Goal: Task Accomplishment & Management: Use online tool/utility

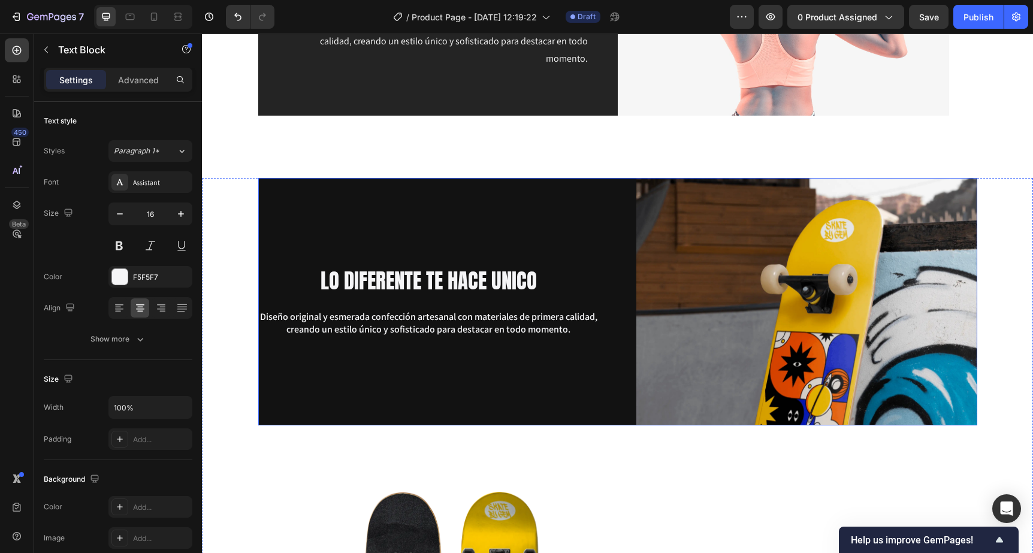
scroll to position [1917, 0]
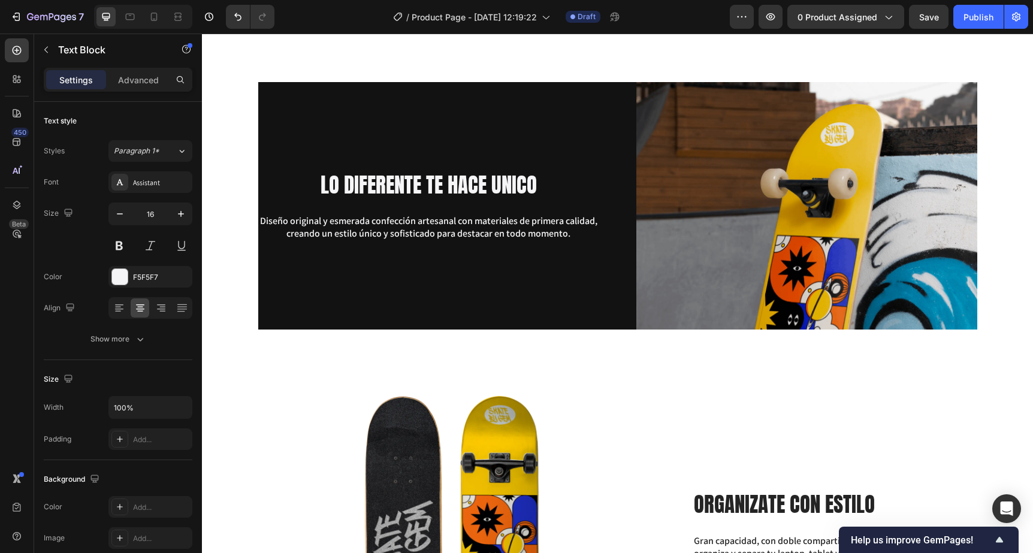
click at [331, 235] on p "Diseño original y esmerada confección artesanal con materiales de primera calid…" at bounding box center [428, 227] width 338 height 25
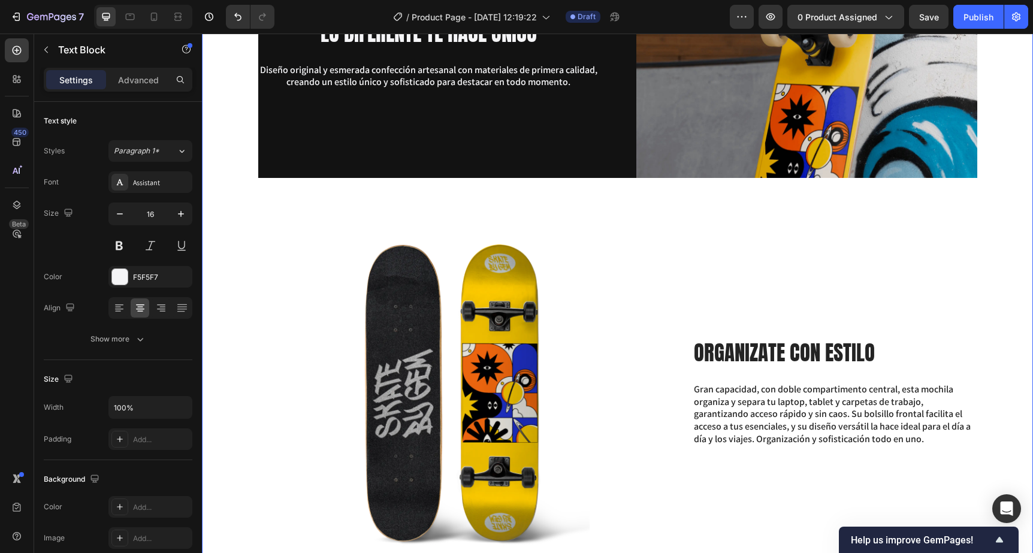
scroll to position [2076, 0]
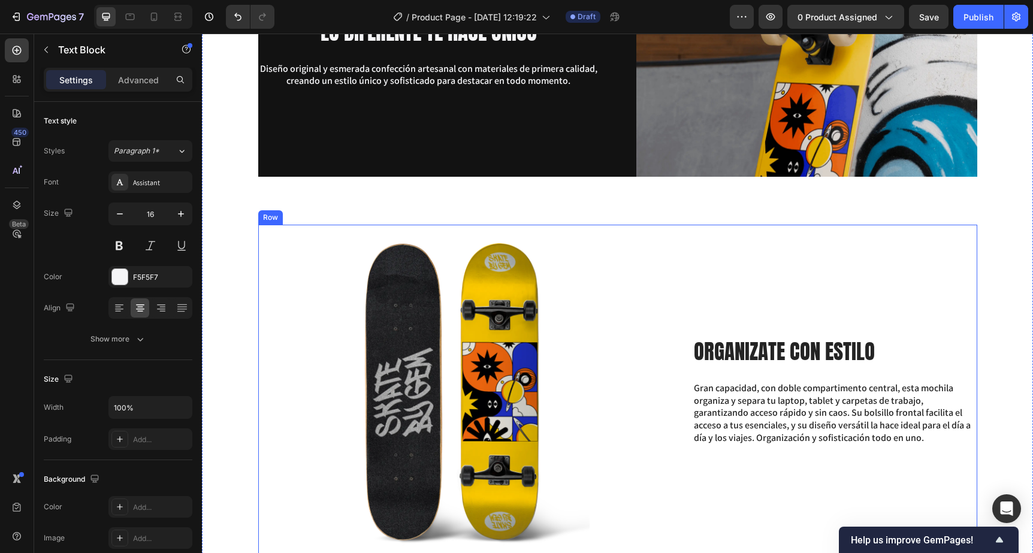
click at [777, 231] on div "ORGANIZATE CON ESTILO Heading Gran capacidad, con doble compartimento central, …" at bounding box center [834, 391] width 284 height 333
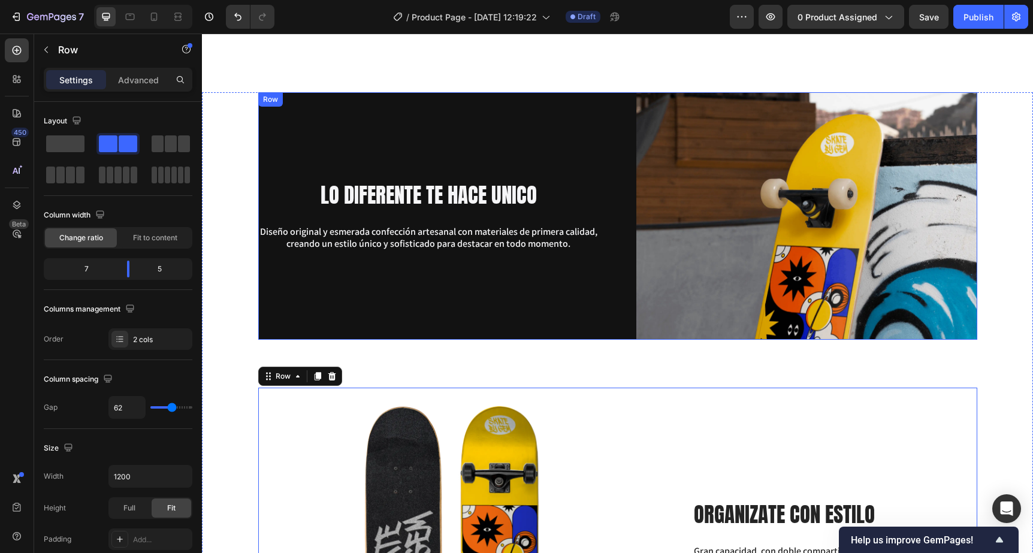
scroll to position [1914, 0]
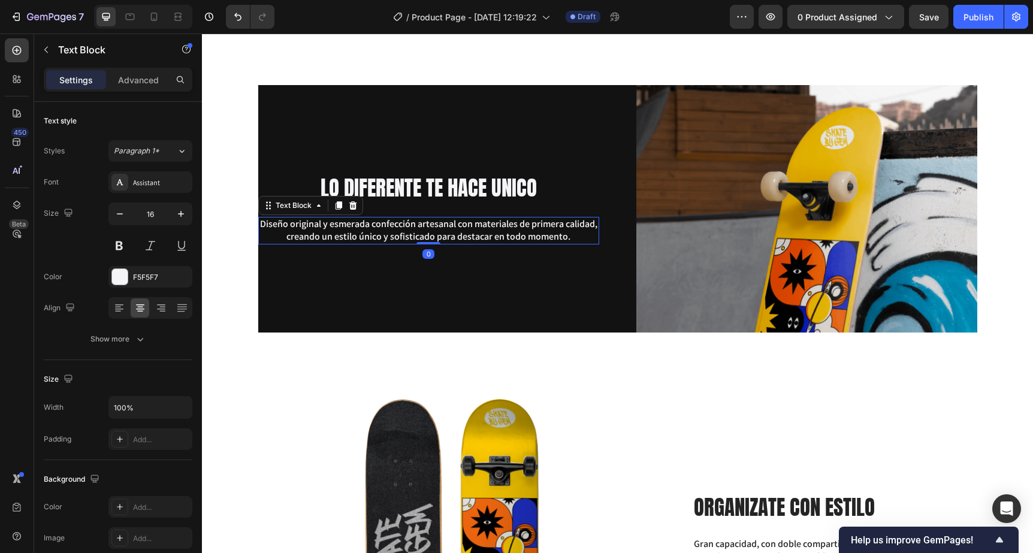
click at [276, 230] on p "Diseño original y esmerada confección artesanal con materiales de primera calid…" at bounding box center [428, 230] width 338 height 25
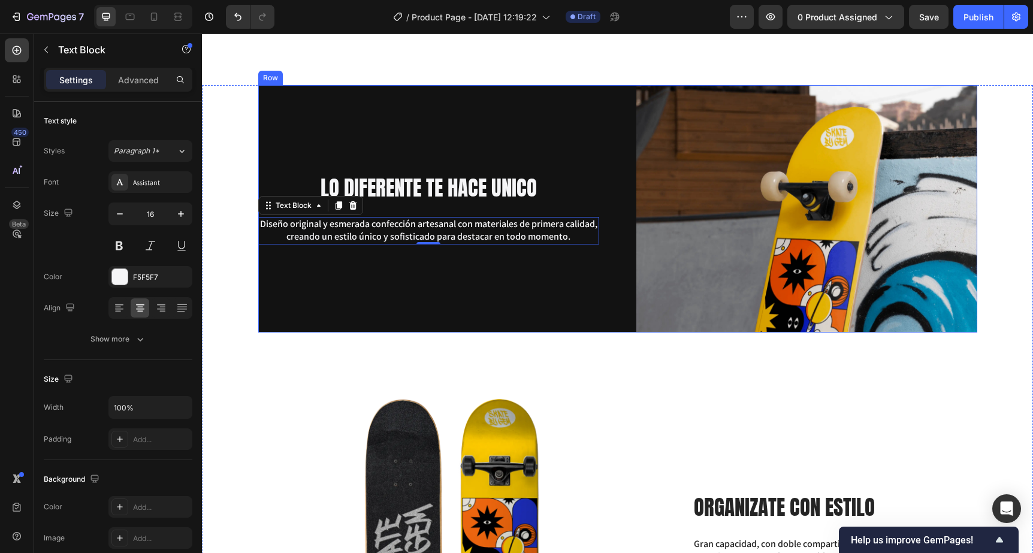
click at [311, 170] on div "LO DIFERENTE TE HACE UNICO Heading Diseño original y esmerada confección artesa…" at bounding box center [428, 208] width 341 height 247
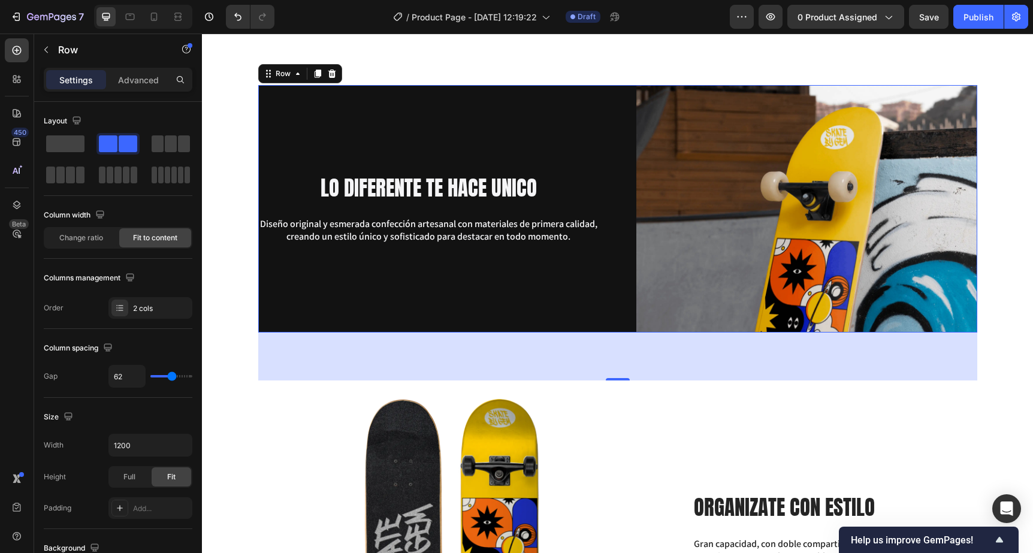
click at [325, 137] on div "LO DIFERENTE TE HACE UNICO Heading Diseño original y esmerada confección artesa…" at bounding box center [428, 208] width 341 height 247
click at [127, 316] on div "2 cols" at bounding box center [150, 308] width 84 height 22
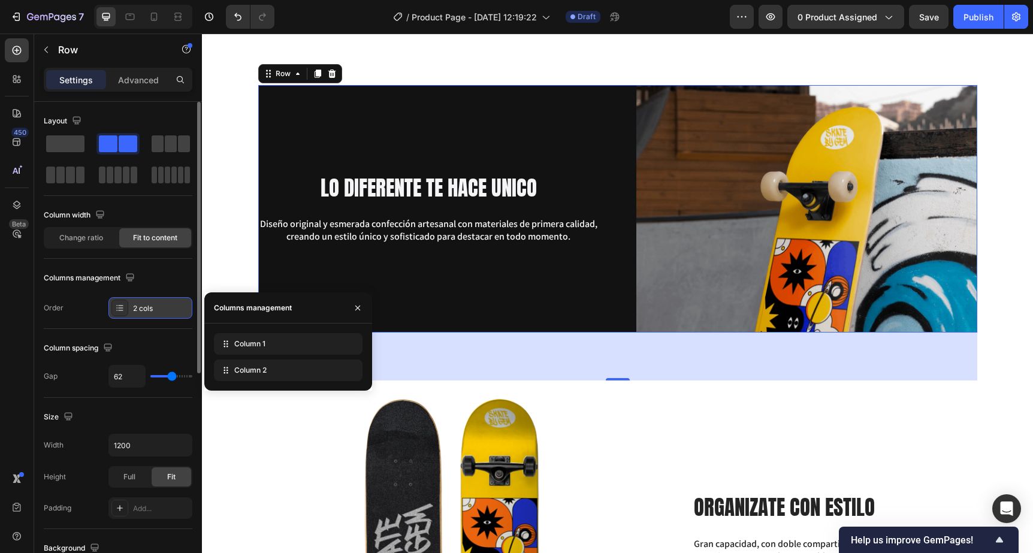
click at [127, 316] on div "2 cols" at bounding box center [150, 308] width 84 height 22
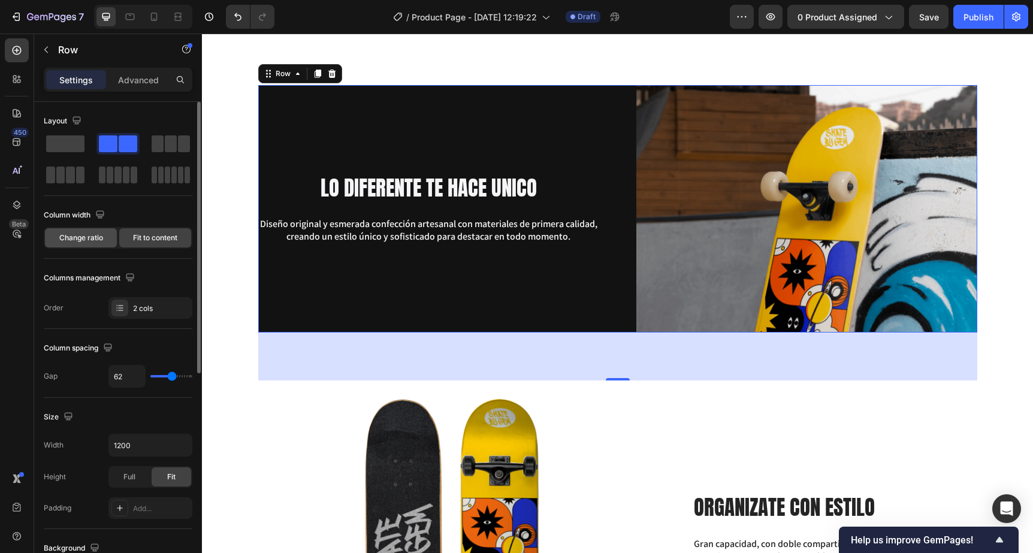
click at [84, 232] on div "Change ratio" at bounding box center [81, 237] width 72 height 19
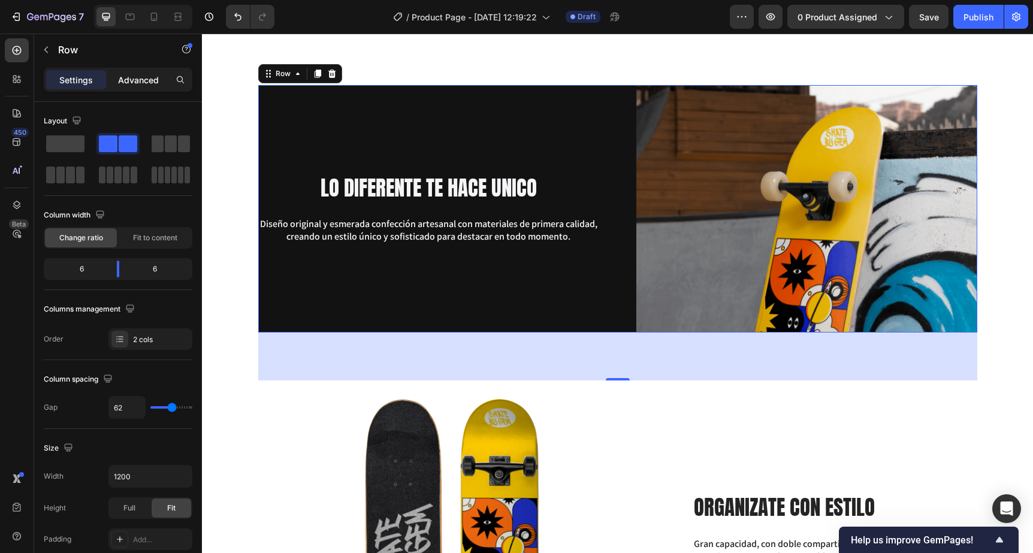
click at [132, 84] on p "Advanced" at bounding box center [138, 80] width 41 height 13
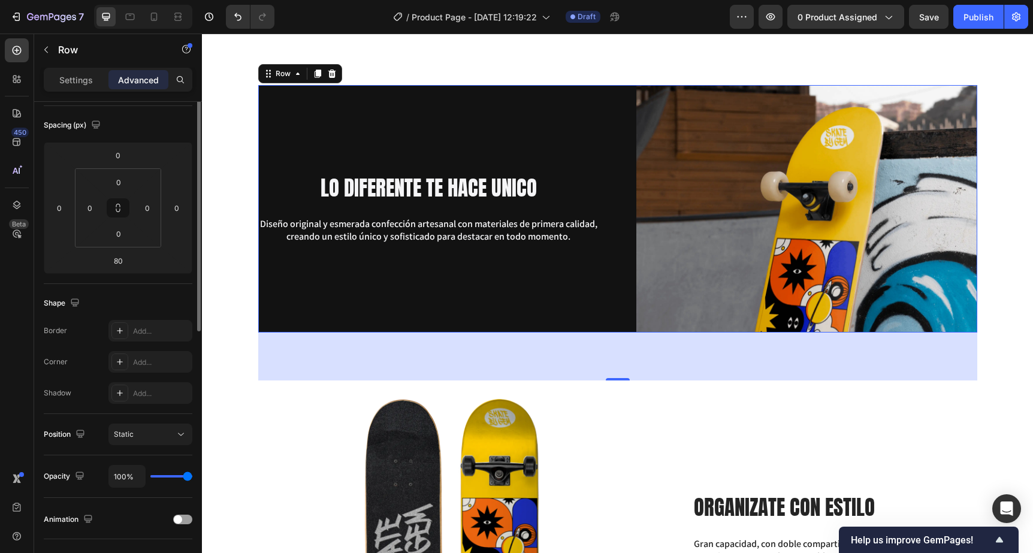
scroll to position [0, 0]
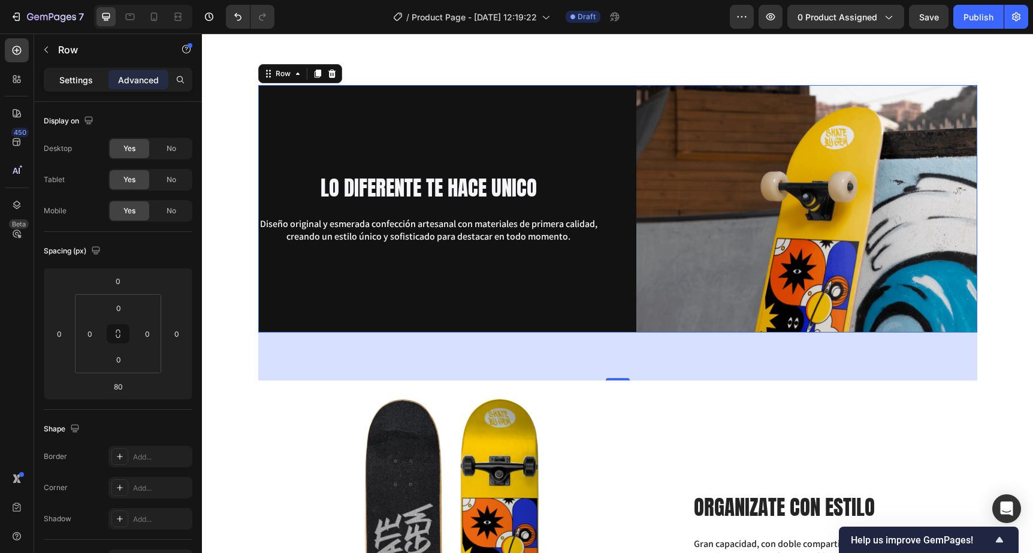
click at [66, 77] on p "Settings" at bounding box center [76, 80] width 34 height 13
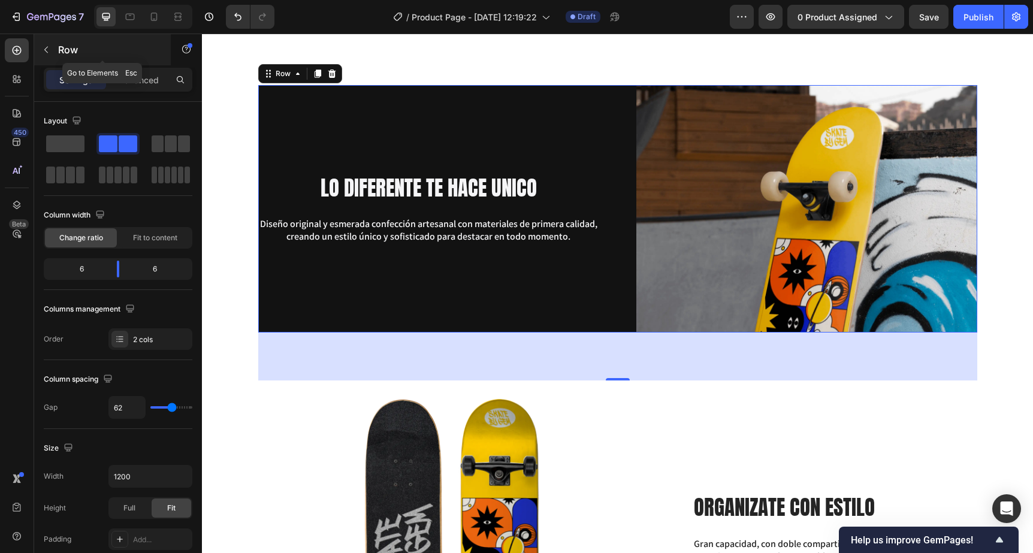
click at [48, 53] on icon "button" at bounding box center [46, 50] width 10 height 10
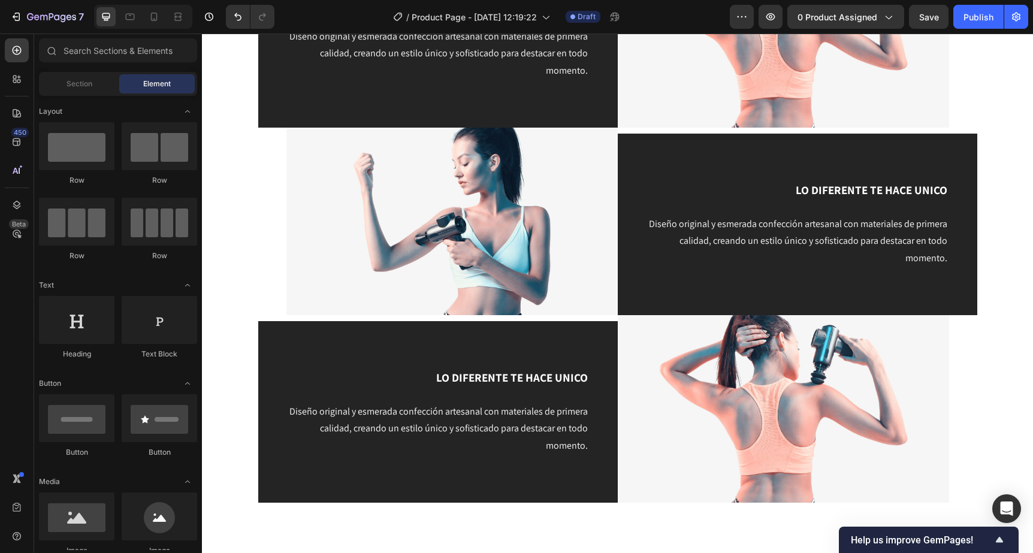
scroll to position [1442, 0]
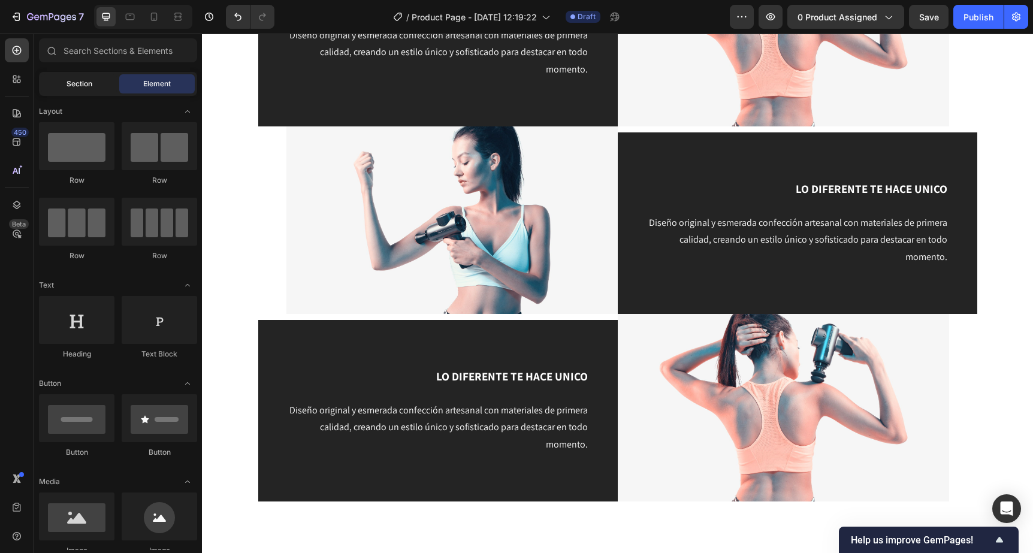
click at [50, 81] on div "Section" at bounding box center [78, 83] width 75 height 19
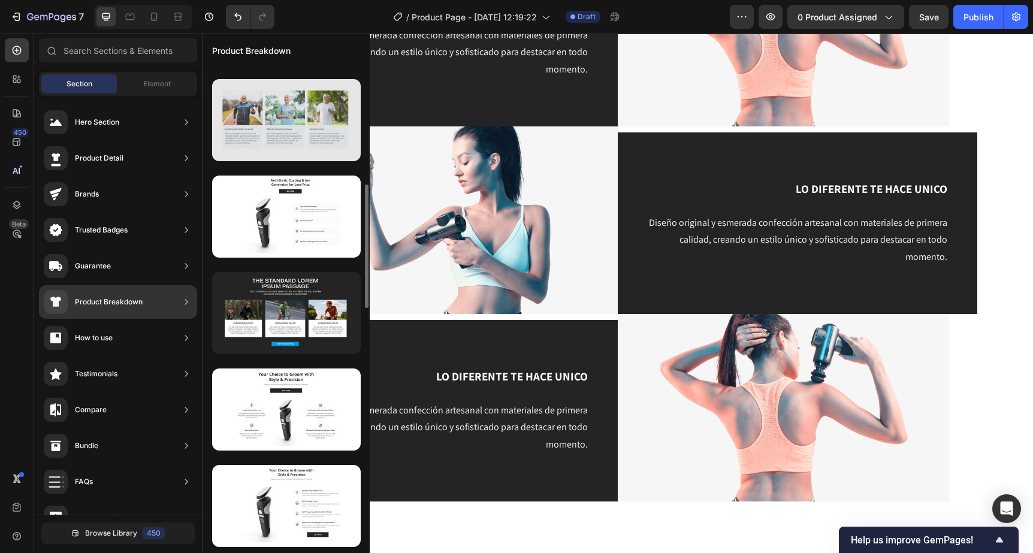
scroll to position [473, 0]
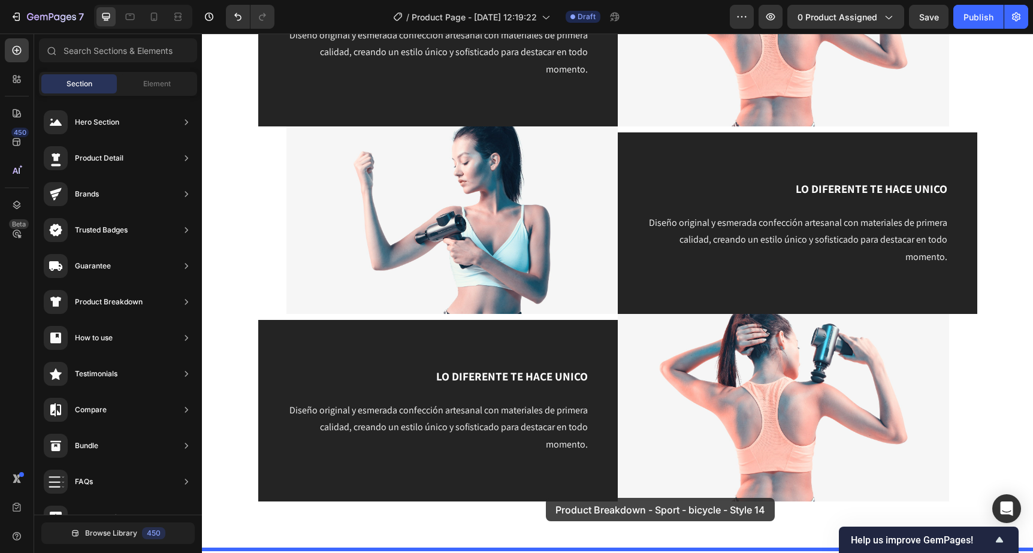
drag, startPoint x: 439, startPoint y: 377, endPoint x: 546, endPoint y: 498, distance: 160.8
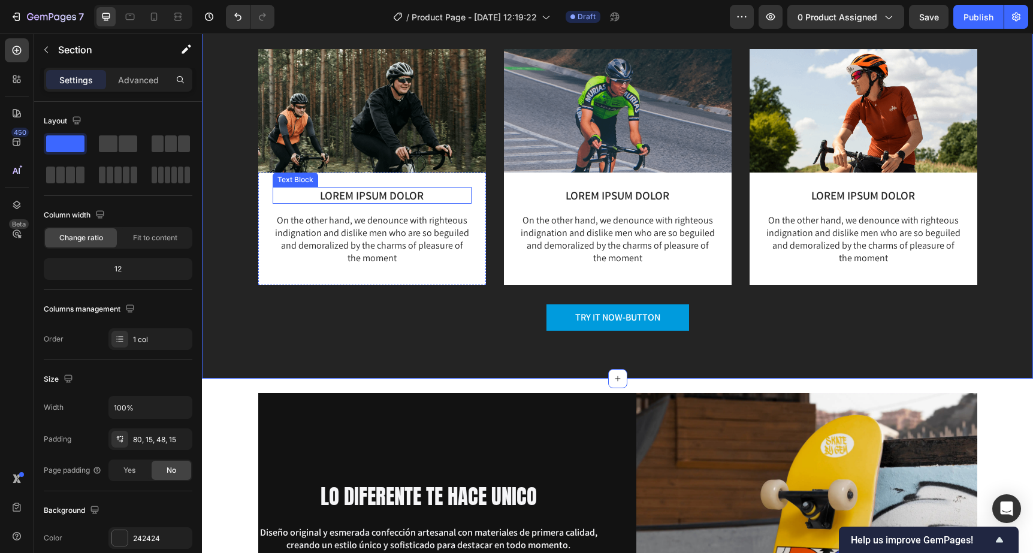
scroll to position [2132, 0]
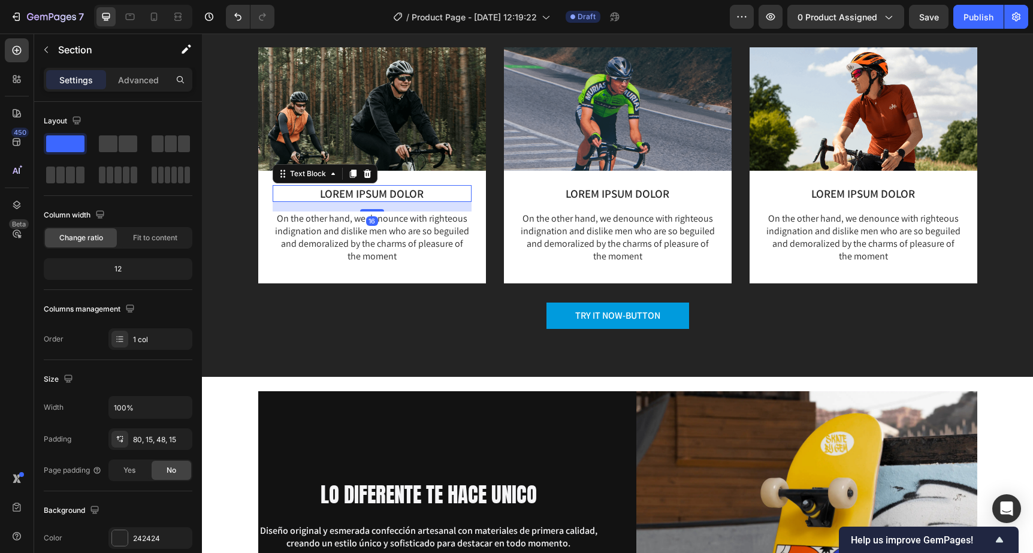
click at [338, 195] on p "LOREM IPSUM DOLOR" at bounding box center [372, 193] width 196 height 15
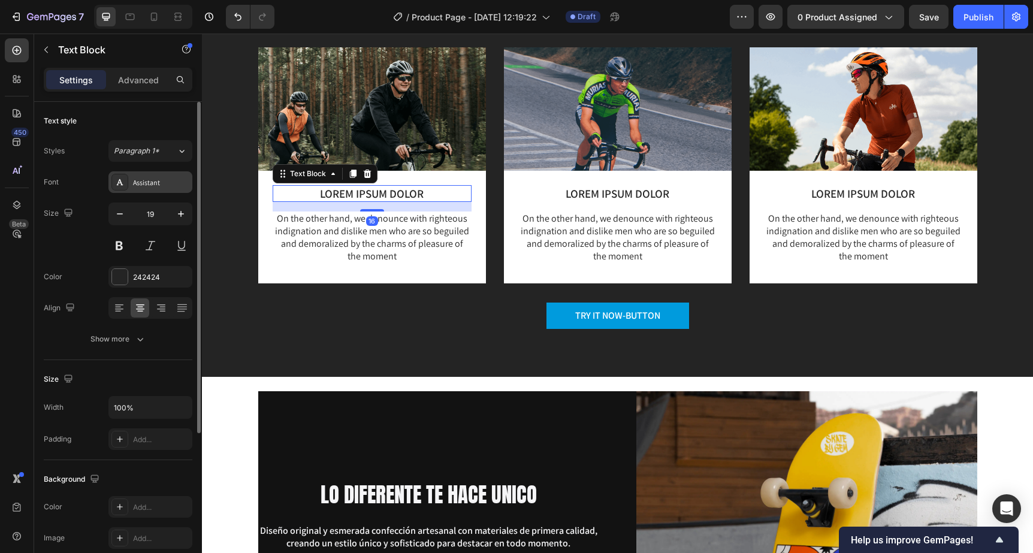
click at [119, 183] on icon at bounding box center [120, 182] width 7 height 6
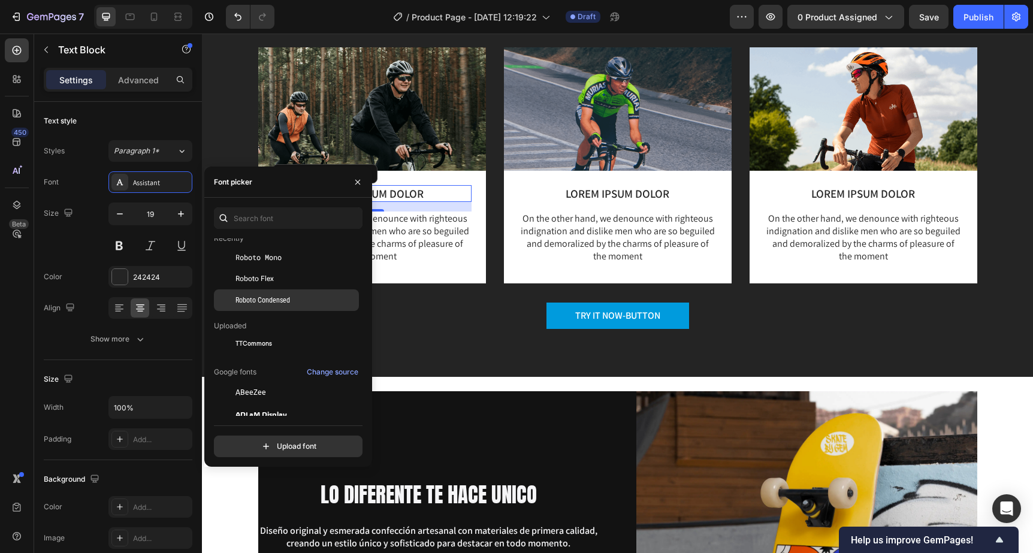
scroll to position [69, 0]
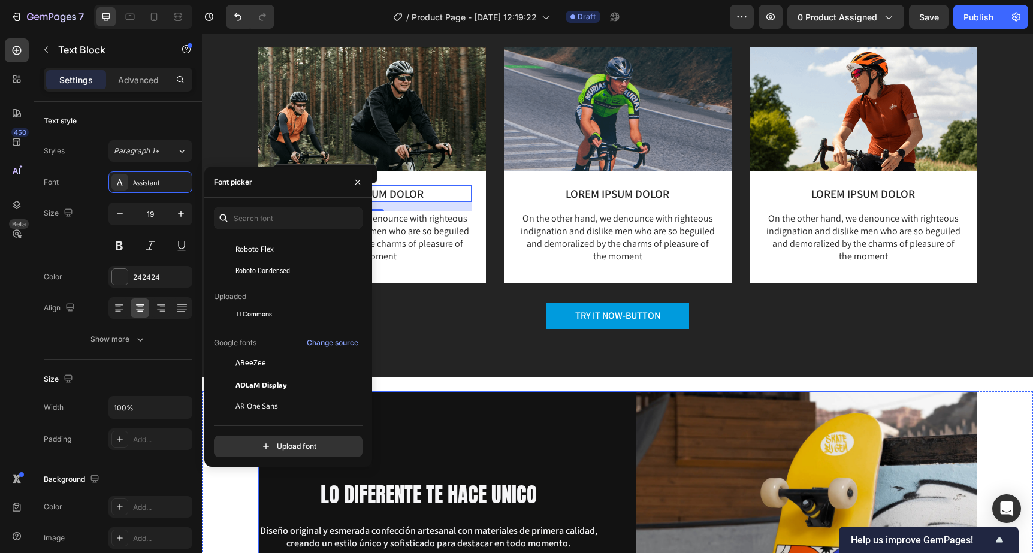
click at [413, 484] on h2 "LO DIFERENTE TE HACE UNICO" at bounding box center [428, 495] width 341 height 30
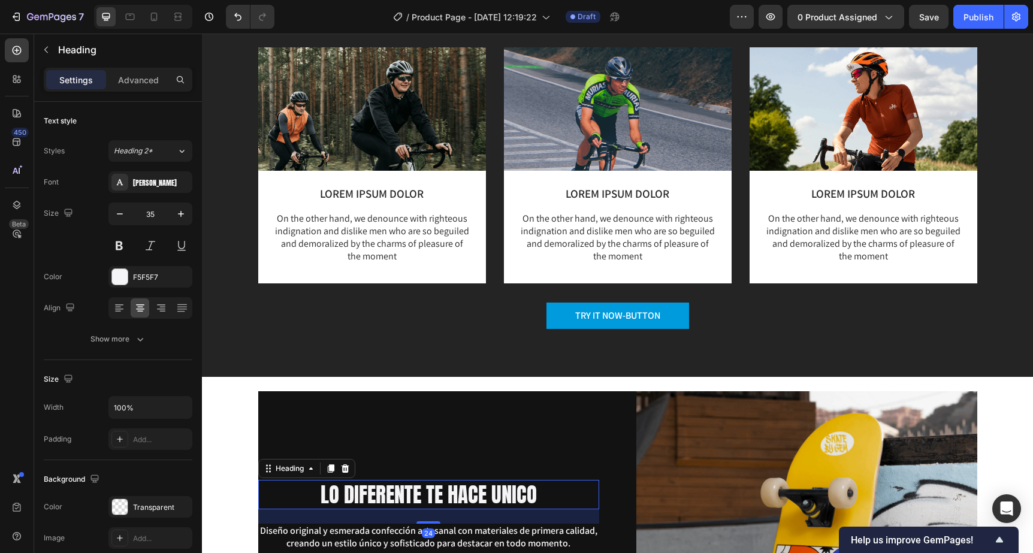
click at [396, 492] on h2 "LO DIFERENTE TE HACE UNICO" at bounding box center [428, 495] width 341 height 30
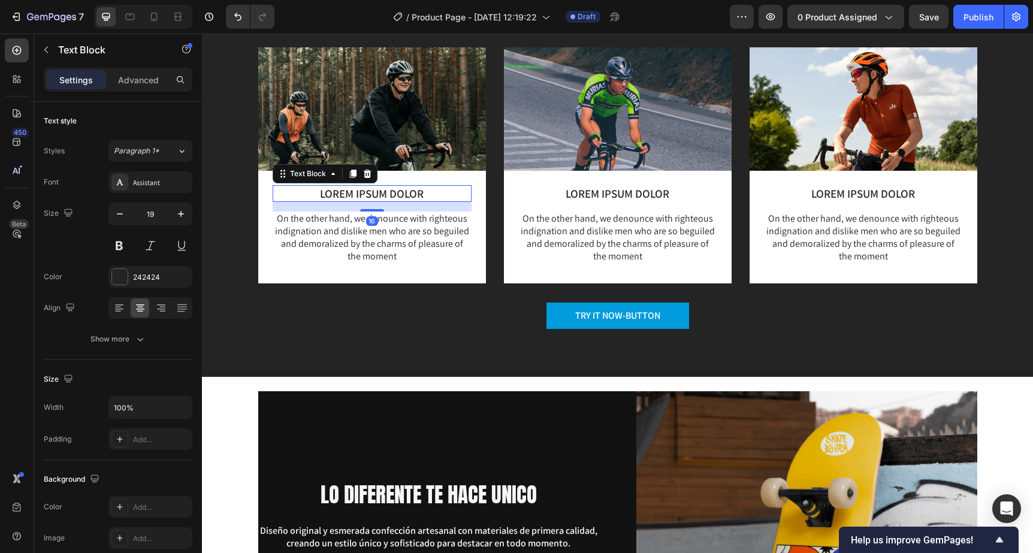
click at [379, 191] on p "LOREM IPSUM DOLOR" at bounding box center [372, 193] width 196 height 15
click at [146, 187] on div "Assistant" at bounding box center [161, 182] width 56 height 11
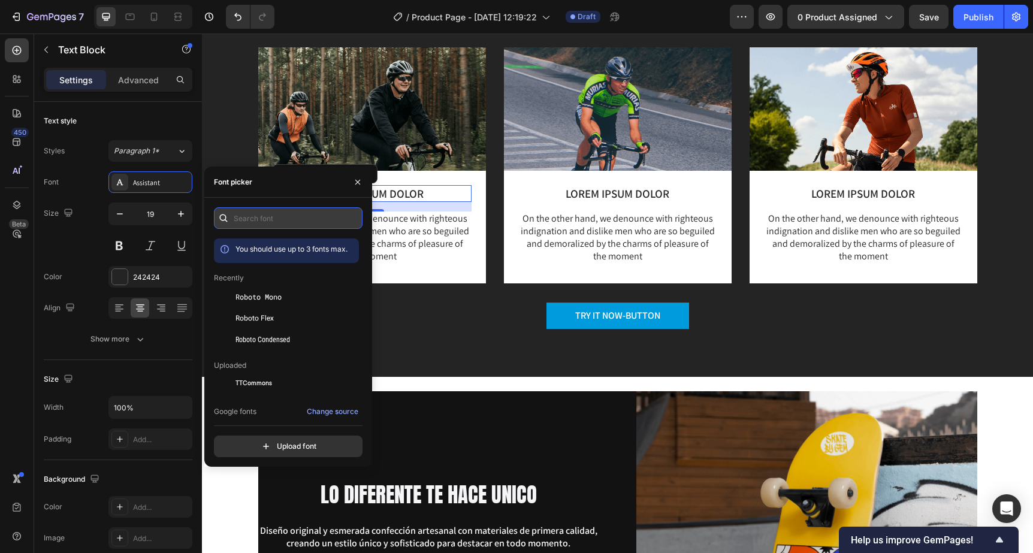
click at [283, 219] on input "text" at bounding box center [288, 218] width 149 height 22
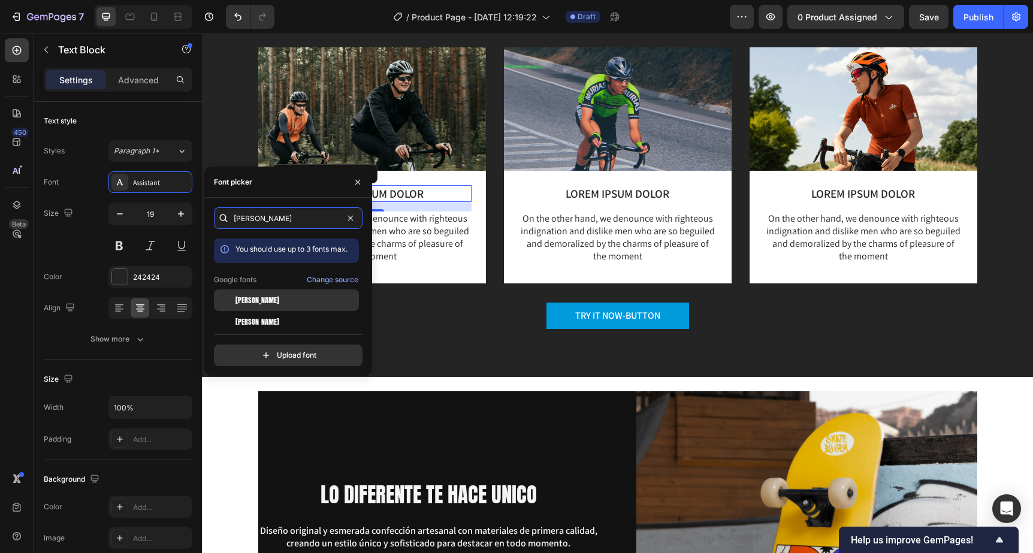
type input "anton"
click at [266, 300] on div "[PERSON_NAME]" at bounding box center [295, 300] width 121 height 11
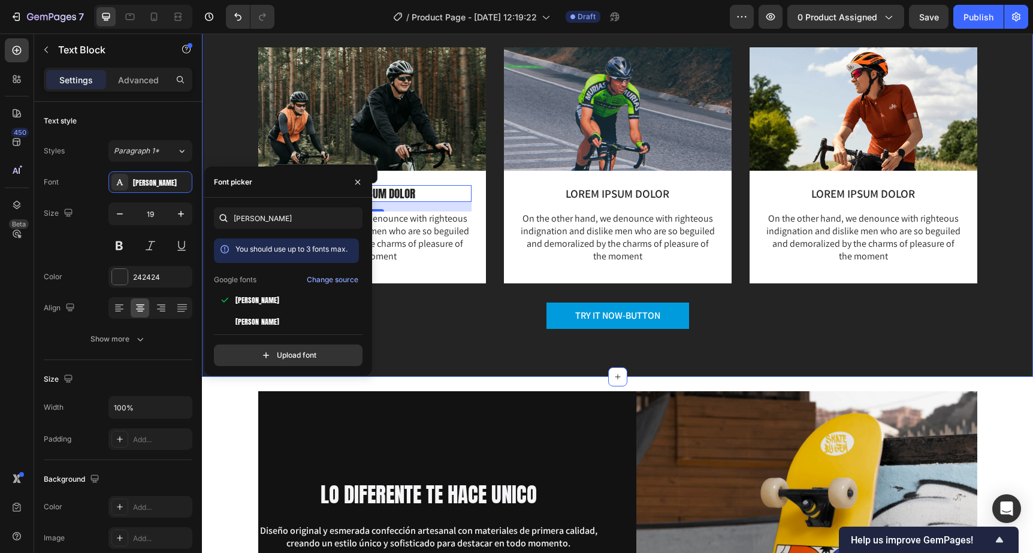
click at [469, 302] on div "Image LOREM IPSUM DOLOR Text Block 16 On the other hand, we denounce with right…" at bounding box center [617, 174] width 813 height 255
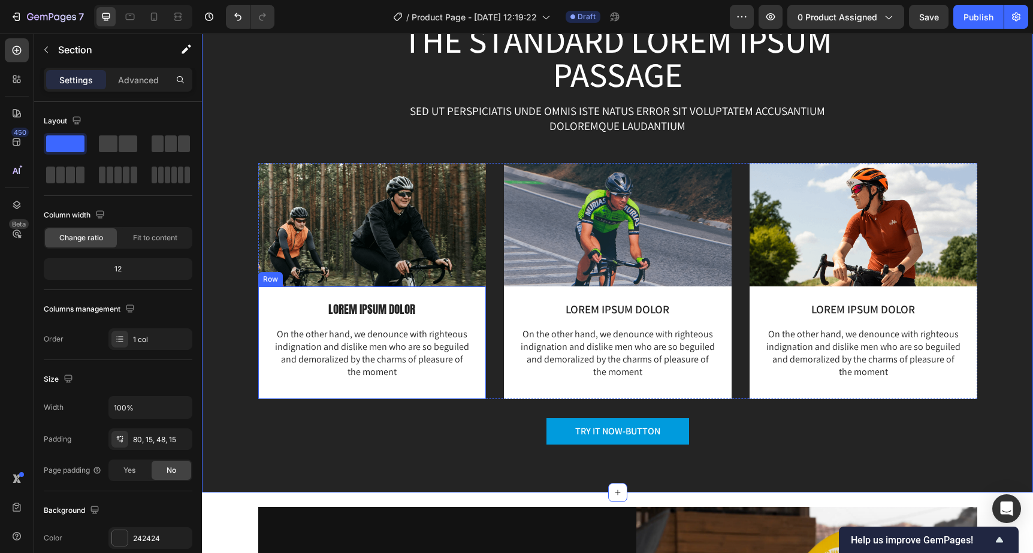
scroll to position [2017, 0]
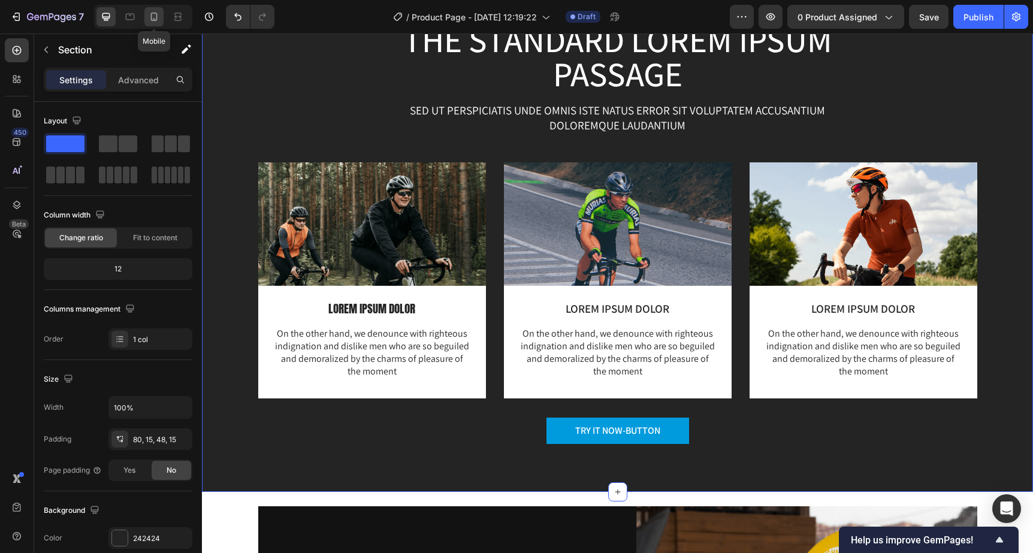
click at [149, 14] on icon at bounding box center [154, 17] width 12 height 12
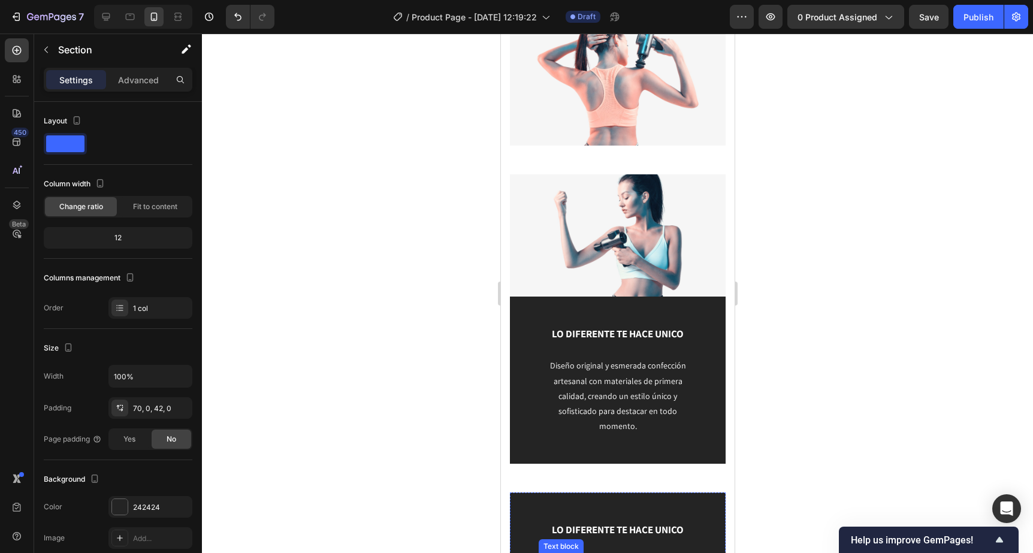
scroll to position [1525, 0]
click at [113, 17] on div at bounding box center [105, 16] width 19 height 19
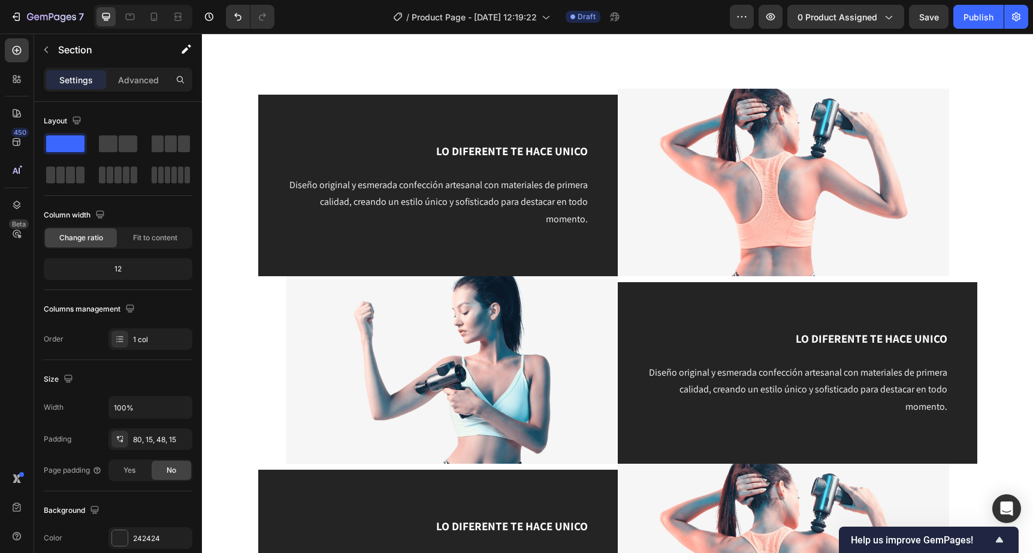
scroll to position [1267, 0]
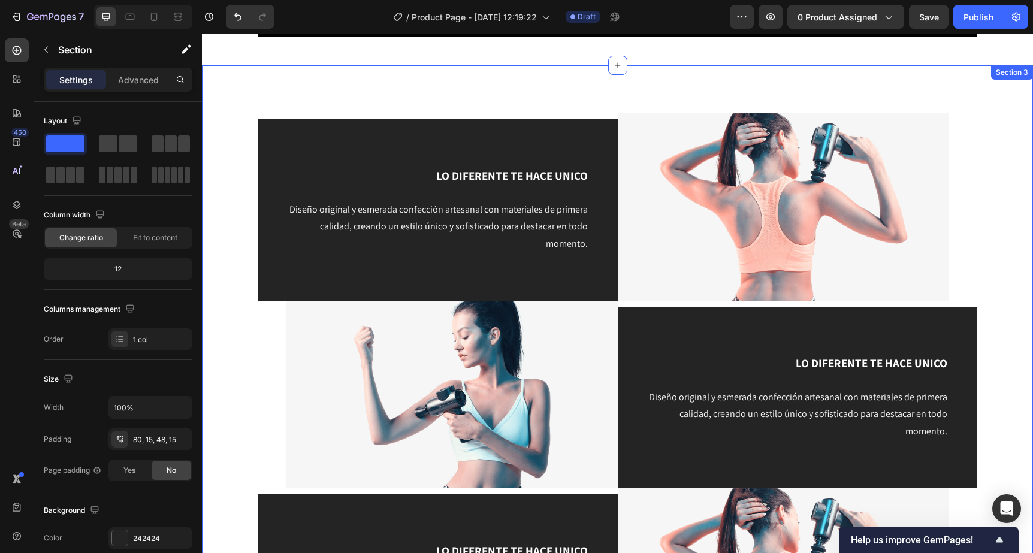
click at [244, 111] on div "LO DIFERENTE TE HACE UNICO Text block Diseño original y esmerada confección art…" at bounding box center [617, 394] width 831 height 658
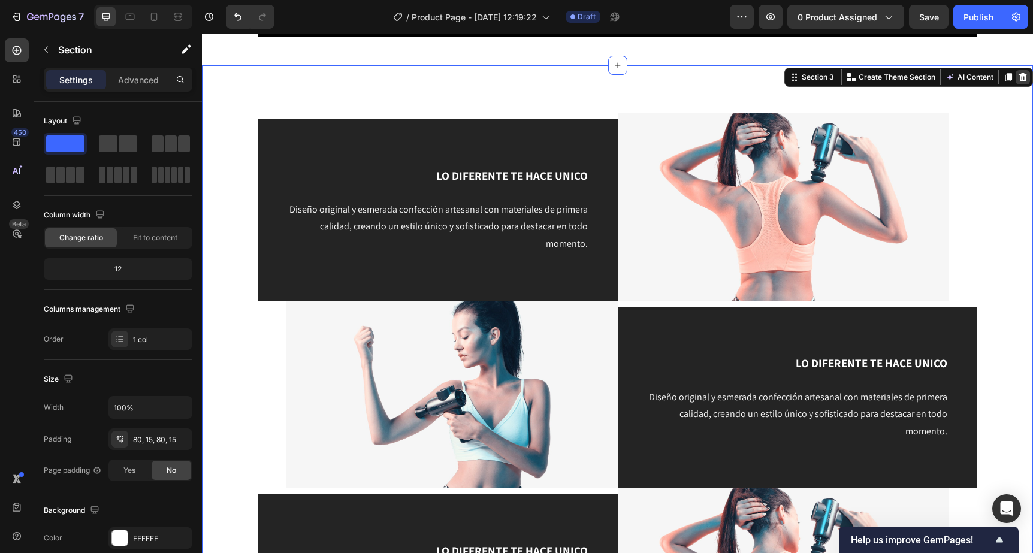
click at [1022, 77] on icon at bounding box center [1023, 77] width 8 height 8
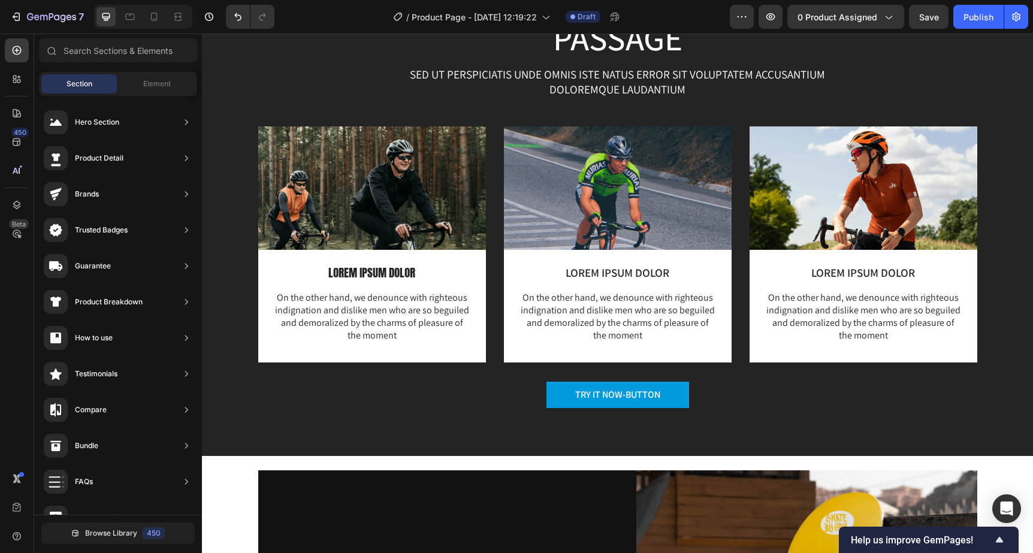
scroll to position [0, 0]
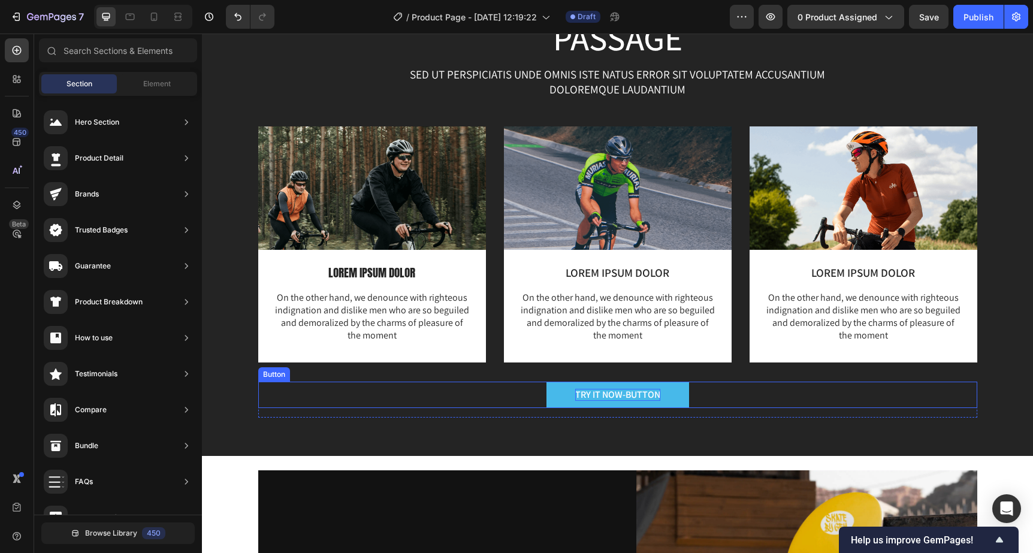
click at [646, 389] on div "TRY IT NOW-BUTTON" at bounding box center [617, 395] width 85 height 13
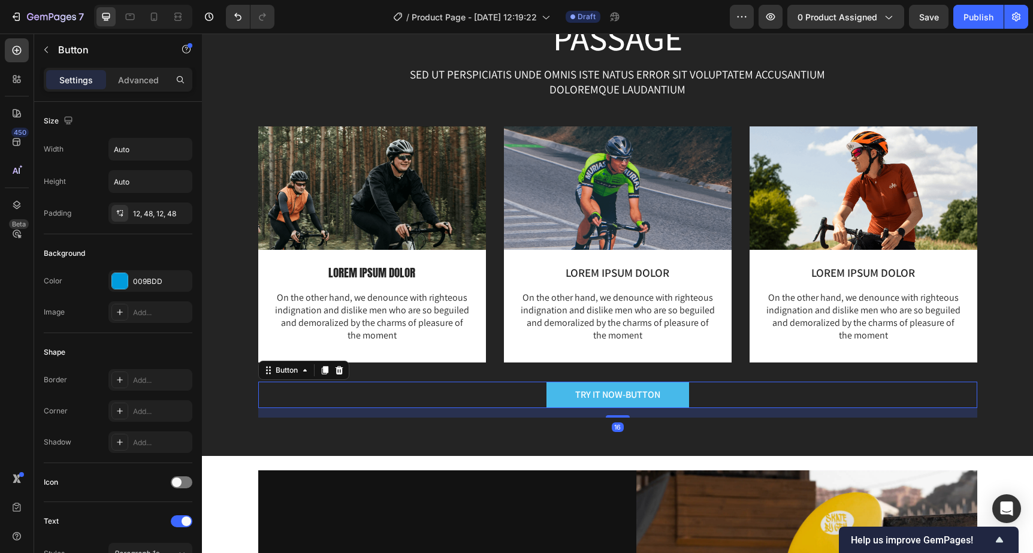
click at [680, 389] on button "TRY IT NOW-BUTTON" at bounding box center [617, 395] width 143 height 27
click at [340, 368] on icon at bounding box center [339, 369] width 8 height 8
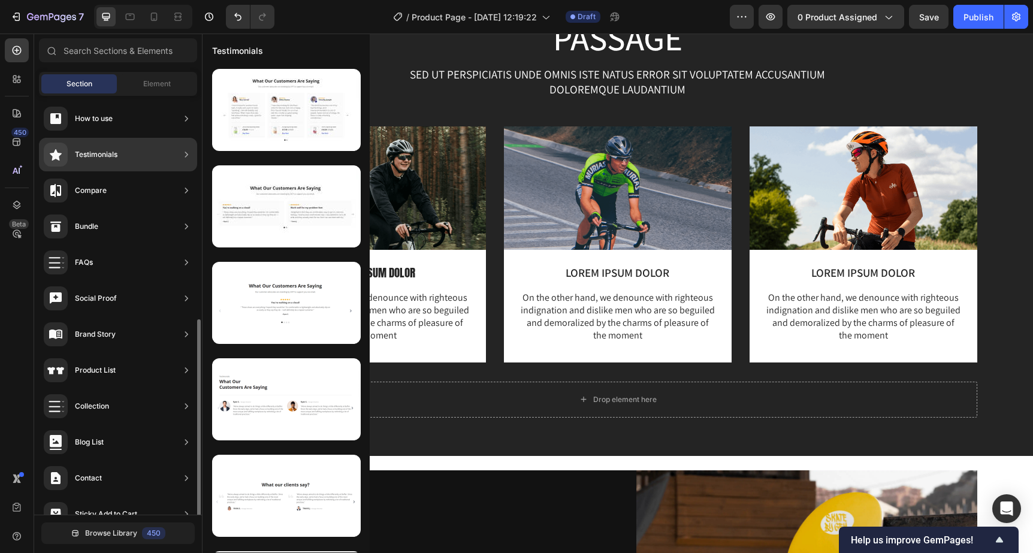
scroll to position [276, 0]
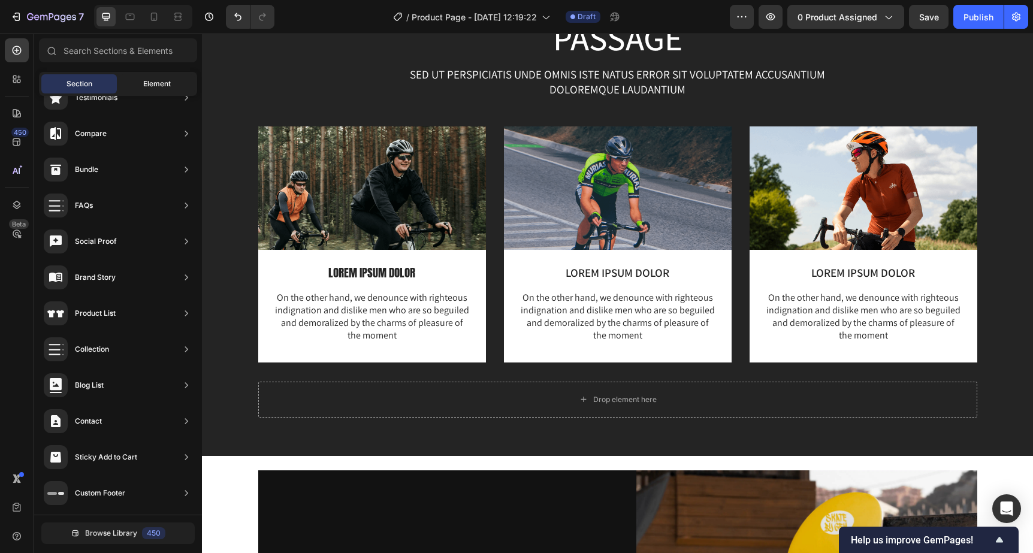
click at [141, 82] on div "Element" at bounding box center [156, 83] width 75 height 19
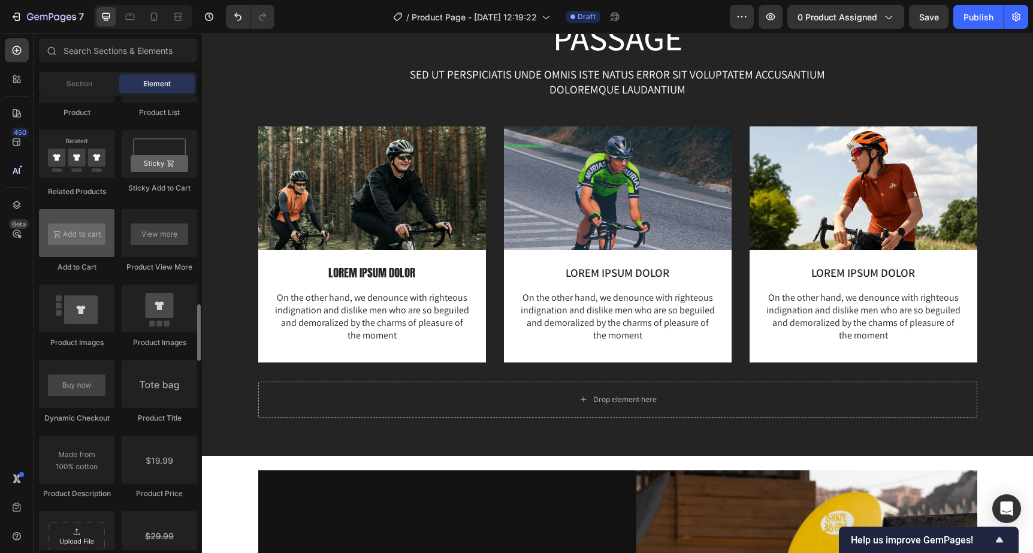
scroll to position [1669, 0]
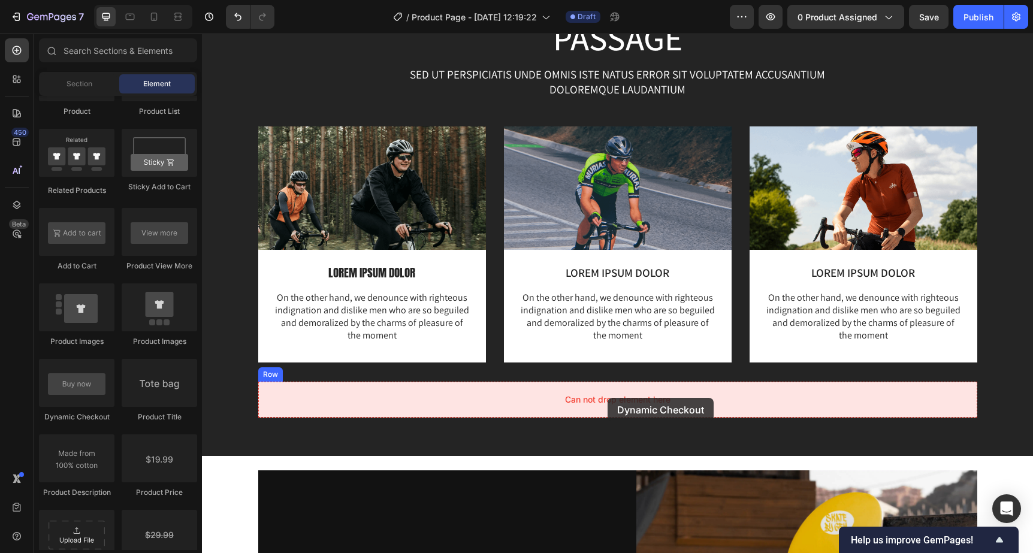
drag, startPoint x: 277, startPoint y: 396, endPoint x: 607, endPoint y: 398, distance: 330.0
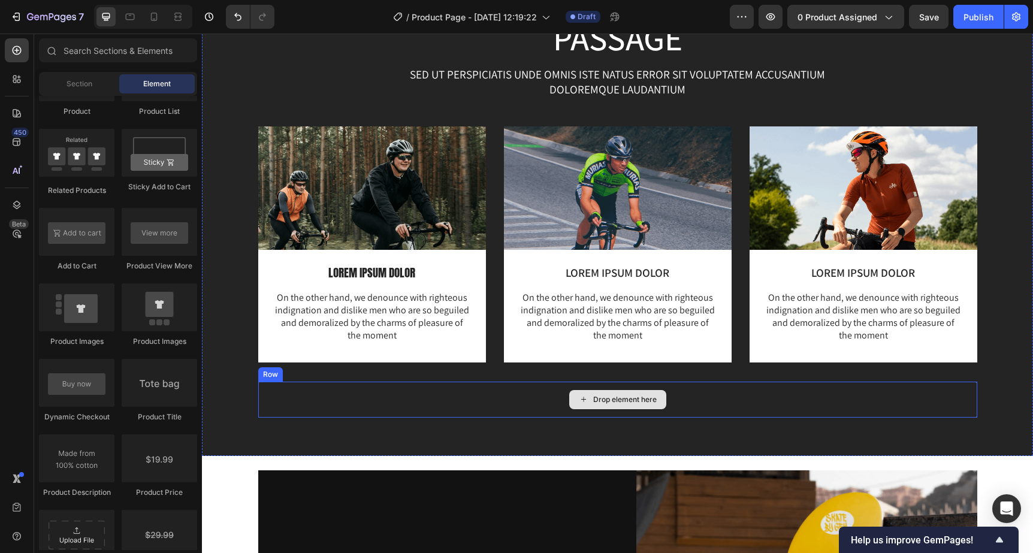
click at [286, 395] on div "Drop element here" at bounding box center [617, 400] width 719 height 36
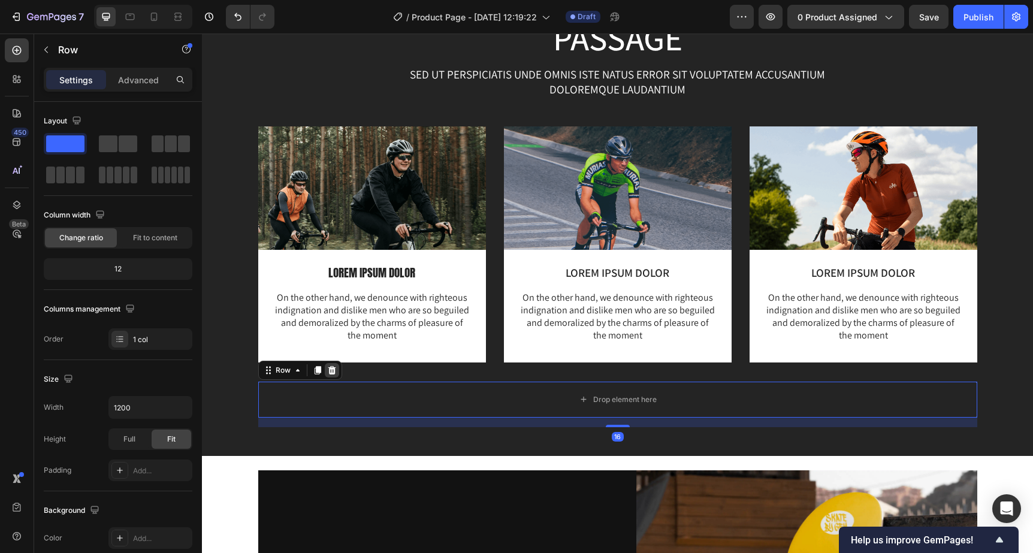
click at [333, 370] on icon at bounding box center [332, 369] width 8 height 8
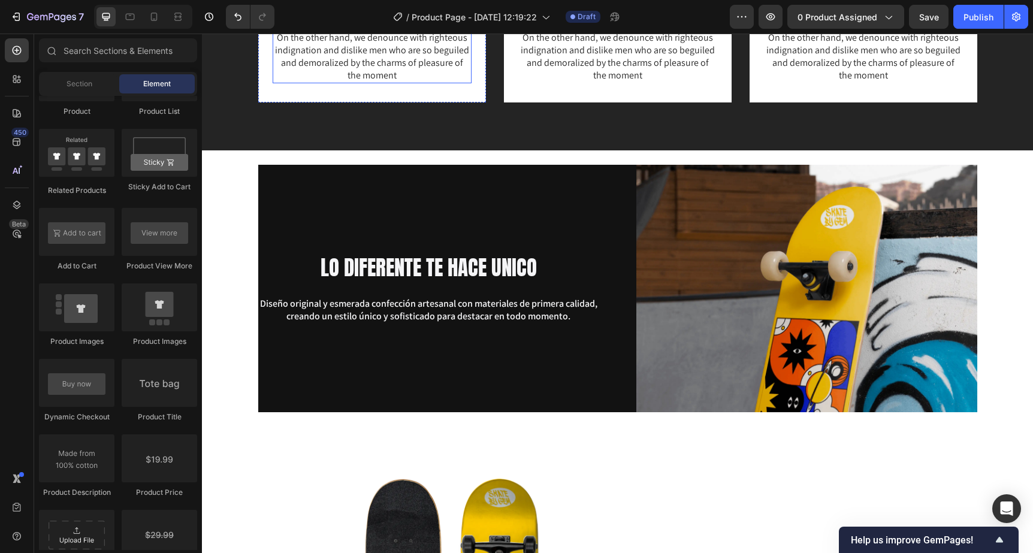
scroll to position [1657, 0]
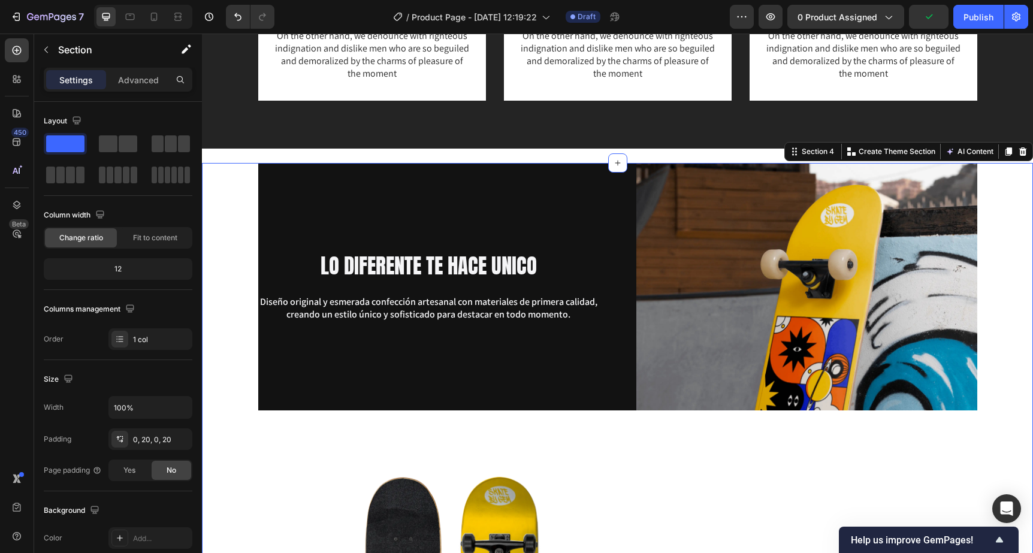
scroll to position [1663, 0]
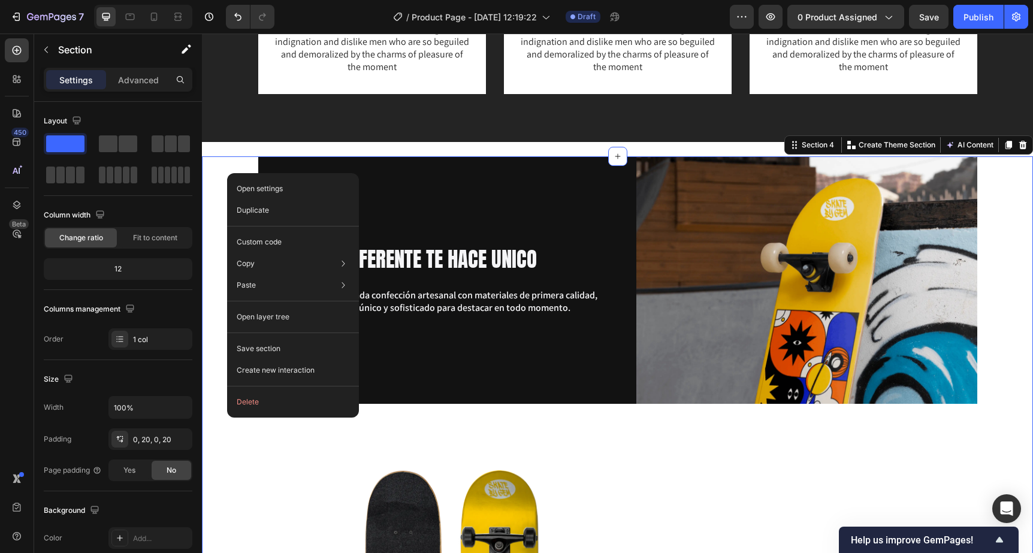
click at [318, 155] on div "The standard Lorem Ipsum passage Heading Sed ut perspiciatis unde omnis iste na…" at bounding box center [617, 386] width 831 height 3983
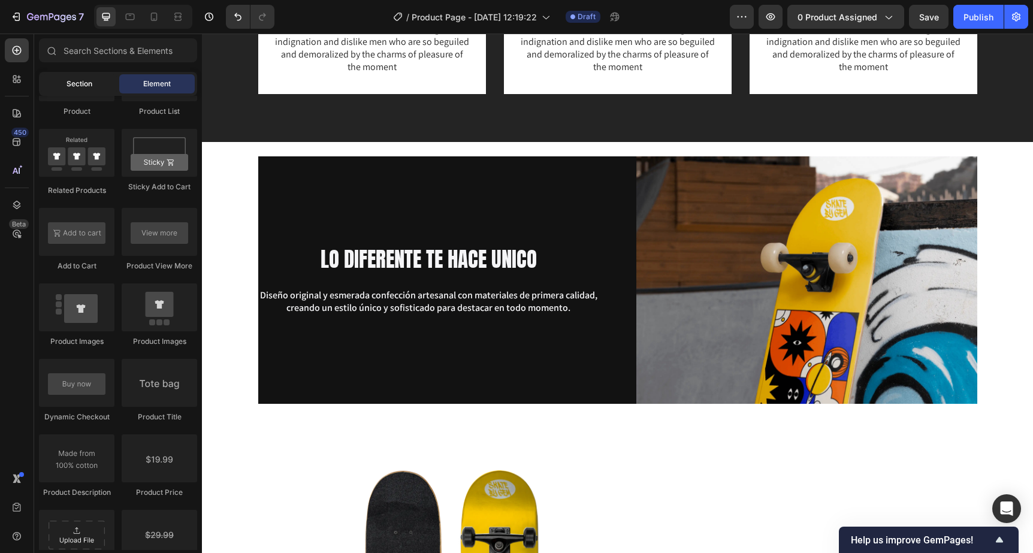
click at [88, 86] on span "Section" at bounding box center [79, 83] width 26 height 11
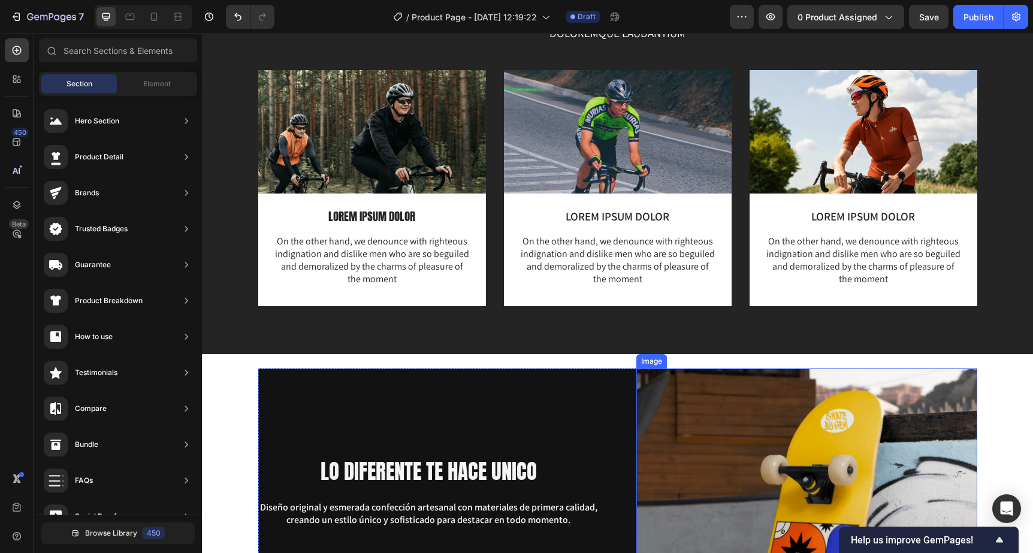
scroll to position [1445, 0]
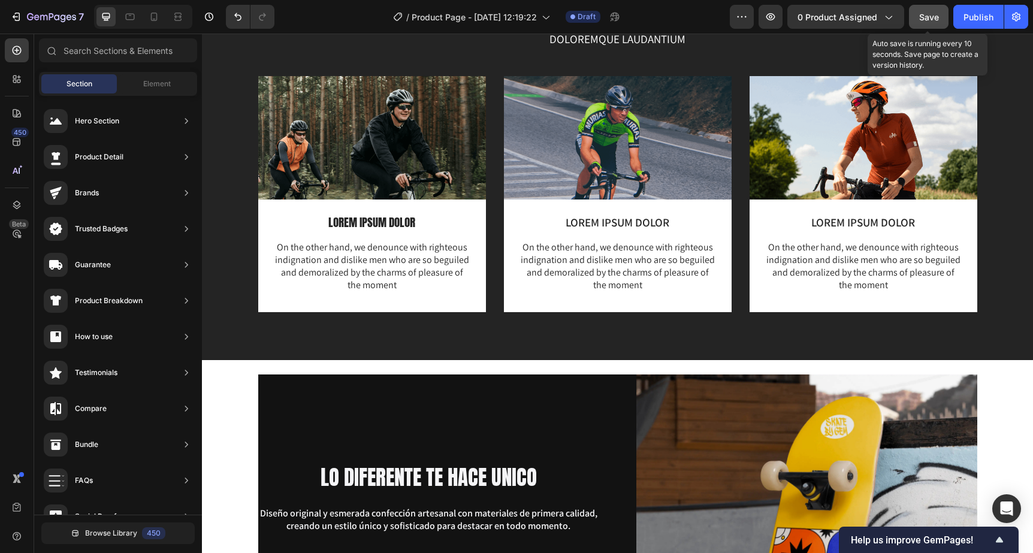
click at [927, 15] on span "Save" at bounding box center [929, 17] width 20 height 10
click at [776, 19] on icon "button" at bounding box center [770, 17] width 12 height 12
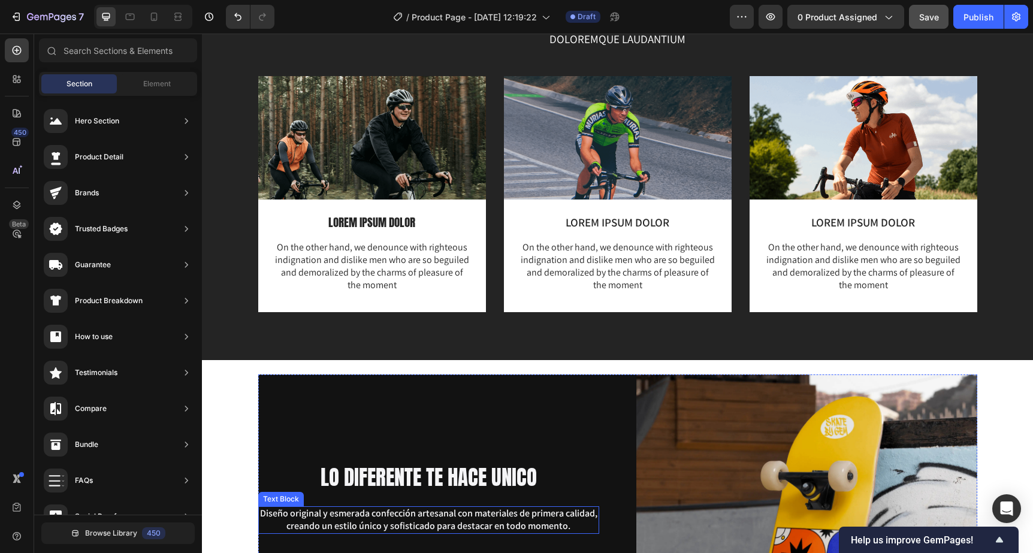
click at [311, 513] on p "Diseño original y esmerada confección artesanal con materiales de primera calid…" at bounding box center [428, 519] width 338 height 25
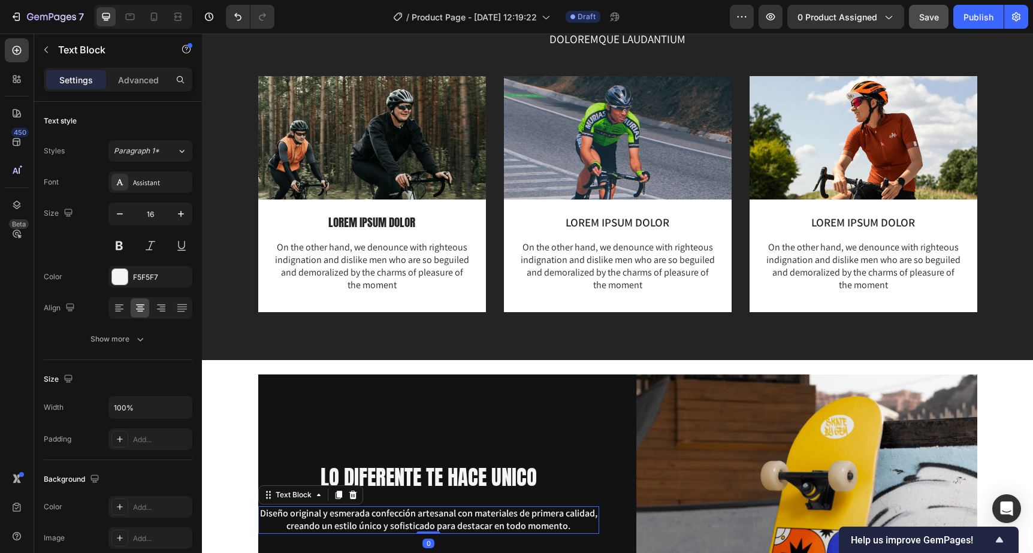
click at [311, 513] on p "Diseño original y esmerada confección artesanal con materiales de primera calid…" at bounding box center [428, 519] width 338 height 25
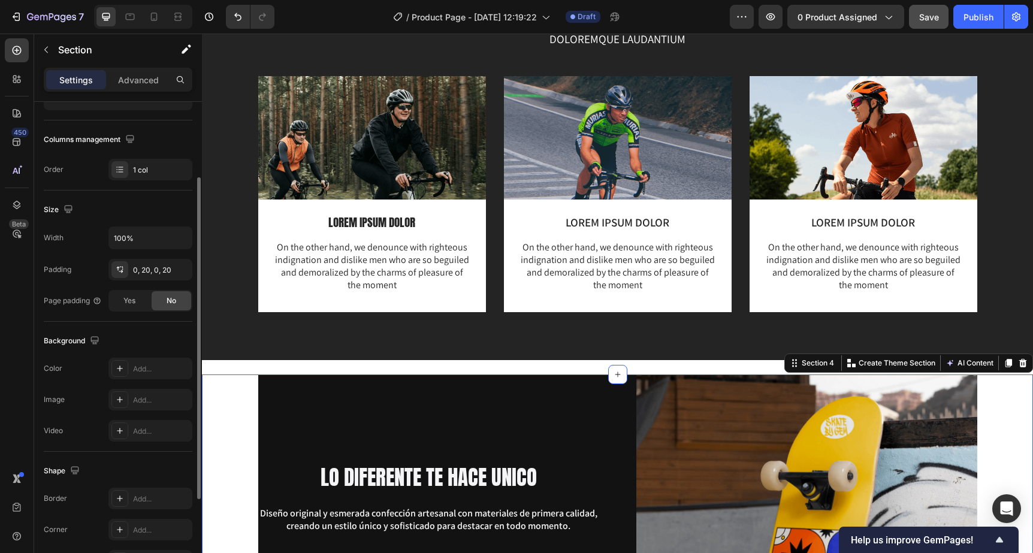
scroll to position [172, 0]
click at [117, 370] on div at bounding box center [119, 365] width 17 height 17
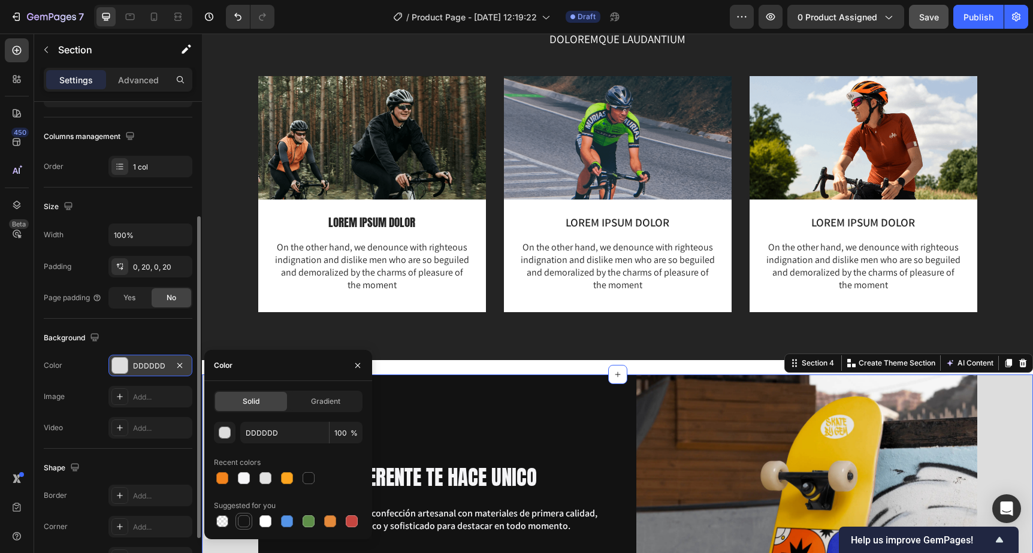
click at [244, 521] on div at bounding box center [244, 521] width 12 height 12
type input "151515"
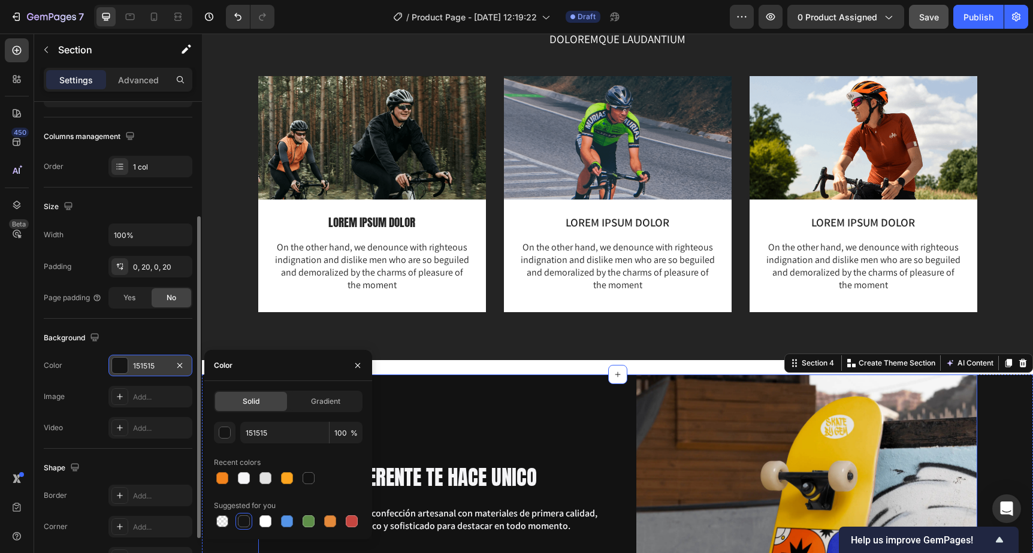
click at [472, 374] on div "LO DIFERENTE TE HACE UNICO Heading Diseño original y esmerada confección artesa…" at bounding box center [428, 497] width 341 height 247
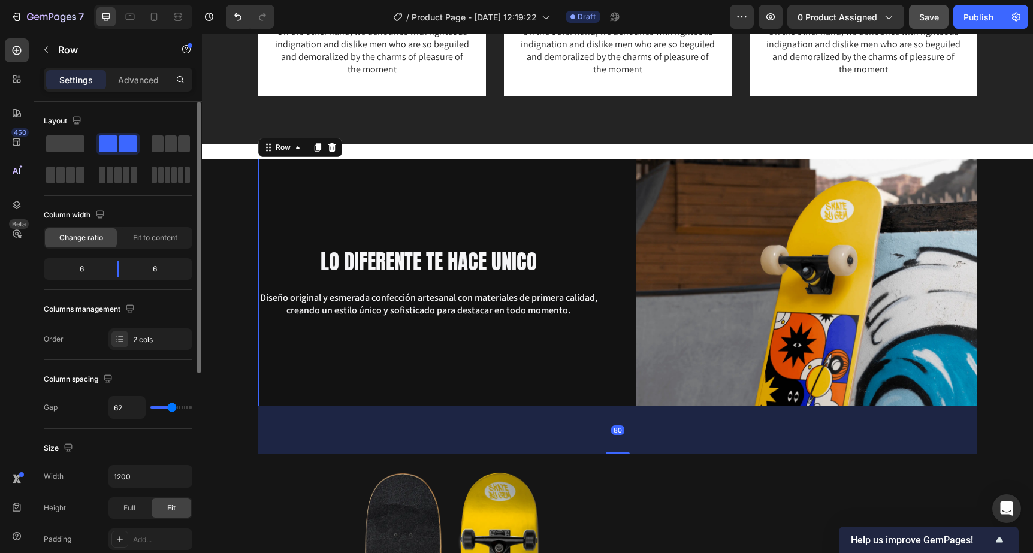
scroll to position [1664, 0]
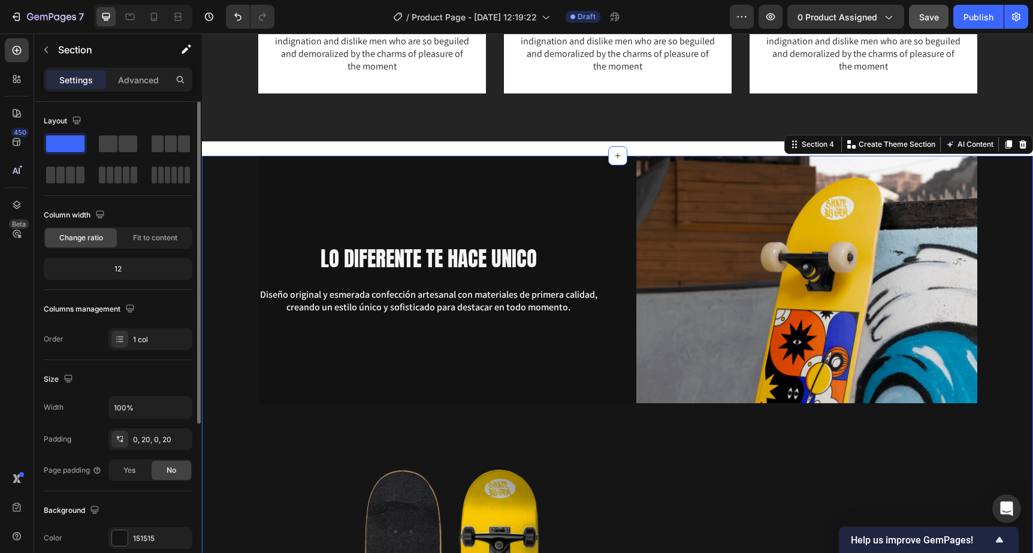
click at [418, 356] on div "LO DIFERENTE TE HACE UNICO Heading Diseño original y esmerada confección artesa…" at bounding box center [428, 279] width 341 height 247
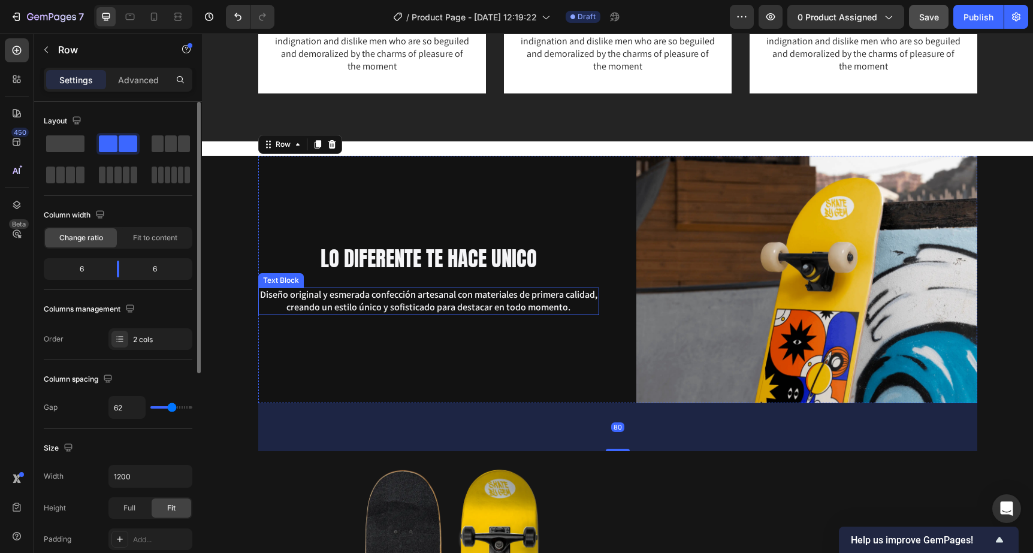
click at [423, 287] on div "Diseño original y esmerada confección artesanal con materiales de primera calid…" at bounding box center [428, 301] width 341 height 28
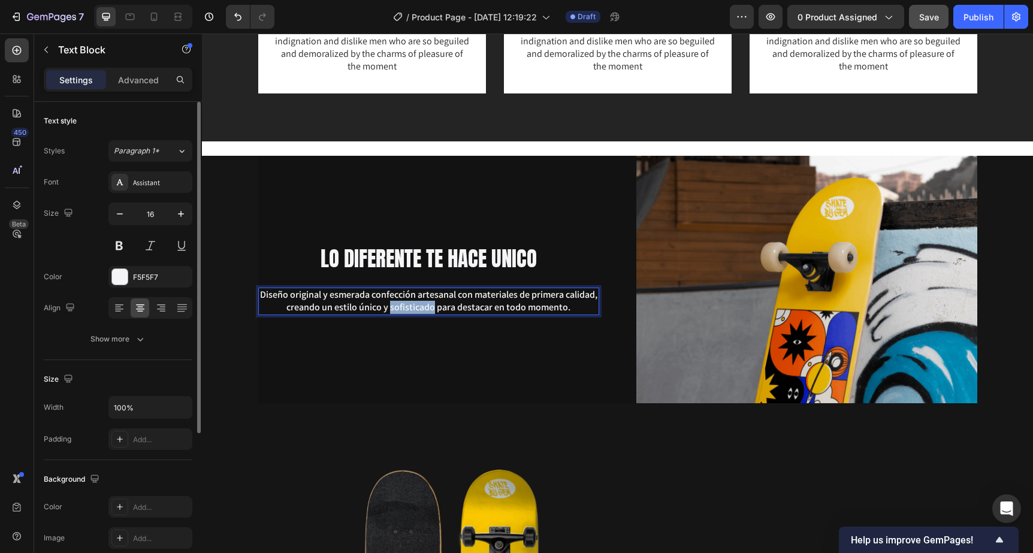
click at [412, 303] on p "Diseño original y esmerada confección artesanal con materiales de primera calid…" at bounding box center [428, 301] width 338 height 25
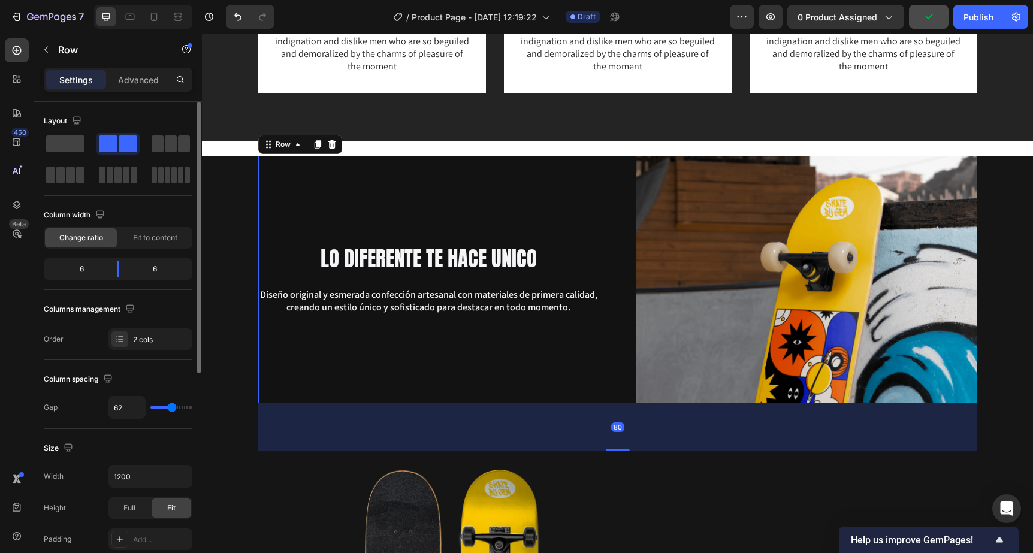
click at [447, 236] on div "LO DIFERENTE TE HACE UNICO Heading Diseño original y esmerada confección artesa…" at bounding box center [428, 279] width 341 height 247
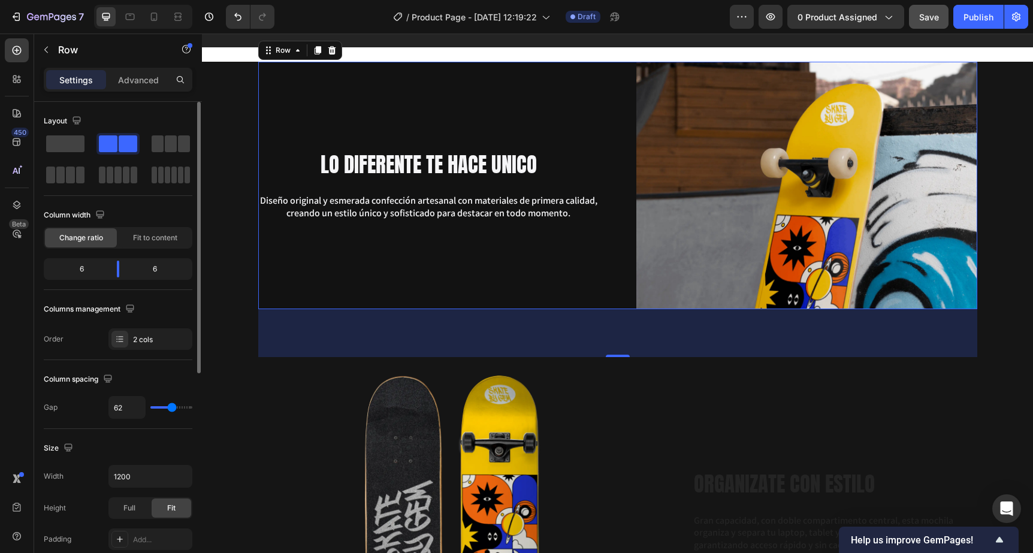
scroll to position [1648, 0]
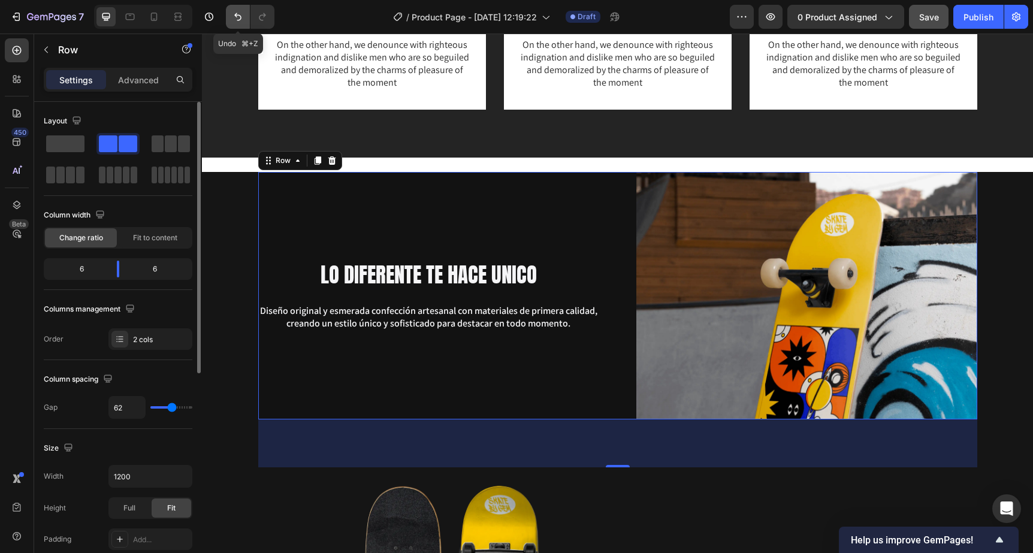
click at [230, 19] on button "Undo/Redo" at bounding box center [238, 17] width 24 height 24
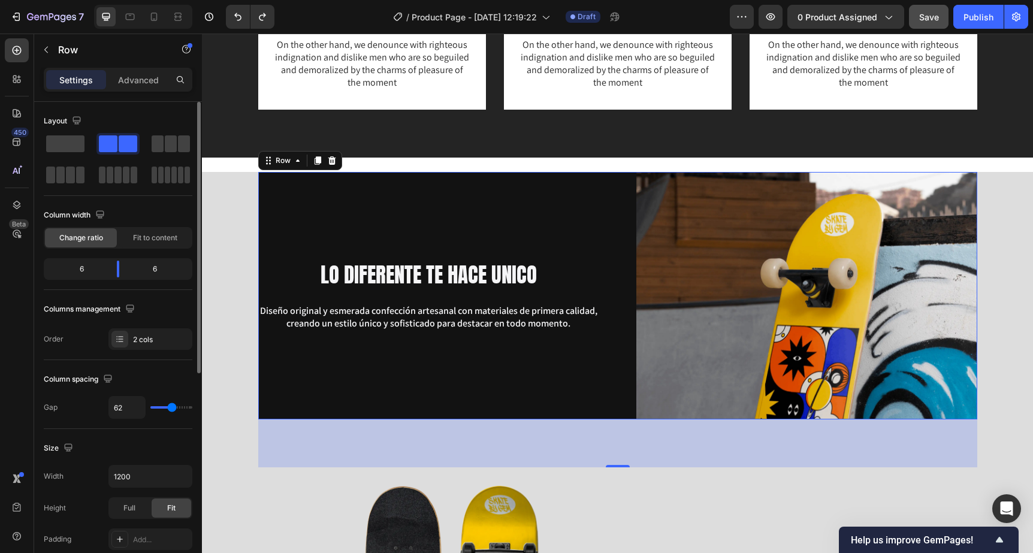
click at [342, 236] on div "LO DIFERENTE TE HACE UNICO Heading Diseño original y esmerada confección artesa…" at bounding box center [428, 295] width 341 height 247
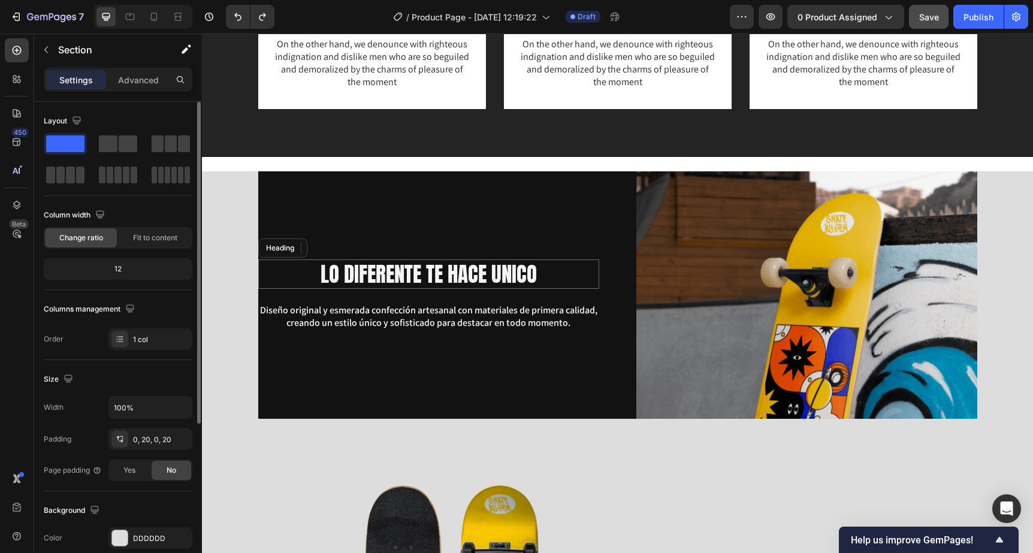
click at [401, 280] on h2 "LO DIFERENTE TE HACE UNICO" at bounding box center [428, 274] width 341 height 30
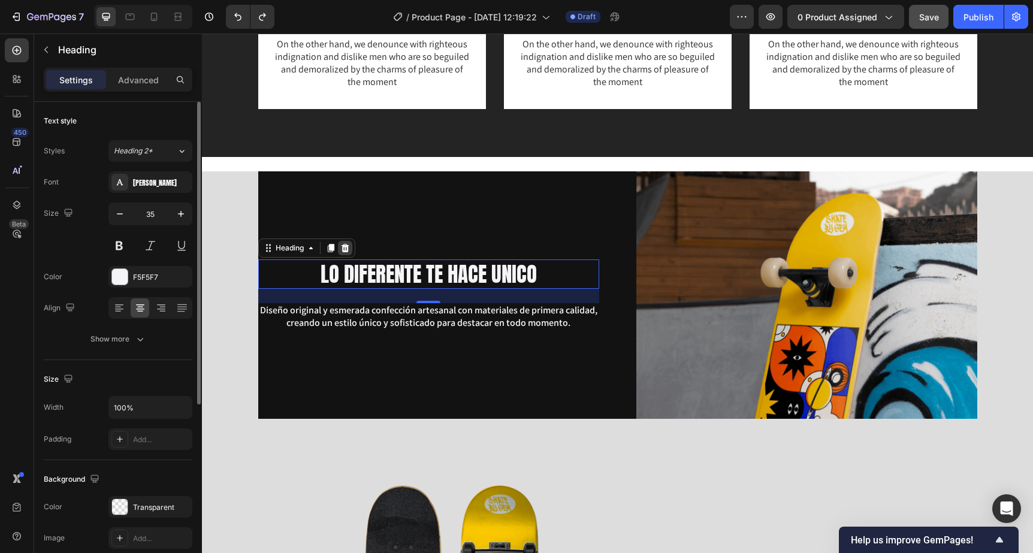
click at [349, 251] on icon at bounding box center [345, 248] width 8 height 8
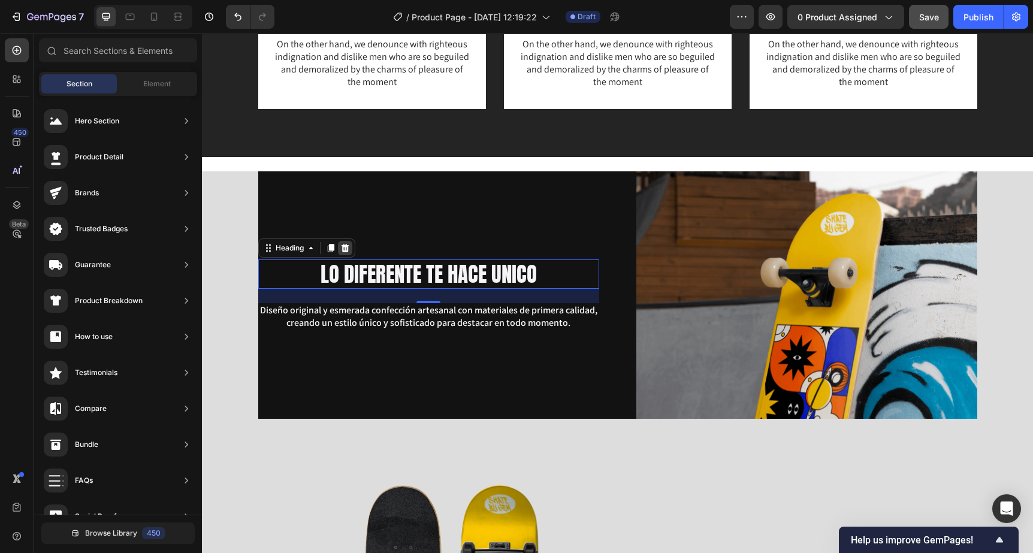
scroll to position [1, 0]
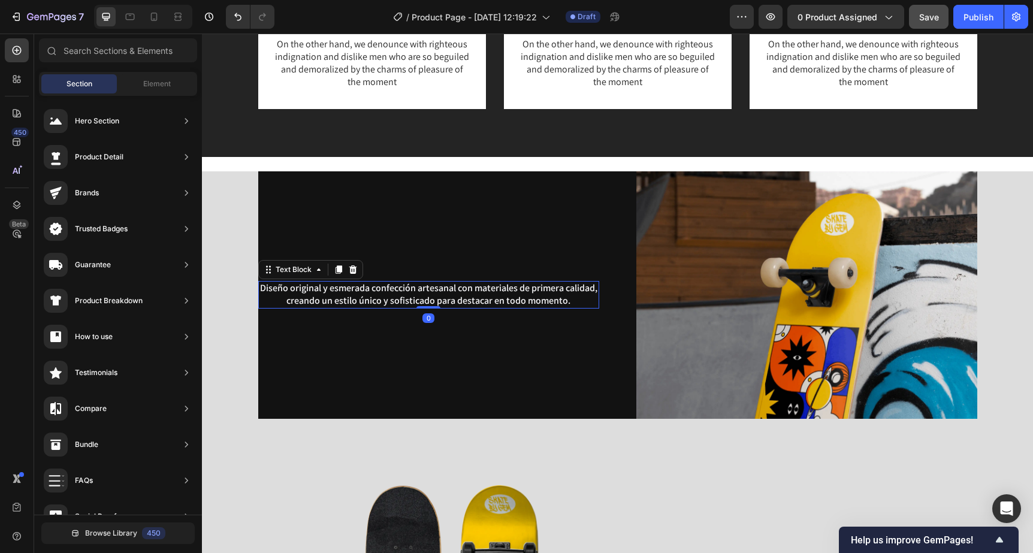
click at [356, 293] on p "Diseño original y esmerada confección artesanal con materiales de primera calid…" at bounding box center [428, 294] width 338 height 25
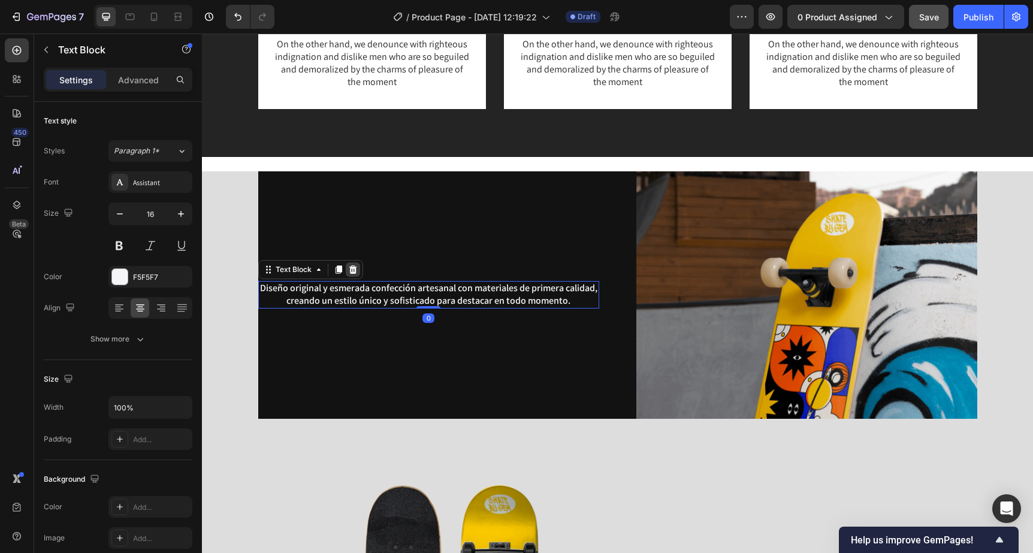
click at [352, 272] on icon at bounding box center [353, 269] width 8 height 8
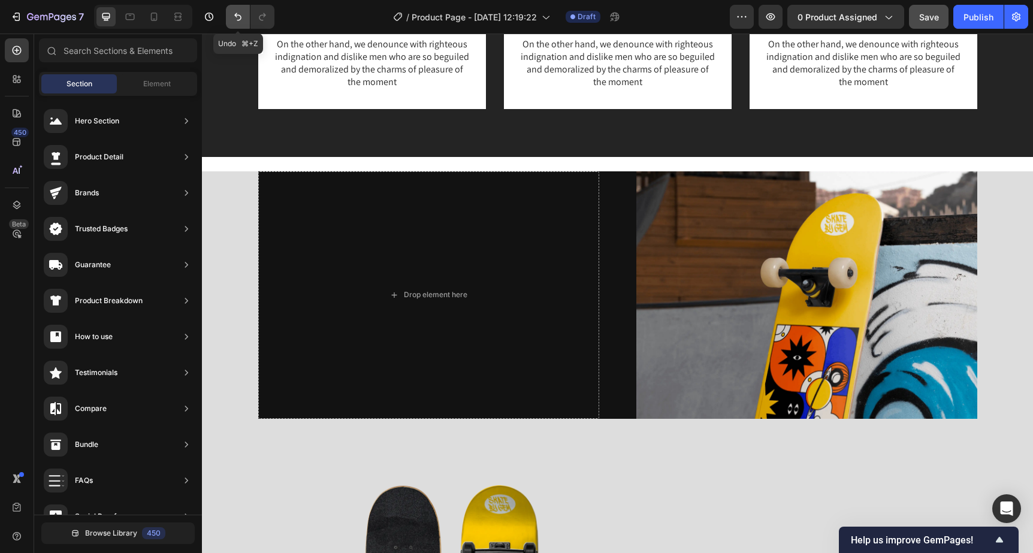
click at [244, 14] on icon "Undo/Redo" at bounding box center [238, 17] width 12 height 12
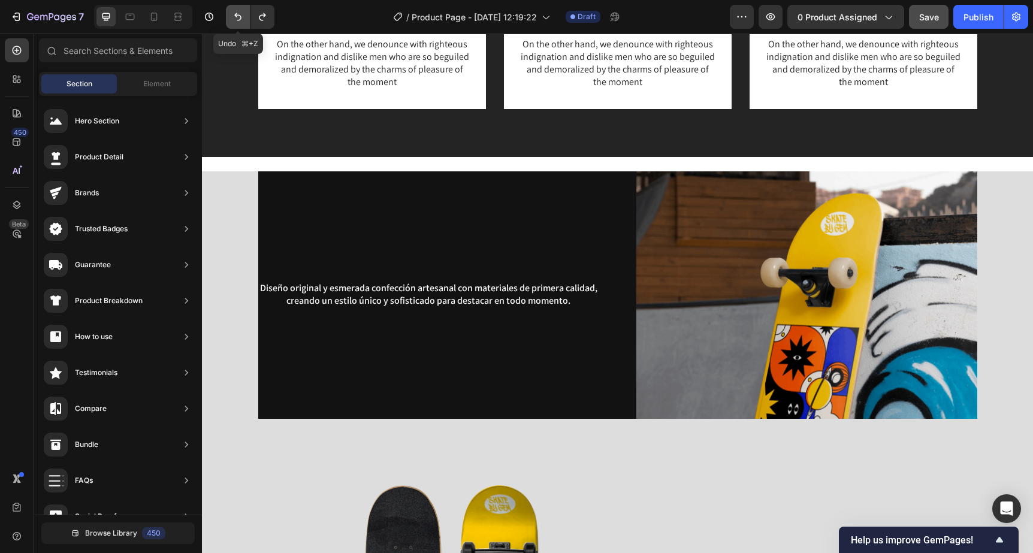
click at [244, 14] on icon "Undo/Redo" at bounding box center [238, 17] width 12 height 12
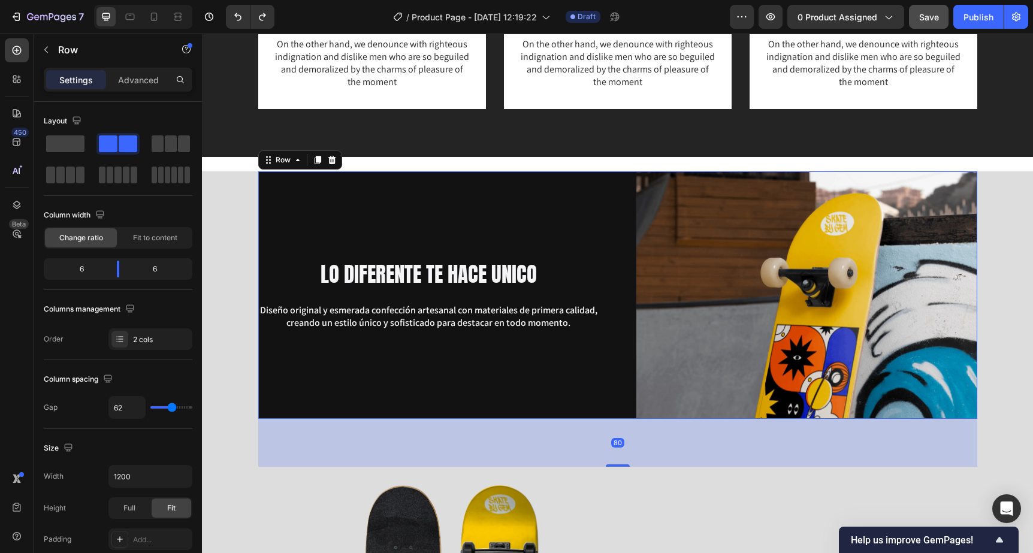
click at [267, 172] on div "LO DIFERENTE TE HACE UNICO Heading Diseño original y esmerada confección artesa…" at bounding box center [428, 294] width 341 height 247
click at [135, 80] on p "Advanced" at bounding box center [138, 80] width 41 height 13
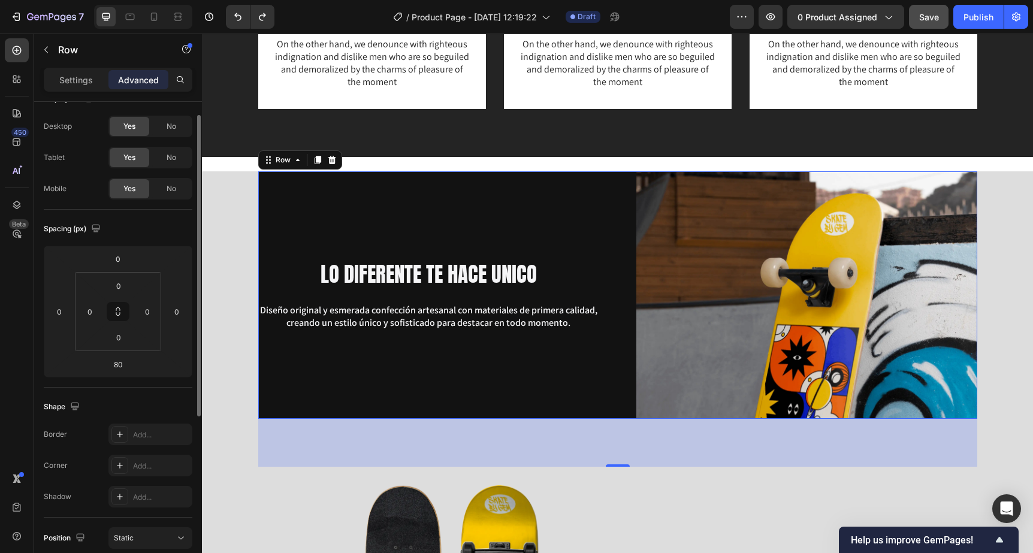
scroll to position [0, 0]
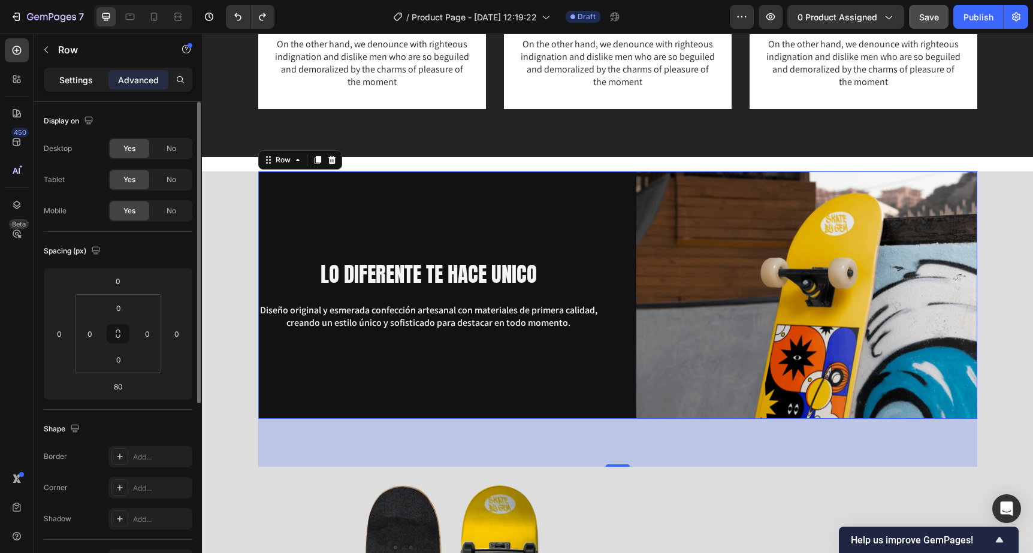
click at [68, 89] on div "Settings" at bounding box center [76, 79] width 60 height 19
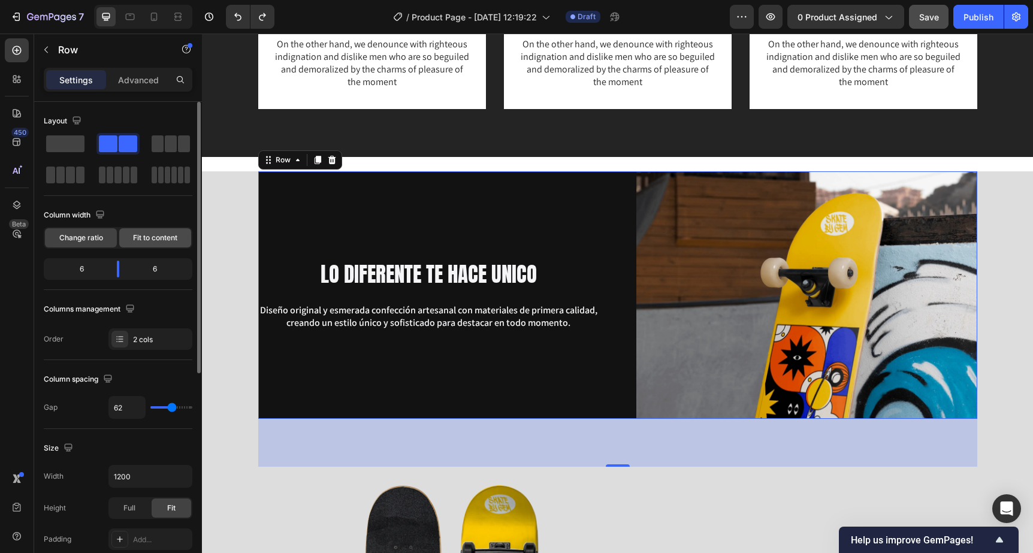
click at [145, 245] on div "Fit to content" at bounding box center [155, 237] width 72 height 19
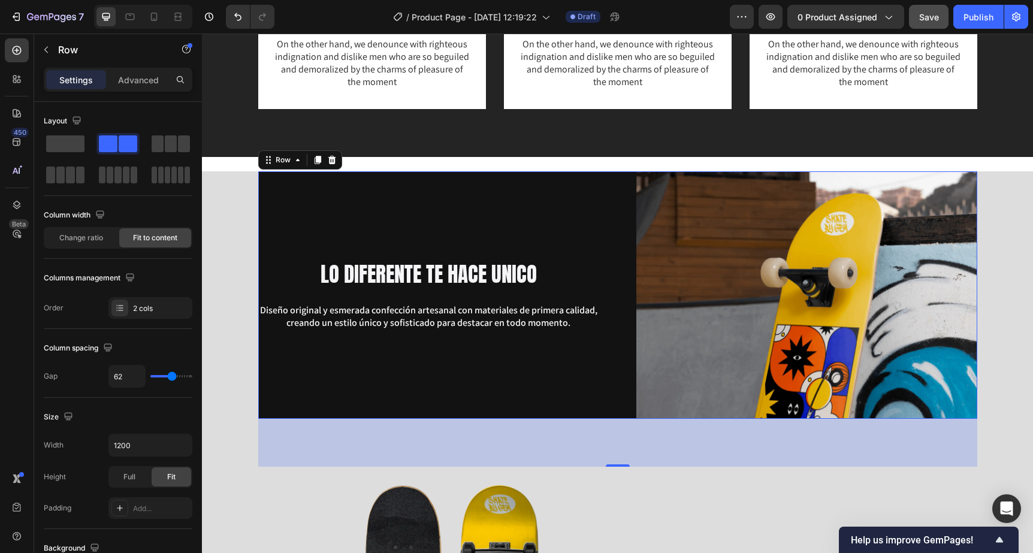
click at [555, 253] on div "LO DIFERENTE TE HACE UNICO Heading Diseño original y esmerada confección artesa…" at bounding box center [428, 294] width 341 height 247
type input "53"
type input "55"
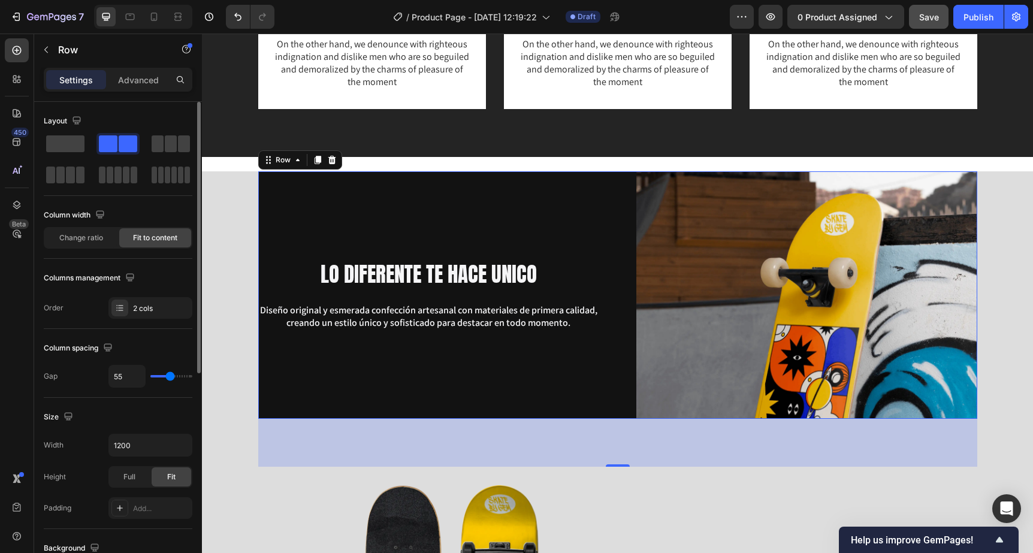
type input "60"
type input "65"
type input "69"
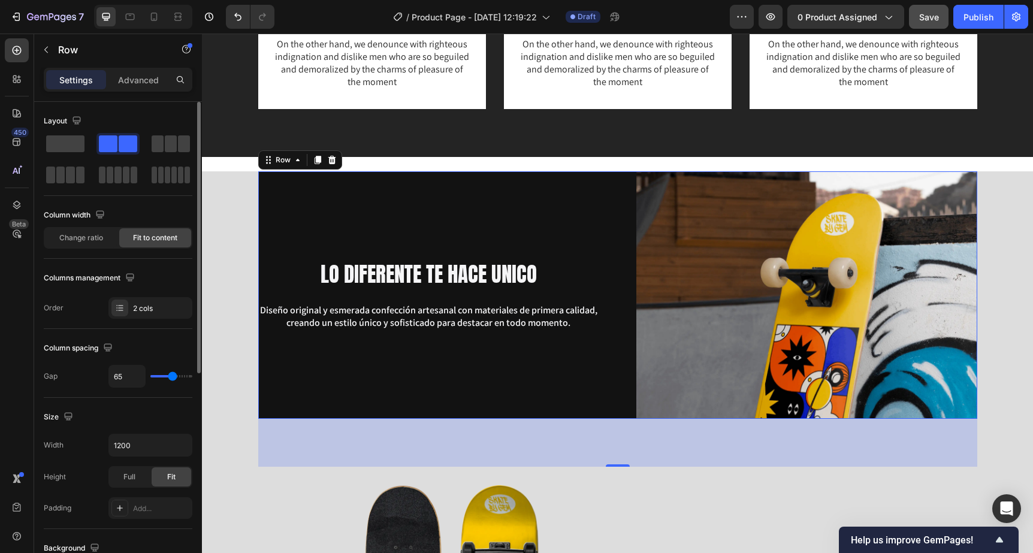
type input "69"
type input "76"
type input "78"
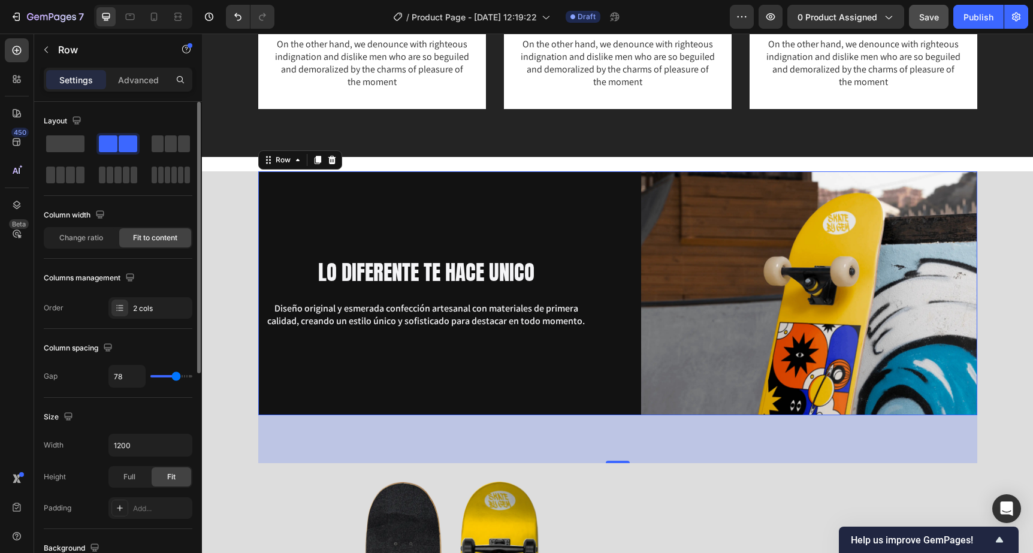
type input "83"
type input "90"
type input "95"
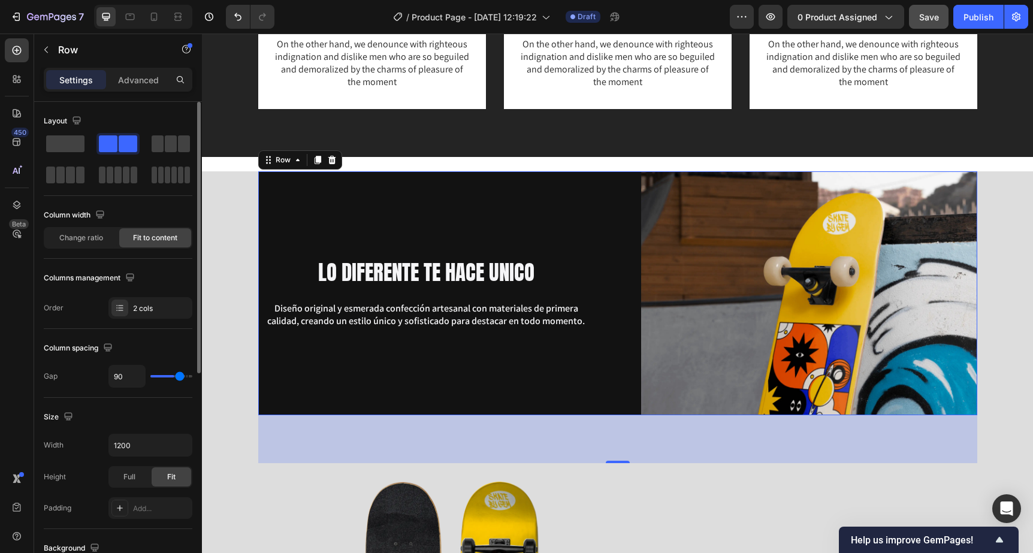
type input "95"
type input "97"
type input "102"
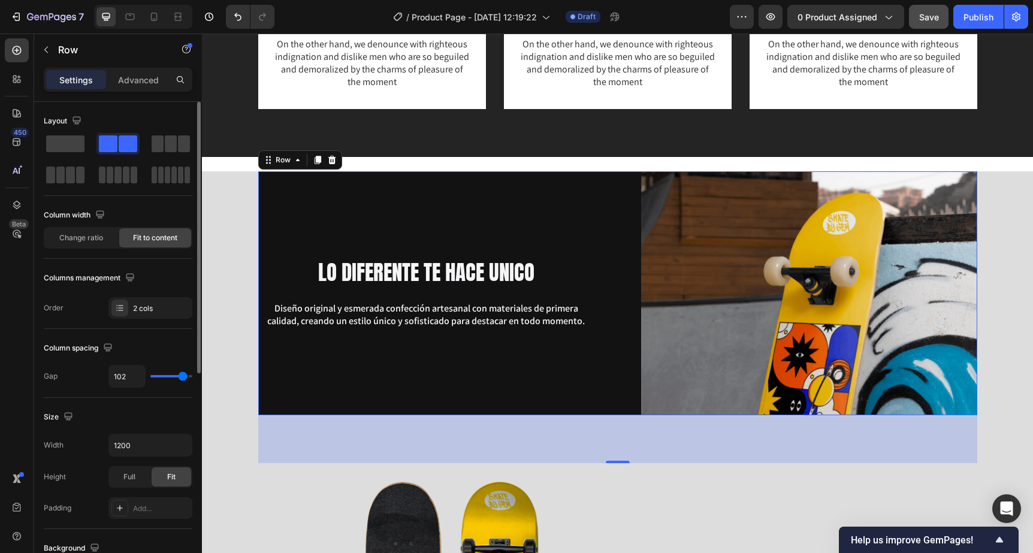
type input "104"
type input "106"
type input "108"
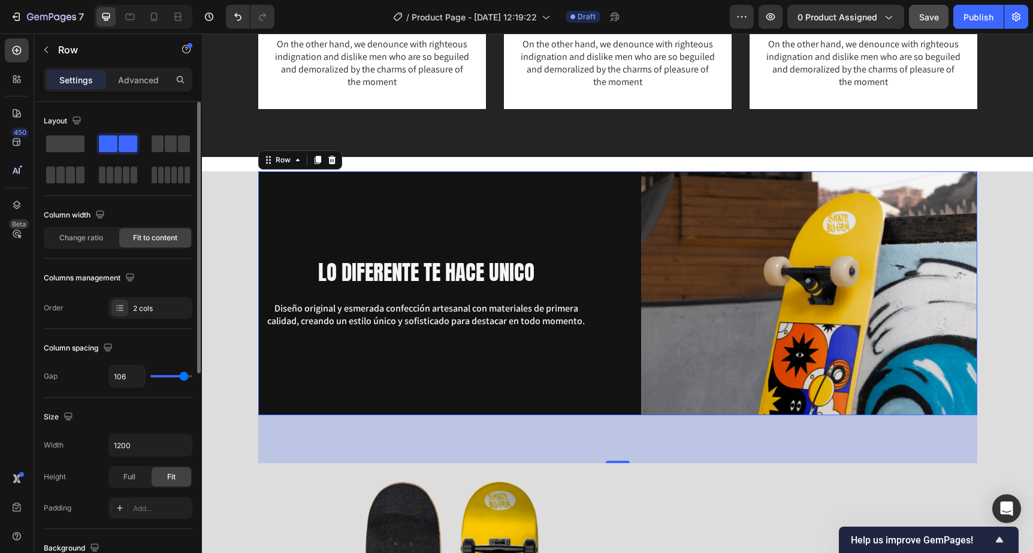
type input "108"
type input "111"
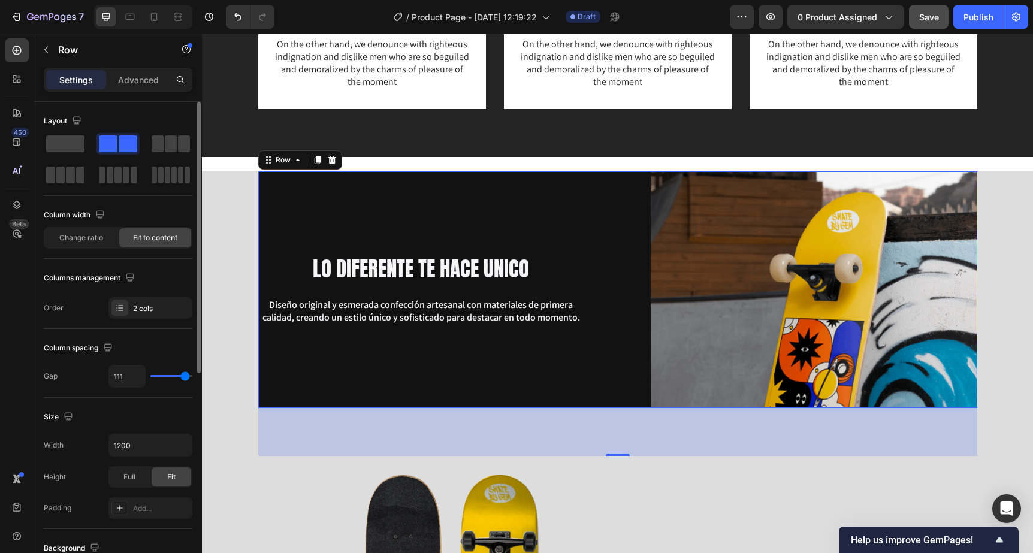
type input "106"
type input "99"
type input "95"
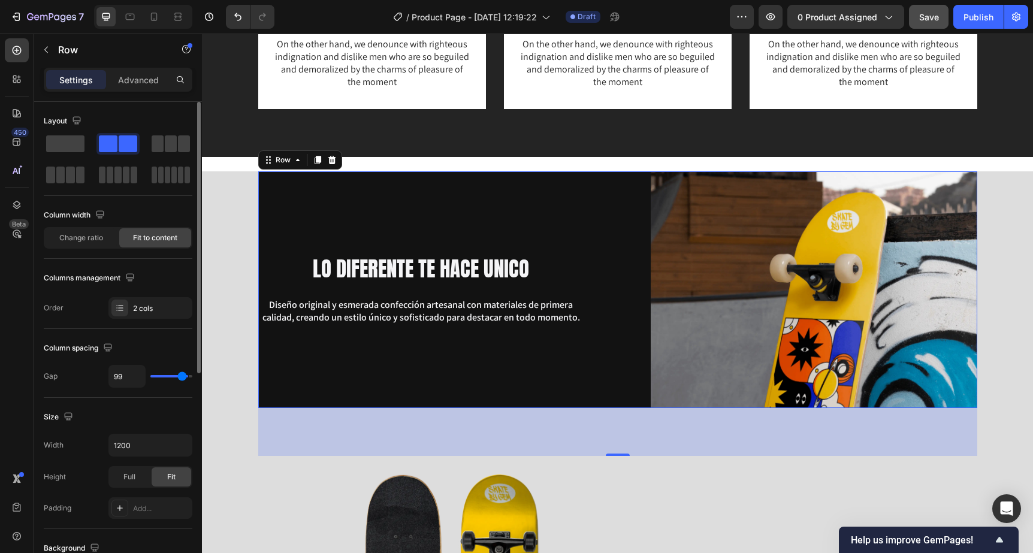
type input "95"
type input "92"
type input "90"
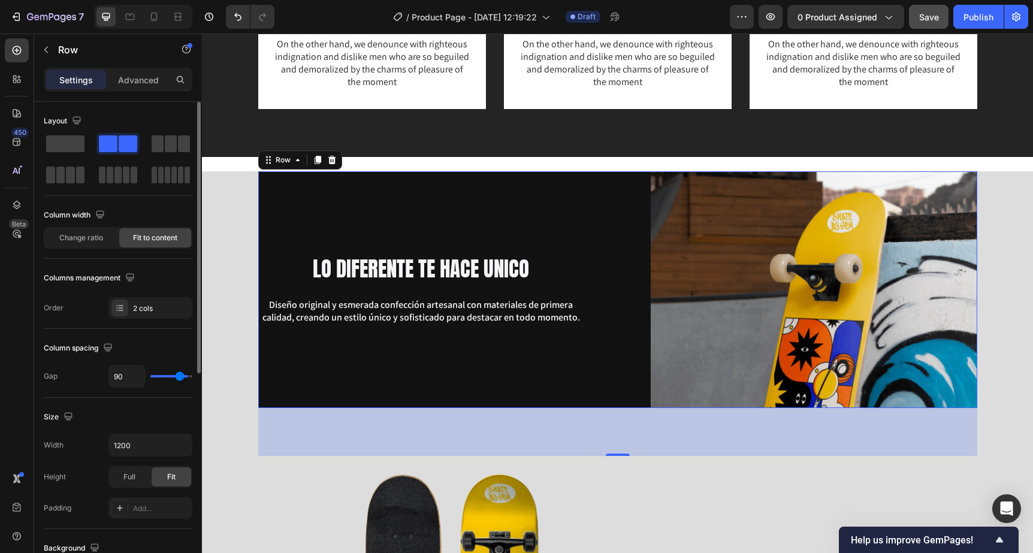
type input "88"
type input "83"
type input "81"
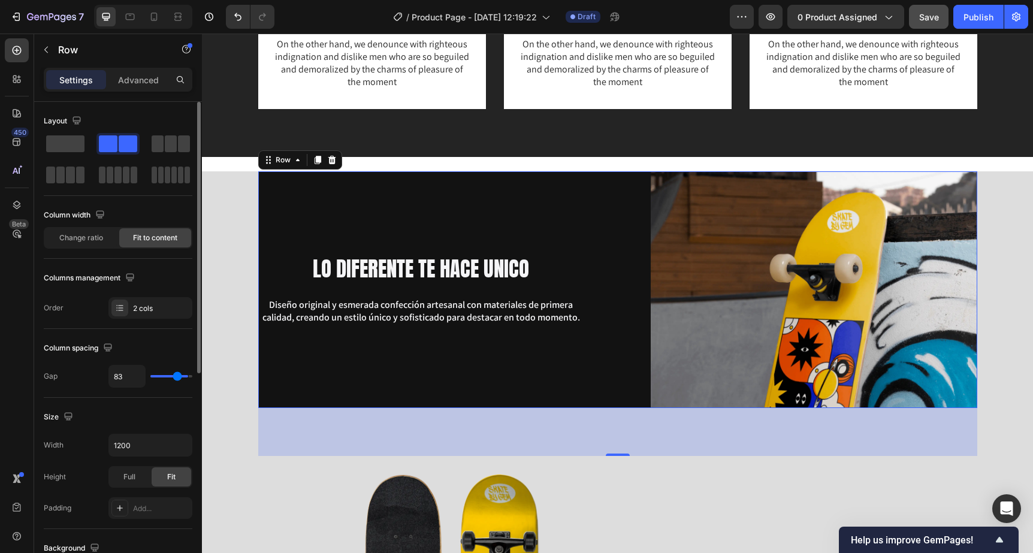
type input "81"
type input "76"
type input "72"
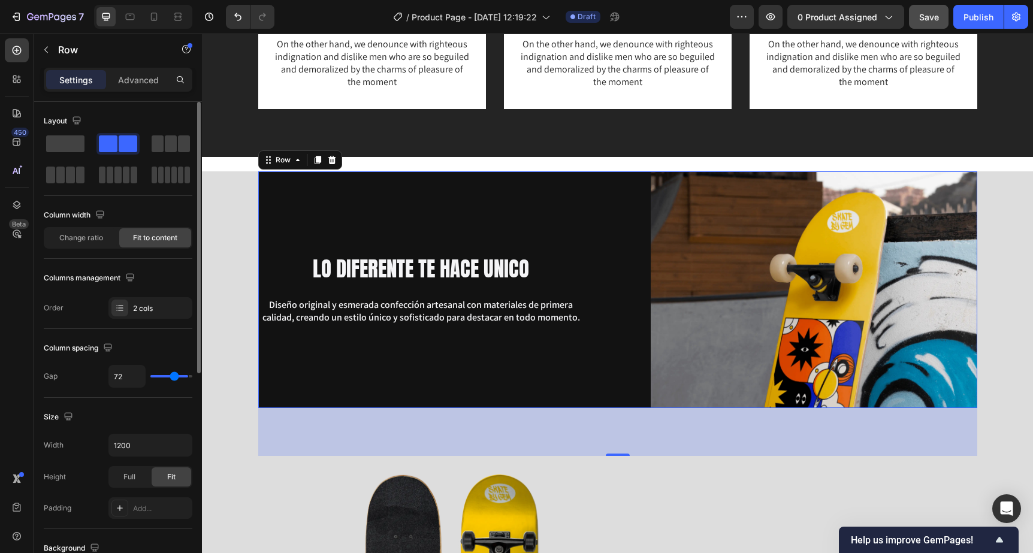
type input "67"
type input "62"
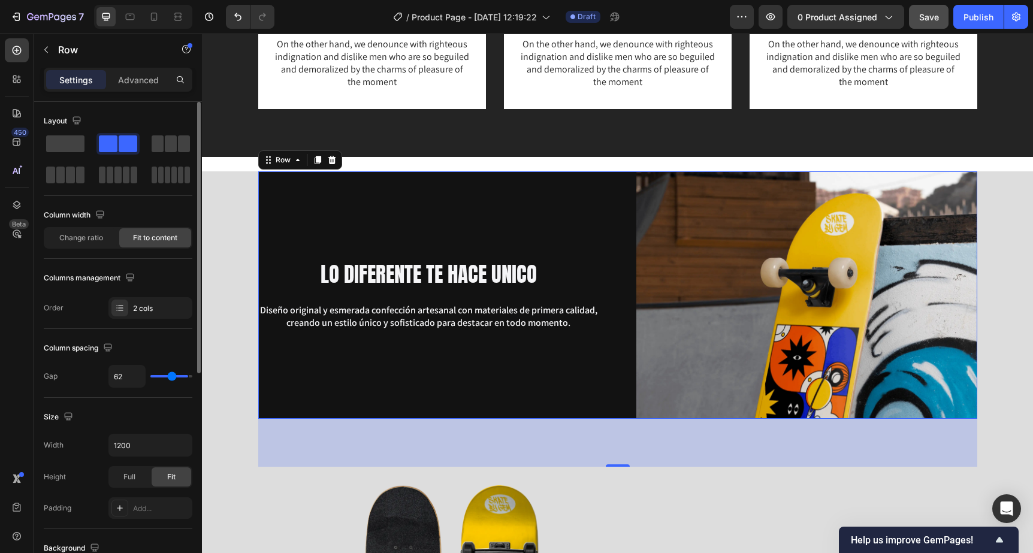
type input "58"
type input "55"
type input "53"
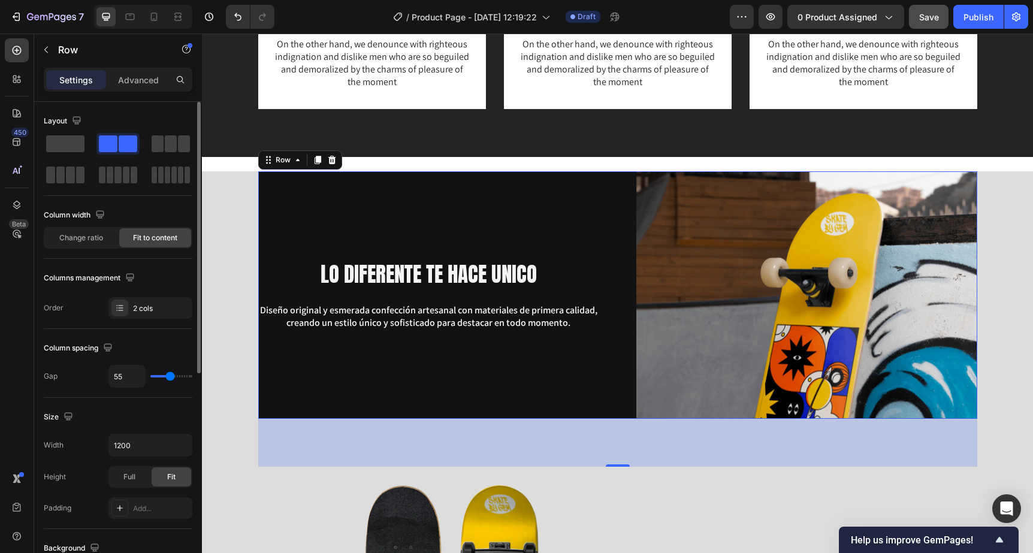
type input "53"
type input "51"
type input "48"
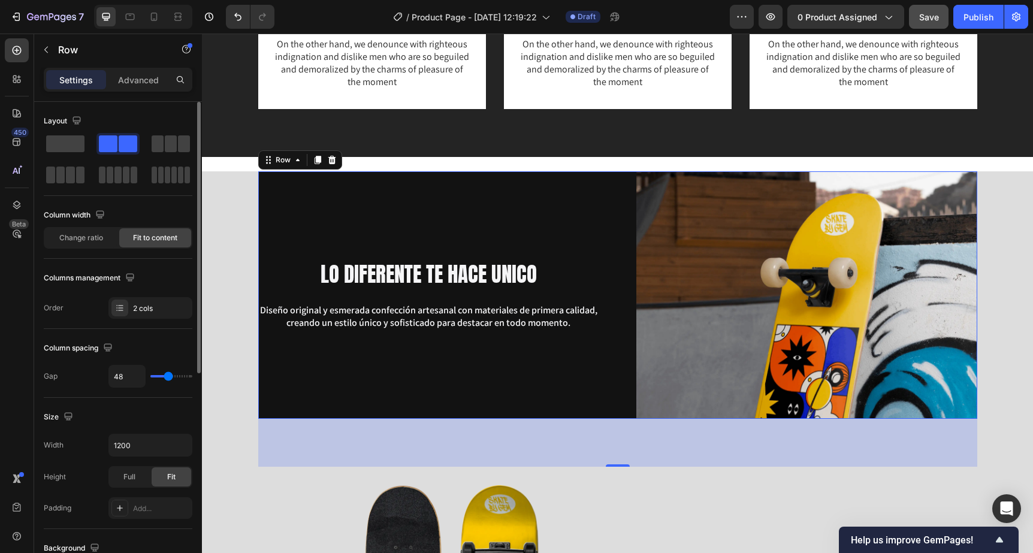
type input "46"
type input "44"
type input "42"
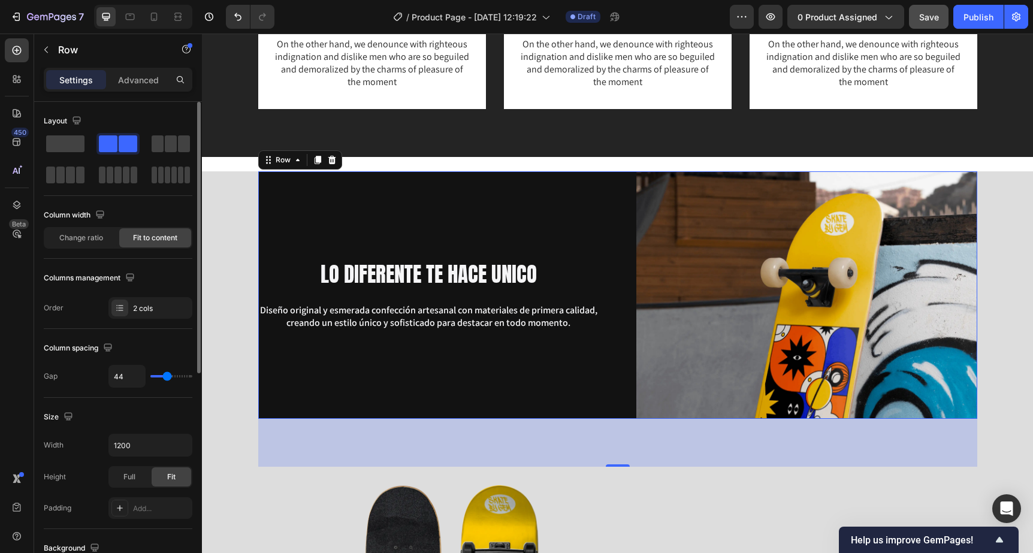
type input "42"
type input "37"
type input "32"
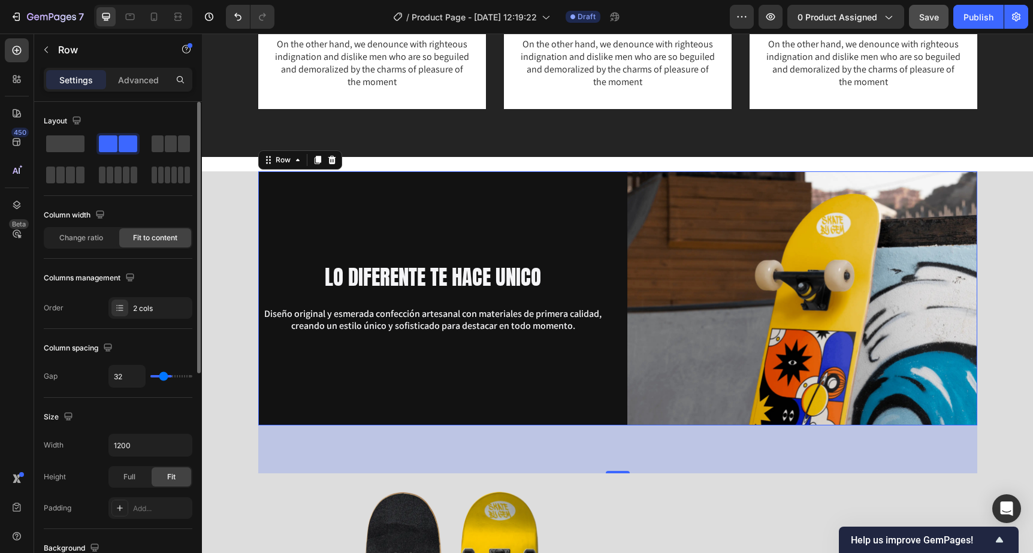
type input "30"
type input "28"
type input "25"
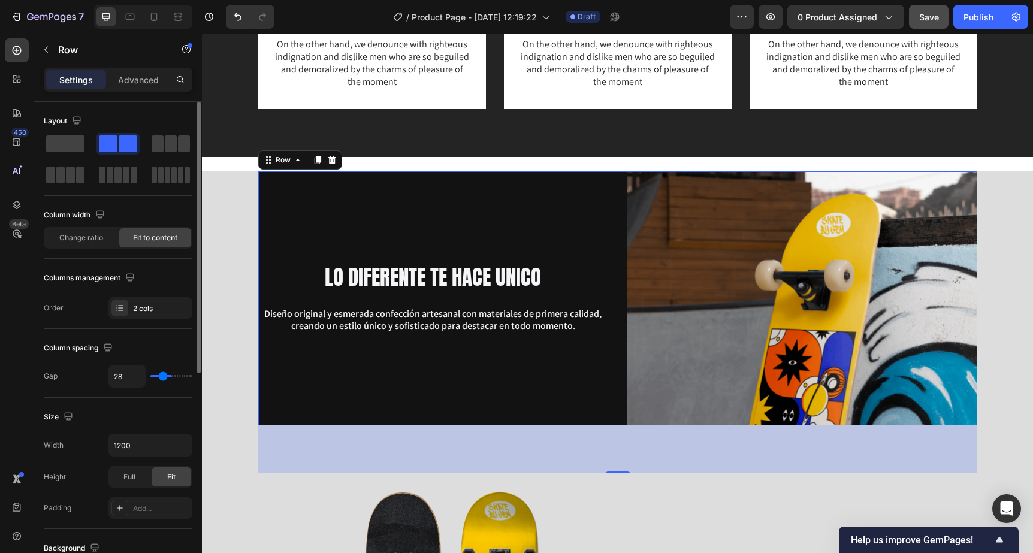
type input "25"
type input "23"
type input "18"
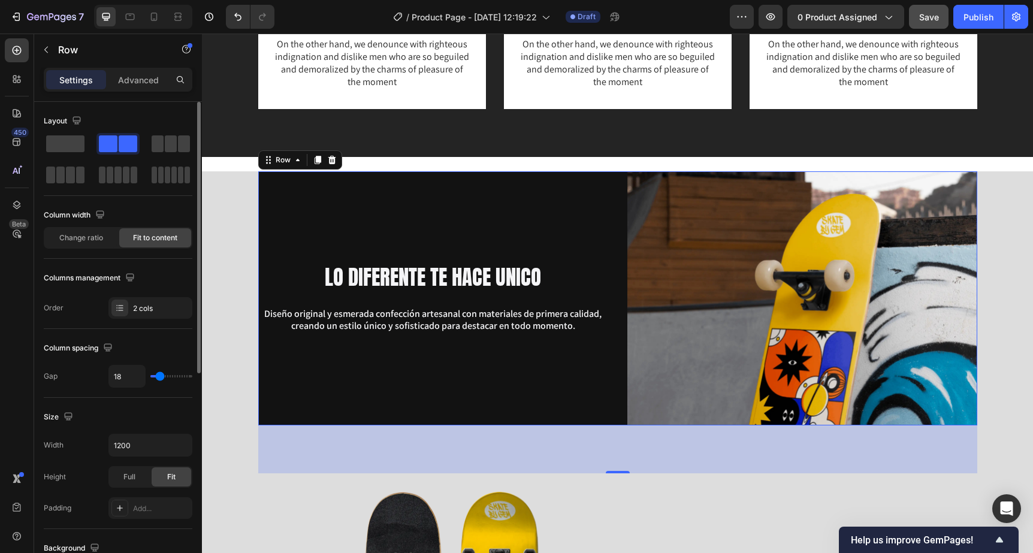
type input "16"
type input "12"
type input "9"
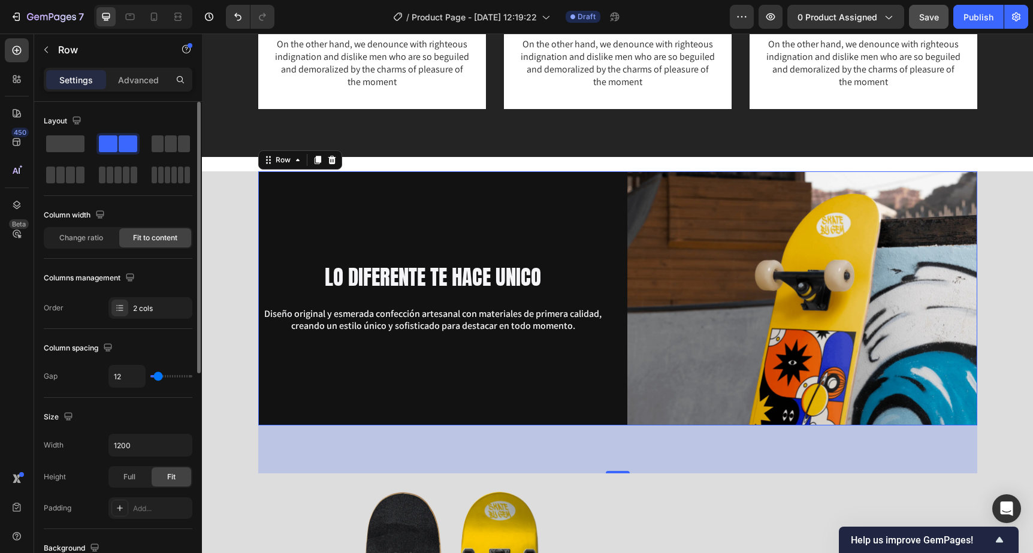
type input "9"
type input "7"
type input "5"
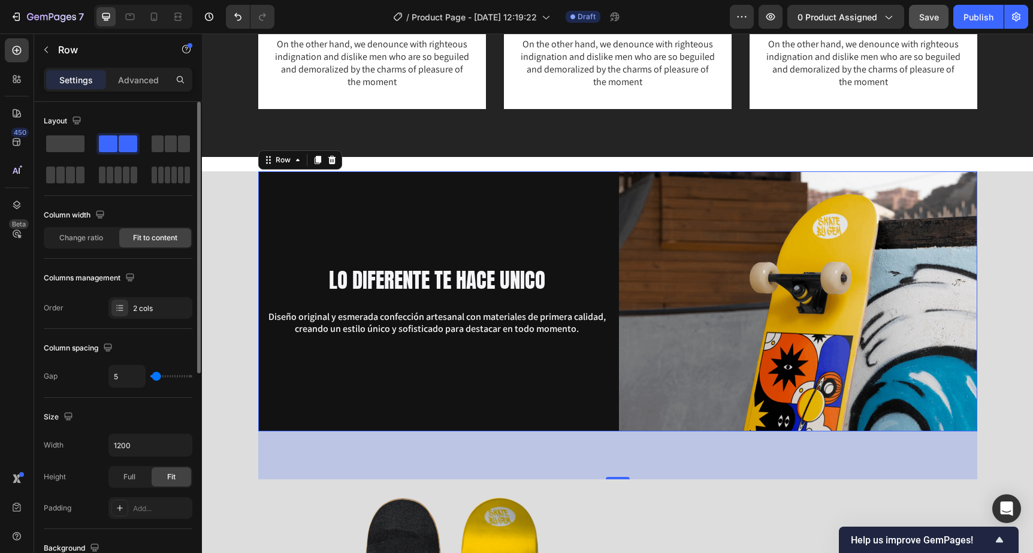
type input "2"
type input "5"
type input "7"
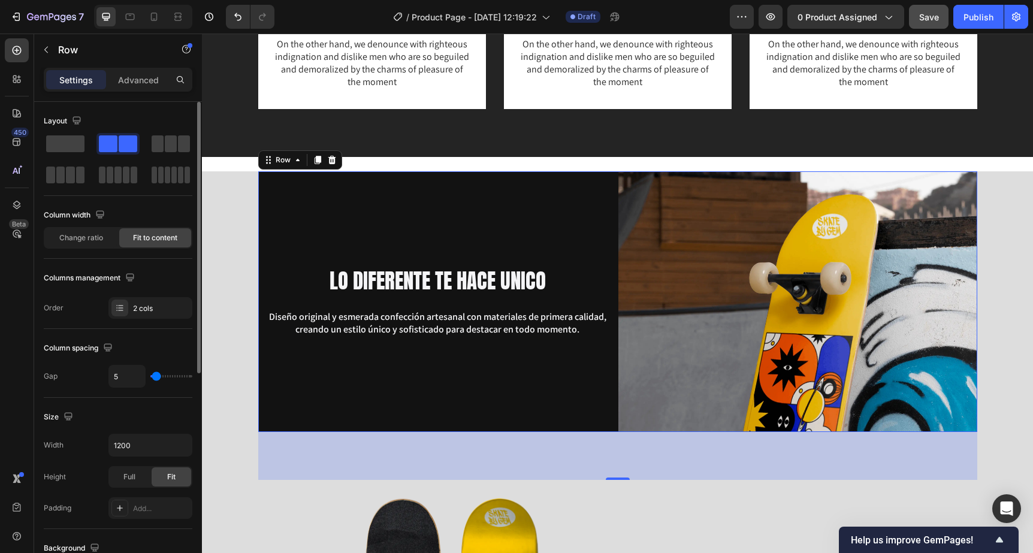
type input "7"
type input "9"
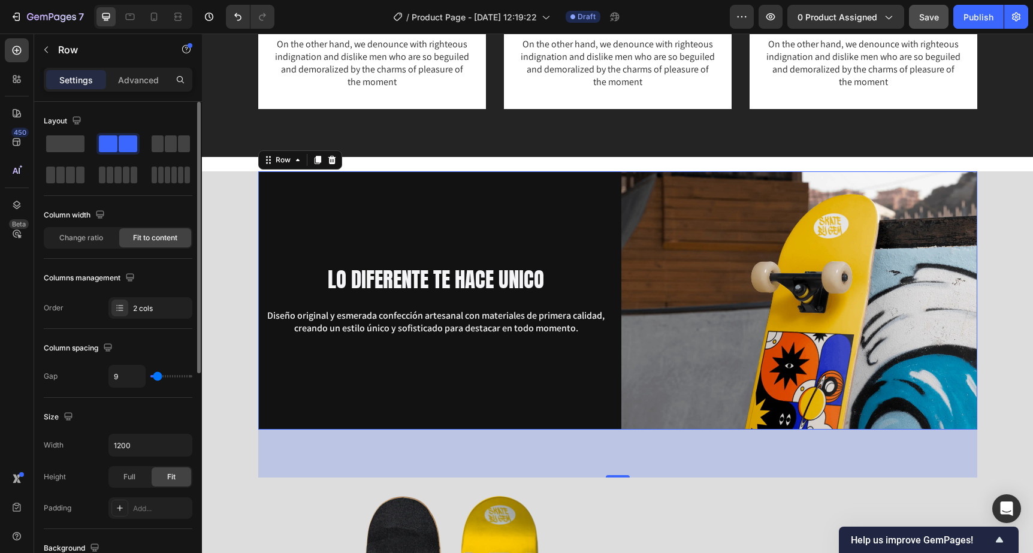
type input "12"
type input "9"
type input "7"
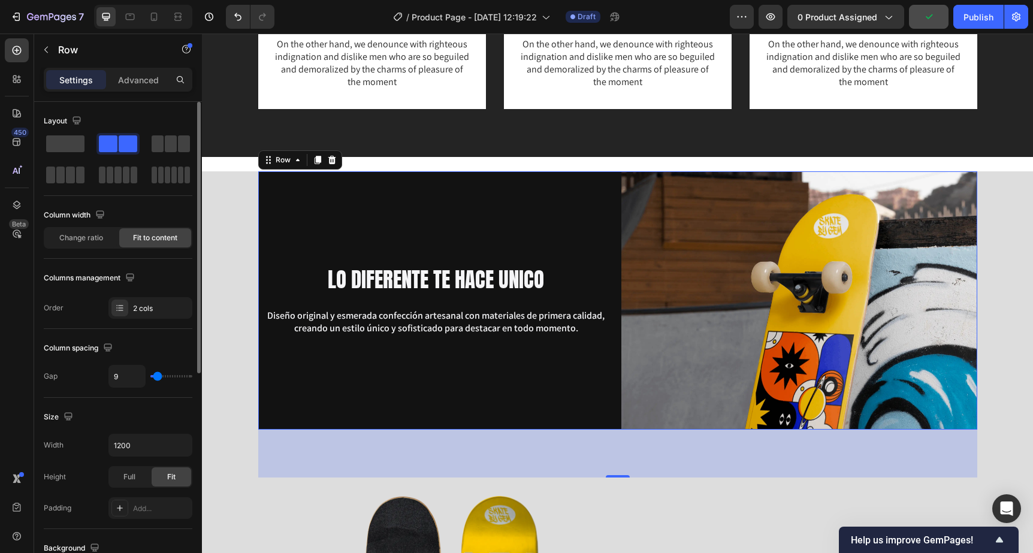
type input "7"
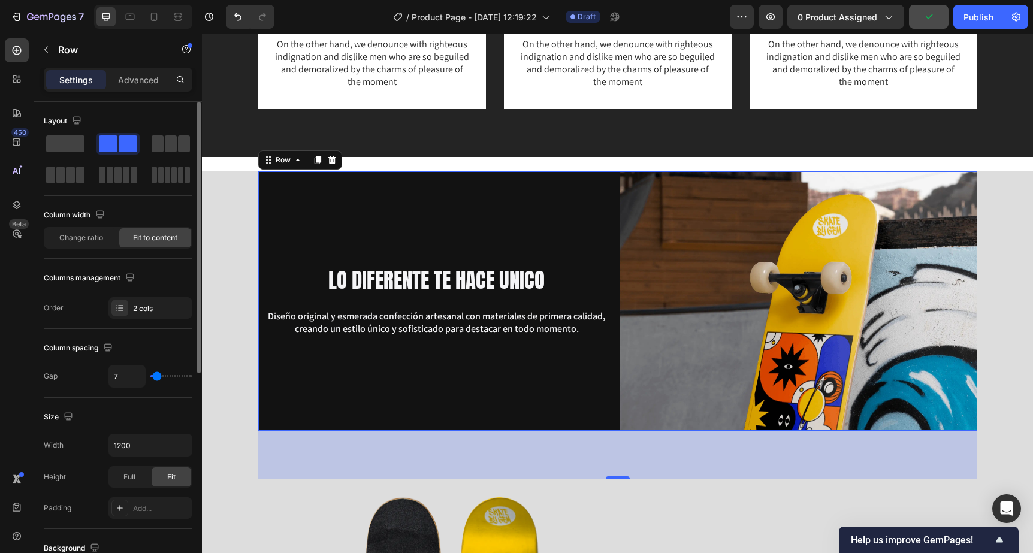
type input "5"
type input "2"
type input "0"
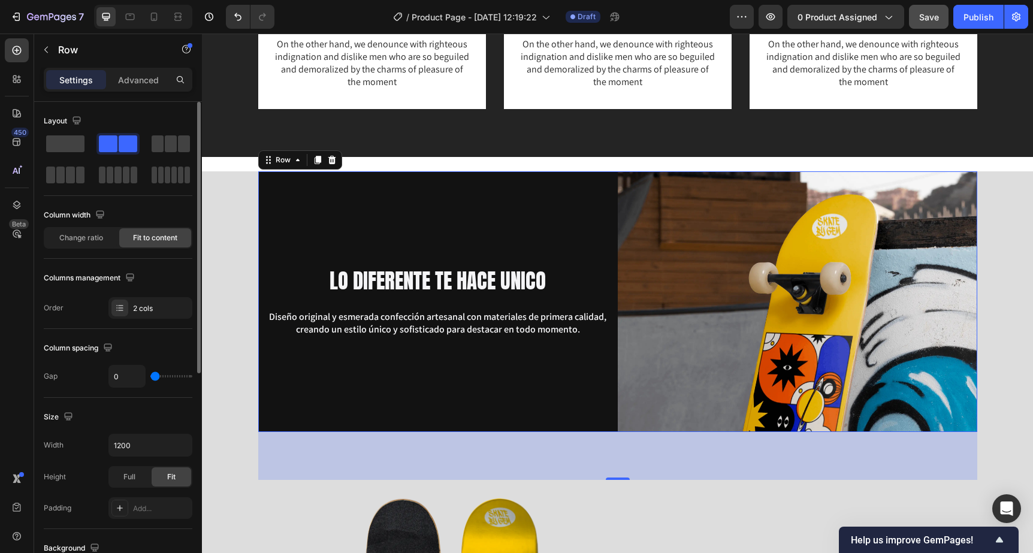
drag, startPoint x: 169, startPoint y: 378, endPoint x: 137, endPoint y: 379, distance: 32.9
type input "0"
click at [150, 377] on input "range" at bounding box center [171, 376] width 42 height 2
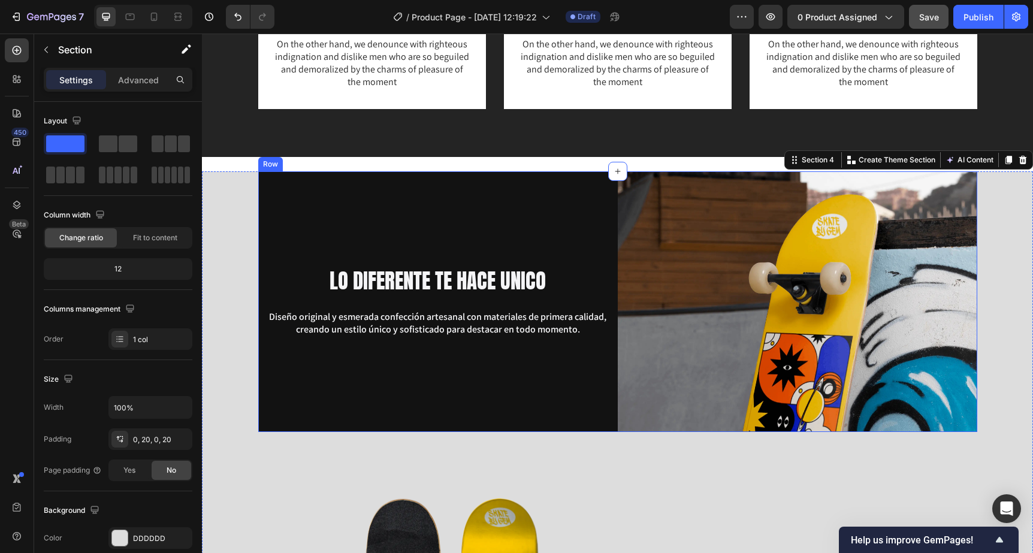
click at [334, 195] on div "LO DIFERENTE TE HACE UNICO Heading Diseño original y esmerada confección artesa…" at bounding box center [437, 301] width 359 height 261
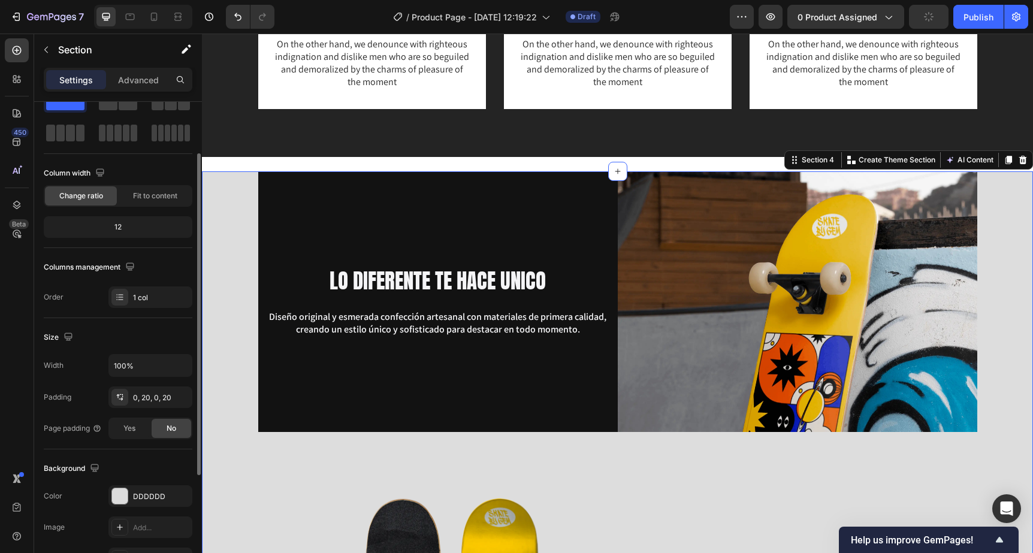
scroll to position [57, 0]
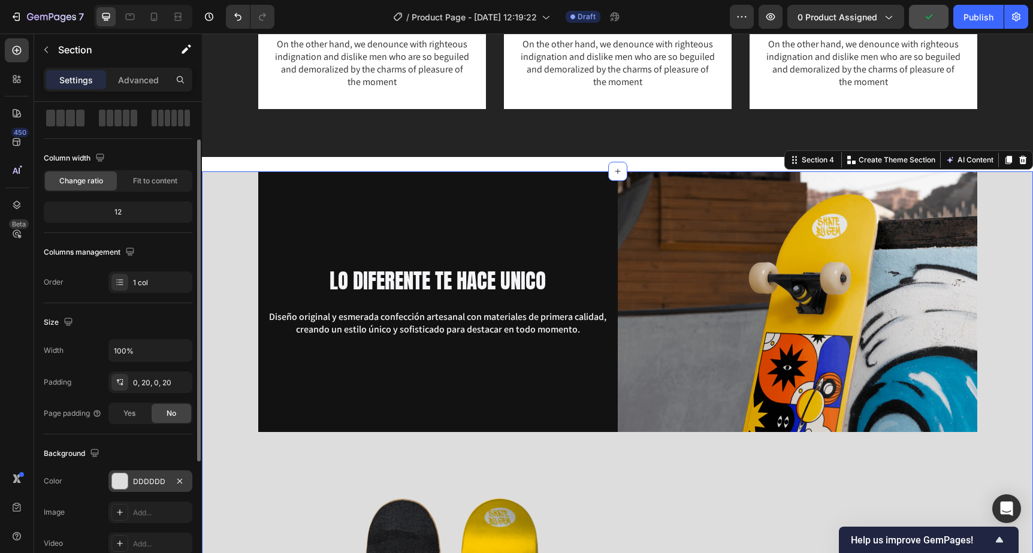
click at [122, 479] on div at bounding box center [120, 481] width 16 height 16
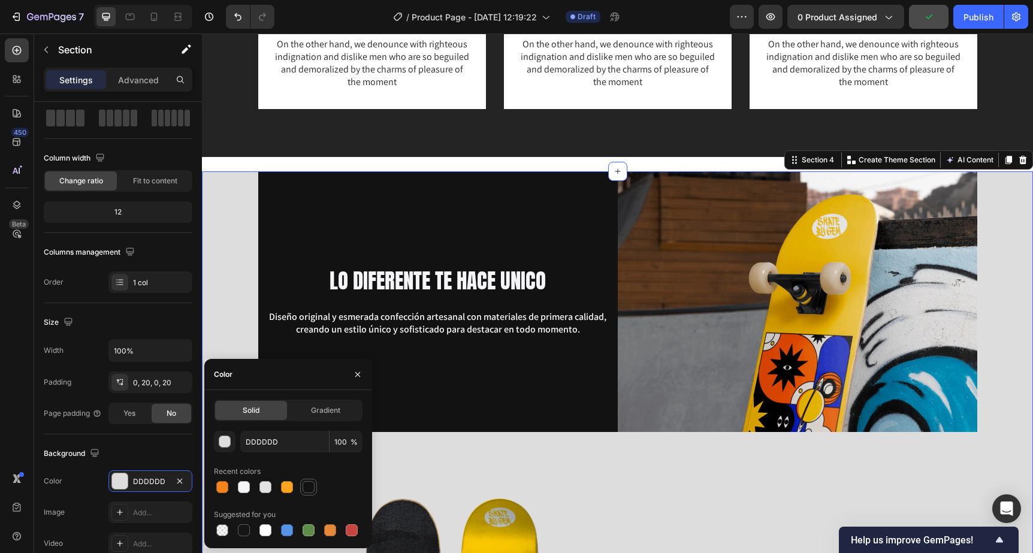
click at [308, 485] on div at bounding box center [308, 487] width 12 height 12
type input "121212"
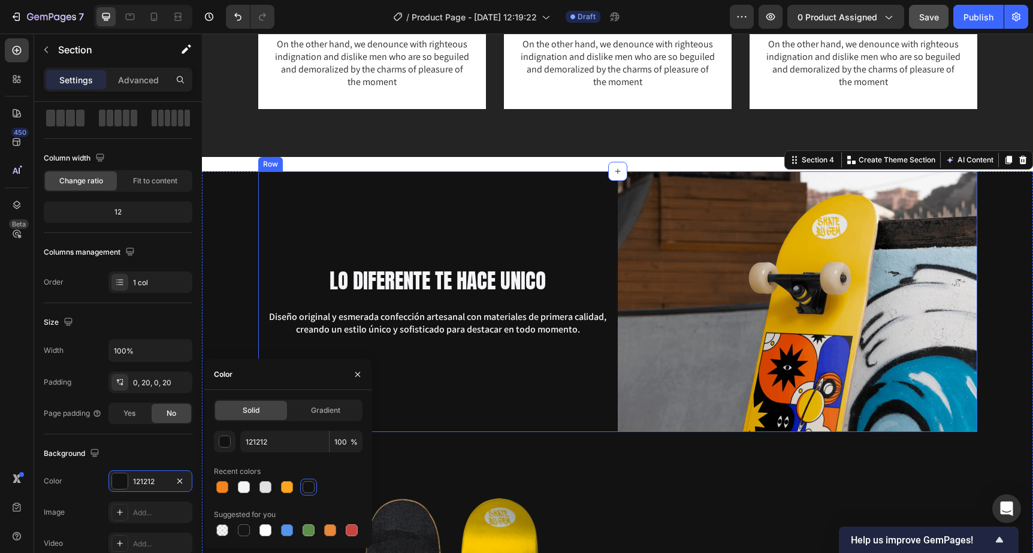
click at [394, 233] on div "LO DIFERENTE TE HACE UNICO Heading Diseño original y esmerada confección artesa…" at bounding box center [437, 301] width 359 height 261
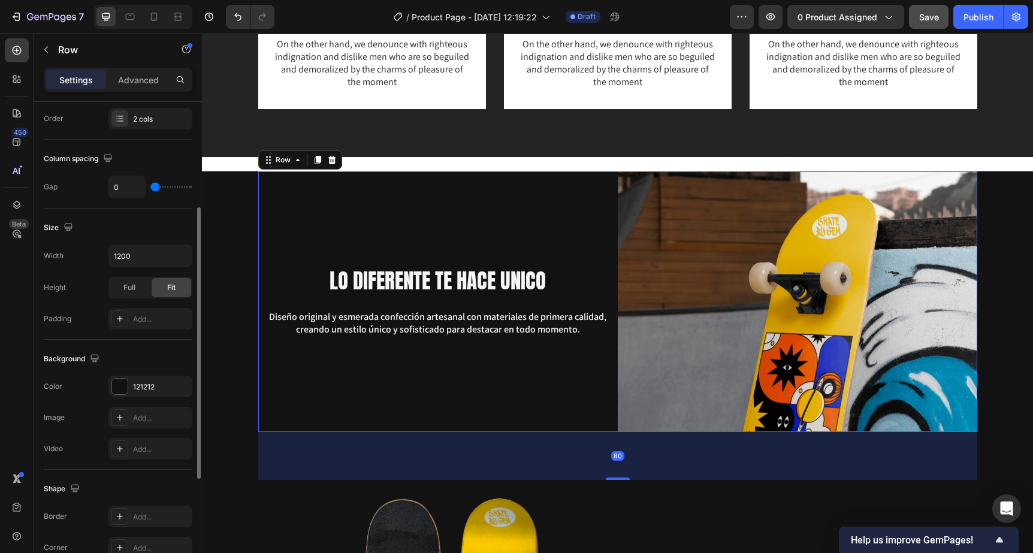
scroll to position [190, 0]
click at [122, 388] on div at bounding box center [120, 386] width 16 height 16
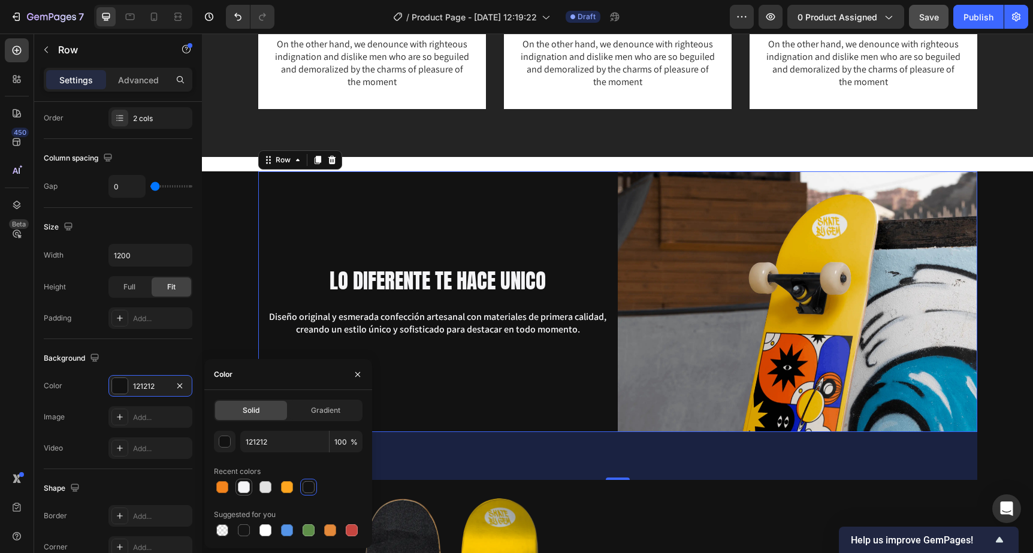
click at [245, 491] on div at bounding box center [244, 487] width 12 height 12
type input "F5F5F7"
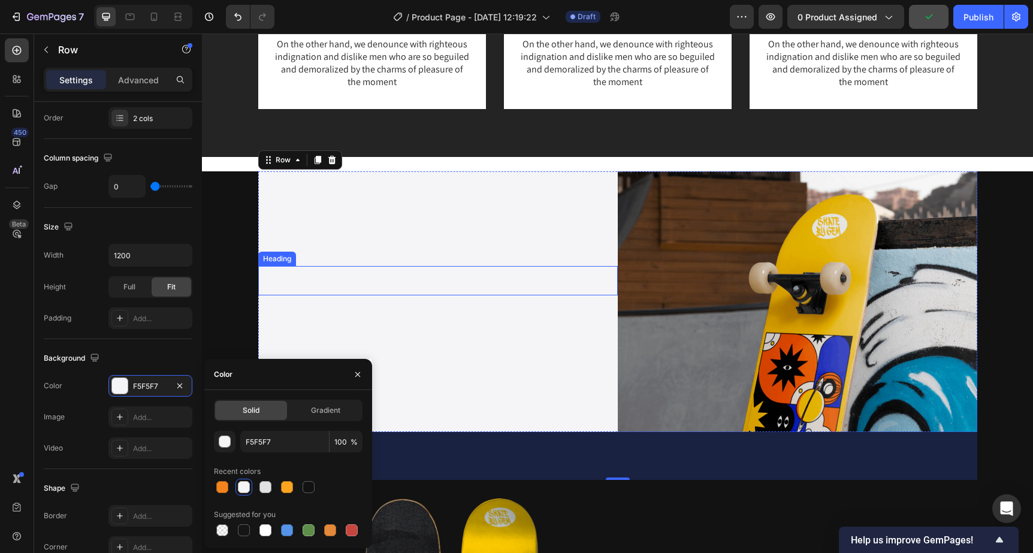
click at [417, 277] on h2 "LO DIFERENTE TE HACE UNICO" at bounding box center [437, 281] width 359 height 30
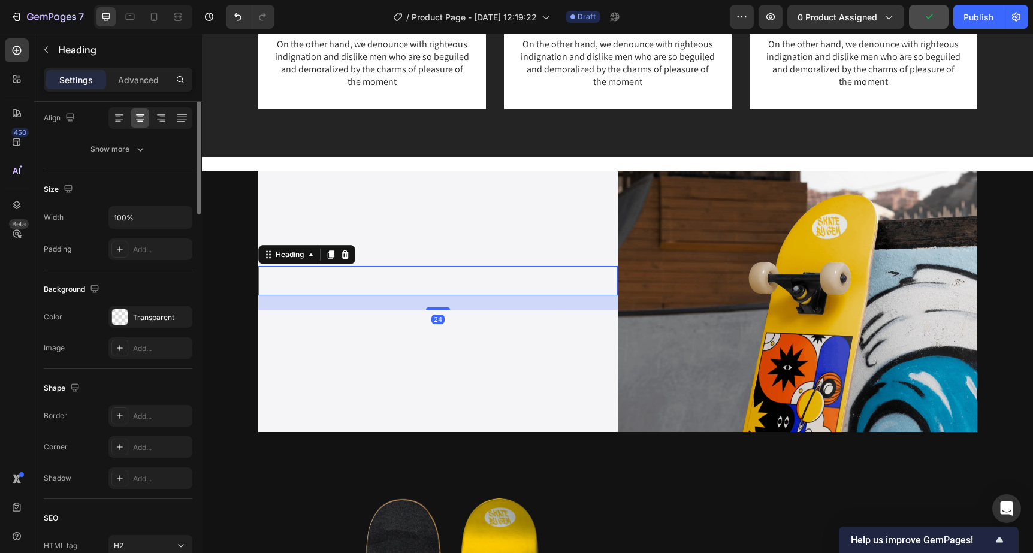
scroll to position [0, 0]
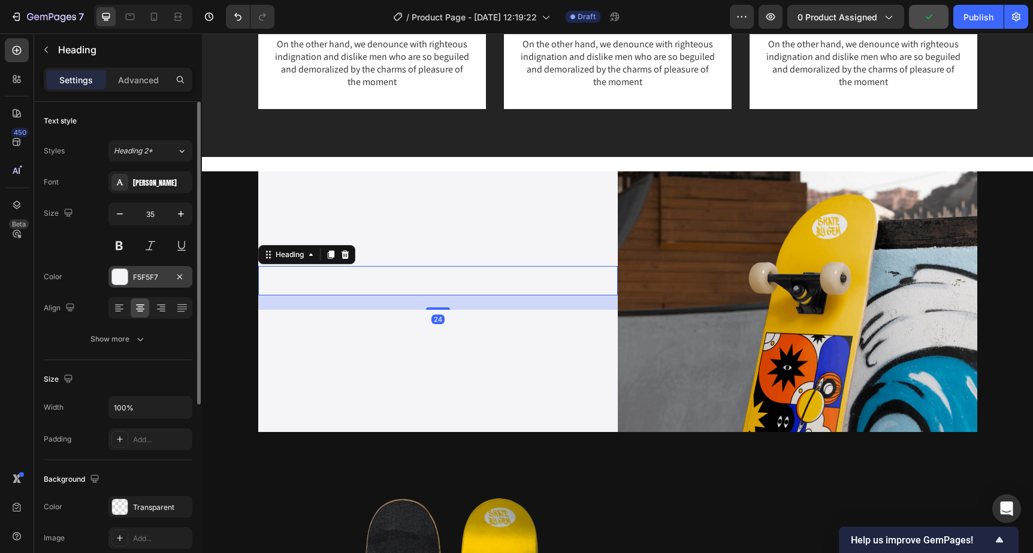
click at [128, 277] on div "F5F5F7" at bounding box center [150, 277] width 84 height 22
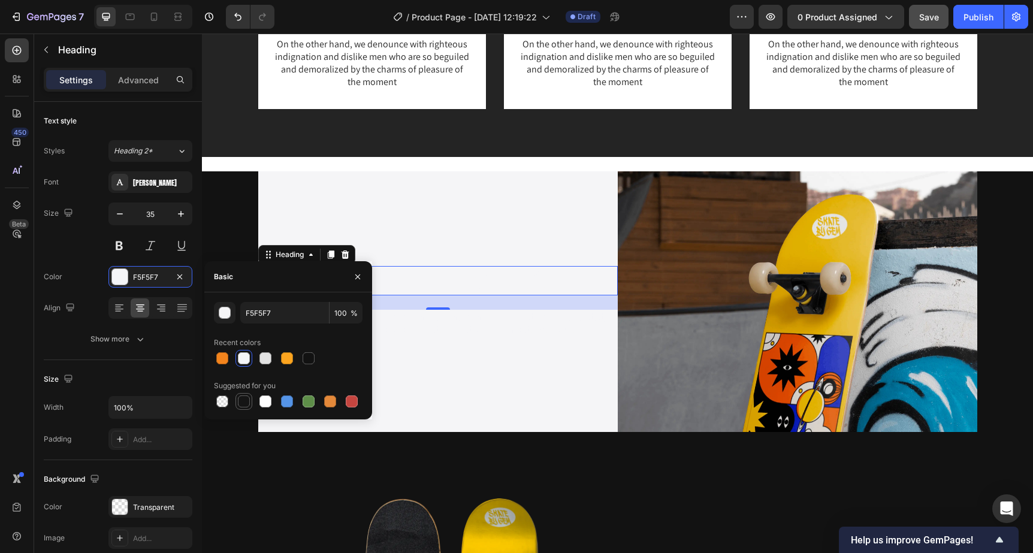
click at [243, 398] on div at bounding box center [244, 401] width 12 height 12
type input "151515"
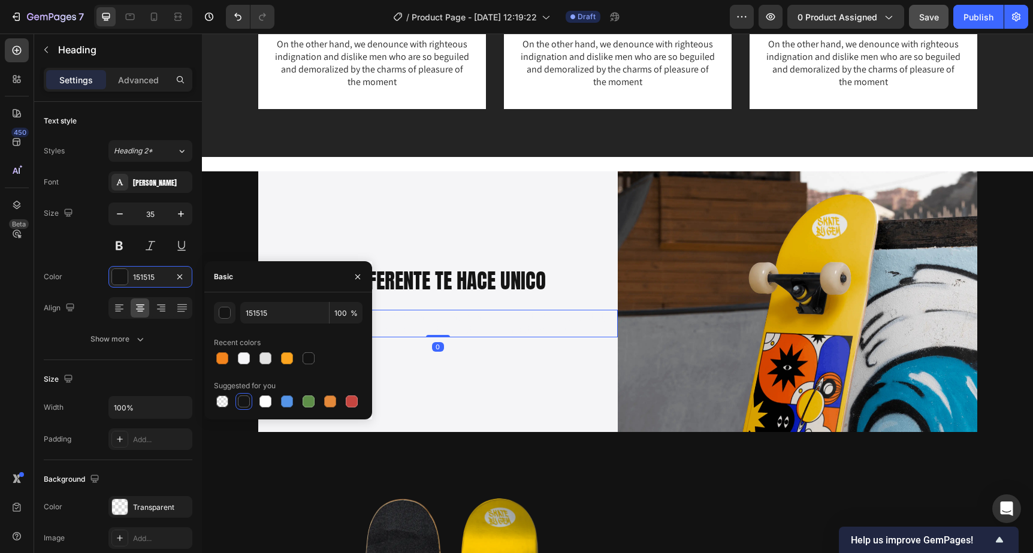
click at [465, 329] on p "Diseño original y esmerada confección artesanal con materiales de primera calid…" at bounding box center [437, 323] width 357 height 25
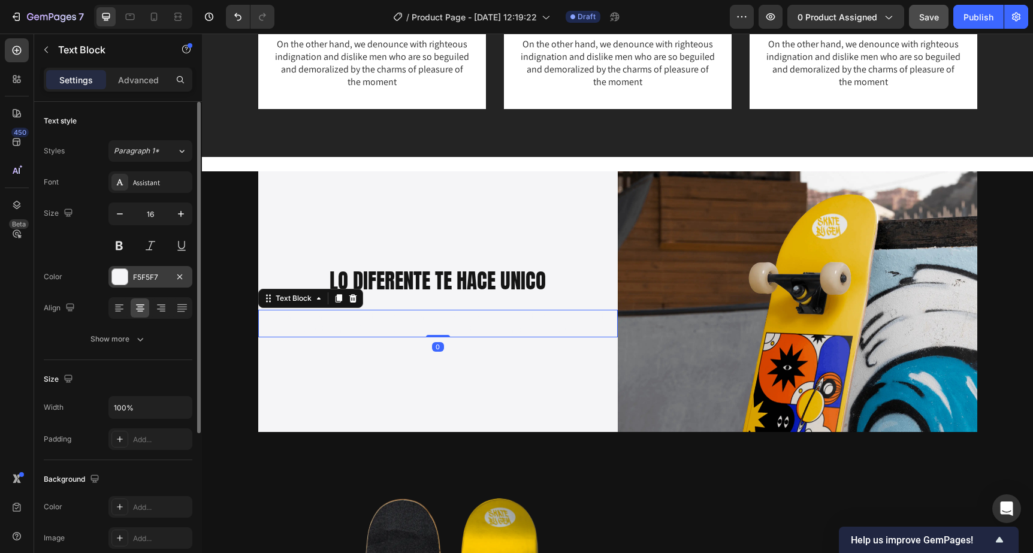
click at [120, 279] on div at bounding box center [120, 277] width 16 height 16
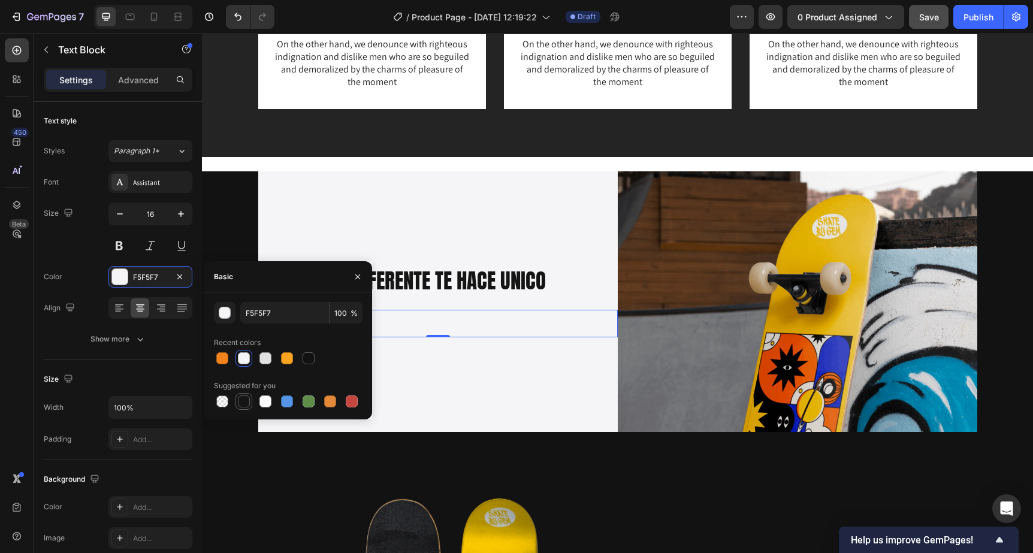
click at [247, 402] on div at bounding box center [244, 401] width 12 height 12
type input "151515"
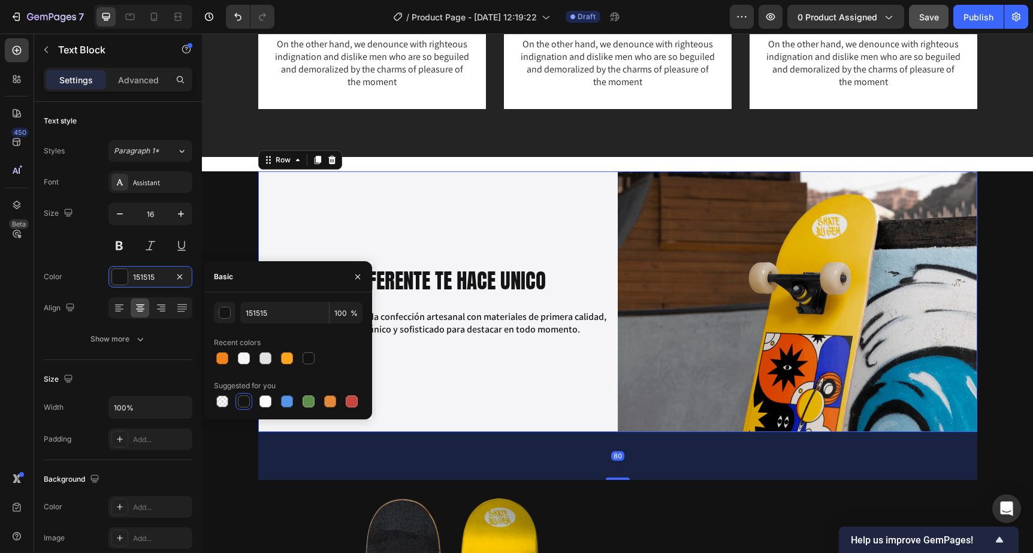
click at [489, 379] on div "LO DIFERENTE TE HACE UNICO Heading Diseño original y esmerada confección artesa…" at bounding box center [437, 301] width 359 height 261
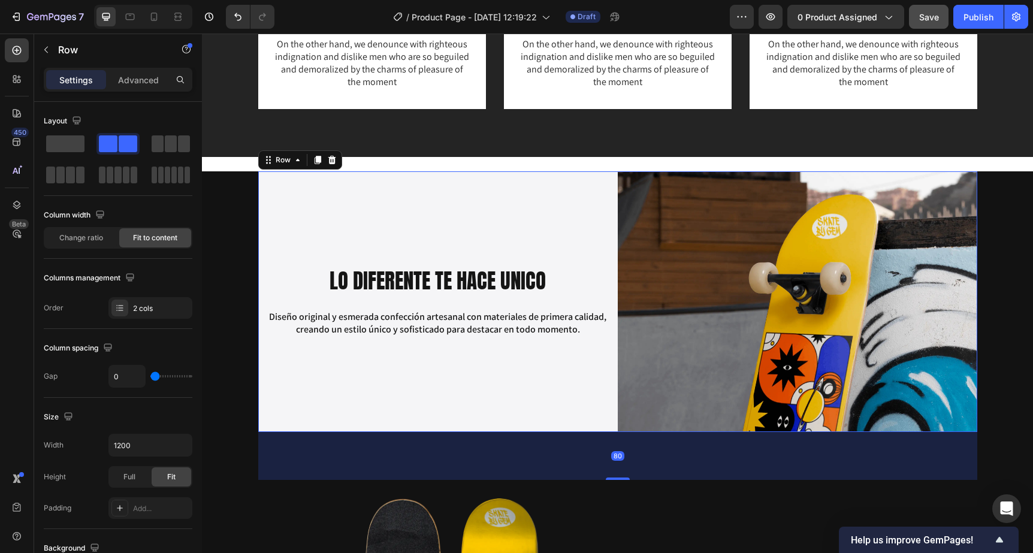
click at [504, 388] on div "LO DIFERENTE TE HACE UNICO Heading Diseño original y esmerada confección artesa…" at bounding box center [437, 301] width 359 height 261
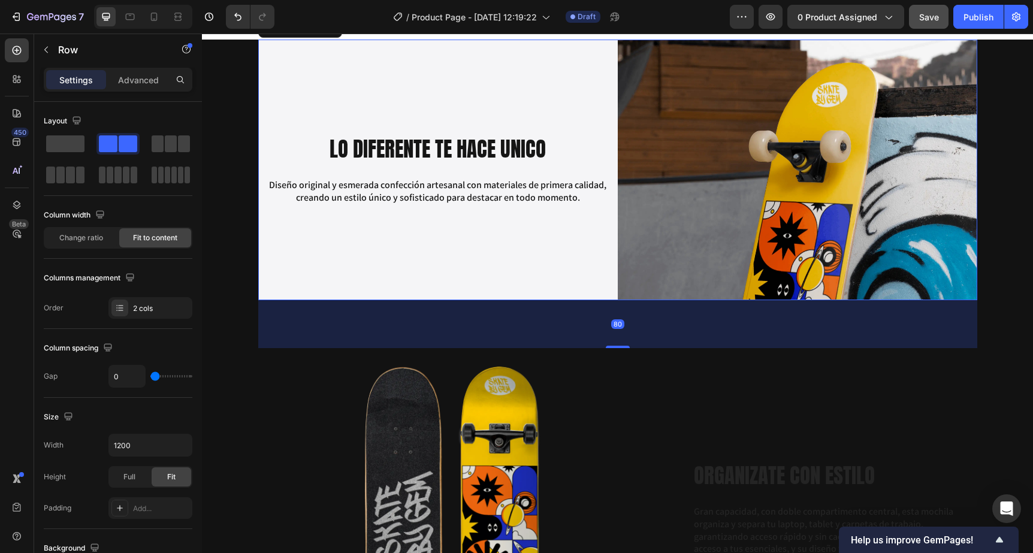
scroll to position [1781, 0]
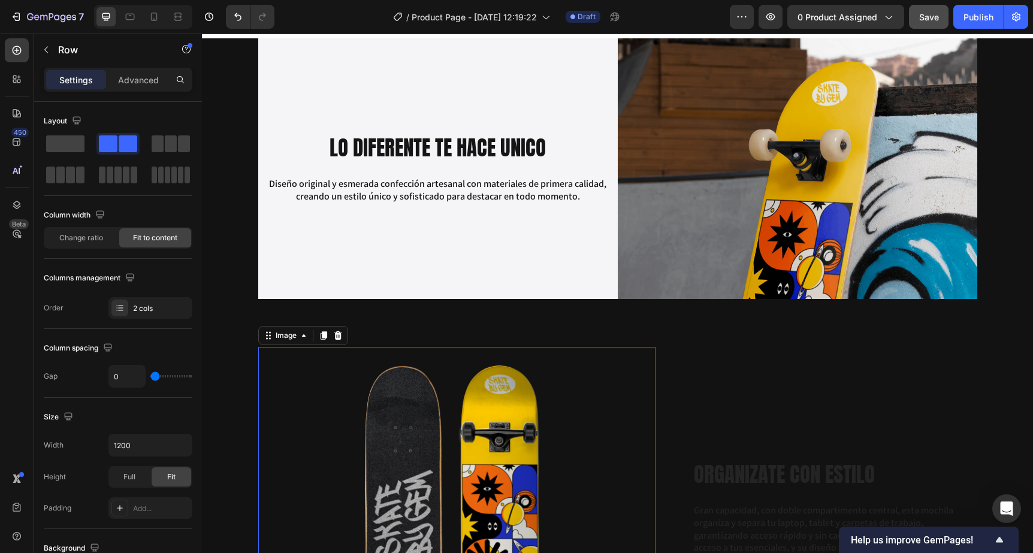
click at [603, 455] on img at bounding box center [457, 513] width 398 height 333
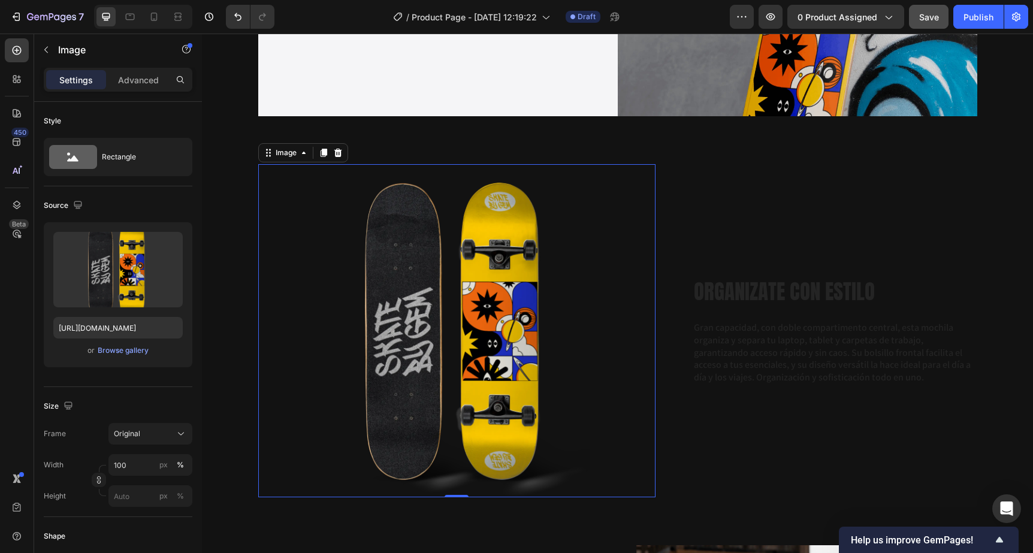
scroll to position [1965, 0]
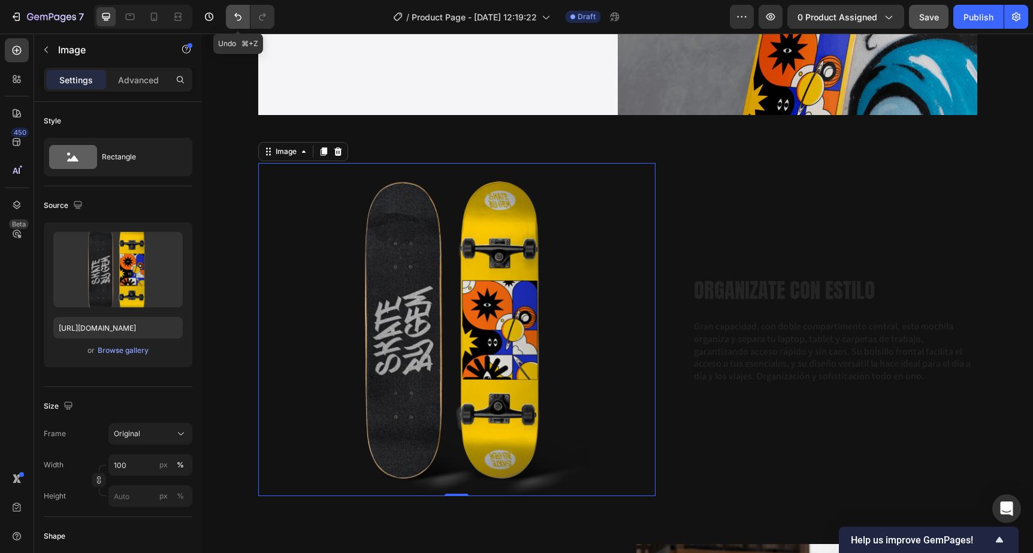
click at [237, 19] on icon "Undo/Redo" at bounding box center [238, 17] width 12 height 12
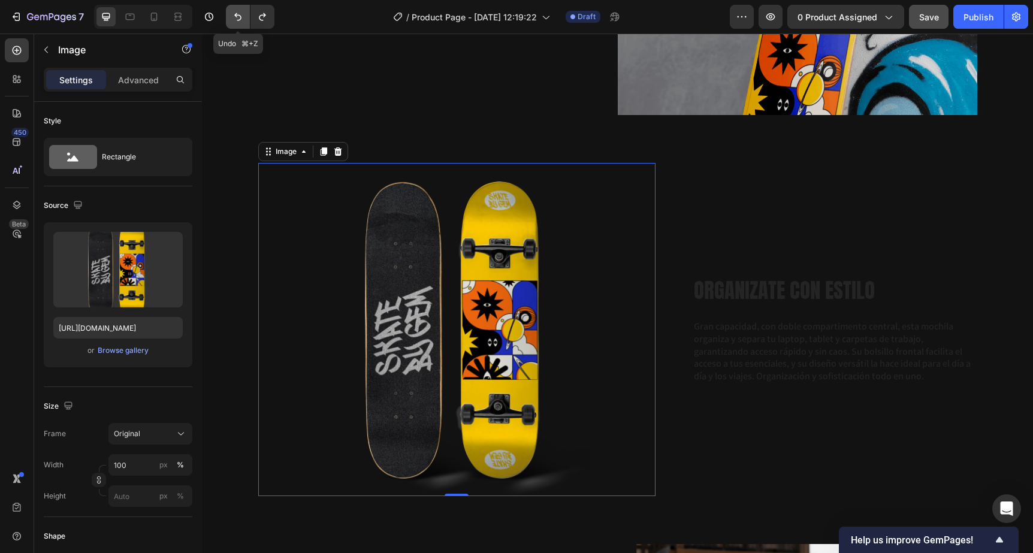
click at [237, 19] on icon "Undo/Redo" at bounding box center [238, 17] width 12 height 12
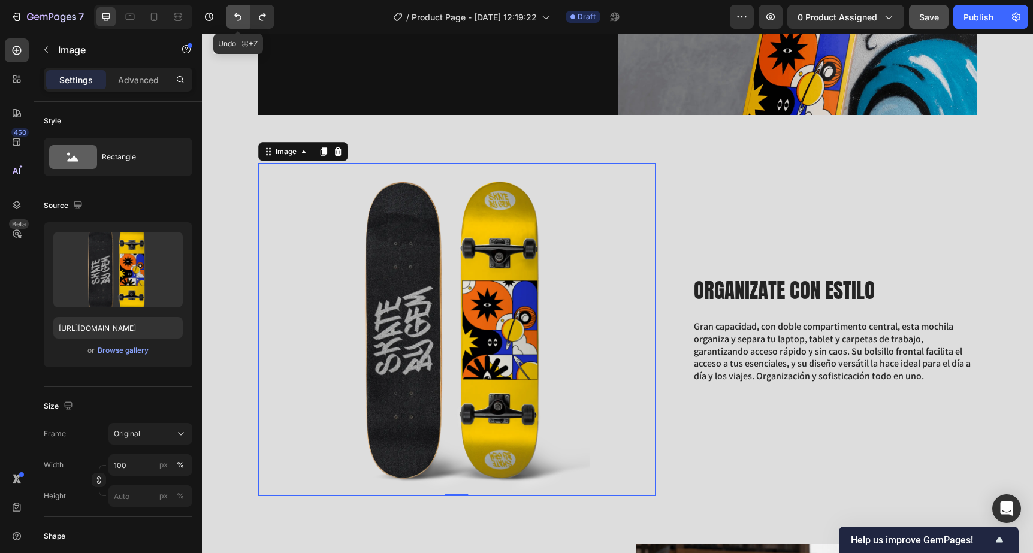
click at [237, 19] on icon "Undo/Redo" at bounding box center [238, 17] width 12 height 12
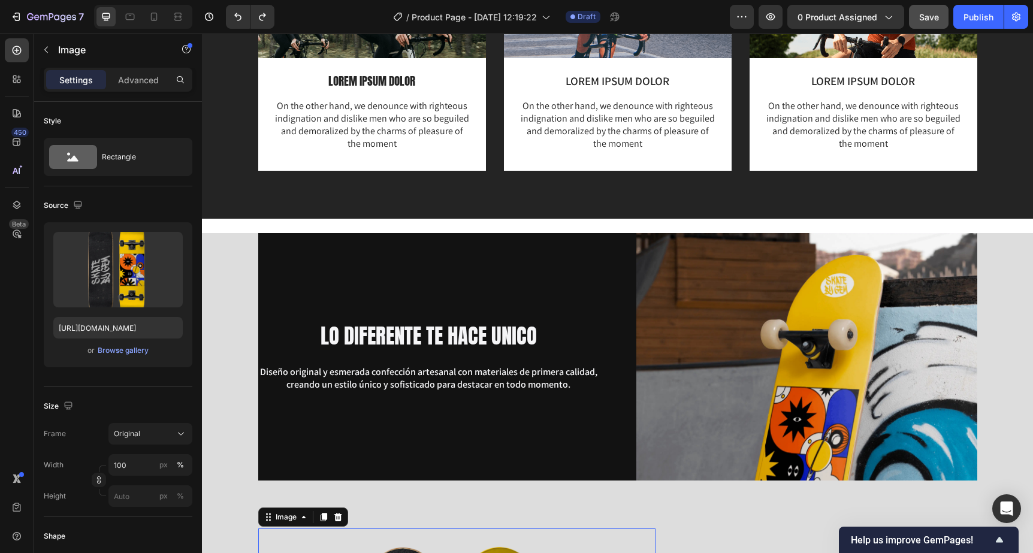
scroll to position [1588, 0]
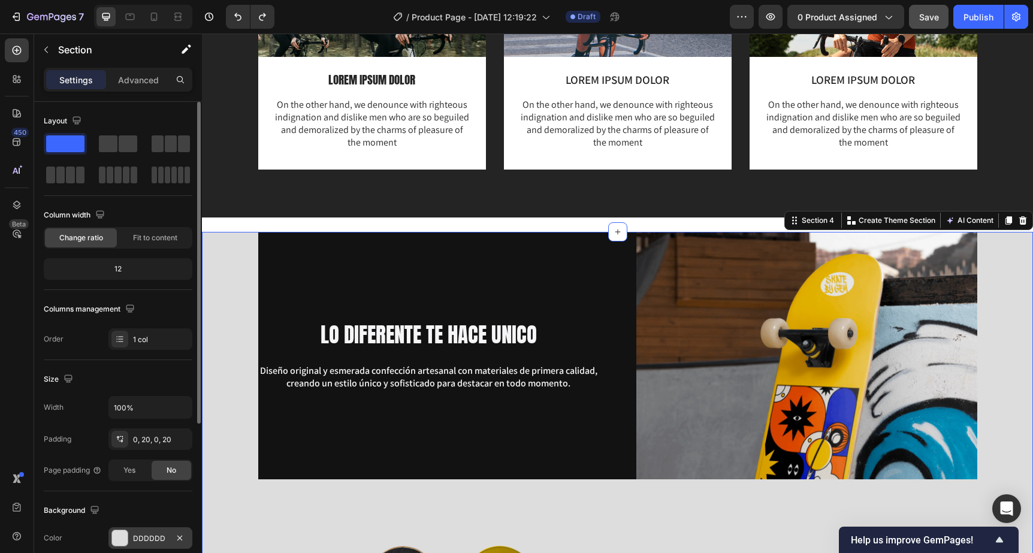
click at [122, 534] on div at bounding box center [120, 538] width 16 height 16
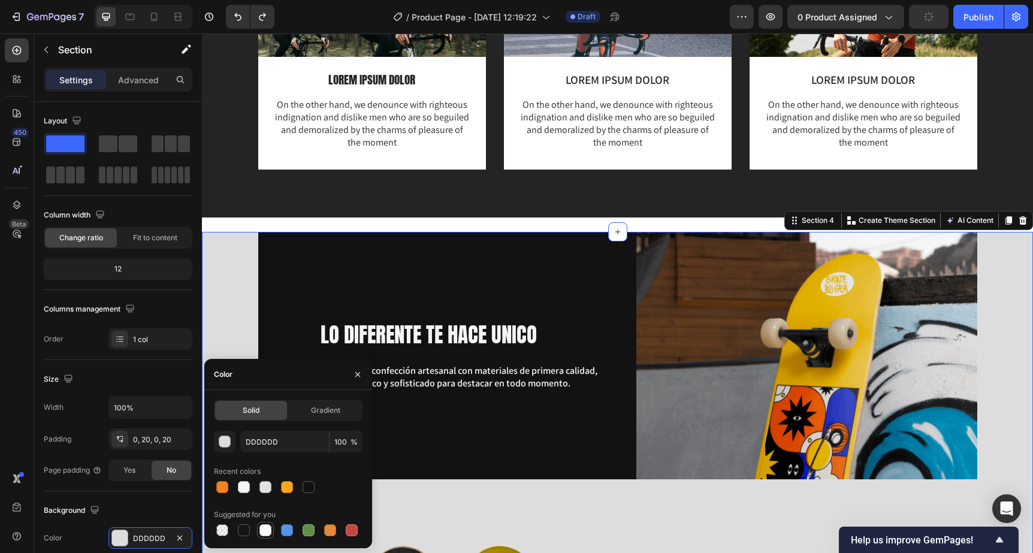
click at [265, 529] on div at bounding box center [265, 530] width 12 height 12
type input "FFFFFF"
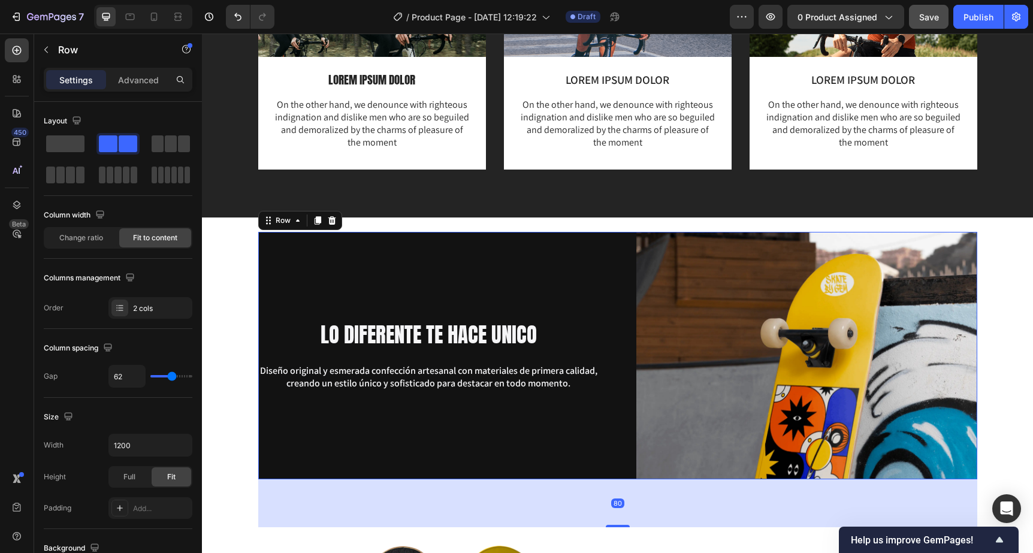
click at [451, 283] on div "LO DIFERENTE TE HACE UNICO Heading Diseño original y esmerada confección artesa…" at bounding box center [428, 355] width 341 height 247
click at [626, 272] on div "LO DIFERENTE TE HACE UNICO Heading Diseño original y esmerada confección artesa…" at bounding box center [617, 355] width 719 height 247
type input "58"
type input "55"
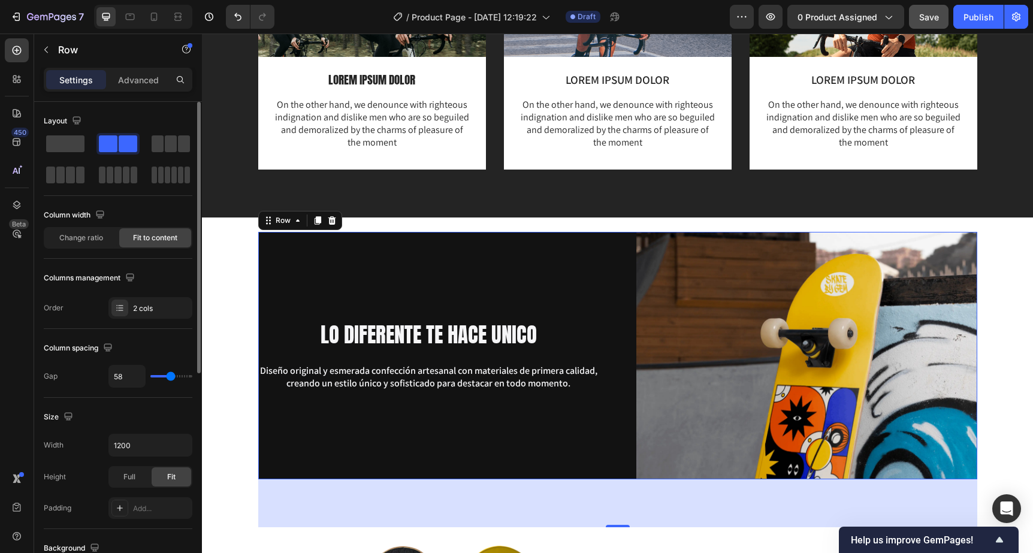
type input "55"
type input "48"
type input "35"
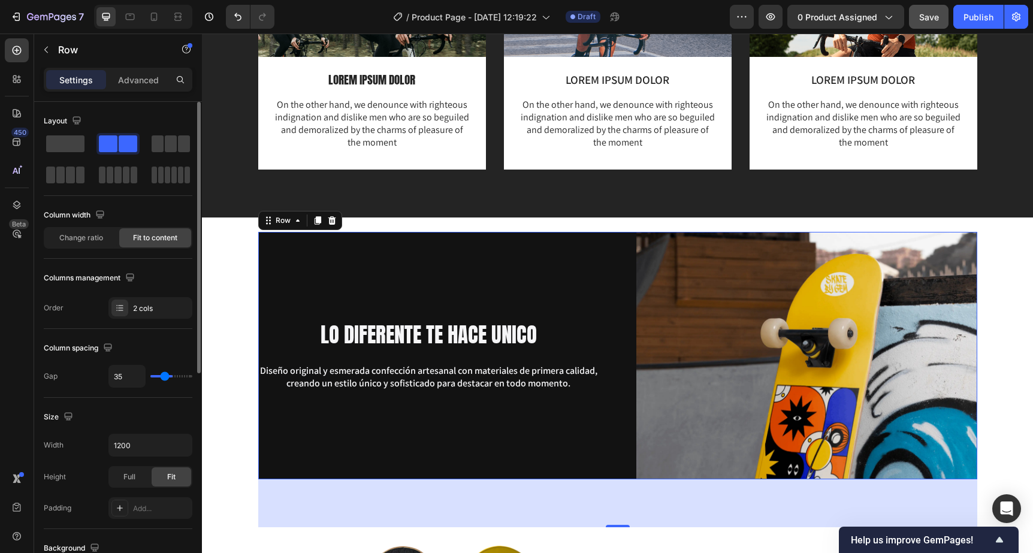
type input "9"
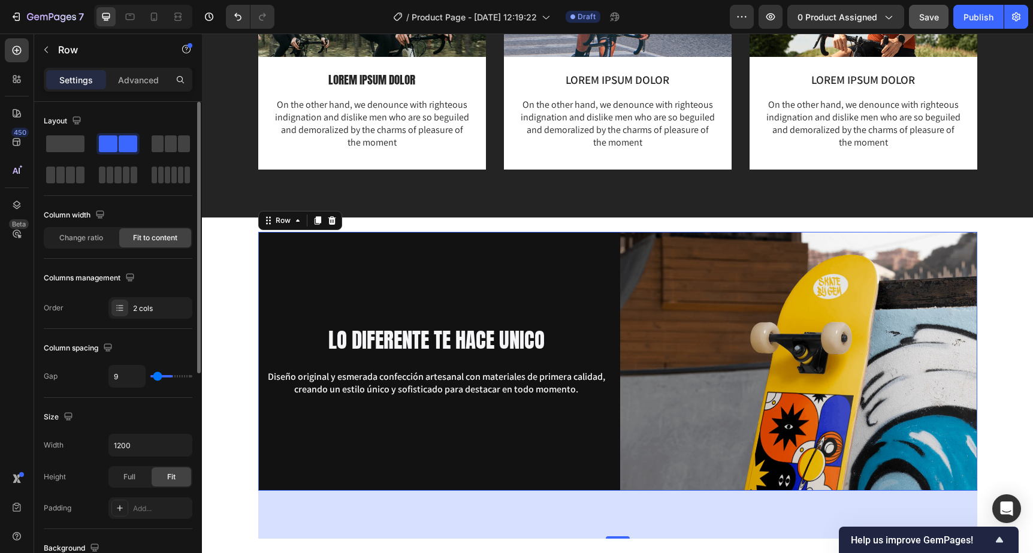
type input "0"
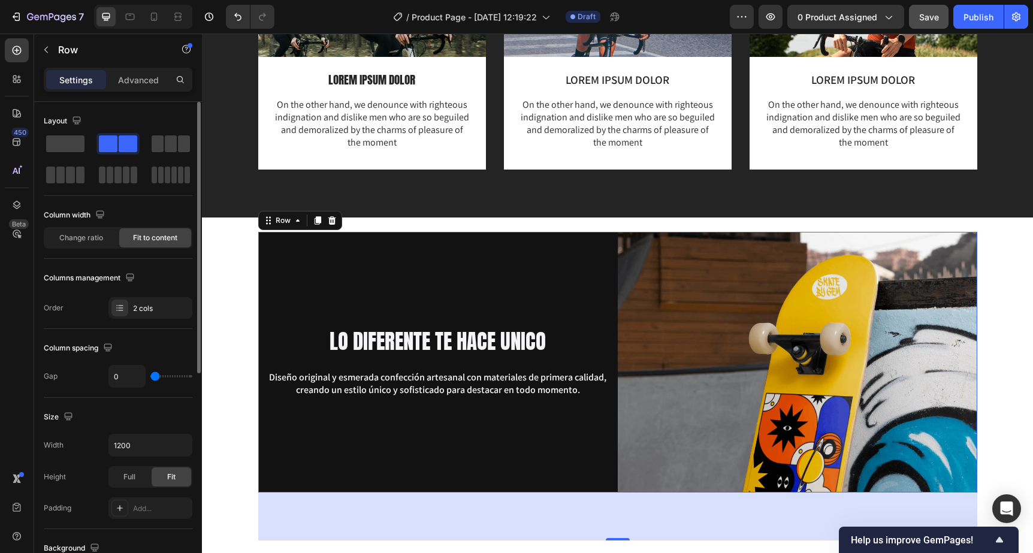
drag, startPoint x: 171, startPoint y: 377, endPoint x: 127, endPoint y: 377, distance: 43.7
type input "0"
click at [150, 377] on input "range" at bounding box center [171, 376] width 42 height 2
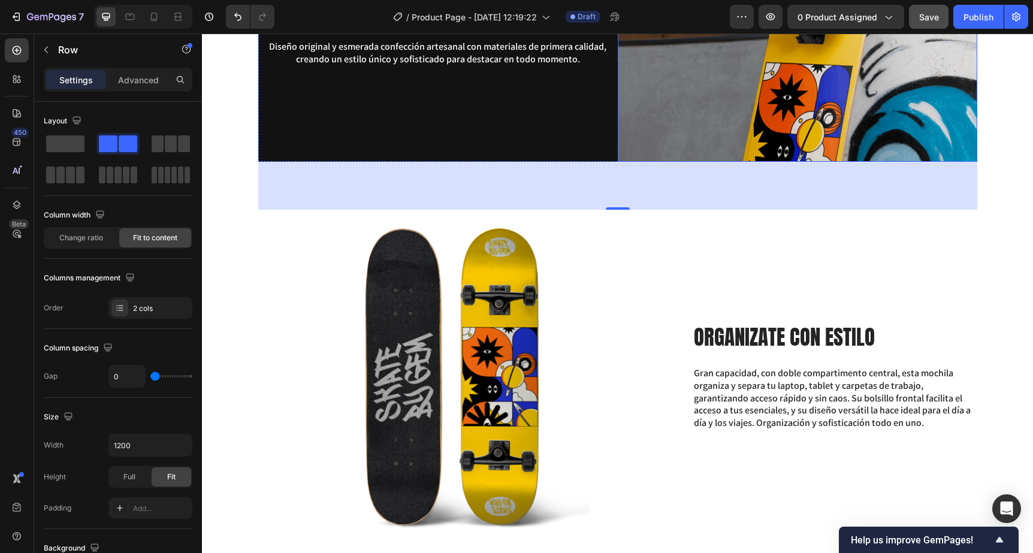
scroll to position [1923, 0]
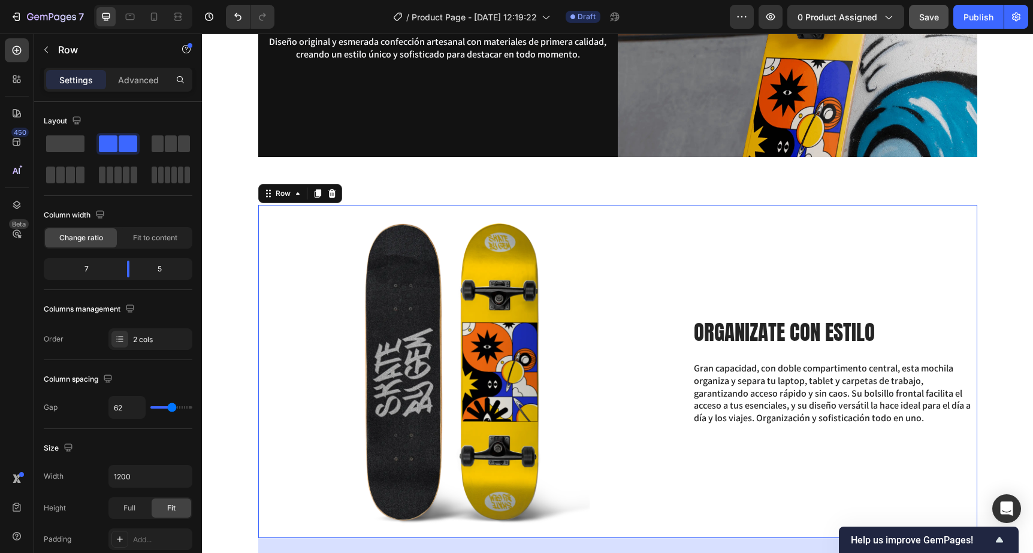
click at [750, 277] on div "ORGANIZATE CON ESTILO Heading Gran capacidad, con doble compartimento central, …" at bounding box center [834, 371] width 284 height 333
click at [758, 285] on div "ORGANIZATE CON ESTILO Heading Gran capacidad, con doble compartimento central, …" at bounding box center [834, 371] width 284 height 333
type input "51"
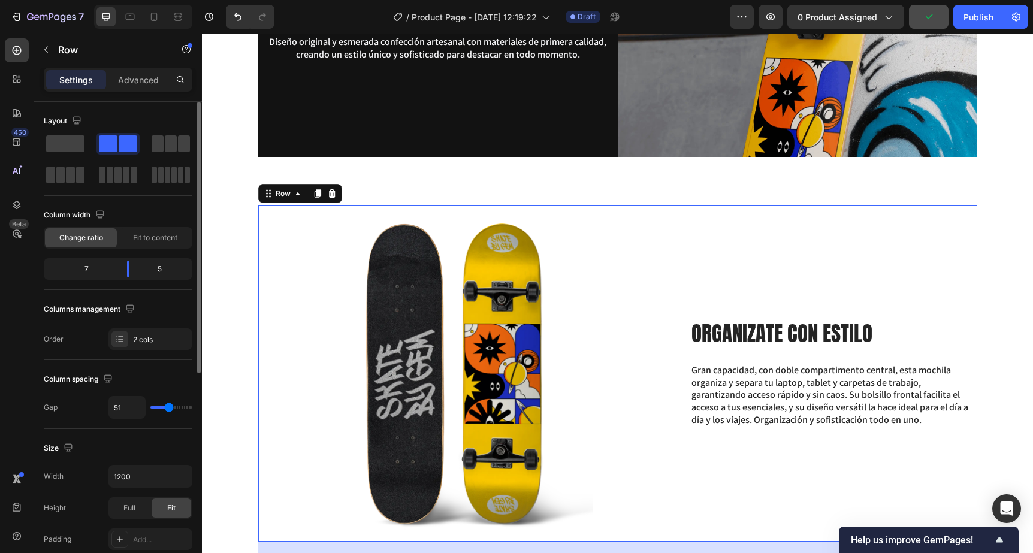
type input "48"
type input "14"
type input "0"
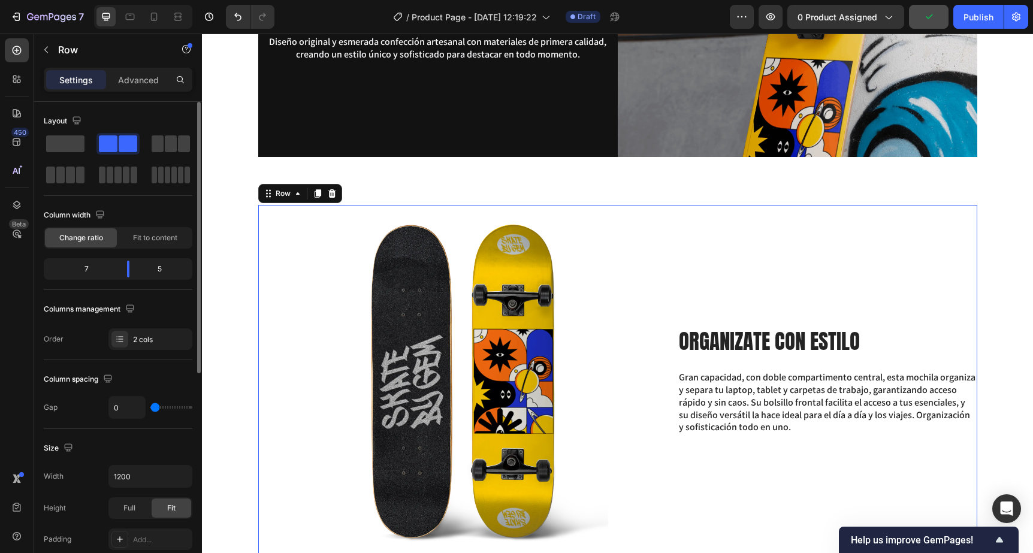
drag, startPoint x: 169, startPoint y: 410, endPoint x: 123, endPoint y: 408, distance: 46.1
type input "0"
click at [150, 408] on input "range" at bounding box center [171, 407] width 42 height 2
click at [735, 283] on div "ORGANIZATE CON ESTILO Heading Gran capacidad, con doble compartimento central, …" at bounding box center [826, 380] width 299 height 351
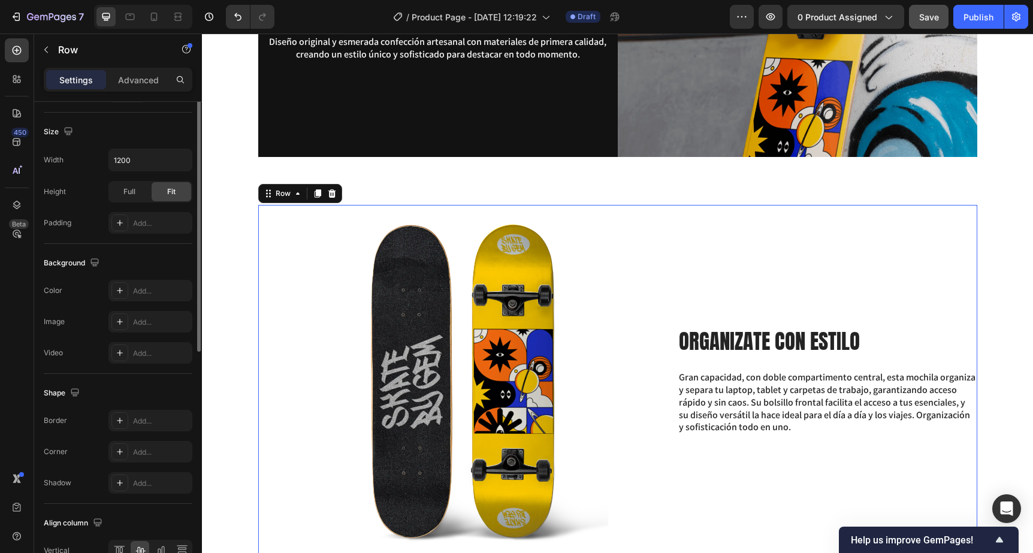
scroll to position [317, 0]
click at [116, 292] on icon at bounding box center [120, 290] width 10 height 10
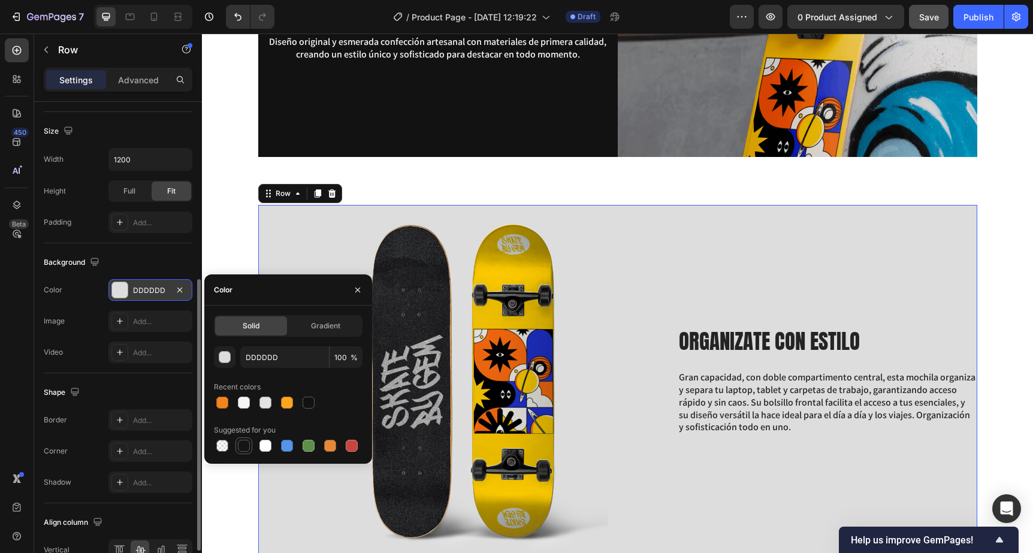
click at [244, 443] on div at bounding box center [244, 446] width 12 height 12
type input "151515"
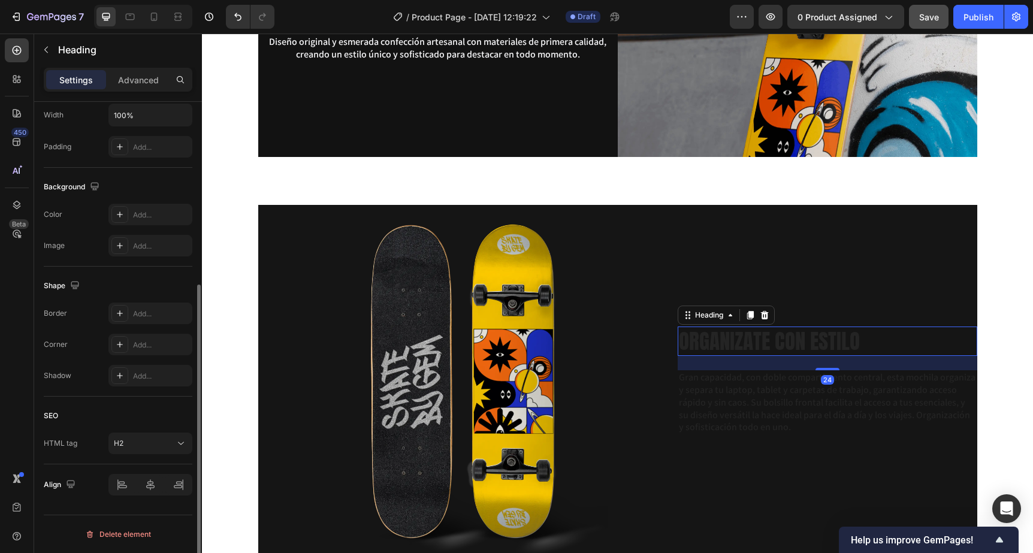
click at [804, 342] on h2 "ORGANIZATE CON ESTILO" at bounding box center [826, 341] width 299 height 30
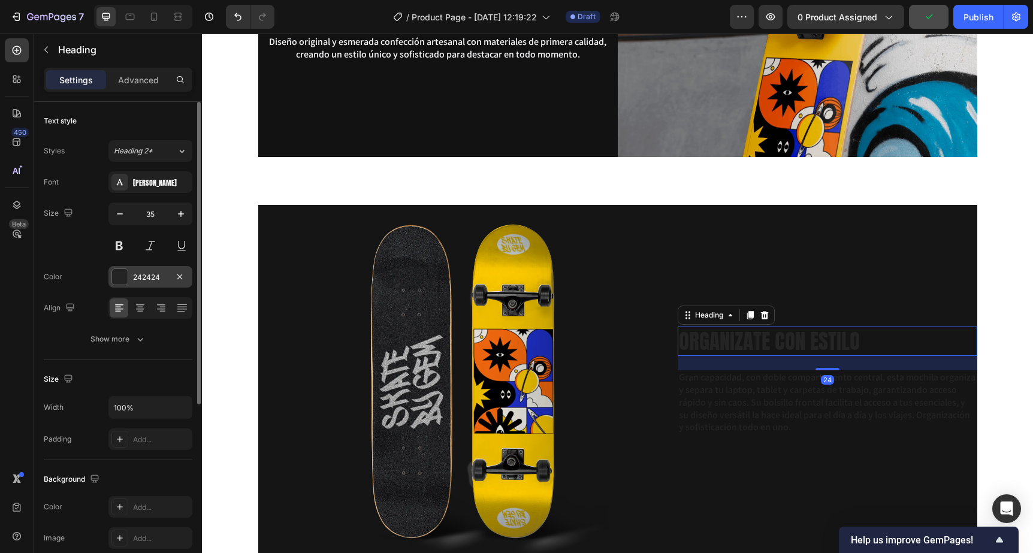
click at [117, 278] on div at bounding box center [120, 277] width 16 height 16
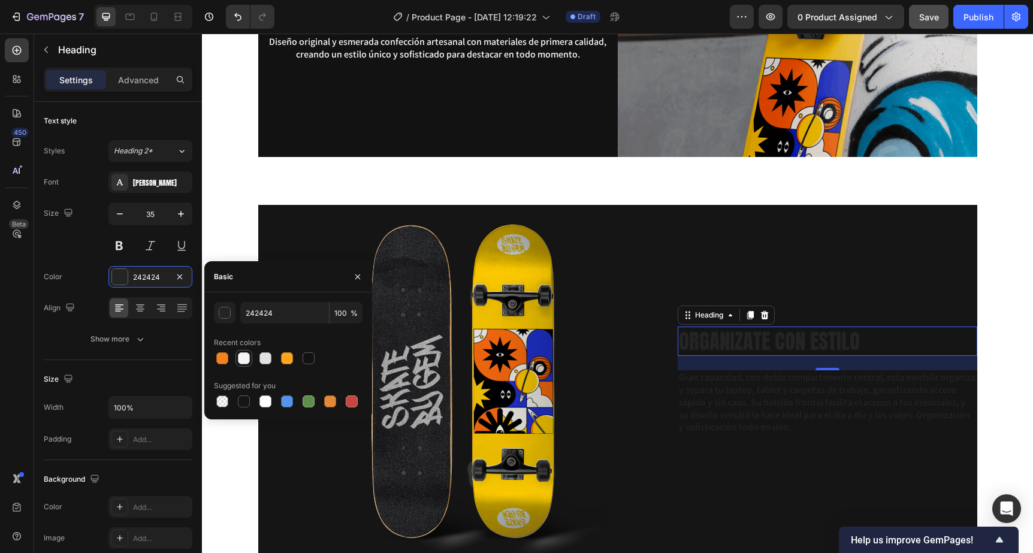
click at [240, 358] on div at bounding box center [244, 358] width 12 height 12
type input "F5F5F7"
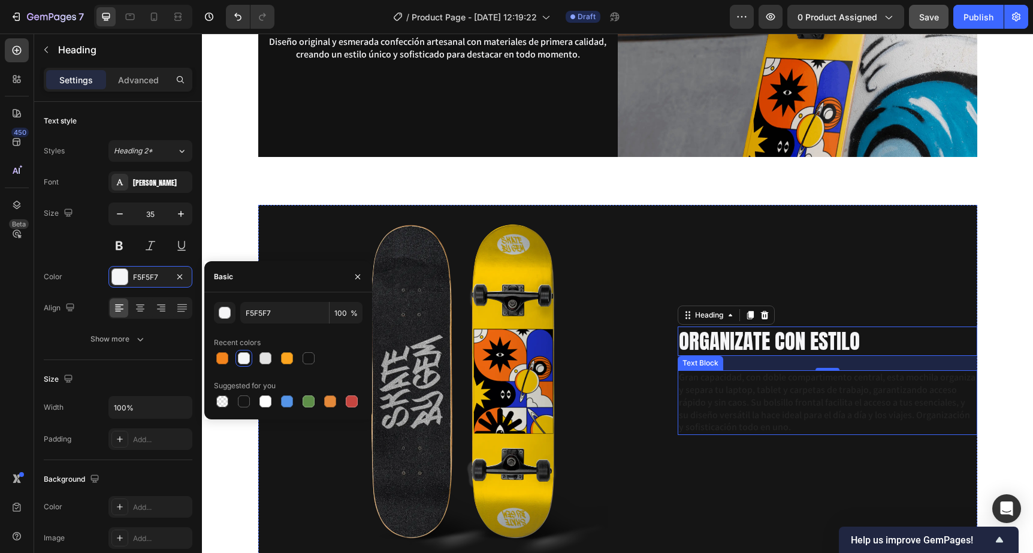
click at [739, 395] on p "Gran capacidad, con doble compartimento central, esta mochila organiza y separa…" at bounding box center [827, 402] width 297 height 62
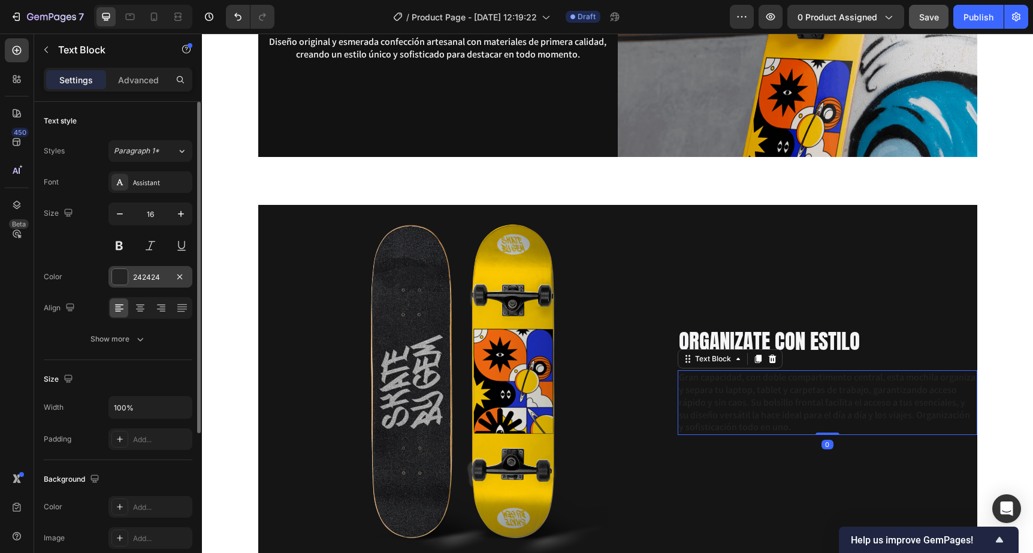
click at [119, 276] on div at bounding box center [120, 277] width 16 height 16
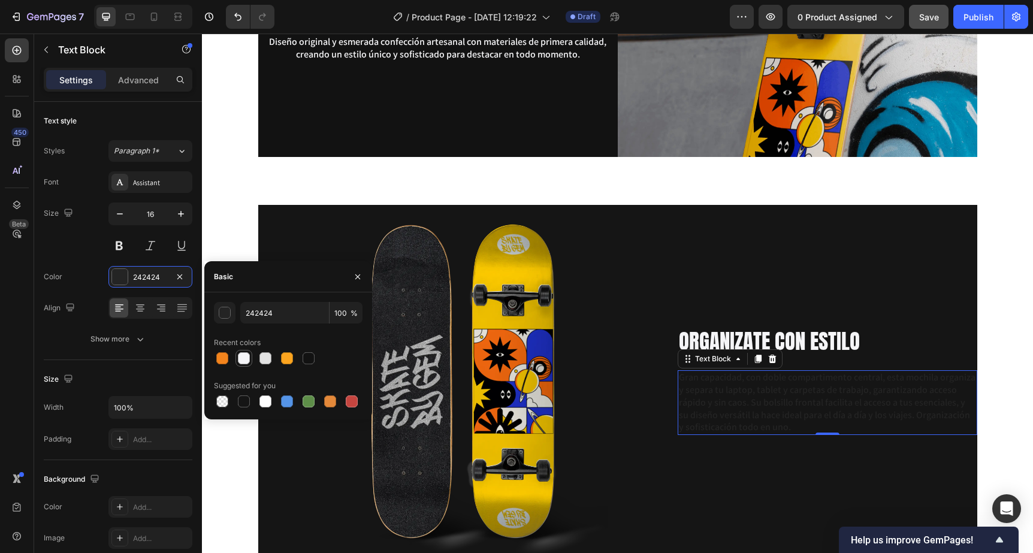
click at [249, 361] on div at bounding box center [244, 358] width 12 height 12
type input "F5F5F7"
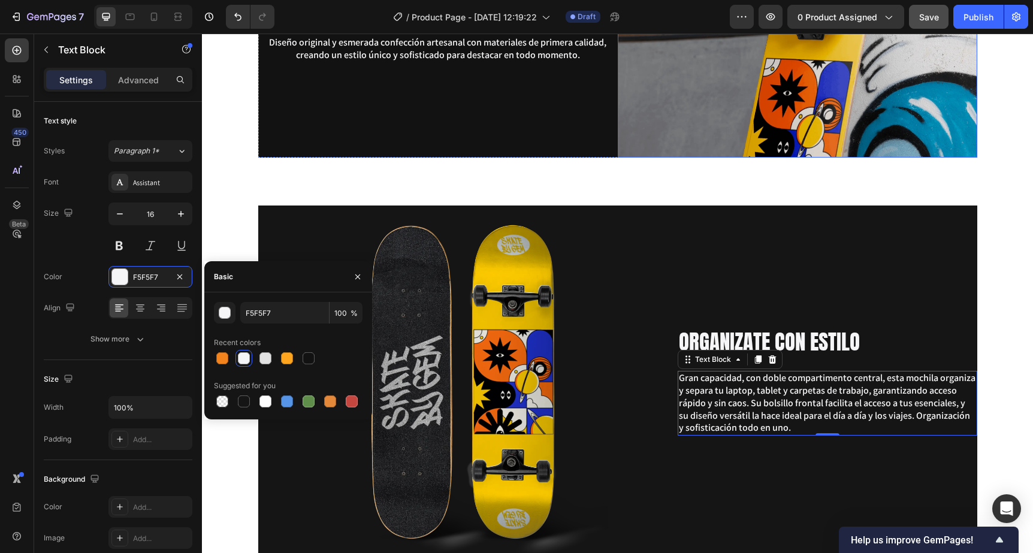
scroll to position [1926, 0]
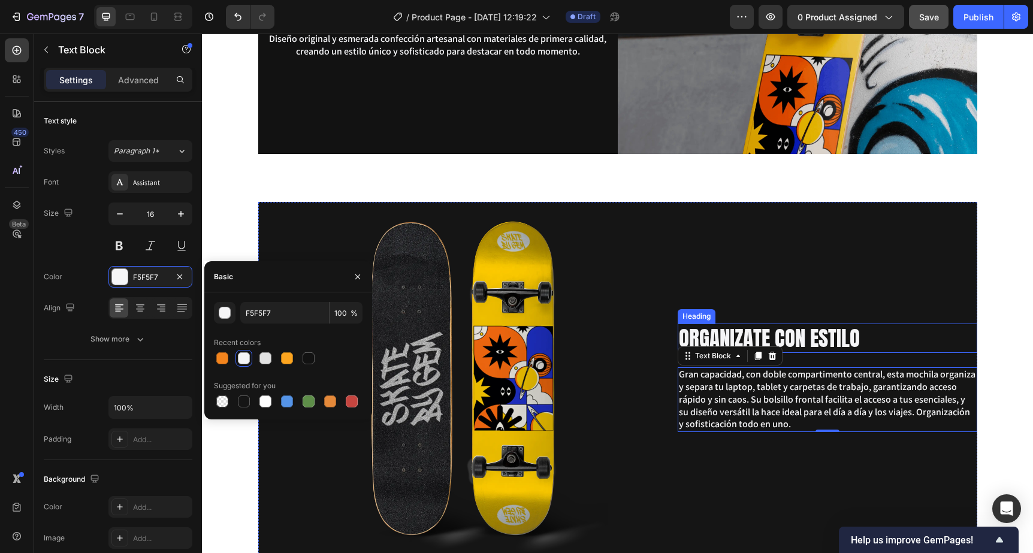
click at [743, 341] on h2 "ORGANIZATE CON ESTILO" at bounding box center [826, 338] width 299 height 30
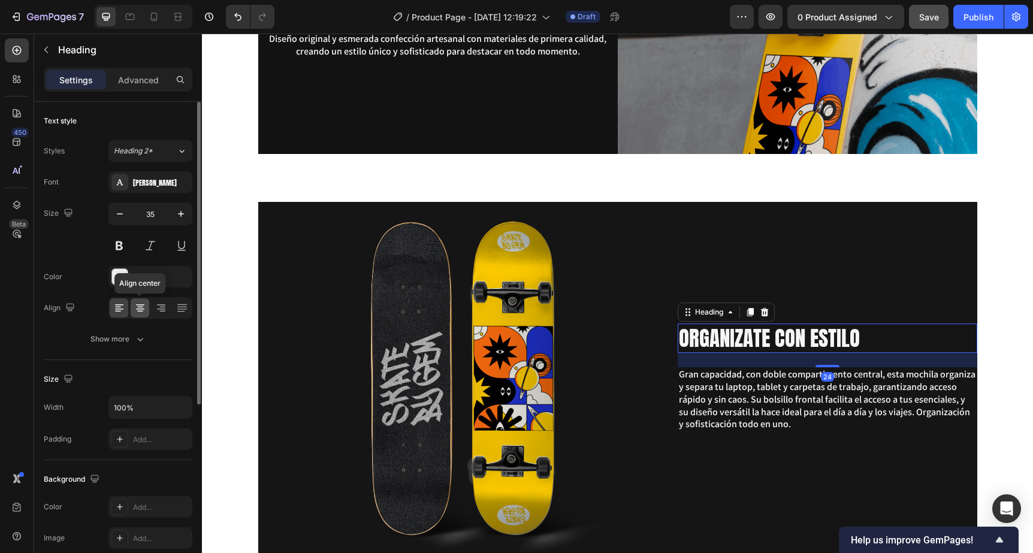
drag, startPoint x: 143, startPoint y: 314, endPoint x: 247, endPoint y: 313, distance: 103.6
click at [143, 314] on div at bounding box center [140, 307] width 19 height 19
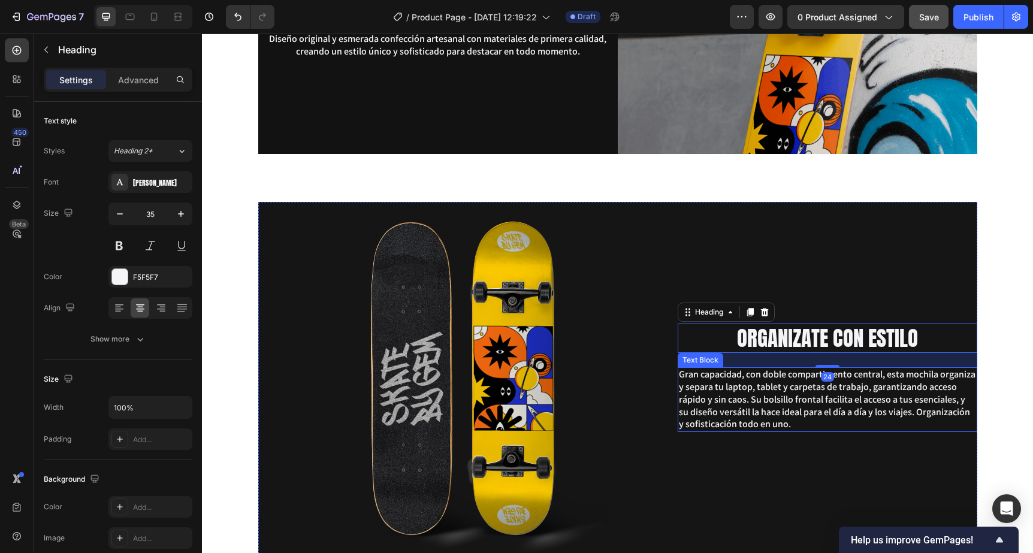
click at [803, 383] on p "Gran capacidad, con doble compartimento central, esta mochila organiza y separa…" at bounding box center [827, 399] width 297 height 62
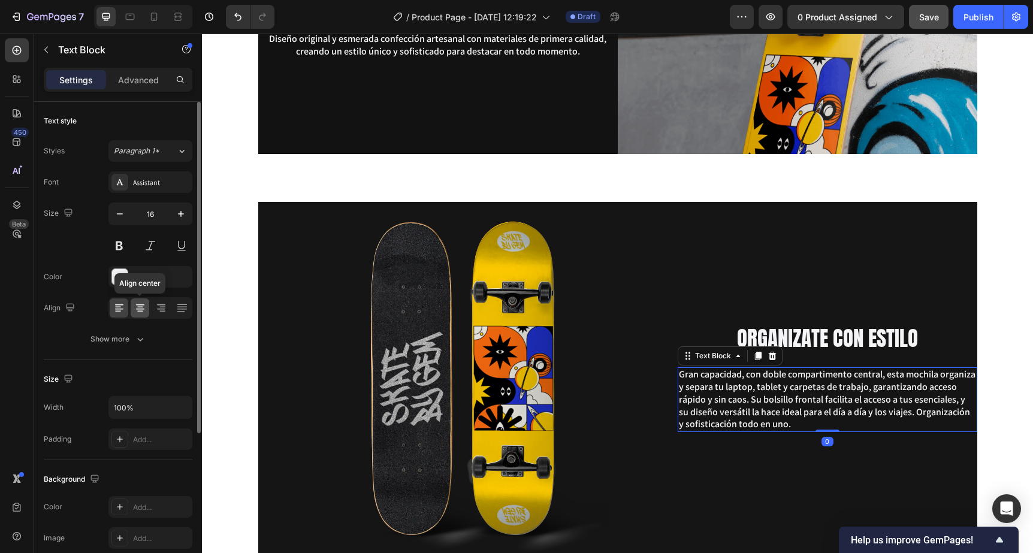
click at [146, 308] on div at bounding box center [140, 307] width 19 height 19
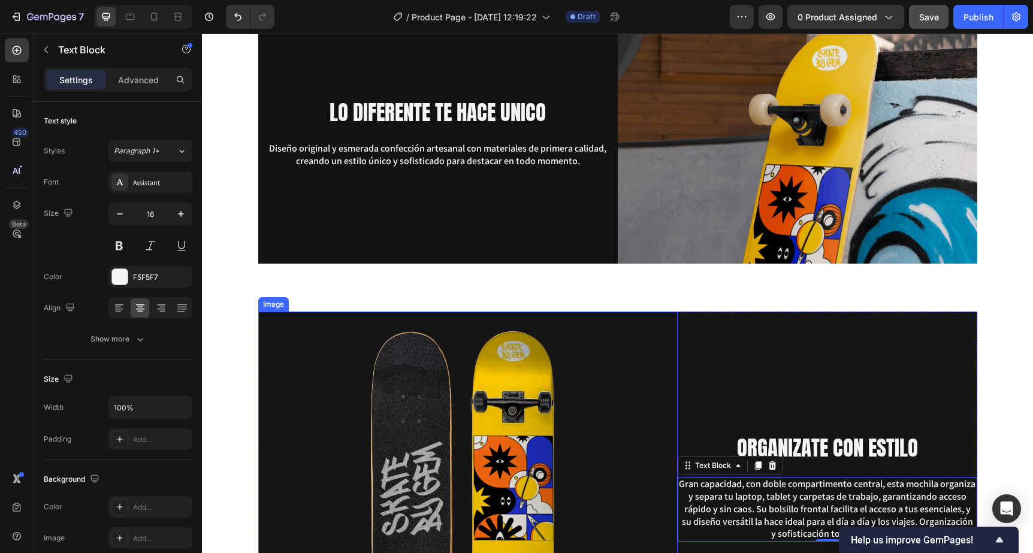
scroll to position [1812, 0]
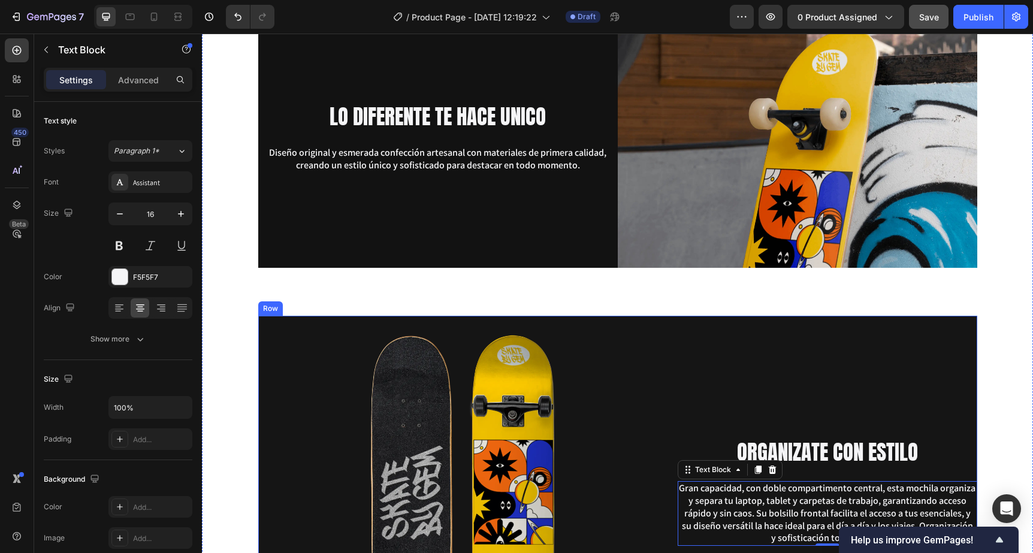
click at [711, 355] on div "ORGANIZATE CON ESTILO Heading Gran capacidad, con doble compartimento central, …" at bounding box center [826, 491] width 299 height 351
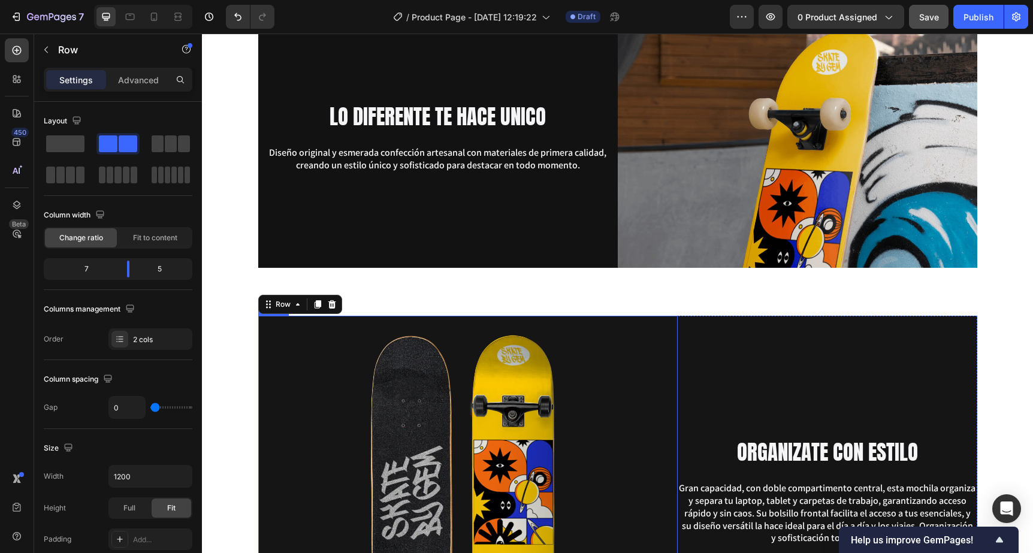
click at [619, 363] on img at bounding box center [467, 491] width 419 height 351
click at [710, 356] on div "ORGANIZATE CON ESTILO Heading Gran capacidad, con doble compartimento central, …" at bounding box center [826, 491] width 299 height 351
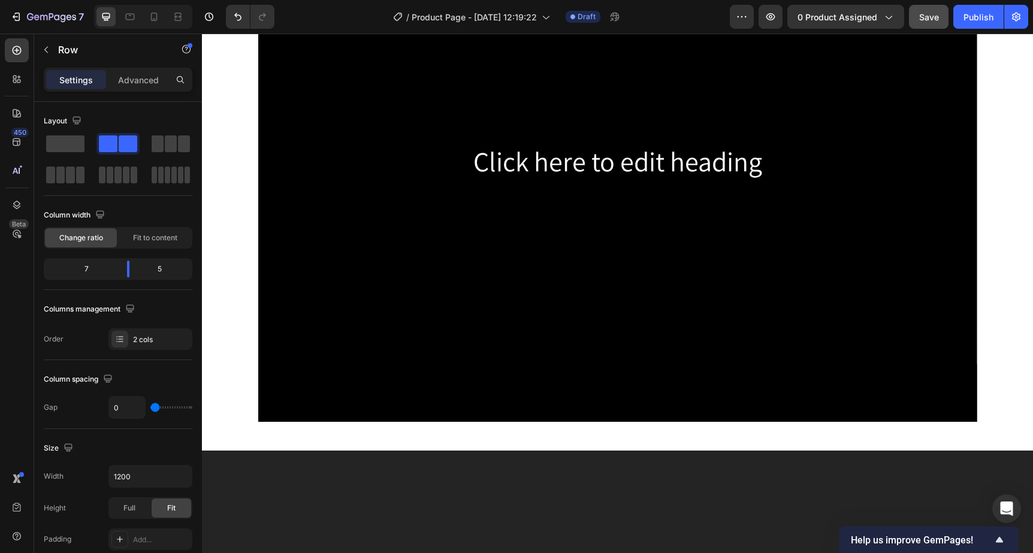
scroll to position [549, 0]
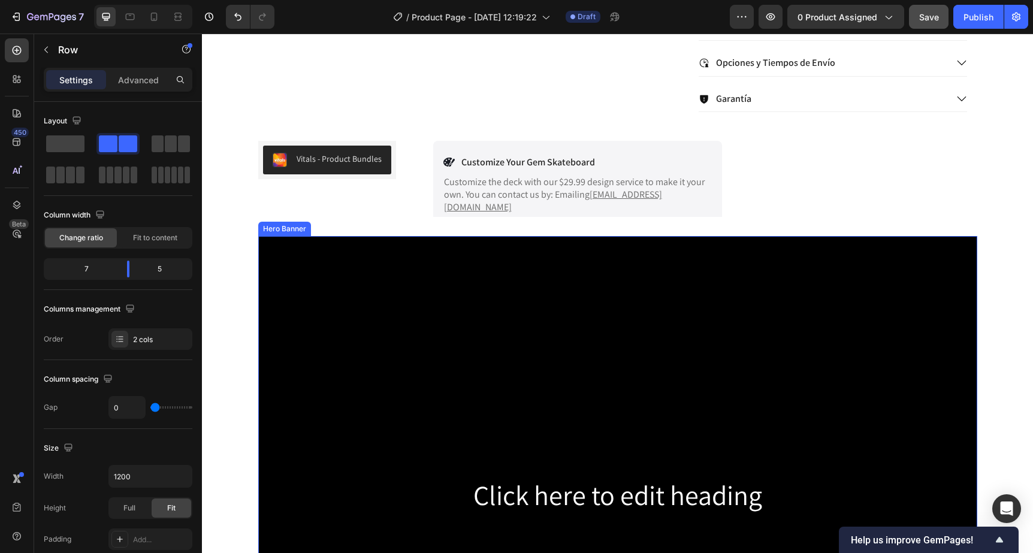
click at [497, 301] on div "Background Image" at bounding box center [617, 495] width 719 height 519
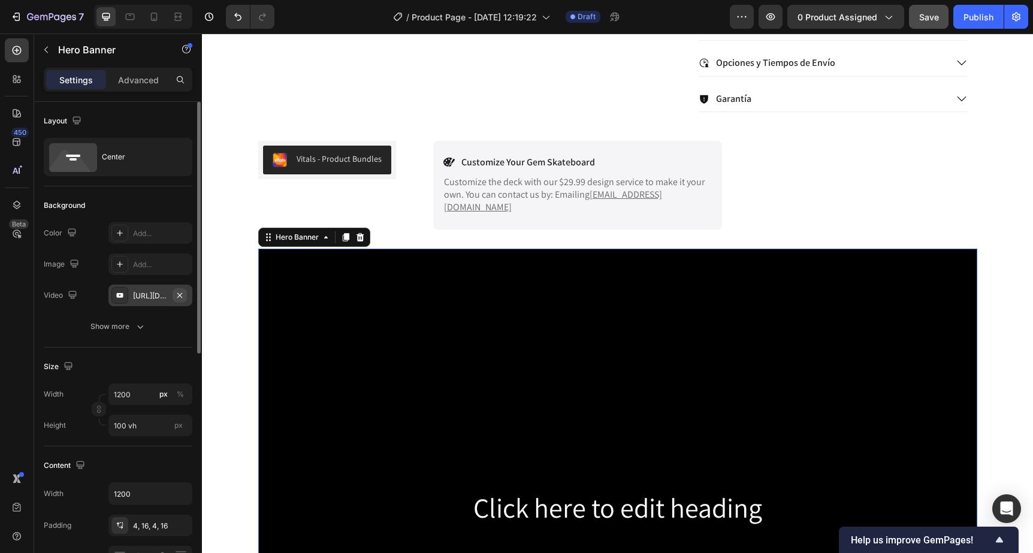
click at [180, 296] on icon "button" at bounding box center [180, 295] width 10 height 10
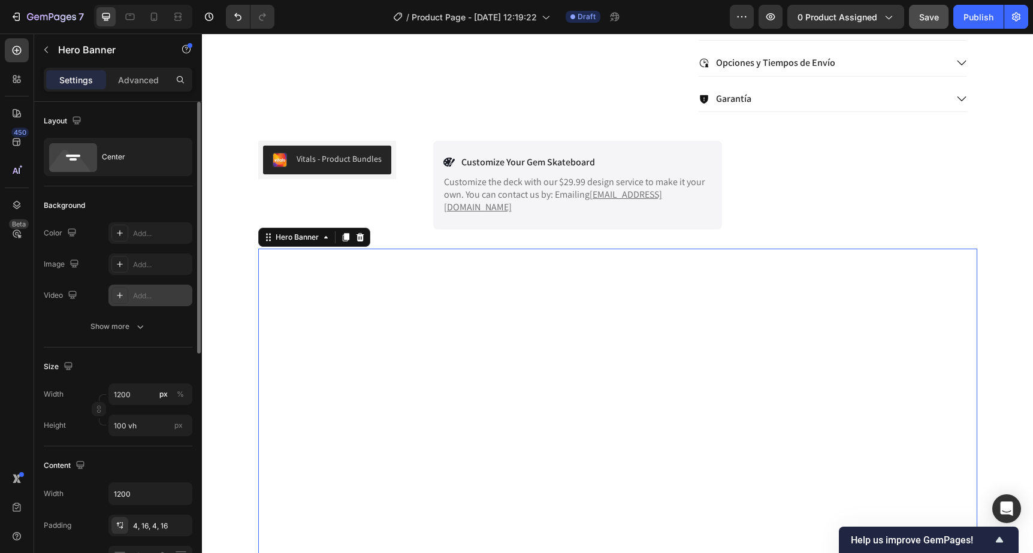
click at [143, 295] on div "Add..." at bounding box center [161, 295] width 56 height 11
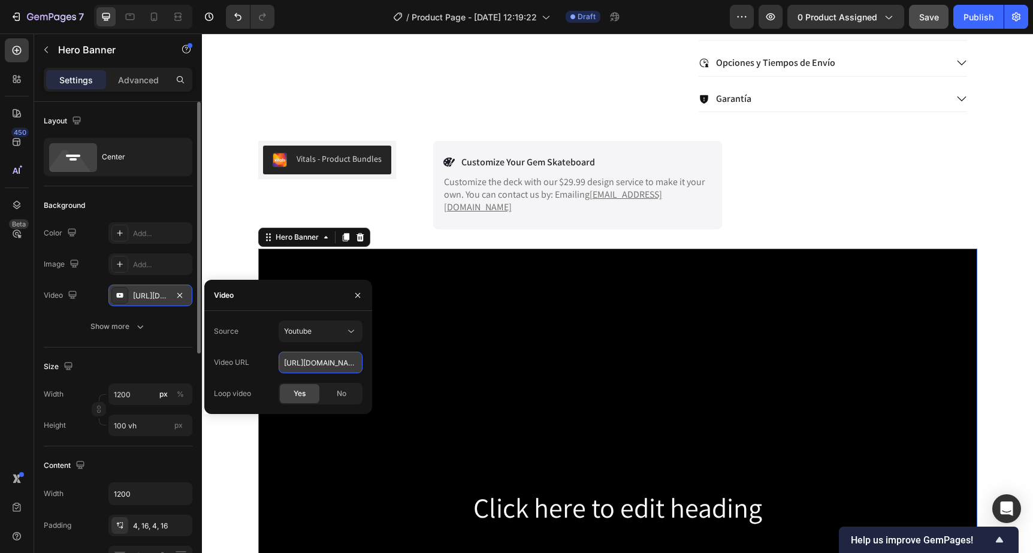
click at [305, 367] on input "https://youtu.be/KOxfzBp72uk" at bounding box center [320, 363] width 84 height 22
paste input "https://www.youtube.com/watch?v=DBSoZLkh9Dc"
type input "https://www.youtube.com/watch?v=DBSoZLkh9Dc"
click at [173, 338] on div "Background The changes might be hidden by the video. Color Add... Image Add... …" at bounding box center [118, 266] width 149 height 161
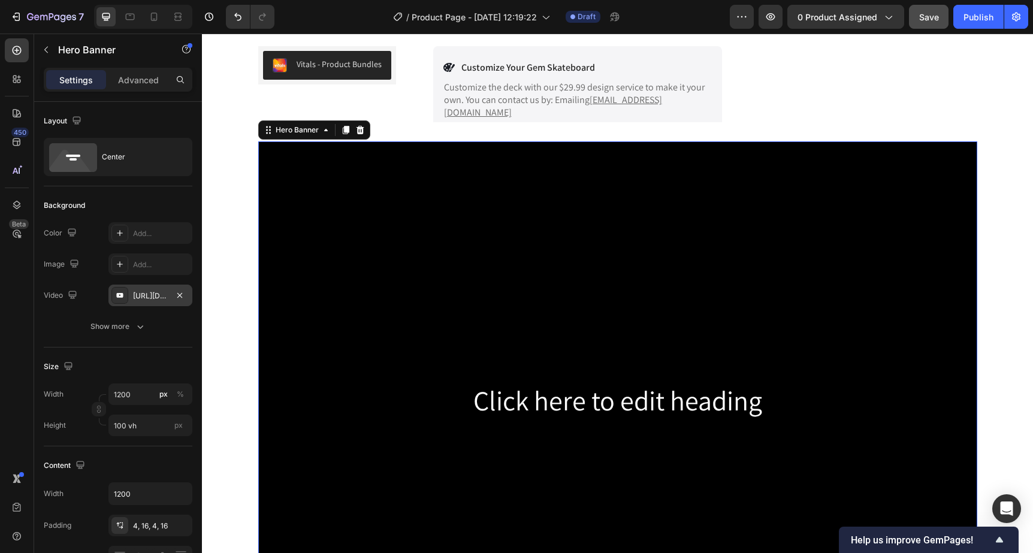
scroll to position [644, 0]
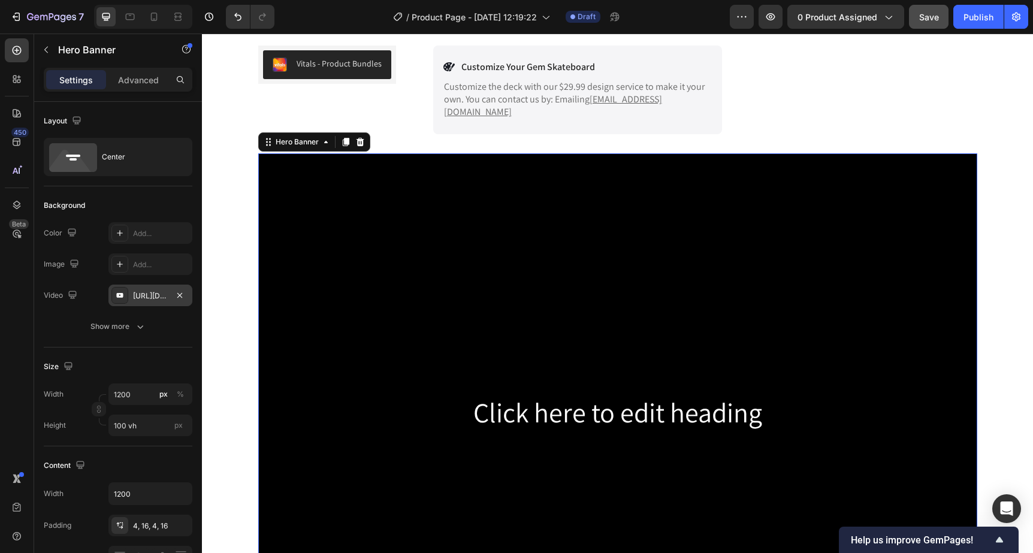
click at [491, 218] on div "Background Image" at bounding box center [617, 412] width 719 height 519
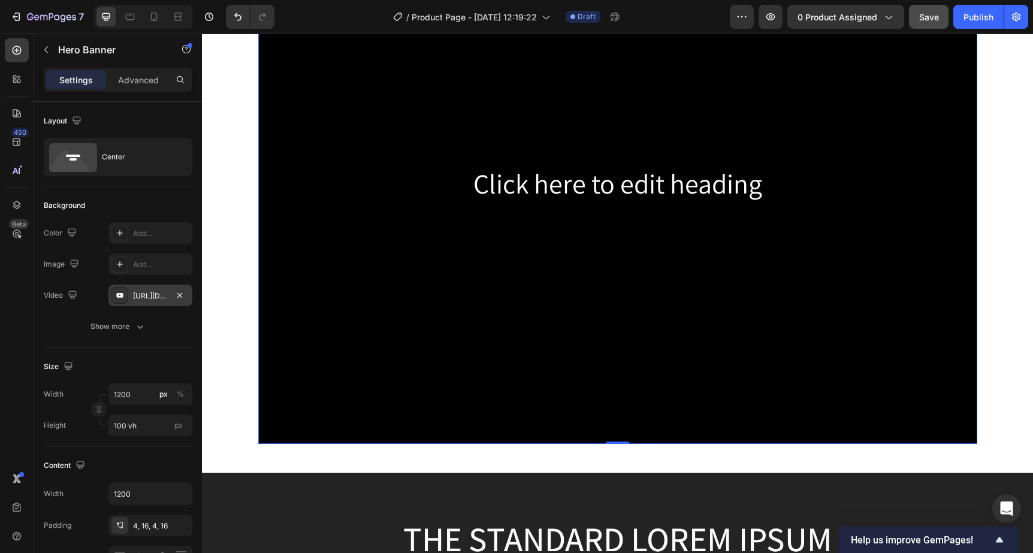
scroll to position [861, 0]
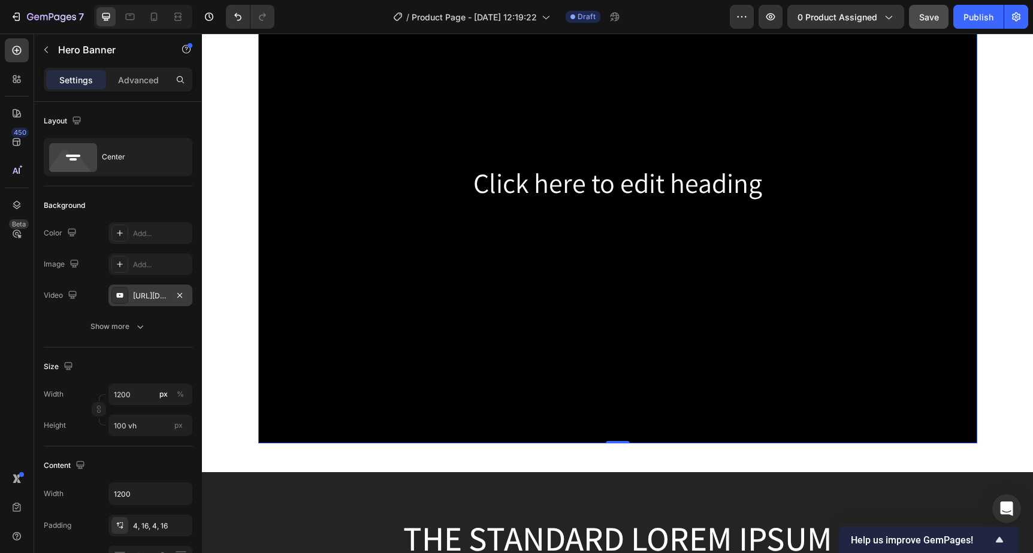
click at [597, 349] on div "Background Image" at bounding box center [617, 183] width 719 height 519
drag, startPoint x: 611, startPoint y: 441, endPoint x: 631, endPoint y: 446, distance: 20.2
click at [602, 339] on div "Click here to edit heading Heading Hero Banner 0" at bounding box center [617, 183] width 719 height 519
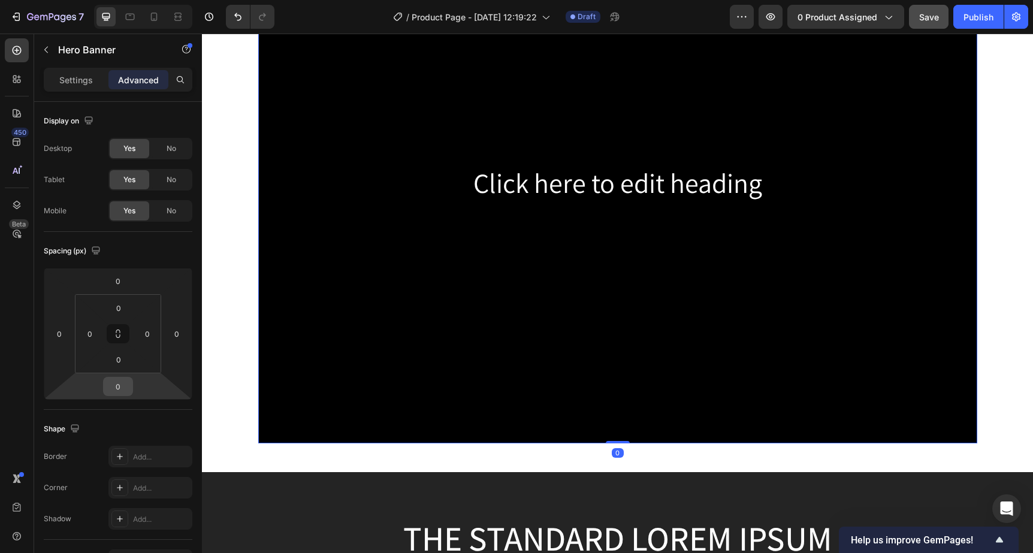
click at [121, 382] on input "0" at bounding box center [118, 386] width 24 height 18
click at [150, 259] on div "Spacing (px)" at bounding box center [118, 250] width 149 height 19
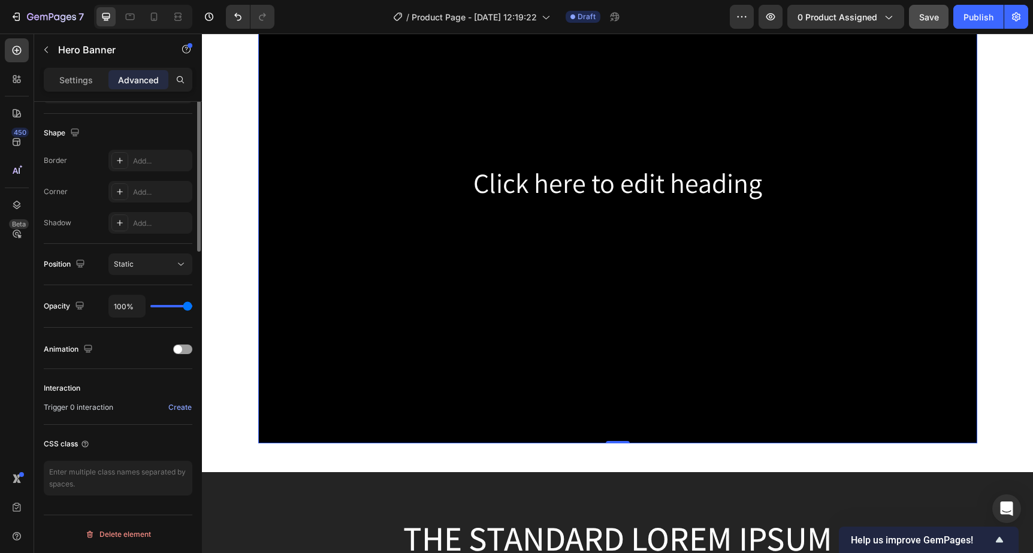
scroll to position [0, 0]
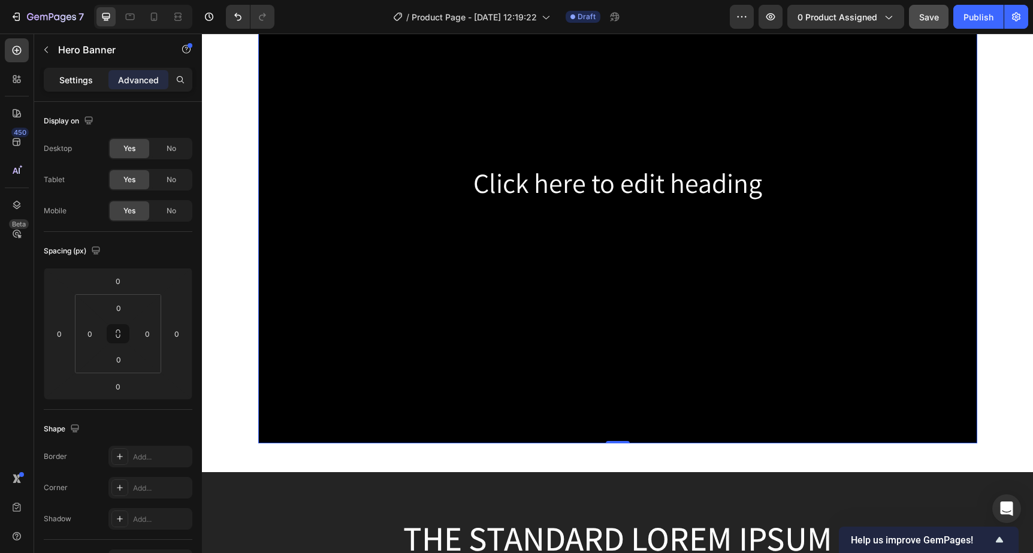
click at [87, 83] on p "Settings" at bounding box center [76, 80] width 34 height 13
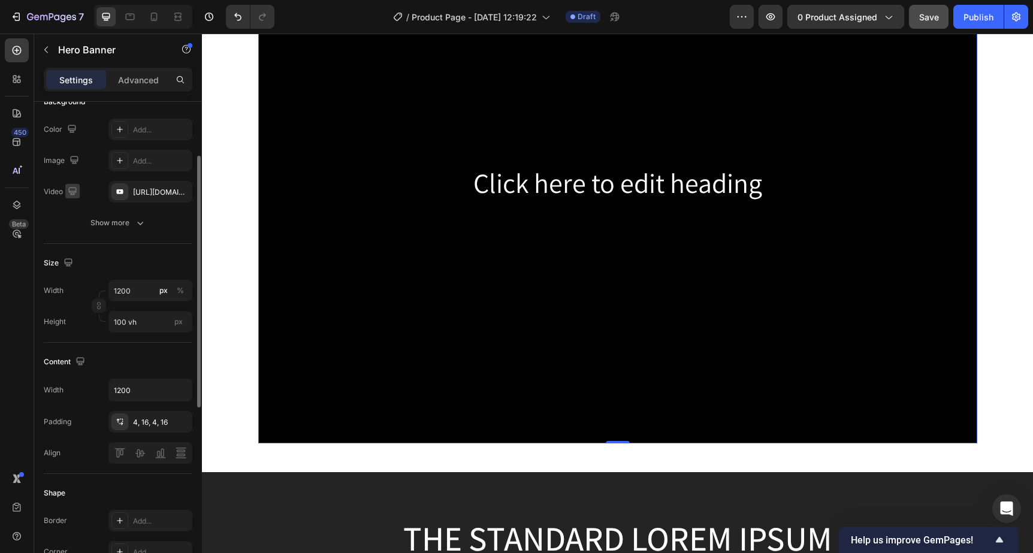
scroll to position [104, 0]
click at [153, 296] on input "1200" at bounding box center [150, 290] width 84 height 22
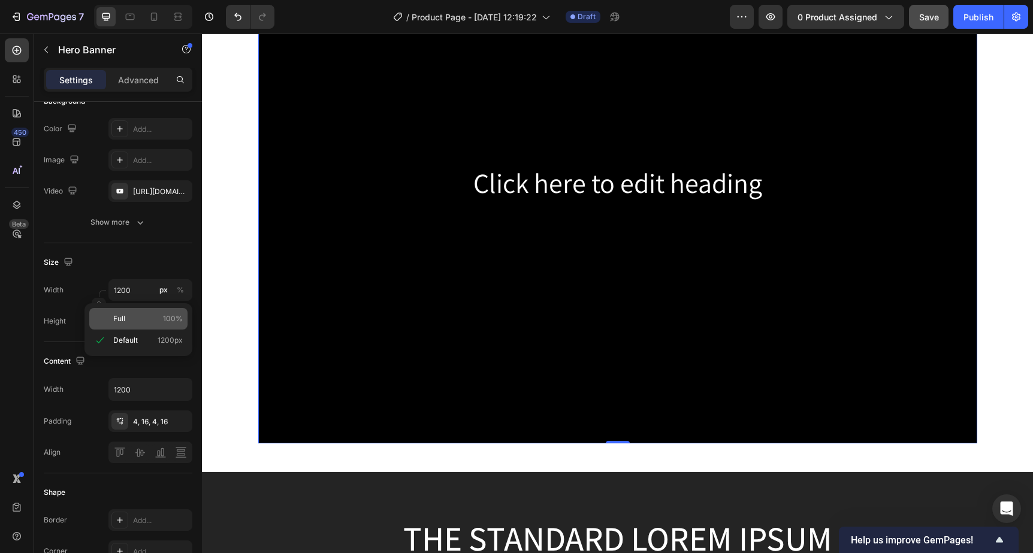
click at [134, 316] on p "Full 100%" at bounding box center [147, 318] width 69 height 11
type input "100"
click at [110, 323] on input "100 vh" at bounding box center [150, 321] width 84 height 22
click at [140, 349] on span "Fit content" at bounding box center [131, 349] width 36 height 11
type input "Auto"
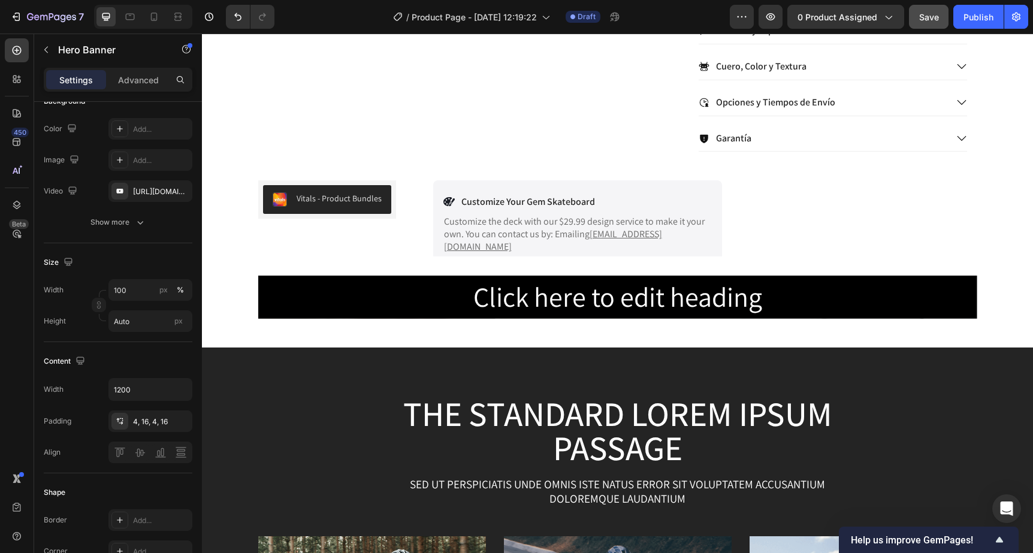
scroll to position [511, 0]
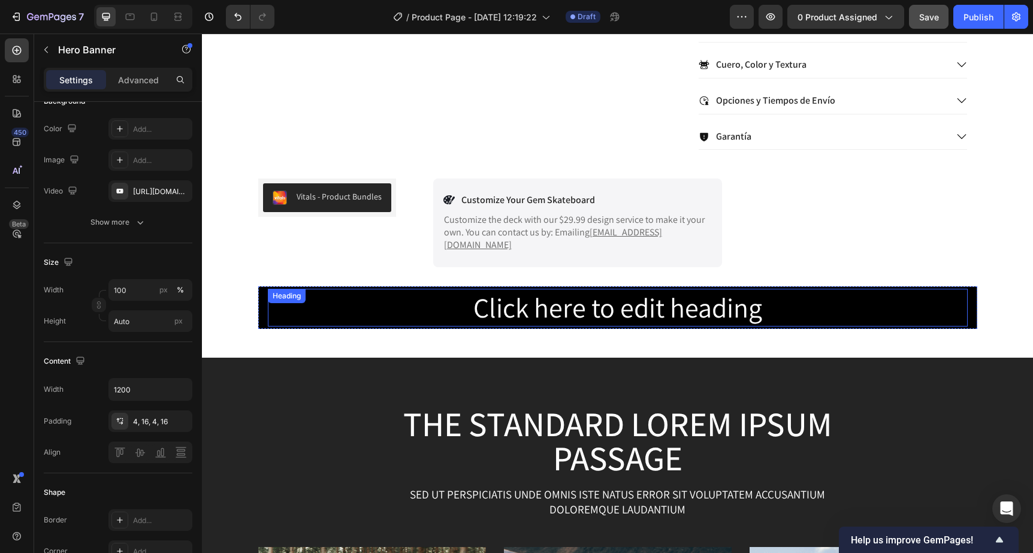
click at [399, 295] on h2 "Click here to edit heading" at bounding box center [618, 308] width 700 height 38
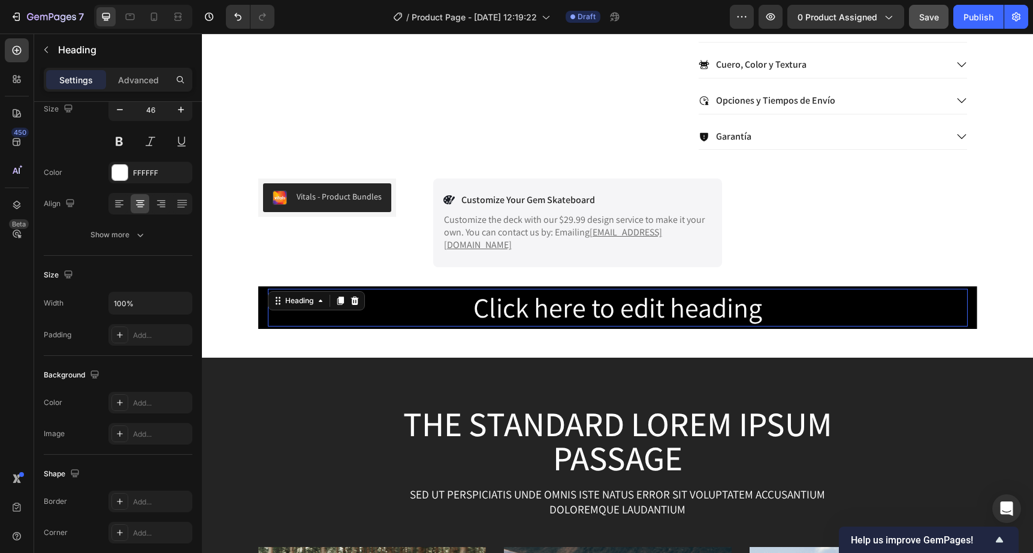
scroll to position [0, 0]
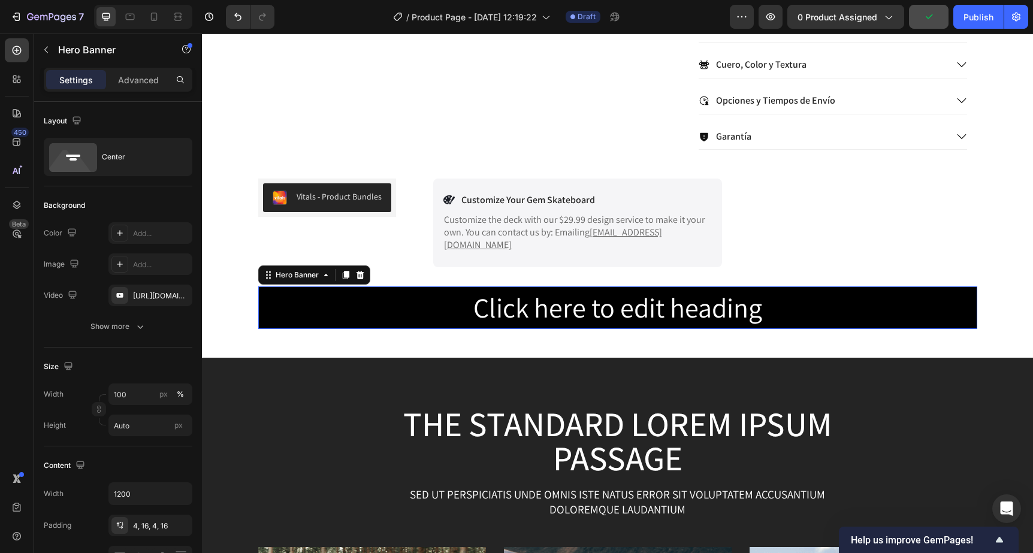
click at [262, 286] on div "Click here to edit heading Heading" at bounding box center [617, 307] width 719 height 43
click at [132, 429] on input "Auto" at bounding box center [150, 425] width 84 height 22
click at [160, 472] on p "Fit screen 100vh" at bounding box center [147, 475] width 69 height 11
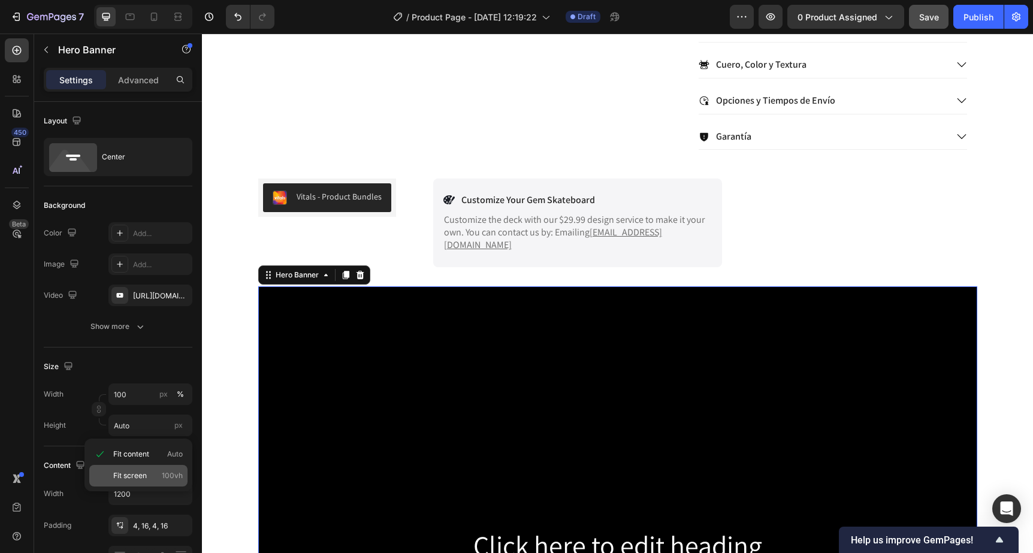
type input "100 vh"
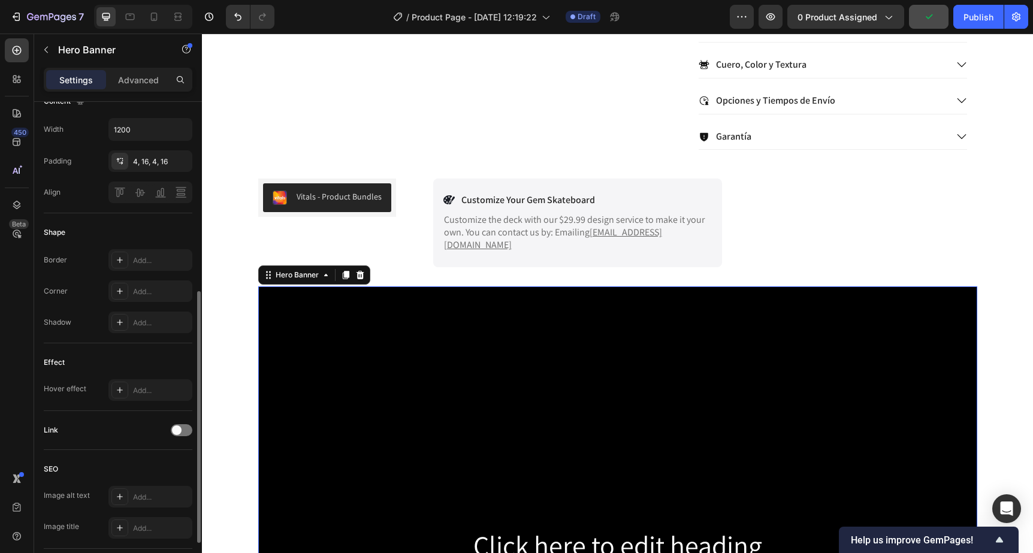
scroll to position [449, 0]
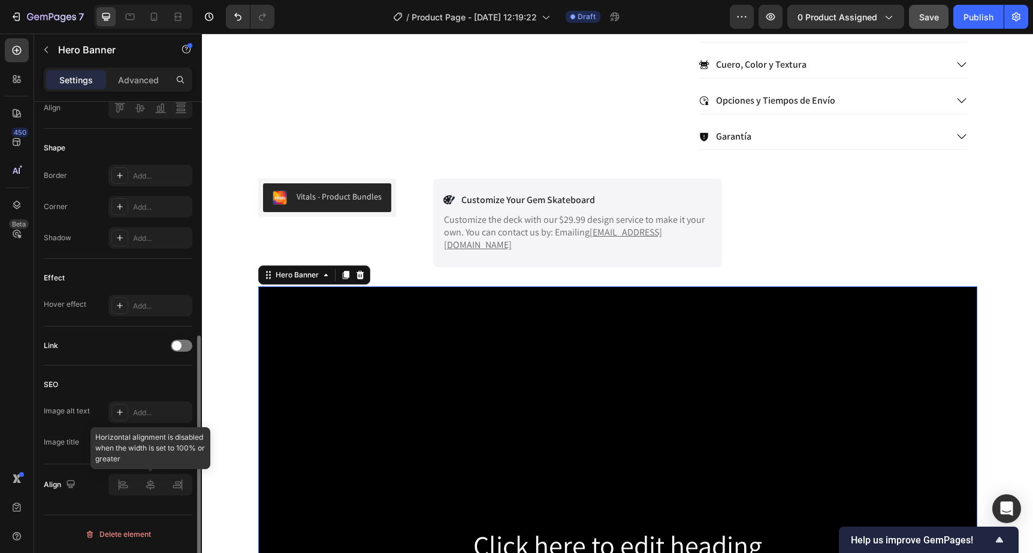
click at [155, 489] on div at bounding box center [150, 485] width 84 height 22
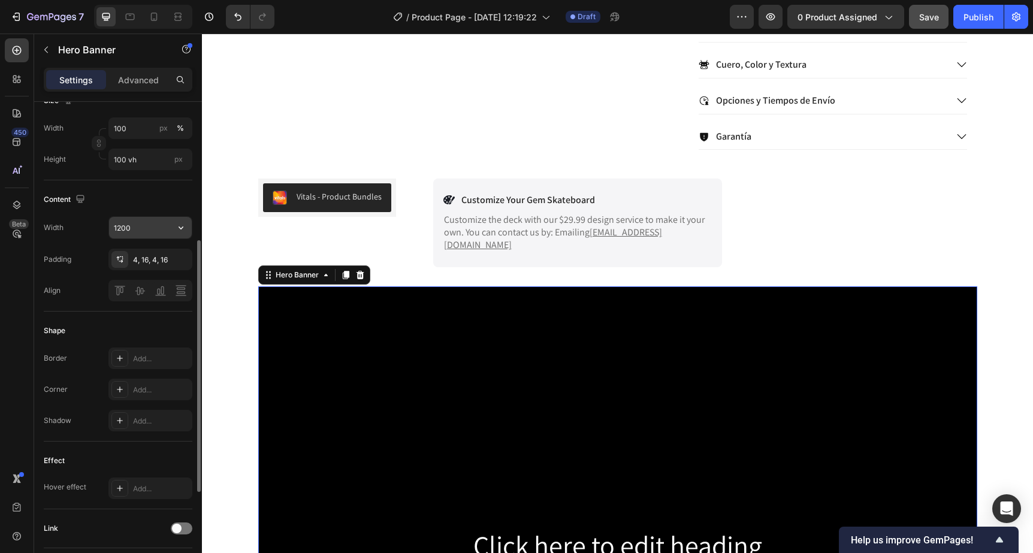
scroll to position [268, 0]
click at [77, 197] on icon "button" at bounding box center [80, 197] width 12 height 12
click at [83, 236] on icon "button" at bounding box center [82, 236] width 3 height 1
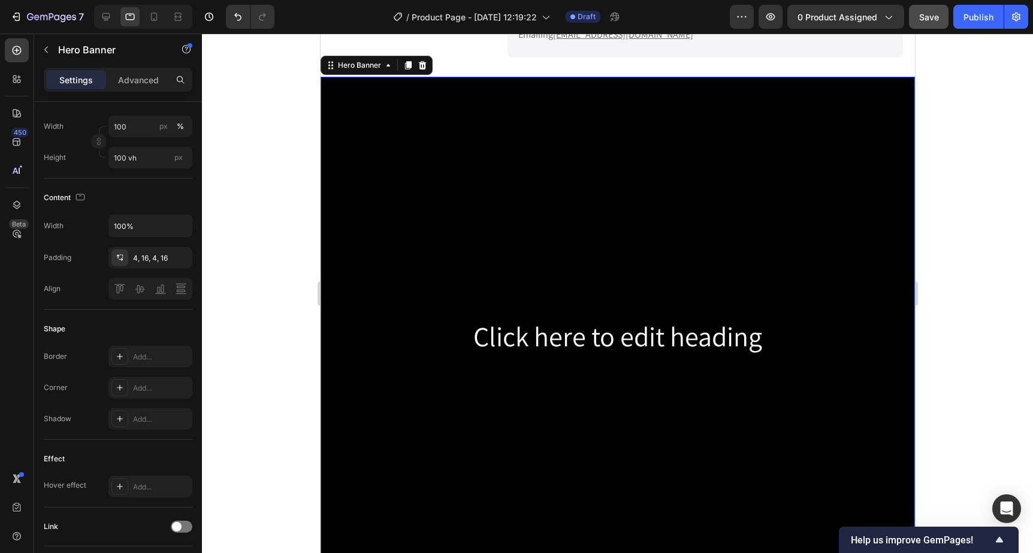
scroll to position [721, 0]
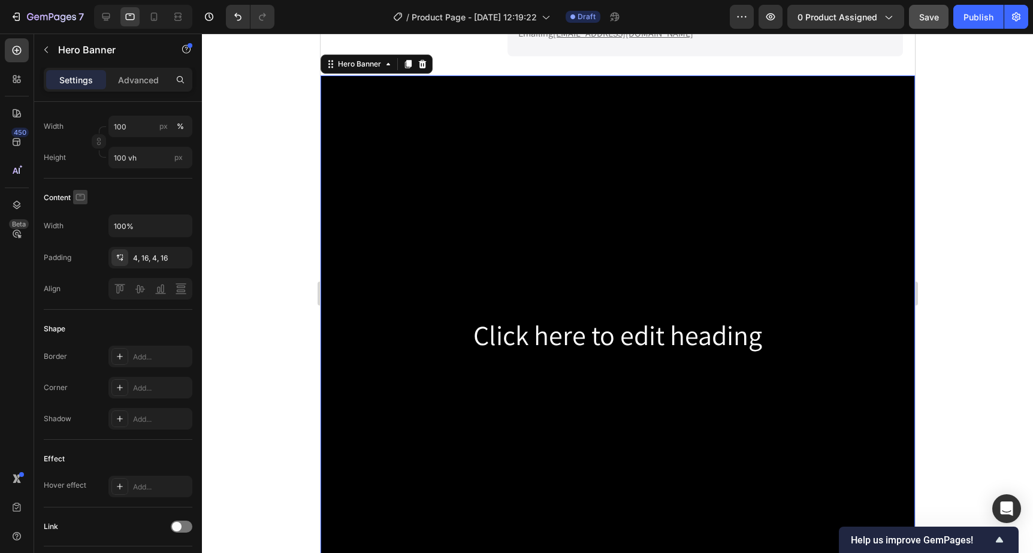
click at [82, 193] on icon "button" at bounding box center [80, 197] width 12 height 12
click at [83, 213] on icon "button" at bounding box center [83, 216] width 8 height 8
type input "1200"
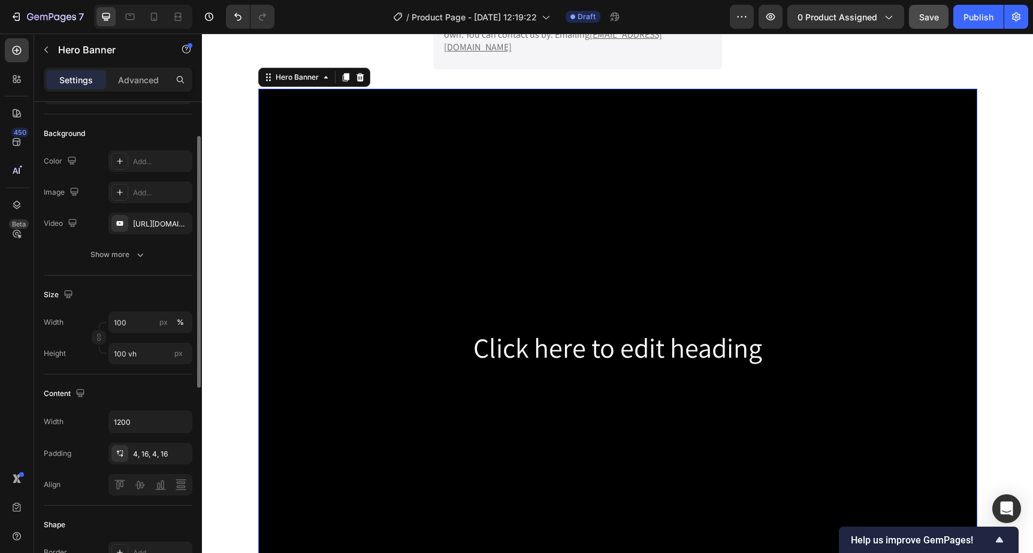
scroll to position [70, 0]
click at [96, 263] on button "Show more" at bounding box center [118, 257] width 149 height 22
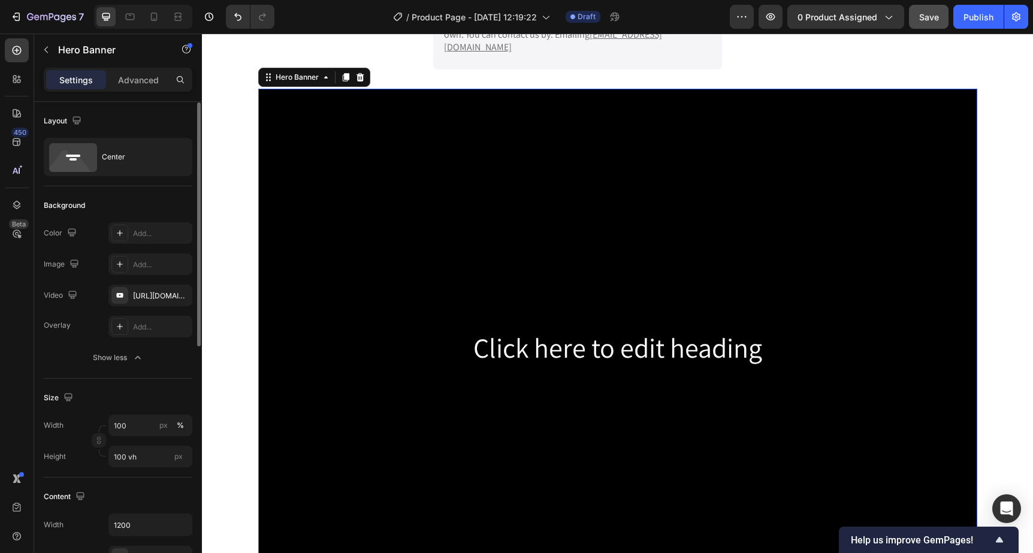
scroll to position [1, 0]
click at [92, 155] on icon at bounding box center [73, 157] width 48 height 29
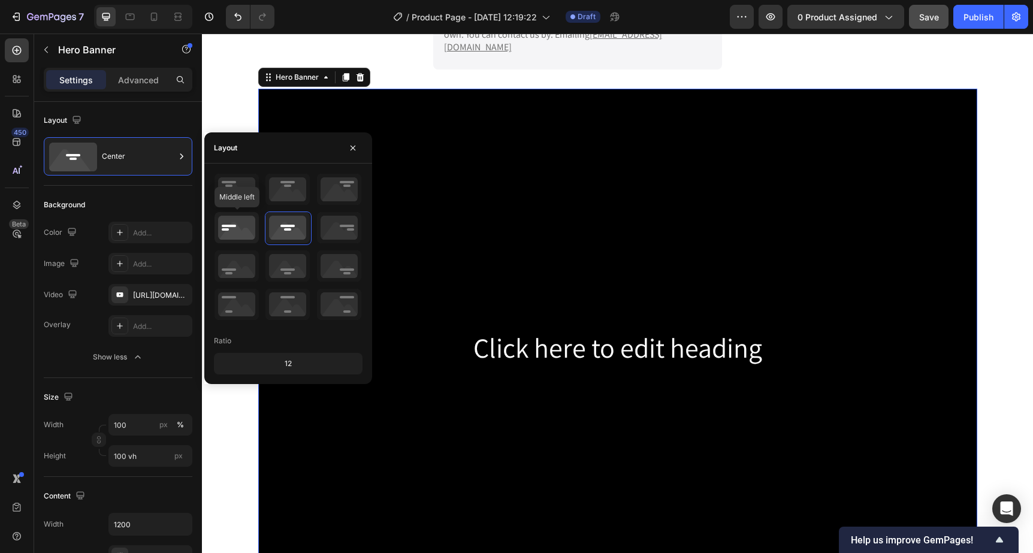
click at [226, 229] on icon at bounding box center [236, 227] width 44 height 31
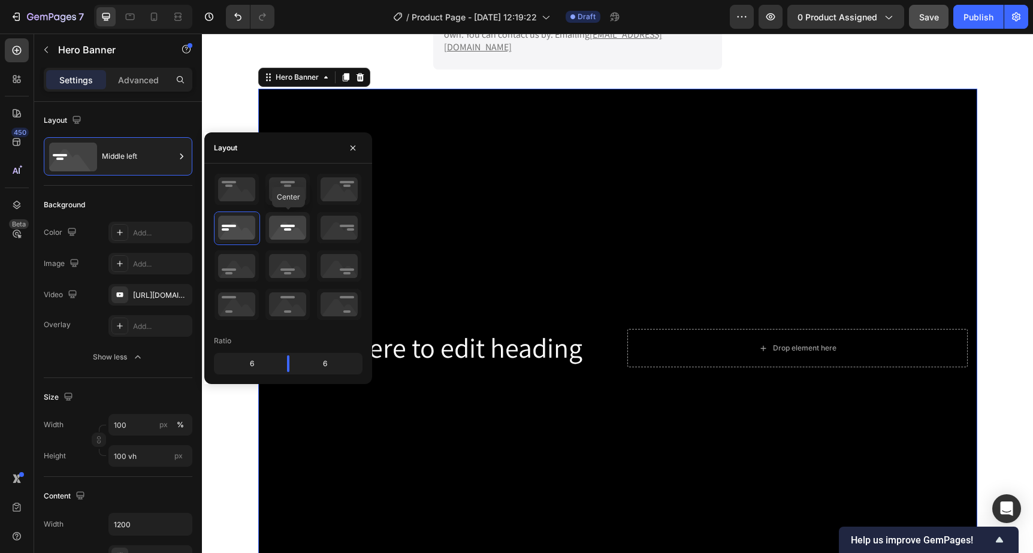
click at [281, 231] on icon at bounding box center [287, 227] width 44 height 31
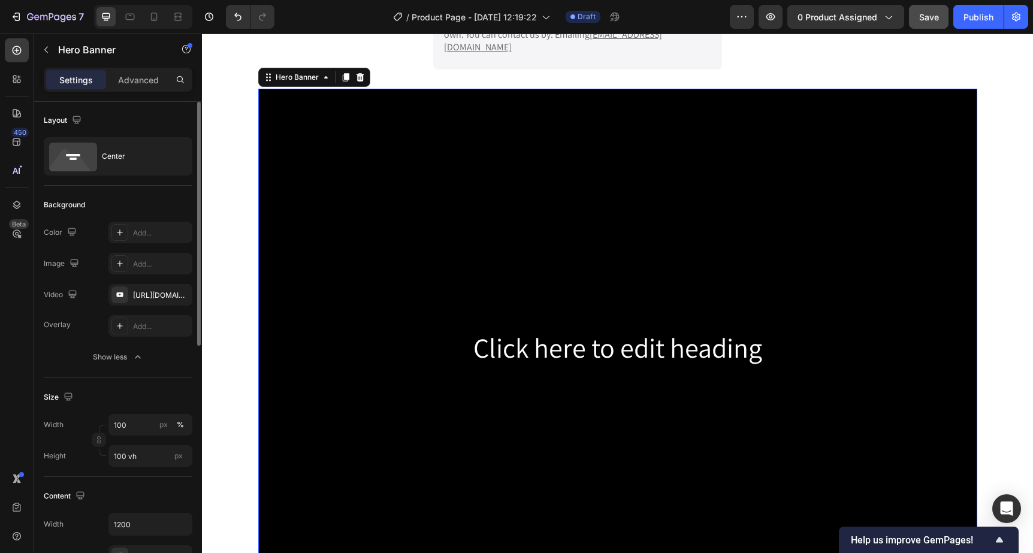
click at [163, 121] on div "Layout" at bounding box center [118, 120] width 149 height 19
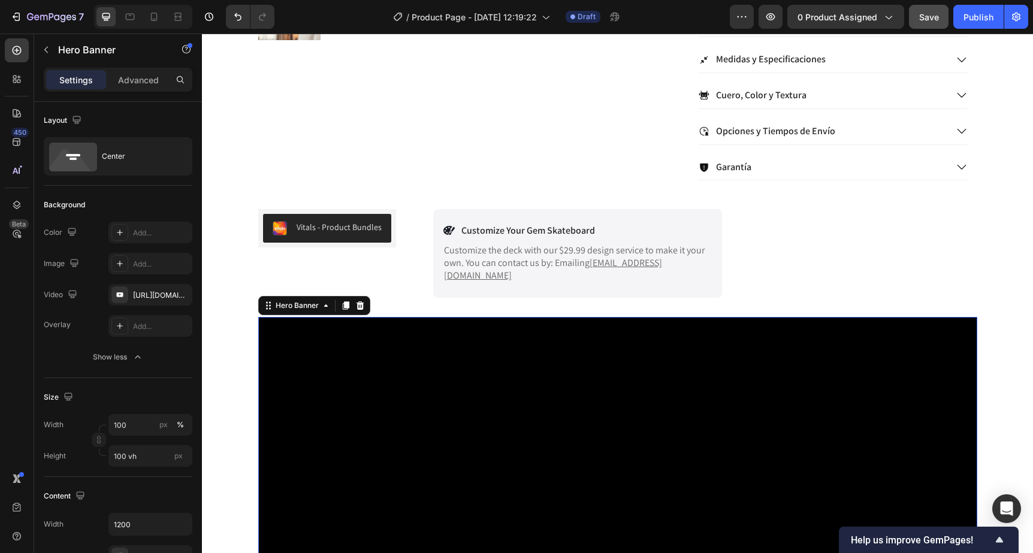
scroll to position [482, 0]
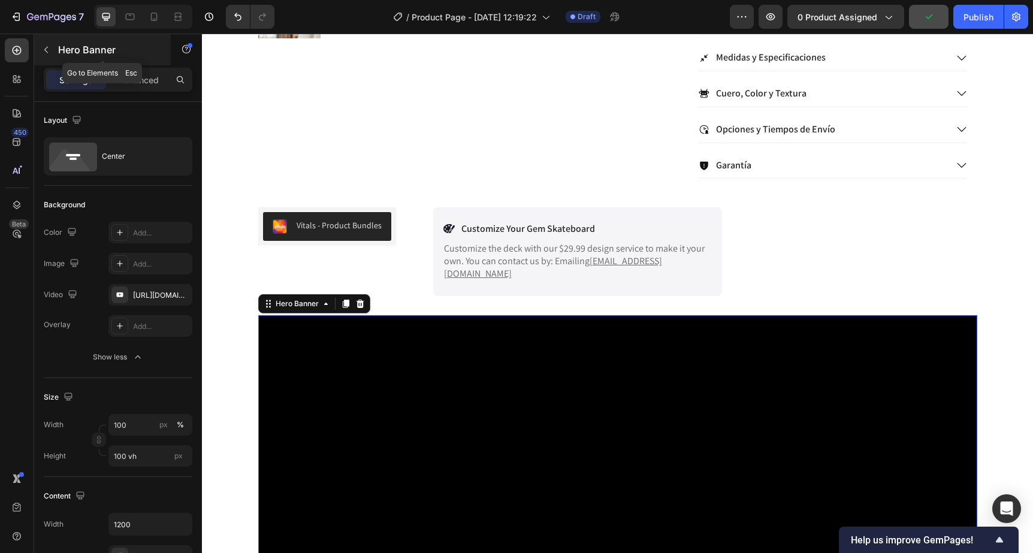
click at [44, 50] on icon "button" at bounding box center [46, 50] width 10 height 10
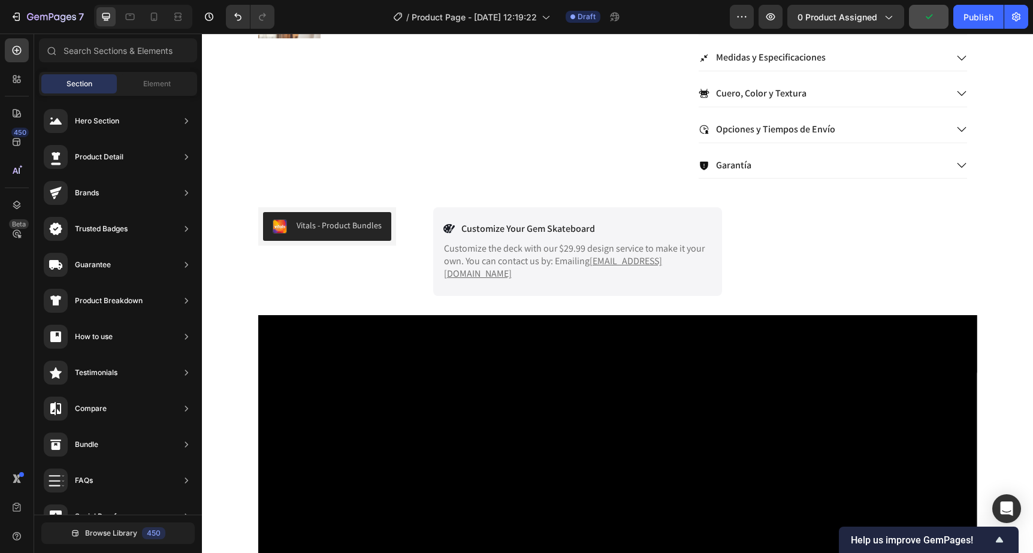
scroll to position [1, 0]
click at [158, 68] on div "Sections(18) Elements(84) Section Element Hero Section Product Detail Brands Tr…" at bounding box center [118, 294] width 168 height 513
click at [152, 82] on span "Element" at bounding box center [157, 83] width 28 height 11
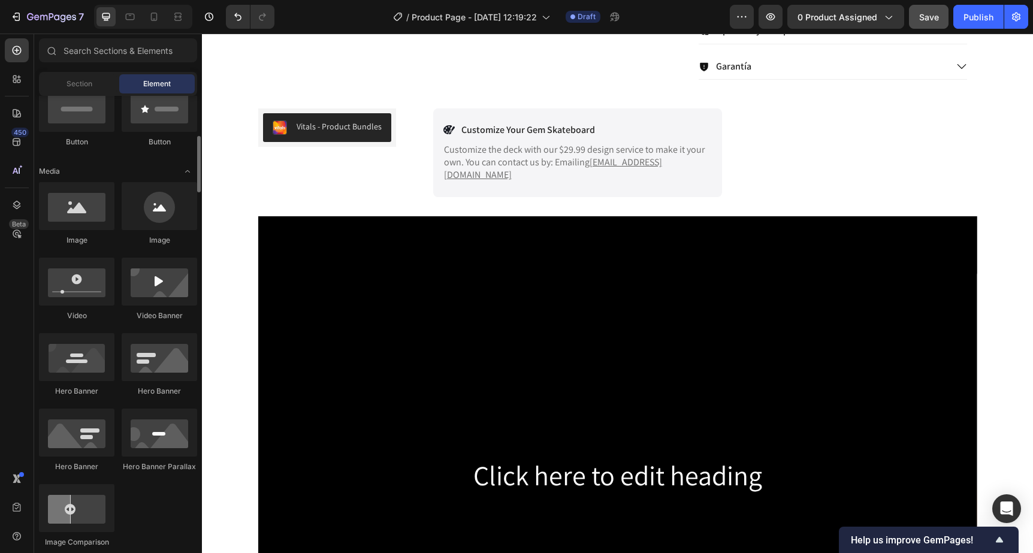
scroll to position [311, 0]
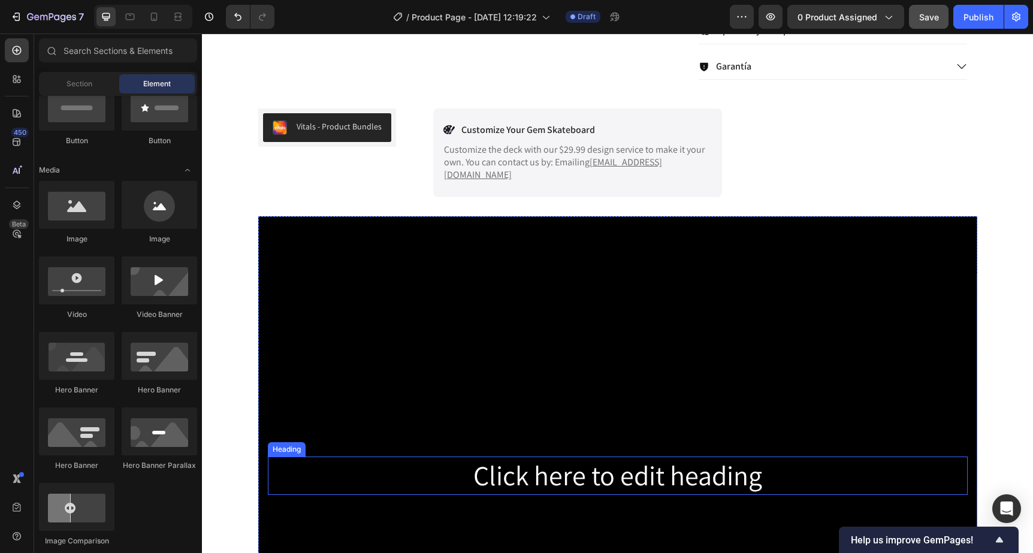
click at [516, 458] on h2 "Click here to edit heading" at bounding box center [618, 475] width 700 height 38
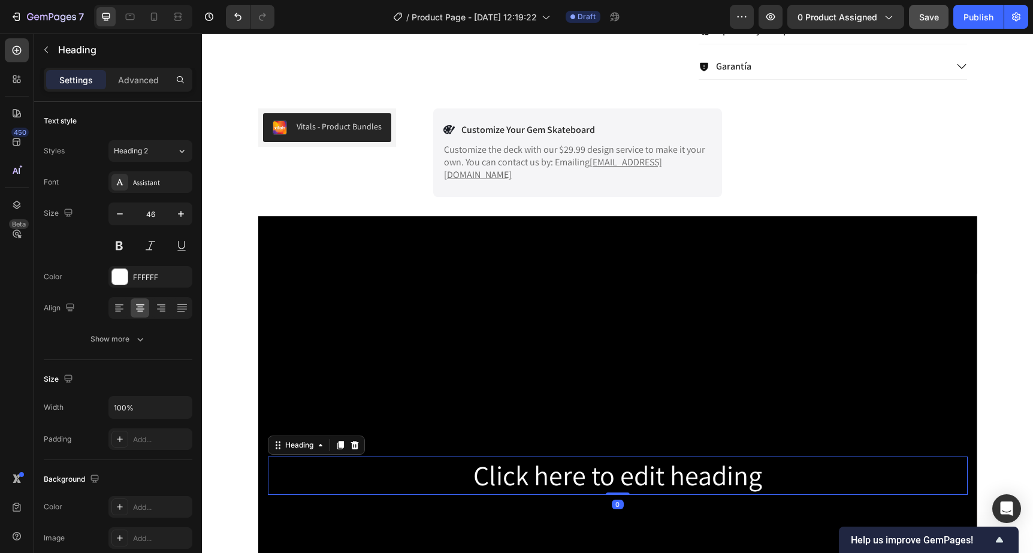
click at [516, 458] on h2 "Click here to edit heading" at bounding box center [618, 475] width 700 height 38
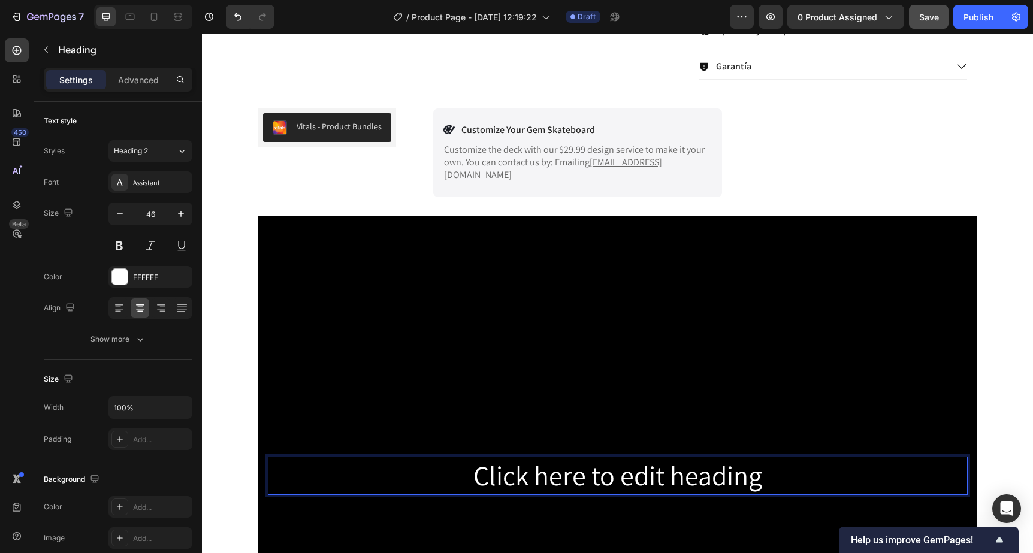
click at [516, 458] on p "Click here to edit heading" at bounding box center [617, 476] width 697 height 36
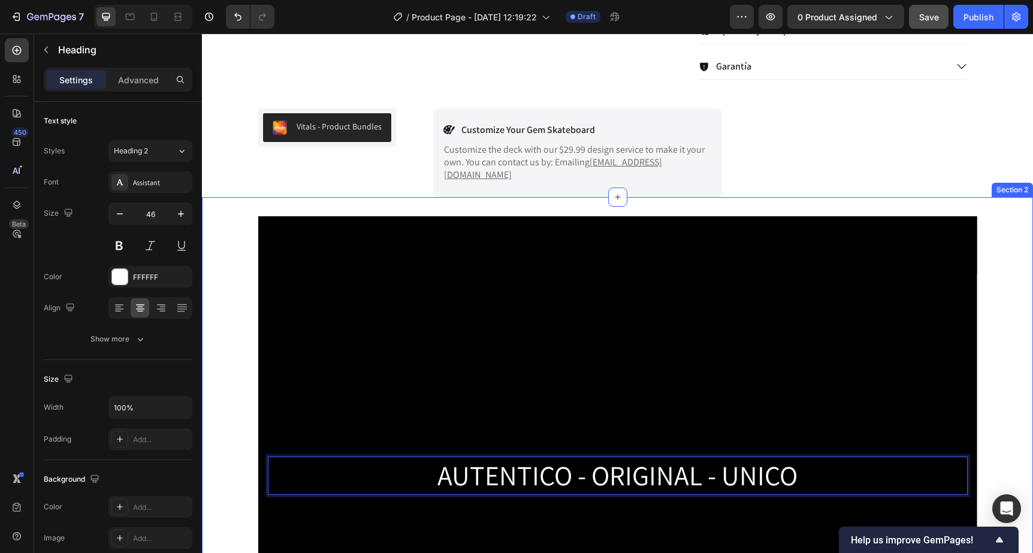
click at [1000, 230] on div "AUTENTICO - ORIGINAL - UNICO Heading 0 Hero Banner Row" at bounding box center [617, 480] width 831 height 529
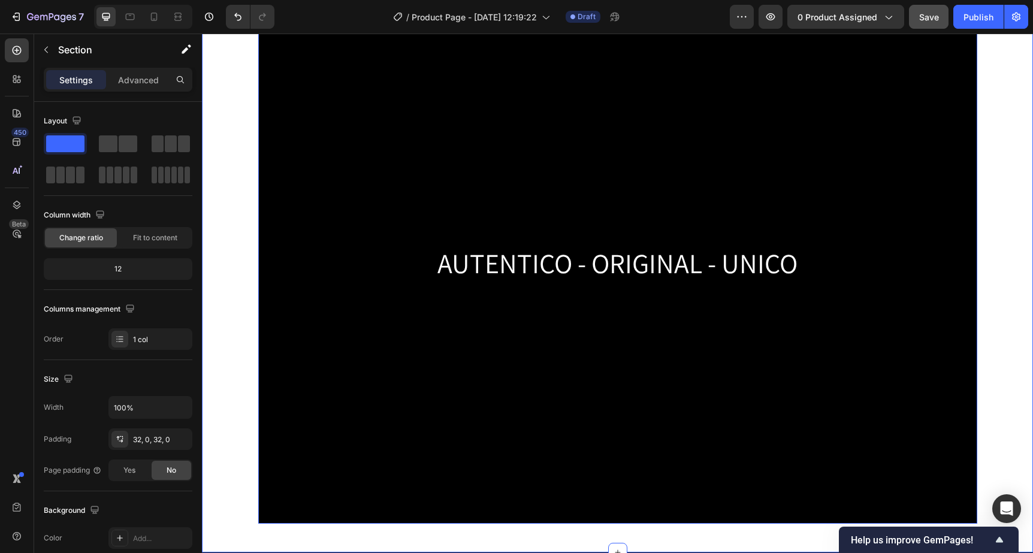
scroll to position [850, 0]
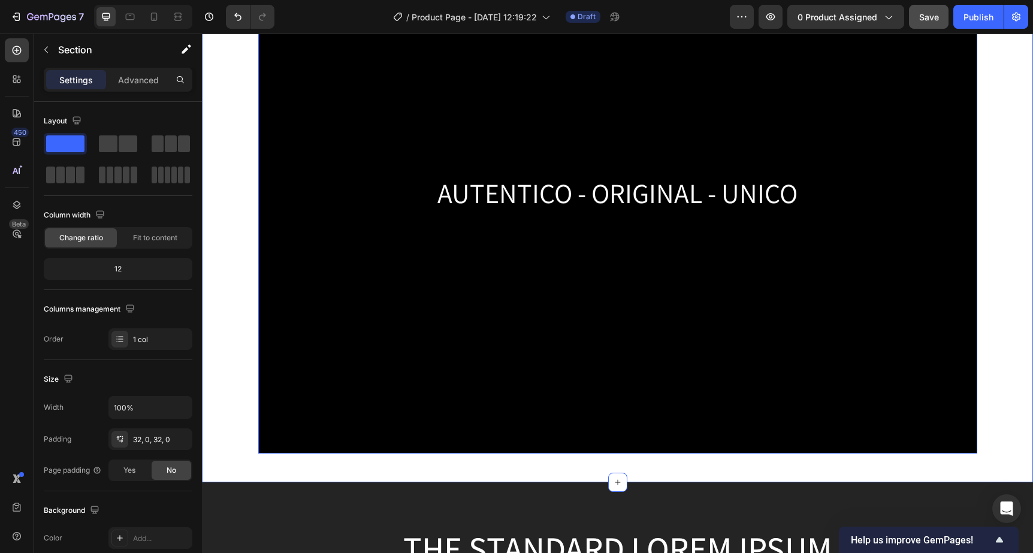
click at [362, 121] on div "Background Image" at bounding box center [617, 193] width 719 height 519
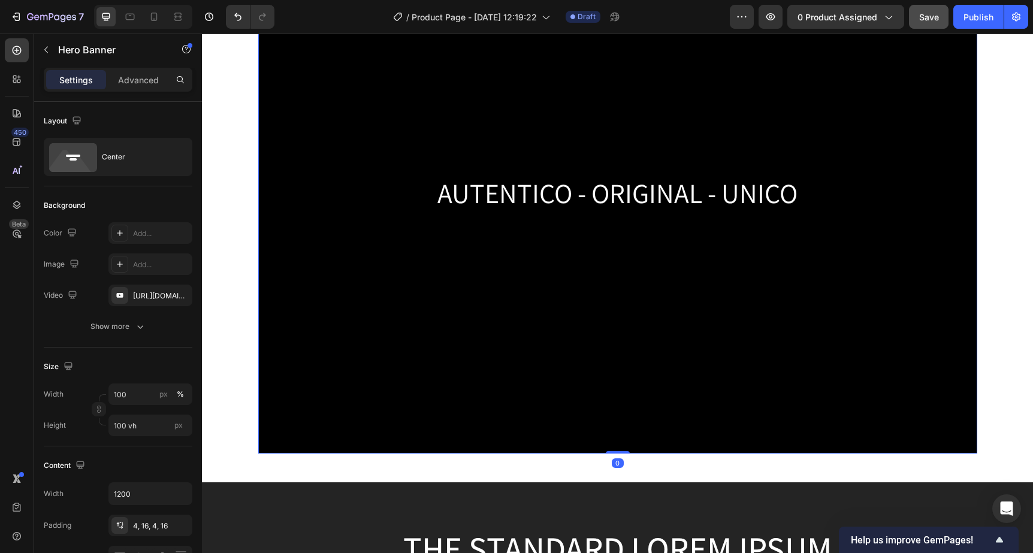
scroll to position [850, 0]
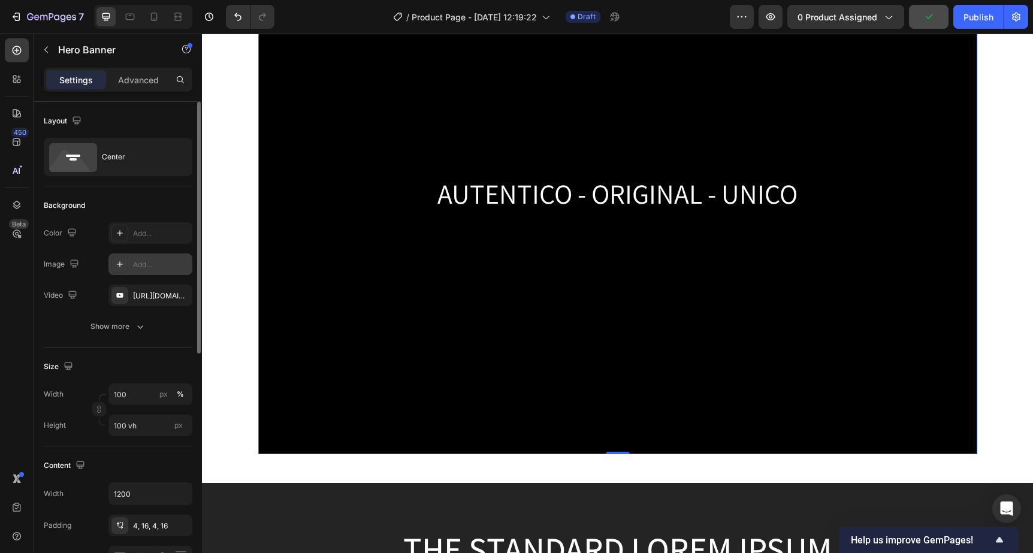
click at [119, 265] on icon at bounding box center [120, 264] width 10 height 10
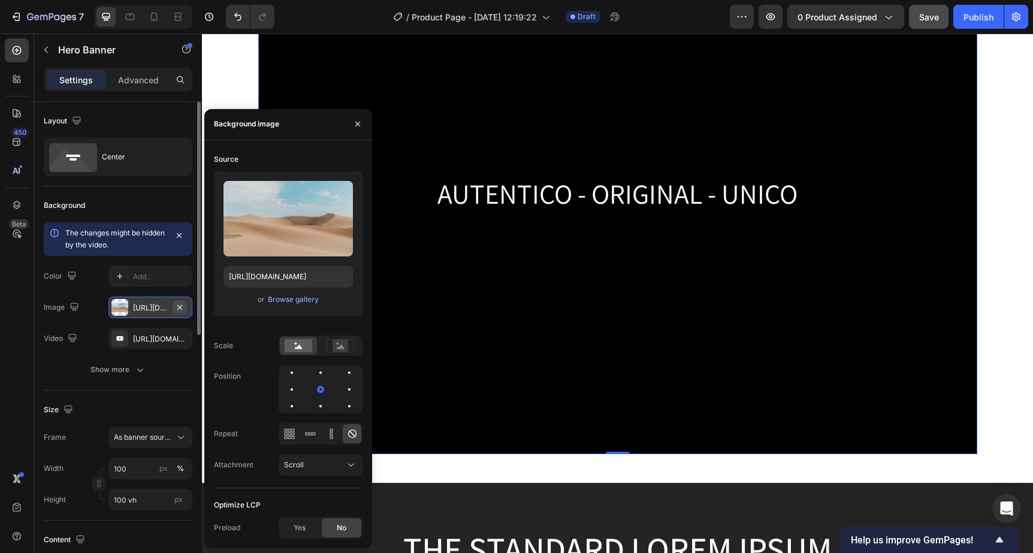
click at [180, 307] on icon "button" at bounding box center [180, 307] width 10 height 10
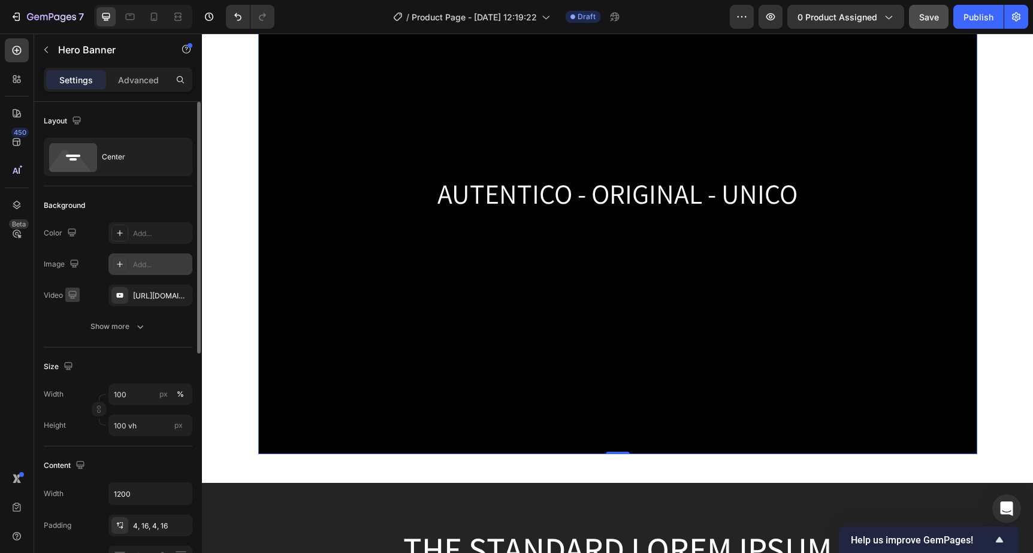
click at [71, 300] on icon "button" at bounding box center [72, 295] width 12 height 12
click at [91, 296] on div "Video https://www.youtube.com/watch?v=DBSoZLkh9Dc" at bounding box center [118, 295] width 149 height 22
click at [147, 300] on div "https://www.youtube.com/watch?v=DBSoZLkh9Dc" at bounding box center [150, 295] width 35 height 11
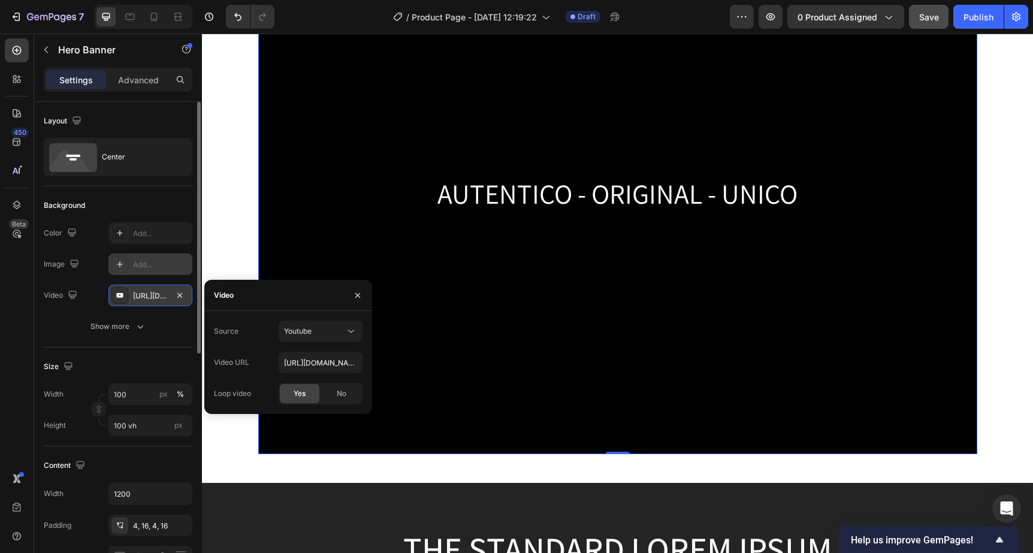
click at [147, 300] on div "https://www.youtube.com/watch?v=DBSoZLkh9Dc" at bounding box center [150, 295] width 35 height 11
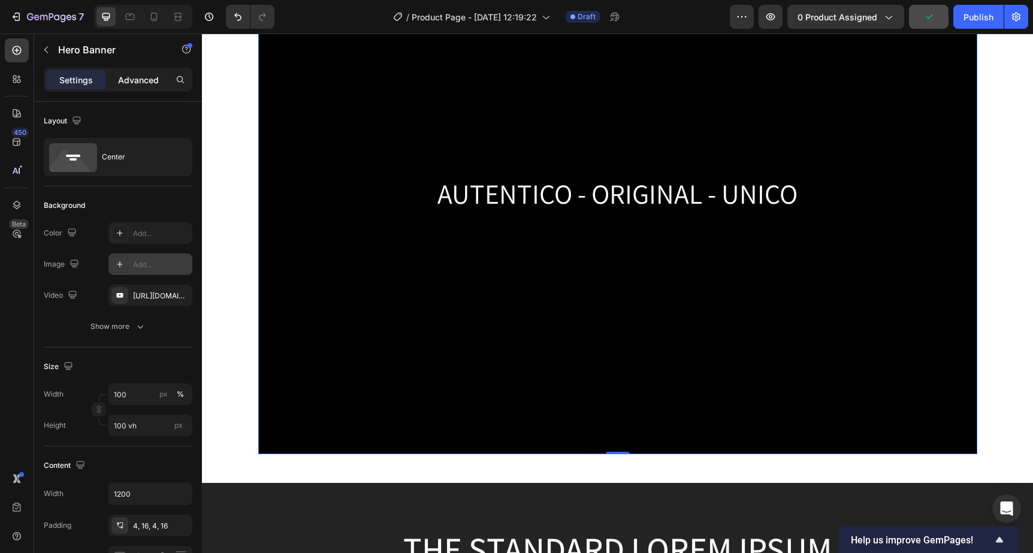
click at [134, 77] on p "Advanced" at bounding box center [138, 80] width 41 height 13
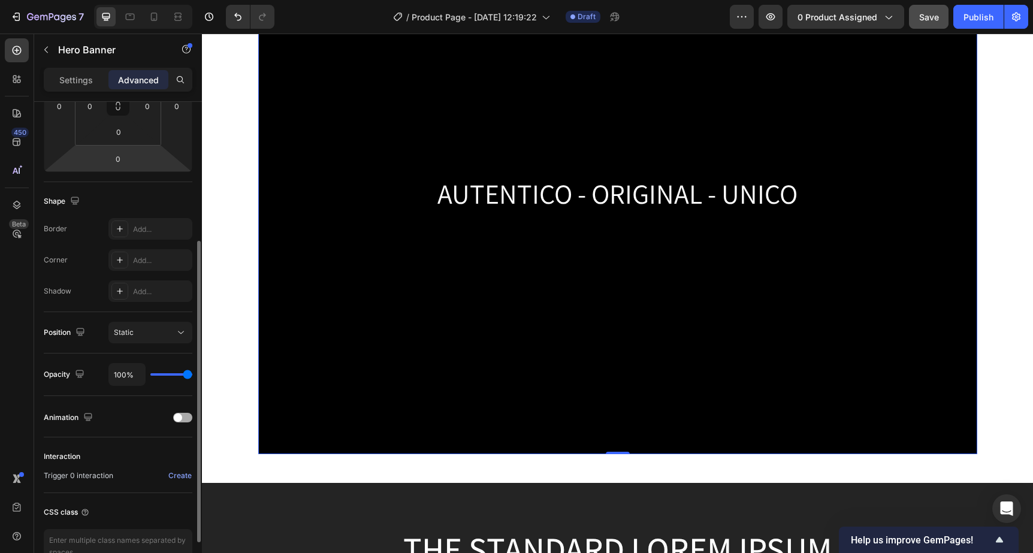
scroll to position [228, 0]
click at [155, 334] on div "Static" at bounding box center [144, 331] width 61 height 11
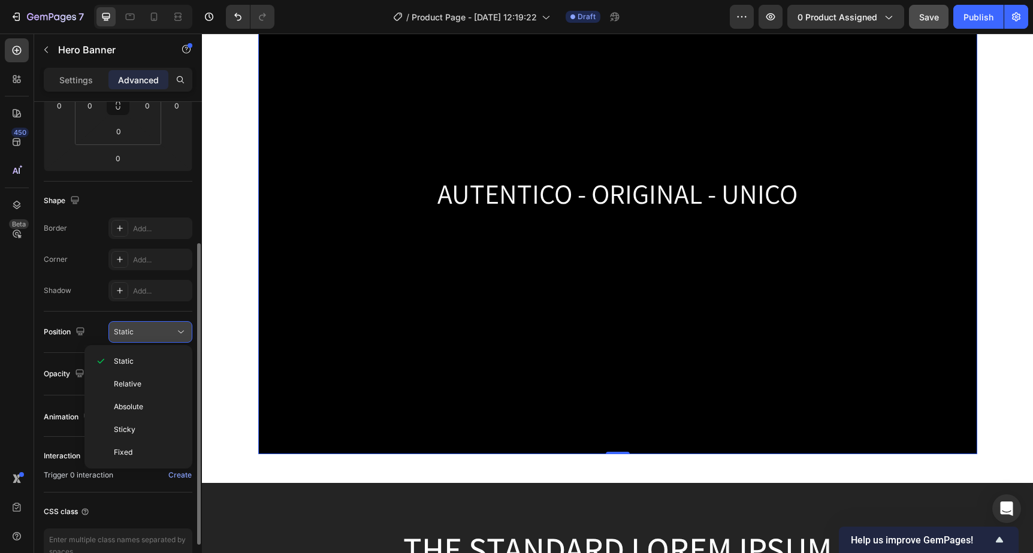
click at [155, 334] on div "Static" at bounding box center [144, 331] width 61 height 11
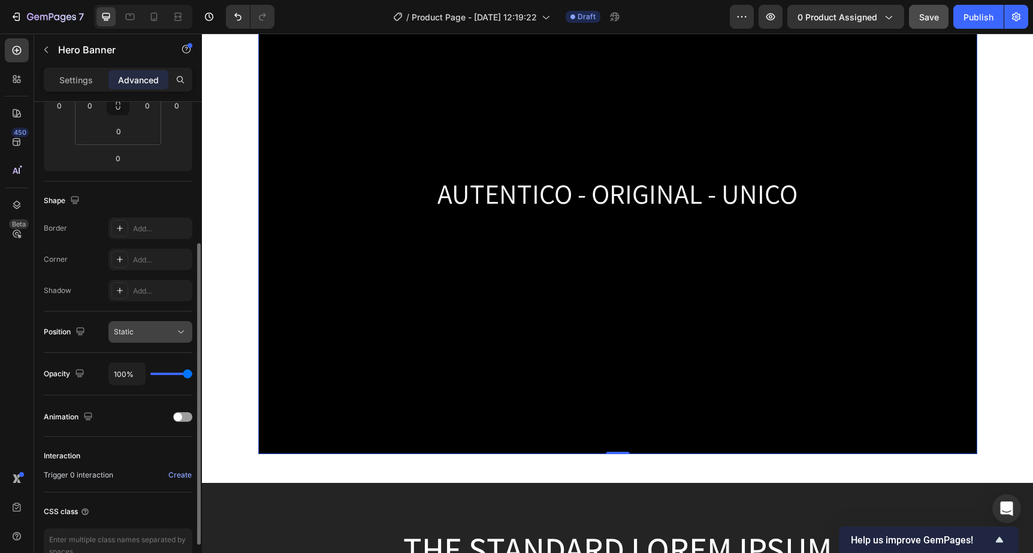
click at [155, 334] on div "Static" at bounding box center [144, 331] width 61 height 11
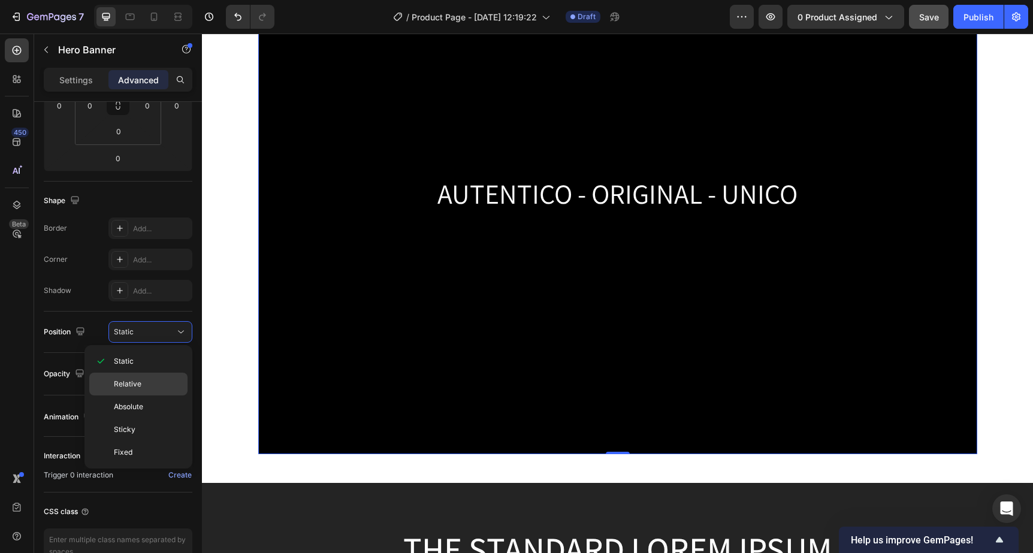
click at [150, 374] on div "Relative" at bounding box center [138, 384] width 98 height 23
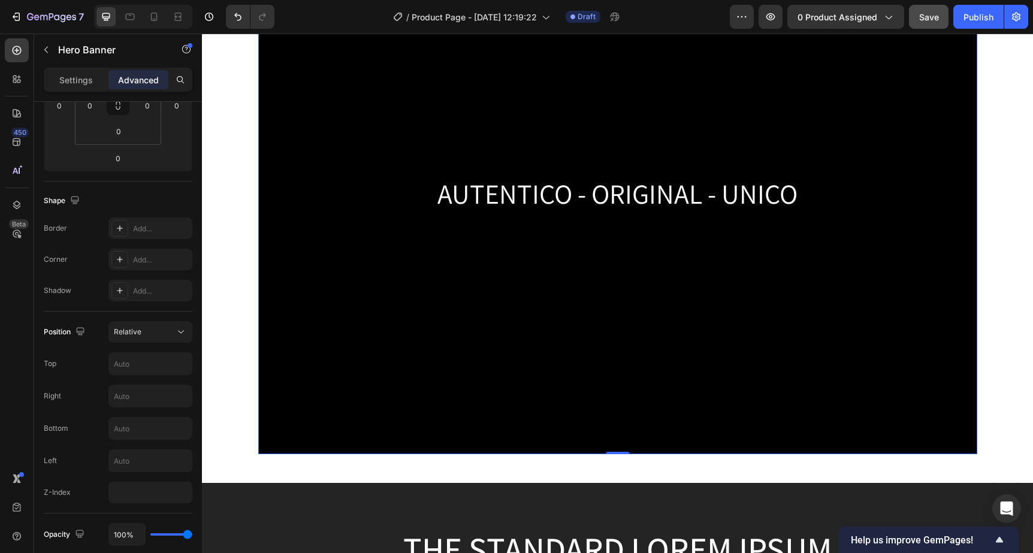
drag, startPoint x: 149, startPoint y: 334, endPoint x: 149, endPoint y: 355, distance: 21.6
click at [149, 334] on div "Relative" at bounding box center [144, 331] width 61 height 11
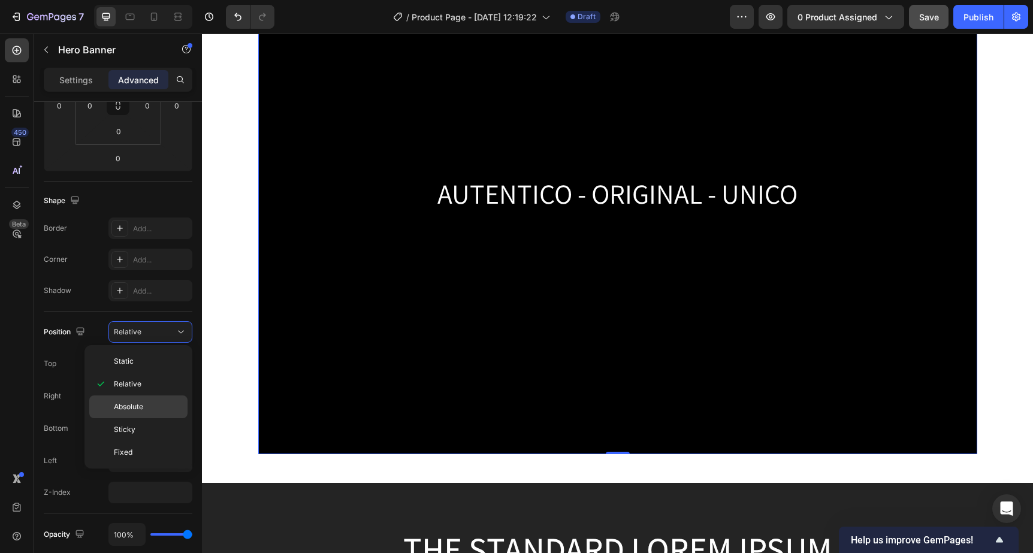
click at [138, 399] on div "Absolute" at bounding box center [138, 406] width 98 height 23
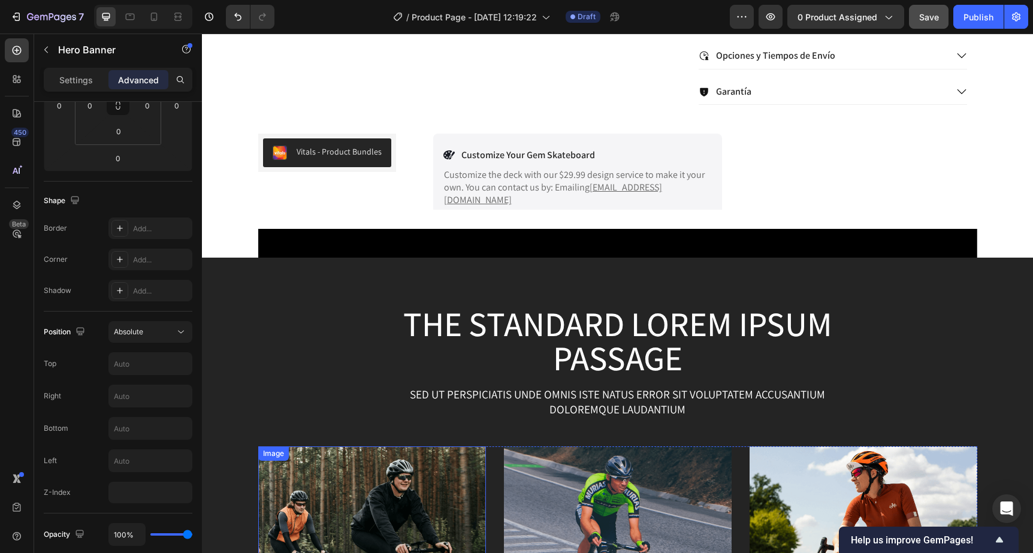
scroll to position [556, 0]
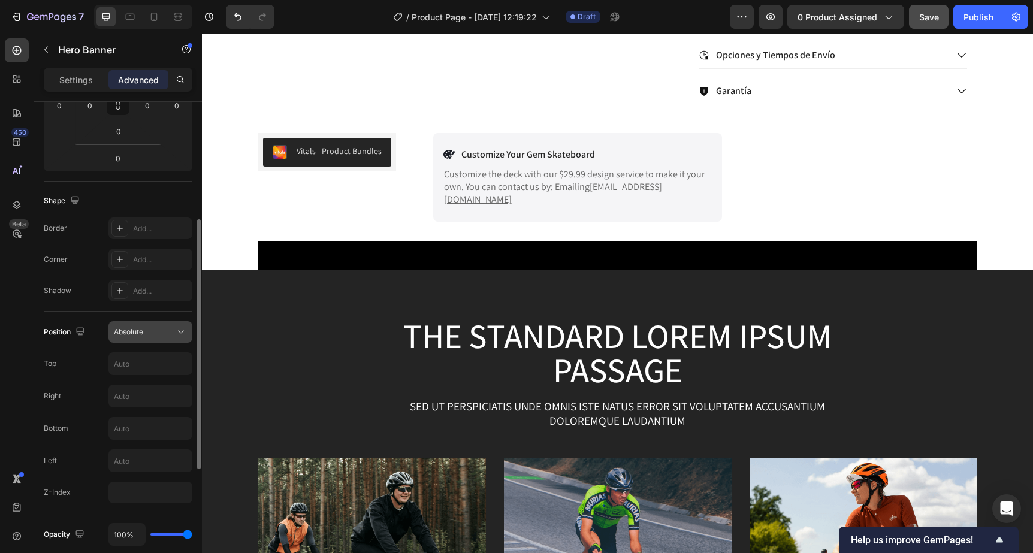
click at [141, 337] on div "Absolute" at bounding box center [150, 332] width 73 height 12
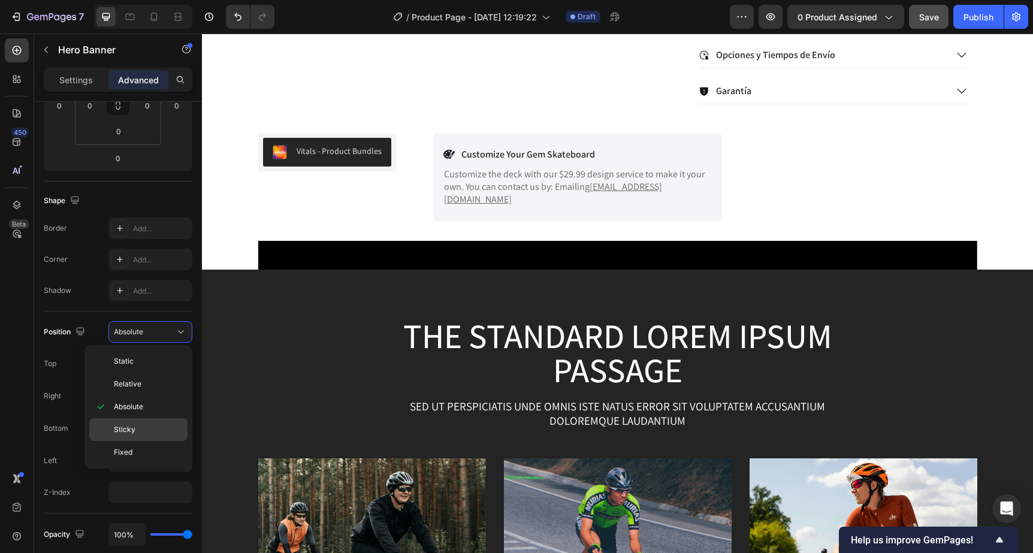
click at [143, 429] on p "Sticky" at bounding box center [148, 429] width 68 height 11
type input "0"
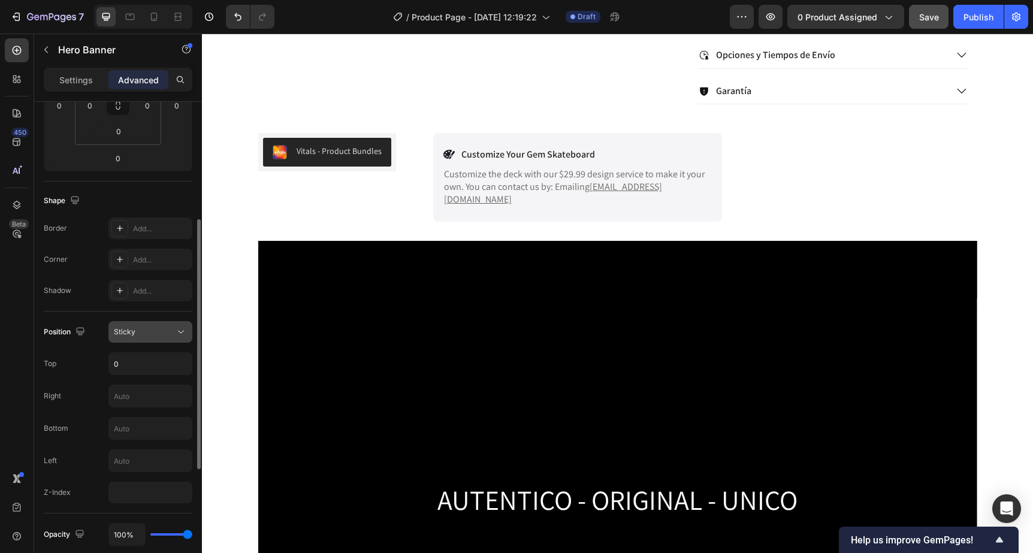
scroll to position [556, 0]
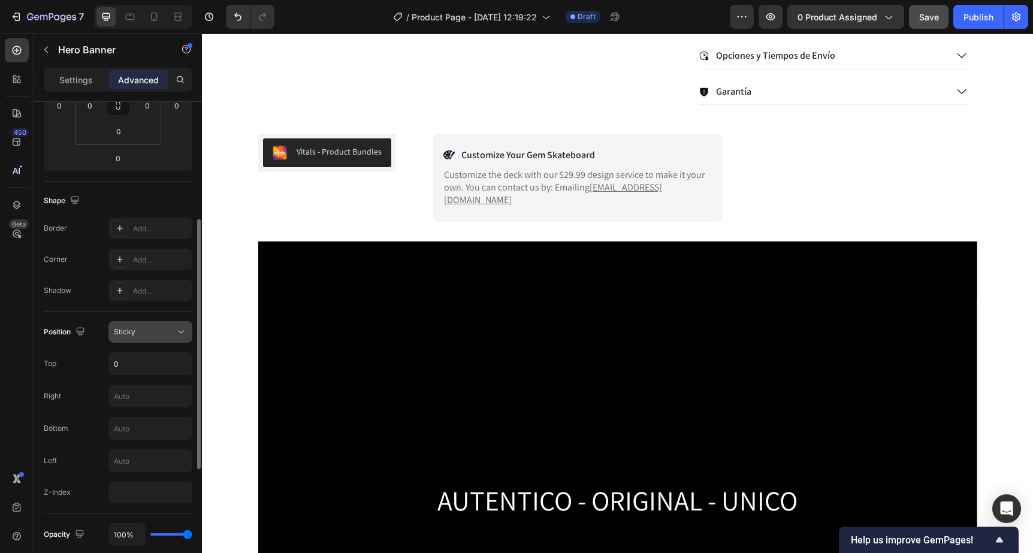
click at [156, 332] on div "Sticky" at bounding box center [144, 331] width 61 height 11
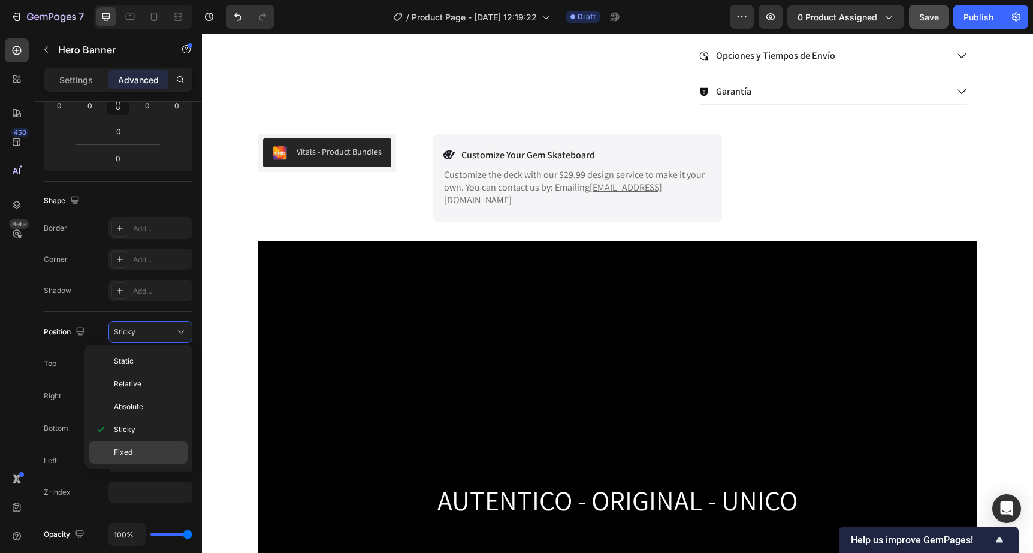
click at [147, 447] on p "Fixed" at bounding box center [148, 452] width 68 height 11
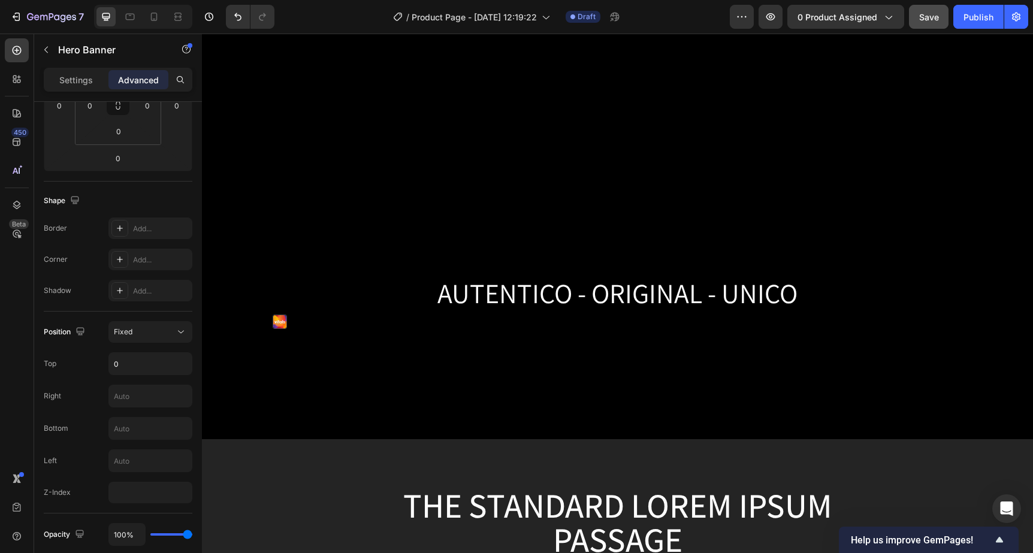
scroll to position [388, 0]
click at [161, 331] on div "Fixed" at bounding box center [144, 331] width 61 height 11
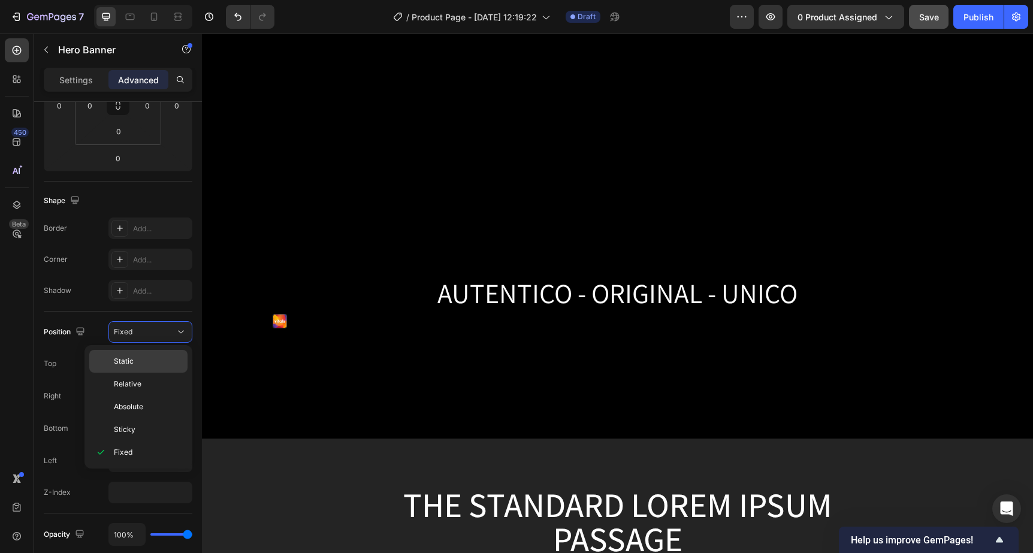
click at [147, 357] on p "Static" at bounding box center [148, 361] width 68 height 11
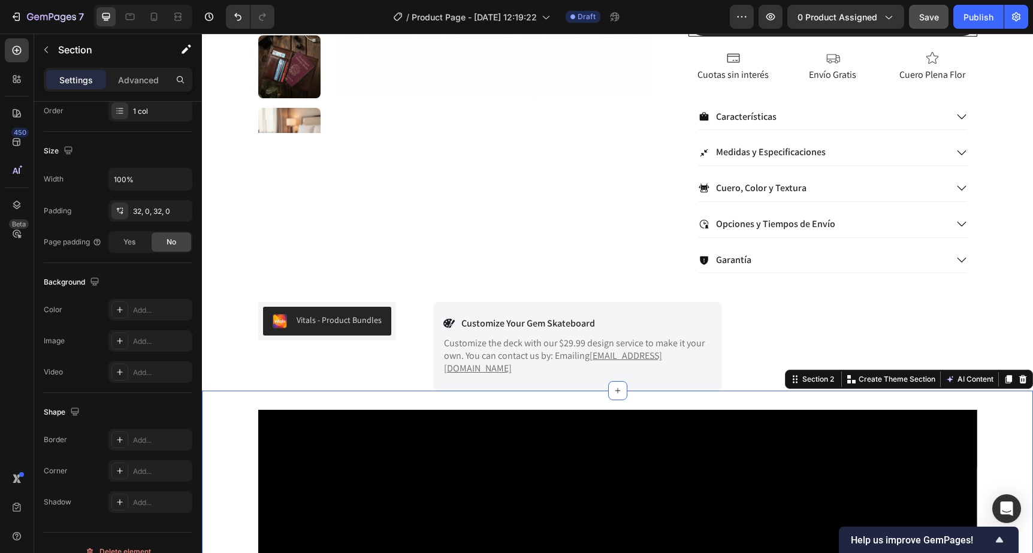
scroll to position [0, 0]
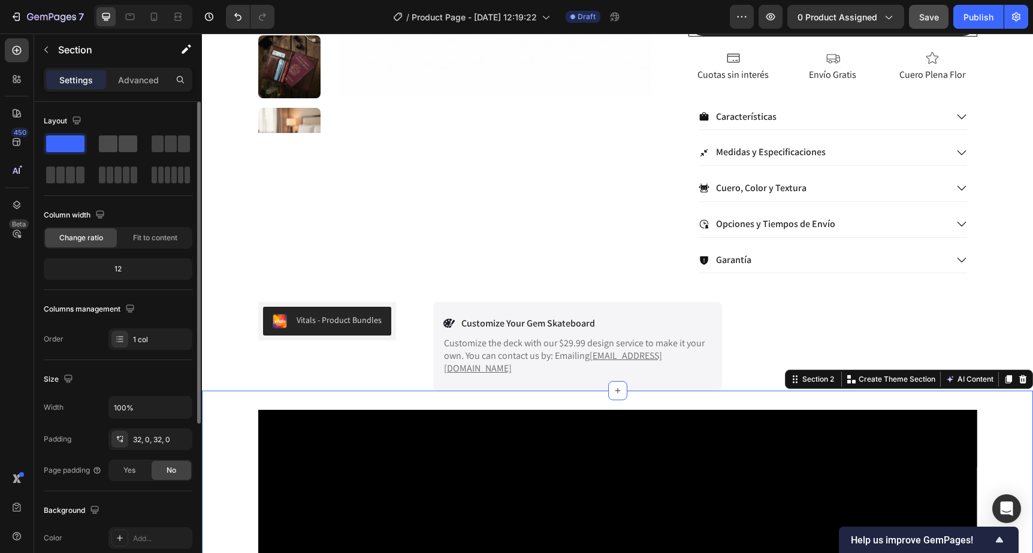
click at [114, 141] on span at bounding box center [108, 143] width 19 height 17
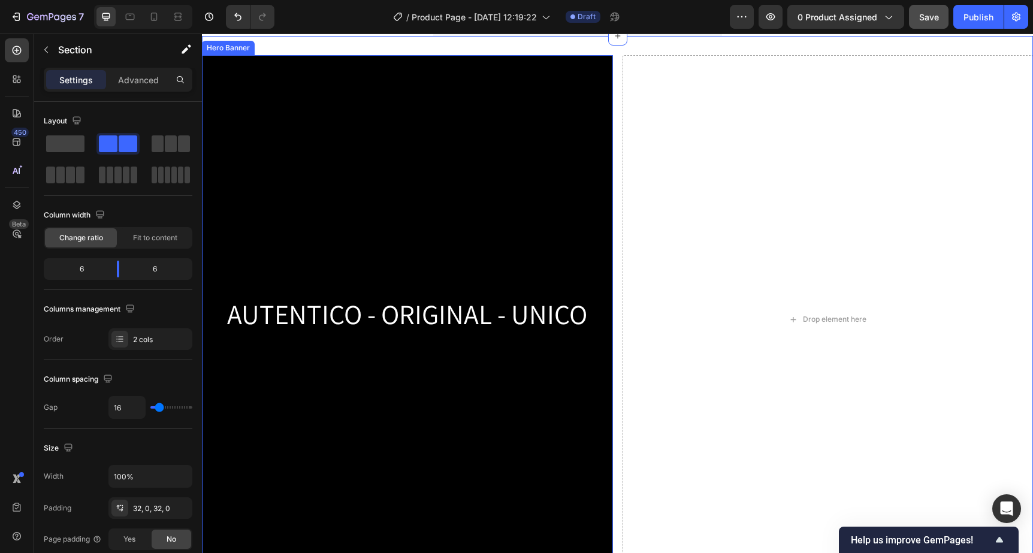
scroll to position [672, 0]
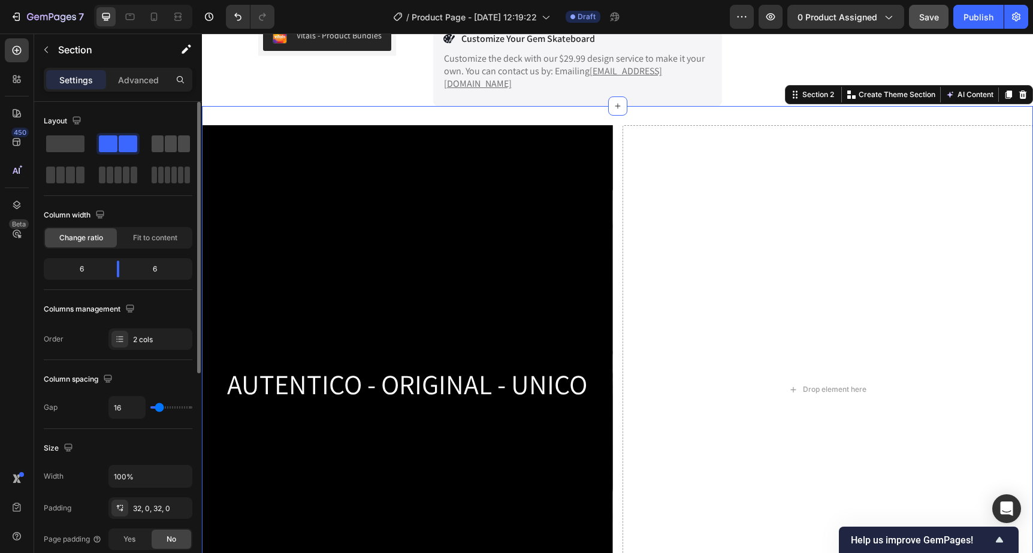
click at [170, 147] on span at bounding box center [171, 143] width 12 height 17
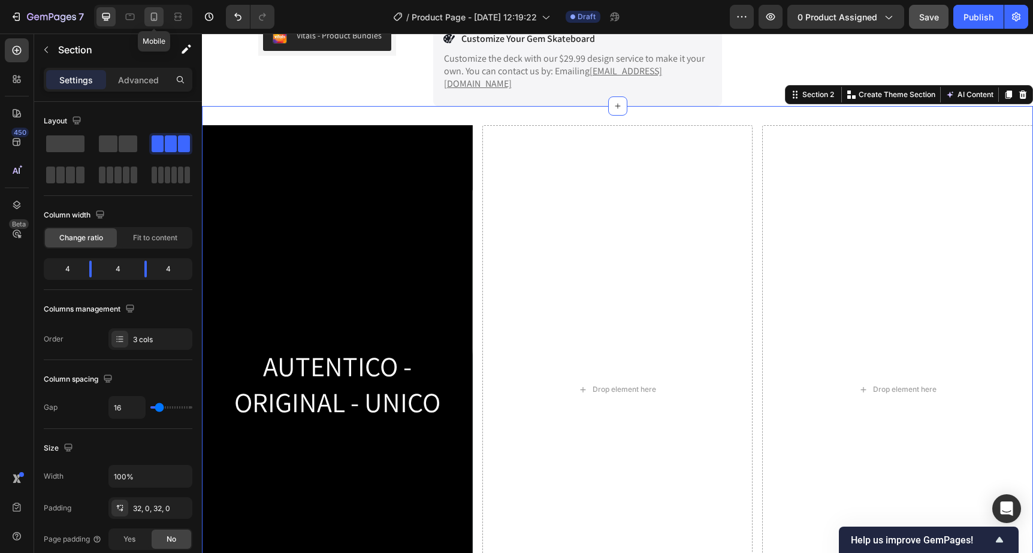
click at [152, 21] on icon at bounding box center [154, 17] width 12 height 12
type input "0"
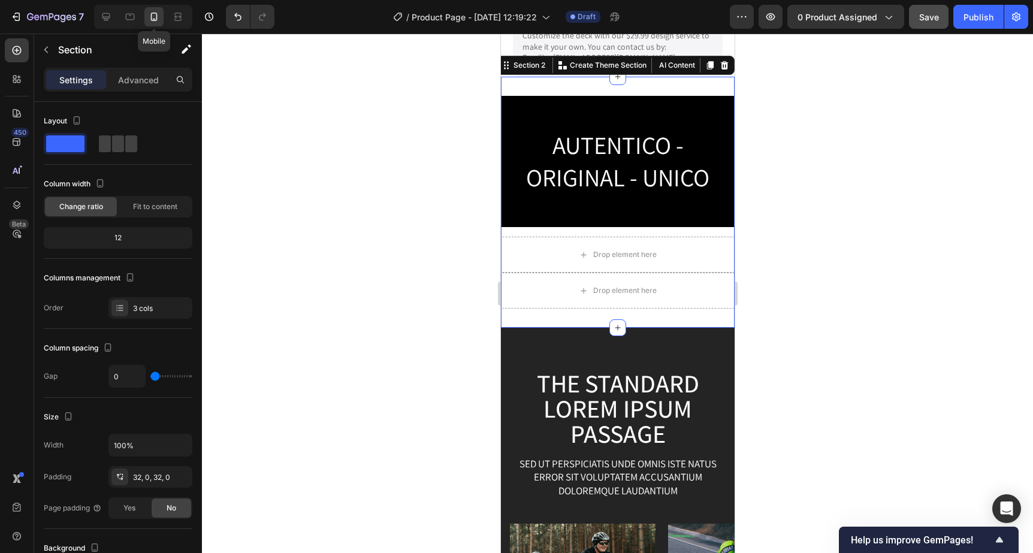
scroll to position [868, 0]
click at [103, 19] on icon at bounding box center [106, 17] width 12 height 12
type input "16"
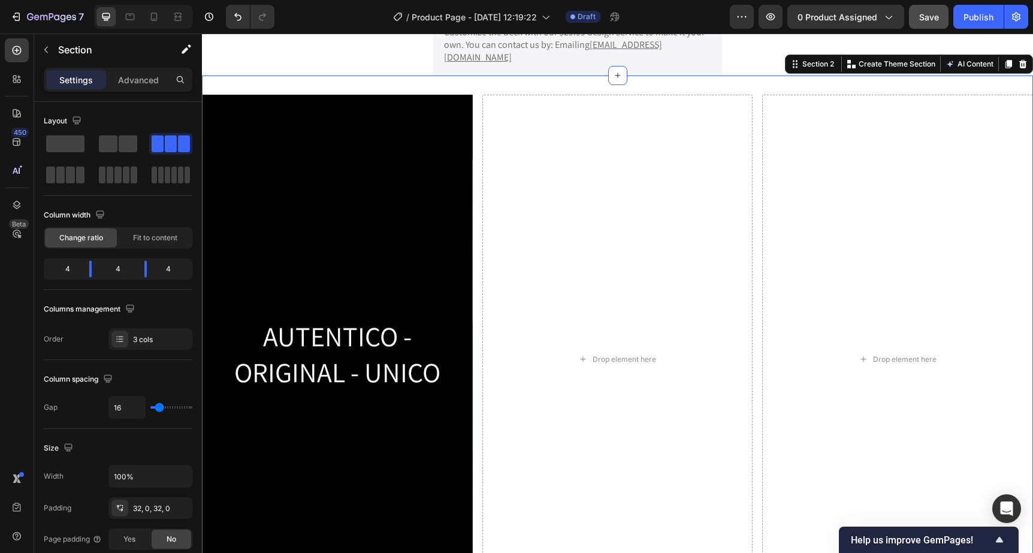
scroll to position [698, 0]
click at [66, 147] on span at bounding box center [65, 143] width 38 height 17
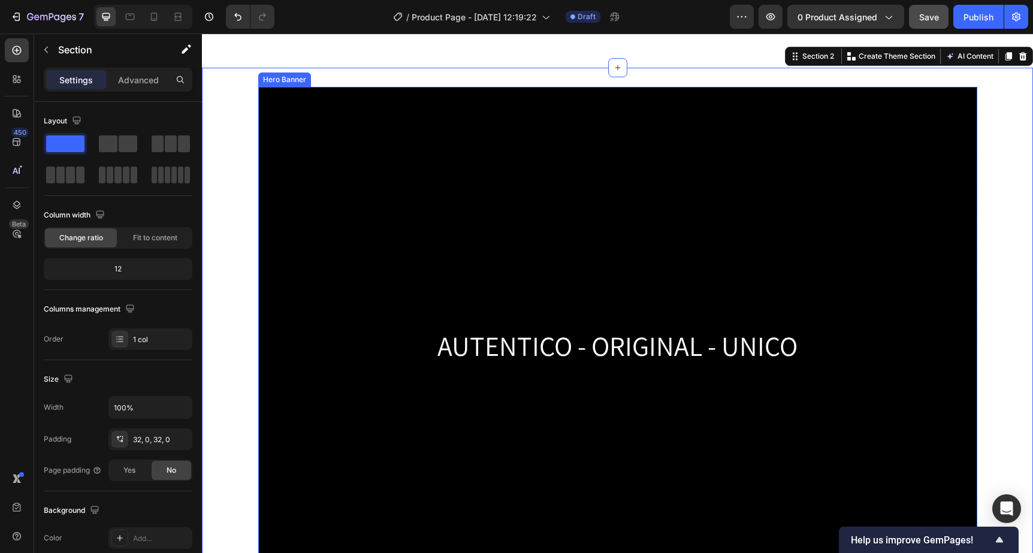
scroll to position [951, 0]
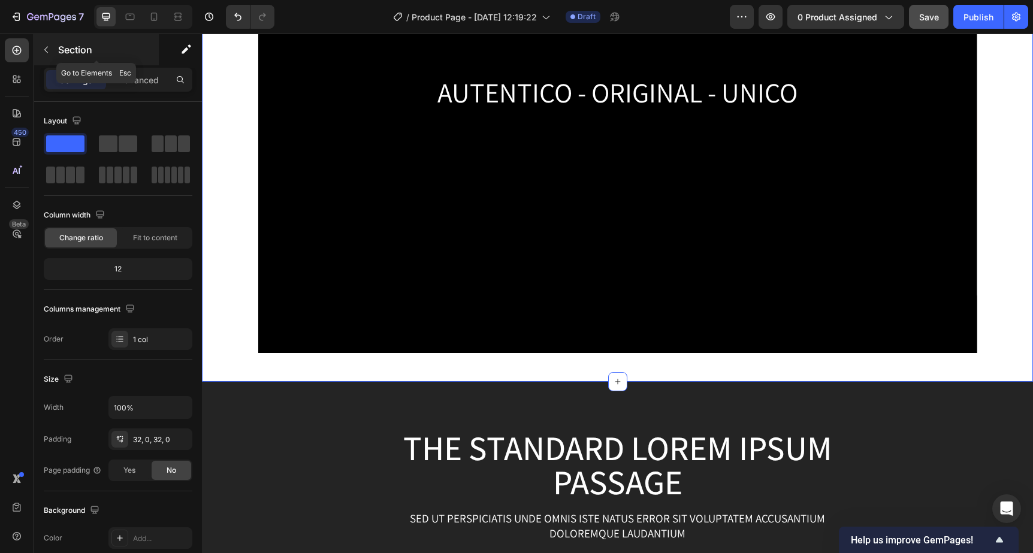
click at [53, 46] on button "button" at bounding box center [46, 49] width 19 height 19
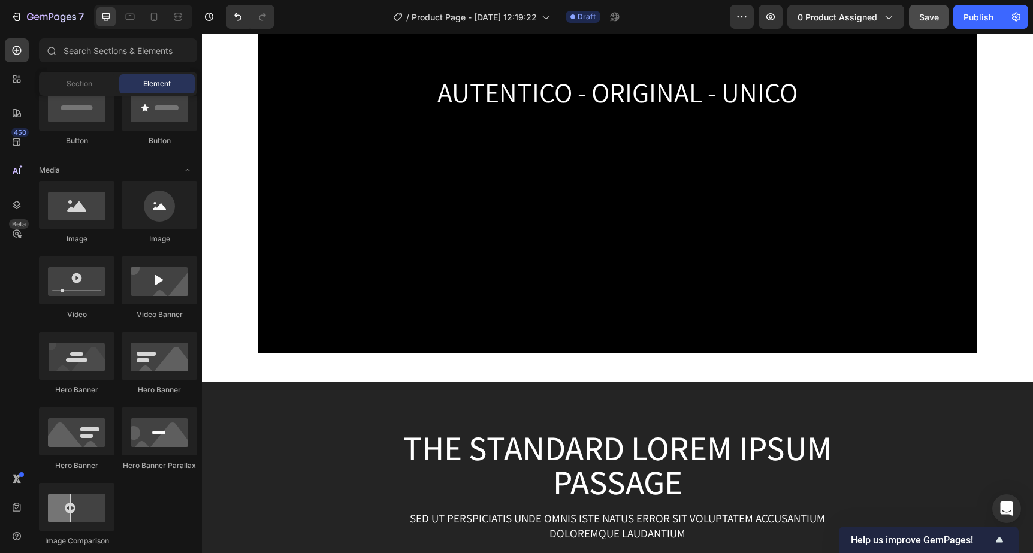
scroll to position [311, 0]
click at [59, 74] on div "Section" at bounding box center [78, 83] width 75 height 19
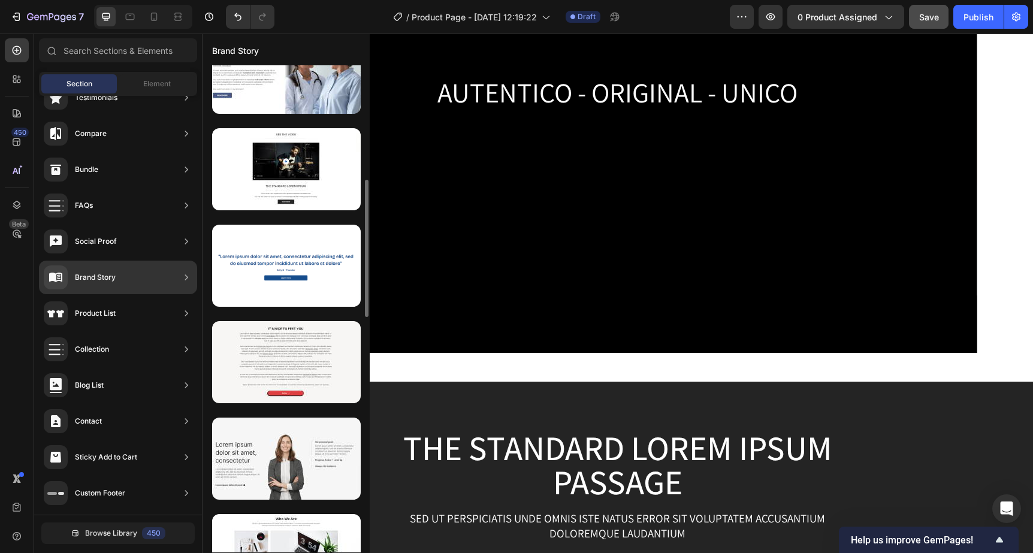
scroll to position [425, 0]
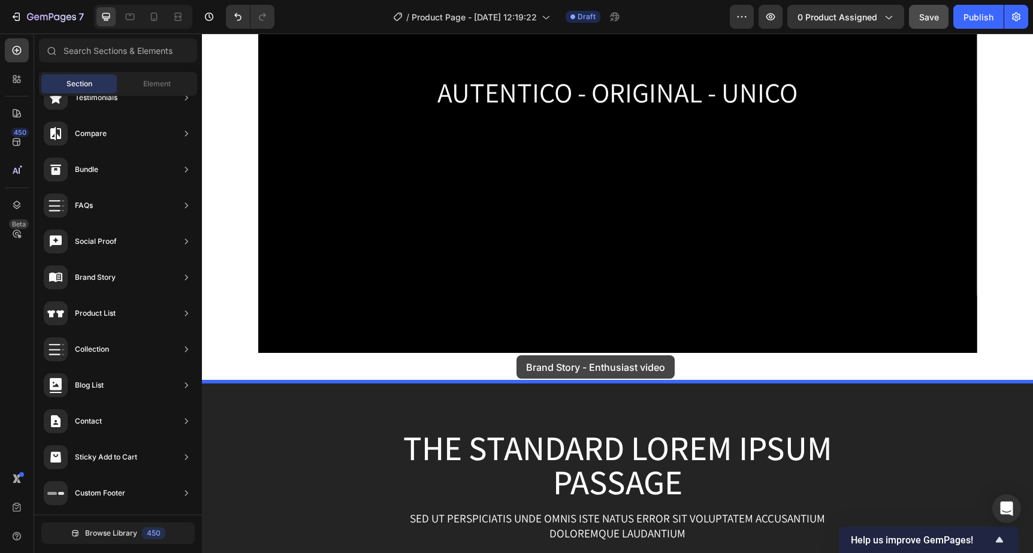
drag, startPoint x: 489, startPoint y: 217, endPoint x: 516, endPoint y: 355, distance: 140.5
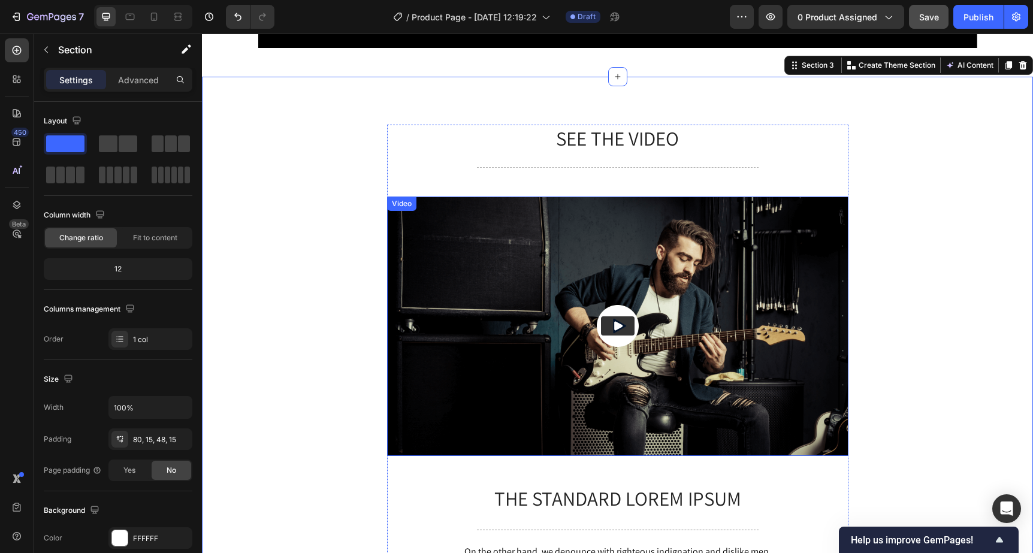
scroll to position [1257, 0]
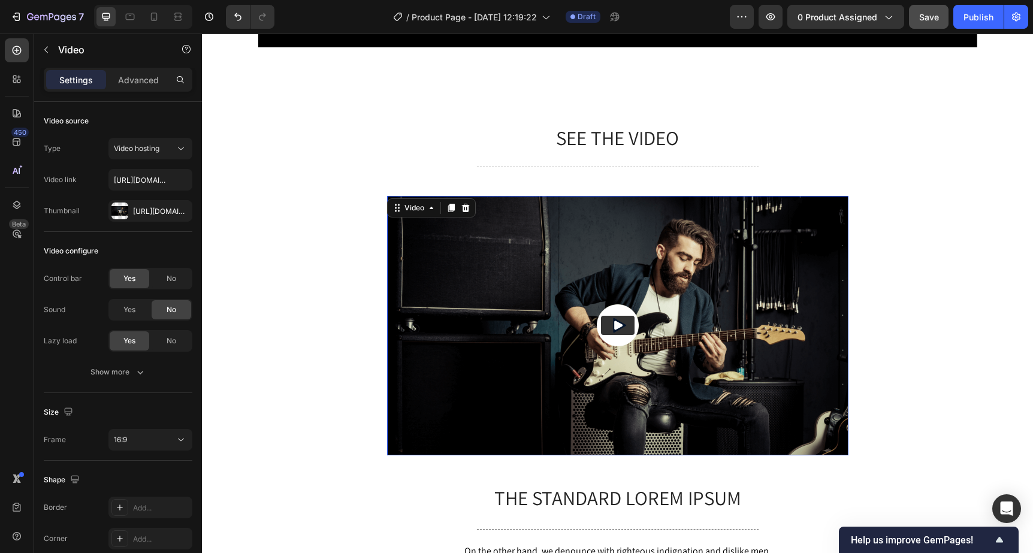
click at [405, 240] on img at bounding box center [617, 325] width 461 height 259
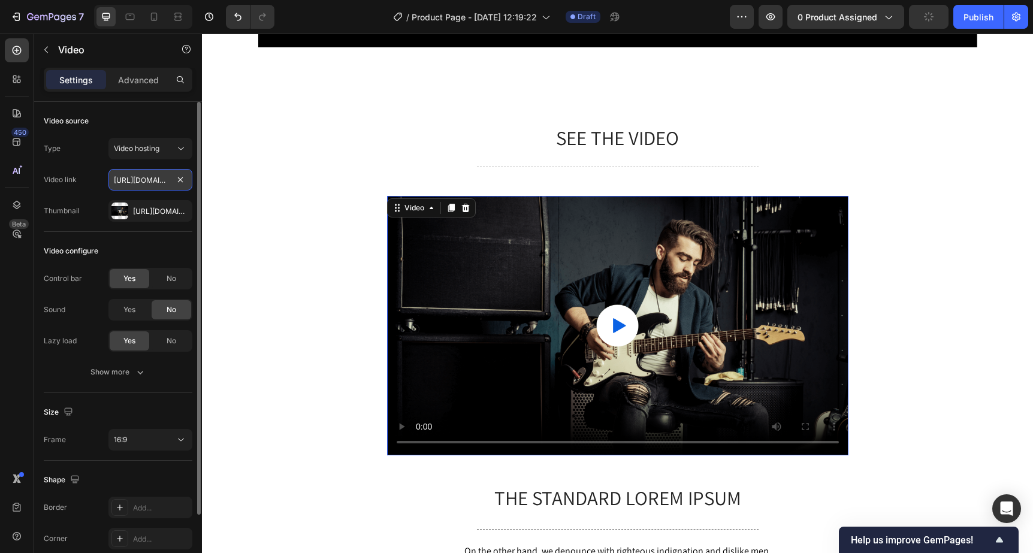
click at [149, 180] on input "https://media.w3.org/2010/05/sintel/trailer.mp4" at bounding box center [150, 180] width 84 height 22
click at [166, 157] on button "Video hosting" at bounding box center [150, 149] width 84 height 22
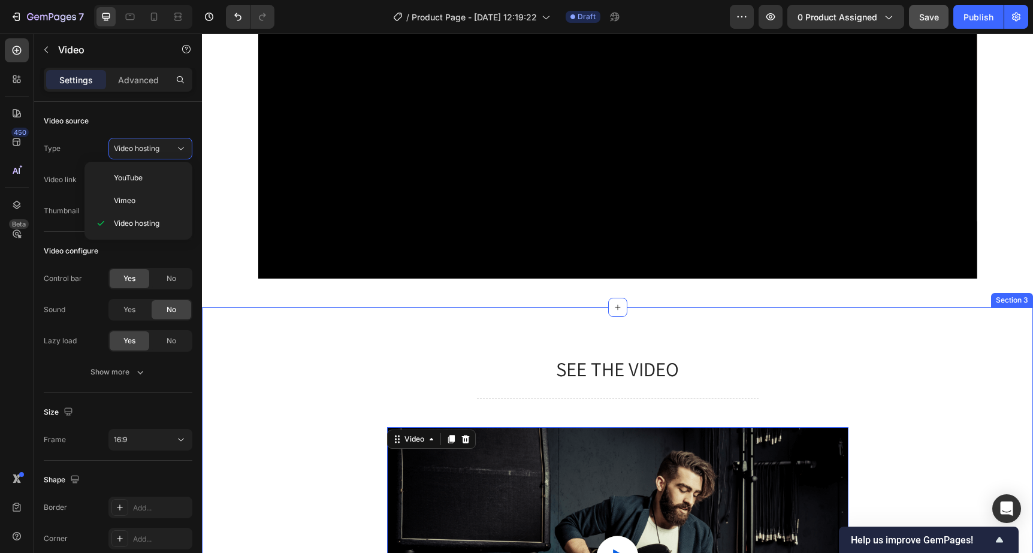
scroll to position [1222, 0]
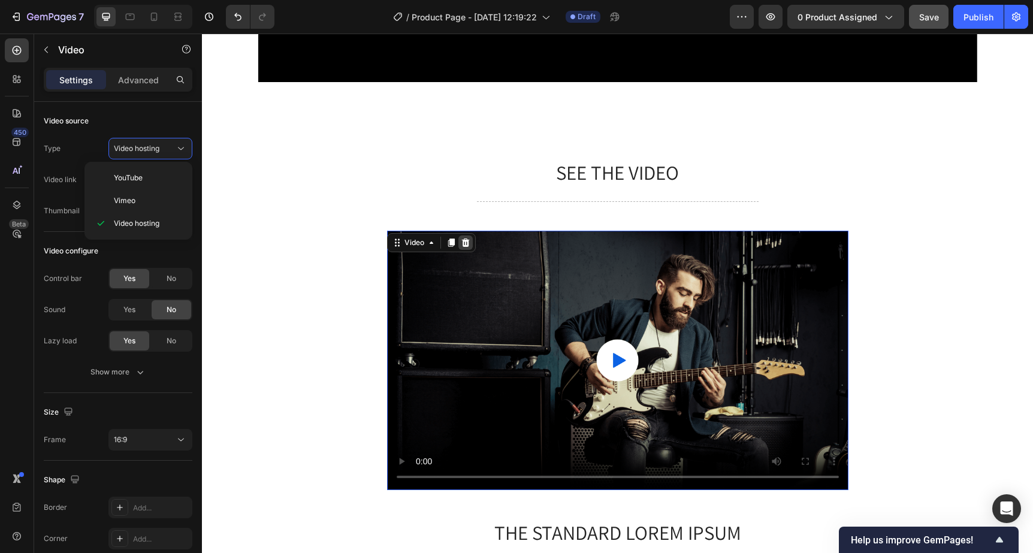
click at [468, 241] on icon at bounding box center [465, 242] width 8 height 8
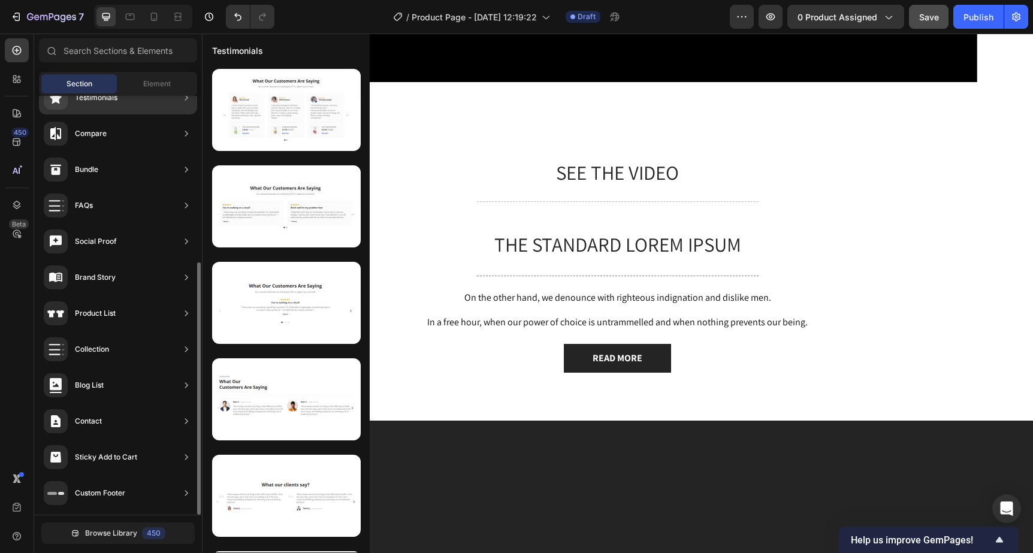
scroll to position [425, 0]
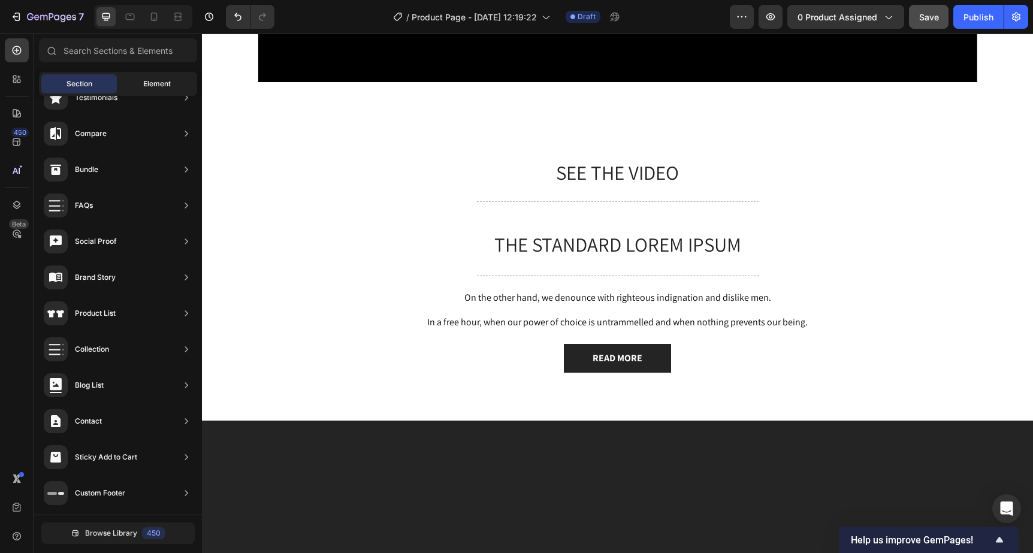
click at [138, 80] on div "Element" at bounding box center [156, 83] width 75 height 19
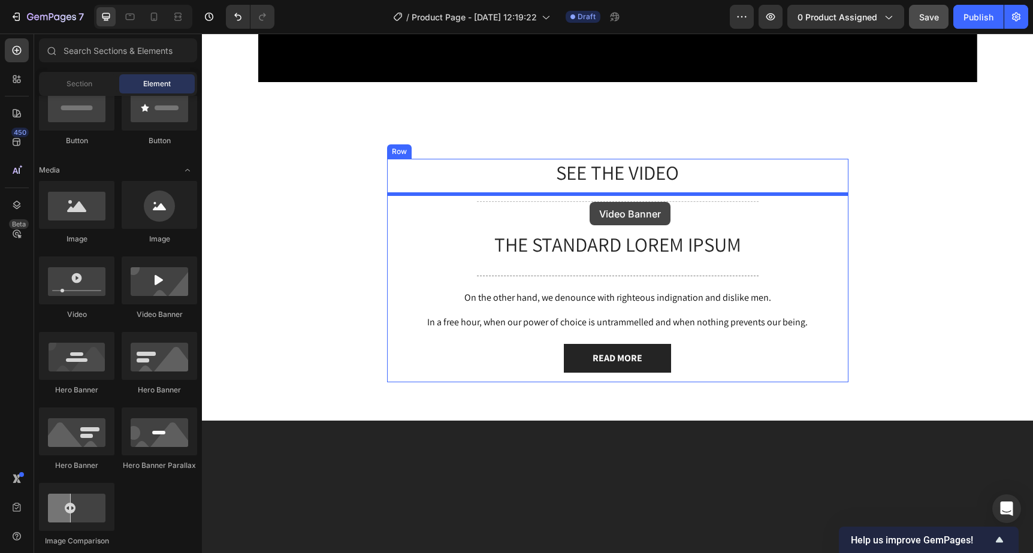
drag, startPoint x: 367, startPoint y: 323, endPoint x: 589, endPoint y: 202, distance: 253.0
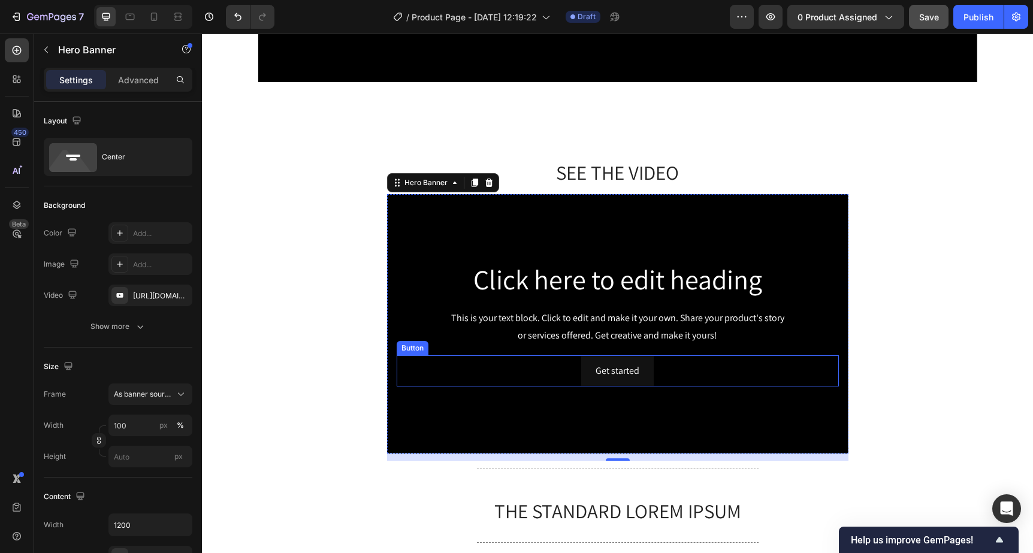
click at [509, 368] on div "Get started Button" at bounding box center [617, 371] width 442 height 32
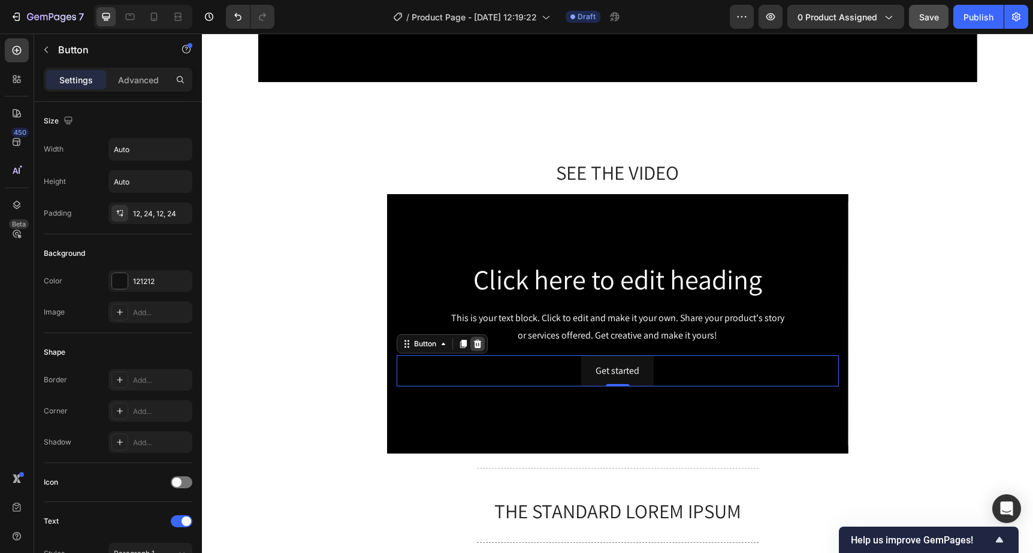
click at [474, 343] on icon at bounding box center [478, 344] width 10 height 10
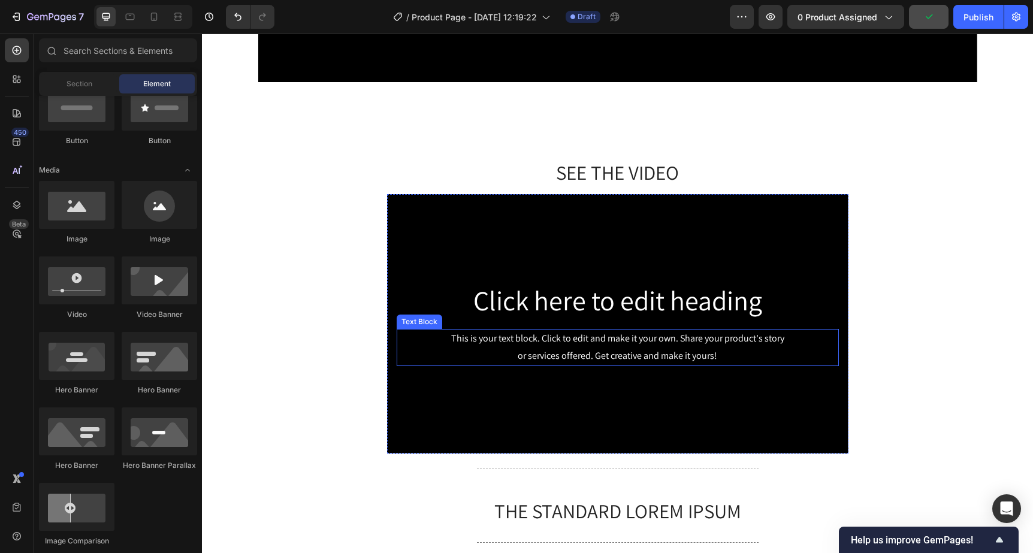
click at [579, 359] on div "This is your text block. Click to edit and make it your own. Share your product…" at bounding box center [617, 347] width 442 height 37
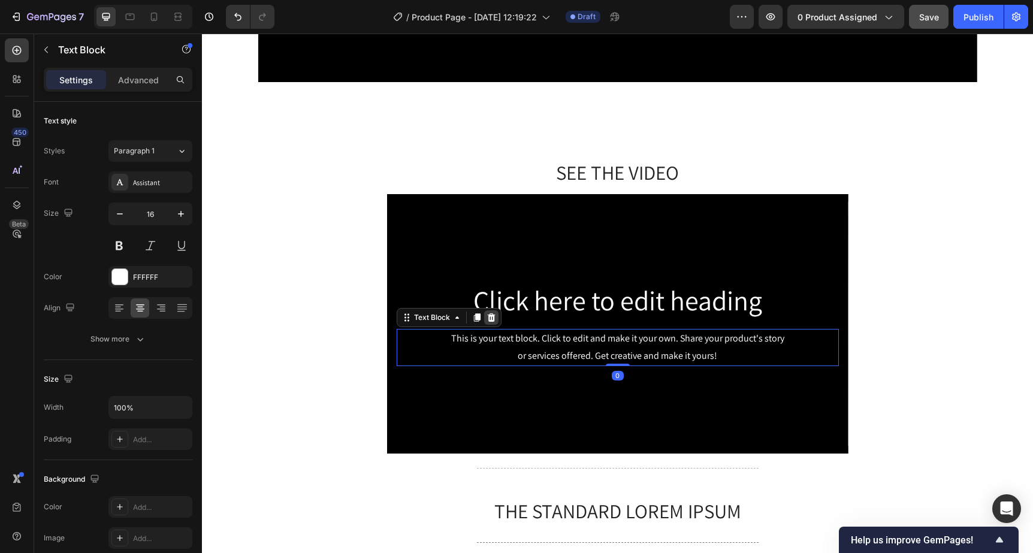
click at [496, 319] on div at bounding box center [491, 317] width 14 height 14
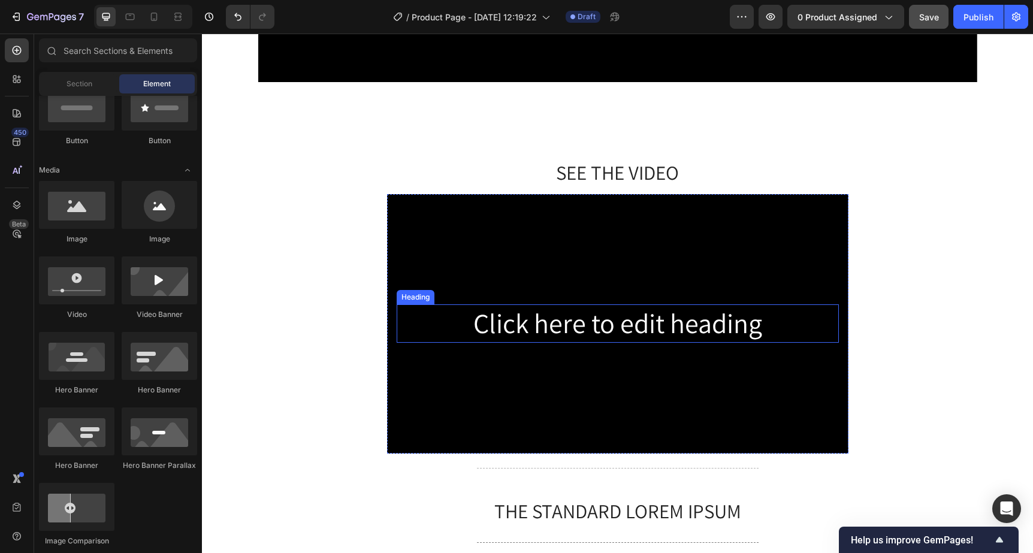
click at [497, 326] on h2 "Click here to edit heading" at bounding box center [617, 323] width 442 height 38
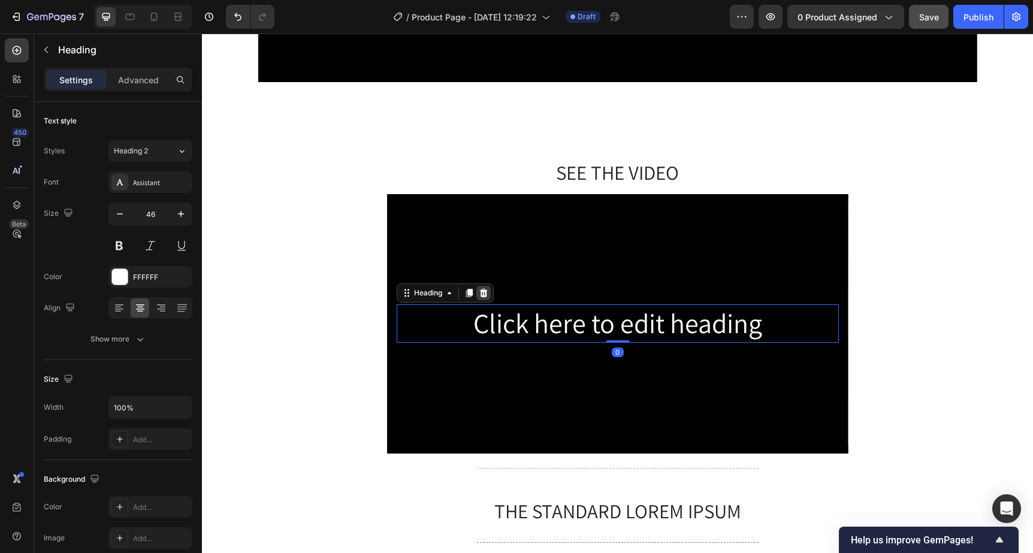
click at [484, 293] on icon at bounding box center [483, 293] width 8 height 8
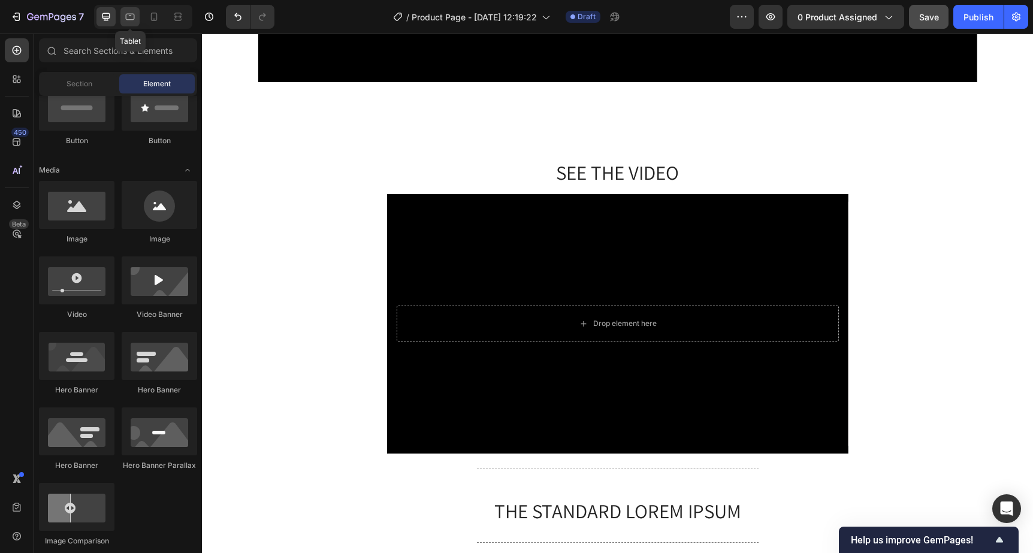
click at [137, 12] on div at bounding box center [129, 16] width 19 height 19
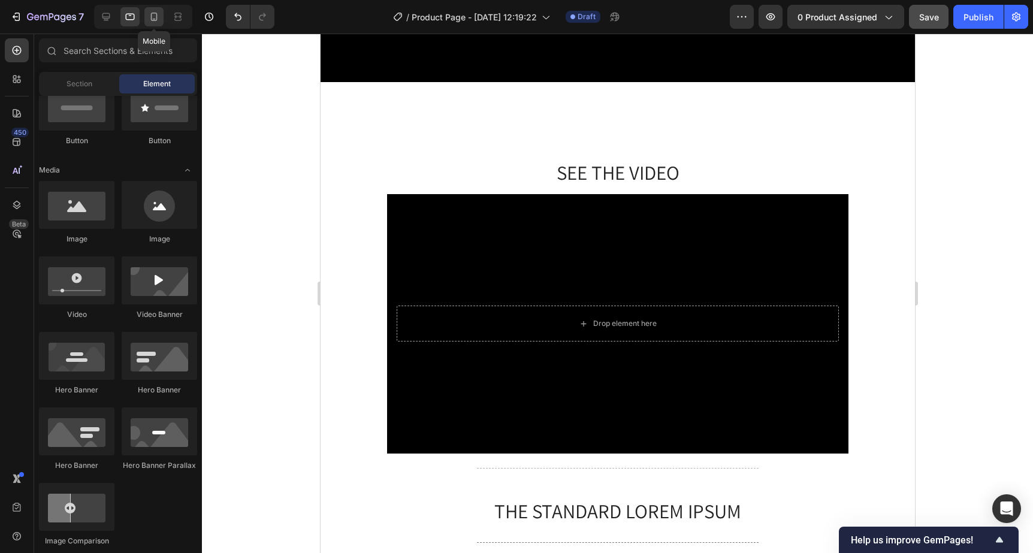
click at [151, 17] on icon at bounding box center [154, 17] width 7 height 8
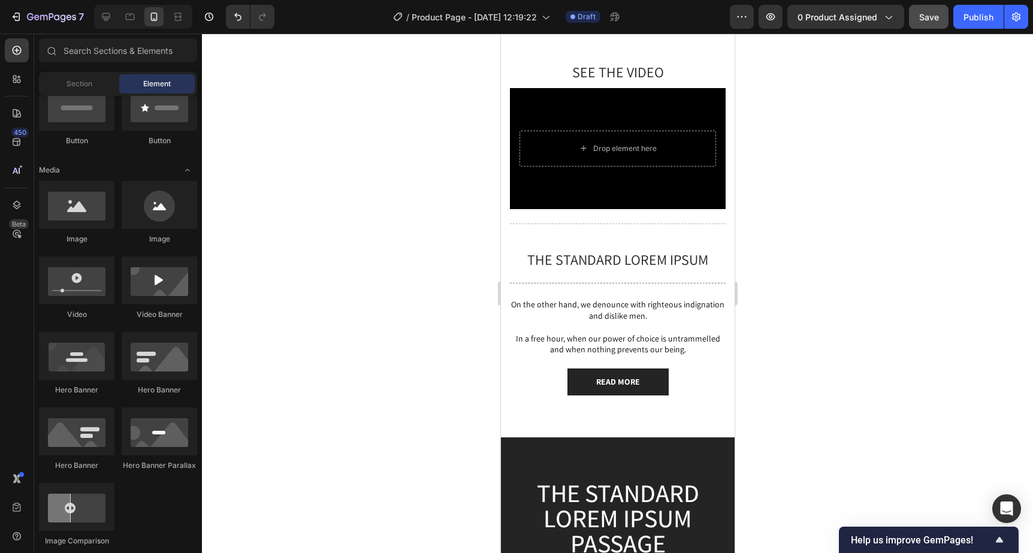
scroll to position [958, 0]
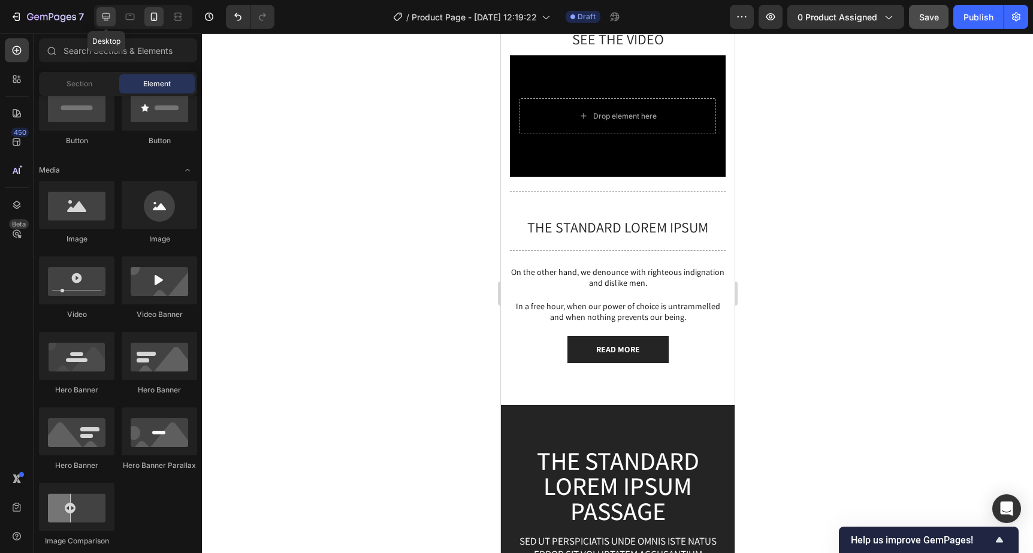
click at [103, 19] on icon at bounding box center [106, 17] width 12 height 12
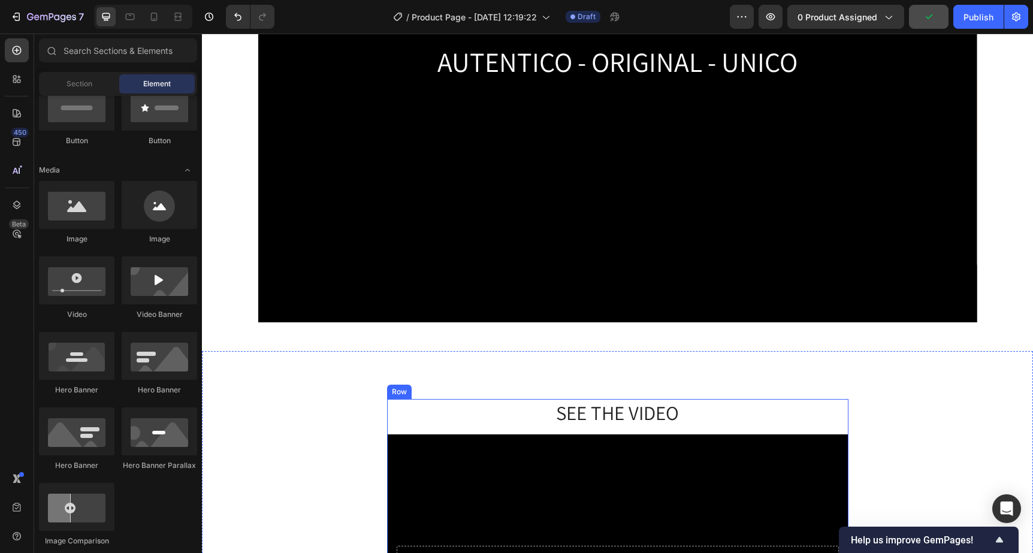
scroll to position [985, 0]
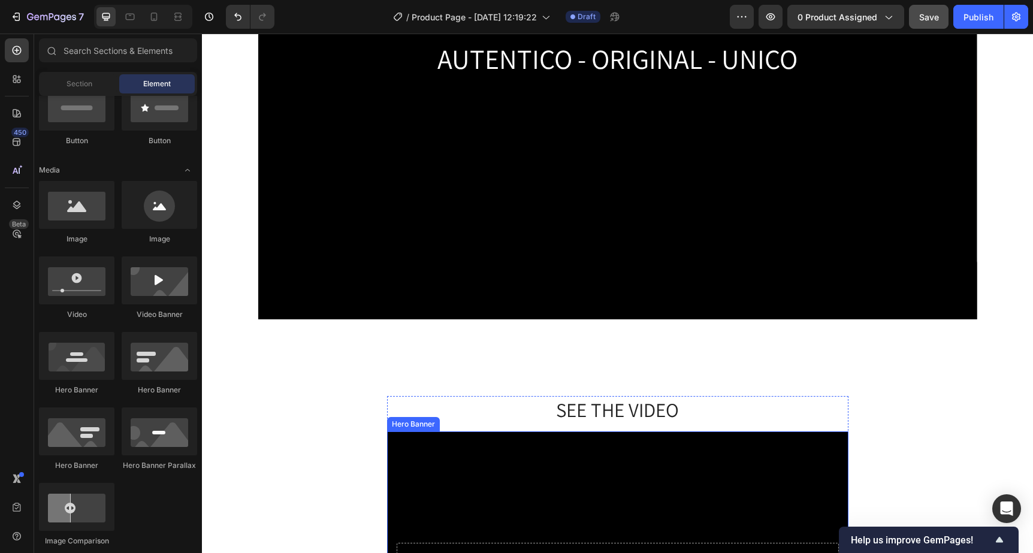
click at [484, 462] on div "Background Image" at bounding box center [617, 560] width 461 height 259
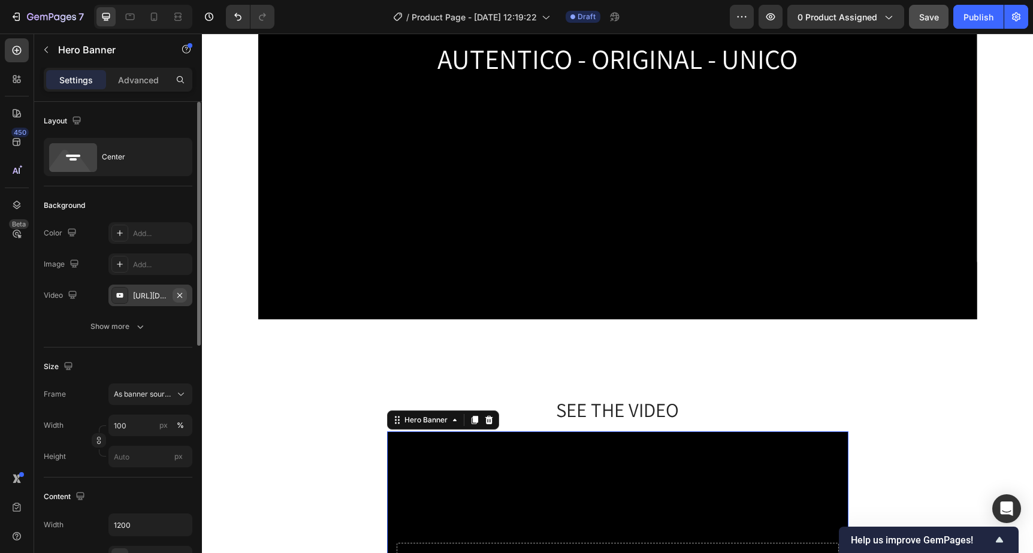
click at [181, 295] on icon "button" at bounding box center [180, 295] width 10 height 10
type input "Auto"
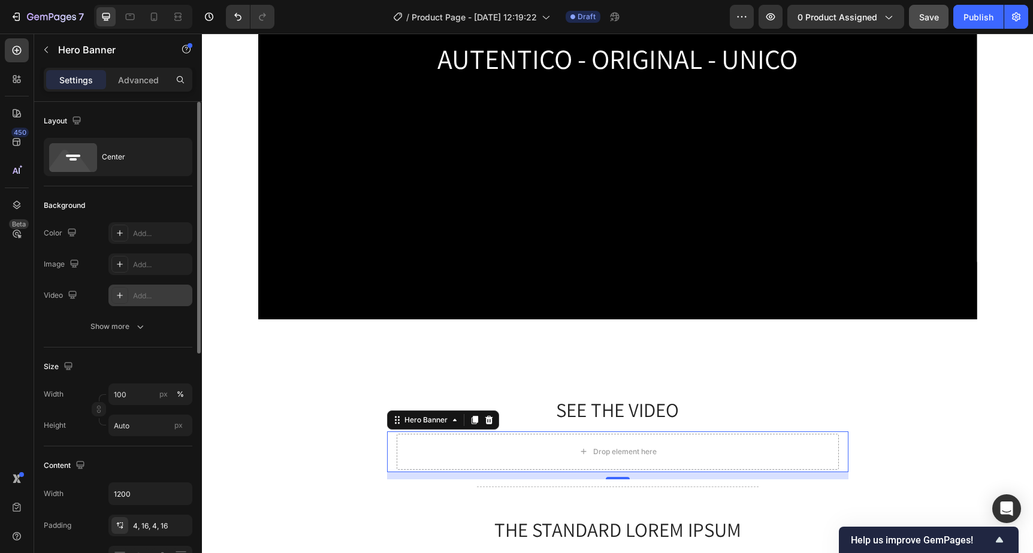
click at [147, 298] on div "Add..." at bounding box center [161, 295] width 56 height 11
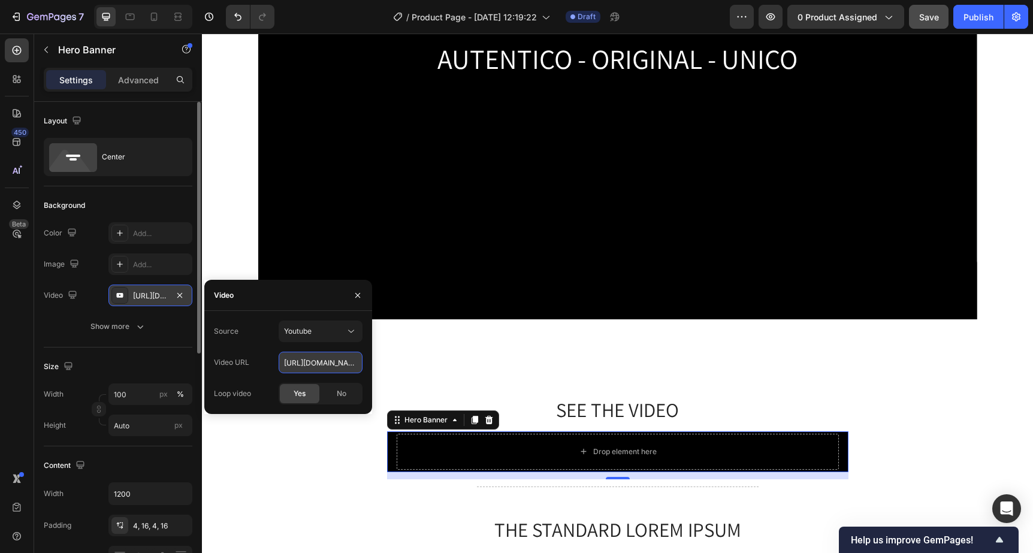
click at [321, 364] on input "https://youtu.be/KOxfzBp72uk" at bounding box center [320, 363] width 84 height 22
paste input "https://www.youtube.com/watch?v=DBSoZLkh9Dc"
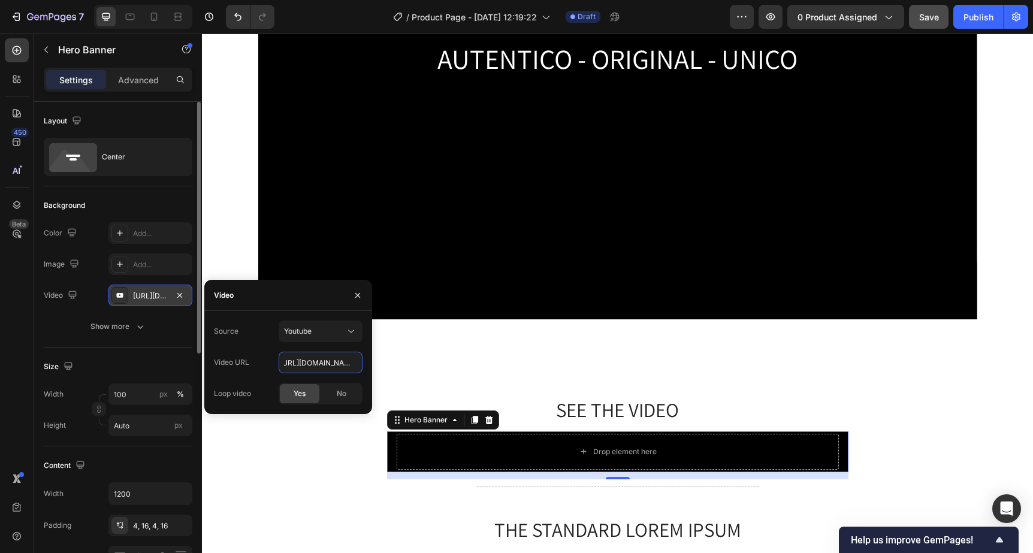
type input "https://www.youtube.com/watch?v=DBSoZLkh9Dc"
click at [250, 335] on div "Source Youtube" at bounding box center [288, 331] width 149 height 22
click at [914, 431] on div "SEE THE VIDEO Heading Drop element here Hero Banner 12 Title Line The standard …" at bounding box center [617, 536] width 813 height 281
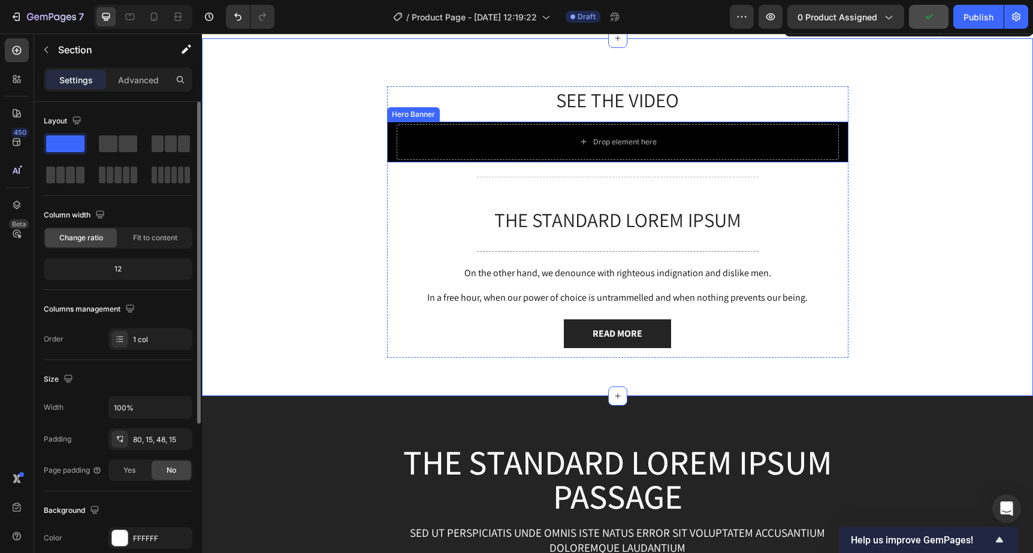
scroll to position [1295, 0]
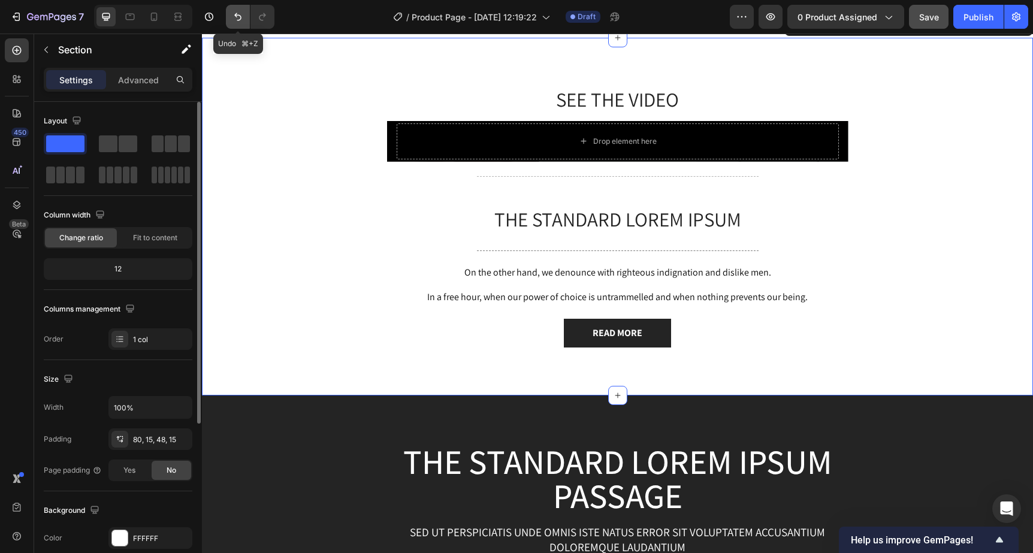
click at [231, 16] on button "Undo/Redo" at bounding box center [238, 17] width 24 height 24
click at [235, 16] on icon "Undo/Redo" at bounding box center [238, 17] width 12 height 12
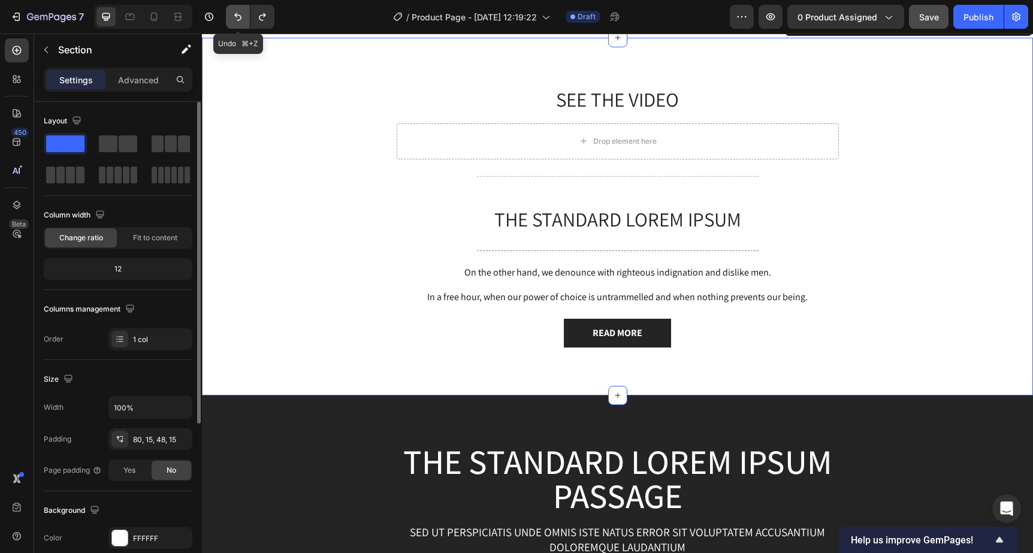
click at [235, 16] on icon "Undo/Redo" at bounding box center [238, 17] width 12 height 12
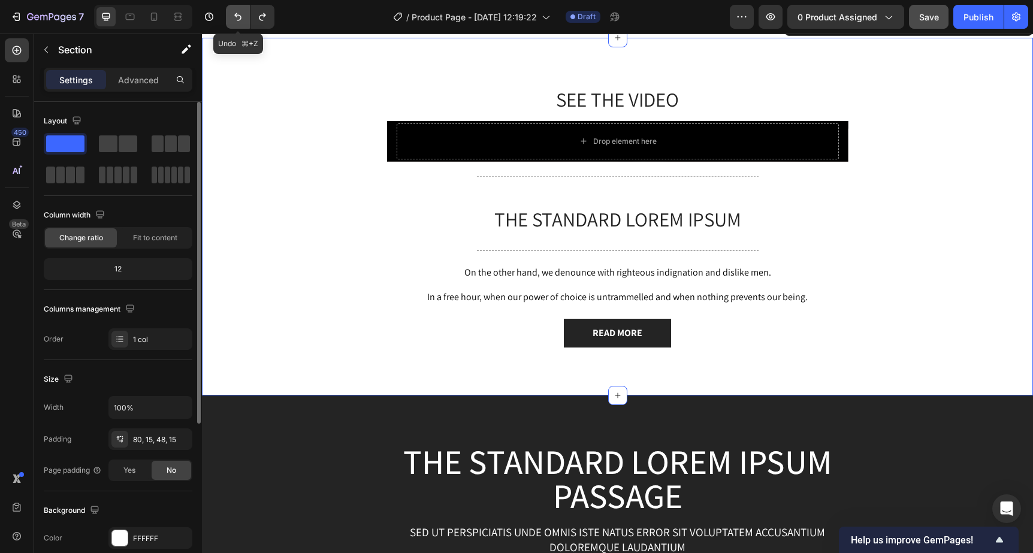
click at [235, 16] on icon "Undo/Redo" at bounding box center [238, 17] width 12 height 12
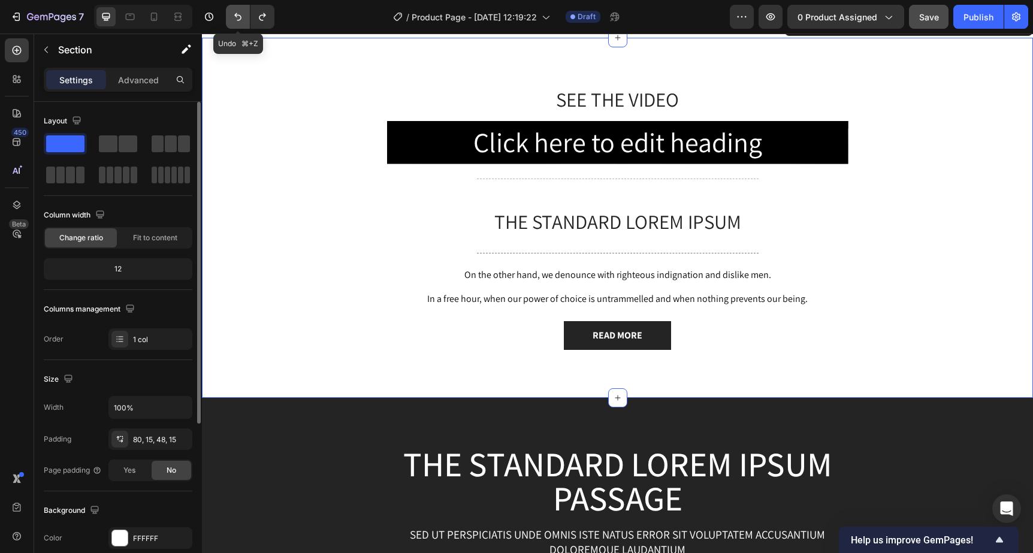
click at [235, 16] on icon "Undo/Redo" at bounding box center [238, 17] width 12 height 12
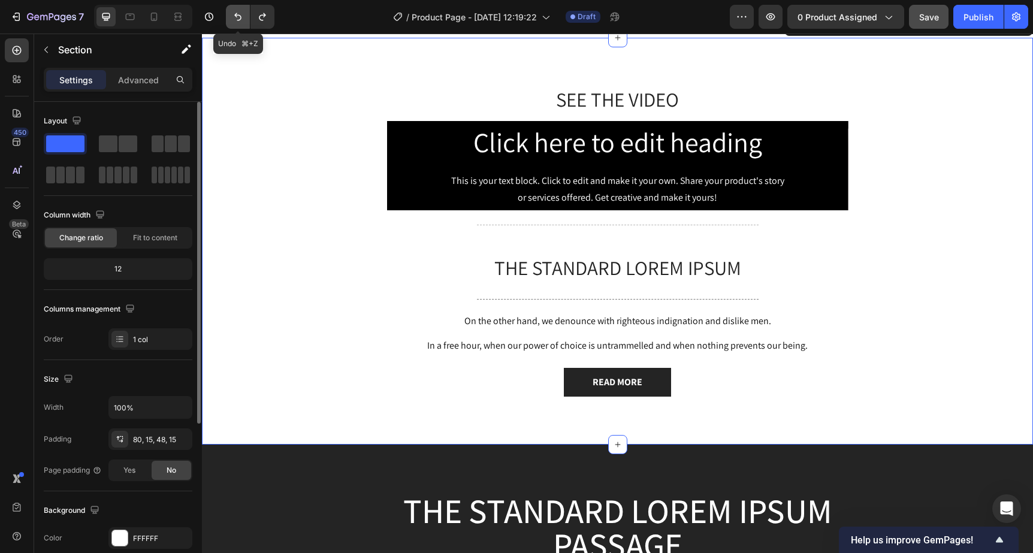
click at [235, 16] on icon "Undo/Redo" at bounding box center [238, 17] width 12 height 12
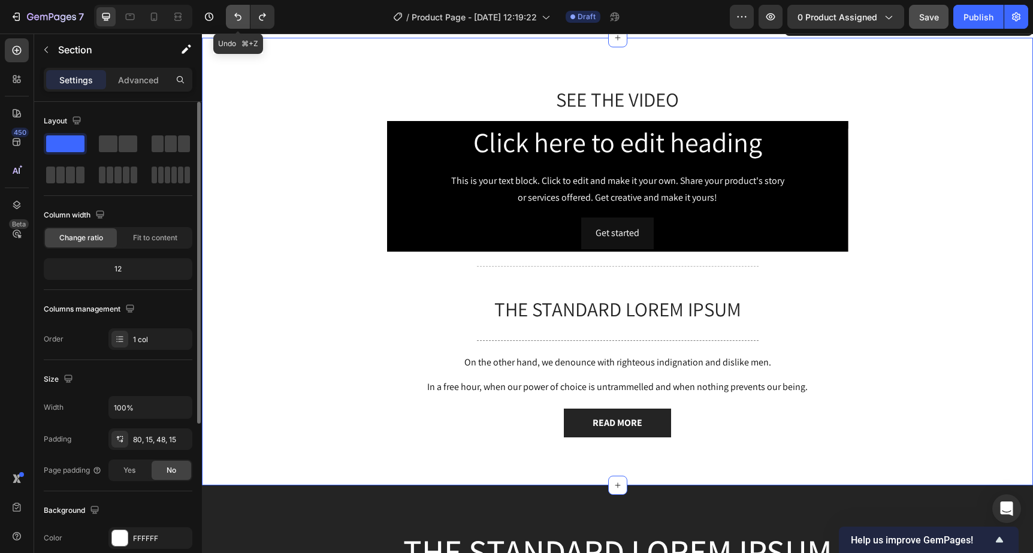
click at [235, 16] on icon "Undo/Redo" at bounding box center [238, 17] width 12 height 12
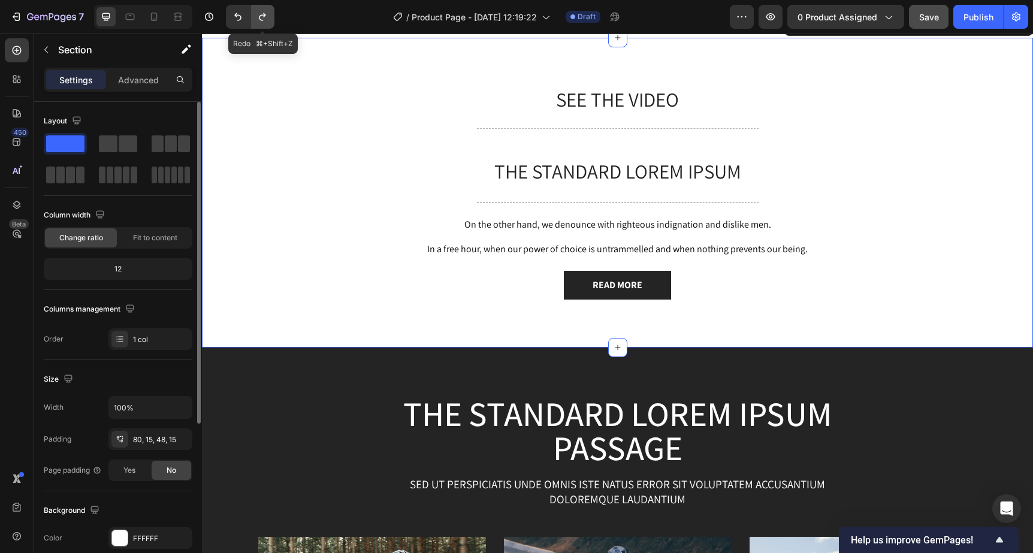
drag, startPoint x: 259, startPoint y: 17, endPoint x: 147, endPoint y: 7, distance: 113.1
click at [259, 17] on icon "Undo/Redo" at bounding box center [262, 17] width 7 height 8
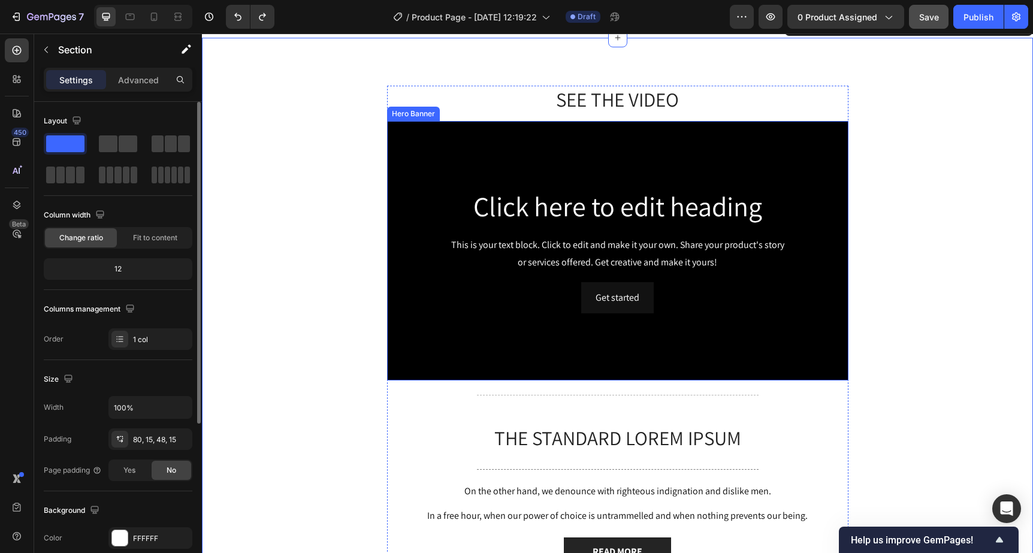
click at [448, 168] on div "Background Image" at bounding box center [617, 250] width 461 height 259
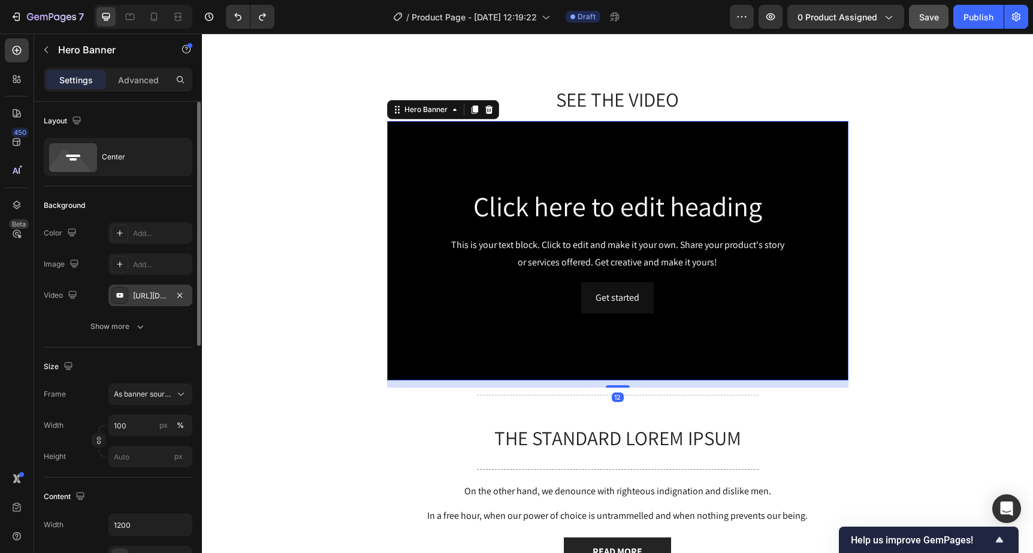
click at [143, 298] on div "https://www.youtube.com/watch?v=drIt4RH_kyQ" at bounding box center [150, 295] width 35 height 11
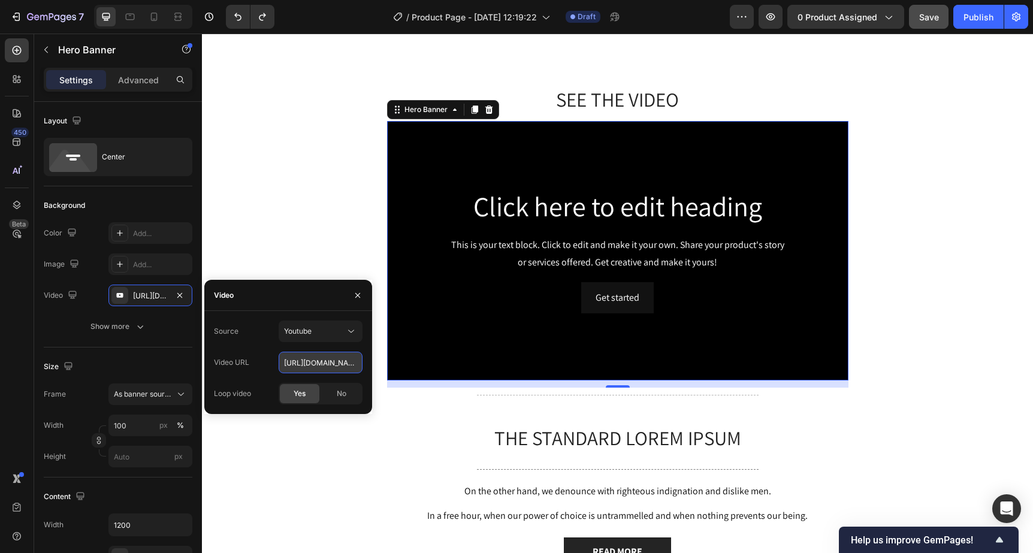
click at [313, 368] on input "https://www.youtube.com/watch?v=drIt4RH_kyQ" at bounding box center [320, 363] width 84 height 22
paste input "https://www.youtube.com/watch?v=DBSoZLkh9Dc"
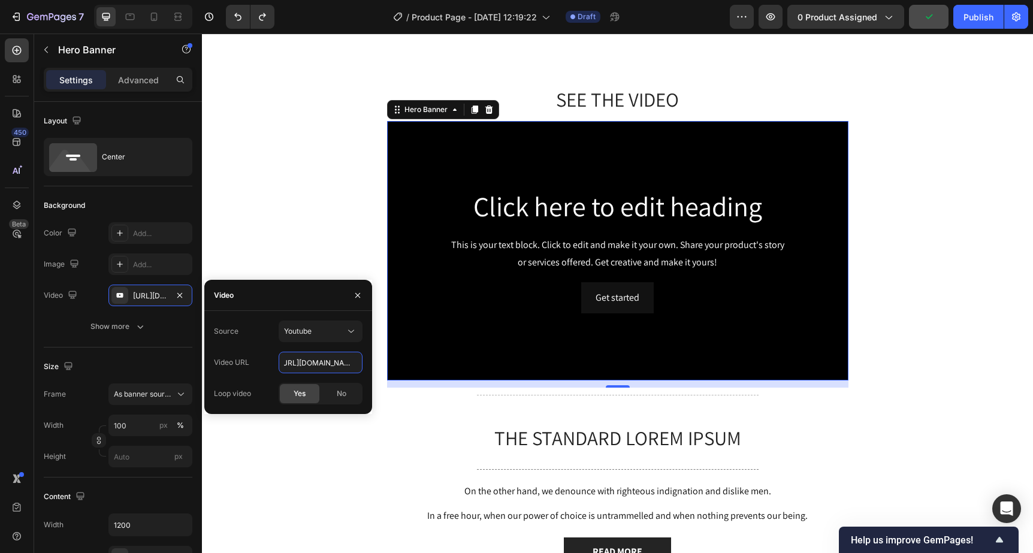
type input "https://www.youtube.com/watch?v=DBSoZLkh9Dc"
click at [266, 333] on div "Source Youtube" at bounding box center [288, 331] width 149 height 22
type input "Auto"
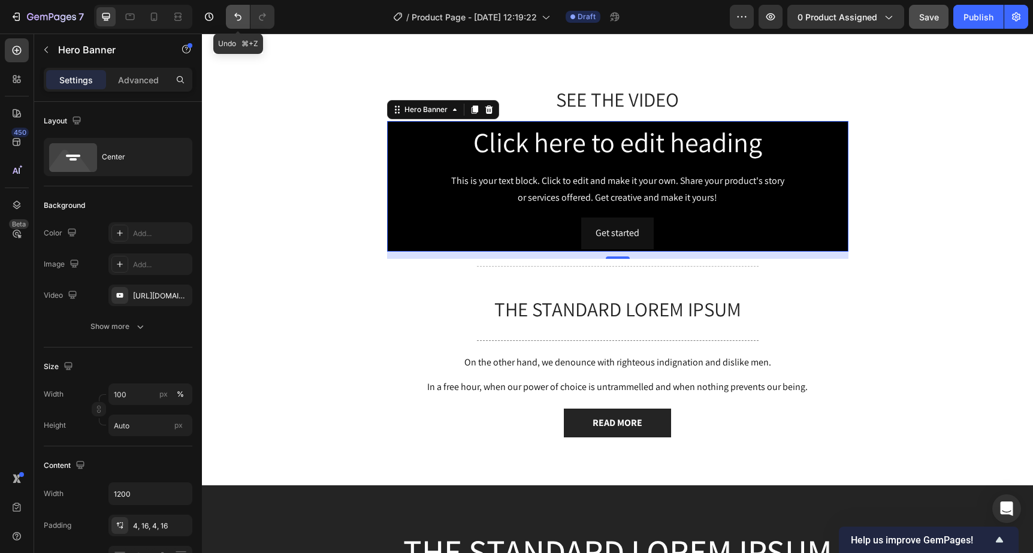
click at [235, 17] on icon "Undo/Redo" at bounding box center [238, 17] width 12 height 12
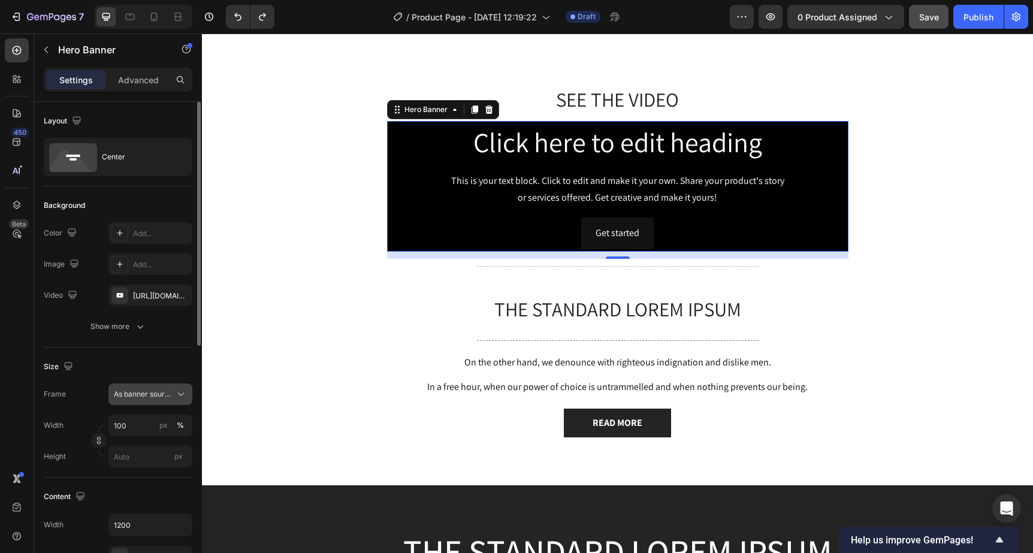
click at [174, 393] on div "As banner source" at bounding box center [150, 394] width 73 height 12
click at [174, 364] on div "Size" at bounding box center [118, 366] width 149 height 19
click at [161, 297] on div "https://www.youtube.com/watch?v=drIt4RH_kyQ" at bounding box center [150, 295] width 35 height 11
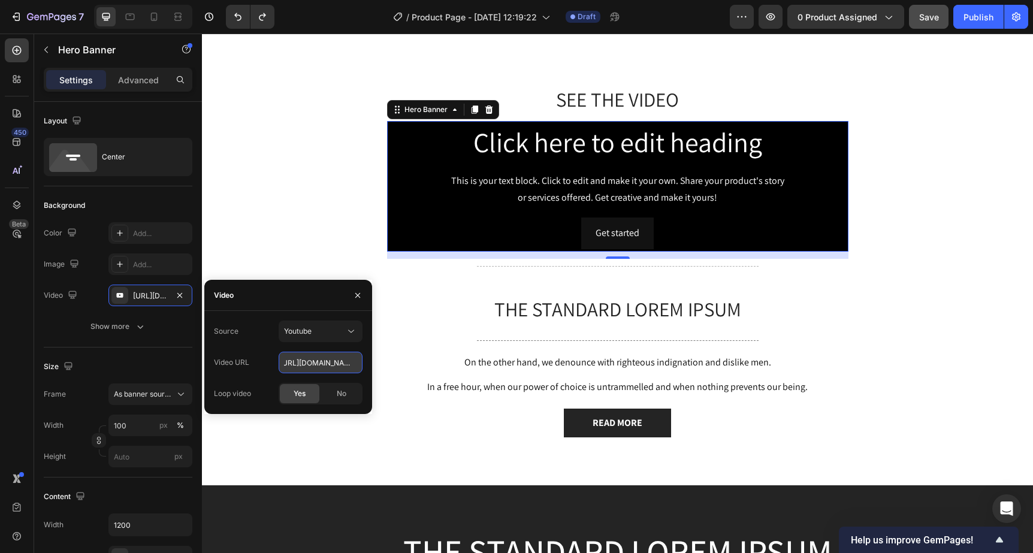
click at [308, 365] on input "https://www.youtube.com/watch?v=drIt4RH_kyQ" at bounding box center [320, 363] width 84 height 22
paste input "DBSoZLkh9Dc"
type input "https://www.youtube.com/watch?v=DBSoZLkh9Dc"
click at [189, 347] on div "Size Frame As banner source Width 100 px % Height px" at bounding box center [118, 412] width 149 height 130
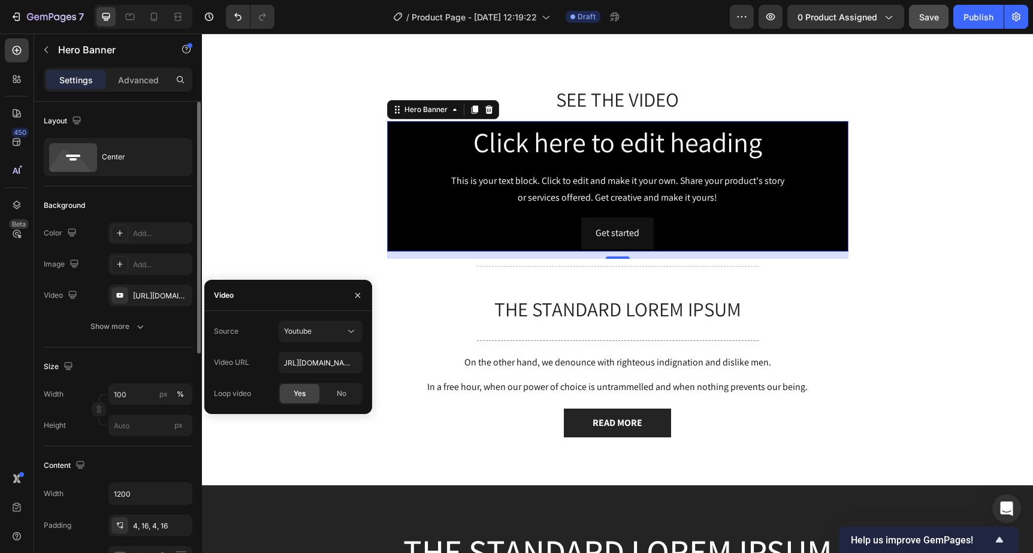
type input "Auto"
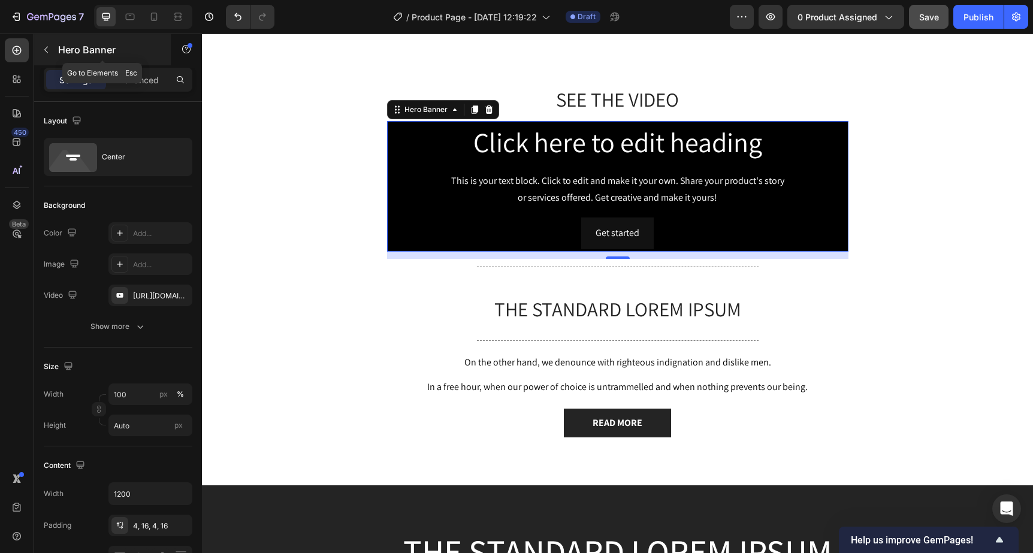
click at [50, 53] on icon "button" at bounding box center [46, 50] width 10 height 10
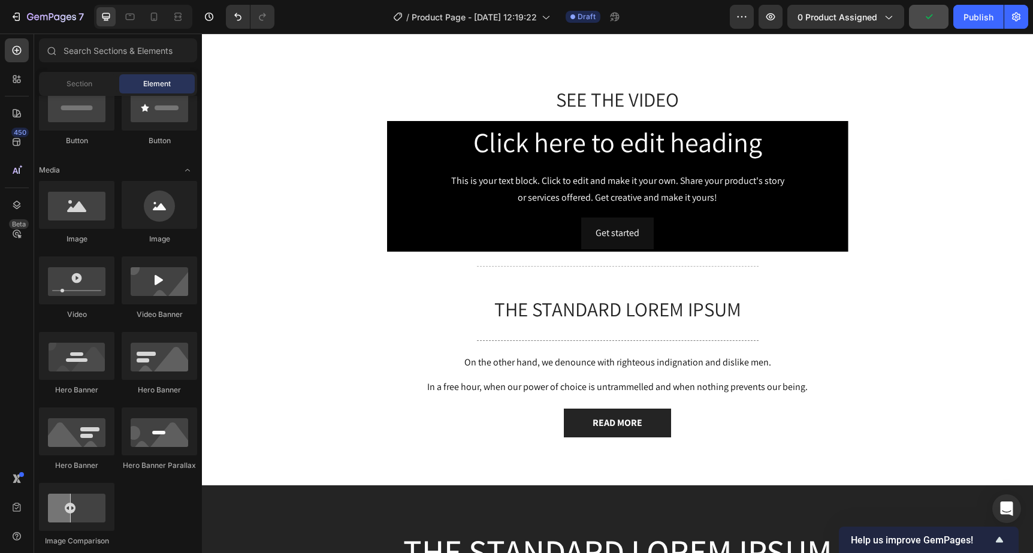
scroll to position [0, 0]
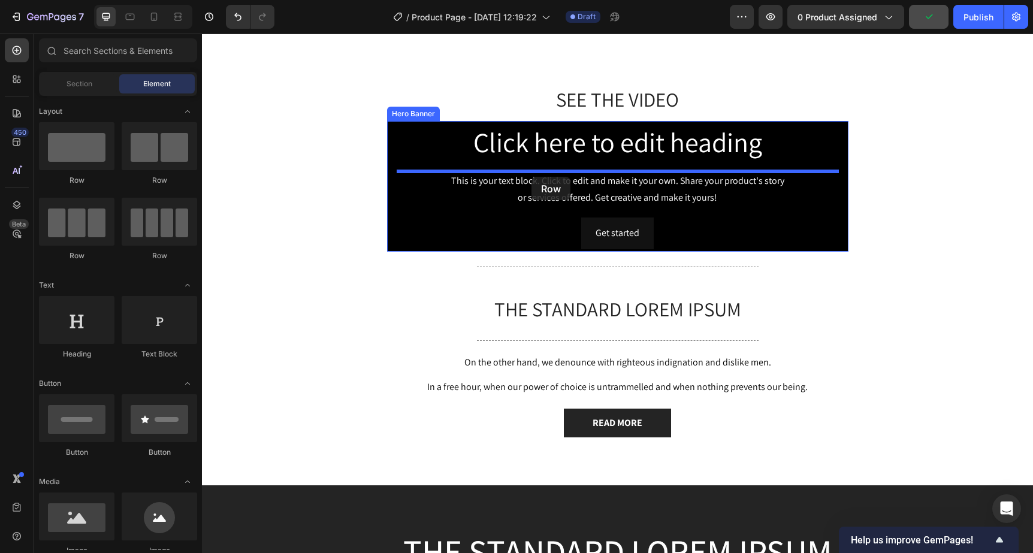
drag, startPoint x: 277, startPoint y: 192, endPoint x: 531, endPoint y: 177, distance: 255.0
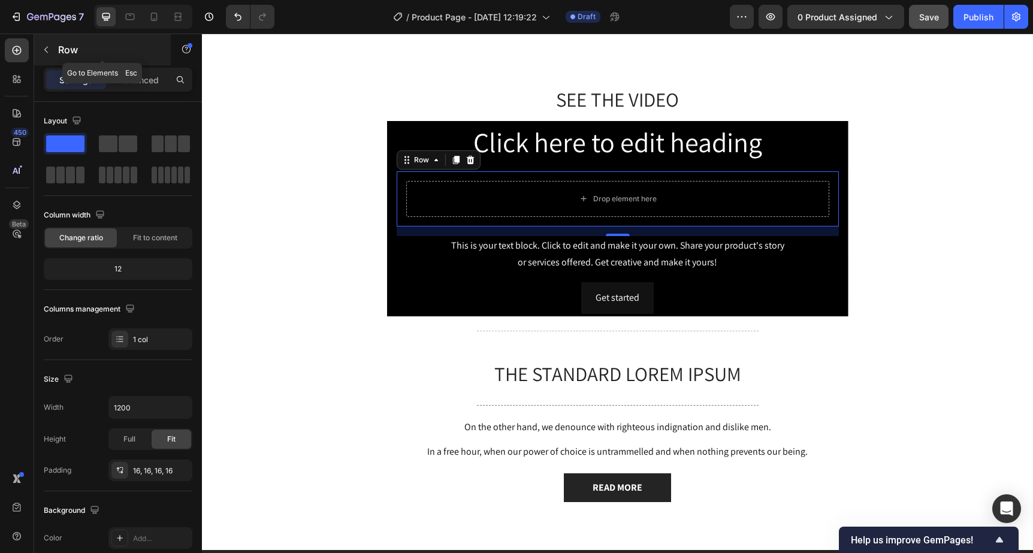
click at [51, 50] on button "button" at bounding box center [46, 49] width 19 height 19
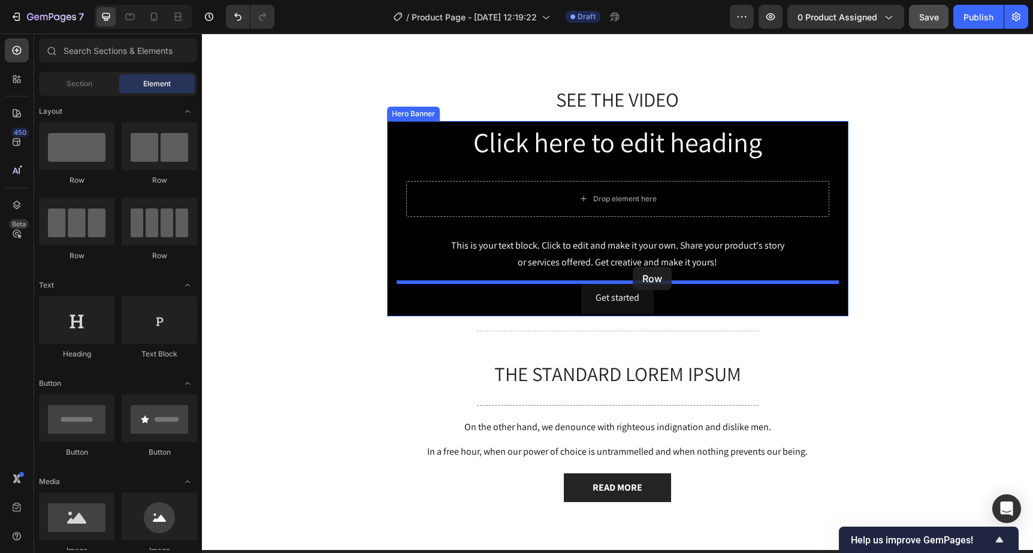
drag, startPoint x: 256, startPoint y: 173, endPoint x: 632, endPoint y: 267, distance: 388.1
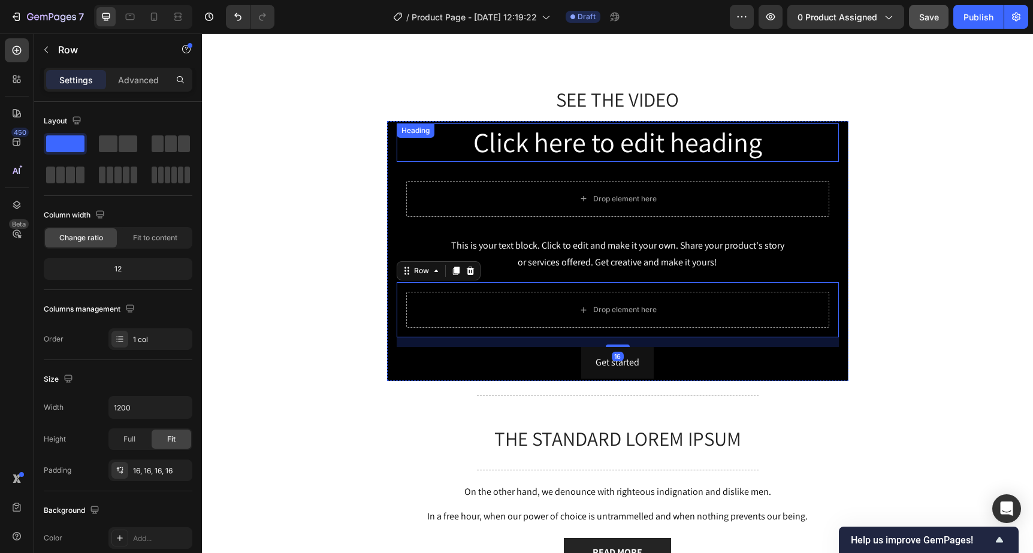
click at [509, 144] on h2 "Click here to edit heading" at bounding box center [617, 142] width 442 height 38
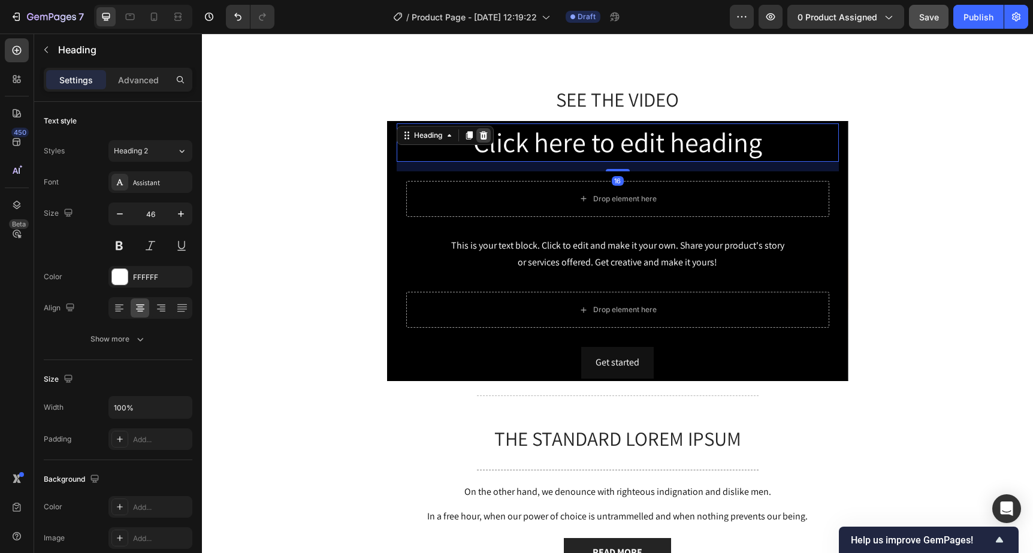
click at [482, 137] on icon at bounding box center [483, 135] width 8 height 8
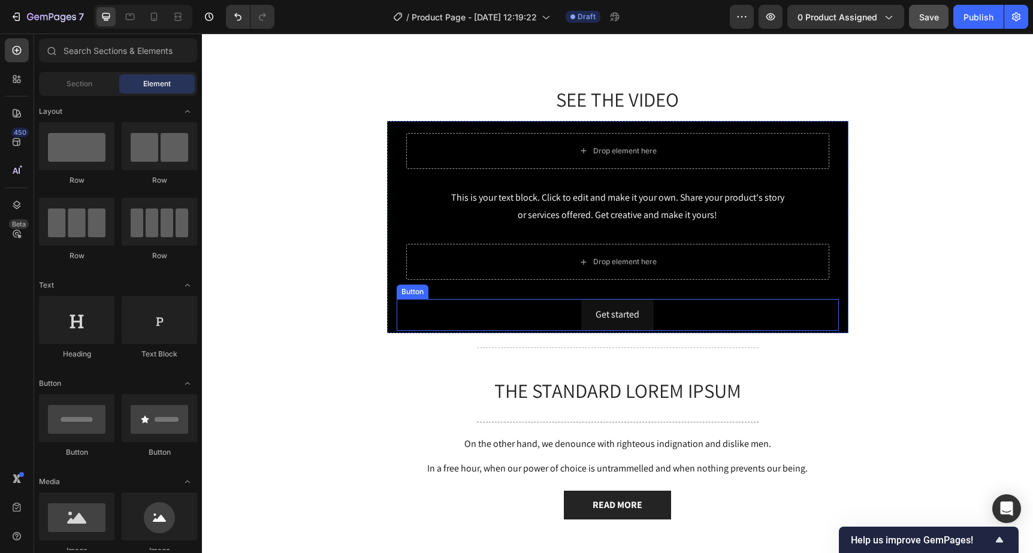
click at [473, 313] on div "Get started Button" at bounding box center [617, 315] width 442 height 32
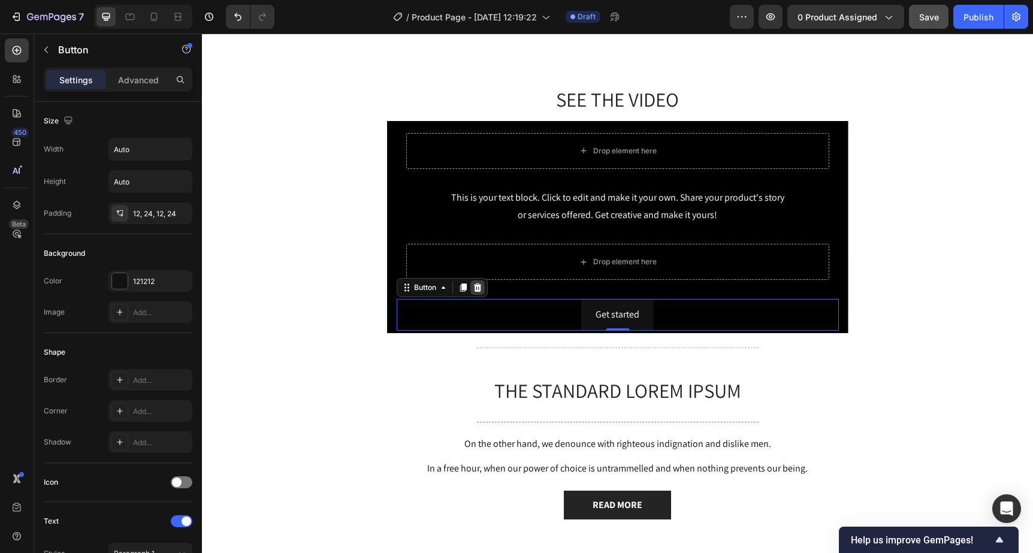
click at [474, 289] on icon at bounding box center [478, 288] width 10 height 10
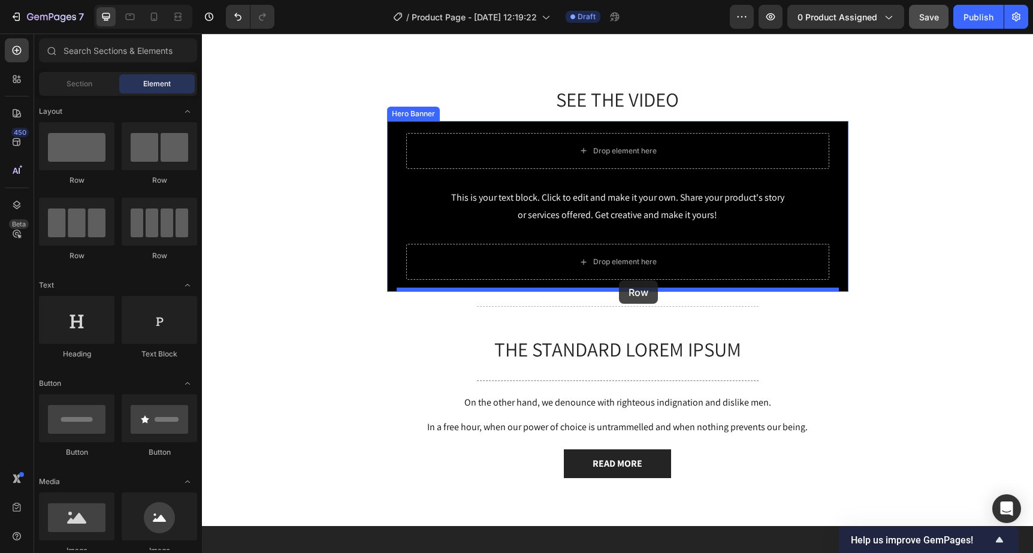
drag, startPoint x: 344, startPoint y: 193, endPoint x: 619, endPoint y: 280, distance: 287.7
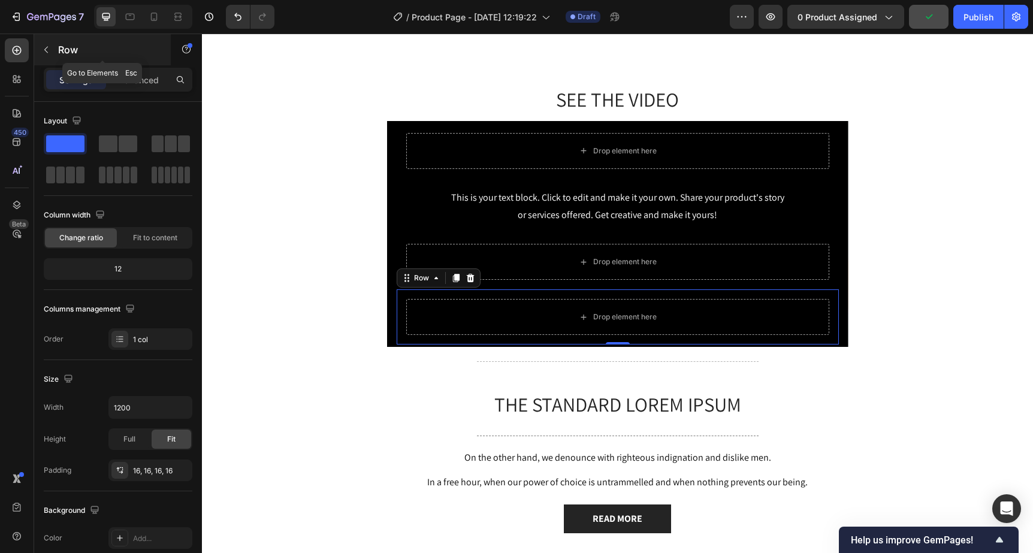
click at [43, 47] on icon "button" at bounding box center [46, 50] width 10 height 10
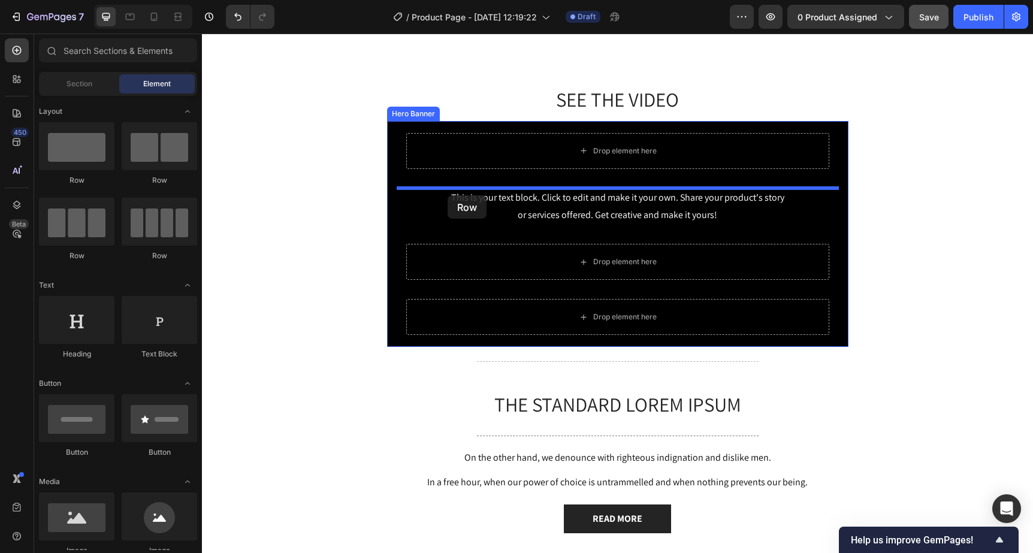
drag, startPoint x: 276, startPoint y: 183, endPoint x: 447, endPoint y: 195, distance: 171.7
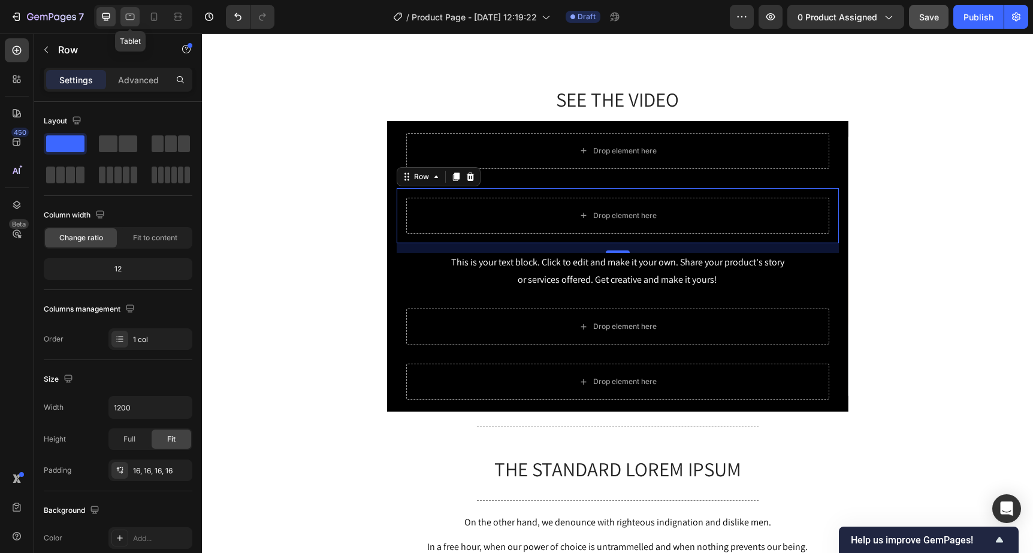
click at [137, 13] on div at bounding box center [129, 16] width 19 height 19
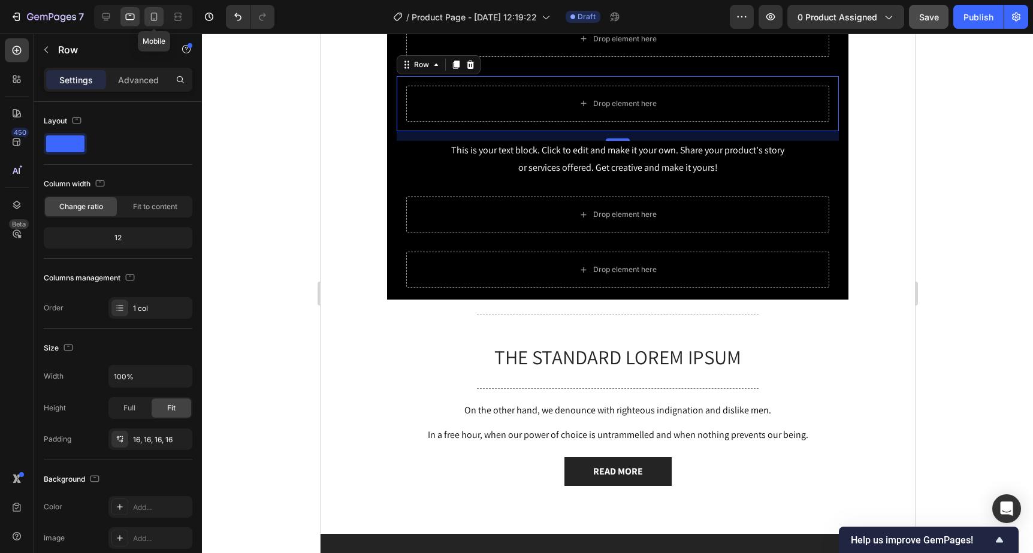
click at [157, 17] on icon at bounding box center [154, 17] width 7 height 8
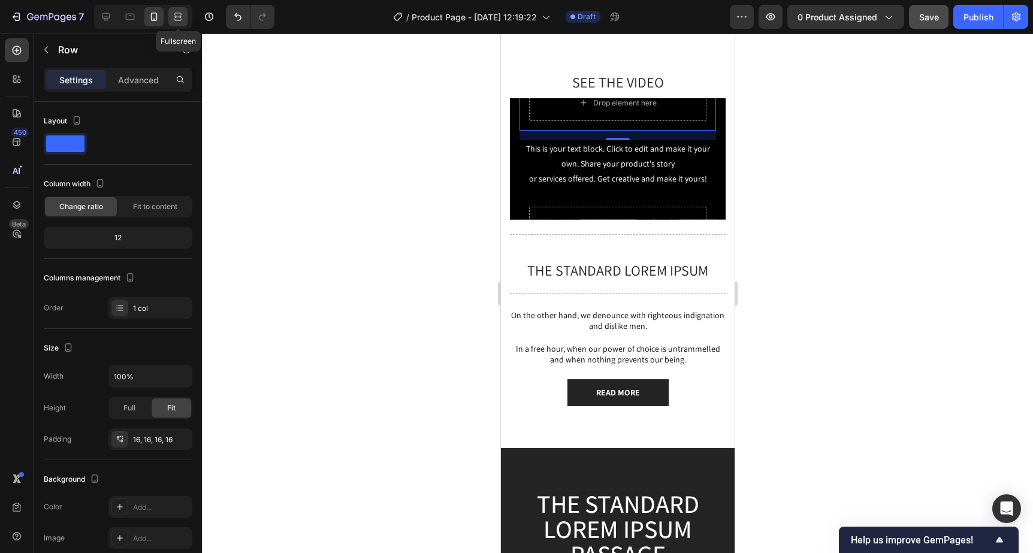
scroll to position [1302, 0]
click at [175, 21] on icon at bounding box center [178, 17] width 12 height 12
type input "1200"
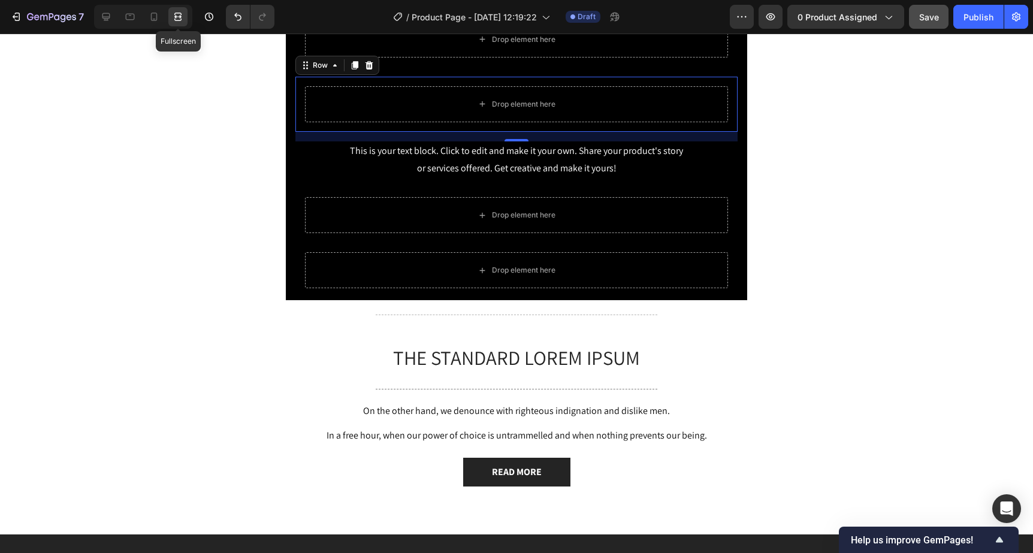
scroll to position [1407, 0]
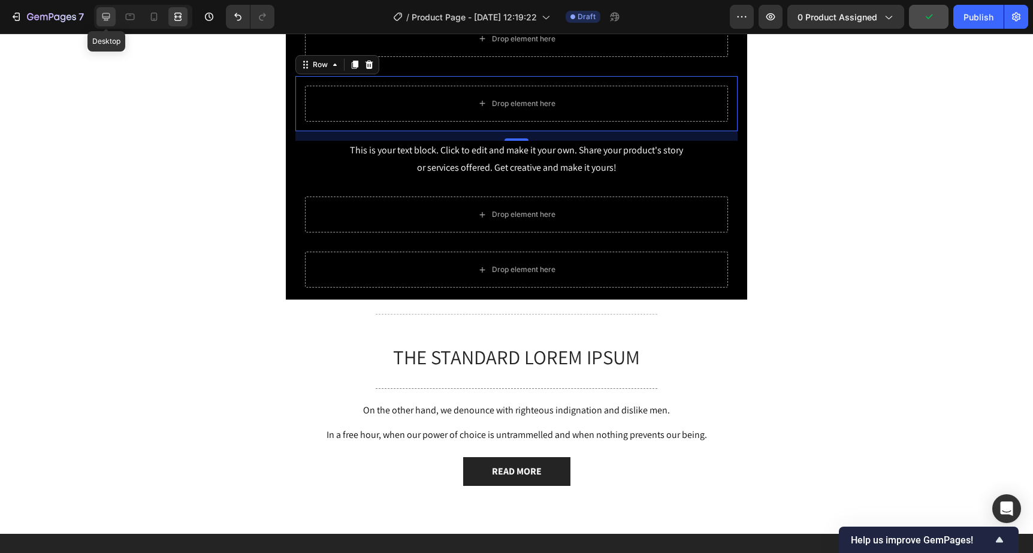
click at [108, 19] on icon at bounding box center [106, 17] width 12 height 12
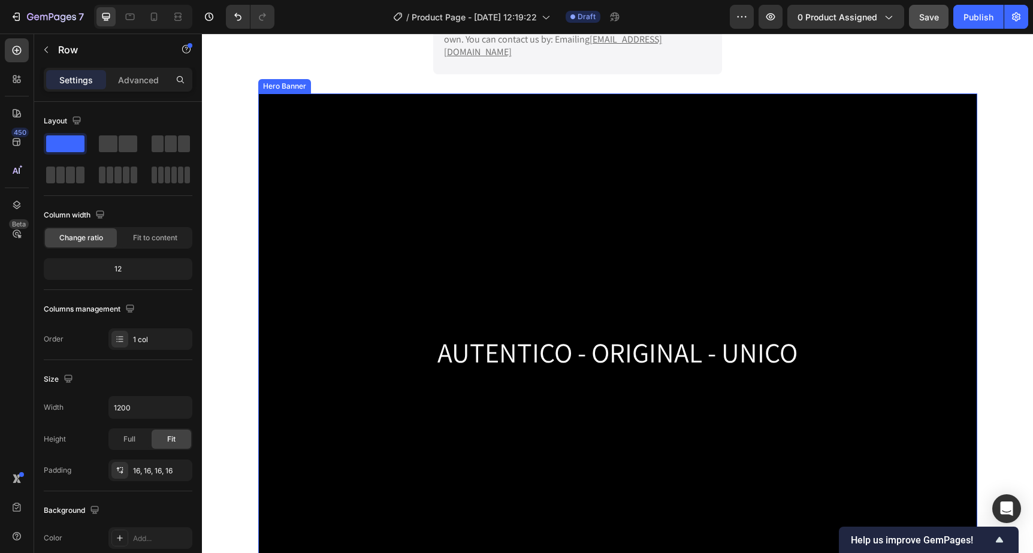
scroll to position [705, 0]
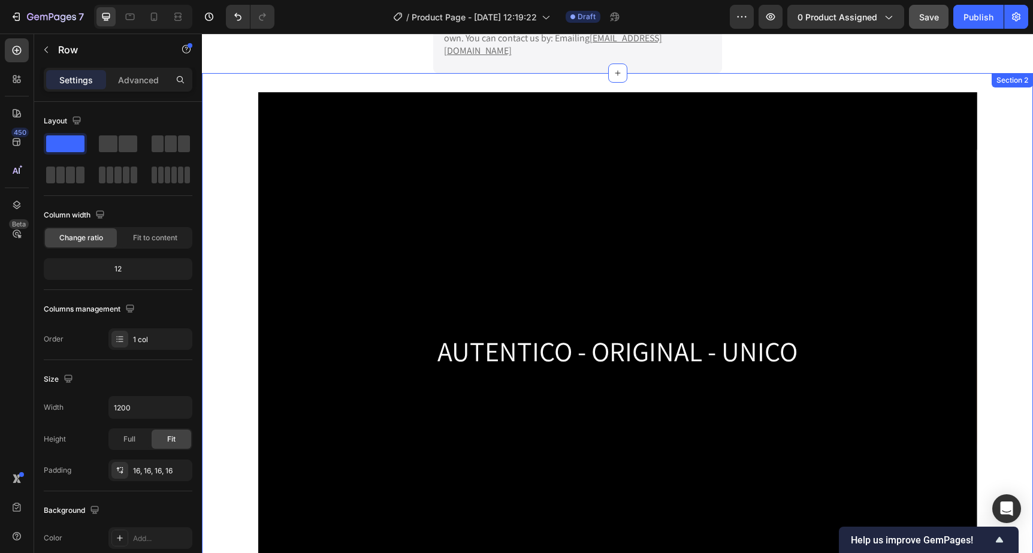
click at [231, 127] on div "AUTENTICO - ORIGINAL - UNICO Heading Hero Banner Row" at bounding box center [617, 356] width 831 height 529
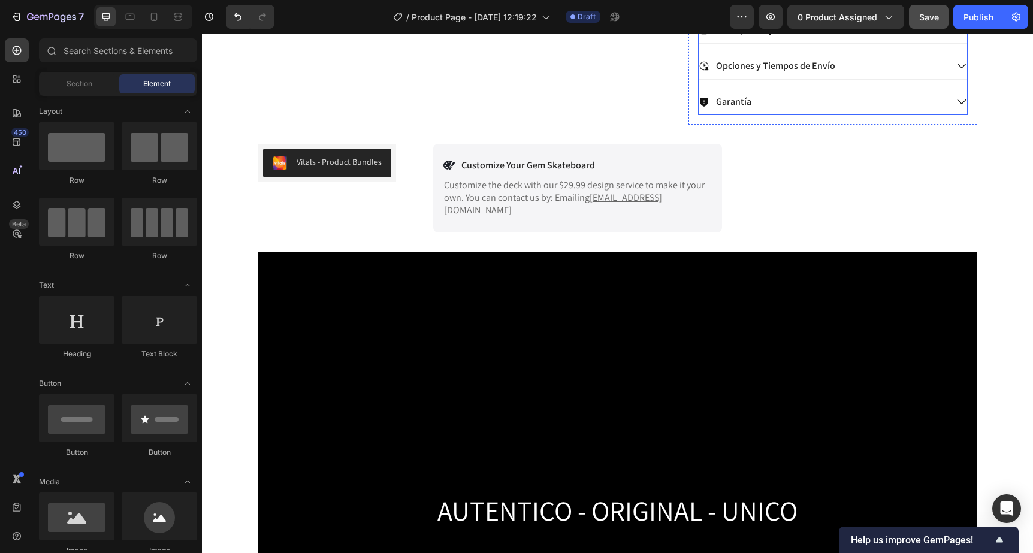
scroll to position [549, 0]
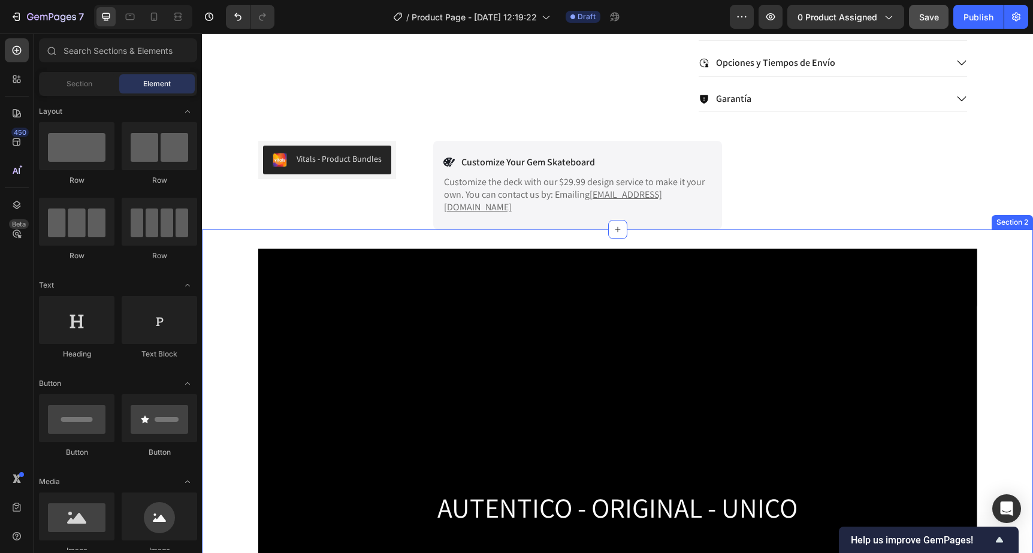
click at [993, 234] on div "AUTENTICO - ORIGINAL - UNICO Heading Hero Banner Row Section 2" at bounding box center [617, 512] width 831 height 567
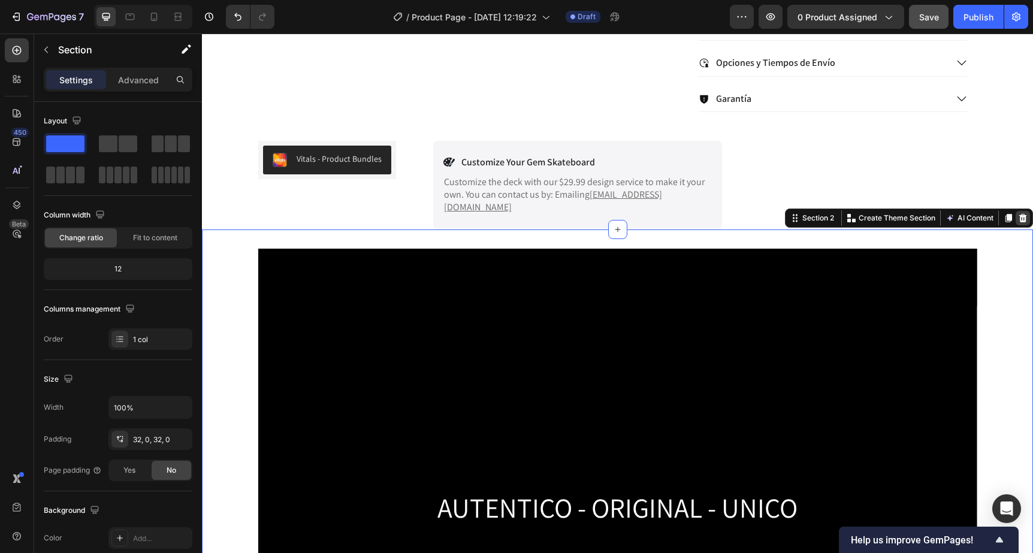
click at [1020, 214] on icon at bounding box center [1023, 218] width 8 height 8
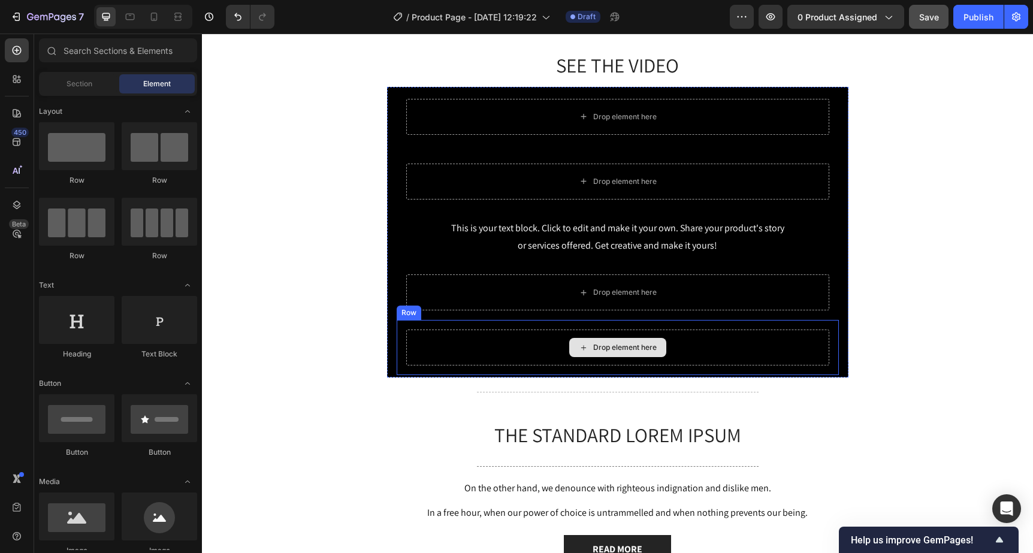
scroll to position [758, 0]
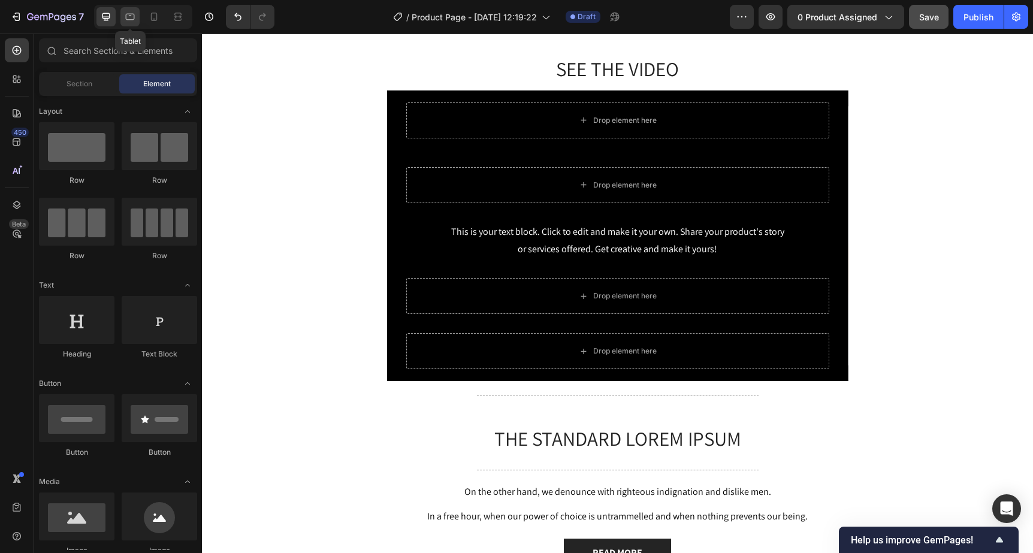
click at [132, 22] on icon at bounding box center [130, 17] width 12 height 12
click at [152, 16] on icon at bounding box center [154, 17] width 12 height 12
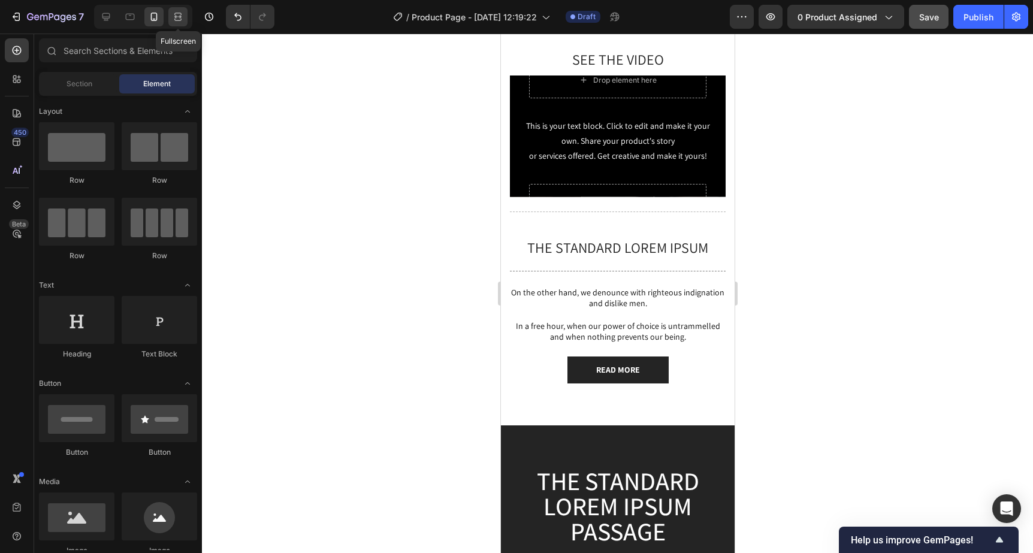
click at [172, 16] on div at bounding box center [177, 16] width 19 height 19
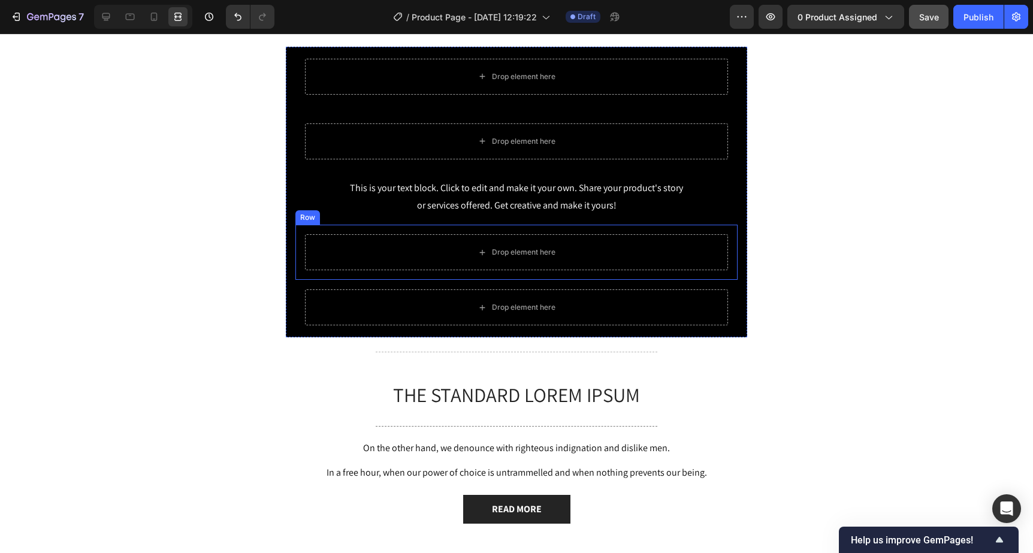
scroll to position [806, 0]
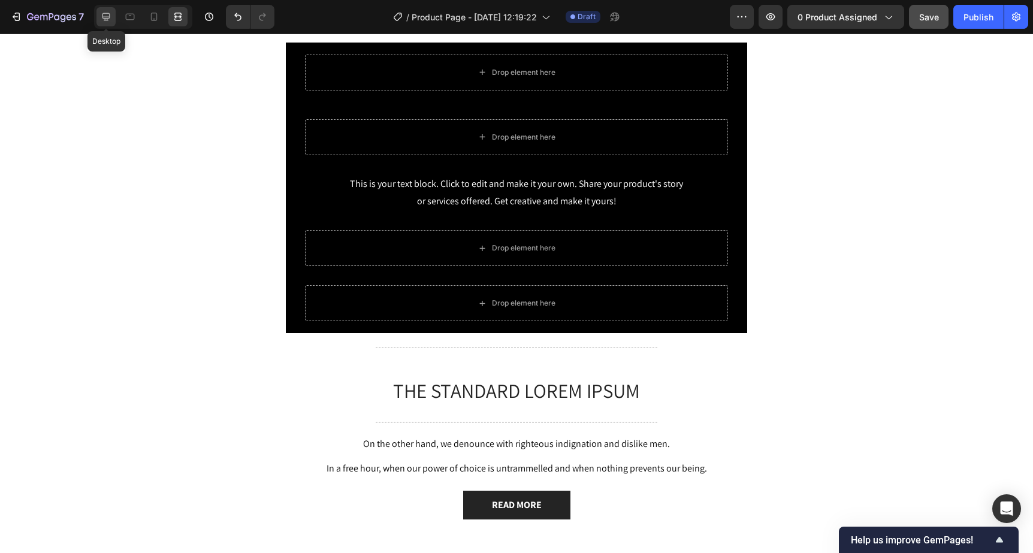
click at [107, 19] on icon at bounding box center [106, 17] width 8 height 8
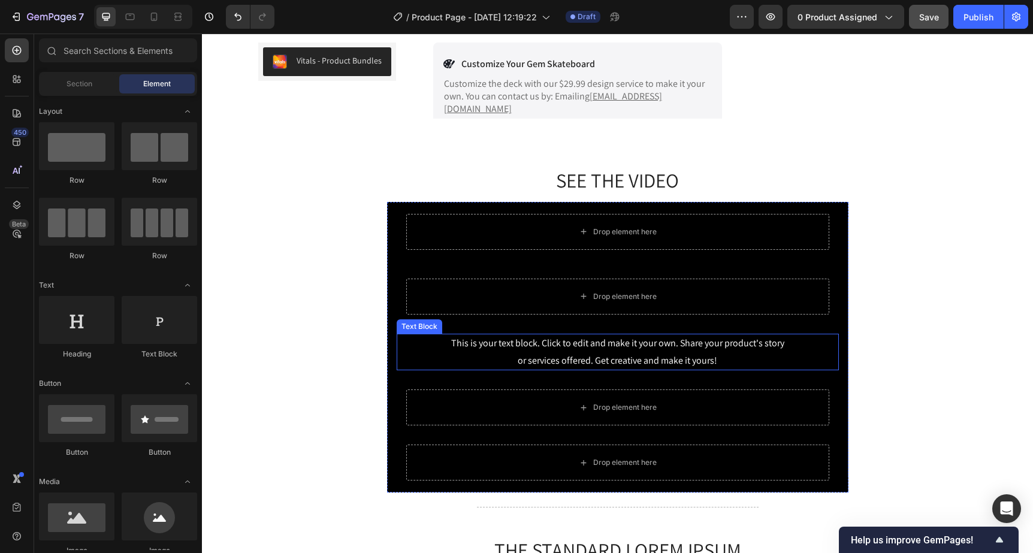
scroll to position [636, 0]
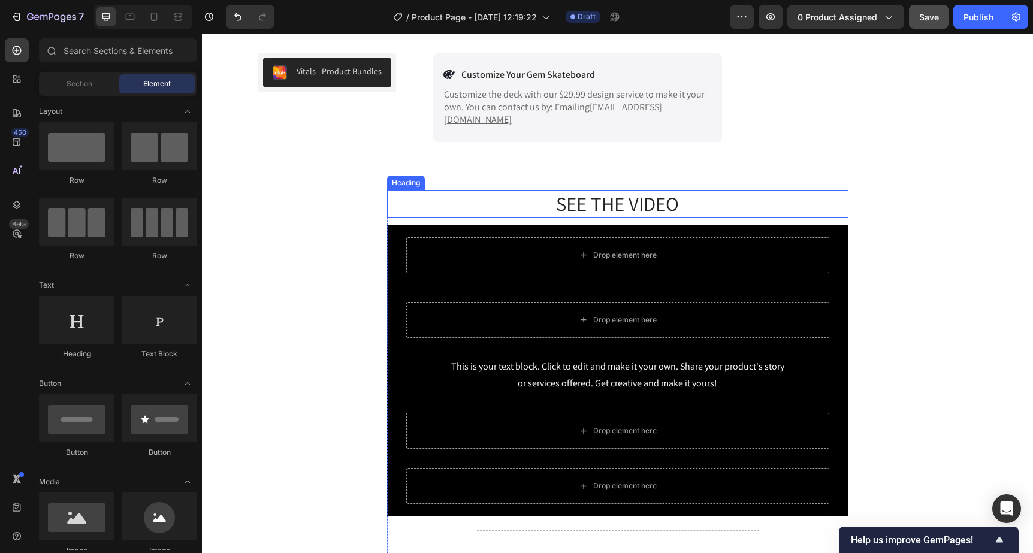
click at [601, 195] on h2 "SEE THE VIDEO" at bounding box center [617, 204] width 461 height 28
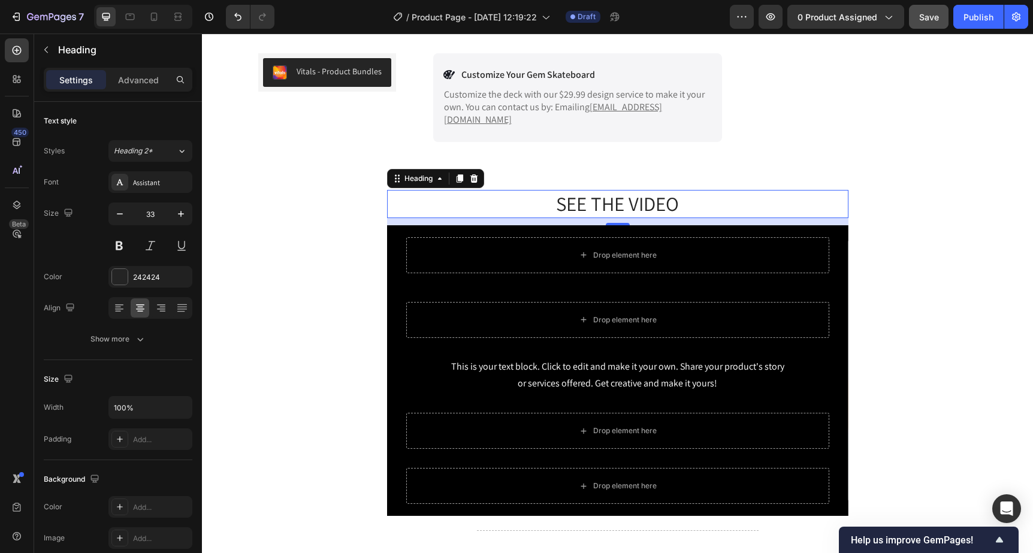
click at [413, 190] on h2 "SEE THE VIDEO" at bounding box center [617, 204] width 461 height 28
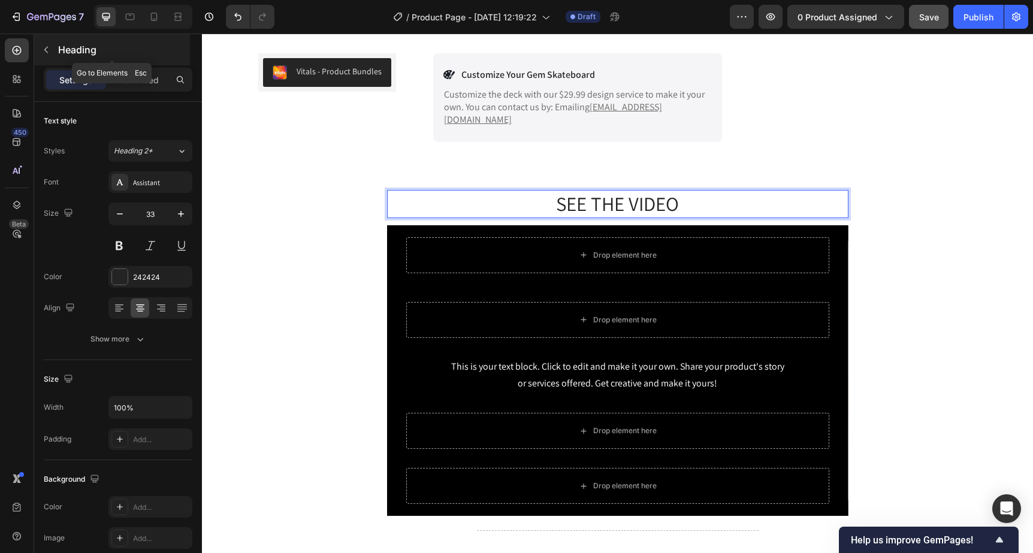
click at [46, 48] on icon "button" at bounding box center [46, 50] width 4 height 7
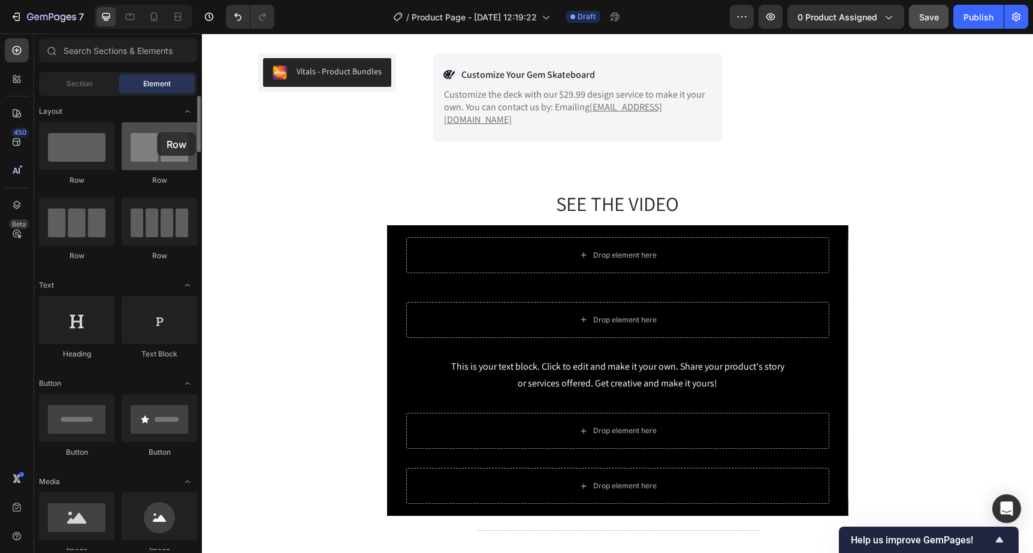
drag, startPoint x: 147, startPoint y: 160, endPoint x: 157, endPoint y: 132, distance: 29.2
click at [157, 132] on div at bounding box center [159, 146] width 75 height 48
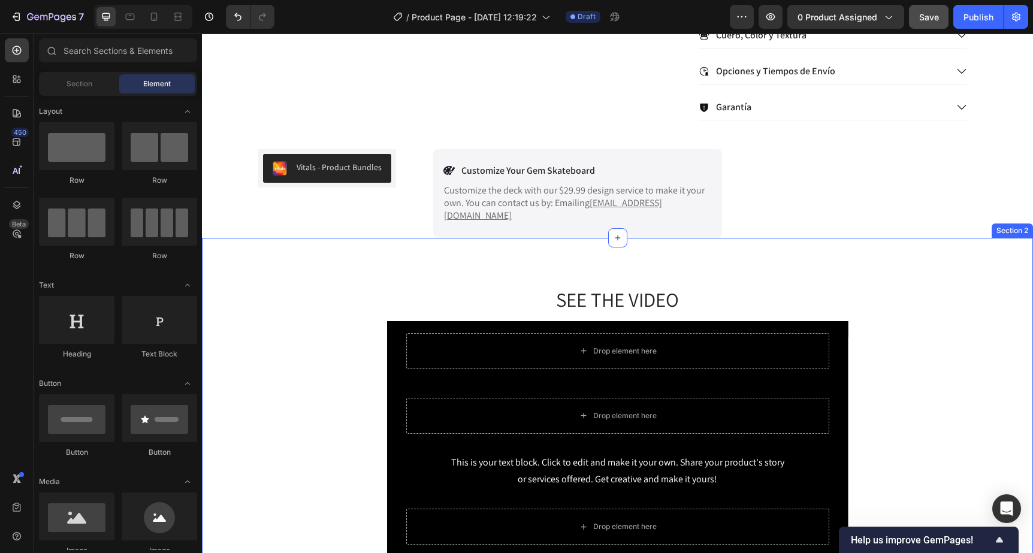
scroll to position [490, 0]
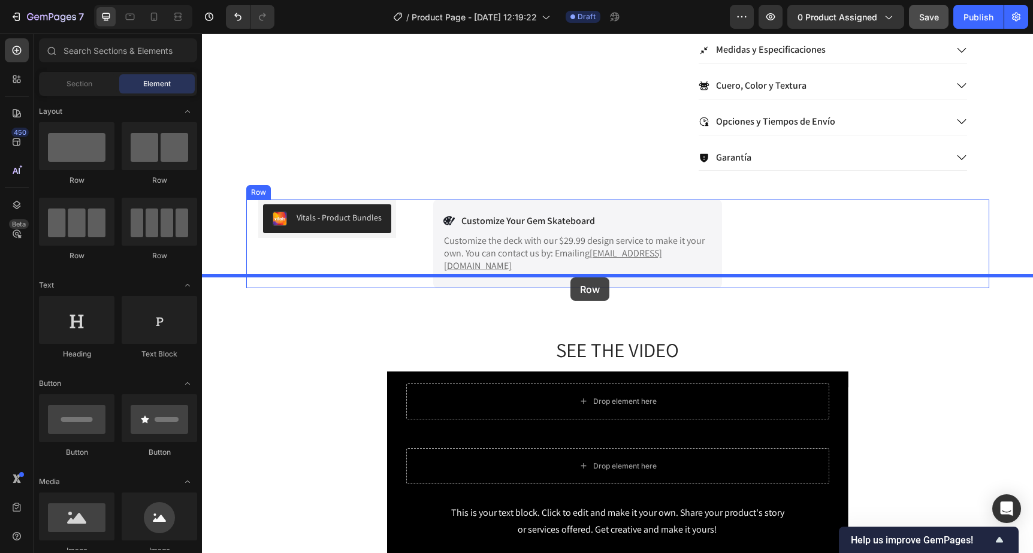
drag, startPoint x: 272, startPoint y: 270, endPoint x: 570, endPoint y: 277, distance: 298.4
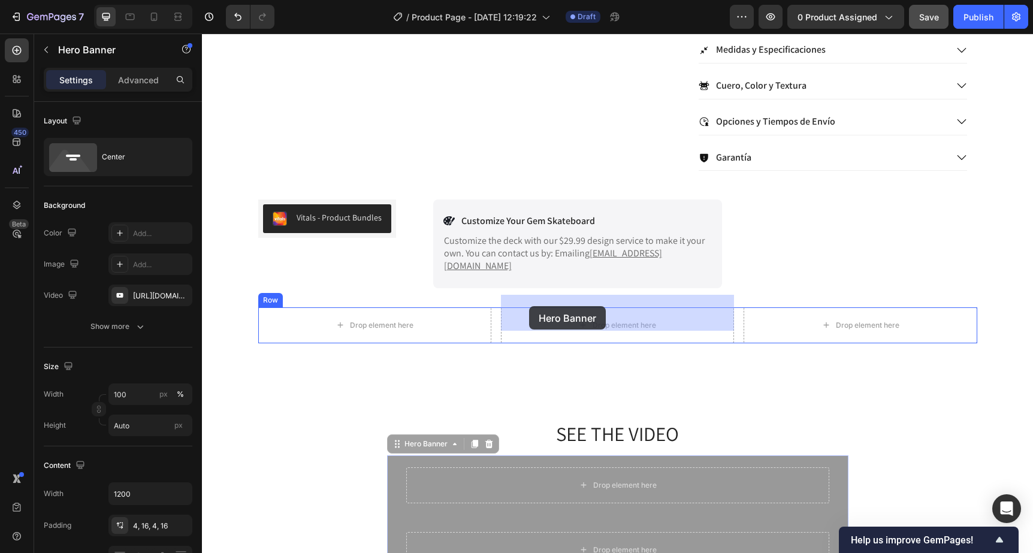
drag, startPoint x: 398, startPoint y: 438, endPoint x: 518, endPoint y: 323, distance: 166.5
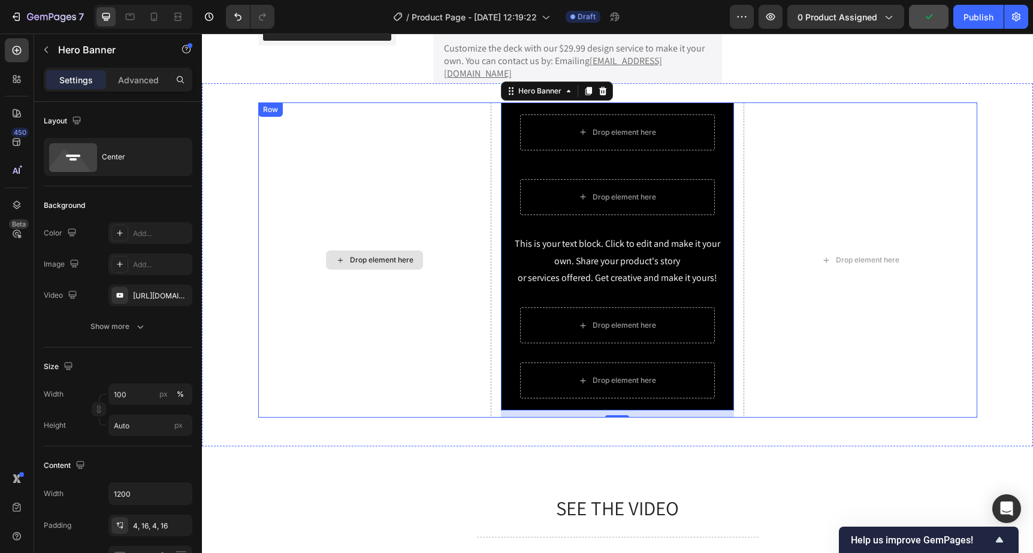
scroll to position [679, 0]
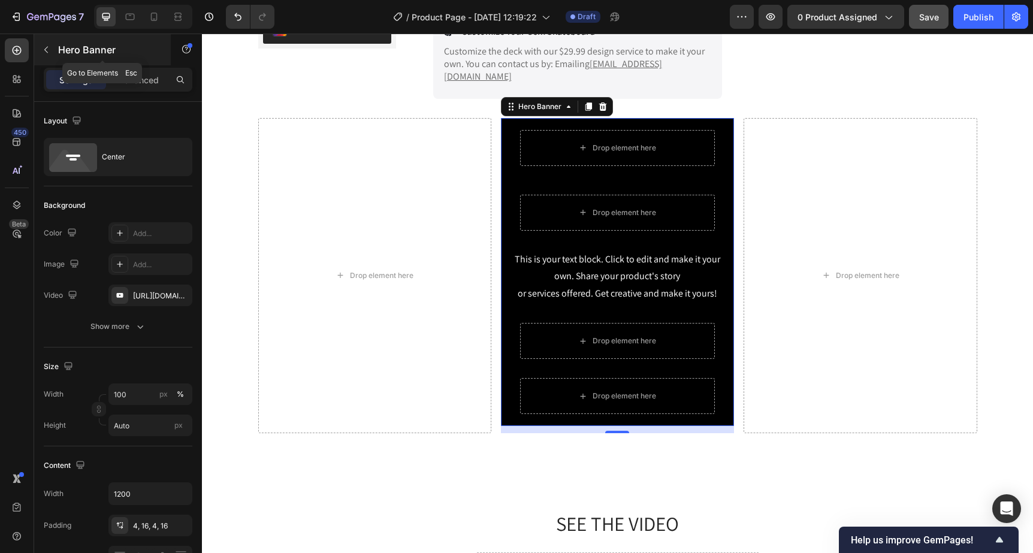
click at [50, 52] on icon "button" at bounding box center [46, 50] width 10 height 10
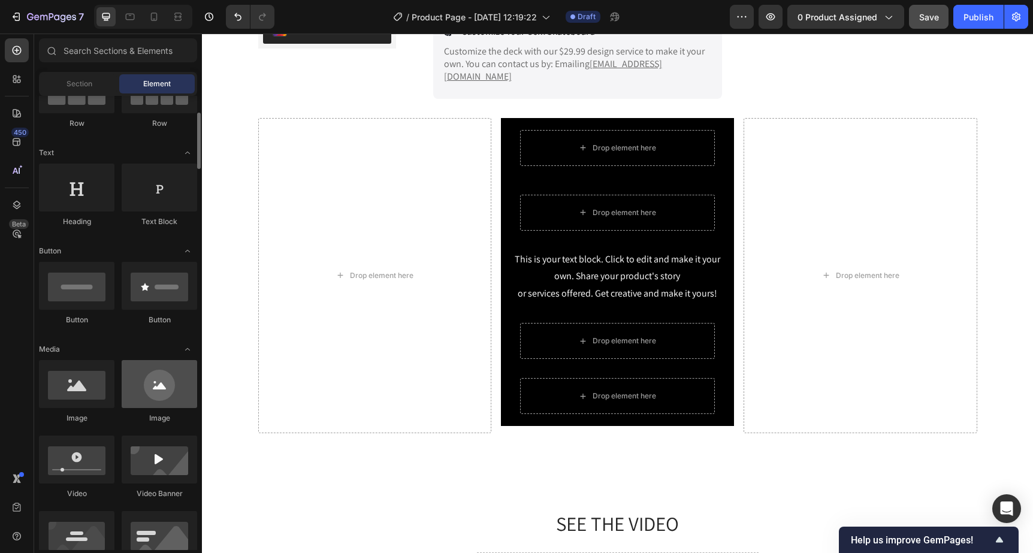
scroll to position [133, 0]
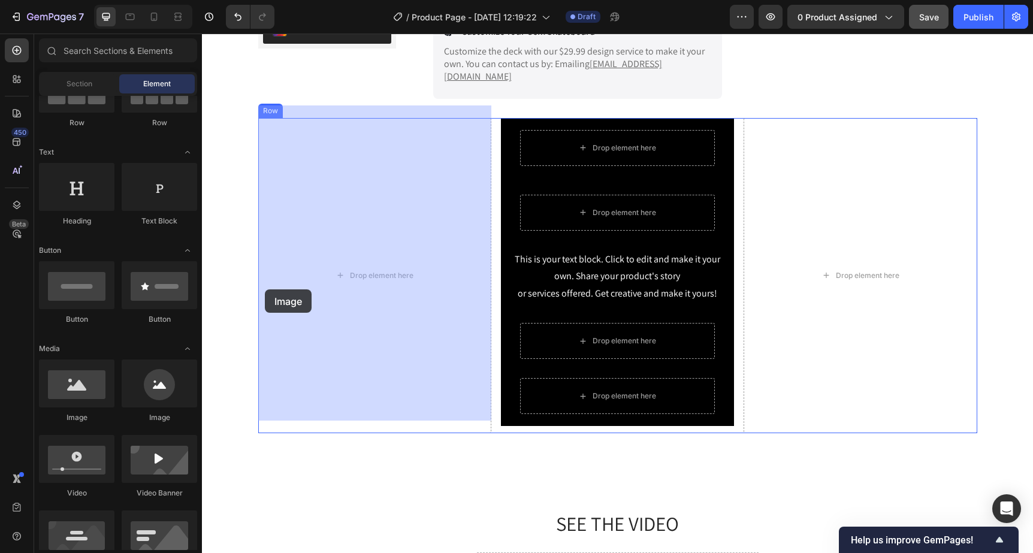
drag, startPoint x: 268, startPoint y: 427, endPoint x: 265, endPoint y: 289, distance: 137.8
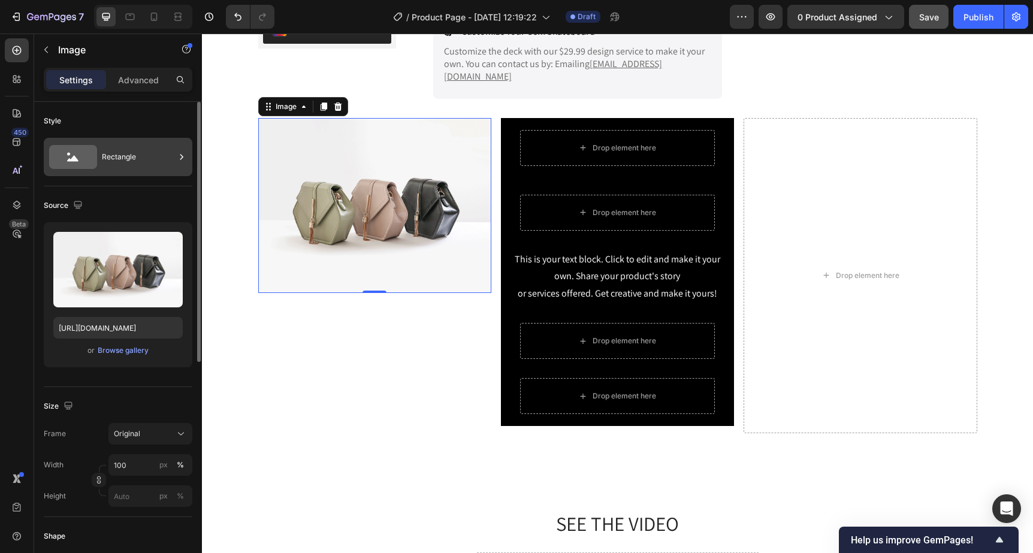
click at [164, 164] on div "Rectangle" at bounding box center [138, 157] width 73 height 28
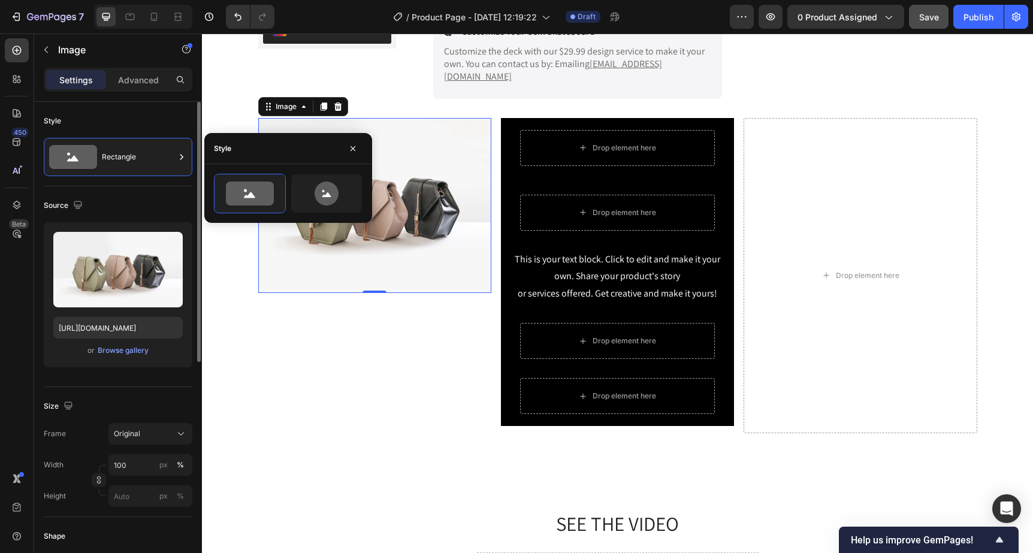
click at [135, 390] on div "Size Frame Original Width 100 px % Height px %" at bounding box center [118, 452] width 149 height 130
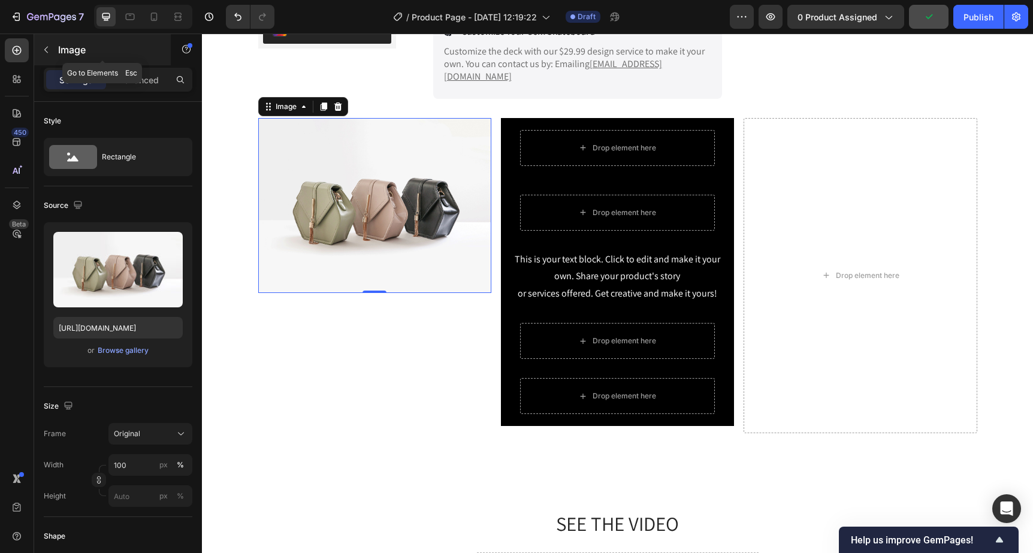
click at [50, 51] on icon "button" at bounding box center [46, 50] width 10 height 10
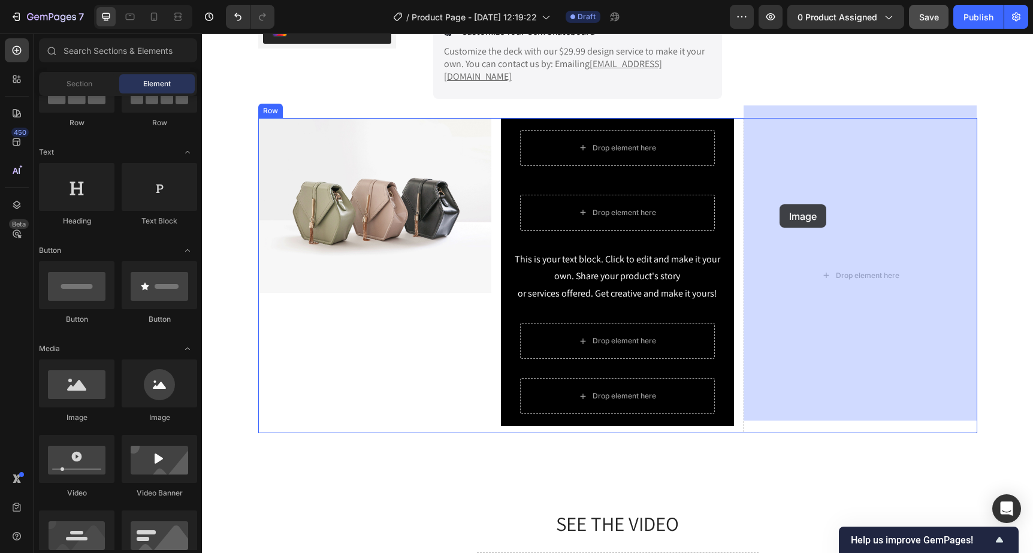
drag, startPoint x: 271, startPoint y: 428, endPoint x: 779, endPoint y: 204, distance: 555.1
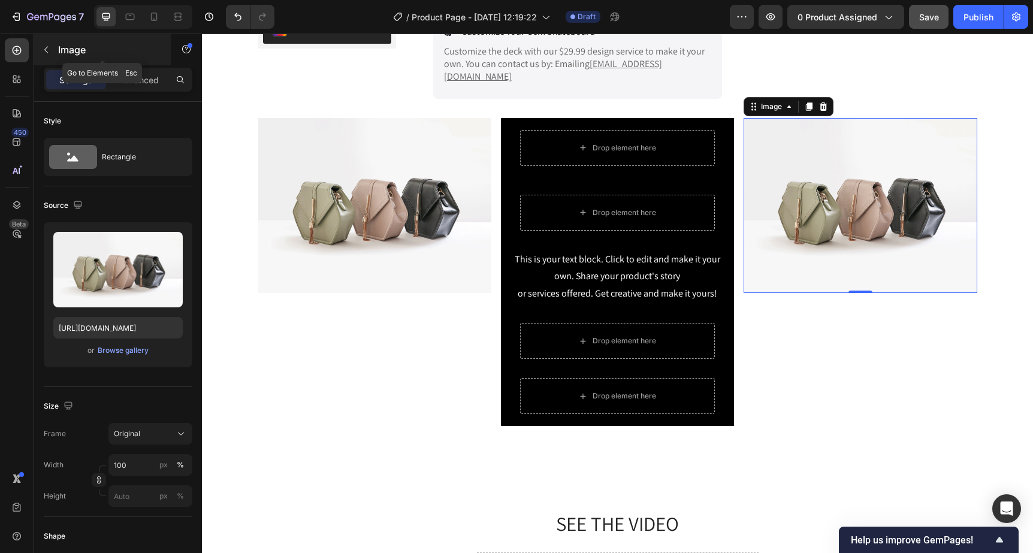
click at [52, 47] on button "button" at bounding box center [46, 49] width 19 height 19
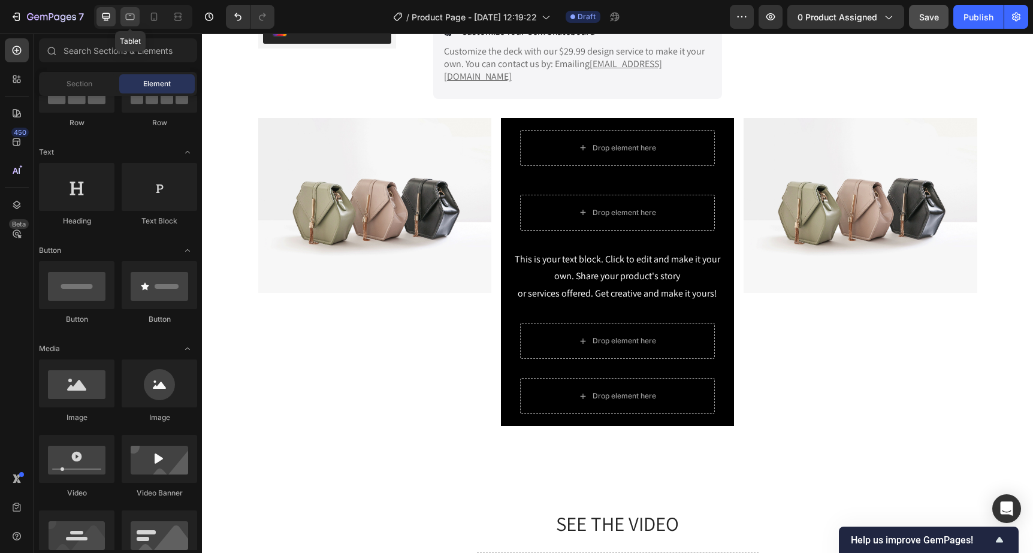
click at [135, 20] on icon at bounding box center [130, 17] width 12 height 12
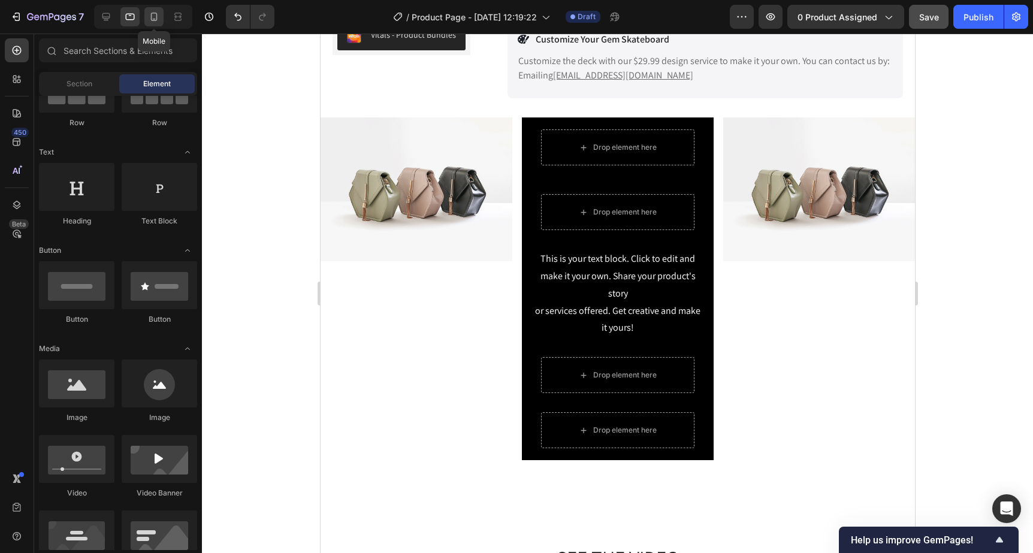
click at [147, 19] on div at bounding box center [153, 16] width 19 height 19
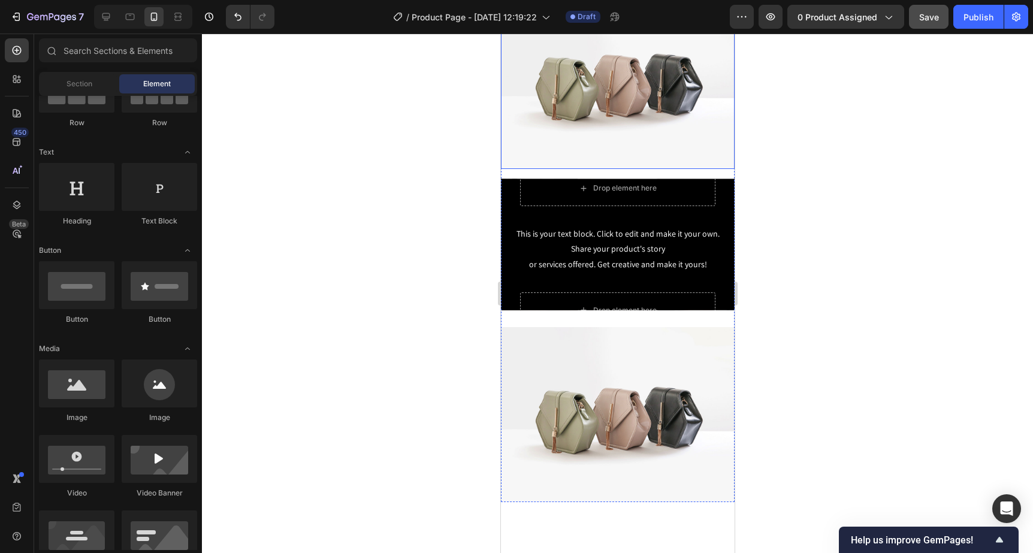
scroll to position [822, 0]
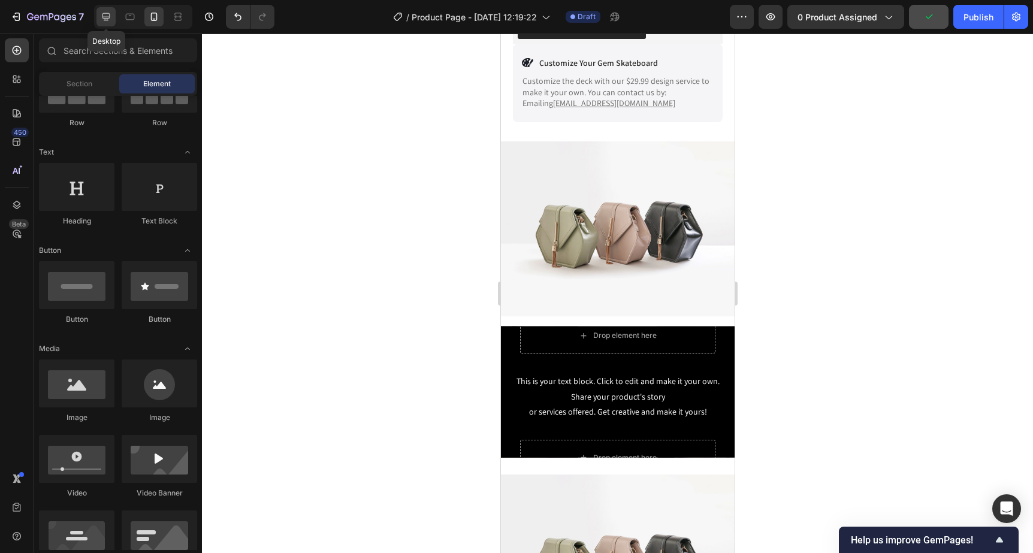
click at [108, 21] on icon at bounding box center [106, 17] width 12 height 12
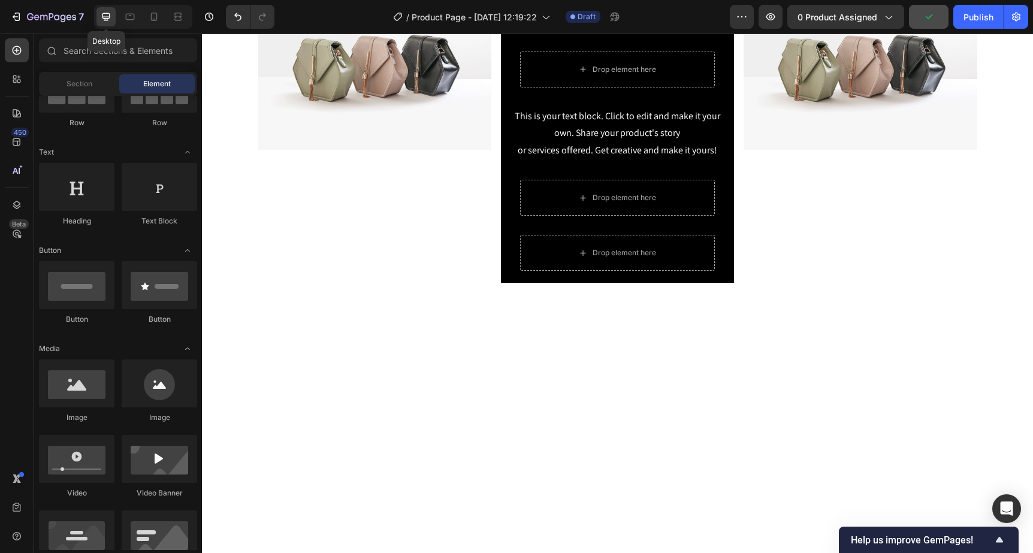
scroll to position [688, 0]
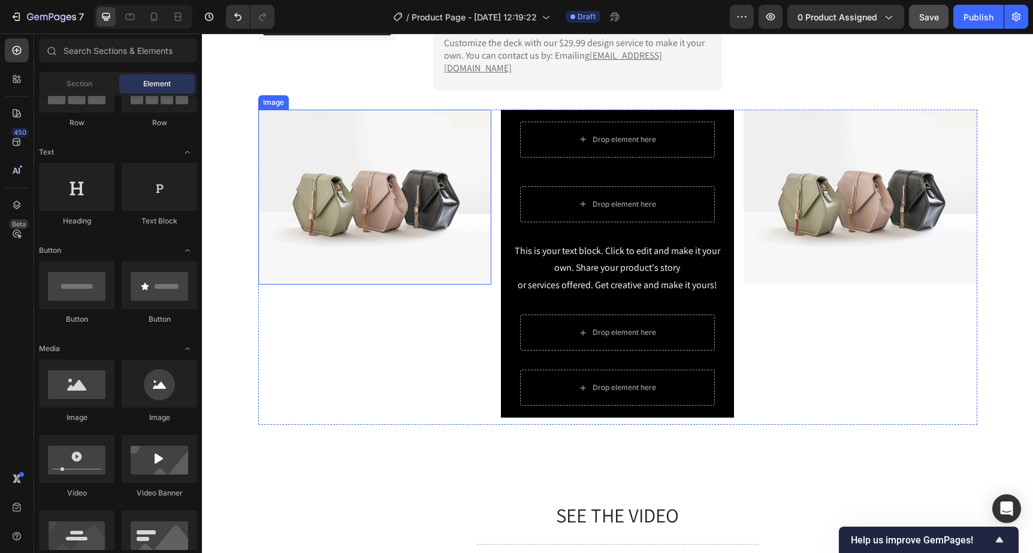
click at [307, 110] on img at bounding box center [374, 197] width 233 height 175
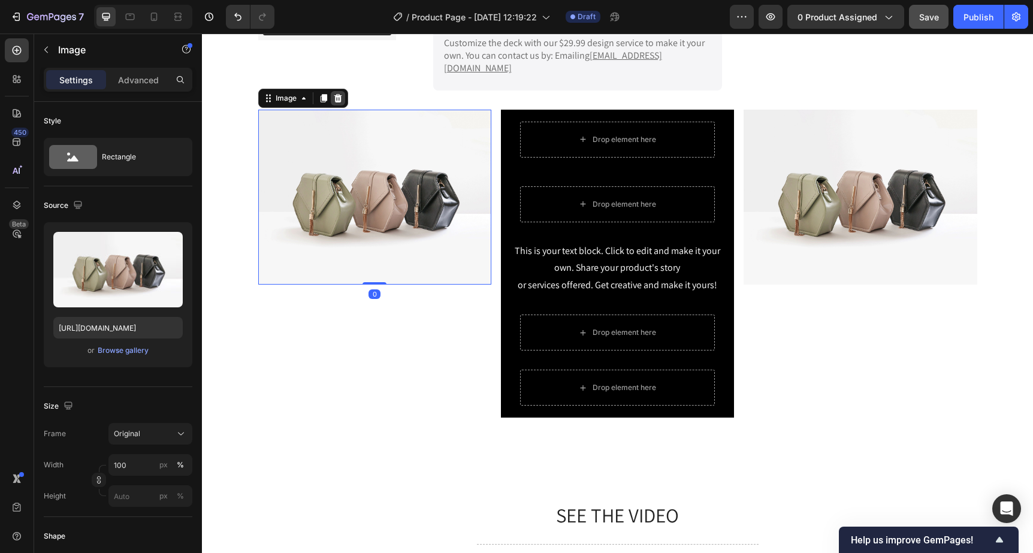
click at [338, 94] on icon at bounding box center [338, 98] width 8 height 8
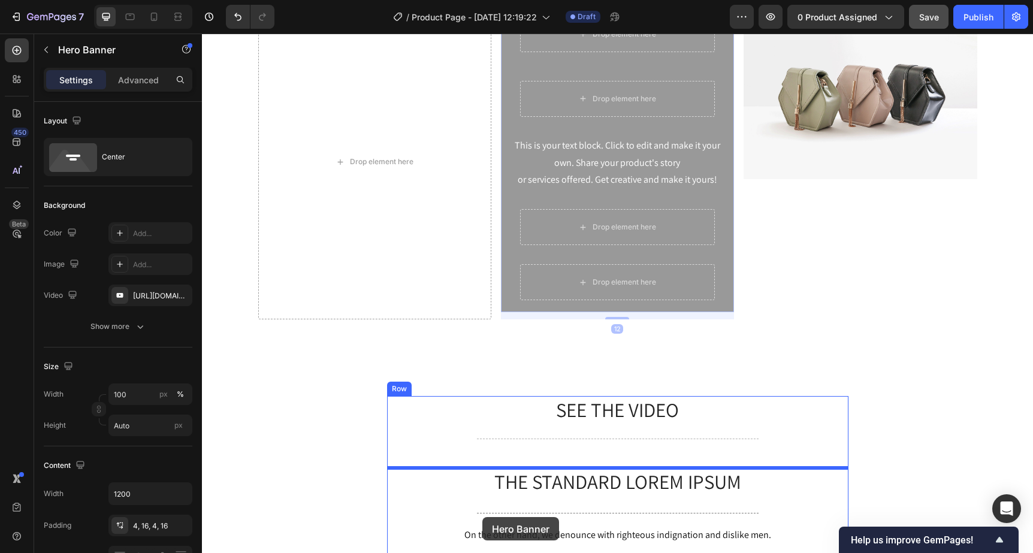
scroll to position [803, 0]
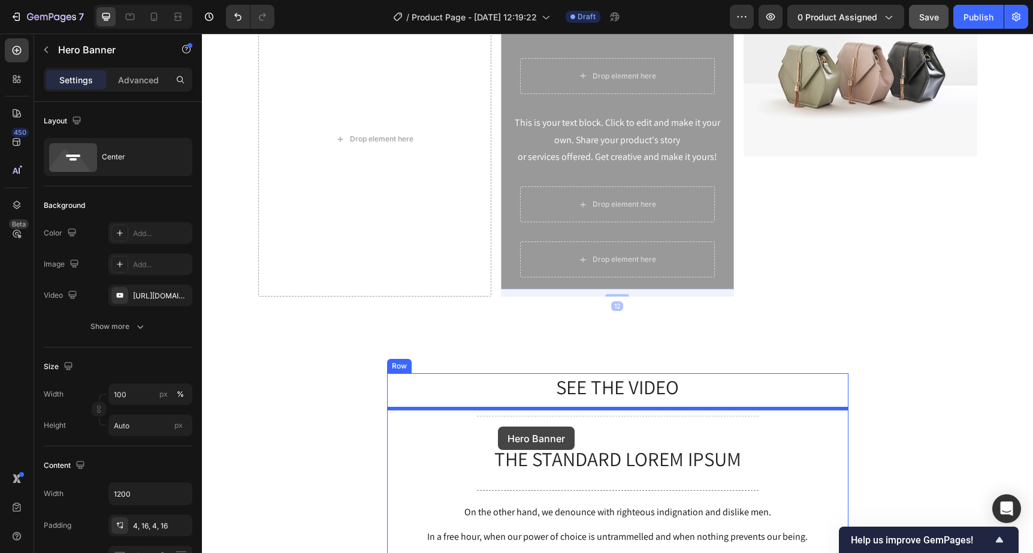
drag, startPoint x: 511, startPoint y: 90, endPoint x: 498, endPoint y: 426, distance: 336.9
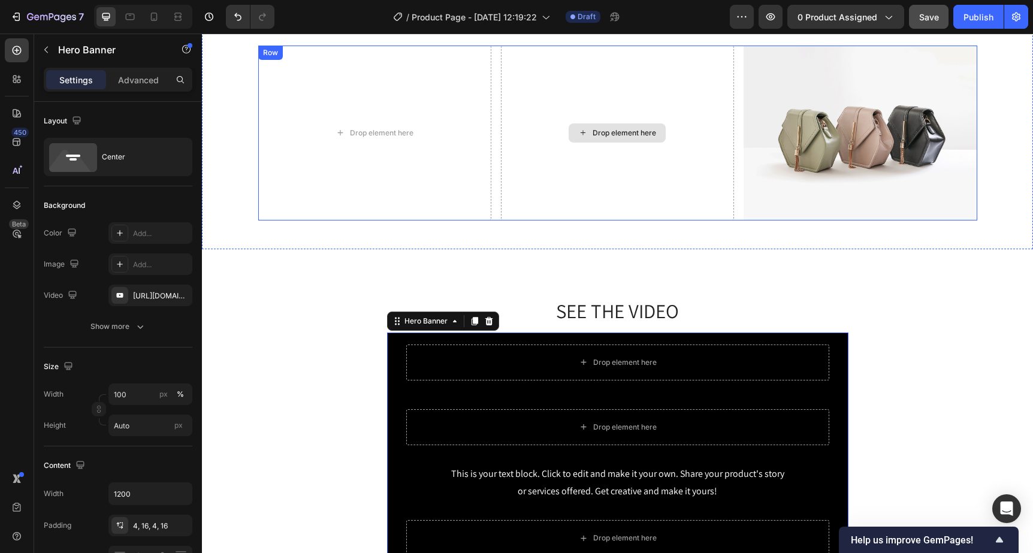
scroll to position [567, 0]
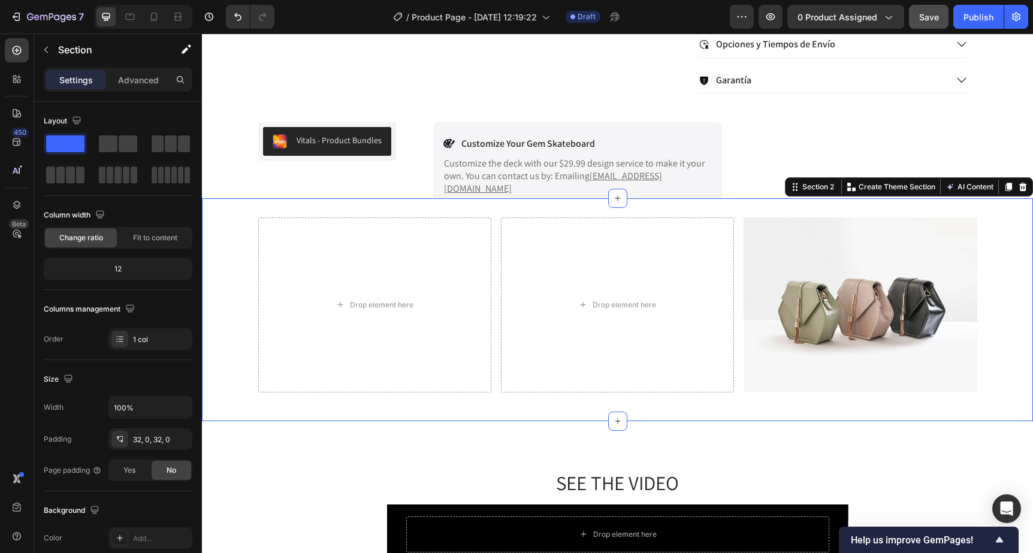
click at [248, 201] on div "Drop element here Drop element here Image Row Section 2 Create Theme Section AI…" at bounding box center [617, 309] width 831 height 223
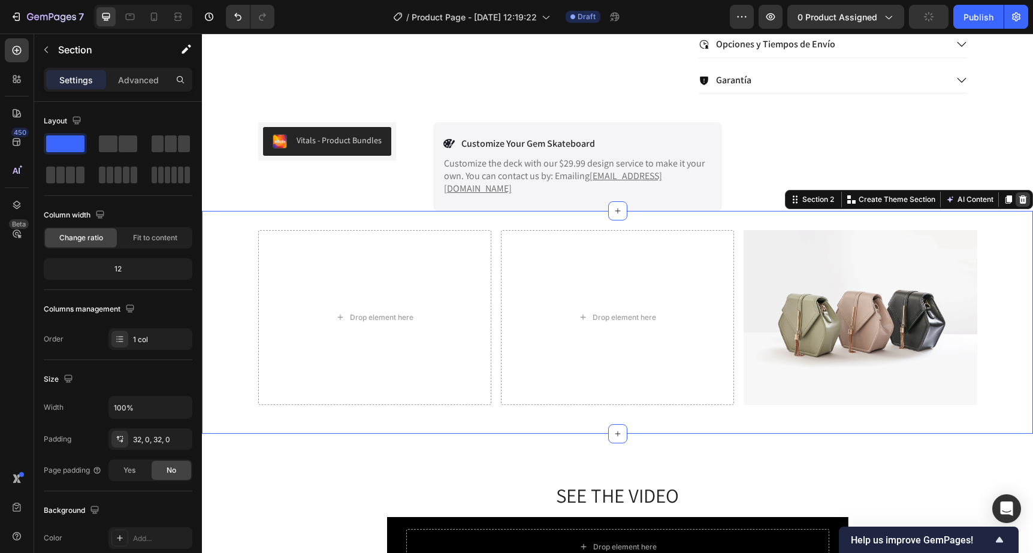
click at [1019, 195] on icon at bounding box center [1023, 200] width 10 height 10
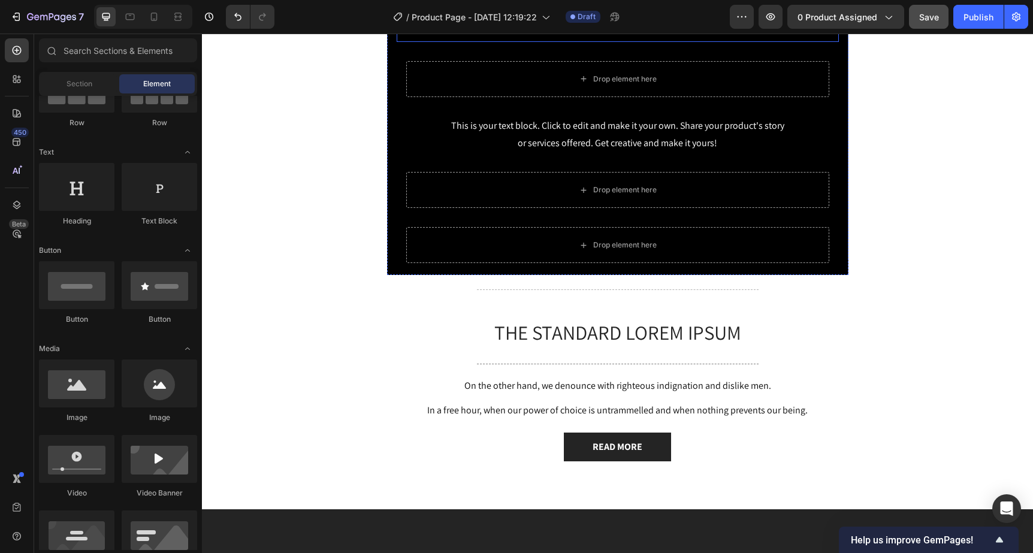
scroll to position [867, 0]
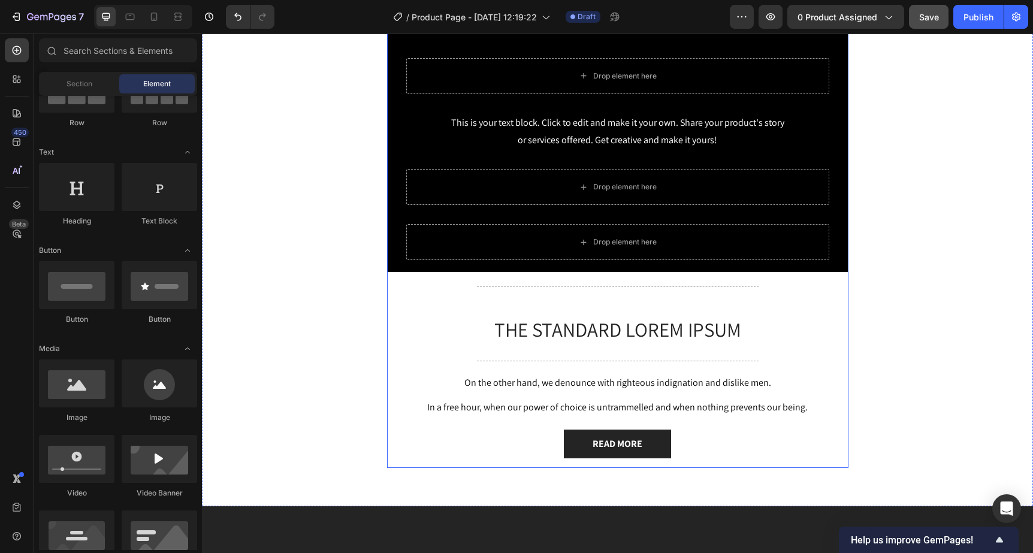
click at [579, 345] on div "SEE THE VIDEO Heading Drop element here Row Drop element here Row This is your …" at bounding box center [617, 207] width 461 height 522
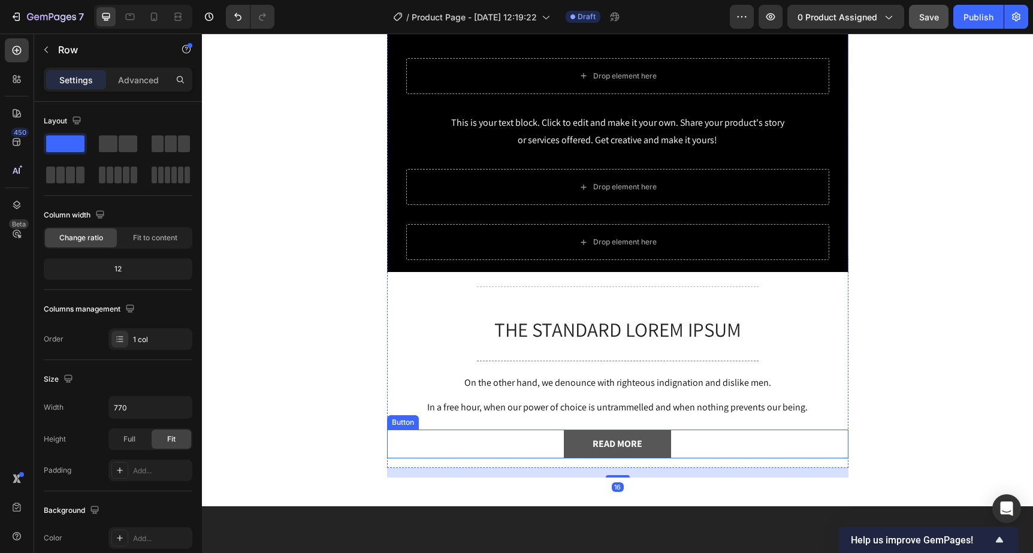
click at [650, 438] on button "READ MORE" at bounding box center [617, 443] width 107 height 29
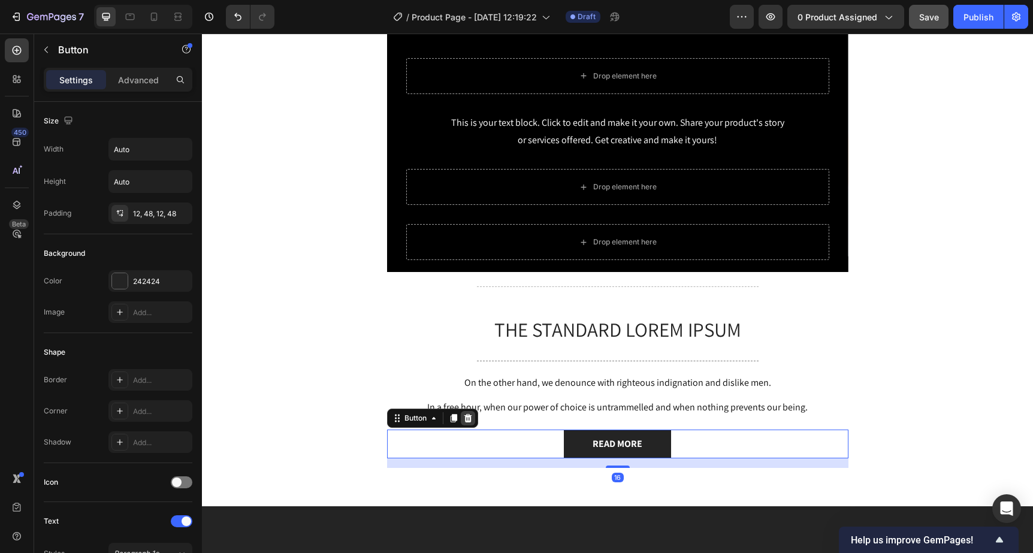
click at [464, 418] on icon at bounding box center [468, 418] width 10 height 10
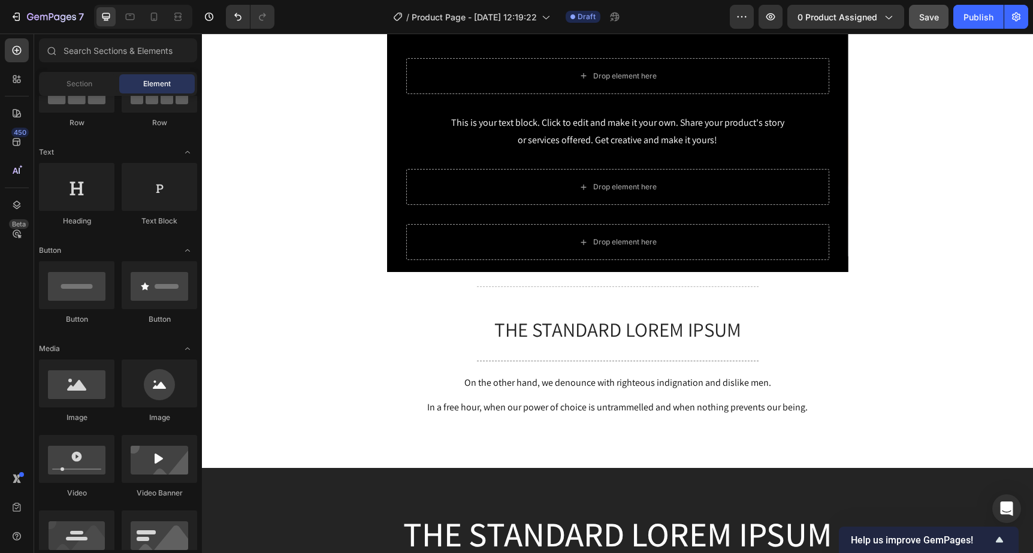
scroll to position [133, 0]
click at [543, 404] on p "In a free hour, when our power of choice is untrammelled and when nothing preve…" at bounding box center [617, 407] width 459 height 13
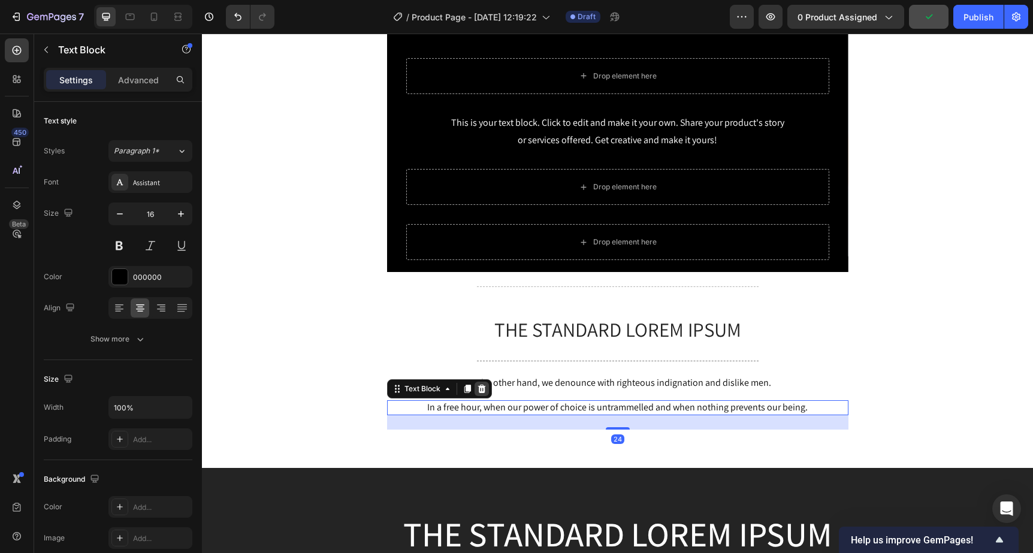
click at [482, 390] on icon at bounding box center [482, 389] width 10 height 10
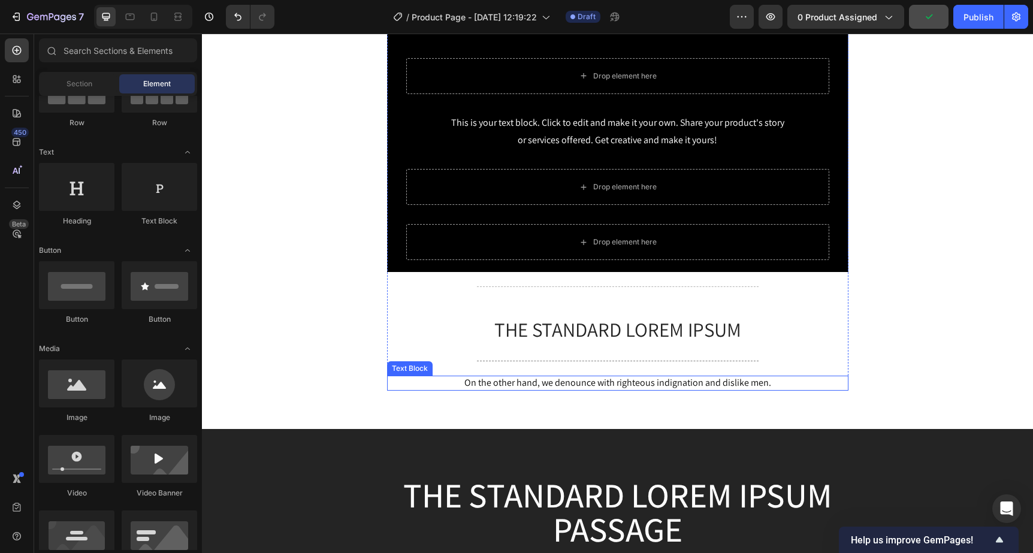
click at [514, 384] on p "On the other hand, we denounce with righteous indignation and dislike men." at bounding box center [617, 383] width 459 height 13
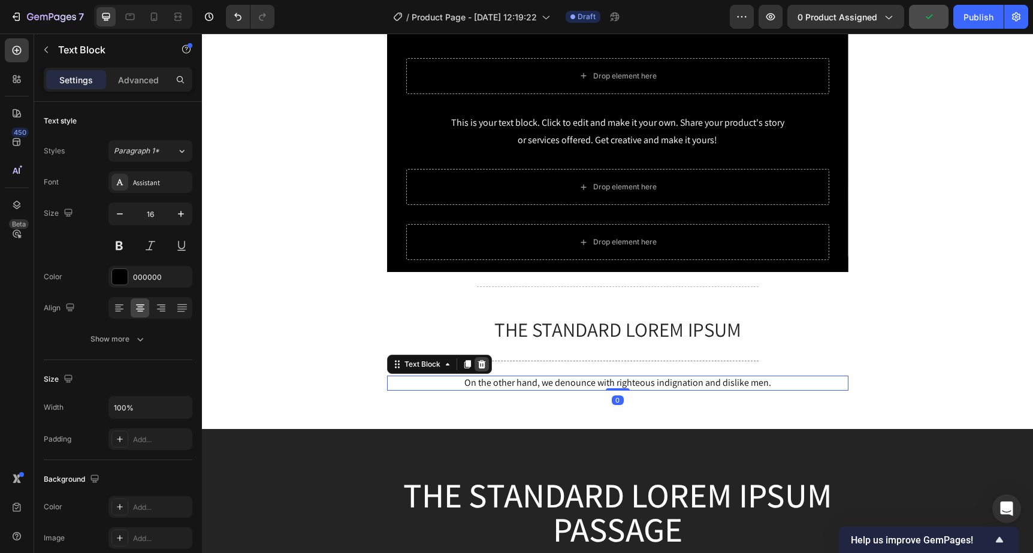
click at [484, 367] on icon at bounding box center [481, 364] width 8 height 8
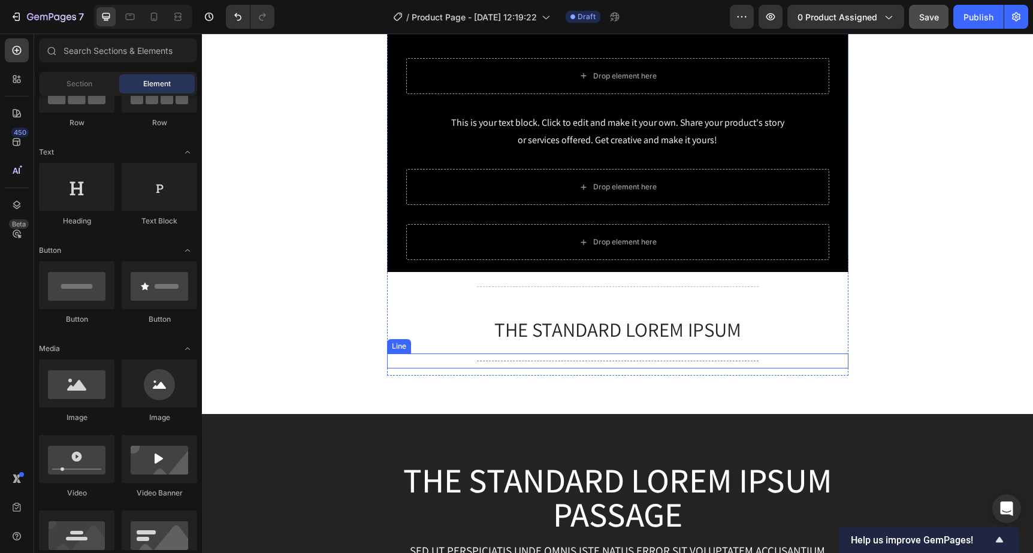
click at [507, 367] on div "Title Line" at bounding box center [617, 360] width 461 height 15
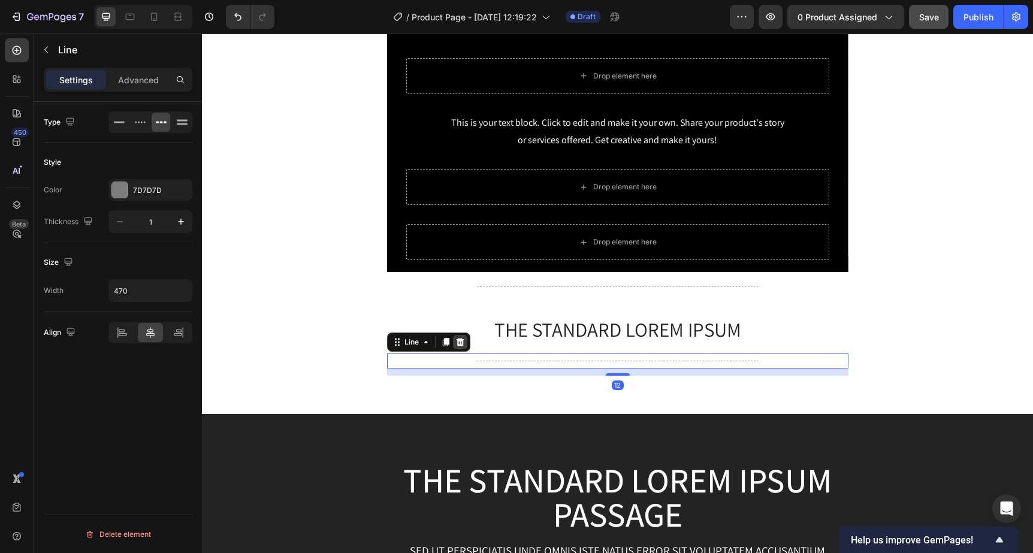
click at [464, 343] on icon at bounding box center [460, 342] width 10 height 10
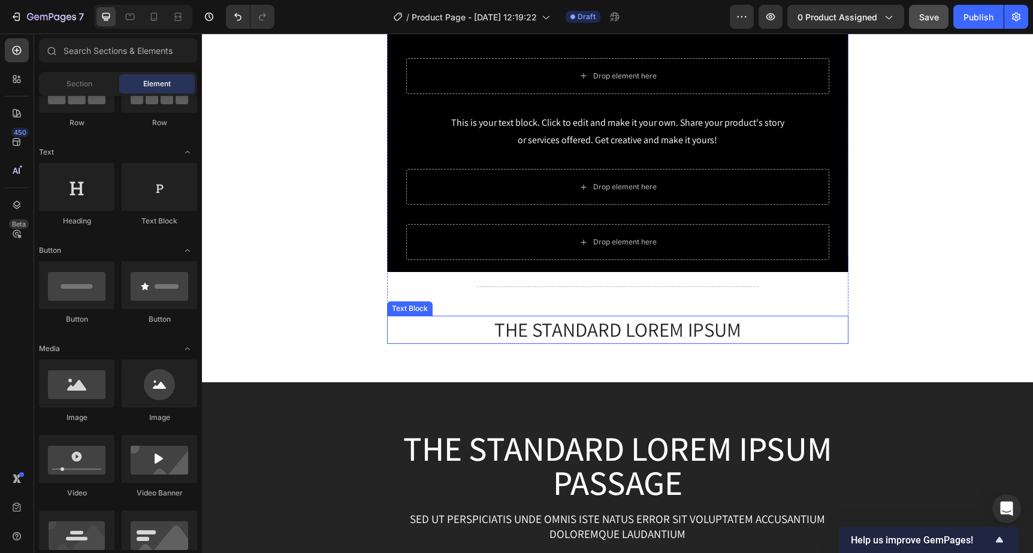
click at [543, 329] on p "The standard Lorem Ipsum" at bounding box center [617, 330] width 459 height 26
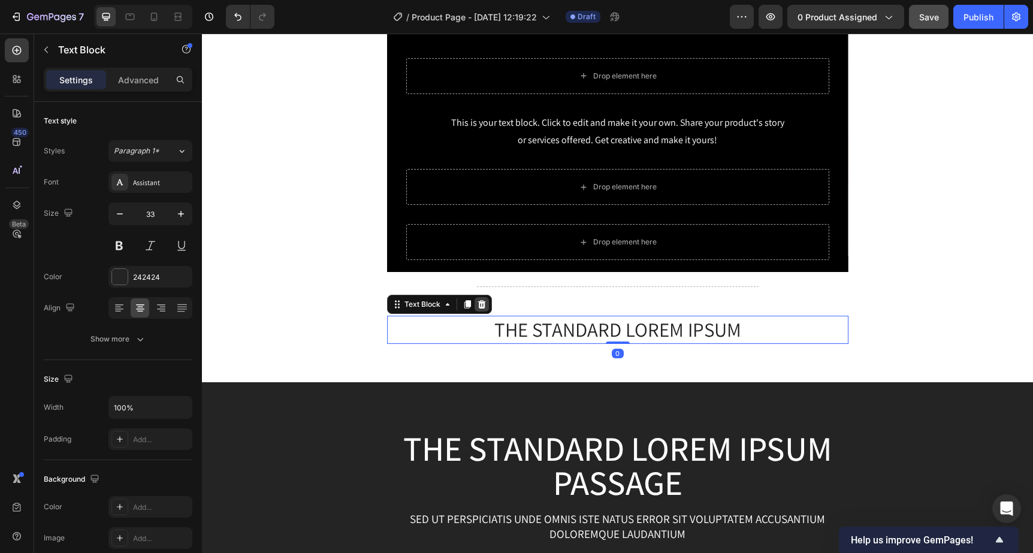
click at [482, 304] on icon at bounding box center [482, 304] width 10 height 10
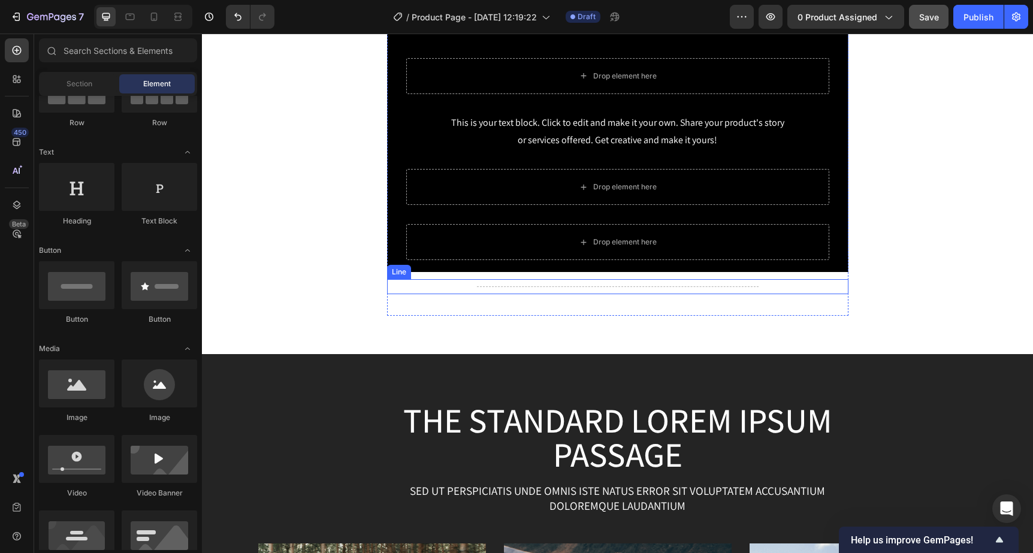
click at [510, 283] on div "Title Line" at bounding box center [617, 286] width 461 height 15
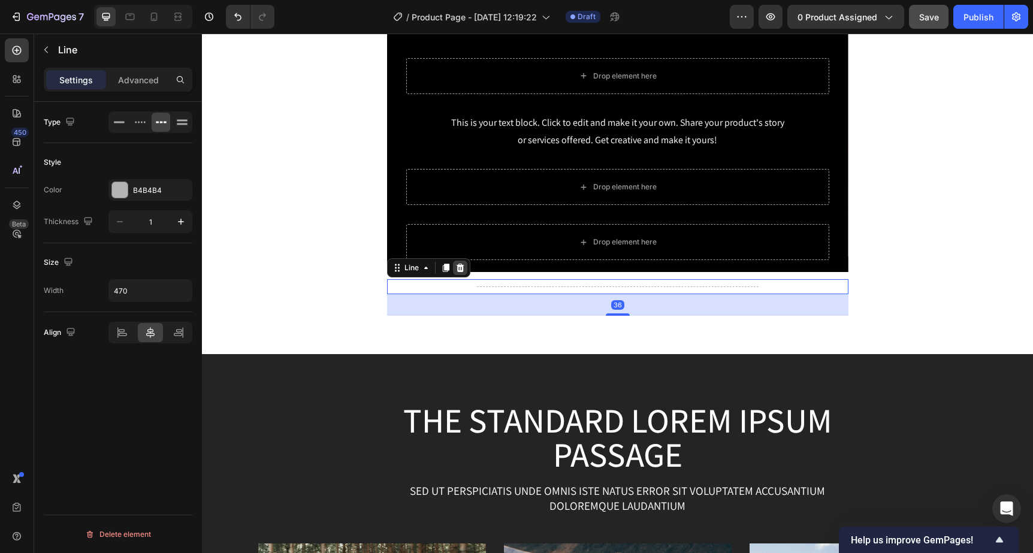
click at [460, 270] on icon at bounding box center [460, 268] width 8 height 8
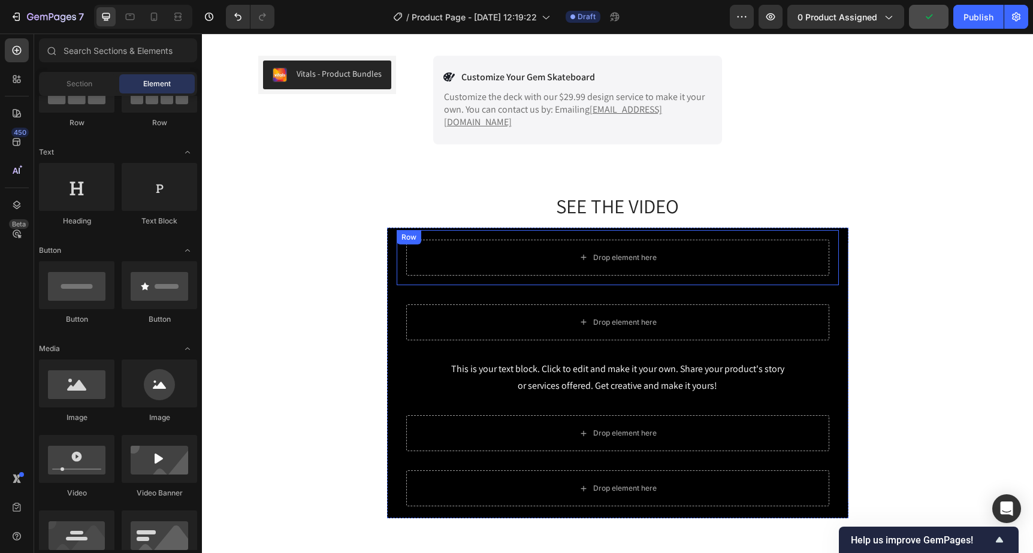
scroll to position [646, 0]
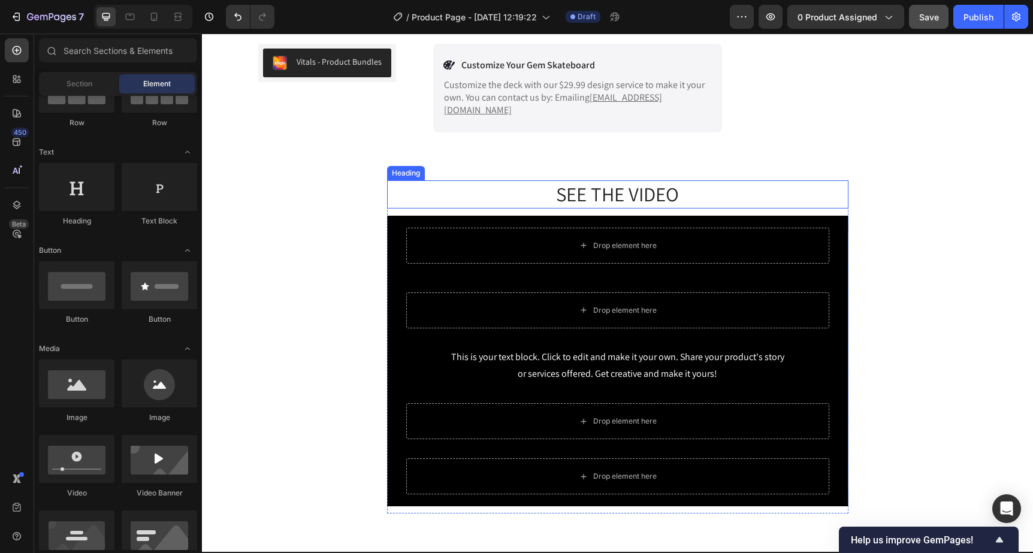
click at [640, 182] on h2 "SEE THE VIDEO" at bounding box center [617, 194] width 461 height 28
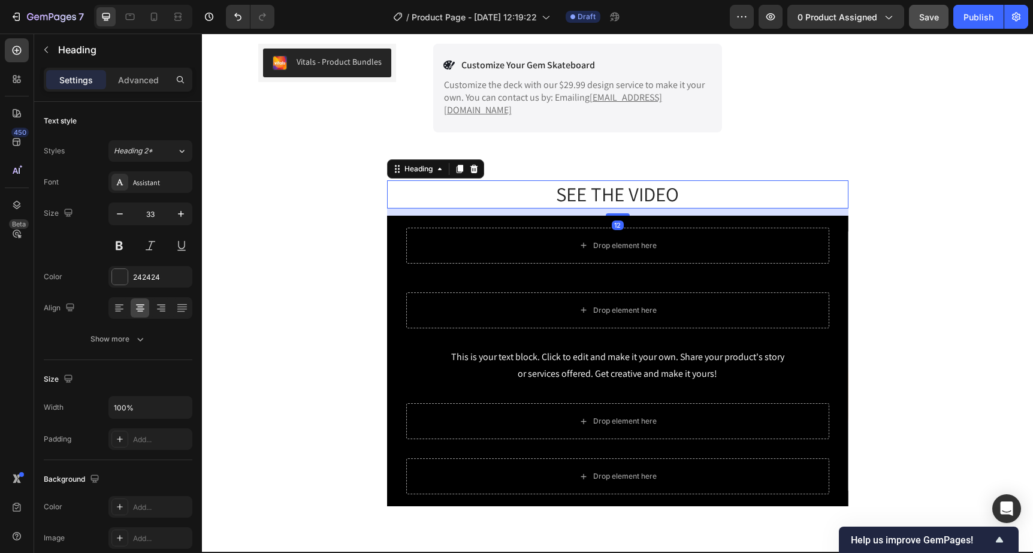
click at [640, 182] on h2 "SEE THE VIDEO" at bounding box center [617, 194] width 461 height 28
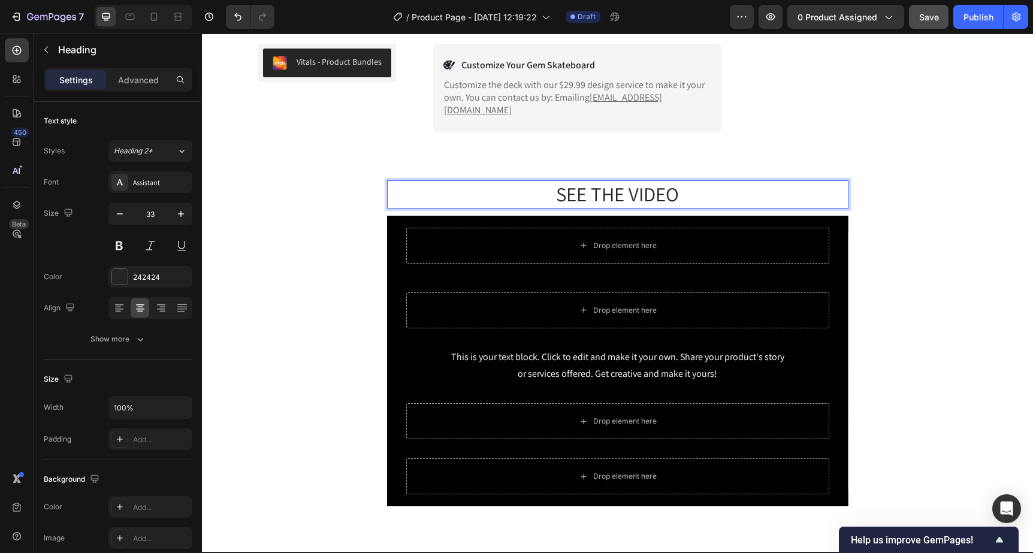
click at [640, 182] on p "SEE THE VIDEO" at bounding box center [617, 194] width 459 height 26
click at [566, 188] on p "AUTENTICO - ORIGINAL - UNICO" at bounding box center [617, 194] width 459 height 26
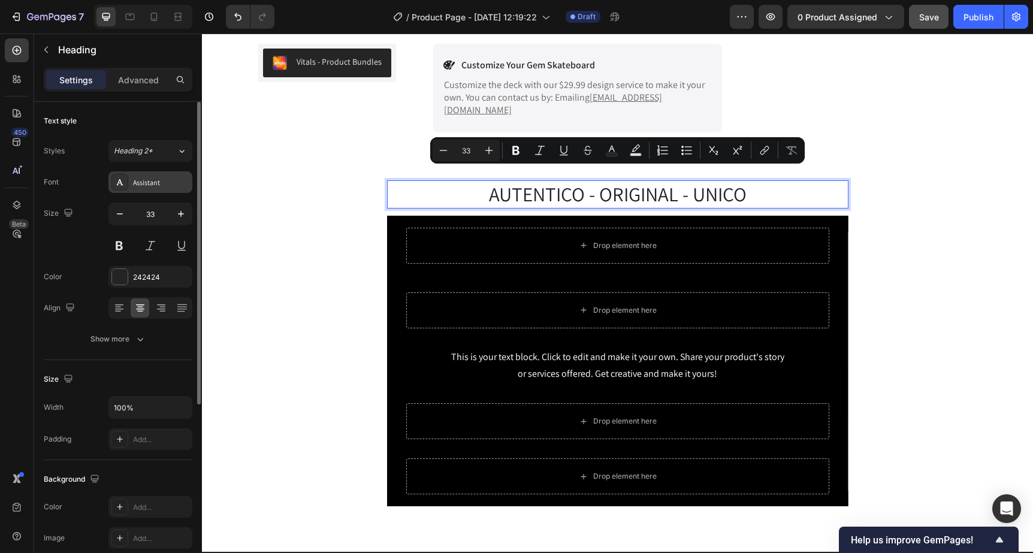
click at [122, 176] on div at bounding box center [119, 182] width 17 height 17
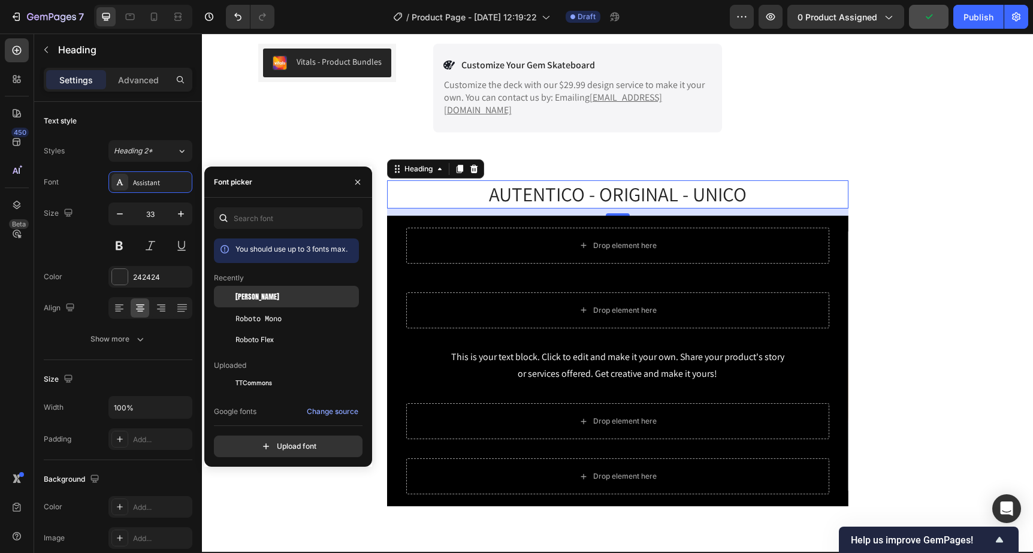
click at [246, 296] on span "[PERSON_NAME]" at bounding box center [257, 296] width 44 height 11
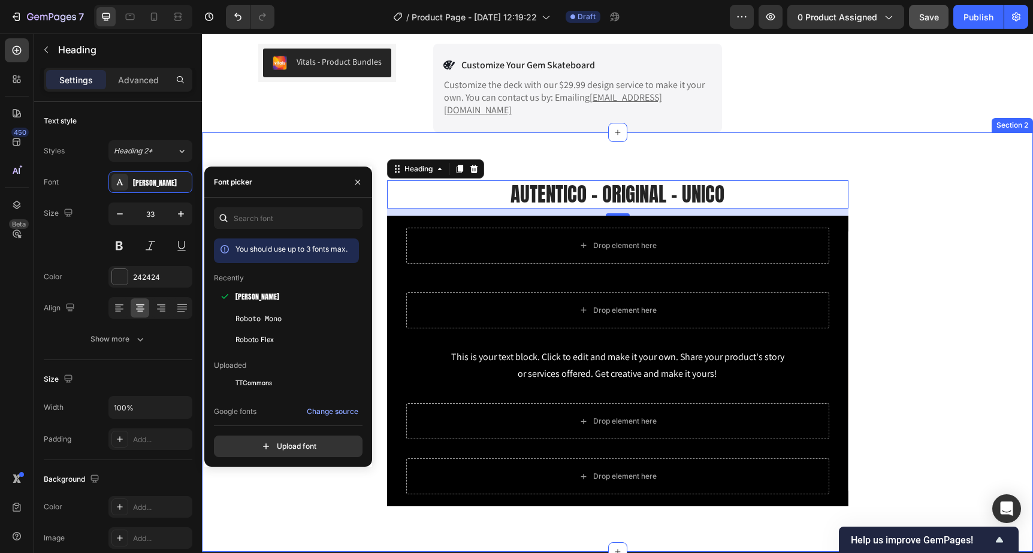
click at [879, 295] on div "AUTENTICO - ORIGINAL - UNICO Heading 12 Drop element here Row Drop element here…" at bounding box center [617, 351] width 813 height 343
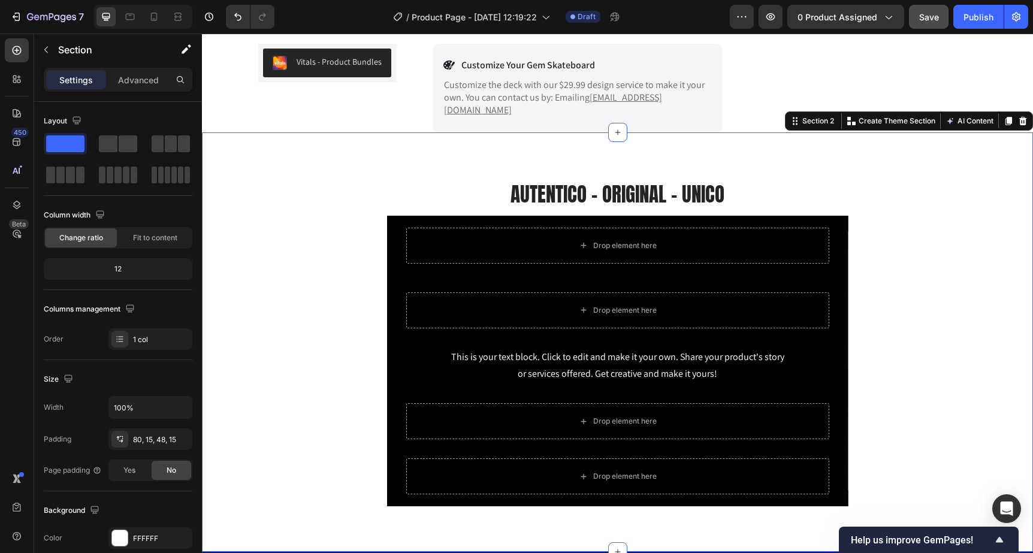
click at [879, 295] on div "AUTENTICO - ORIGINAL - UNICO Heading Drop element here Row Drop element here Ro…" at bounding box center [617, 351] width 813 height 343
click at [883, 304] on div "AUTENTICO - ORIGINAL - UNICO Heading Drop element here Row Drop element here Ro…" at bounding box center [617, 351] width 813 height 343
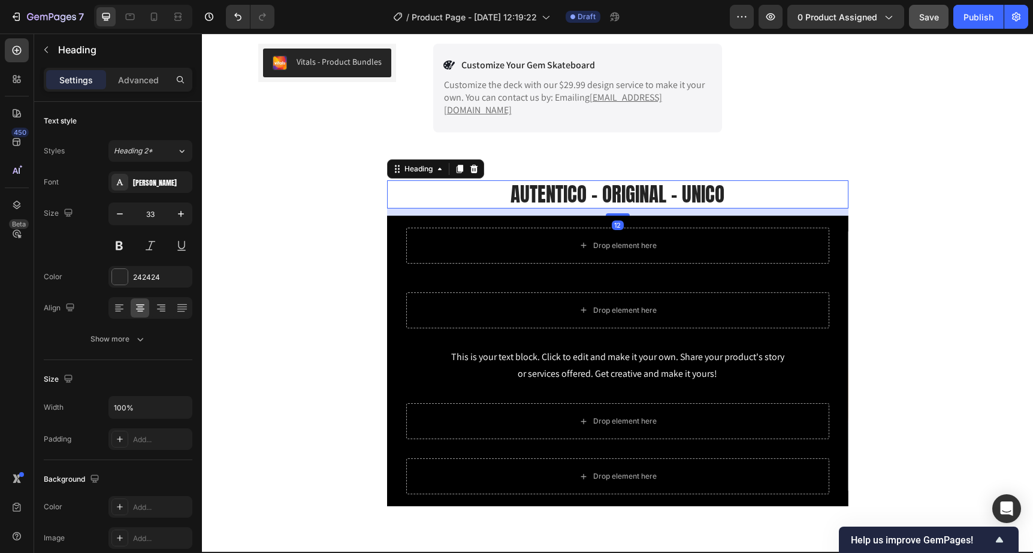
click at [595, 184] on p "AUTENTICO - ORIGINAL - UNICO" at bounding box center [617, 194] width 459 height 26
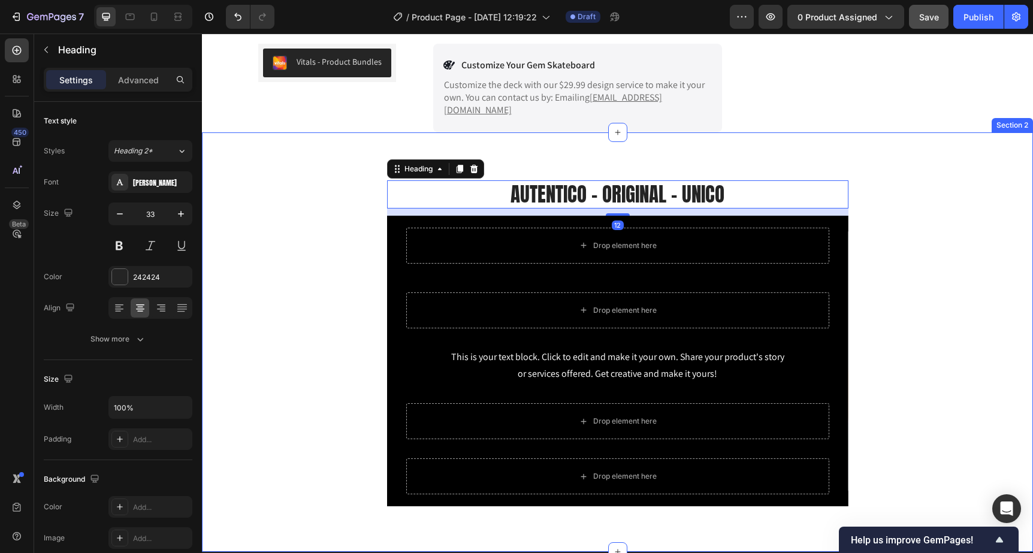
click at [339, 275] on div "AUTENTICO - ORIGINAL - UNICO Heading 12 Drop element here Row Drop element here…" at bounding box center [617, 351] width 813 height 343
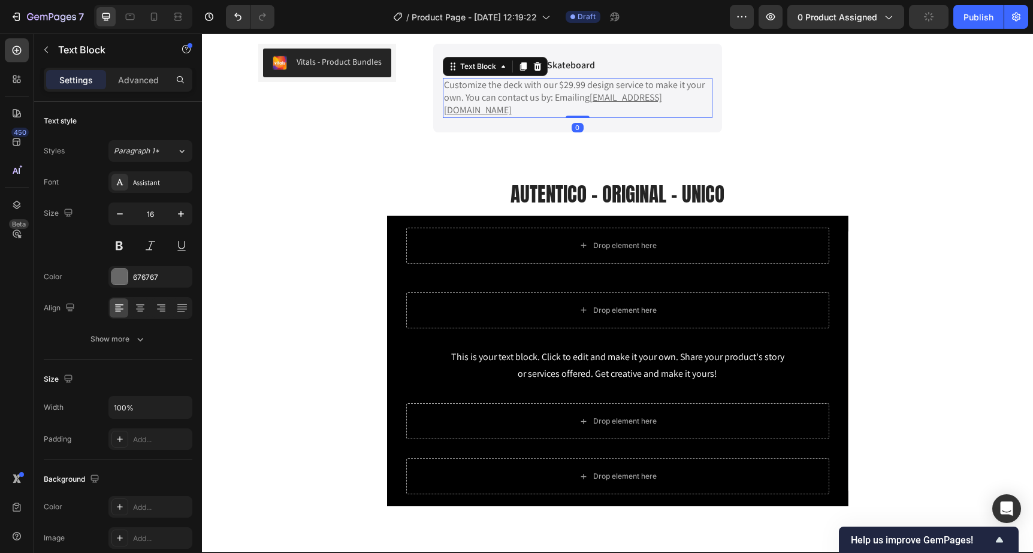
click at [483, 94] on p "Customize the deck with our $29.99 design service to make it your own. You can …" at bounding box center [577, 97] width 267 height 37
click at [435, 181] on p "AUTENTICO - ORIGINAL - UNICO" at bounding box center [617, 194] width 459 height 26
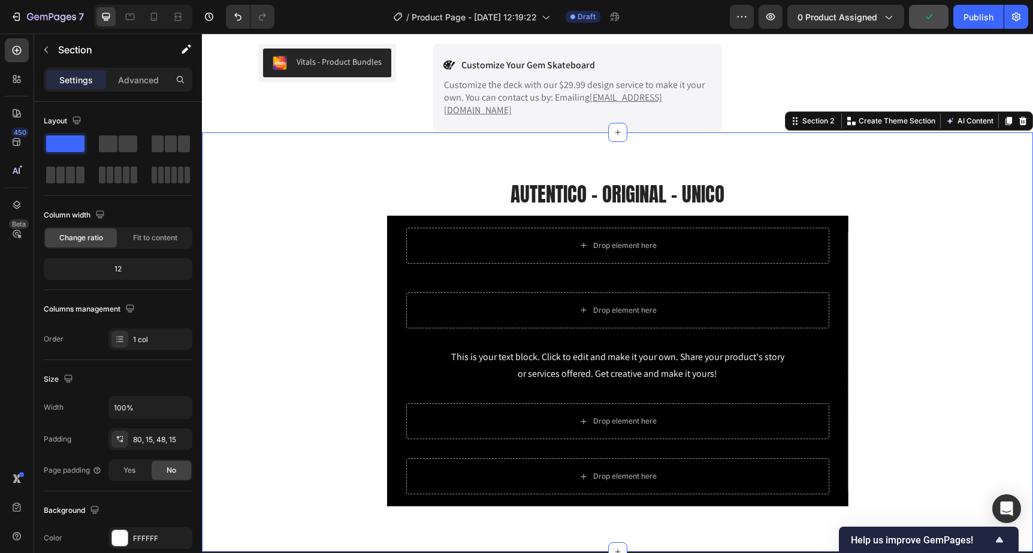
drag, startPoint x: 301, startPoint y: 223, endPoint x: 322, endPoint y: 222, distance: 21.6
click at [301, 223] on div "AUTENTICO - ORIGINAL - UNICO Heading Drop element here Row Drop element here Ro…" at bounding box center [617, 351] width 813 height 343
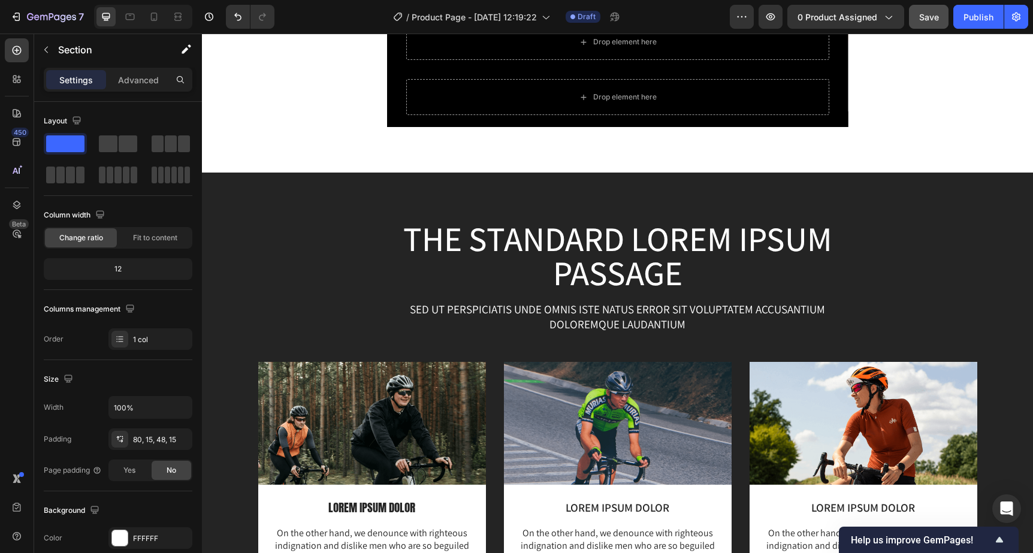
scroll to position [1015, 0]
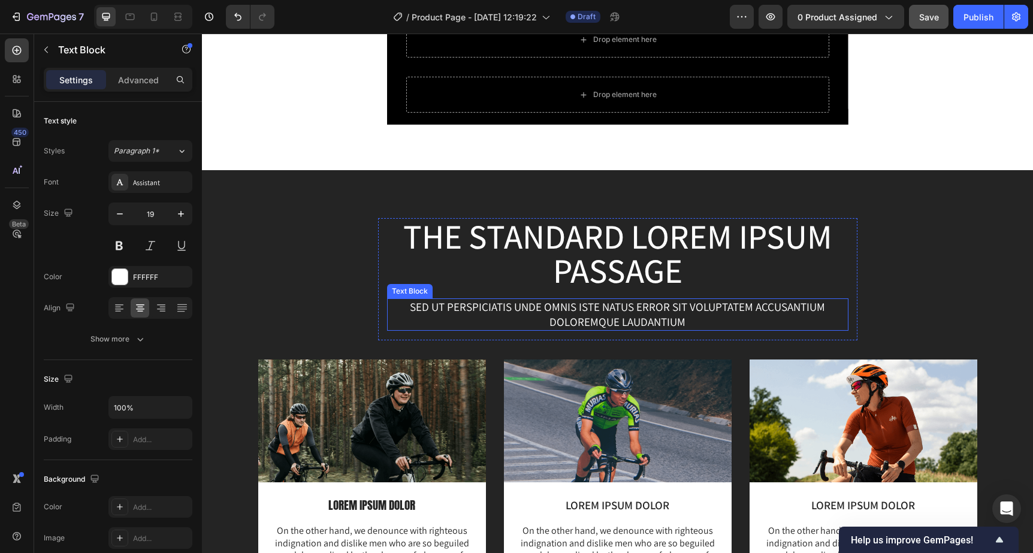
click at [623, 325] on p "Sed ut perspiciatis unde omnis iste natus error sit voluptatem accusantium dolo…" at bounding box center [617, 313] width 459 height 29
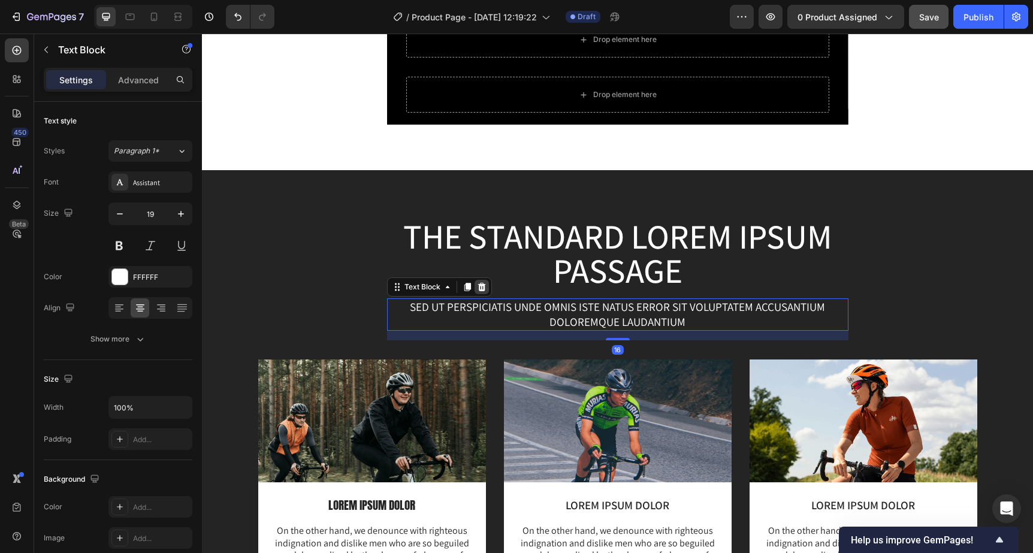
click at [477, 286] on icon at bounding box center [482, 287] width 10 height 10
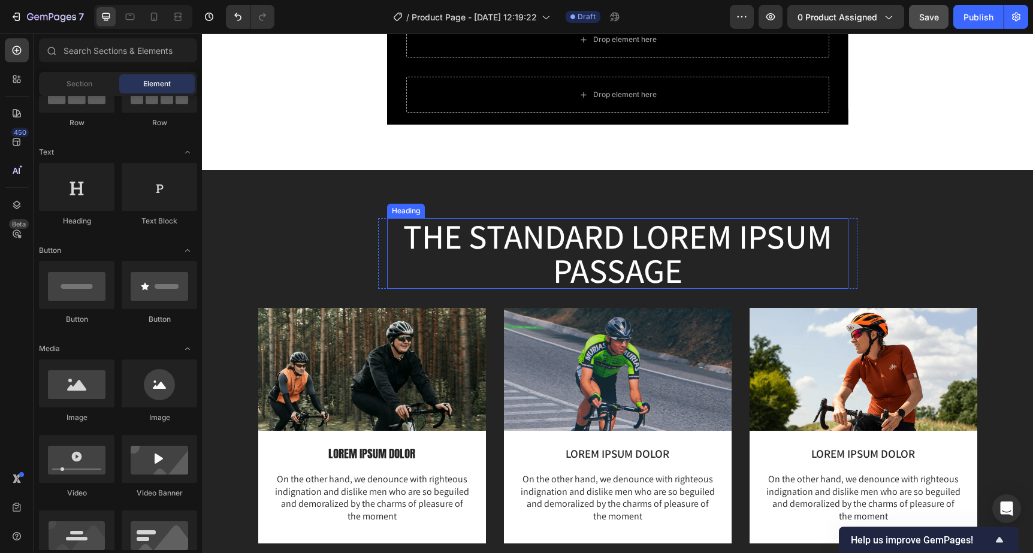
click at [489, 238] on h2 "The standard Lorem Ipsum passage" at bounding box center [617, 253] width 461 height 71
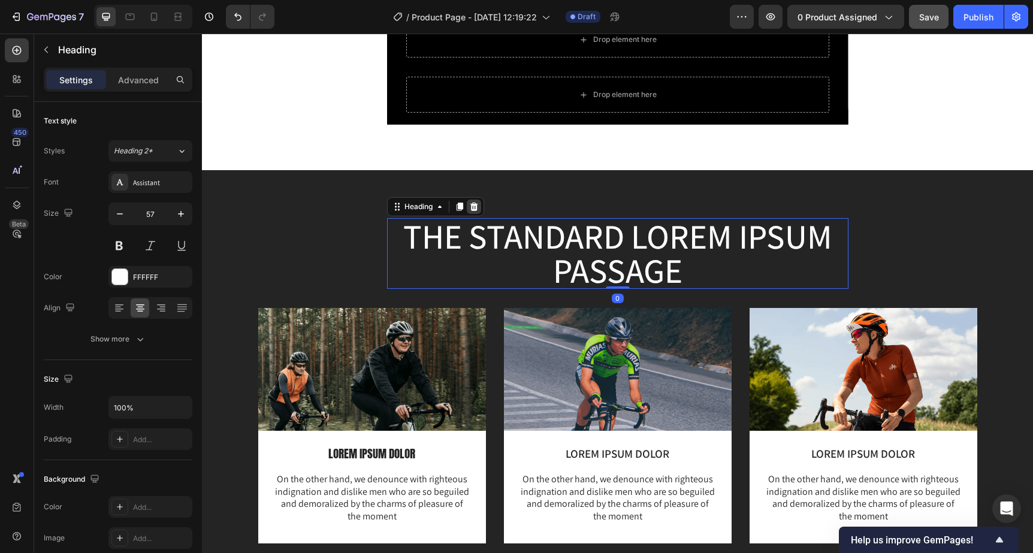
click at [478, 206] on icon at bounding box center [474, 207] width 10 height 10
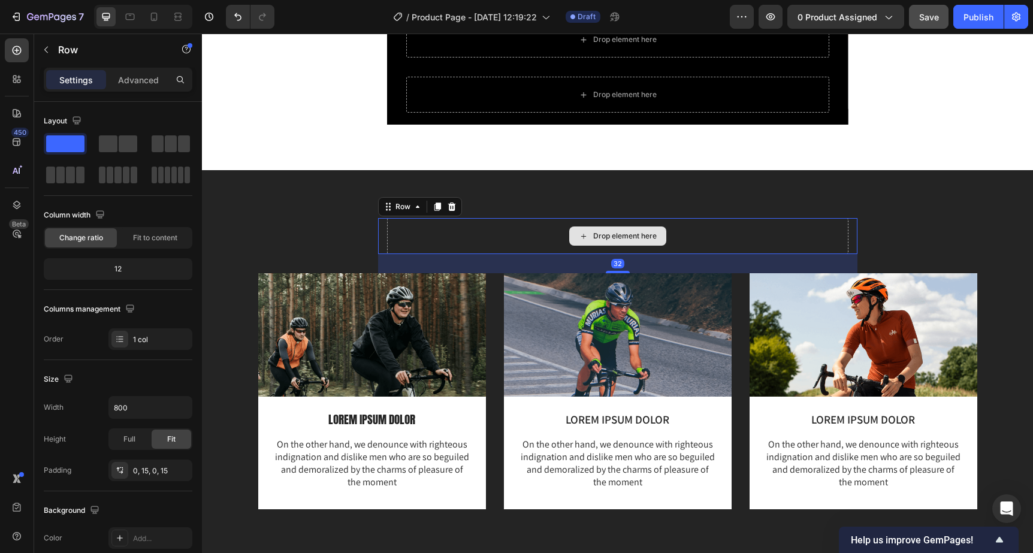
click at [477, 241] on div "Drop element here" at bounding box center [617, 236] width 461 height 36
click at [454, 204] on icon at bounding box center [451, 206] width 8 height 8
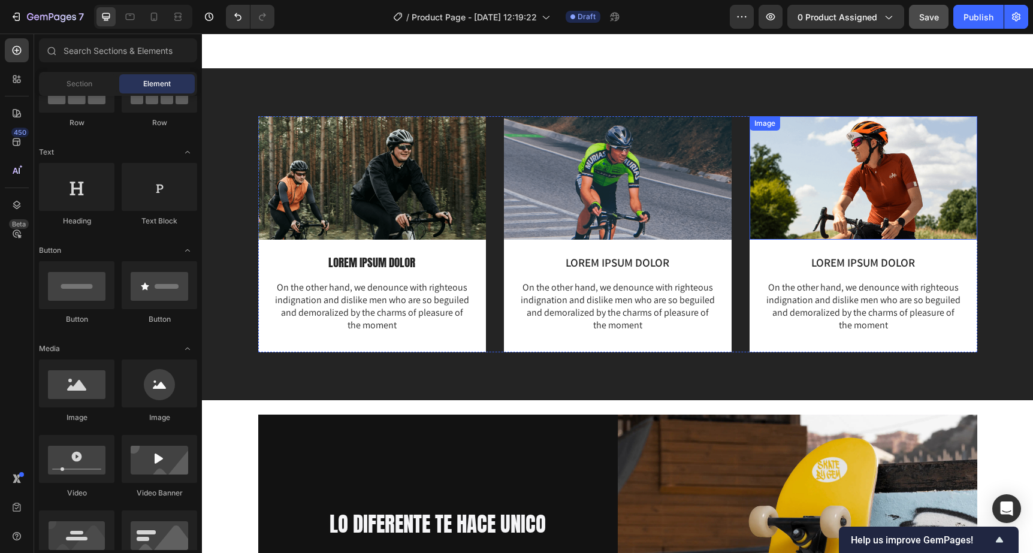
scroll to position [1119, 0]
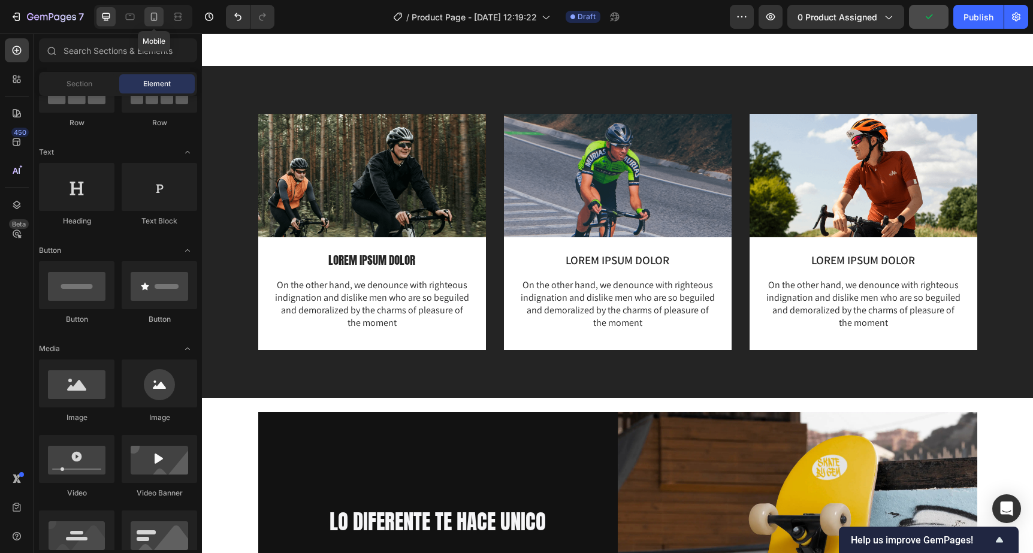
click at [150, 18] on icon at bounding box center [154, 17] width 12 height 12
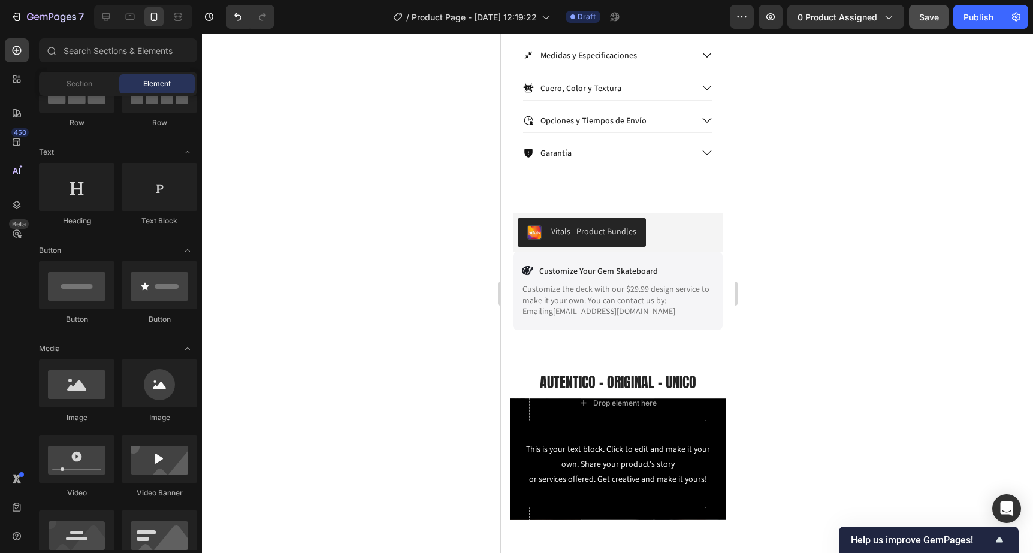
scroll to position [938, 0]
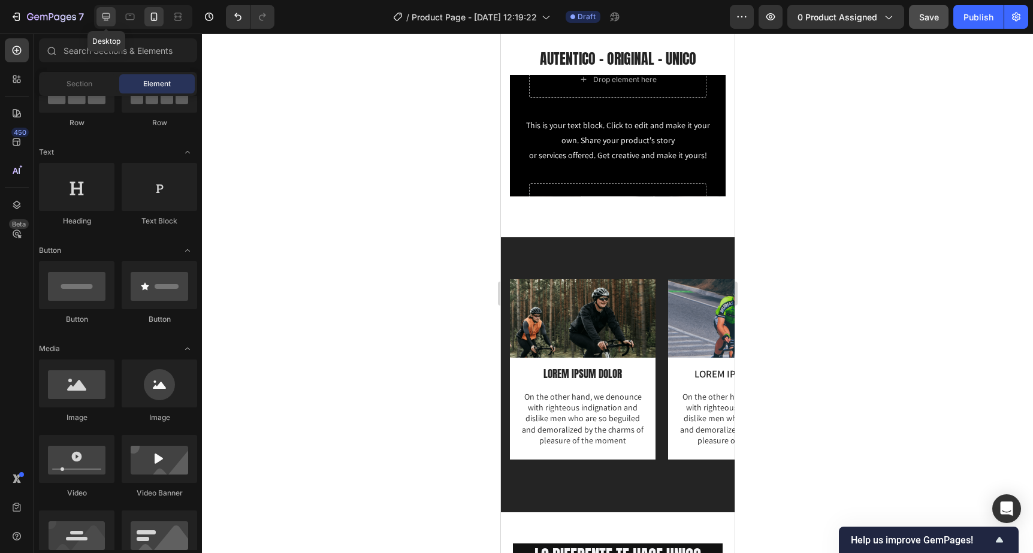
click at [101, 19] on icon at bounding box center [106, 17] width 12 height 12
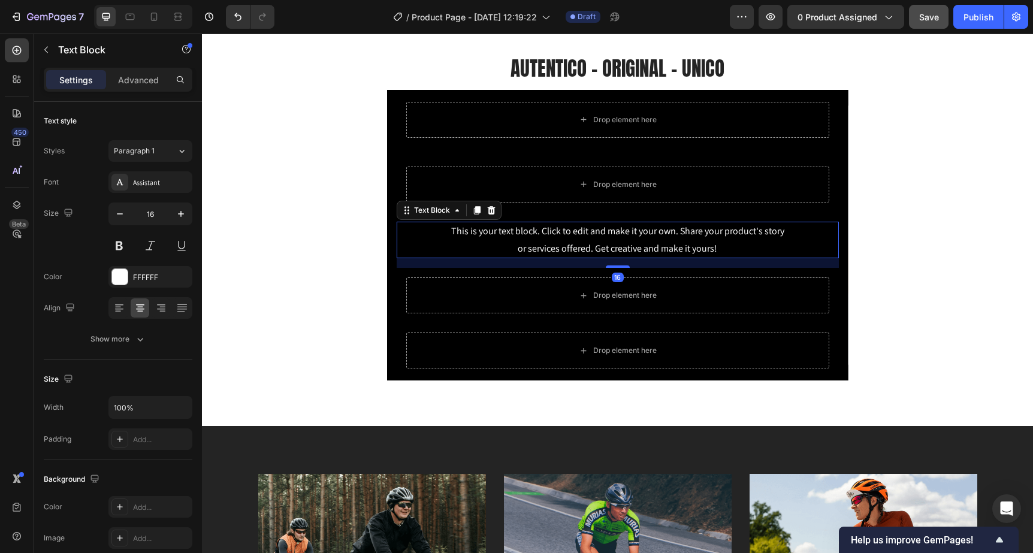
click at [626, 226] on div "This is your text block. Click to edit and make it your own. Share your product…" at bounding box center [617, 240] width 442 height 37
click at [488, 211] on icon at bounding box center [491, 210] width 8 height 8
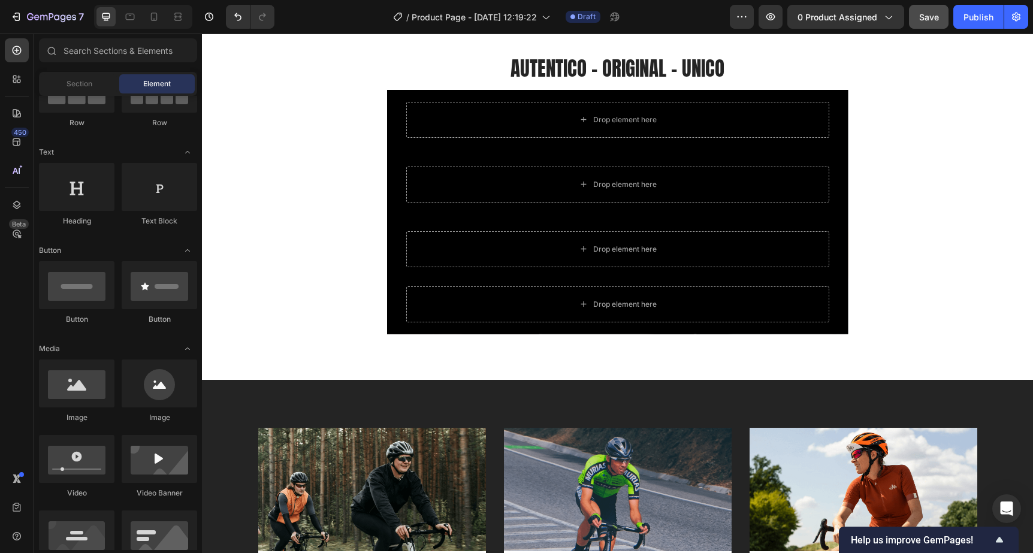
scroll to position [133, 0]
click at [125, 17] on icon at bounding box center [130, 17] width 12 height 12
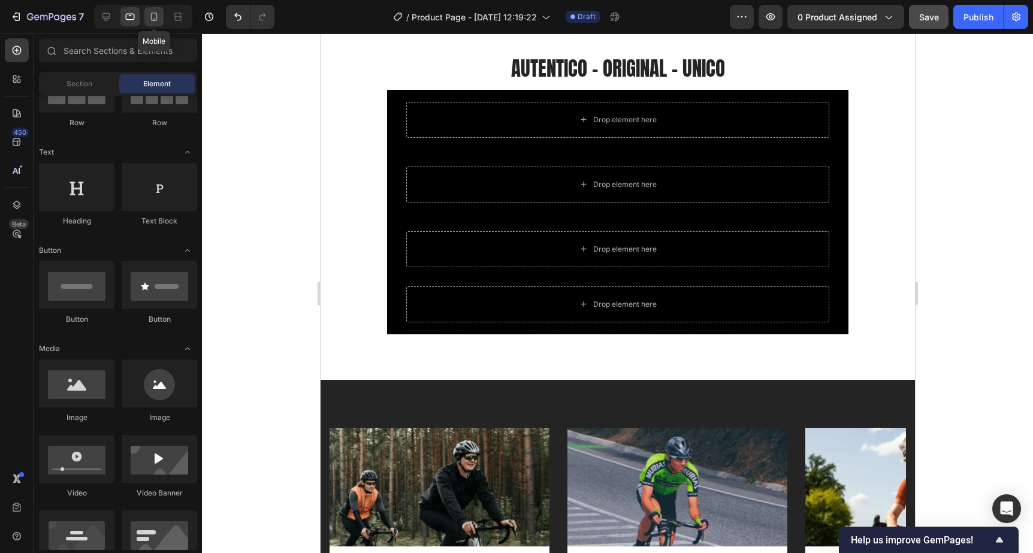
click at [152, 18] on icon at bounding box center [154, 17] width 7 height 8
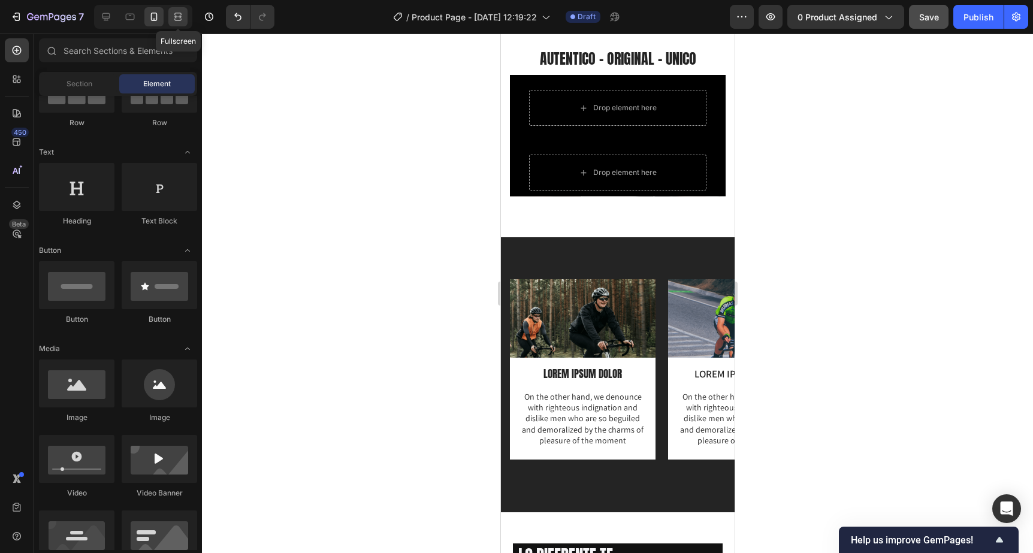
click at [174, 19] on icon at bounding box center [178, 17] width 12 height 12
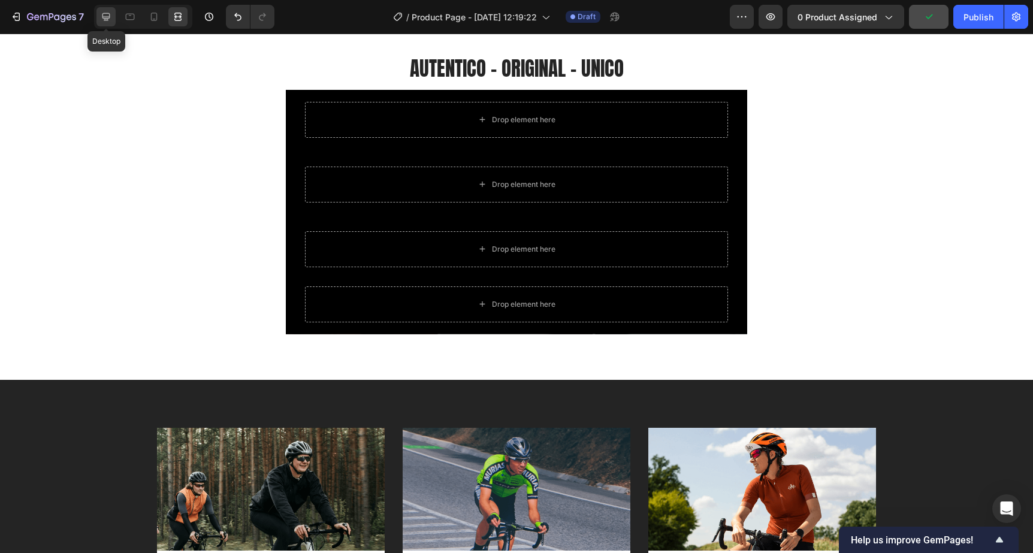
click at [104, 20] on icon at bounding box center [106, 17] width 8 height 8
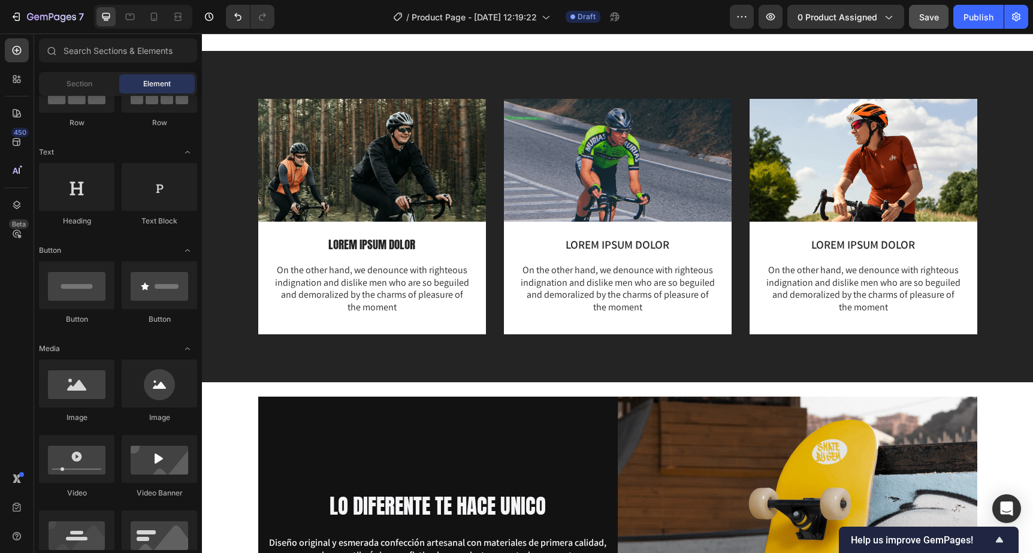
scroll to position [1269, 0]
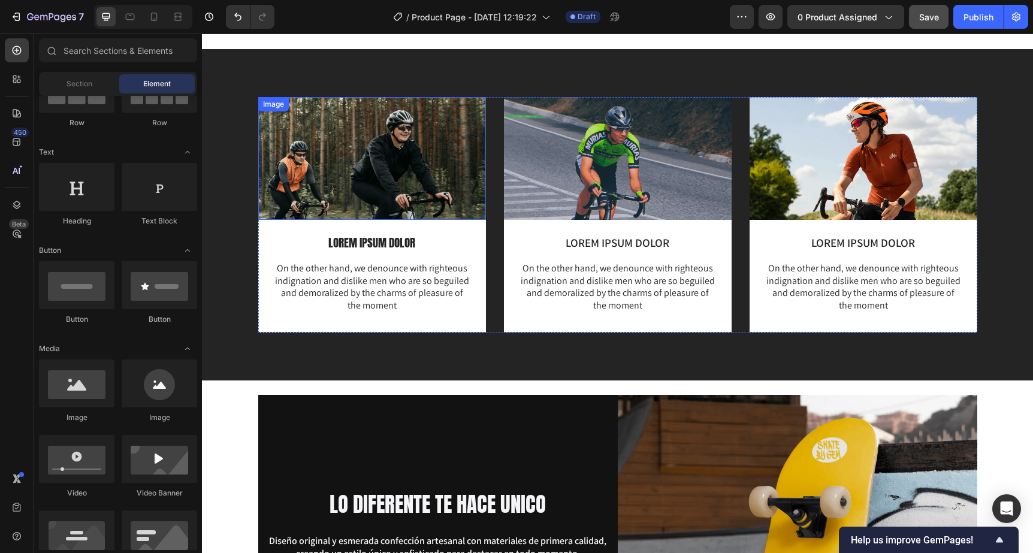
click at [349, 166] on img at bounding box center [372, 158] width 228 height 123
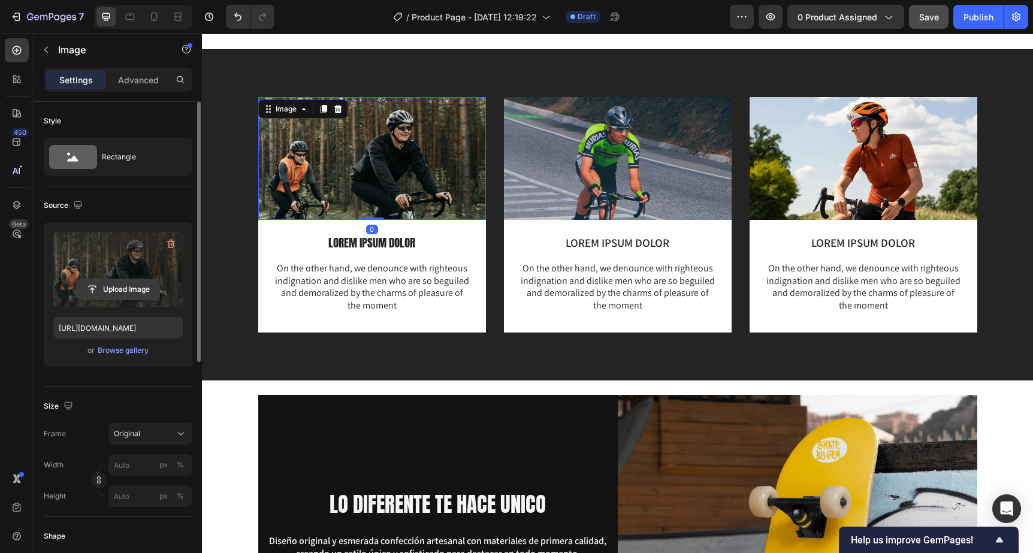
click at [122, 290] on input "file" at bounding box center [118, 289] width 83 height 20
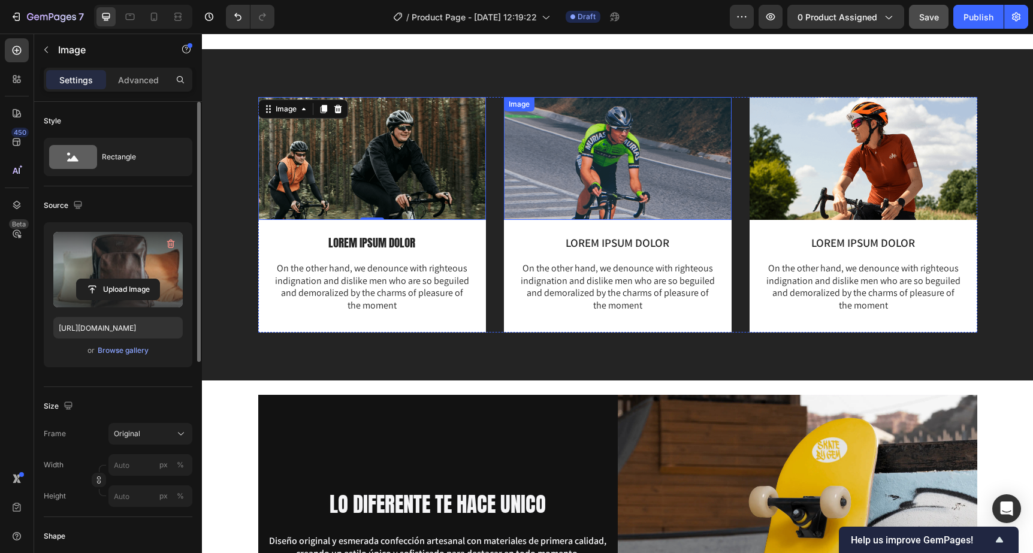
type input "https://cdn.shopify.com/s/files/1/2564/5662/files/gempages_481631331453764766-6…"
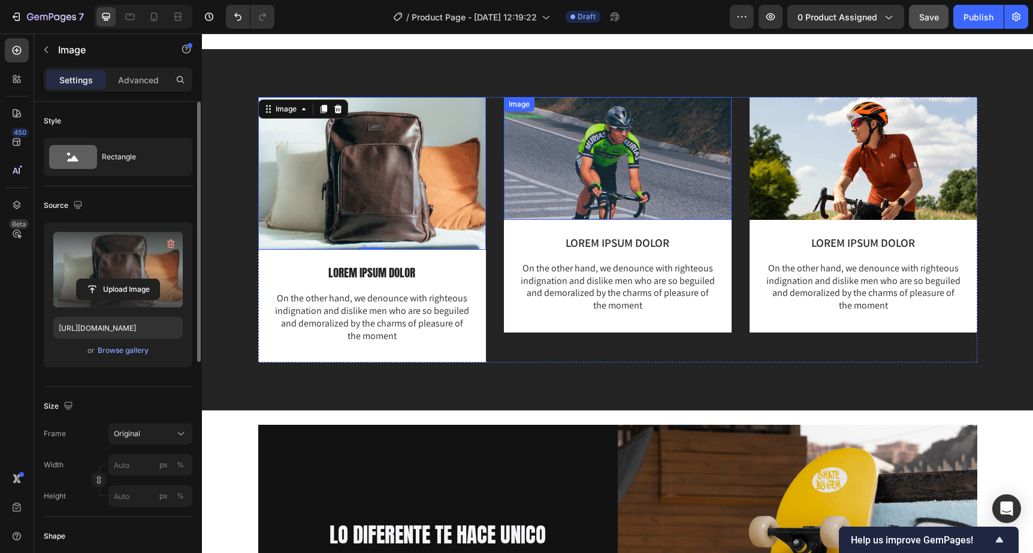
click at [545, 155] on img at bounding box center [618, 158] width 228 height 123
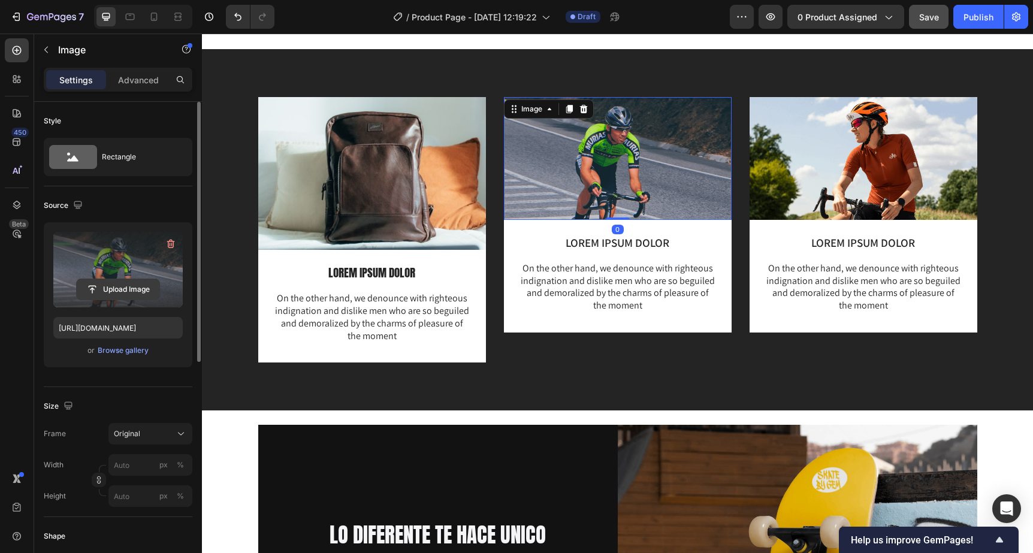
click at [119, 287] on input "file" at bounding box center [118, 289] width 83 height 20
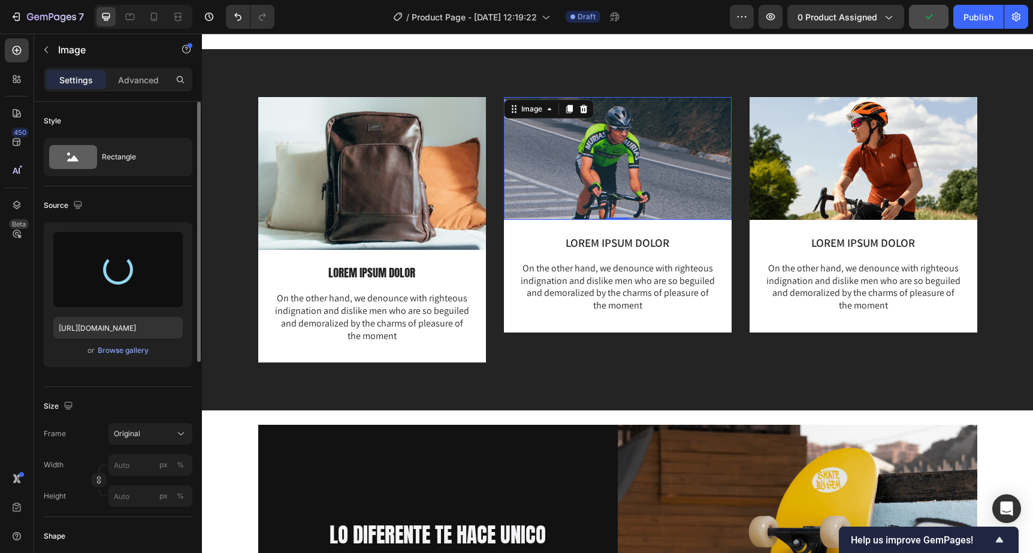
type input "https://cdn.shopify.com/s/files/1/2564/5662/files/gempages_481631331453764766-e…"
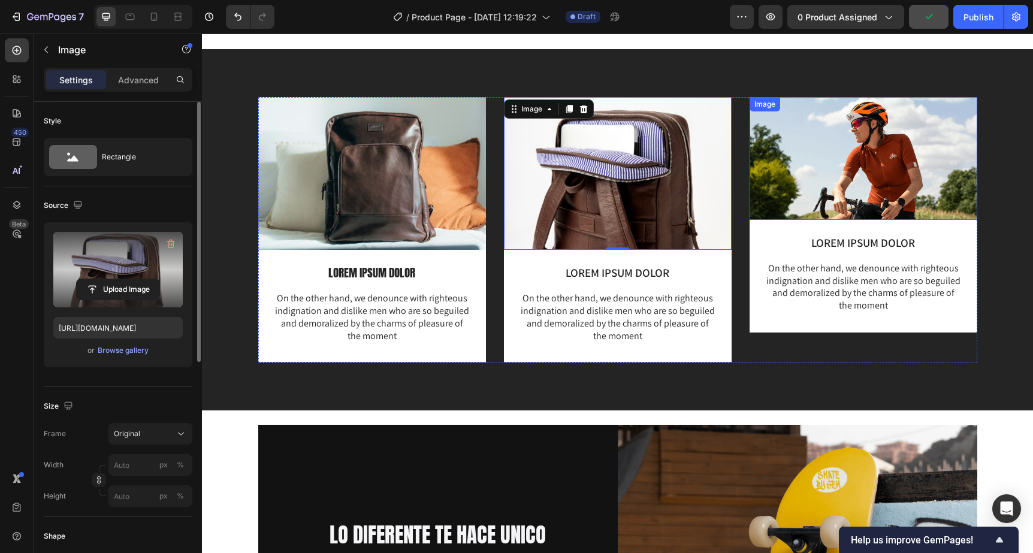
click at [876, 174] on img at bounding box center [863, 158] width 228 height 123
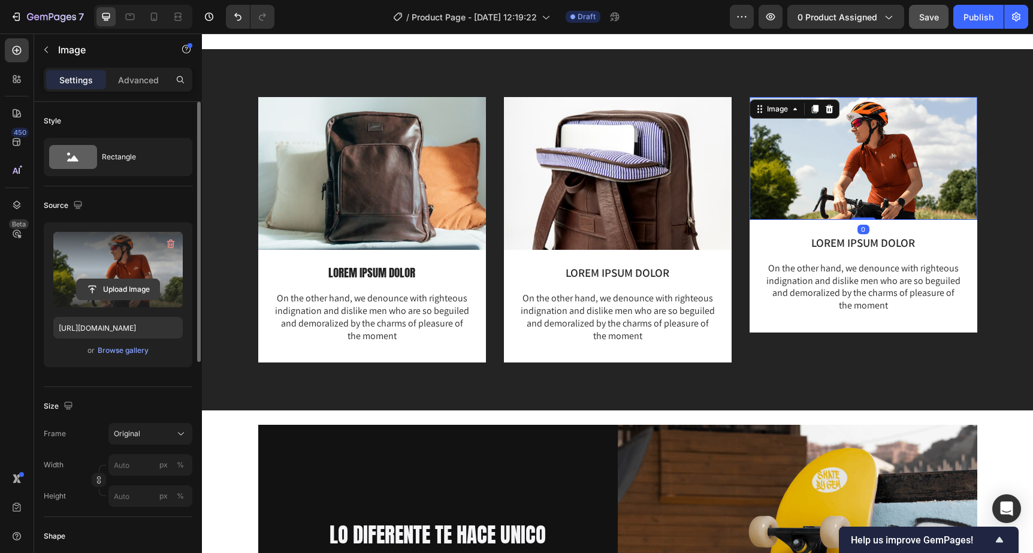
click at [113, 286] on input "file" at bounding box center [118, 289] width 83 height 20
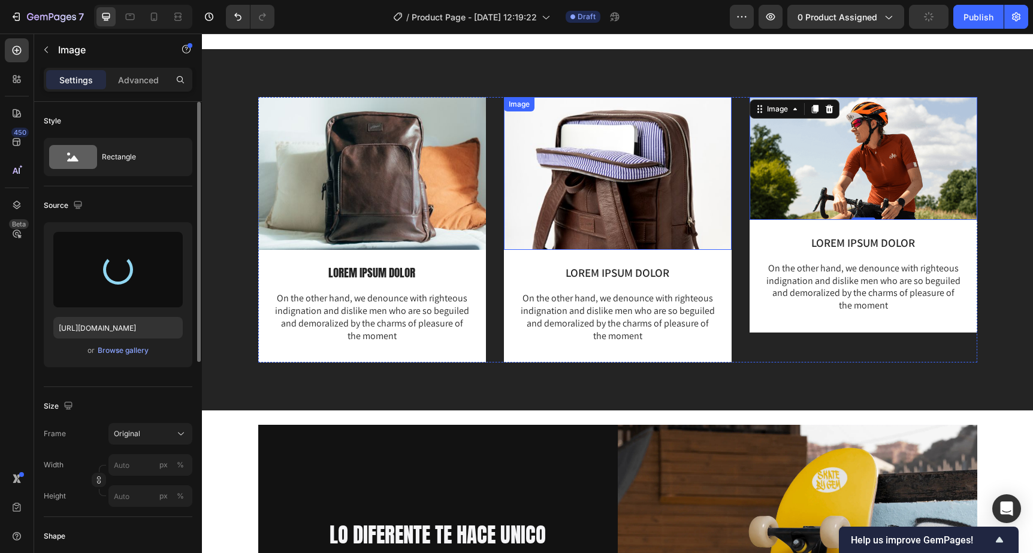
type input "https://cdn.shopify.com/s/files/1/2564/5662/files/gempages_481631331453764766-1…"
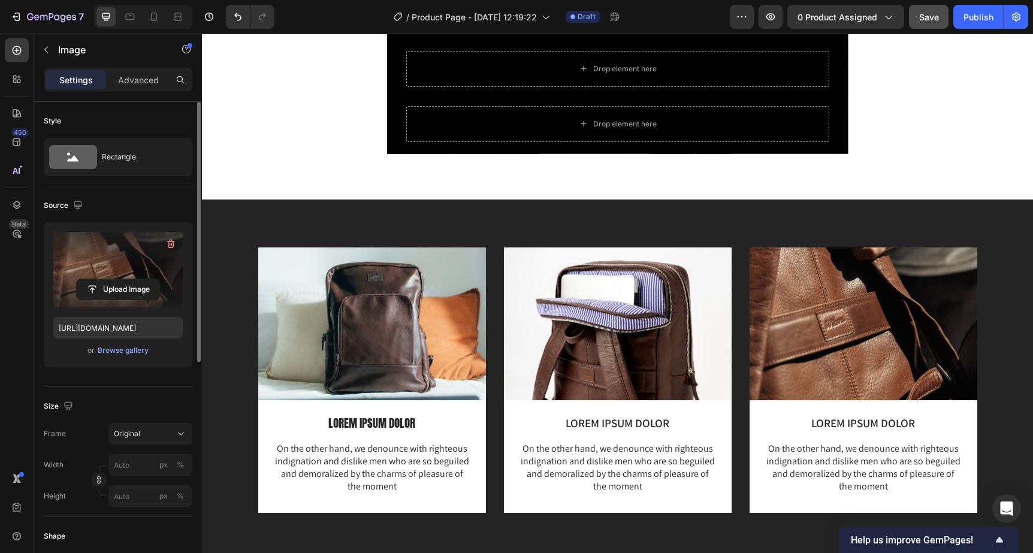
scroll to position [939, 0]
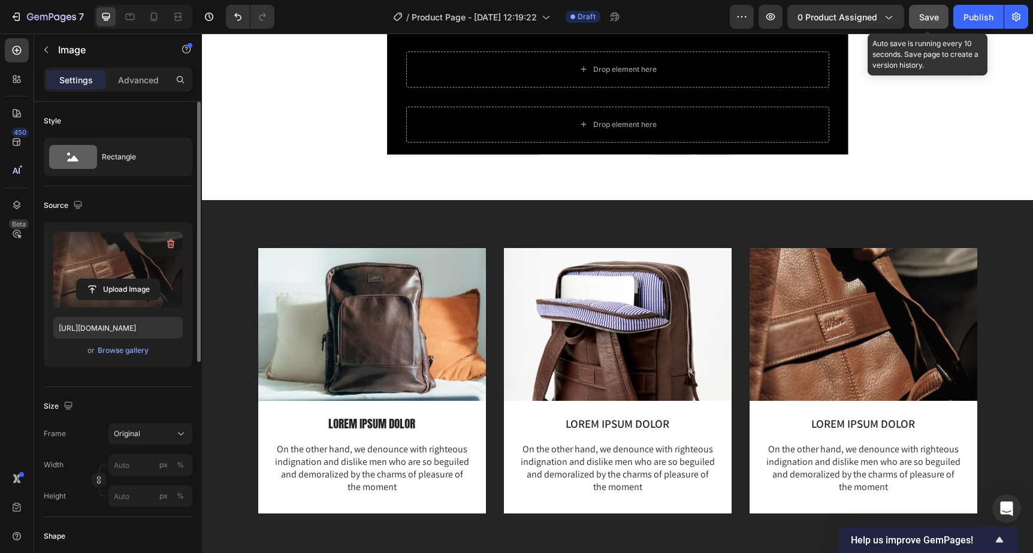
click at [933, 20] on span "Save" at bounding box center [929, 17] width 20 height 10
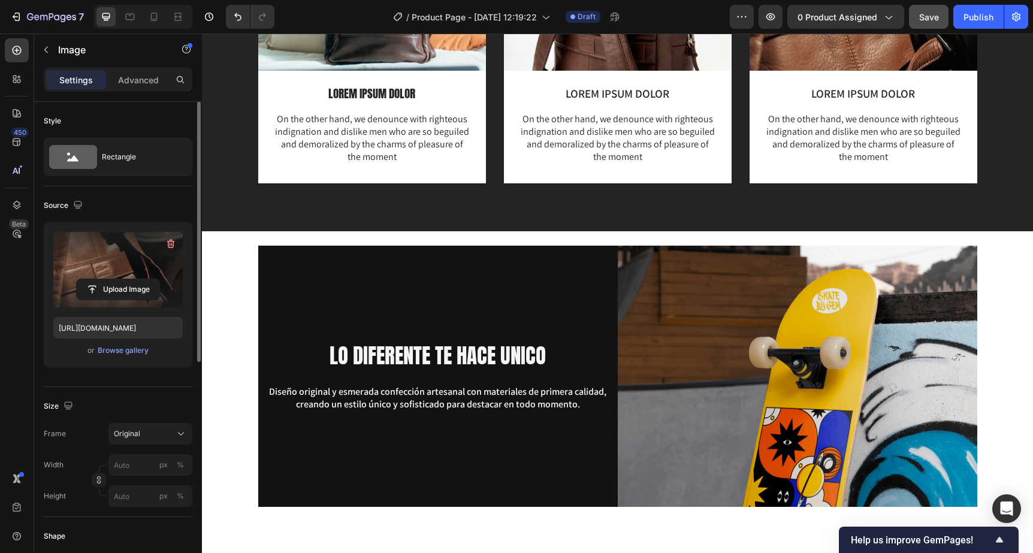
scroll to position [1262, 0]
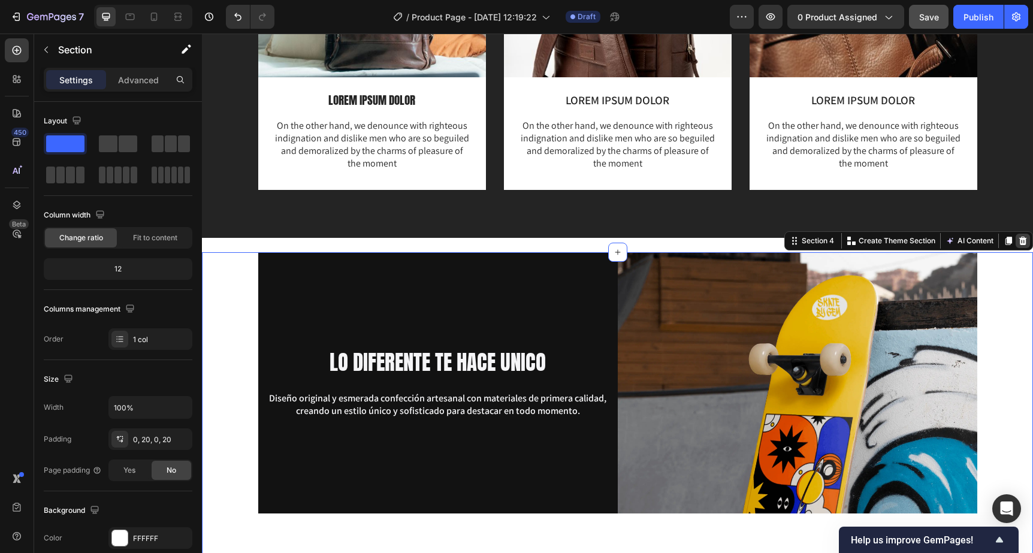
click at [1018, 242] on icon at bounding box center [1023, 241] width 10 height 10
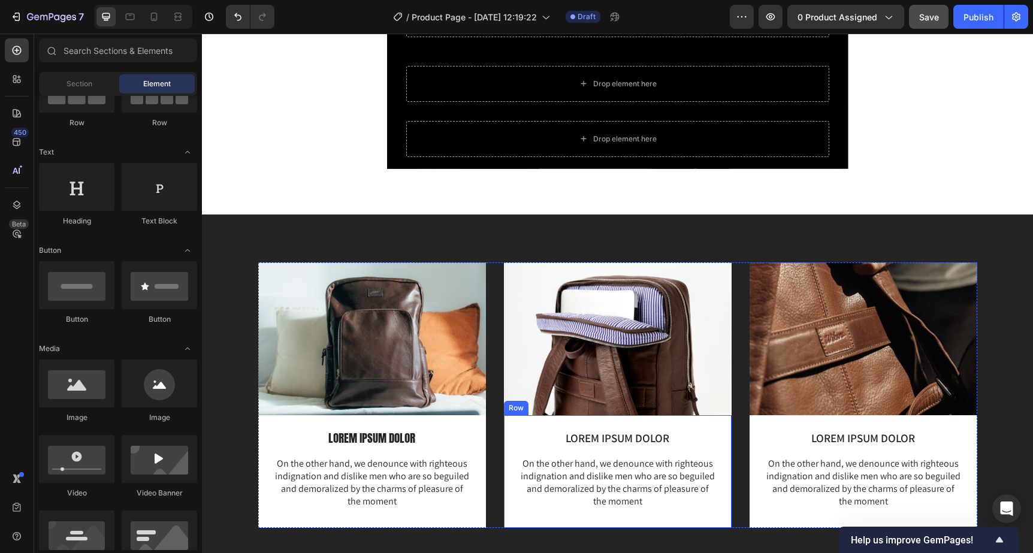
scroll to position [907, 0]
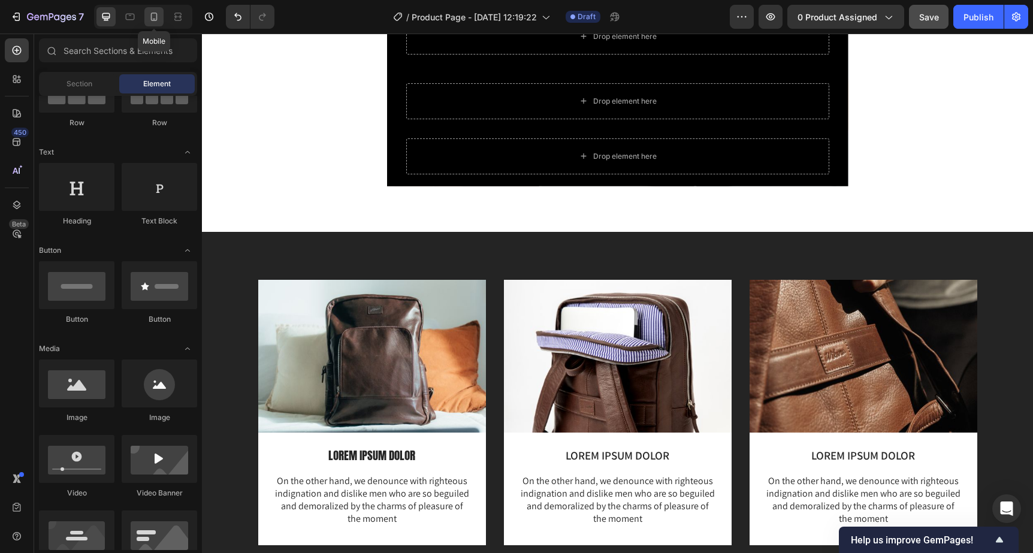
click at [153, 15] on icon at bounding box center [154, 17] width 12 height 12
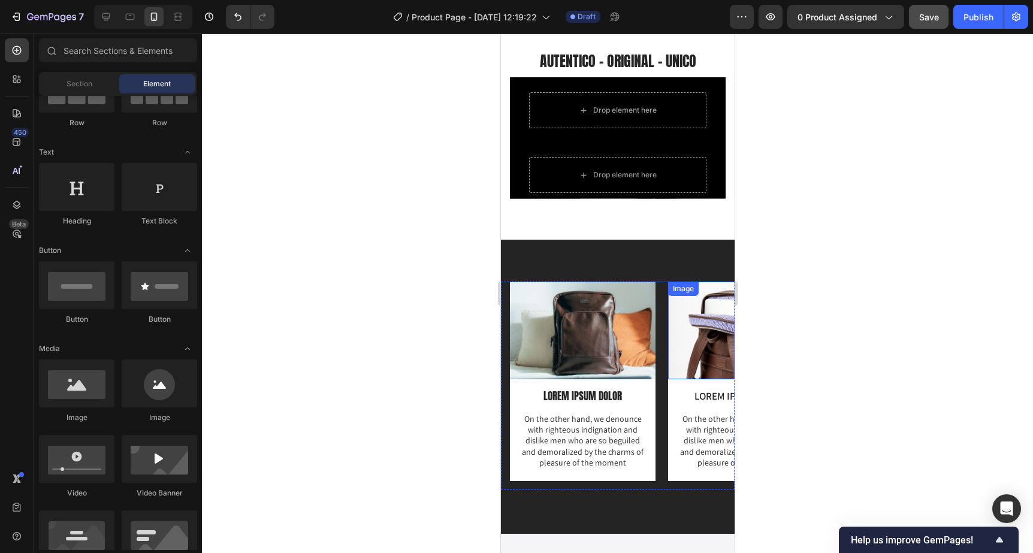
scroll to position [809, 0]
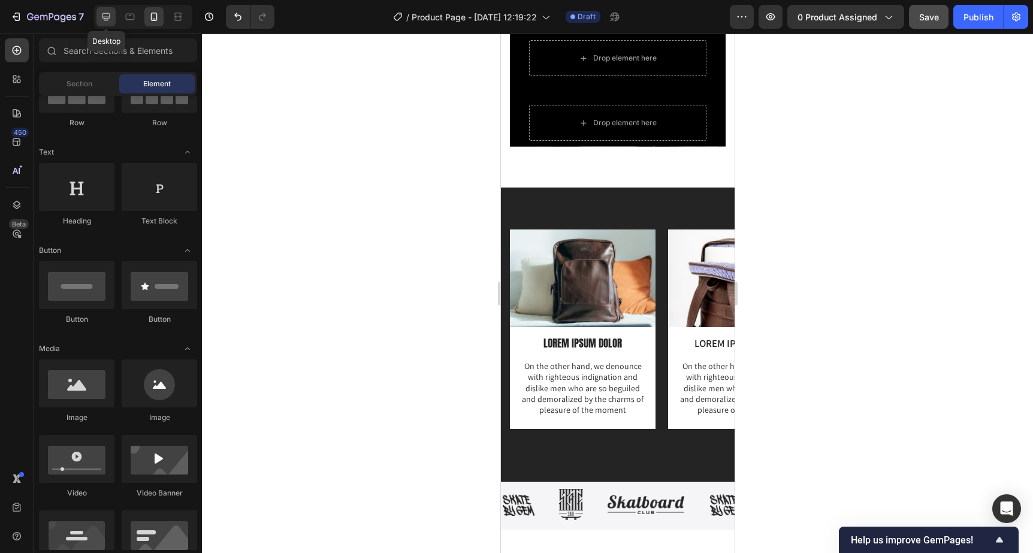
click at [101, 18] on icon at bounding box center [106, 17] width 12 height 12
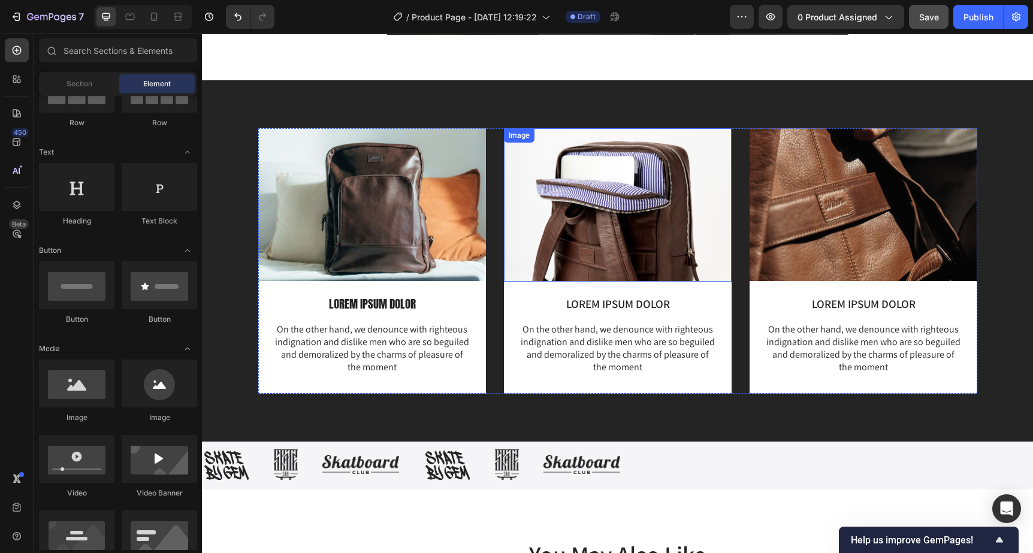
scroll to position [1059, 0]
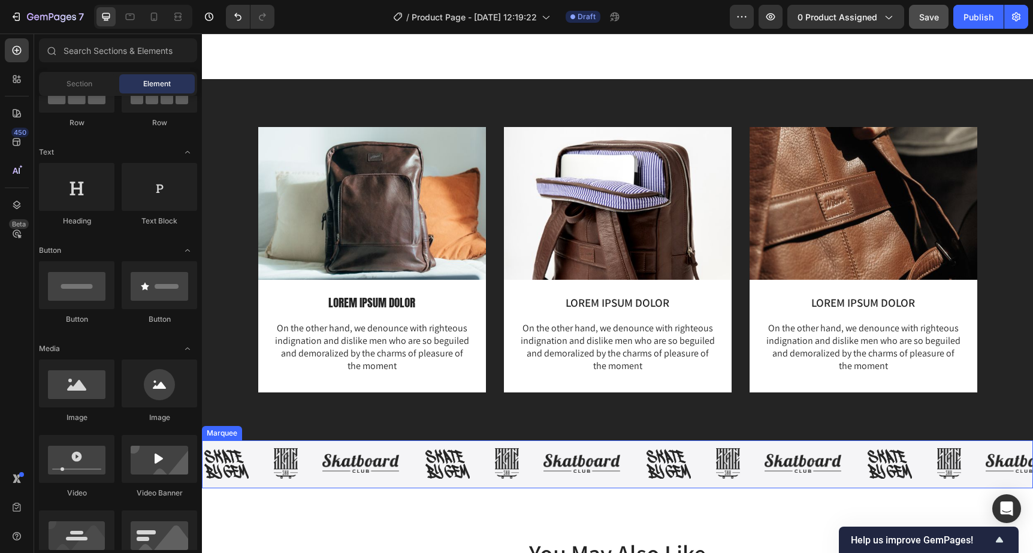
click at [556, 483] on div "Image Image Image Image Image Image Image Image Image Image Image Image Image I…" at bounding box center [617, 464] width 831 height 48
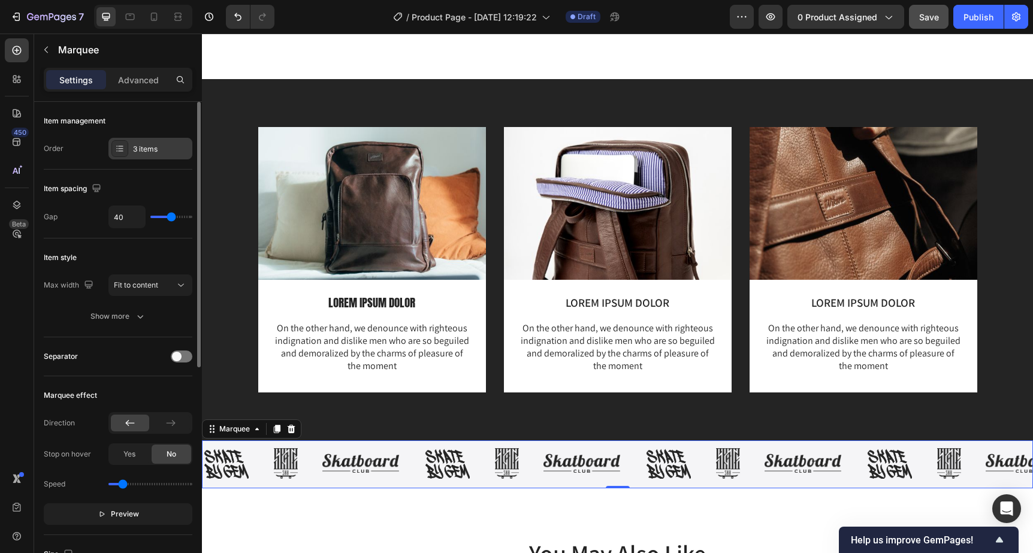
click at [128, 146] on div "3 items" at bounding box center [150, 149] width 84 height 22
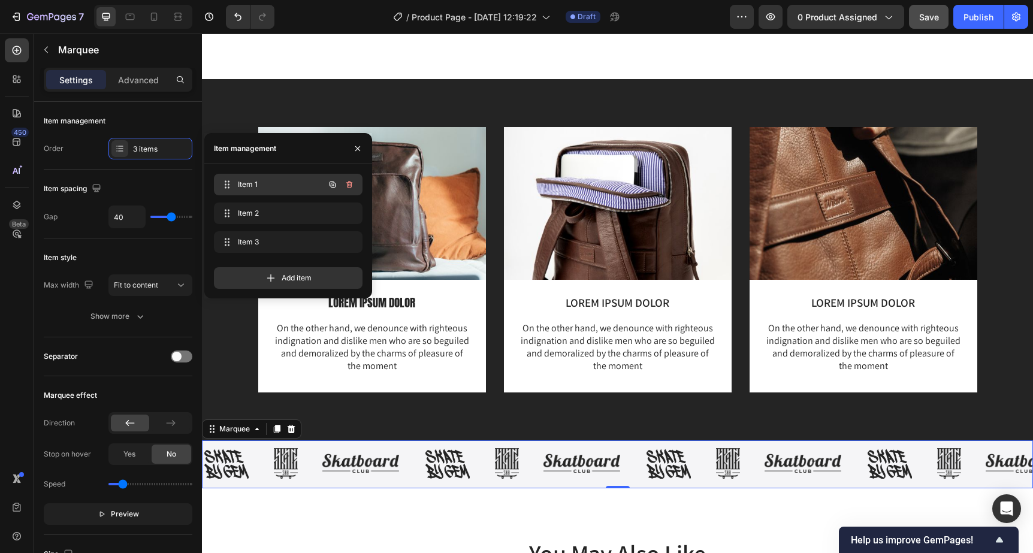
click at [268, 185] on span "Item 1" at bounding box center [272, 184] width 68 height 11
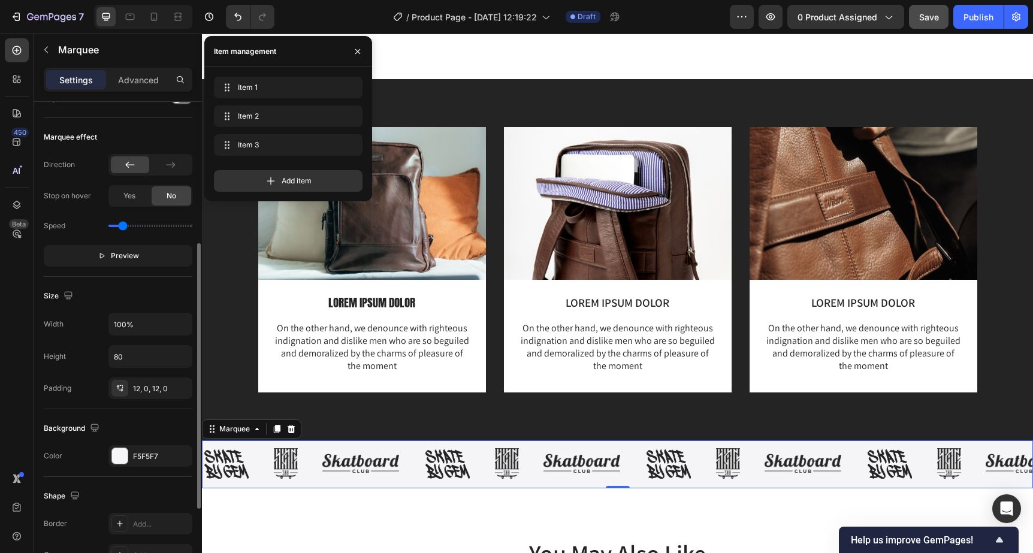
scroll to position [401, 0]
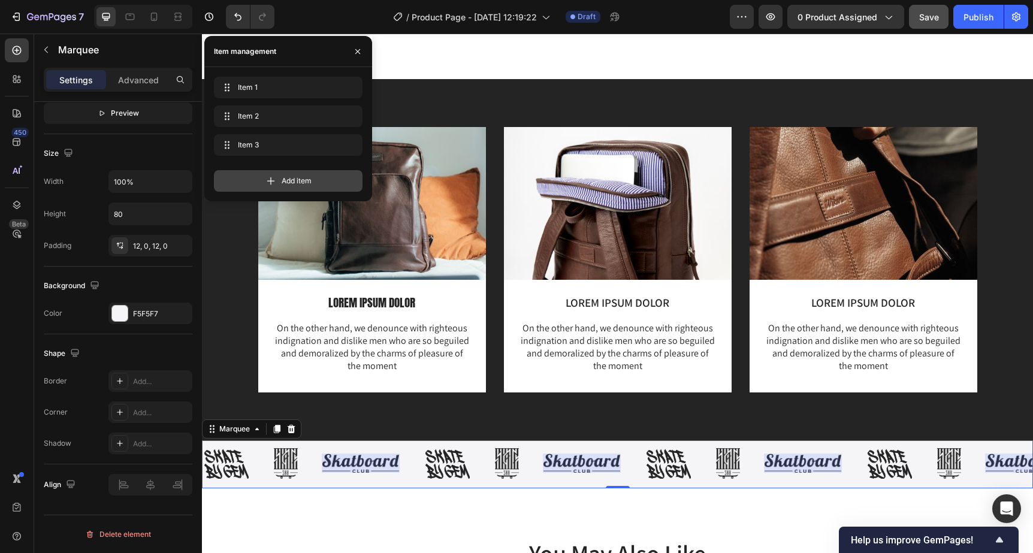
click at [279, 181] on div "Add item" at bounding box center [288, 181] width 149 height 22
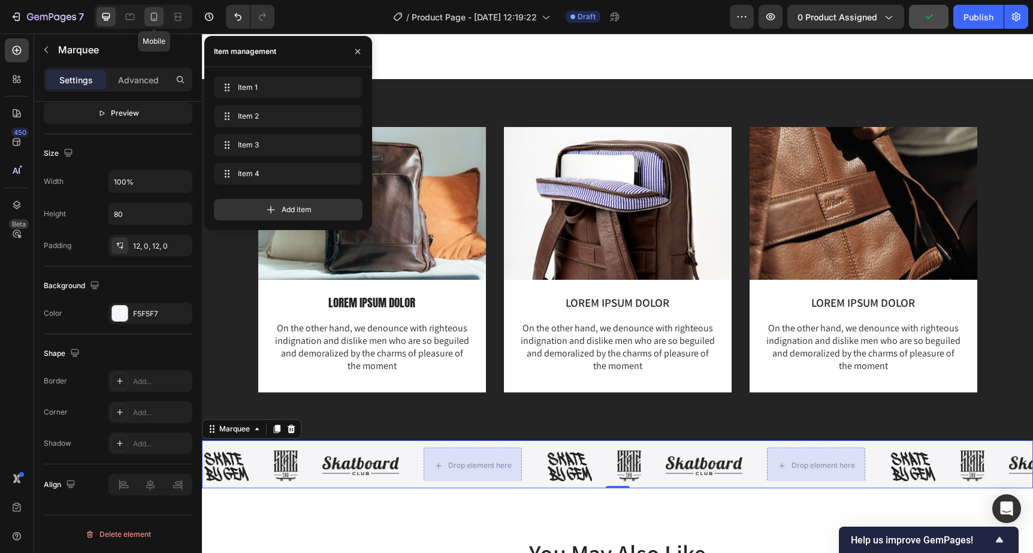
click at [153, 18] on icon at bounding box center [154, 17] width 12 height 12
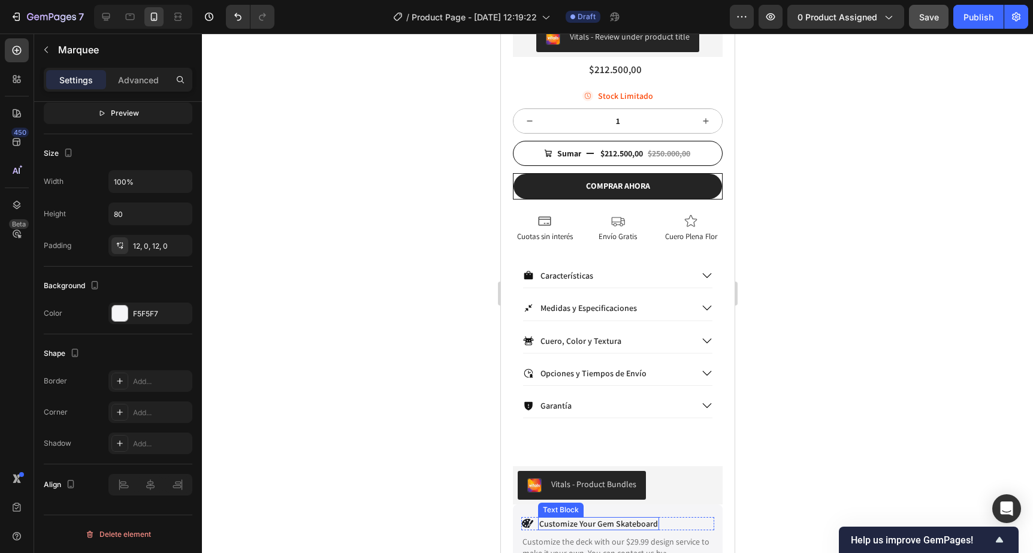
scroll to position [363, 0]
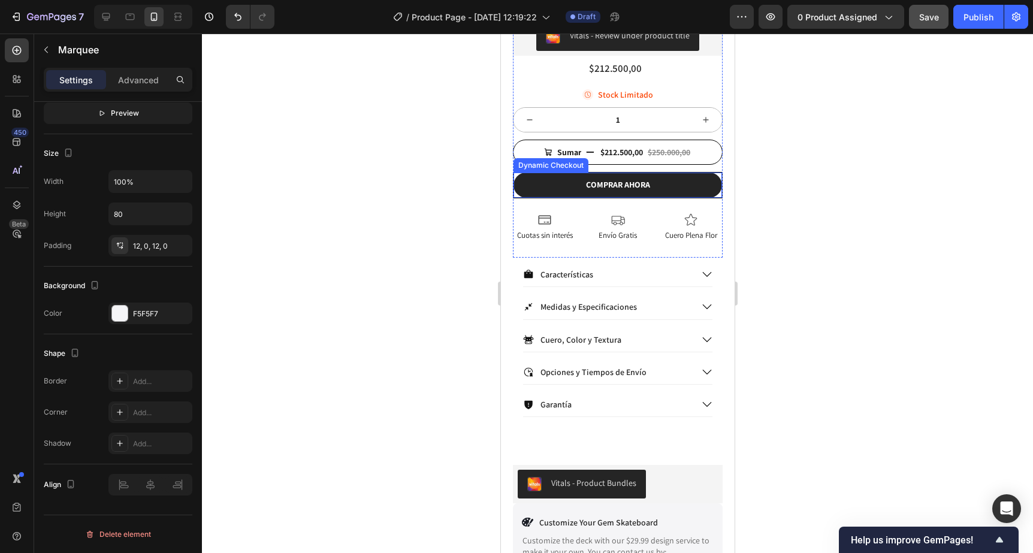
click at [517, 175] on div "COMPRAR AHORA" at bounding box center [617, 184] width 208 height 25
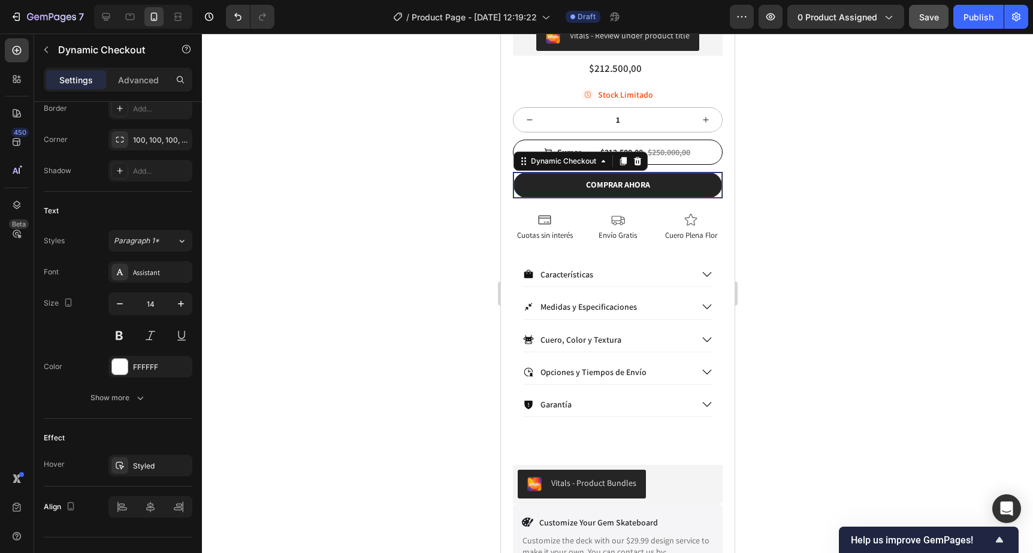
scroll to position [0, 0]
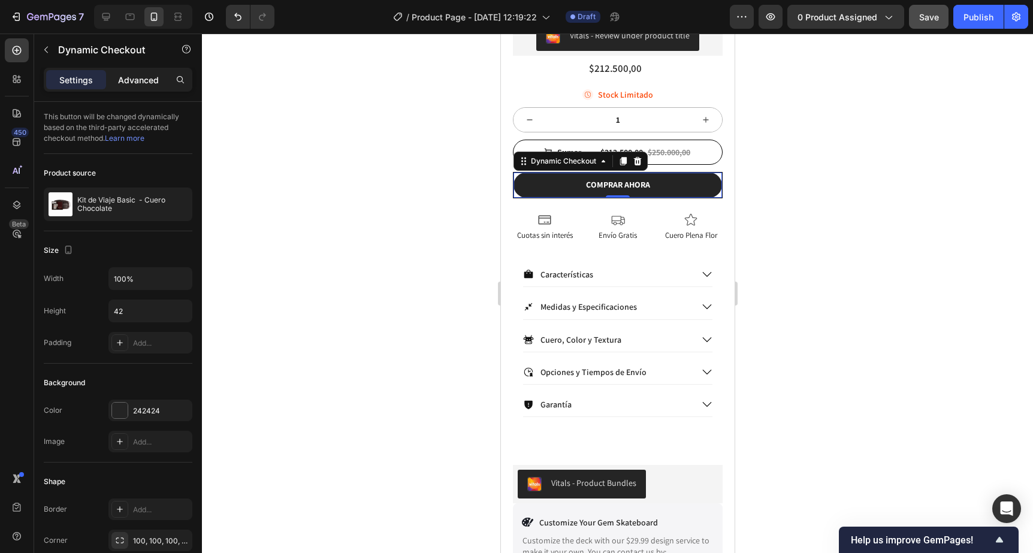
click at [131, 84] on p "Advanced" at bounding box center [138, 80] width 41 height 13
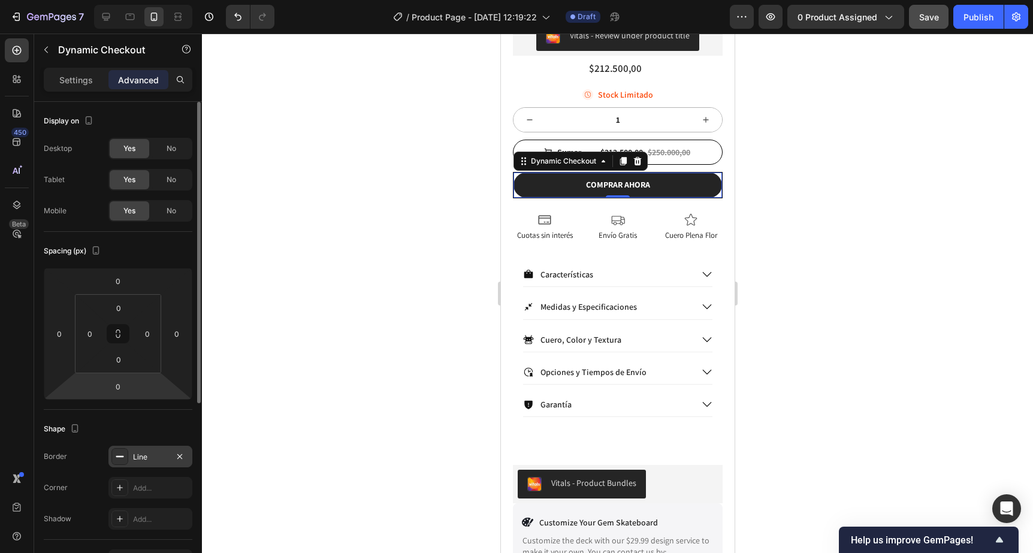
click at [128, 461] on div "Line" at bounding box center [150, 457] width 84 height 22
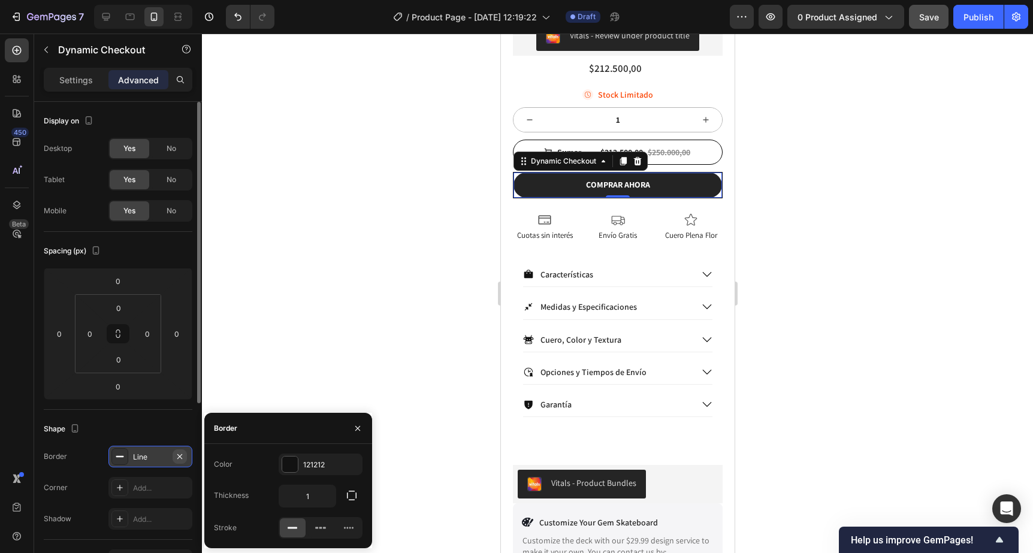
click at [182, 458] on icon "button" at bounding box center [180, 457] width 10 height 10
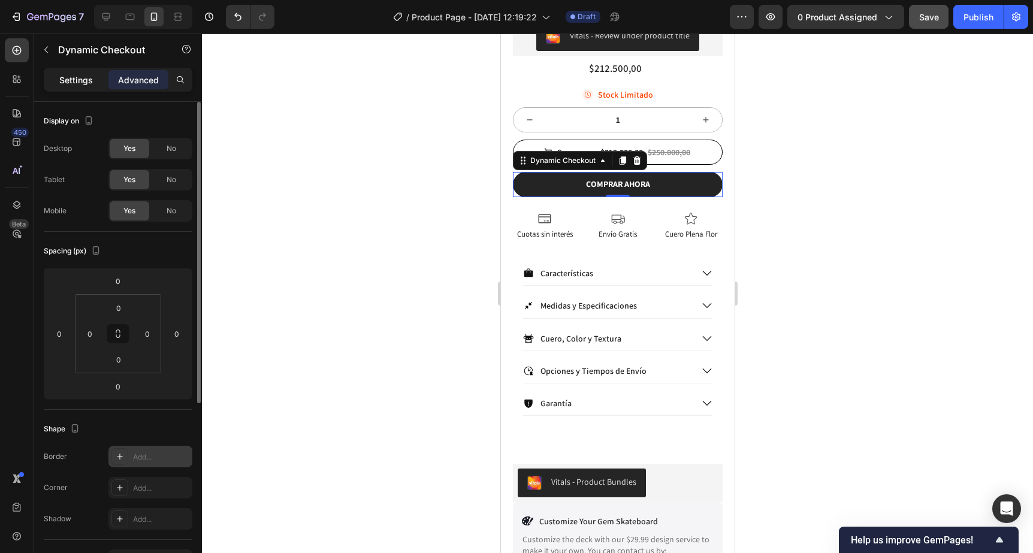
click at [68, 81] on p "Settings" at bounding box center [76, 80] width 34 height 13
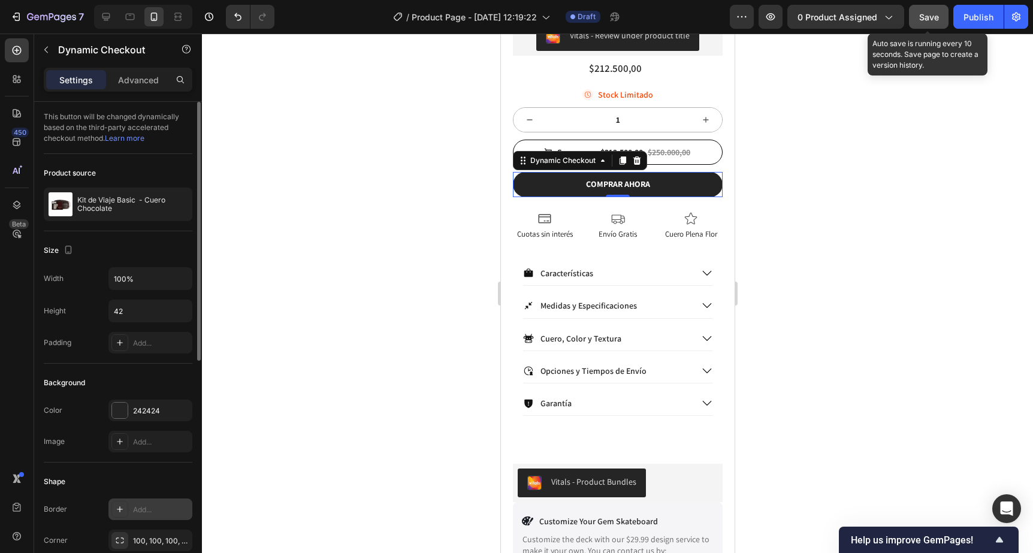
click at [919, 14] on button "Save" at bounding box center [929, 17] width 40 height 24
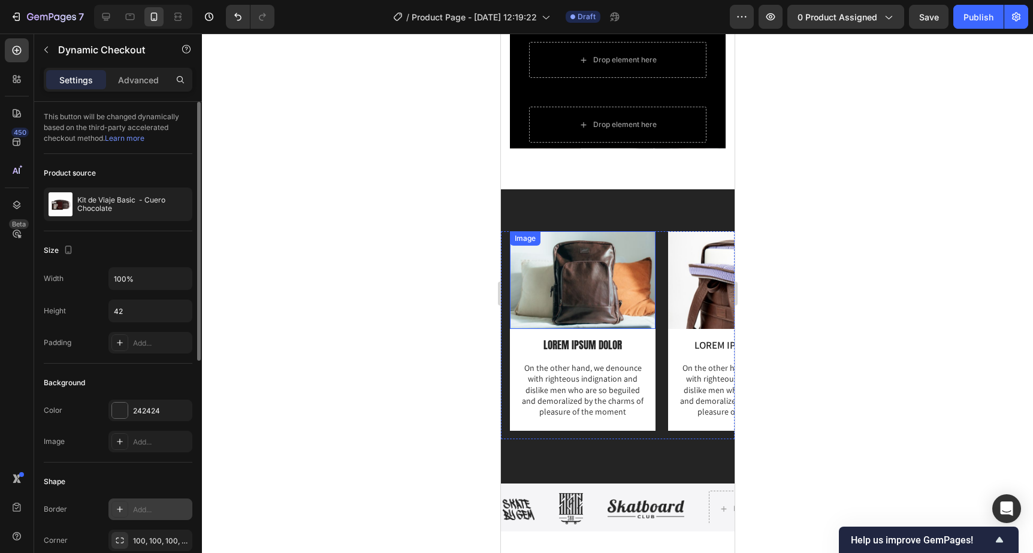
scroll to position [986, 0]
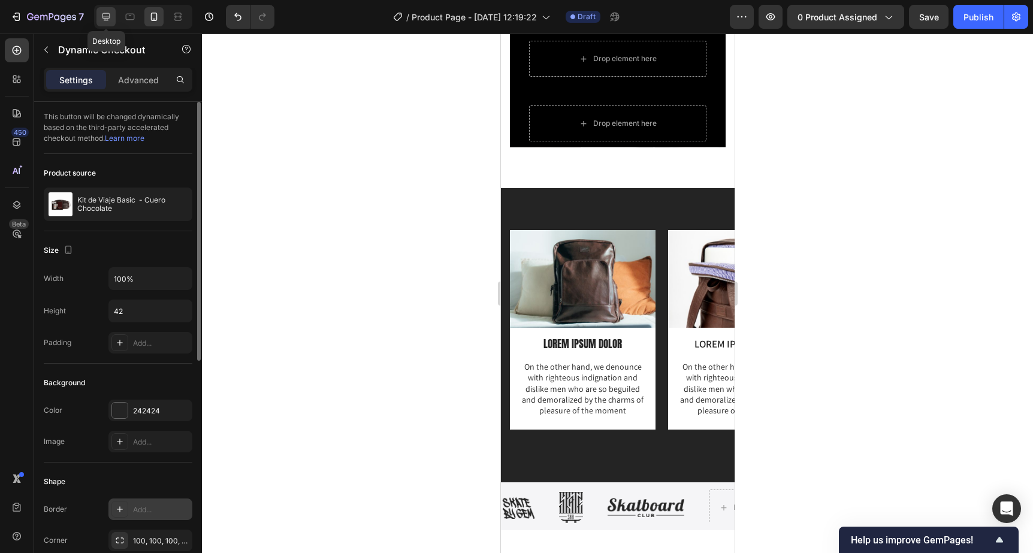
click at [107, 17] on icon at bounding box center [106, 17] width 8 height 8
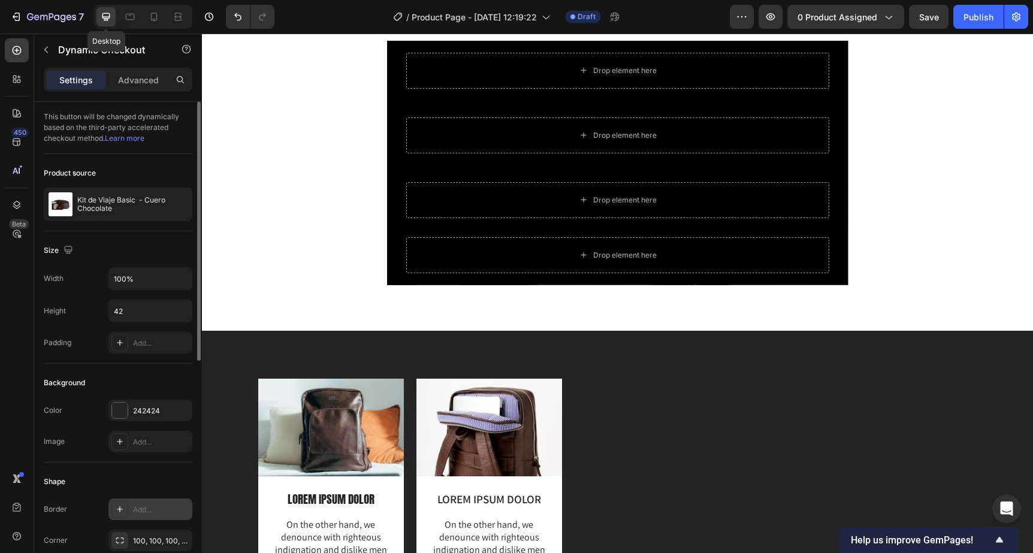
type input "48"
type input "16"
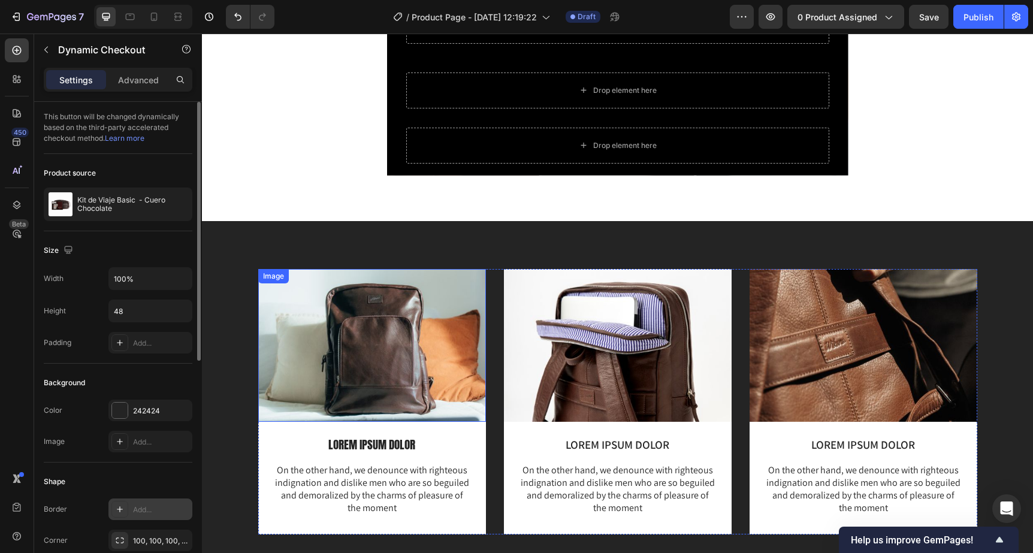
scroll to position [1111, 0]
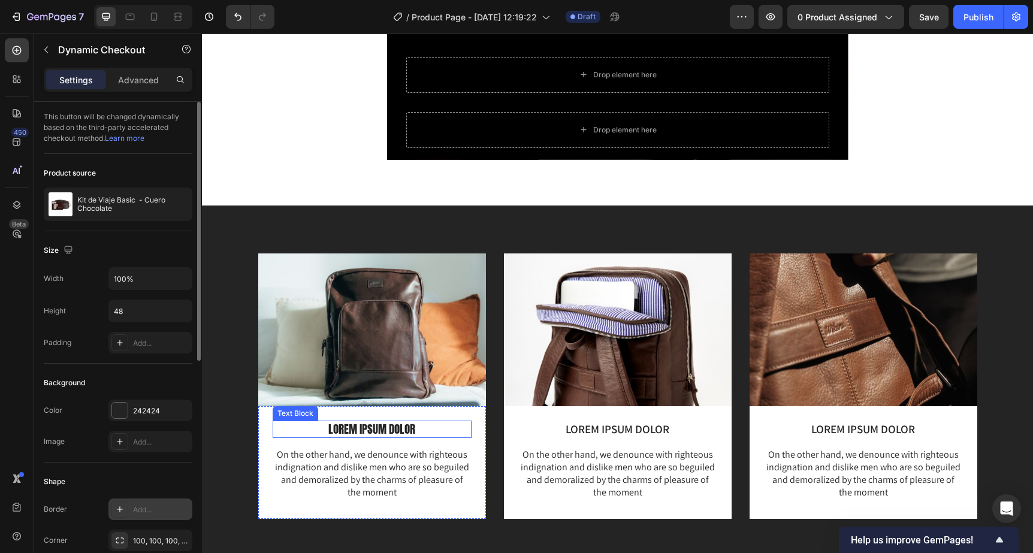
click at [357, 431] on p "LOREM IPSUM DOLOR" at bounding box center [372, 429] width 196 height 15
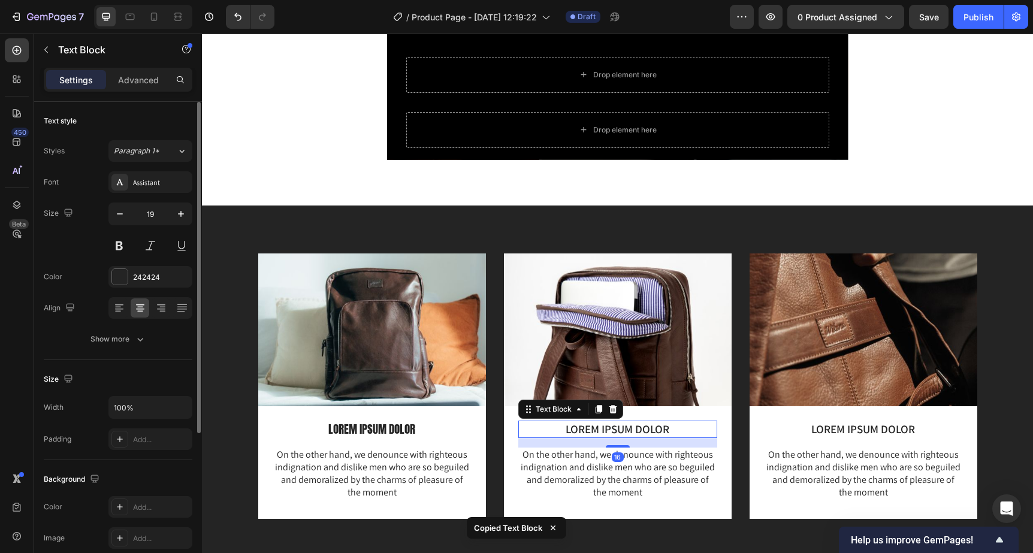
click at [594, 428] on p "LOREM IPSUM DOLOR" at bounding box center [617, 429] width 196 height 15
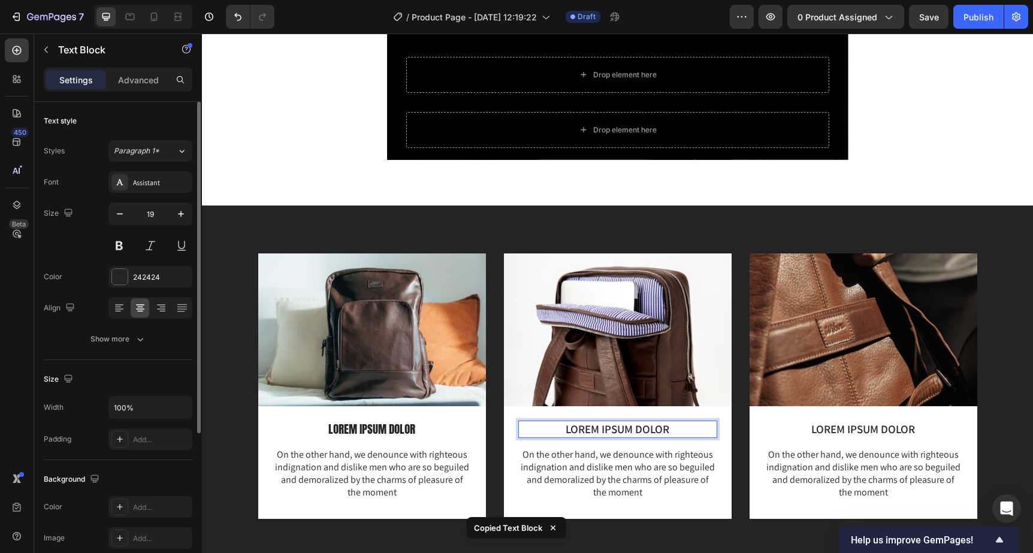
click at [594, 428] on p "LOREM IPSUM DOLOR" at bounding box center [617, 429] width 196 height 15
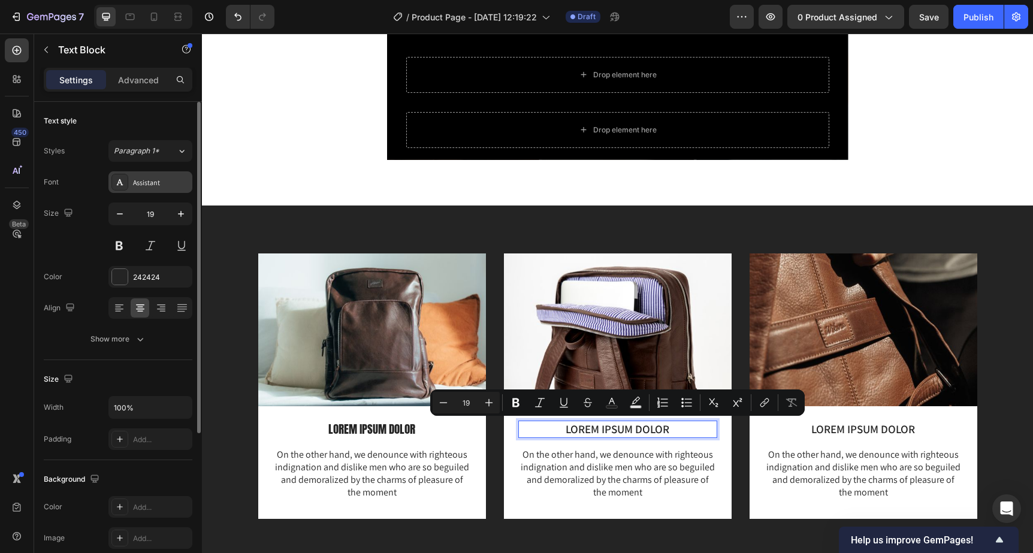
click at [152, 178] on div "Assistant" at bounding box center [161, 182] width 56 height 11
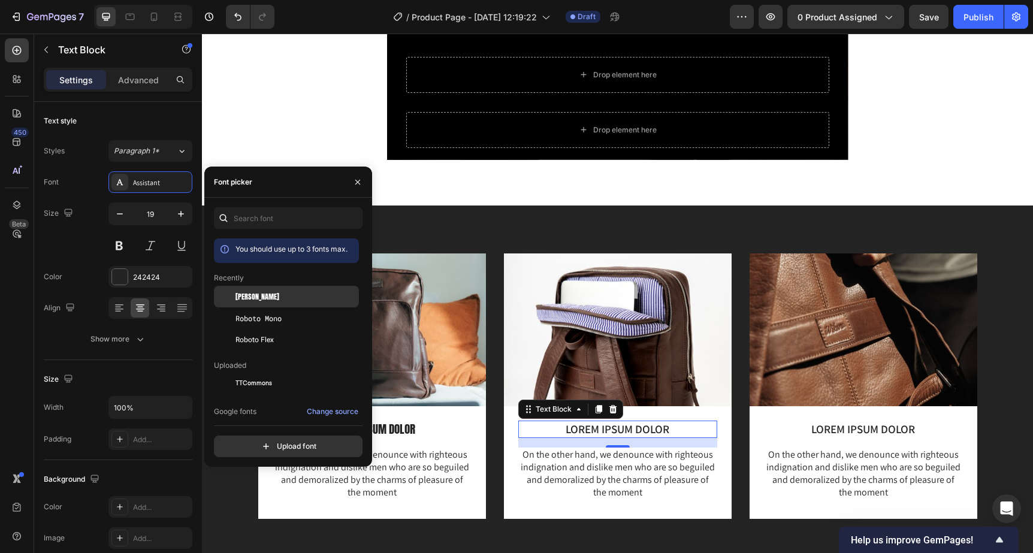
click at [248, 301] on span "[PERSON_NAME]" at bounding box center [257, 296] width 44 height 11
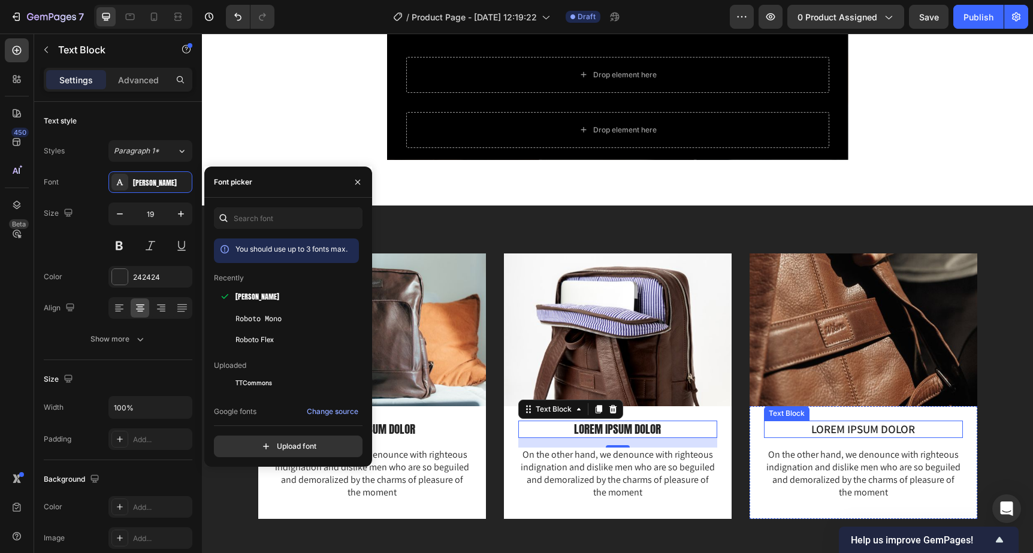
click at [831, 431] on p "LOREM IPSUM DOLOR" at bounding box center [863, 429] width 196 height 15
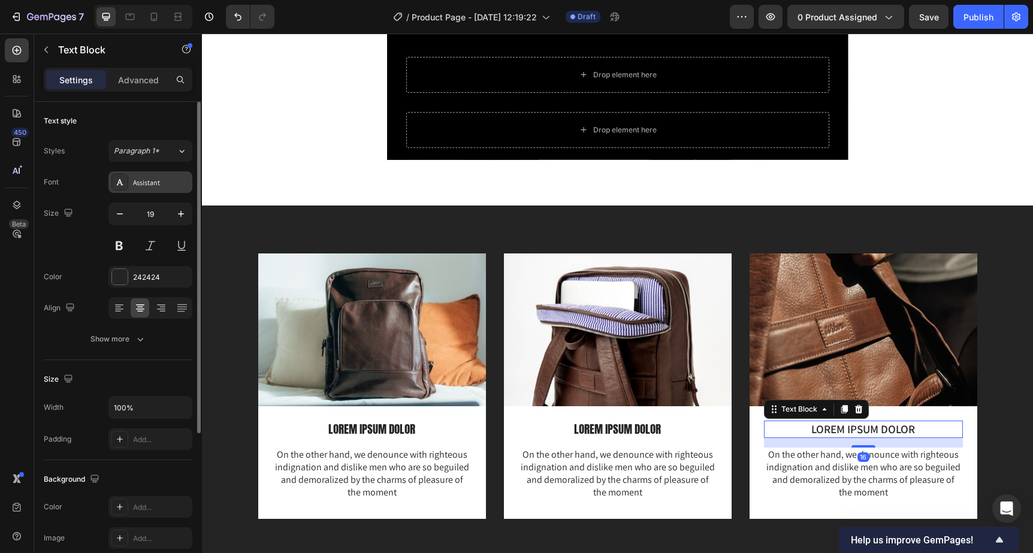
click at [135, 183] on div "Assistant" at bounding box center [161, 182] width 56 height 11
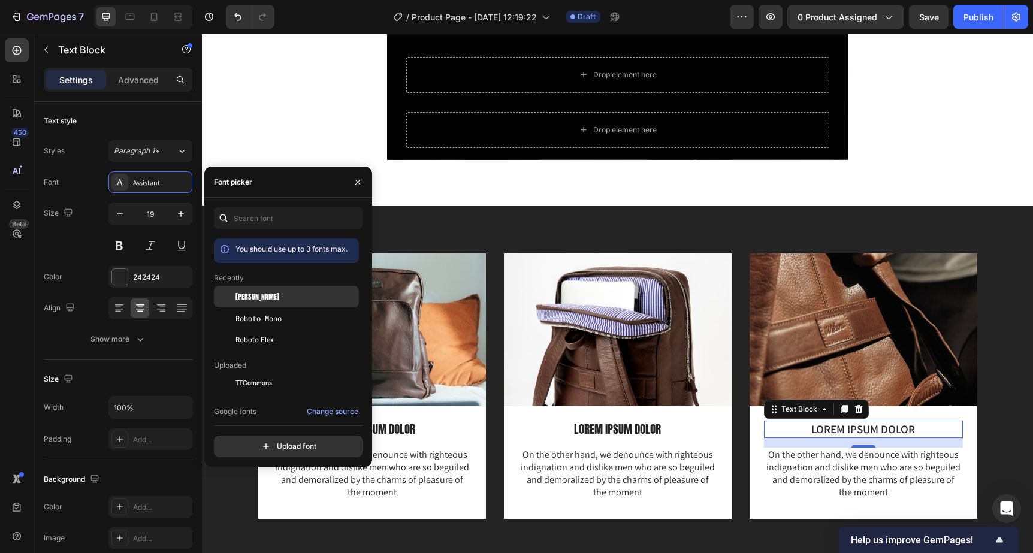
click at [229, 302] on div at bounding box center [225, 297] width 22 height 22
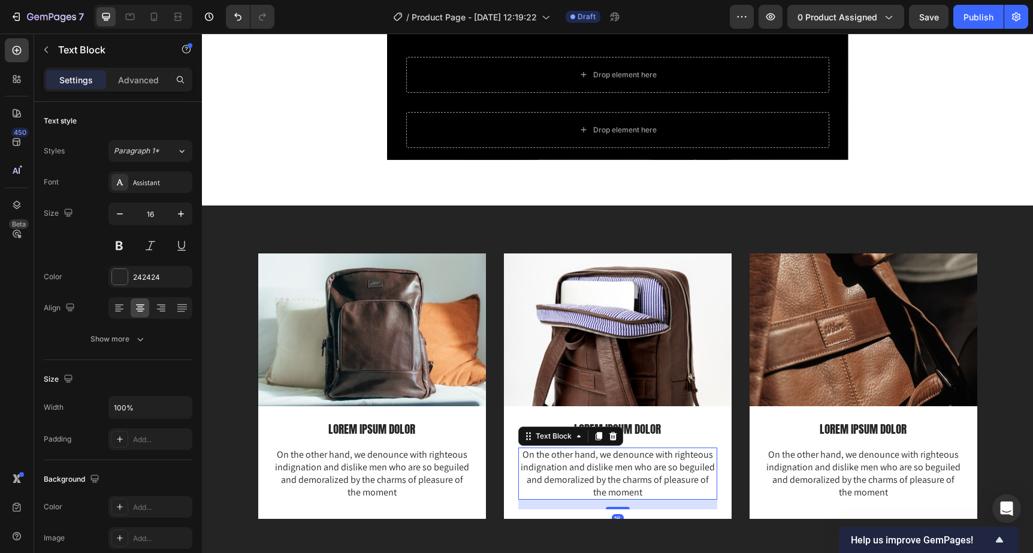
click at [571, 458] on p "On the other hand, we denounce with righteous indignation and dislike men who a…" at bounding box center [617, 474] width 196 height 50
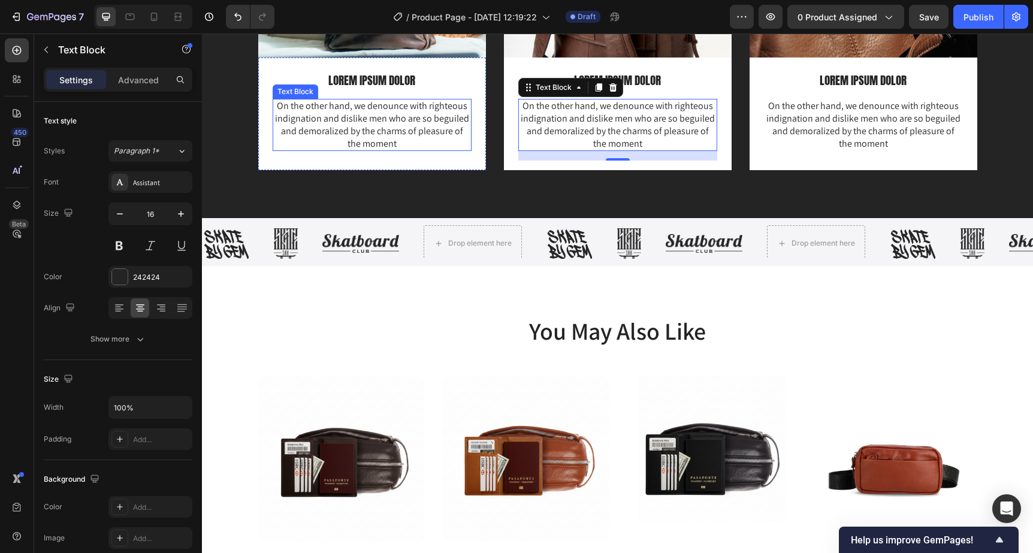
scroll to position [1462, 0]
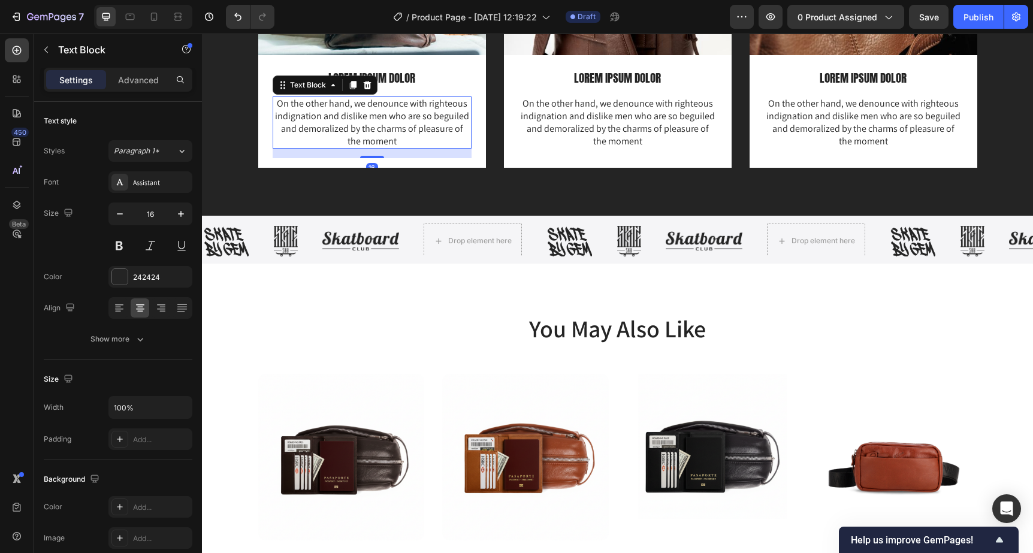
click at [308, 119] on p "On the other hand, we denounce with righteous indignation and dislike men who a…" at bounding box center [372, 123] width 196 height 50
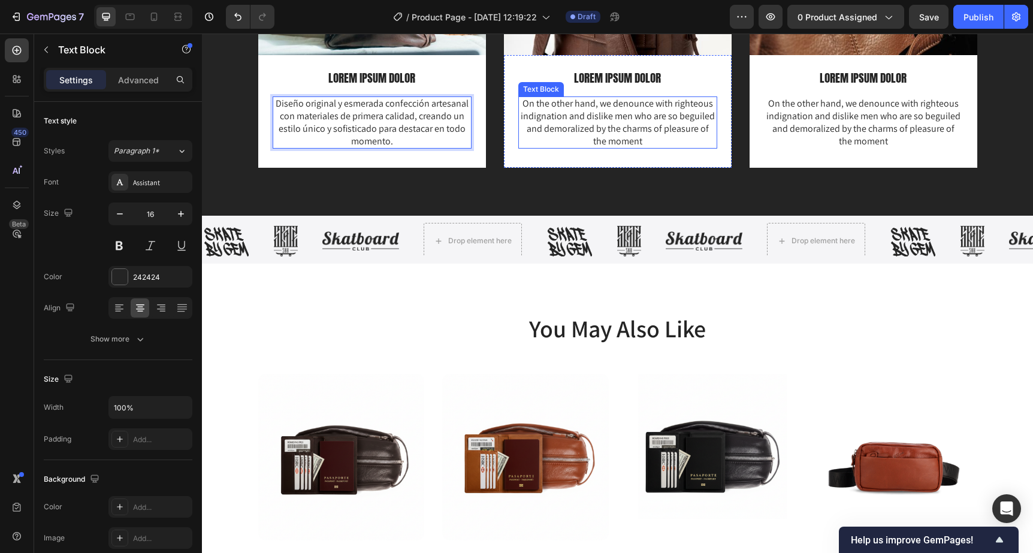
click at [556, 104] on p "On the other hand, we denounce with righteous indignation and dislike men who a…" at bounding box center [617, 123] width 196 height 50
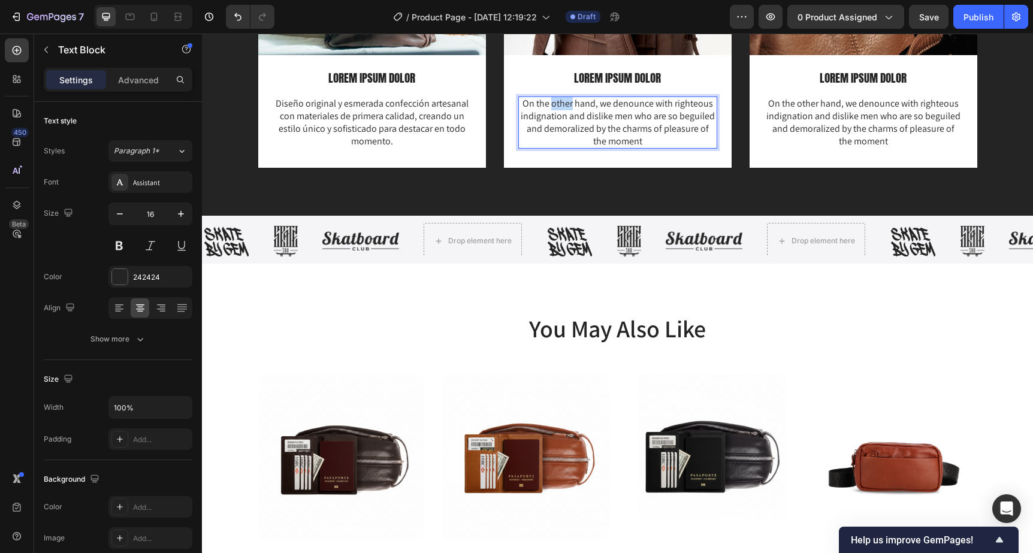
click at [556, 104] on p "On the other hand, we denounce with righteous indignation and dislike men who a…" at bounding box center [617, 123] width 196 height 50
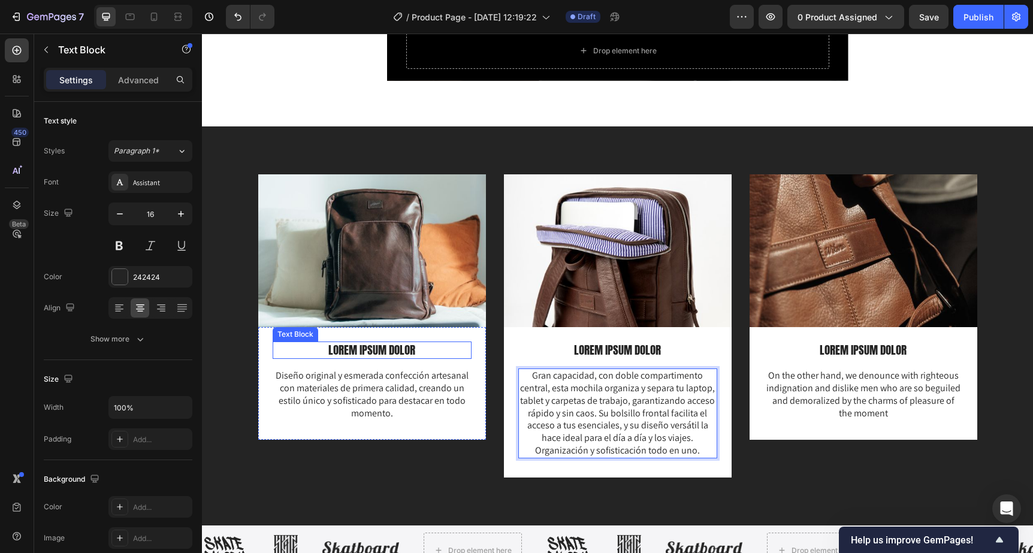
scroll to position [1188, 0]
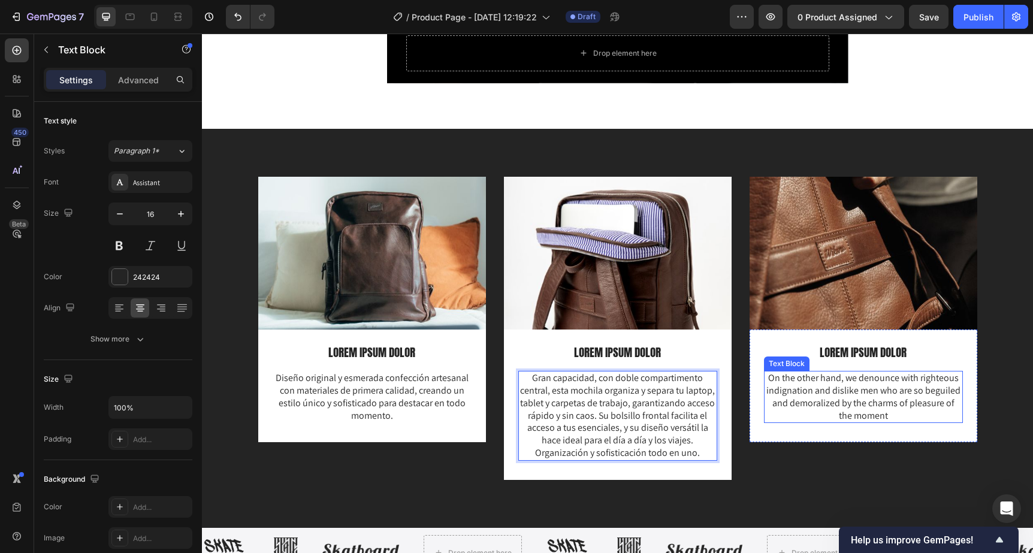
click at [805, 392] on p "On the other hand, we denounce with righteous indignation and dislike men who a…" at bounding box center [863, 397] width 196 height 50
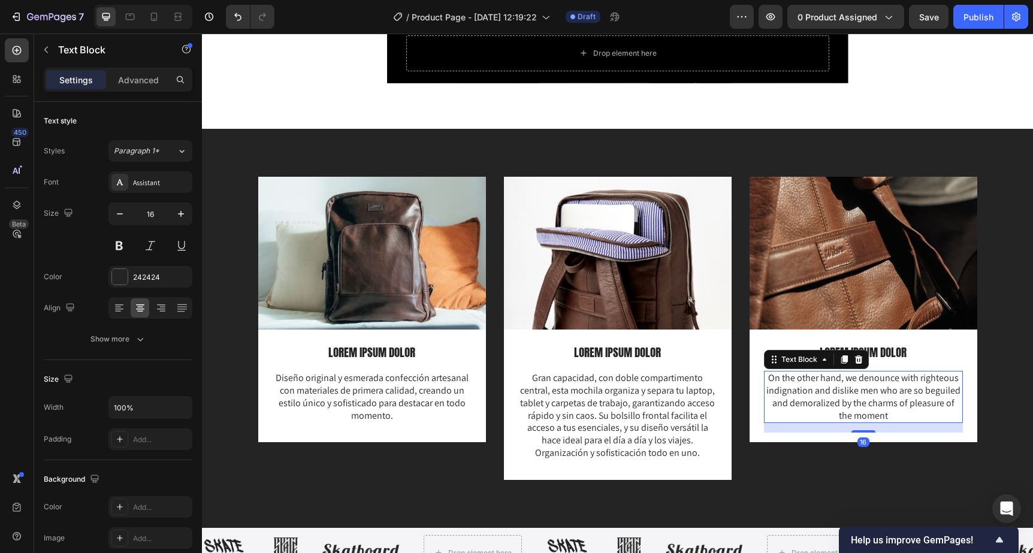
click at [805, 392] on p "On the other hand, we denounce with righteous indignation and dislike men who a…" at bounding box center [863, 397] width 196 height 50
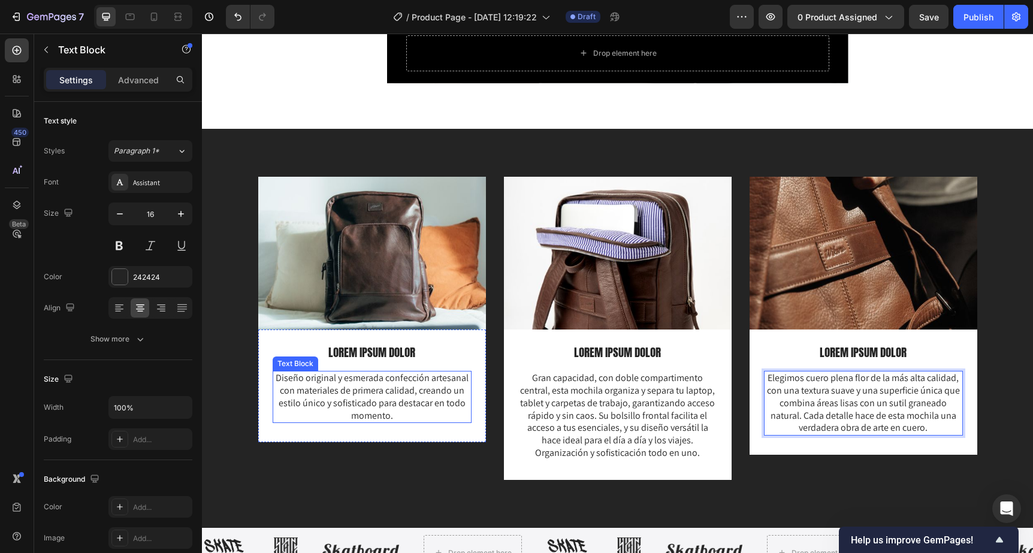
click at [323, 380] on p "Diseño original y esmerada confección artesanal con materiales de primera calid…" at bounding box center [372, 397] width 196 height 50
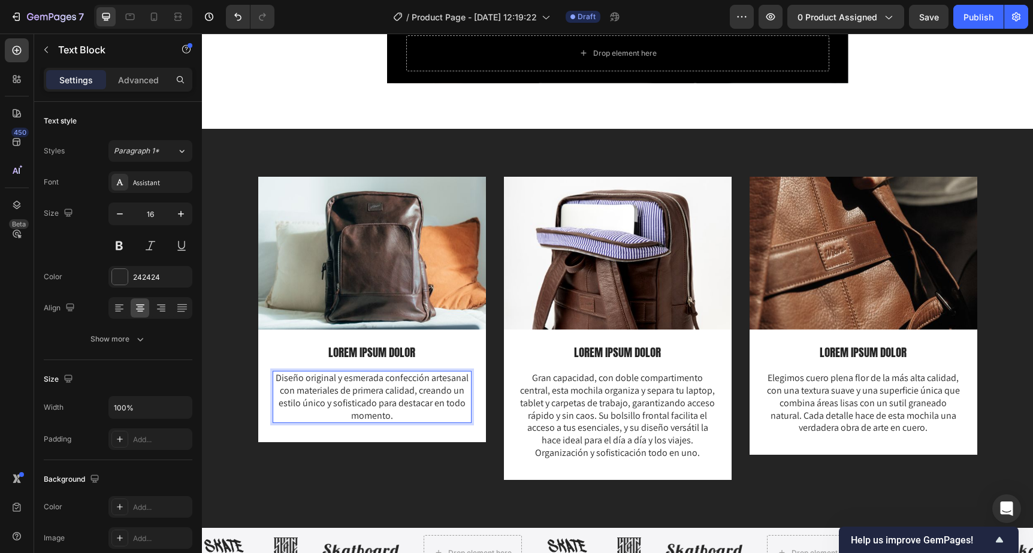
click at [323, 380] on p "Diseño original y esmerada confección artesanal con materiales de primera calid…" at bounding box center [372, 397] width 196 height 50
click at [653, 385] on p "Gran capacidad, con doble compartimento central, esta mochila organiza y separa…" at bounding box center [617, 415] width 196 height 87
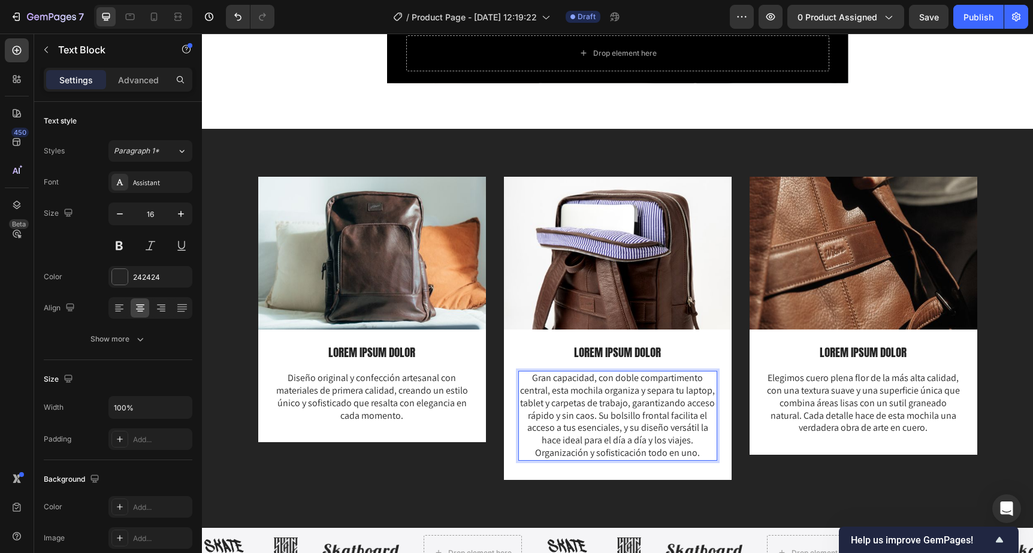
click at [653, 385] on p "Gran capacidad, con doble compartimento central, esta mochila organiza y separa…" at bounding box center [617, 415] width 196 height 87
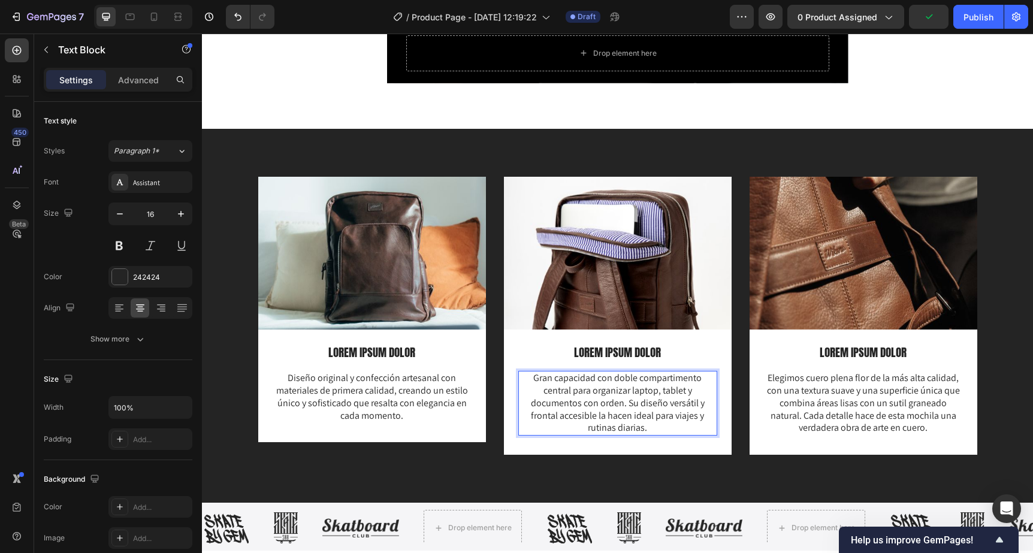
click at [698, 393] on p "Gran capacidad con doble compartimento central para organizar laptop, tablet y …" at bounding box center [617, 403] width 196 height 62
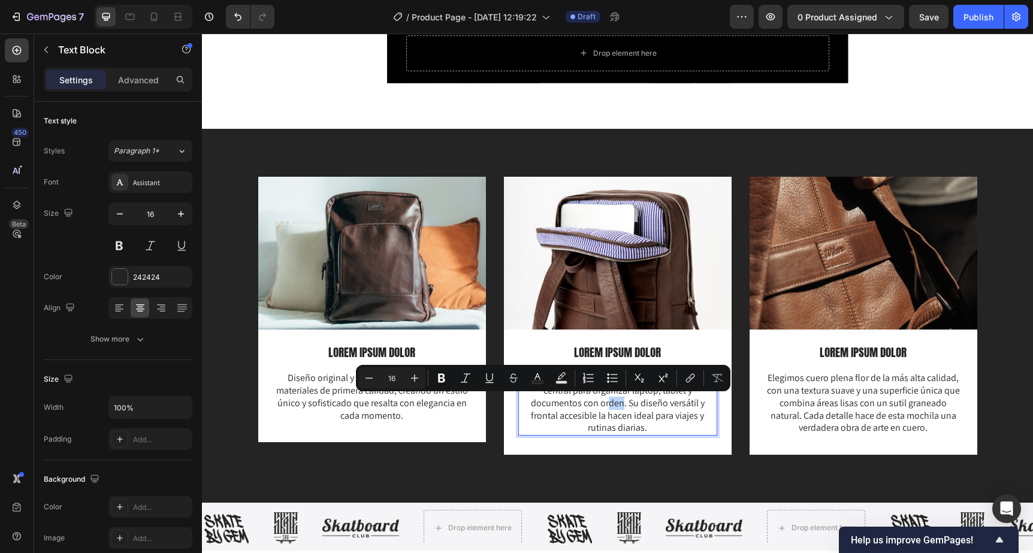
drag, startPoint x: 550, startPoint y: 405, endPoint x: 534, endPoint y: 405, distance: 16.2
click at [534, 405] on p "Gran capacidad con doble compartimento central para organizar laptop, tablet y …" at bounding box center [617, 403] width 196 height 62
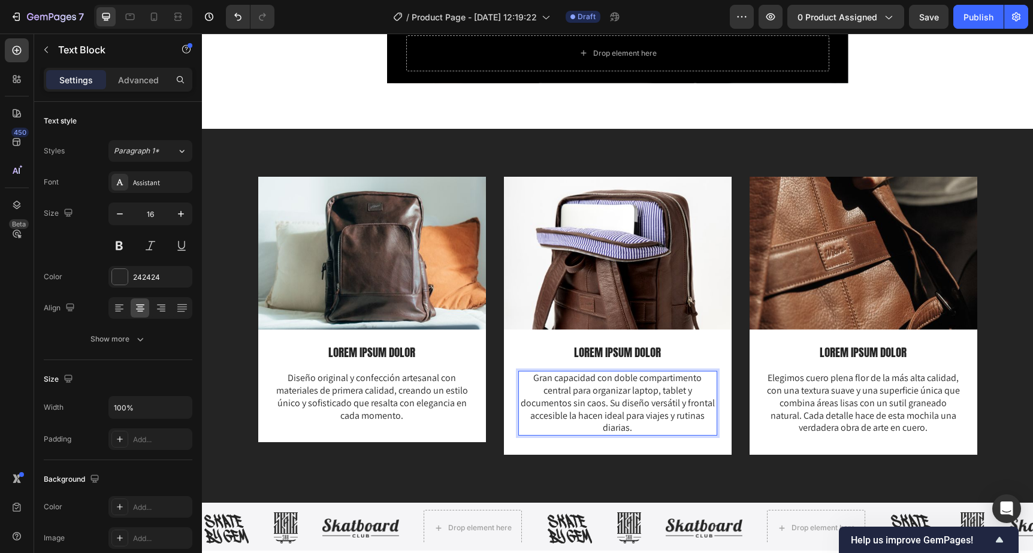
click at [656, 404] on p "Gran capacidad con doble compartimento central para organizar laptop, tablet y …" at bounding box center [617, 403] width 196 height 62
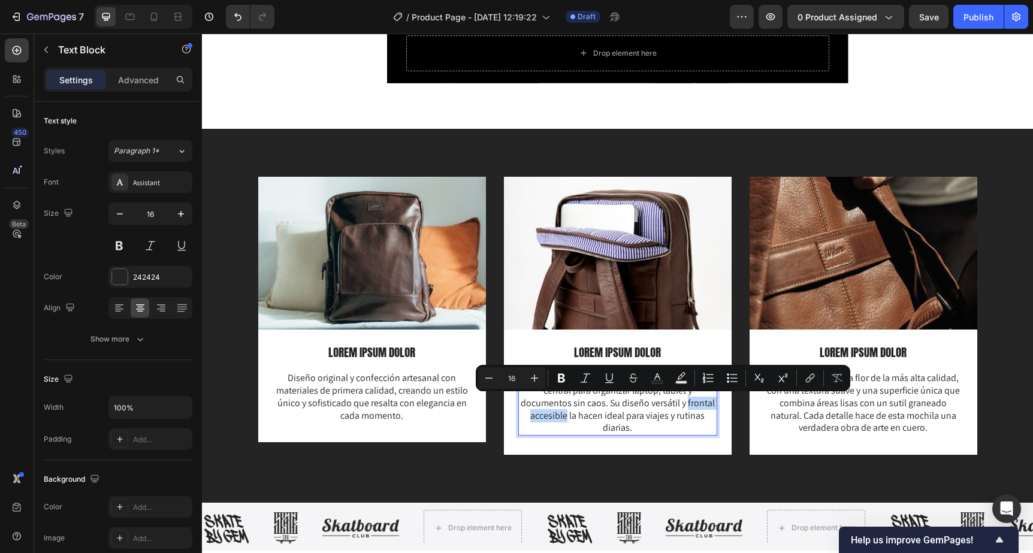
drag, startPoint x: 694, startPoint y: 404, endPoint x: 630, endPoint y: 405, distance: 64.1
click at [630, 405] on p "Gran capacidad con doble compartimento central para organizar laptop, tablet y …" at bounding box center [617, 403] width 196 height 62
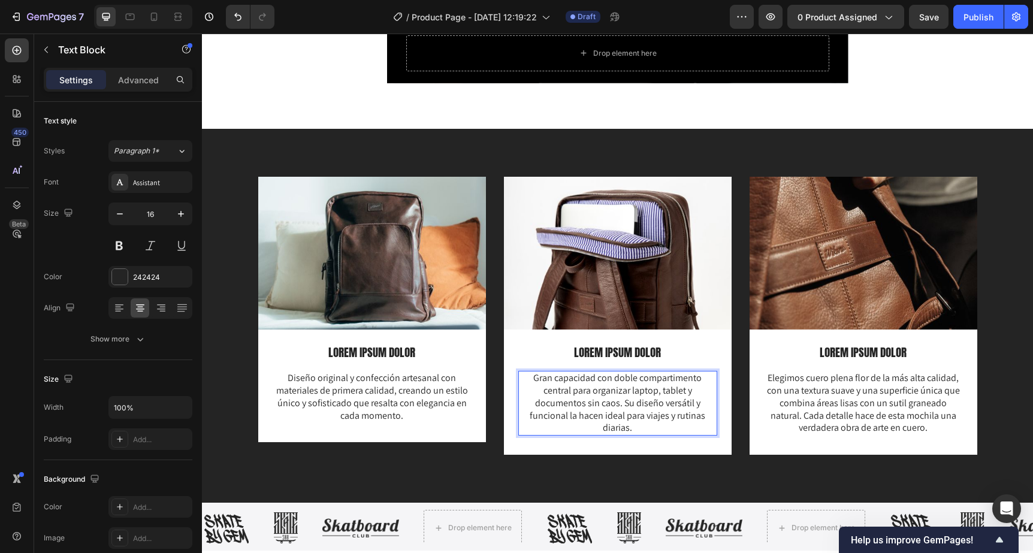
click at [670, 416] on p "Gran capacidad con doble compartimento central para organizar laptop, tablet y …" at bounding box center [617, 403] width 196 height 62
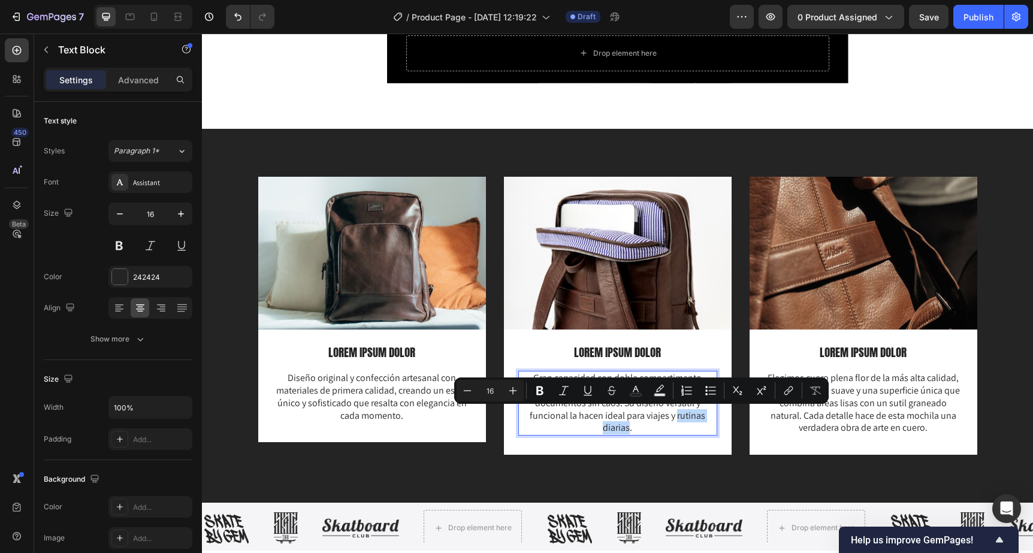
drag, startPoint x: 668, startPoint y: 416, endPoint x: 614, endPoint y: 417, distance: 53.9
click at [614, 417] on p "Gran capacidad con doble compartimento central para organizar laptop, tablet y …" at bounding box center [617, 403] width 196 height 62
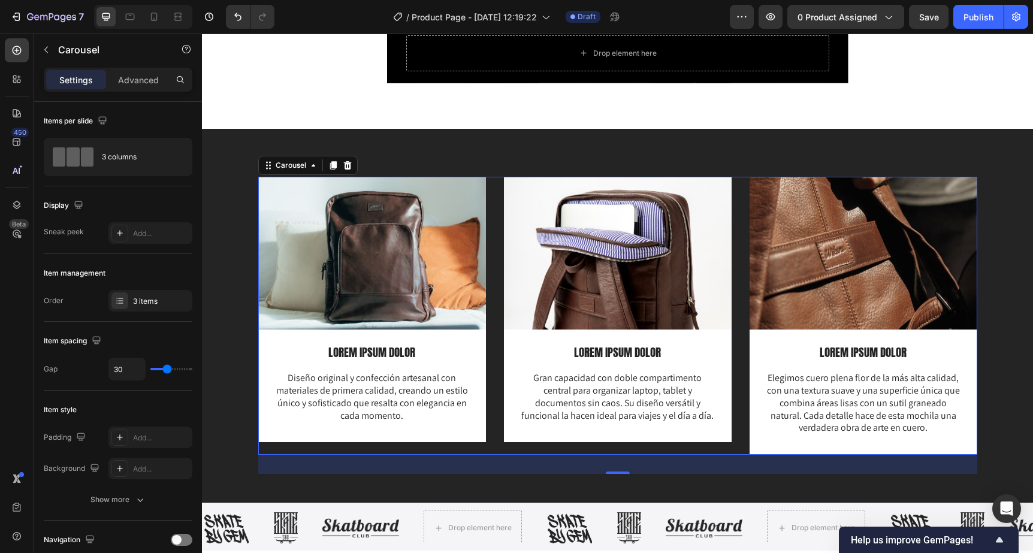
click at [613, 454] on div "Image LOREM IPSUM DOLOR Text Block Gran capacidad con doble compartimento centr…" at bounding box center [618, 316] width 228 height 278
click at [847, 399] on p "Elegimos cuero plena flor de la más alta calidad, con una textura suave y una s…" at bounding box center [863, 403] width 196 height 62
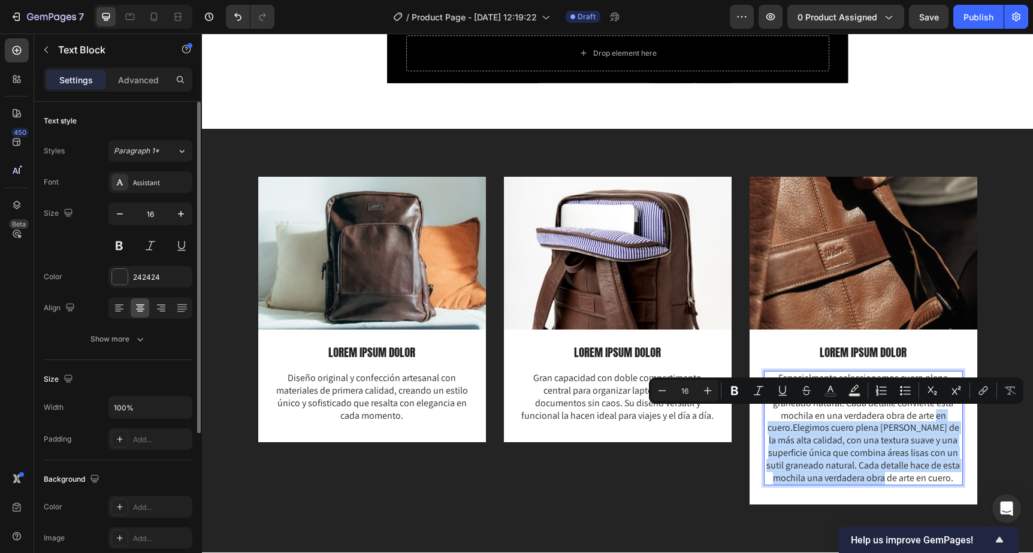
drag, startPoint x: 857, startPoint y: 414, endPoint x: 888, endPoint y: 480, distance: 72.9
click at [888, 480] on p "Especialmente seleccionamos cuero plena flor de textura suave y un sutil granea…" at bounding box center [863, 428] width 196 height 112
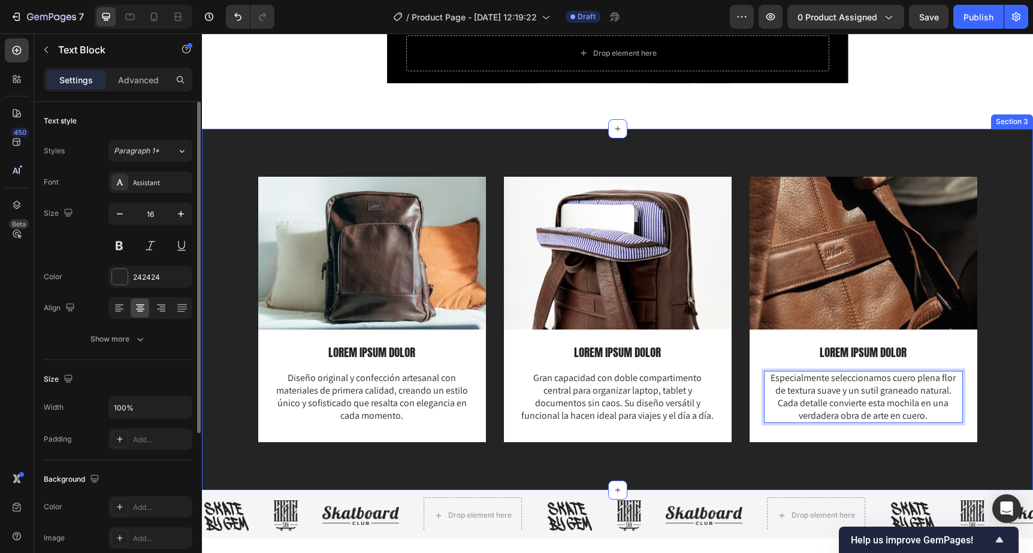
click at [1003, 289] on div "Image LOREM IPSUM DOLOR Text Block Diseño original y confección artesanal con m…" at bounding box center [617, 319] width 813 height 285
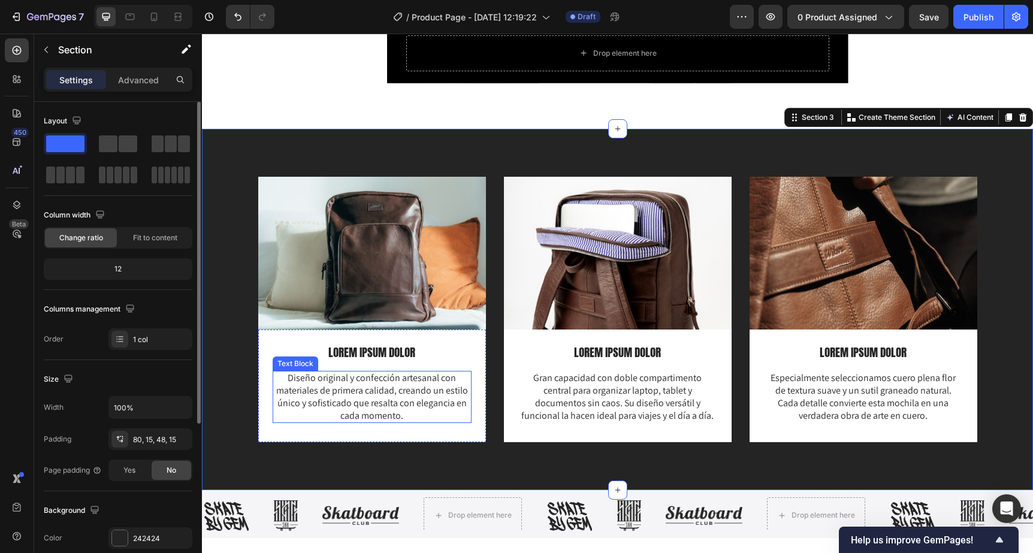
click at [377, 380] on p "Diseño original y confección artesanal con materiales de primera calidad, crean…" at bounding box center [372, 397] width 196 height 50
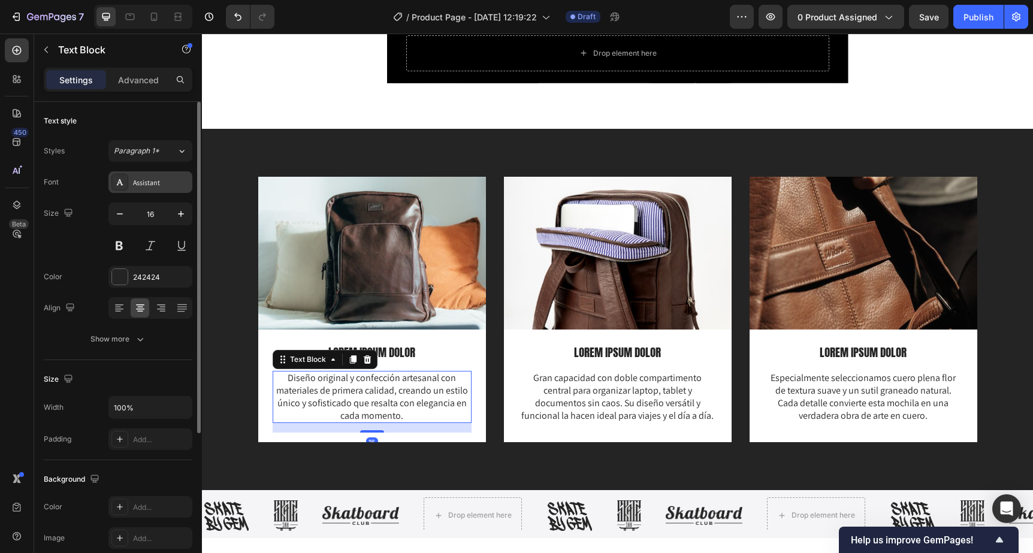
click at [143, 189] on div "Assistant" at bounding box center [150, 182] width 84 height 22
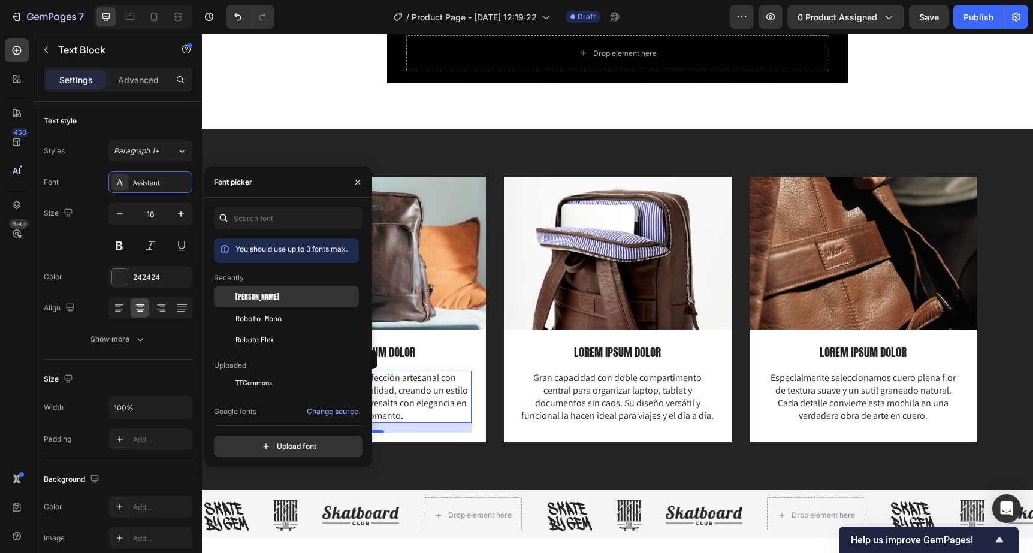
click at [277, 296] on div "[PERSON_NAME]" at bounding box center [295, 296] width 121 height 11
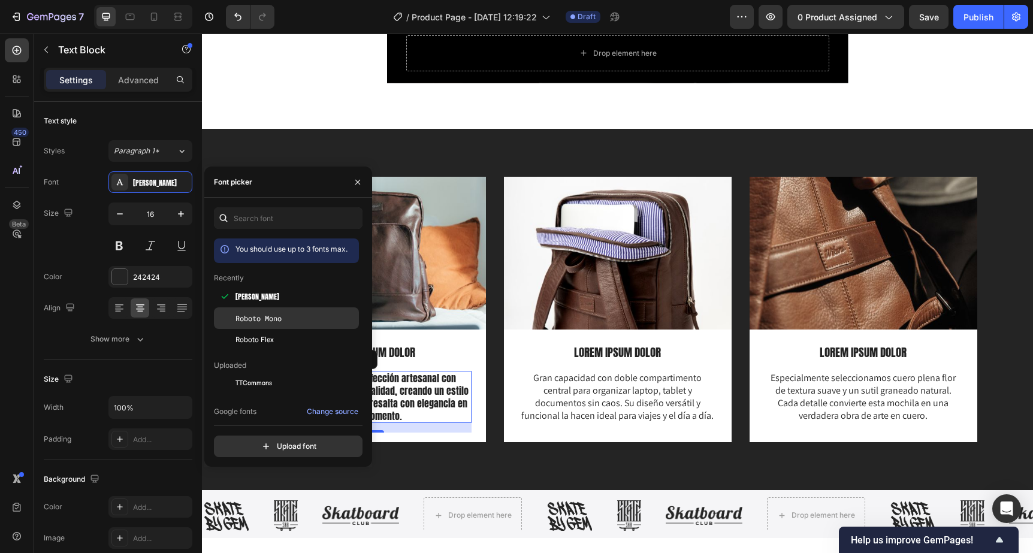
click at [271, 319] on span "Roboto Mono" at bounding box center [258, 318] width 46 height 11
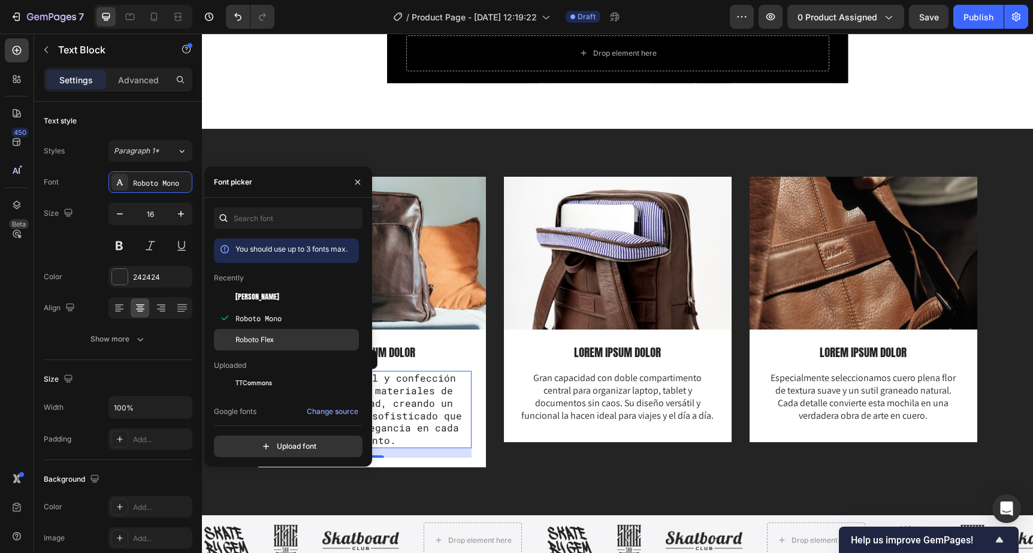
click at [264, 335] on span "Roboto Flex" at bounding box center [254, 339] width 38 height 11
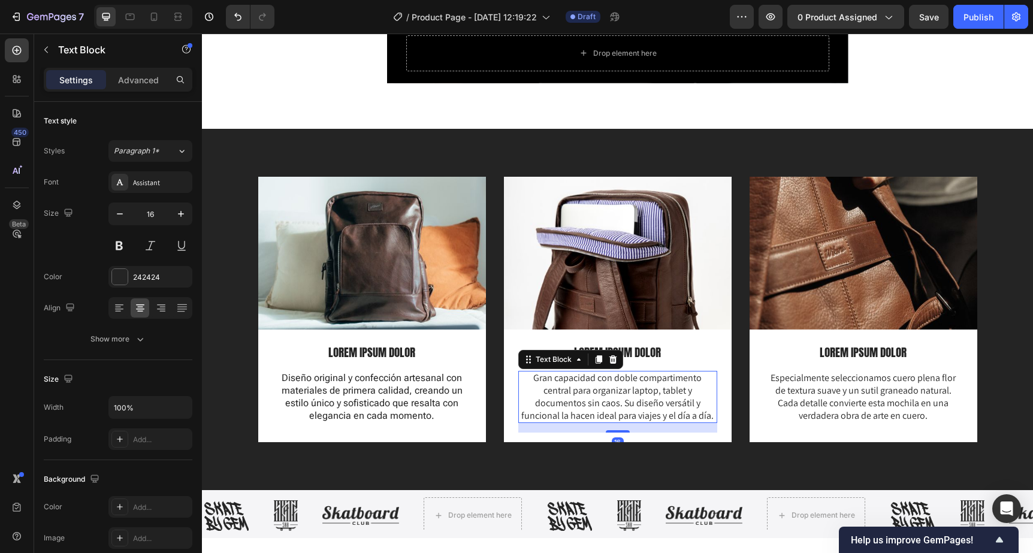
click at [545, 393] on p "Gran capacidad con doble compartimento central para organizar laptop, tablet y …" at bounding box center [617, 397] width 196 height 50
click at [129, 184] on div "Assistant" at bounding box center [150, 182] width 84 height 22
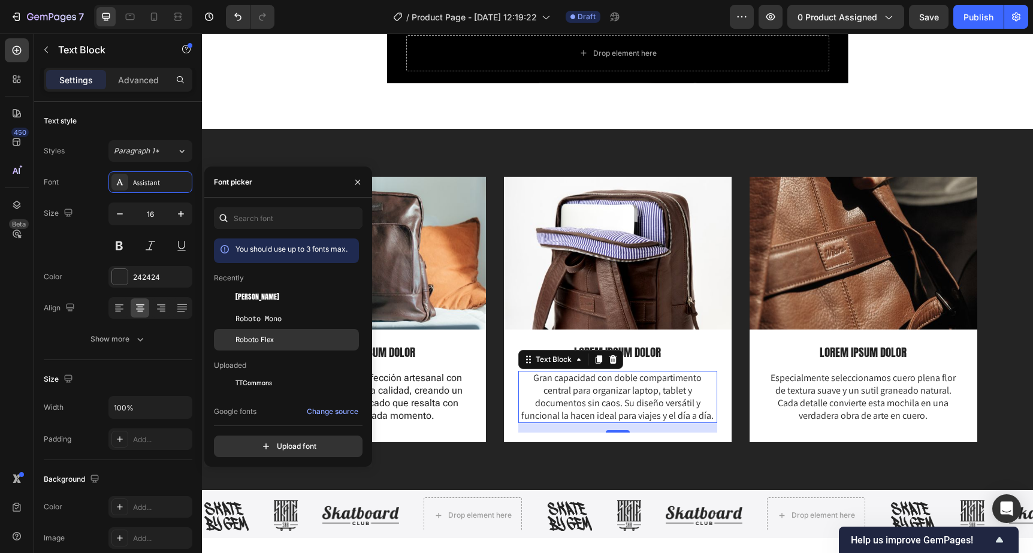
click at [282, 335] on div "Roboto Flex" at bounding box center [295, 339] width 121 height 11
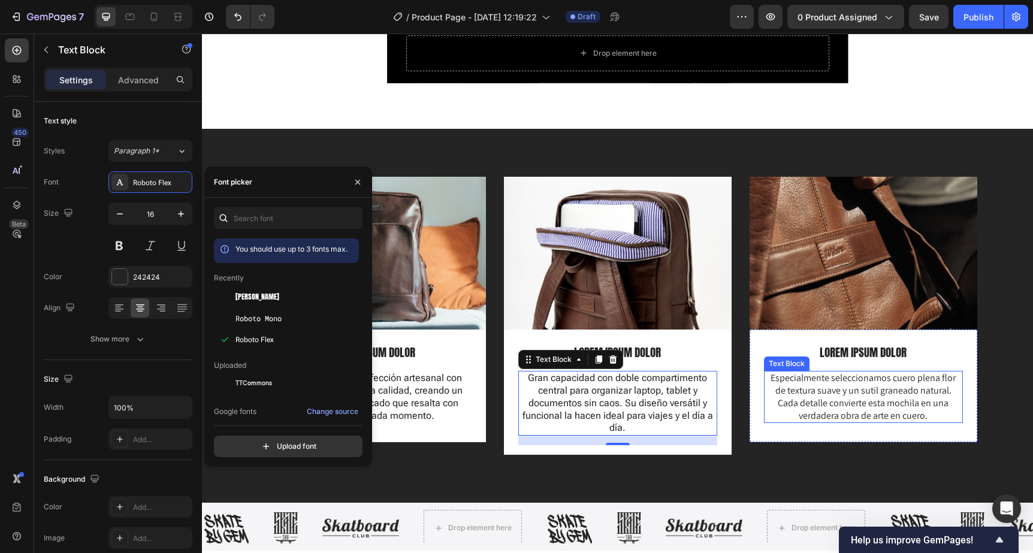
click at [858, 389] on p "Especialmente seleccionamos cuero plena flor de textura suave y un sutil granea…" at bounding box center [863, 397] width 196 height 50
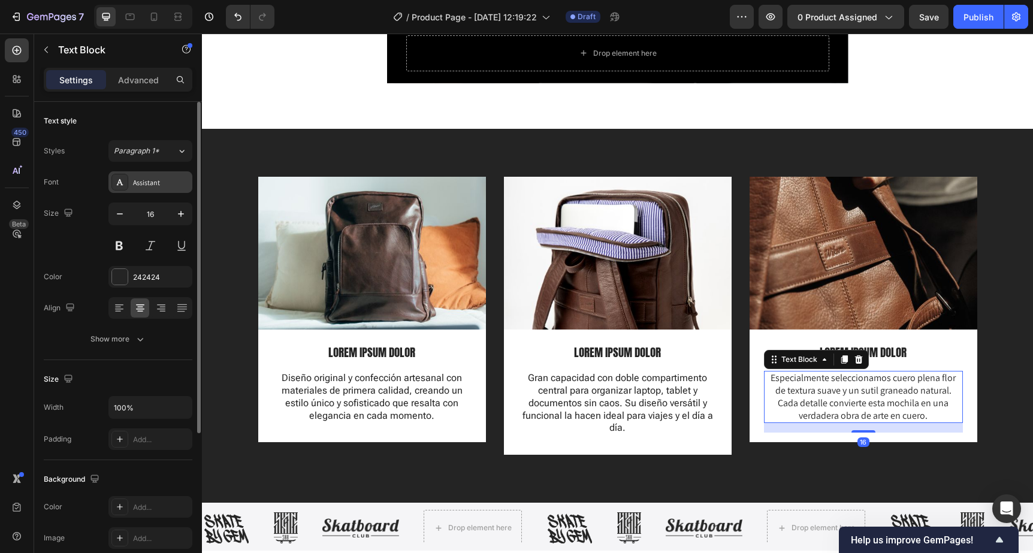
click at [117, 186] on icon at bounding box center [120, 182] width 10 height 10
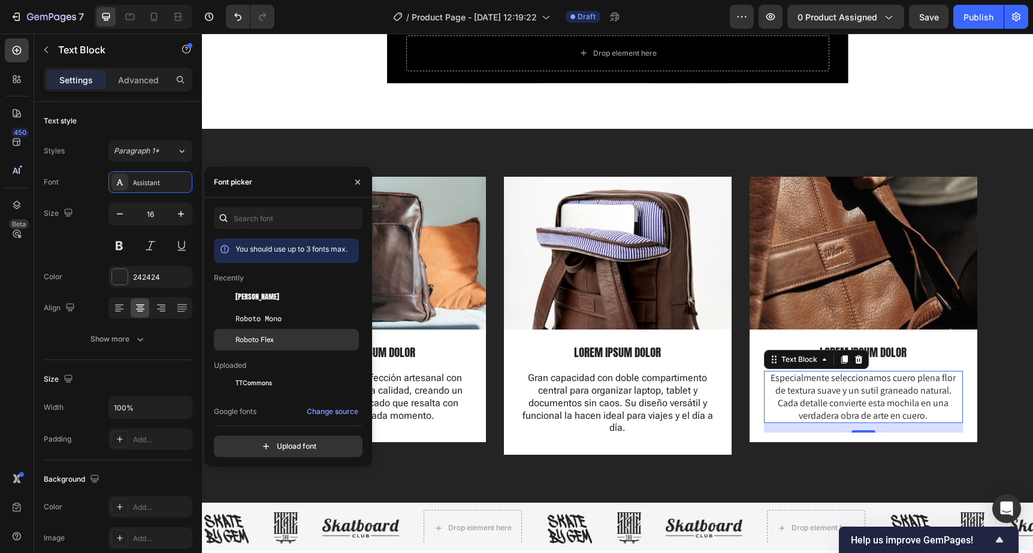
click at [259, 332] on div "Roboto Flex" at bounding box center [286, 340] width 145 height 22
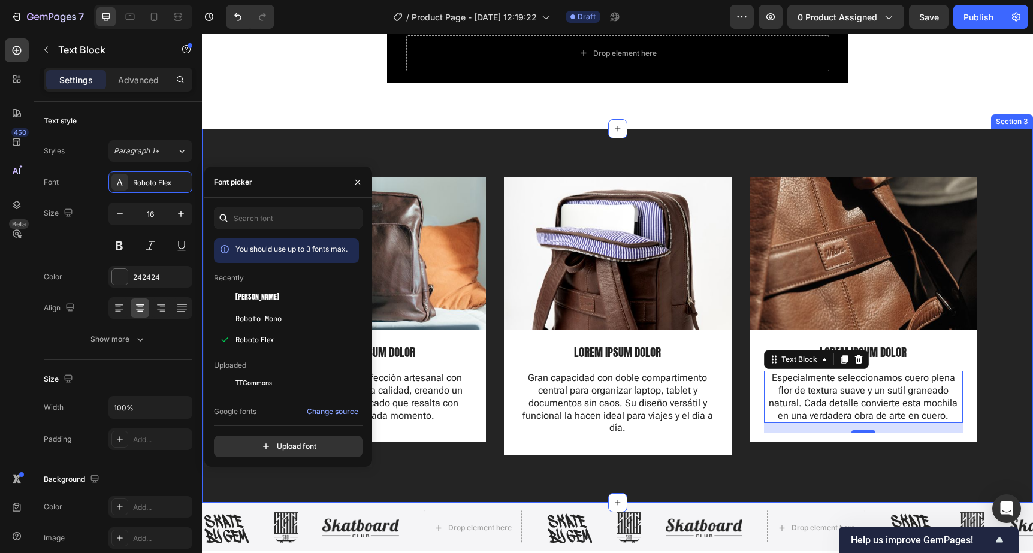
click at [838, 146] on div "Image LOREM IPSUM DOLOR Text Block Diseño original y confección artesanal con m…" at bounding box center [617, 316] width 831 height 374
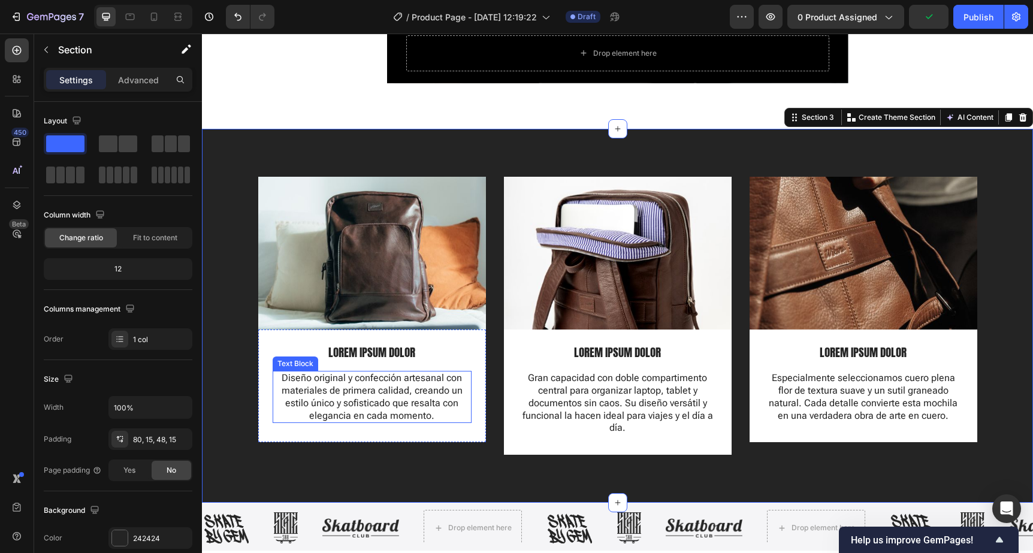
click at [381, 399] on p "Diseño original y confección artesanal con materiales de primera calidad, crean…" at bounding box center [372, 397] width 196 height 50
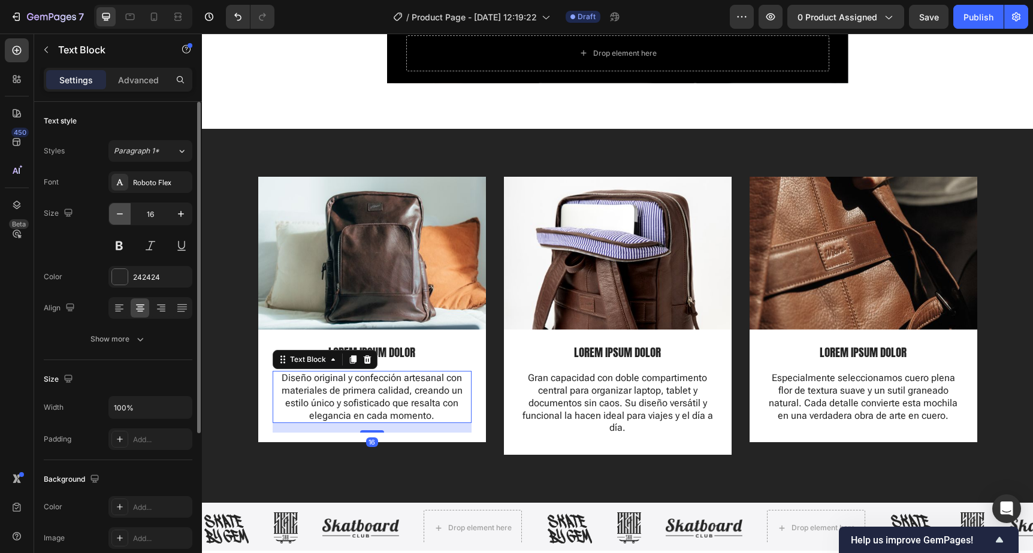
click at [124, 214] on icon "button" at bounding box center [120, 214] width 12 height 12
type input "15"
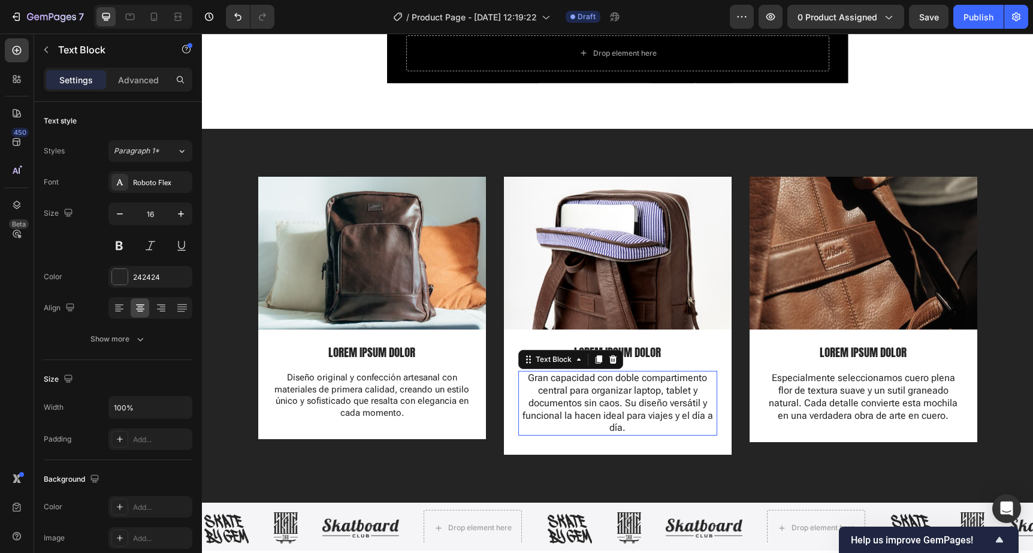
click at [595, 386] on p "Gran capacidad con doble compartimento central para organizar laptop, tablet y …" at bounding box center [617, 403] width 196 height 62
click at [120, 218] on icon "button" at bounding box center [120, 214] width 12 height 12
type input "15"
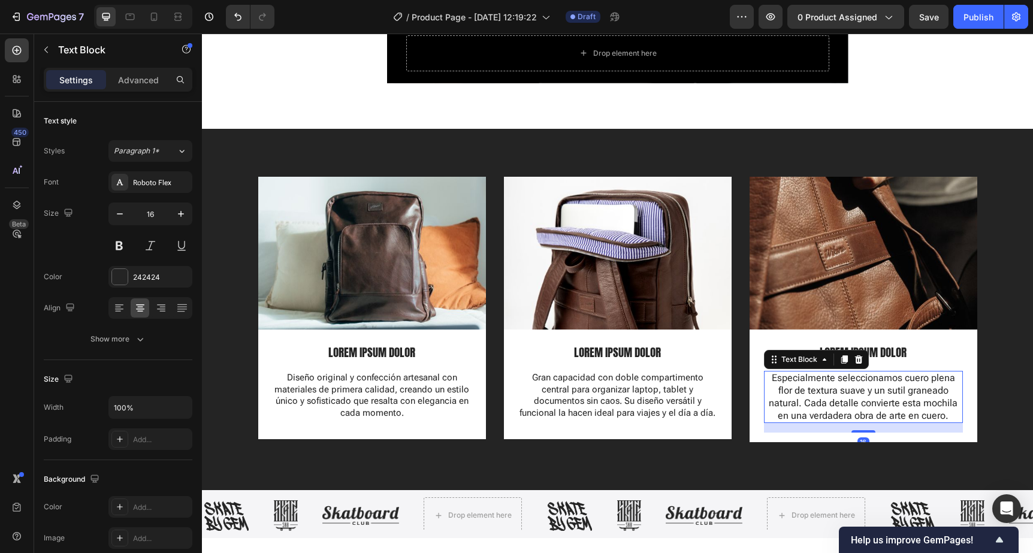
click at [853, 399] on p "Especialmente seleccionamos cuero plena flor de textura suave y un sutil granea…" at bounding box center [863, 397] width 196 height 50
click at [125, 212] on icon "button" at bounding box center [120, 214] width 12 height 12
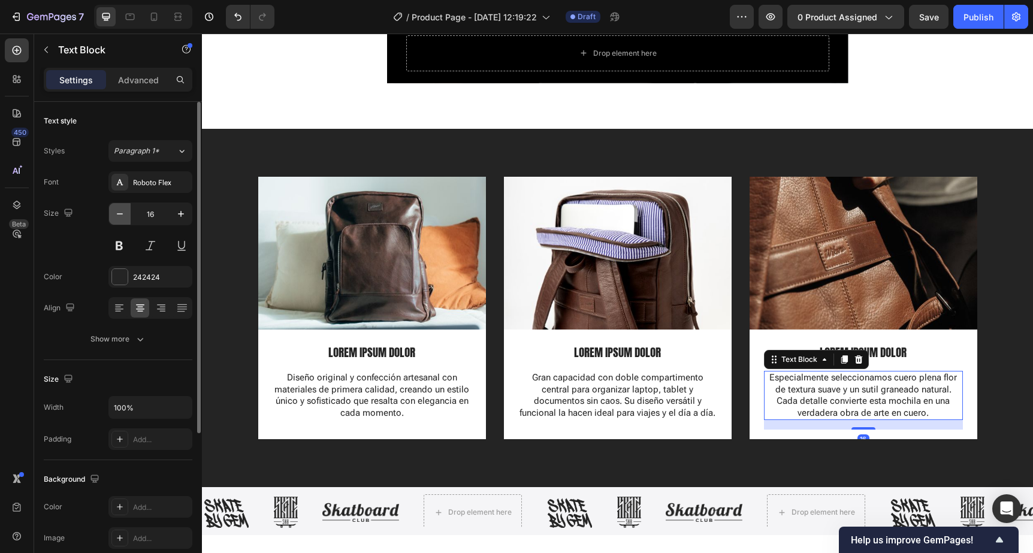
type input "15"
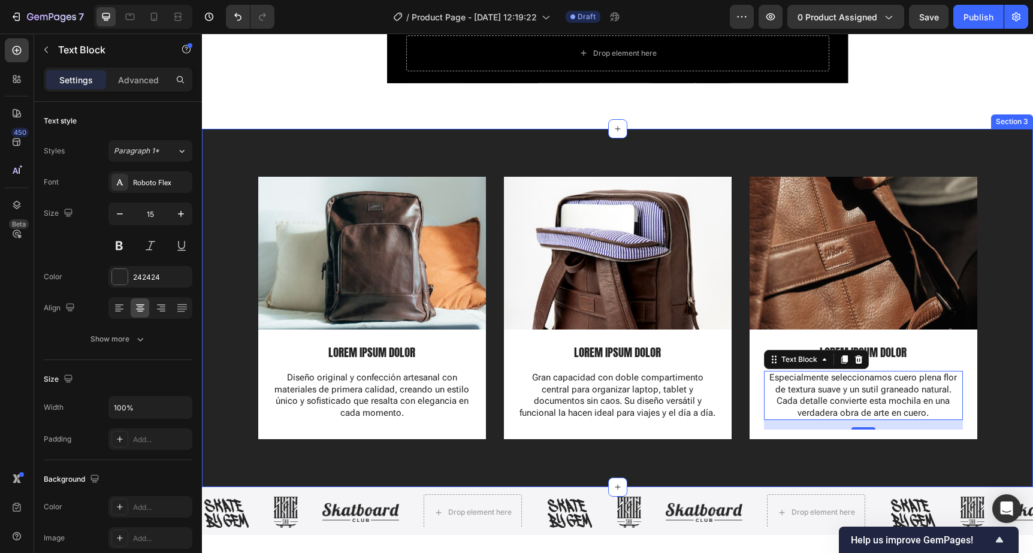
click at [599, 137] on div "Image LOREM IPSUM DOLOR Text Block Diseño original y confección artesanal con m…" at bounding box center [617, 308] width 831 height 358
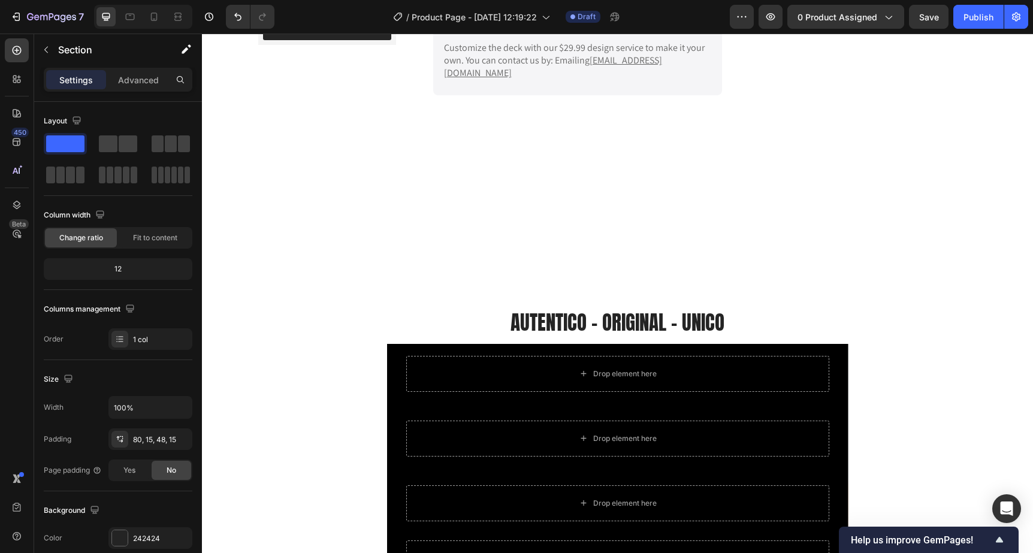
scroll to position [686, 0]
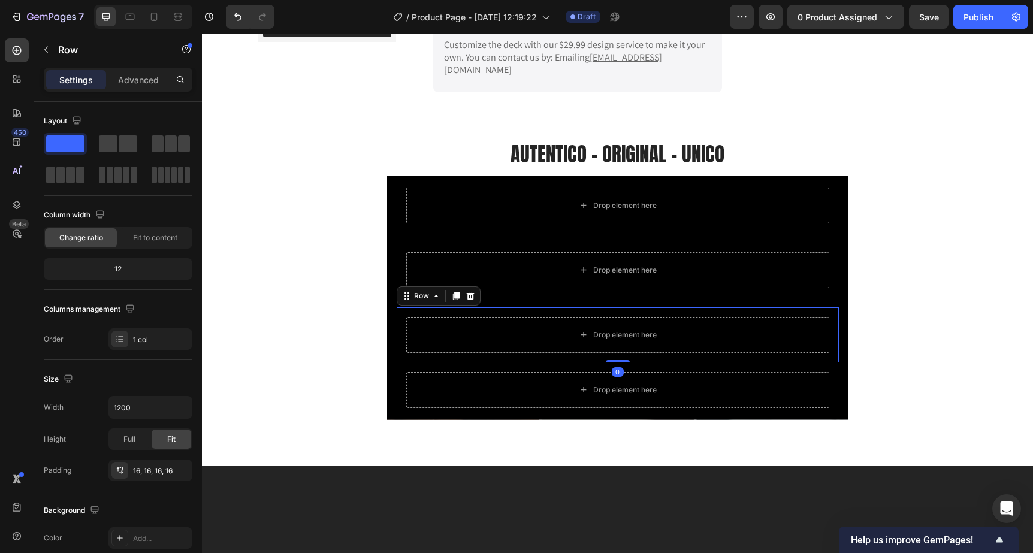
click at [597, 317] on div "Drop element here" at bounding box center [617, 335] width 423 height 36
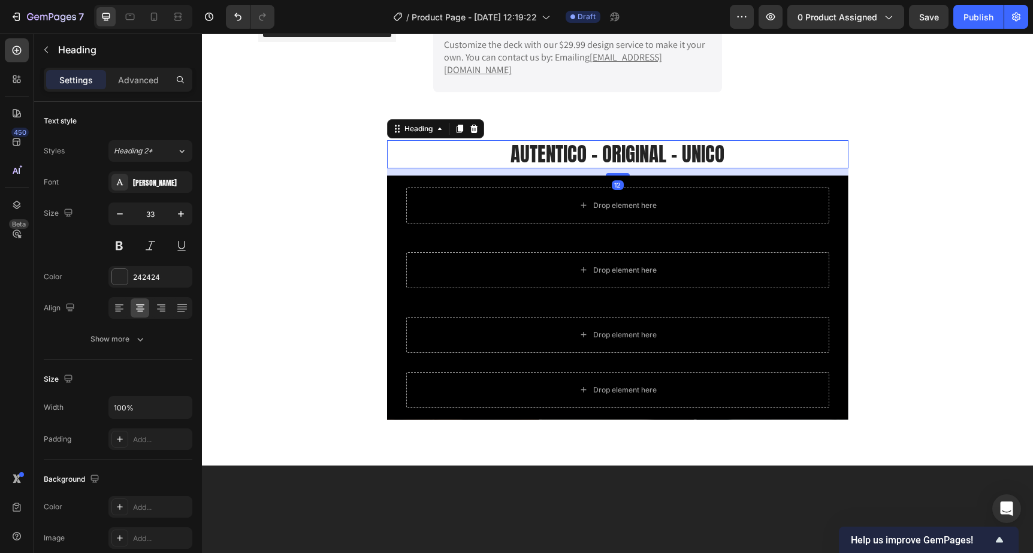
click at [549, 140] on h2 "AUTENTICO - ORIGINAL - UNICO" at bounding box center [617, 154] width 461 height 28
click at [137, 178] on div "[PERSON_NAME]" at bounding box center [161, 182] width 56 height 11
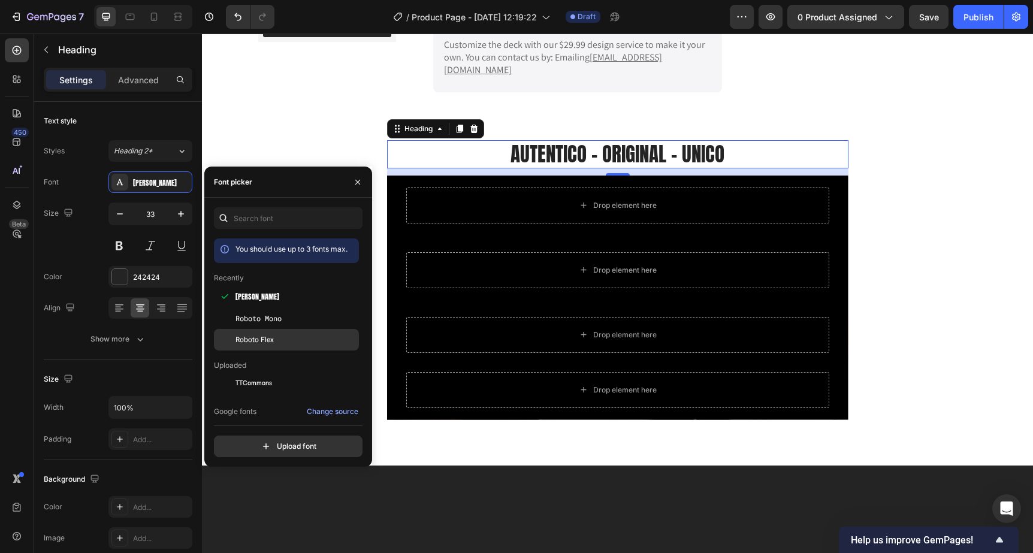
click at [291, 338] on div "Roboto Flex" at bounding box center [295, 339] width 121 height 11
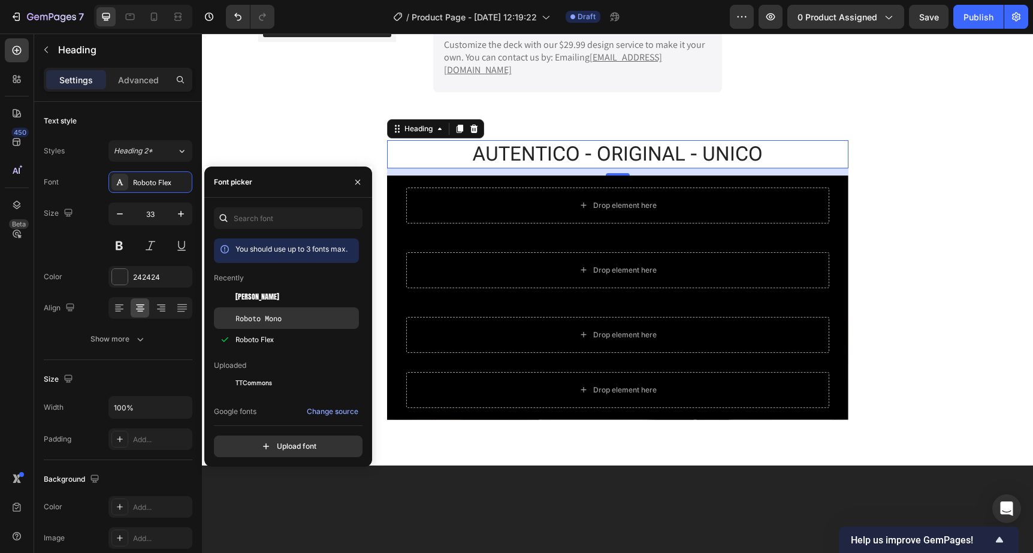
click at [292, 324] on div "Roboto Mono" at bounding box center [286, 318] width 145 height 22
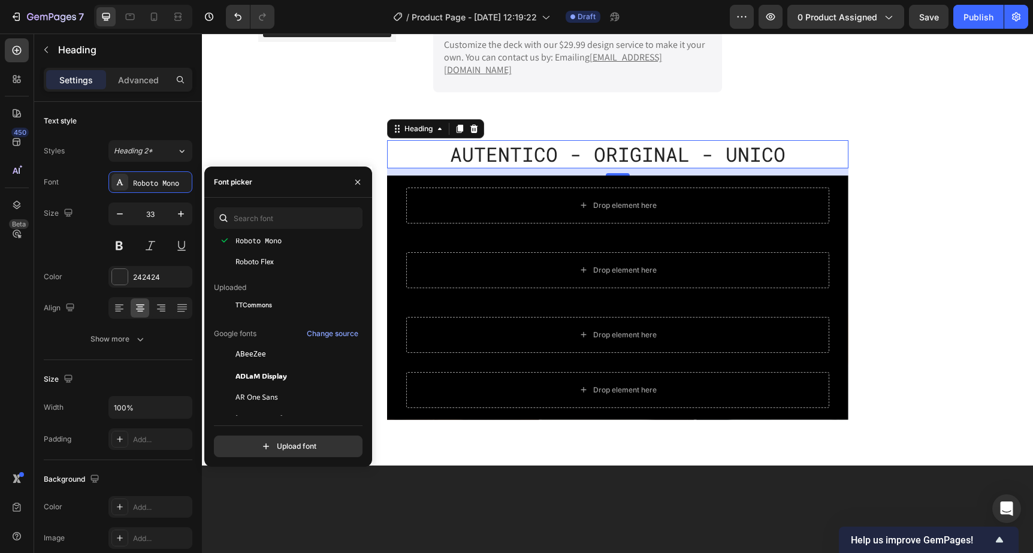
scroll to position [0, 0]
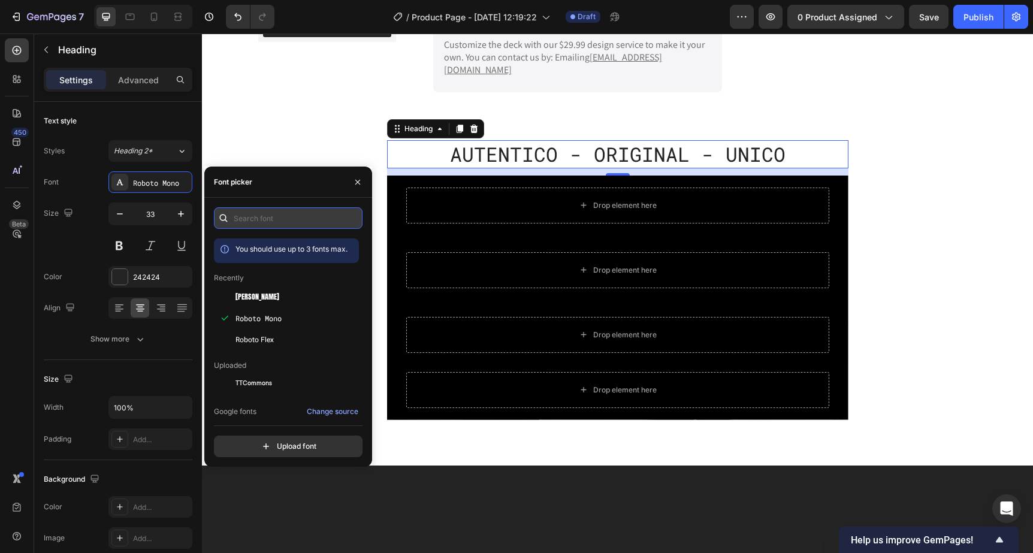
click at [266, 221] on input "text" at bounding box center [288, 218] width 149 height 22
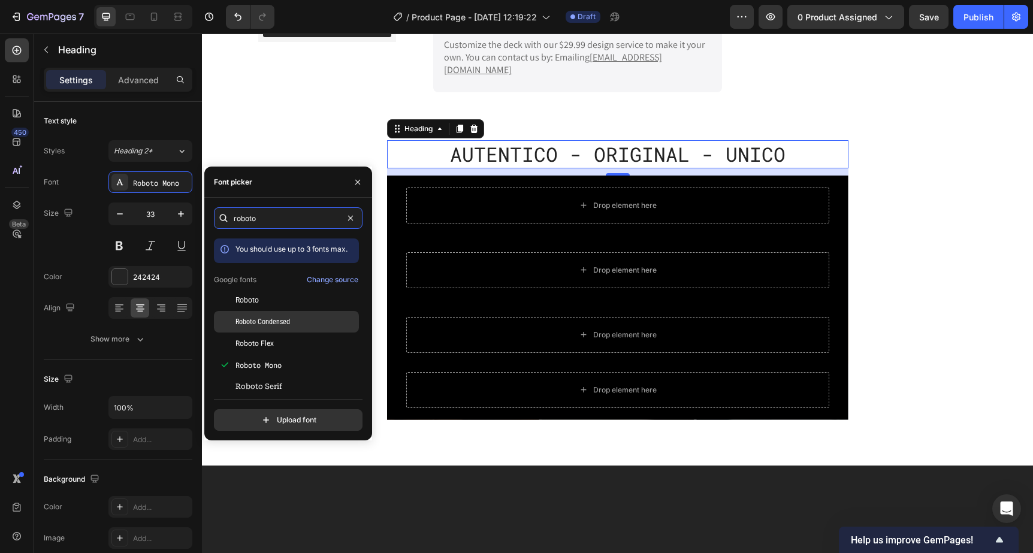
type input "roboto"
click at [279, 327] on div "Roboto Condensed" at bounding box center [286, 322] width 145 height 22
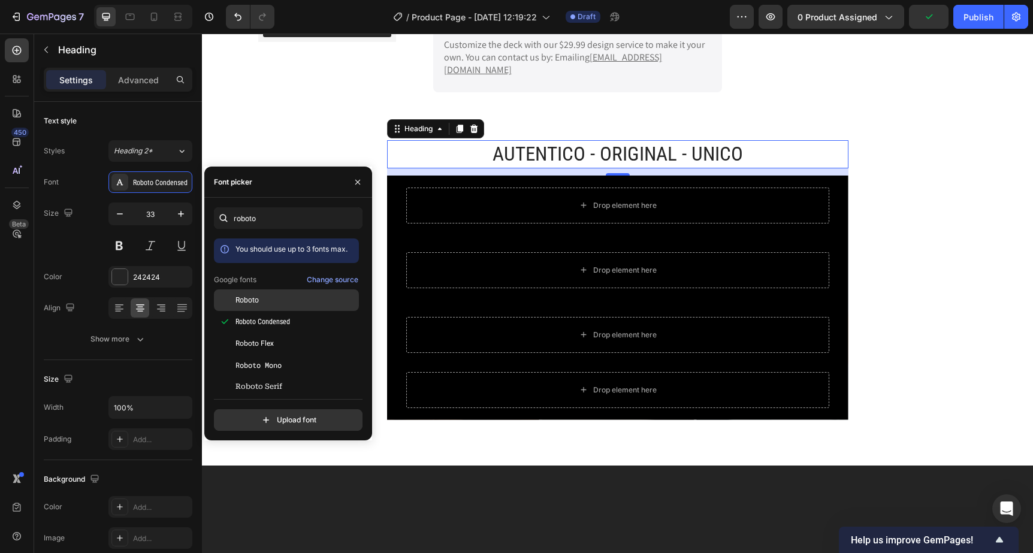
click at [275, 305] on div "Roboto" at bounding box center [286, 300] width 145 height 22
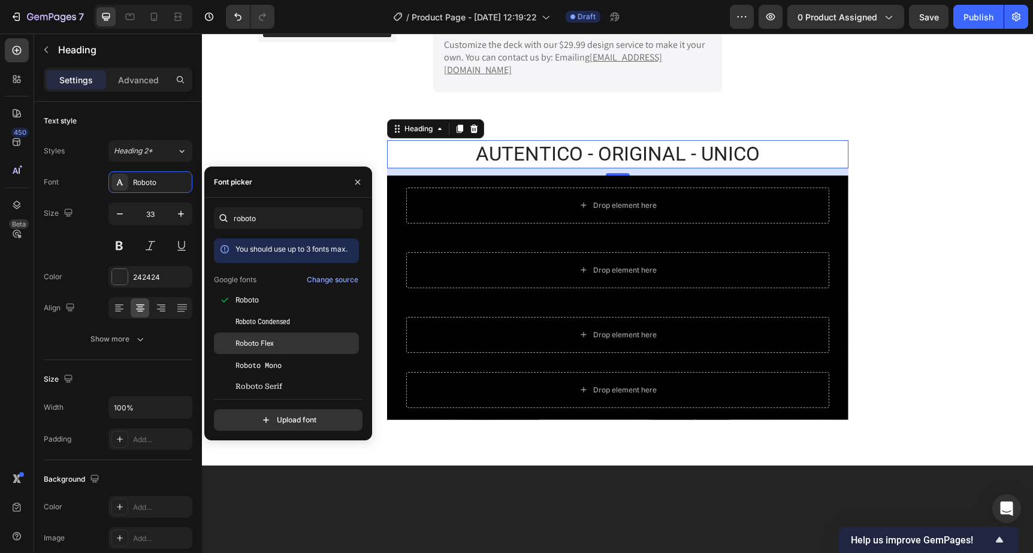
click at [276, 345] on div "Roboto Flex" at bounding box center [295, 343] width 121 height 11
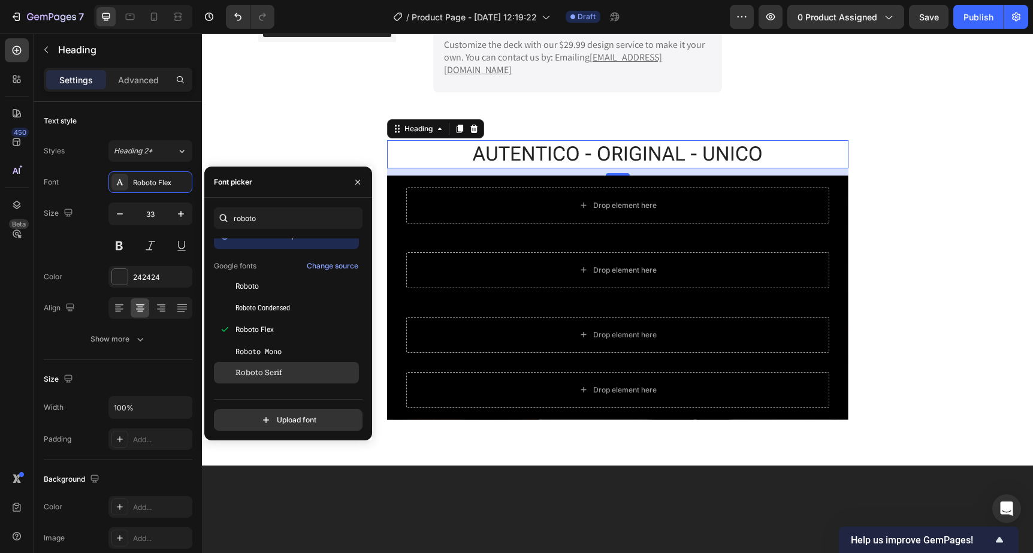
scroll to position [16, 0]
click at [276, 365] on span "Roboto Serif" at bounding box center [258, 370] width 47 height 11
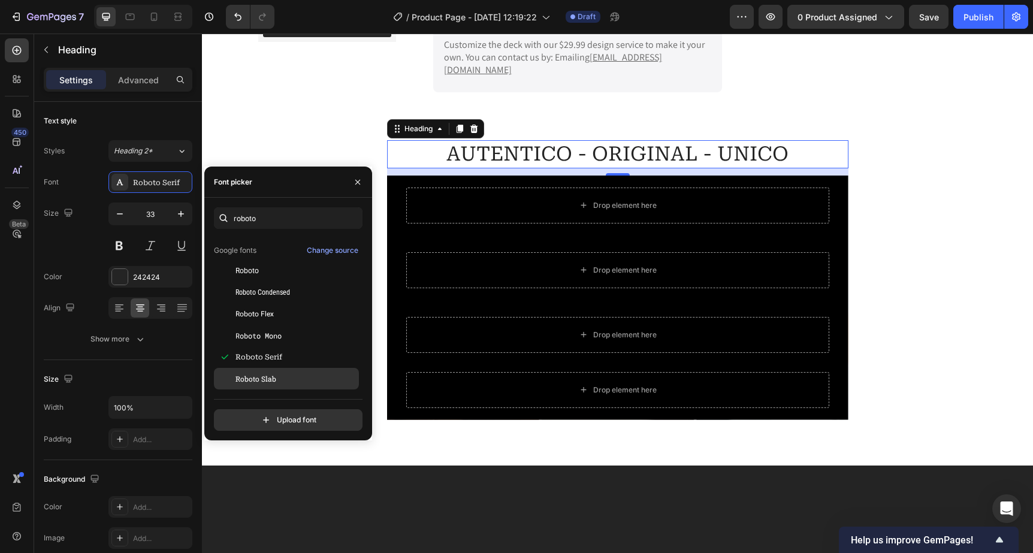
click at [286, 373] on div "Roboto Slab" at bounding box center [295, 378] width 121 height 11
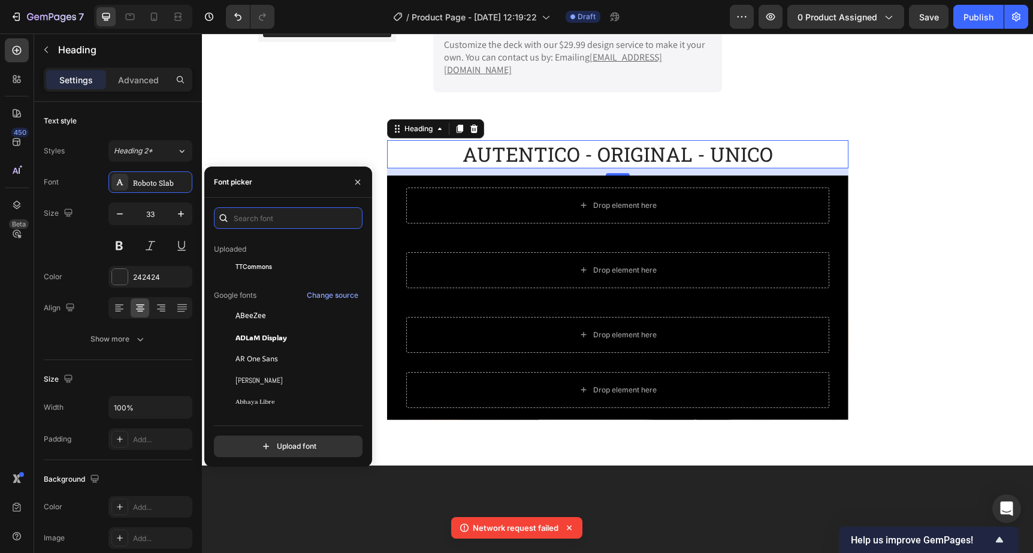
scroll to position [117, 0]
click at [250, 220] on input "text" at bounding box center [288, 218] width 149 height 22
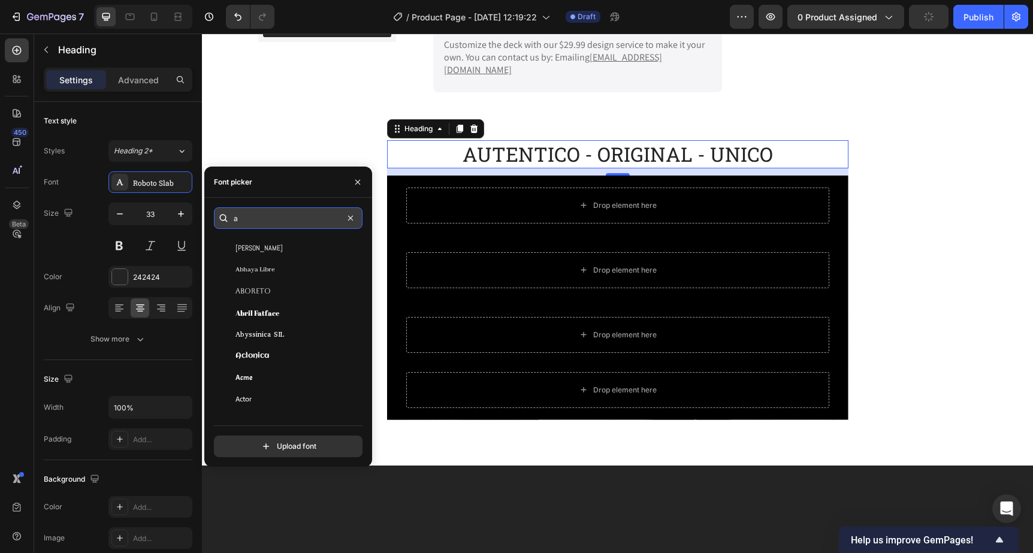
scroll to position [0, 0]
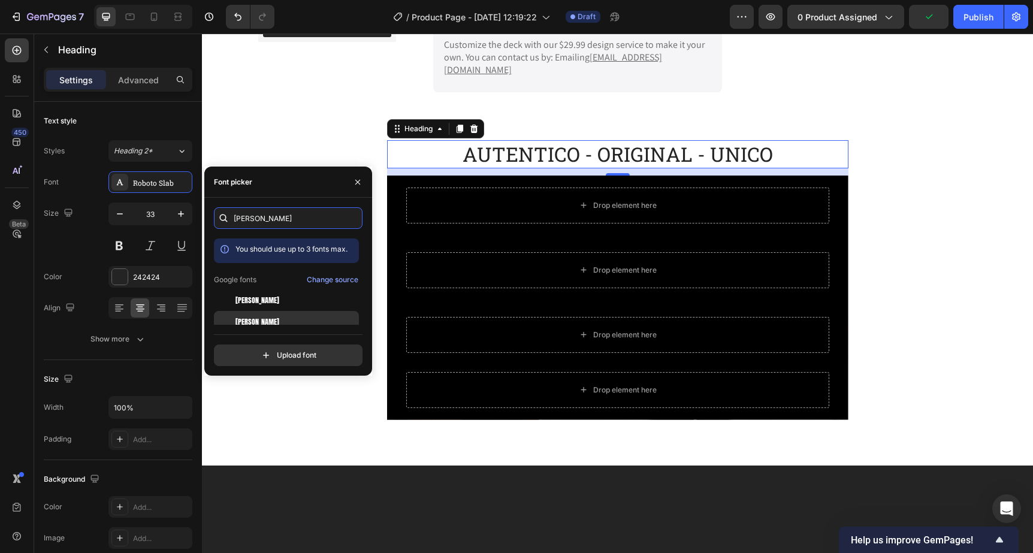
type input "anton"
click at [287, 320] on div "[PERSON_NAME]" at bounding box center [295, 321] width 121 height 11
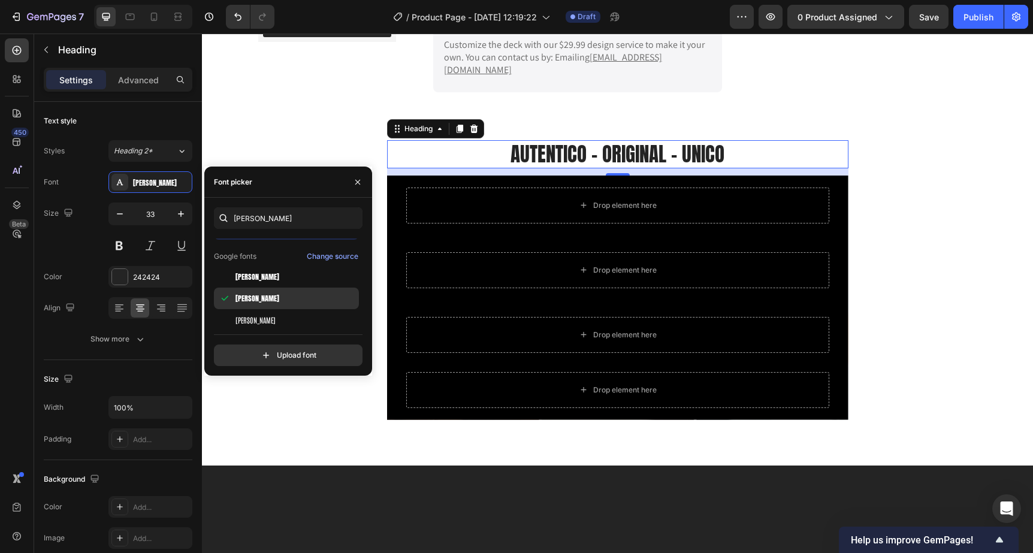
scroll to position [29, 0]
click at [264, 317] on div "[PERSON_NAME]" at bounding box center [295, 313] width 121 height 11
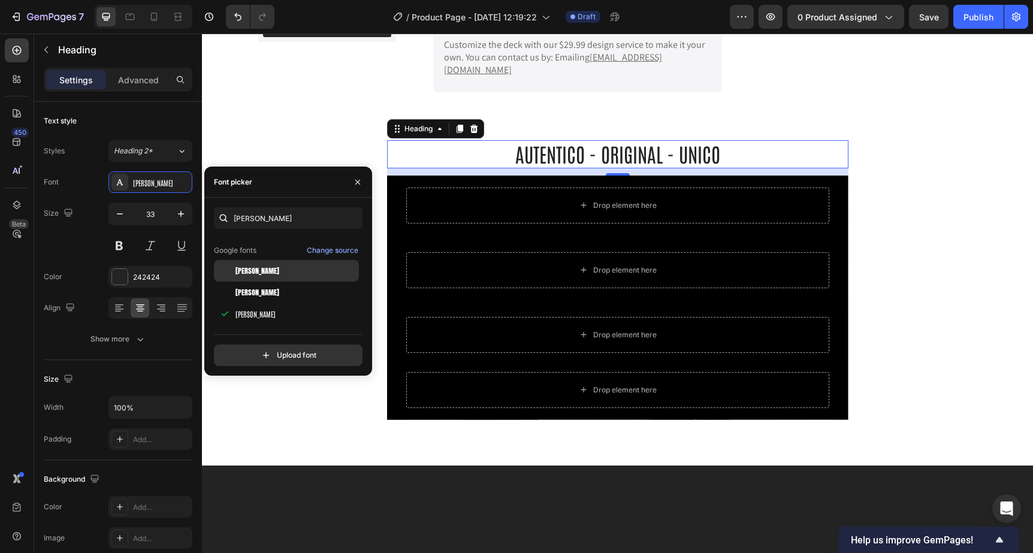
click at [270, 264] on div "[PERSON_NAME]" at bounding box center [286, 271] width 145 height 22
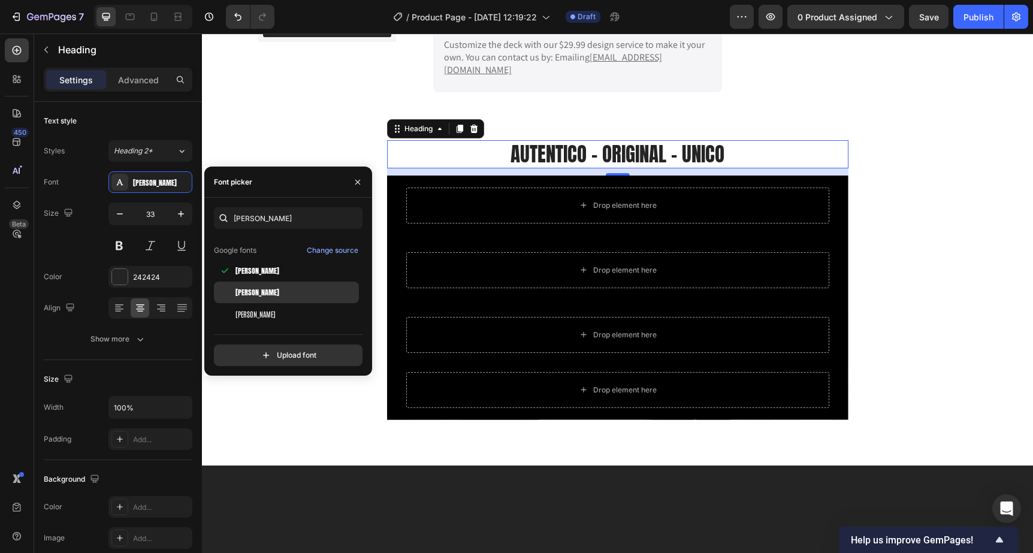
click at [269, 298] on div "[PERSON_NAME]" at bounding box center [286, 292] width 145 height 22
click at [276, 277] on div "[PERSON_NAME]" at bounding box center [286, 271] width 145 height 22
click at [277, 299] on div "[PERSON_NAME]" at bounding box center [286, 292] width 145 height 22
click at [274, 313] on div "[PERSON_NAME]" at bounding box center [295, 313] width 121 height 11
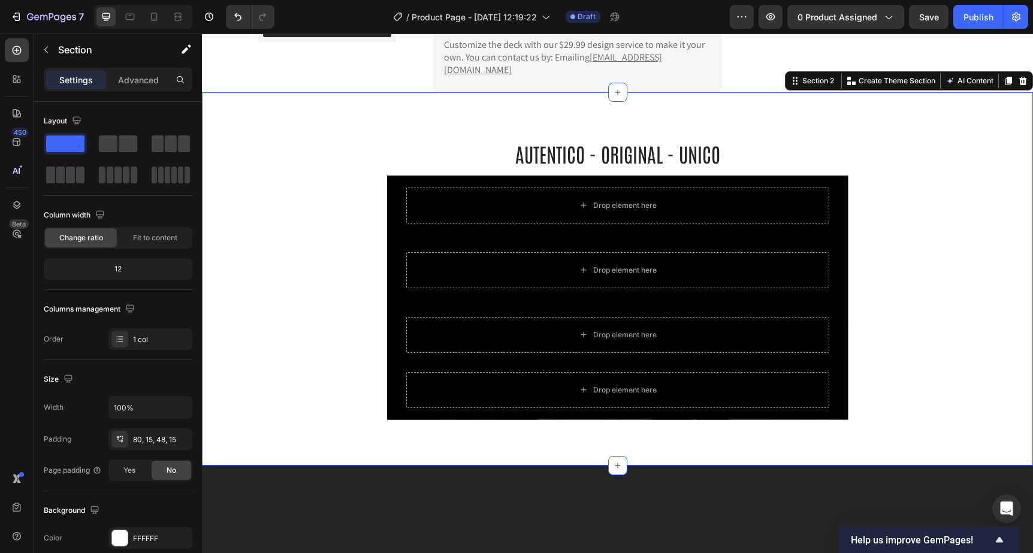
click at [930, 222] on div "AUTENTICO - ORIGINAL - UNICO Heading Drop element here Row Drop element here Ro…" at bounding box center [617, 288] width 813 height 296
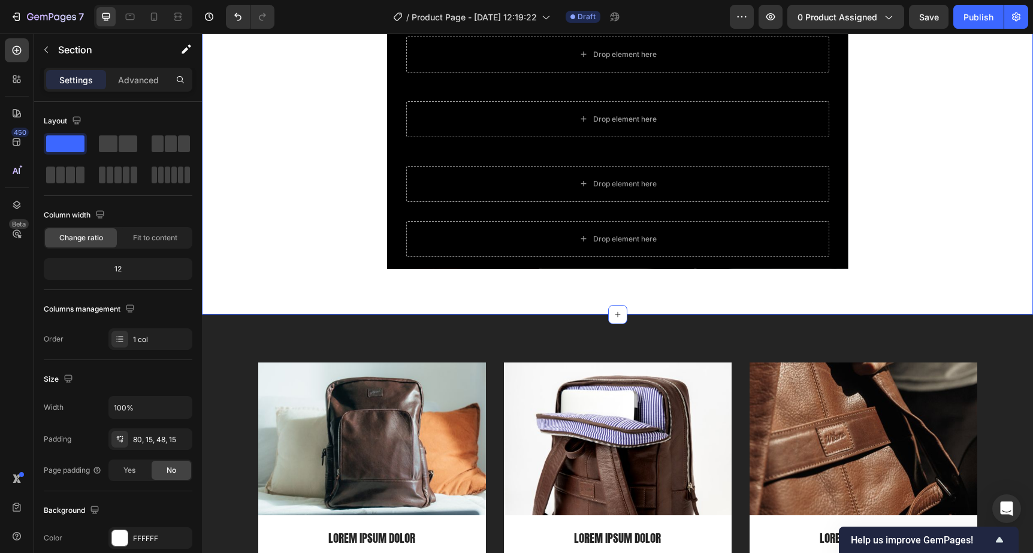
scroll to position [532, 0]
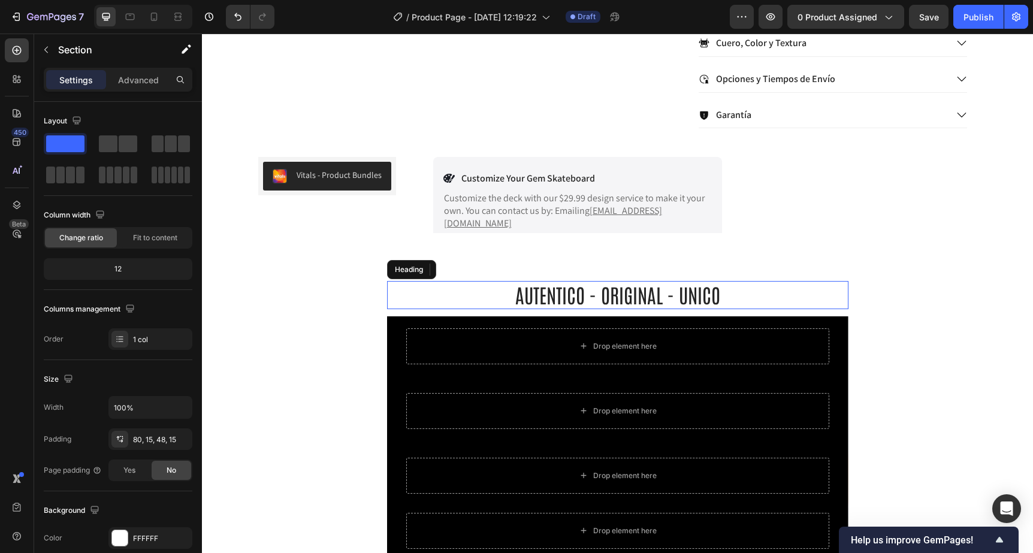
click at [648, 304] on h2 "AUTENTICO - ORIGINAL - UNICO" at bounding box center [617, 295] width 461 height 28
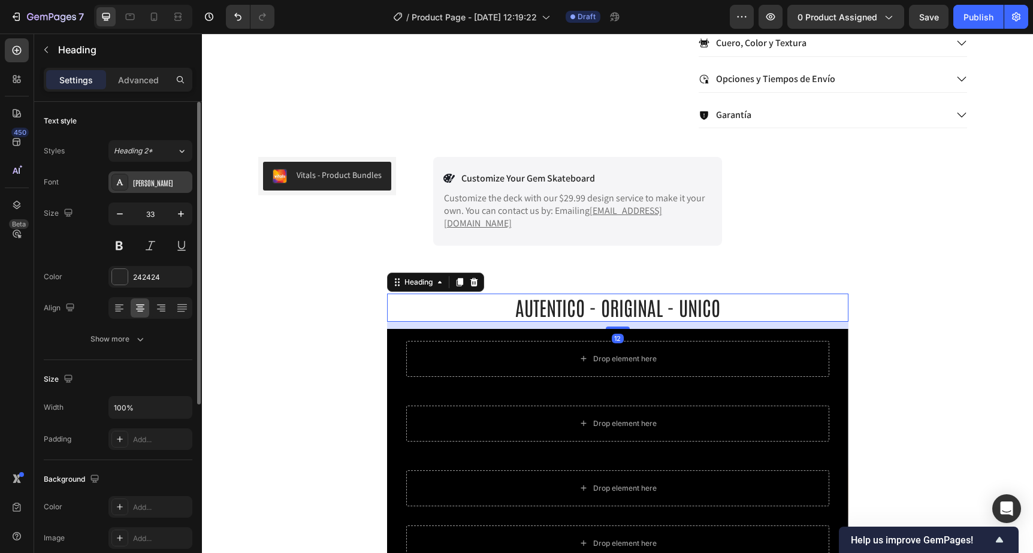
click at [142, 185] on div "[PERSON_NAME]" at bounding box center [161, 182] width 56 height 11
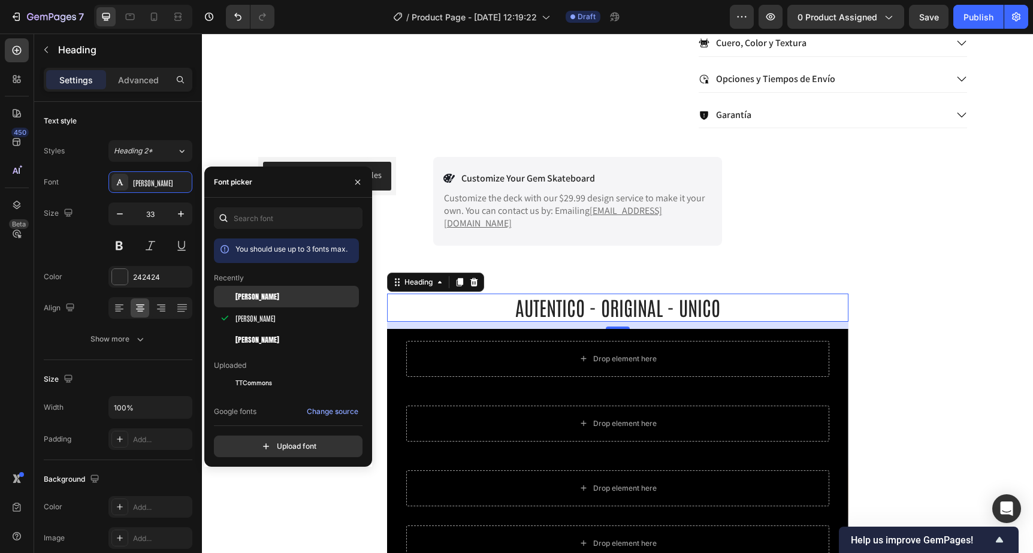
click at [244, 306] on div "[PERSON_NAME]" at bounding box center [286, 297] width 145 height 22
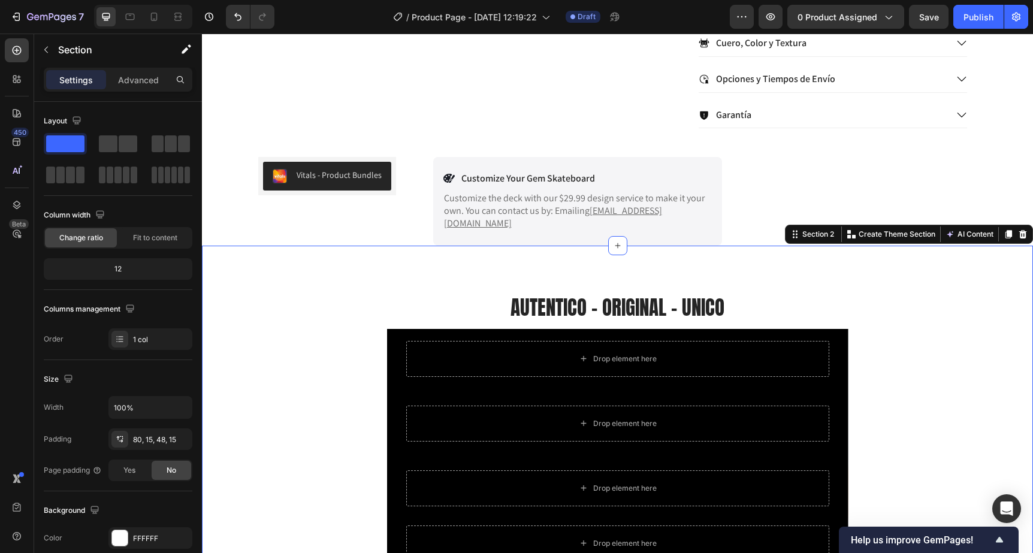
click at [974, 305] on div "AUTENTICO - ORIGINAL - UNICO Heading Drop element here Row Drop element here Ro…" at bounding box center [617, 441] width 813 height 296
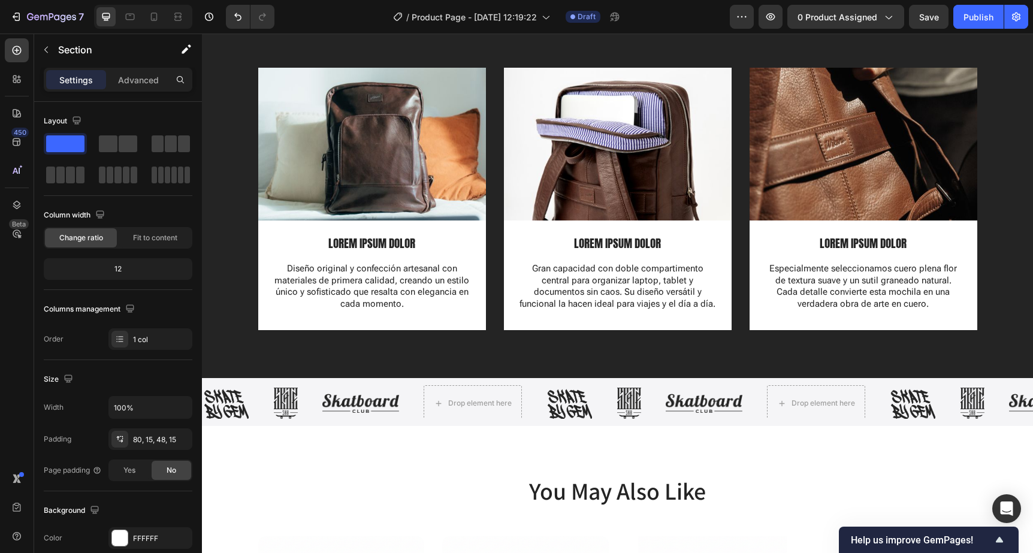
scroll to position [1119, 0]
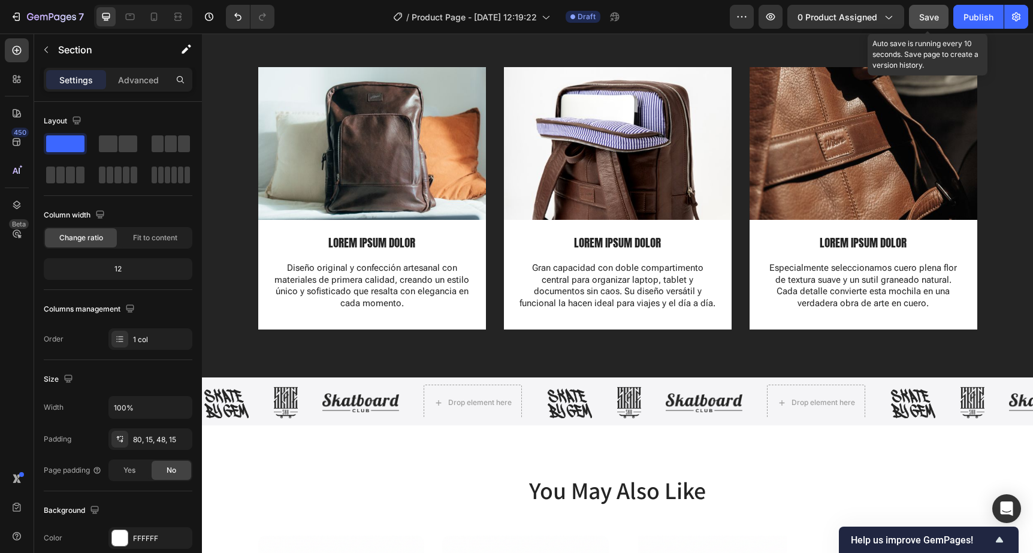
click at [939, 20] on button "Save" at bounding box center [929, 17] width 40 height 24
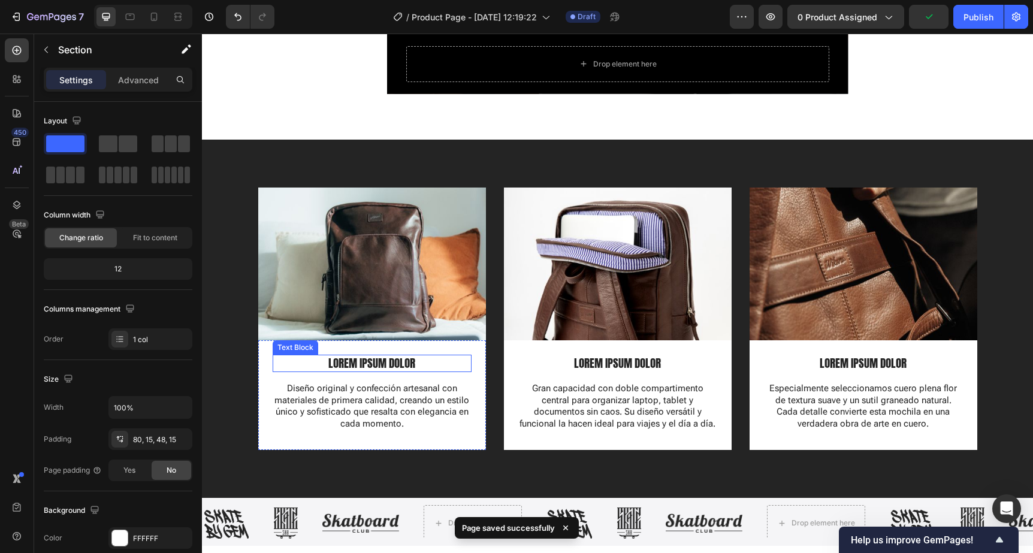
scroll to position [996, 0]
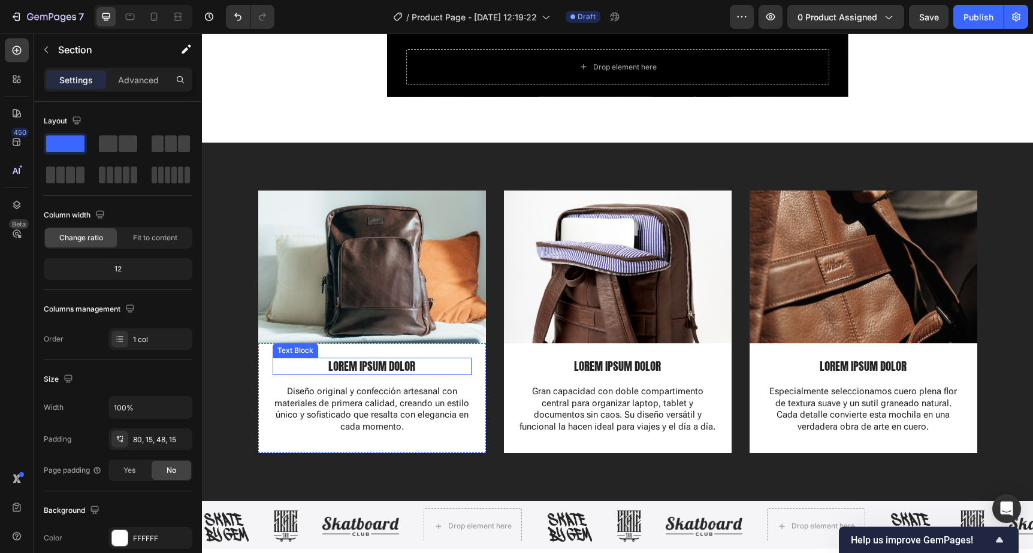
click at [347, 367] on p "LOREM IPSUM DOLOR" at bounding box center [372, 366] width 196 height 15
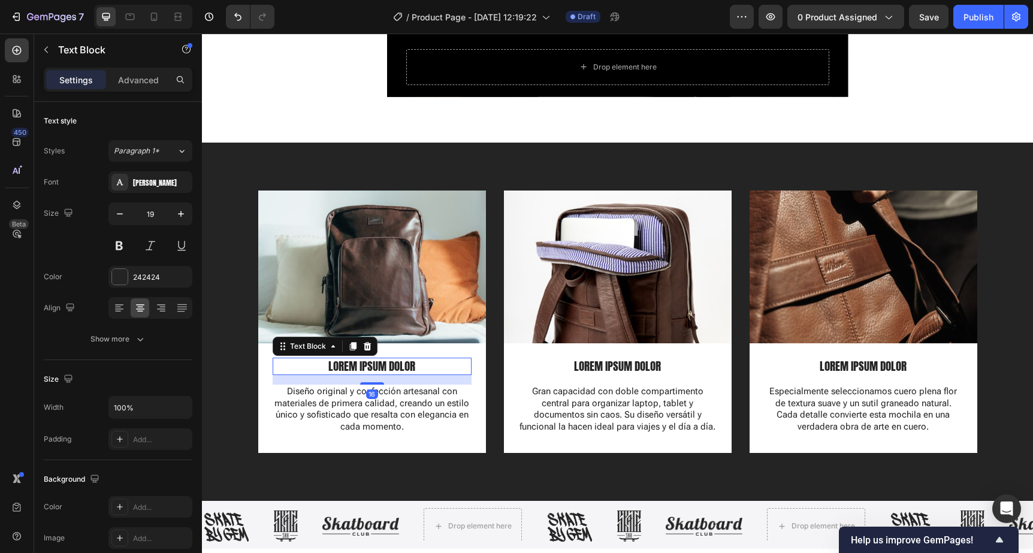
click at [347, 367] on p "LOREM IPSUM DOLOR" at bounding box center [372, 366] width 196 height 15
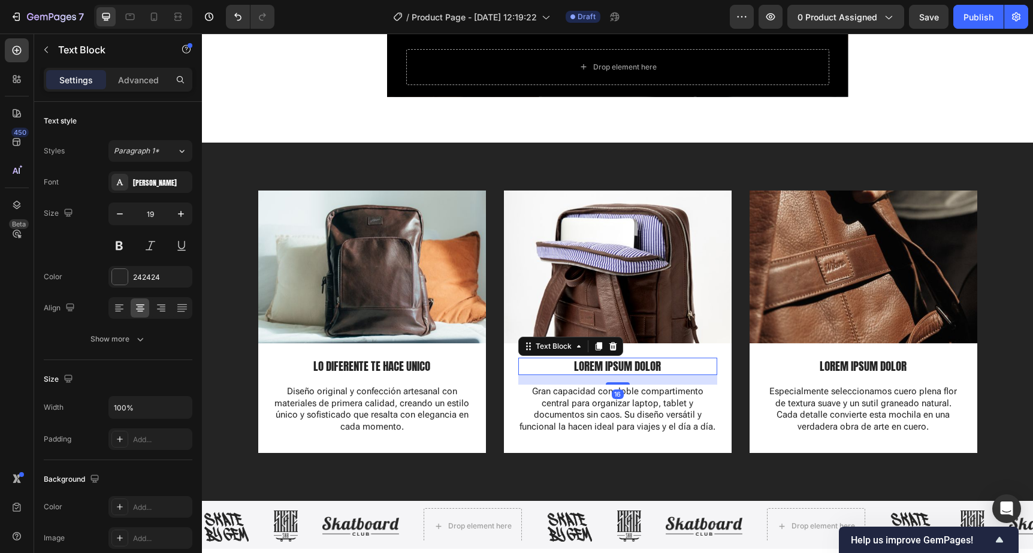
click at [594, 368] on p "LOREM IPSUM DOLOR" at bounding box center [617, 366] width 196 height 15
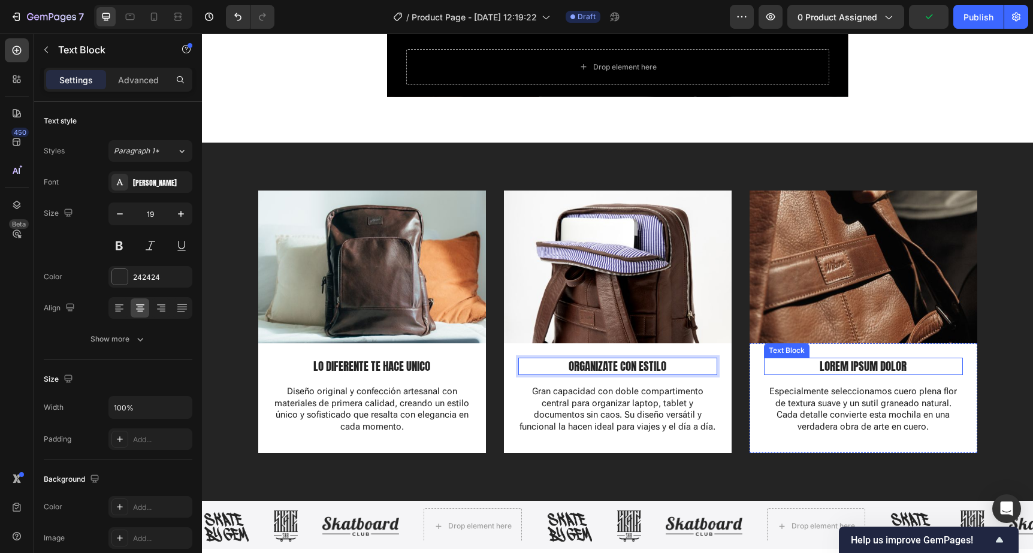
click at [838, 370] on p "LOREM IPSUM DOLOR" at bounding box center [863, 366] width 196 height 15
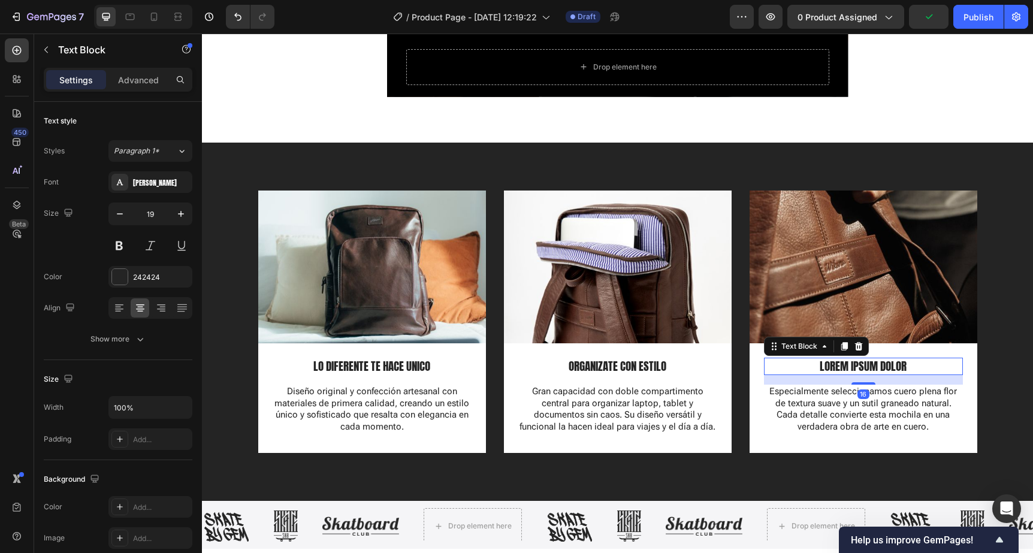
click at [838, 370] on p "LOREM IPSUM DOLOR" at bounding box center [863, 366] width 196 height 15
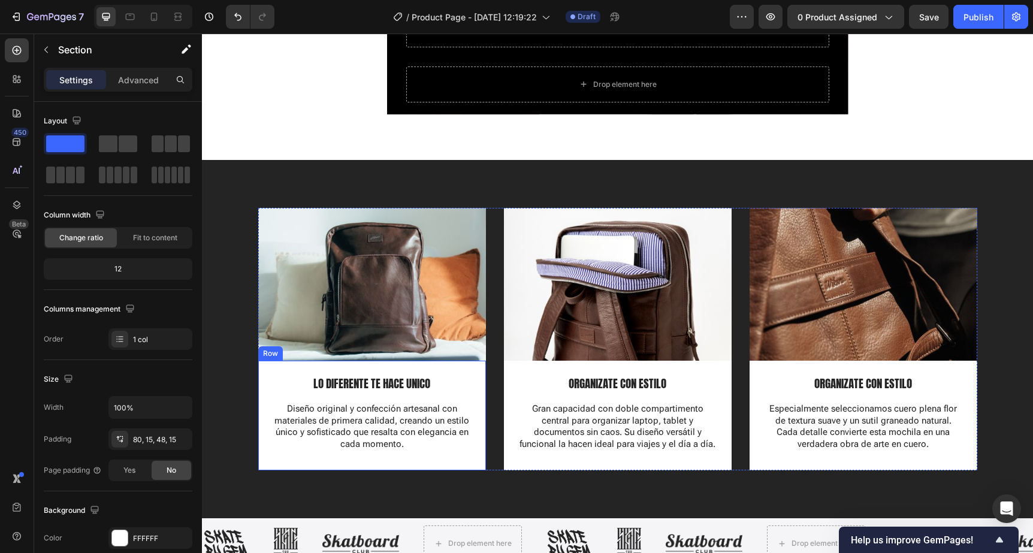
scroll to position [976, 0]
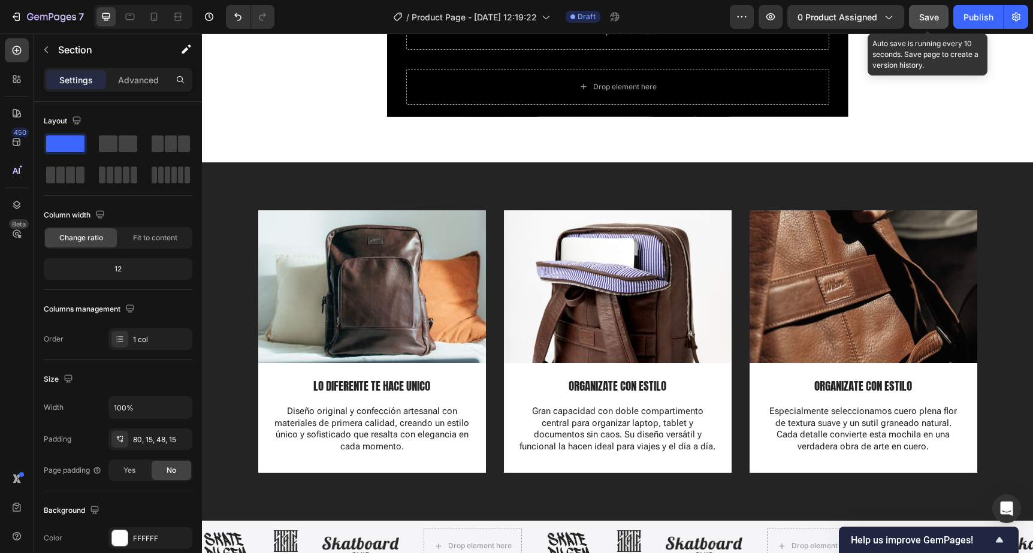
click at [918, 20] on button "Save" at bounding box center [929, 17] width 40 height 24
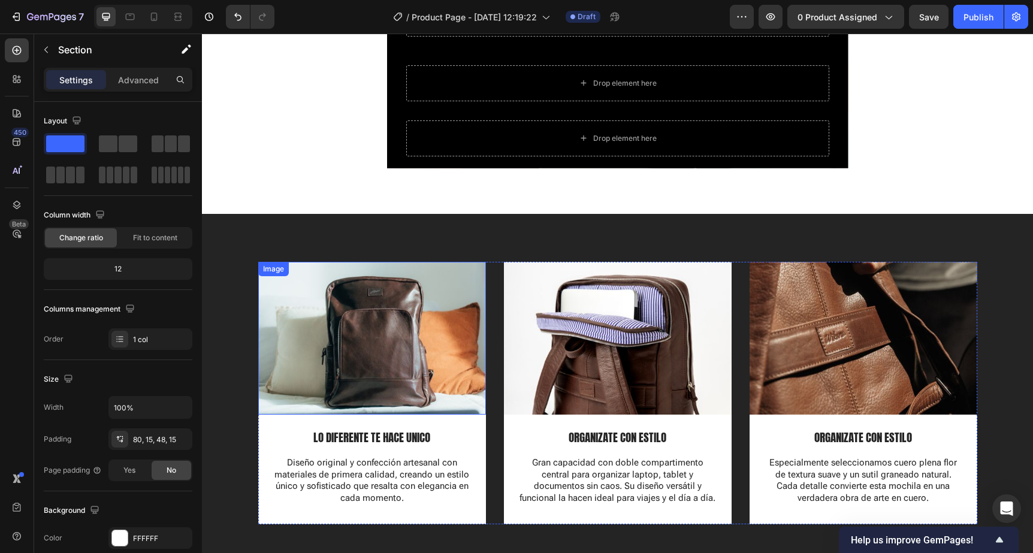
scroll to position [925, 0]
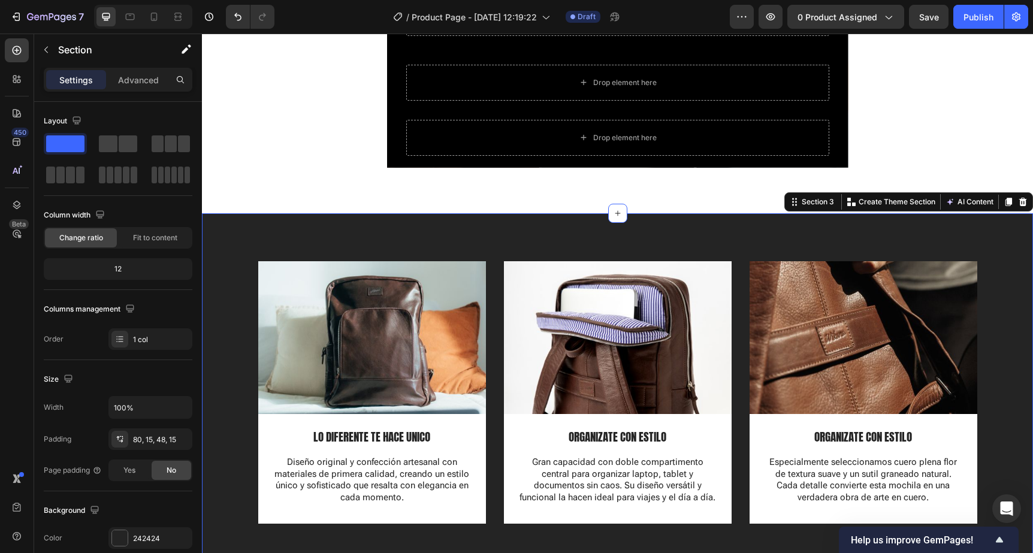
click at [233, 236] on div "Image LO DIFERENTE TE HACE UNICO Text Block Diseño original y confección artesa…" at bounding box center [617, 392] width 831 height 358
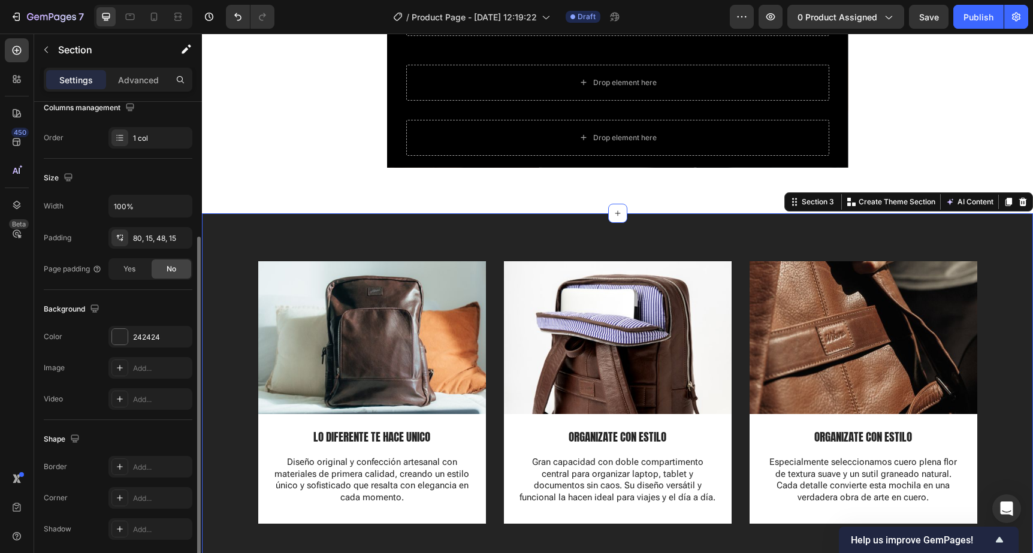
scroll to position [202, 0]
click at [123, 343] on div at bounding box center [120, 336] width 16 height 16
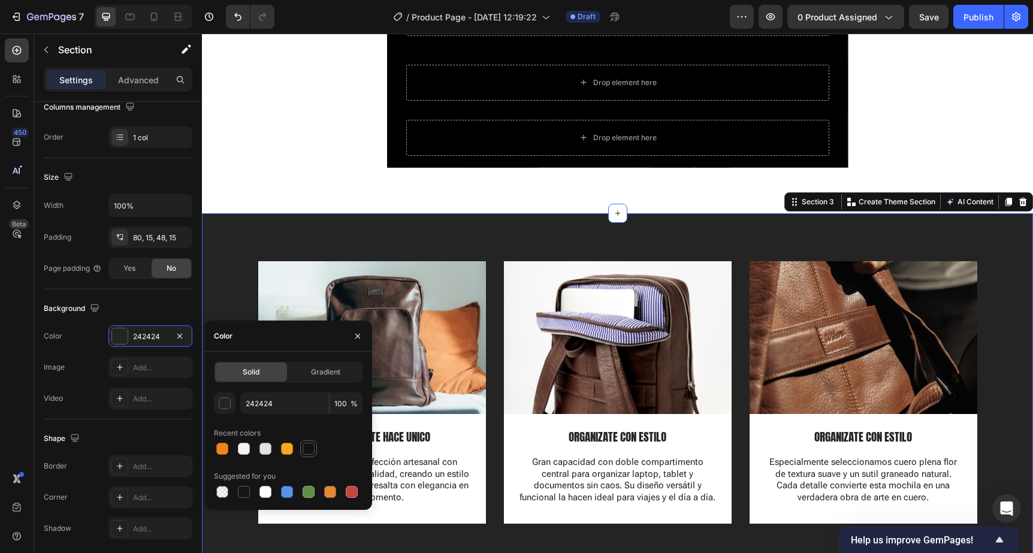
click at [308, 452] on div at bounding box center [308, 449] width 12 height 12
type input "121212"
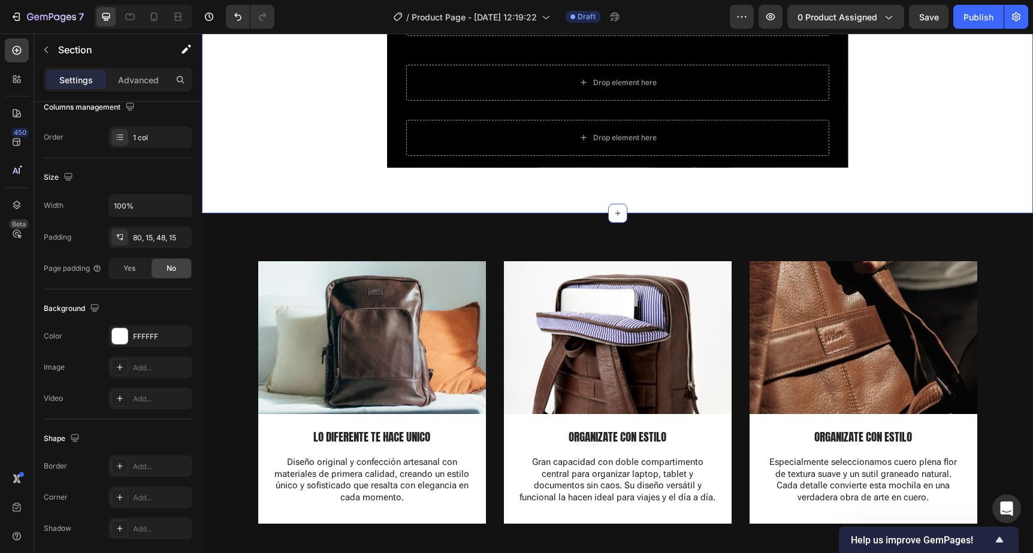
click at [258, 198] on div "AUTENTICO - ORIGINAL - UNICO Heading Drop element here Row Drop element here Ro…" at bounding box center [617, 26] width 831 height 373
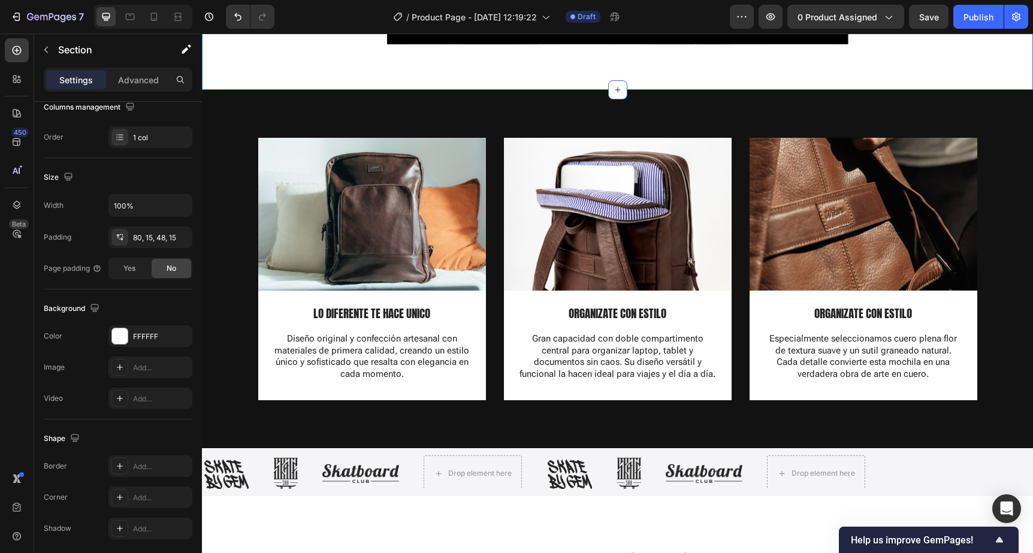
scroll to position [1052, 0]
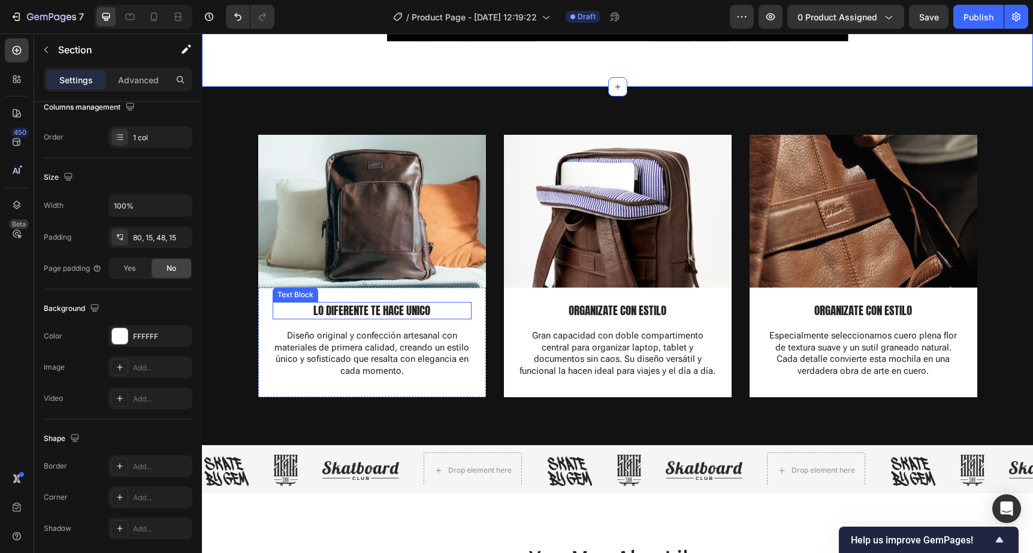
click at [341, 310] on p "LO DIFERENTE TE HACE UNICO" at bounding box center [372, 310] width 196 height 15
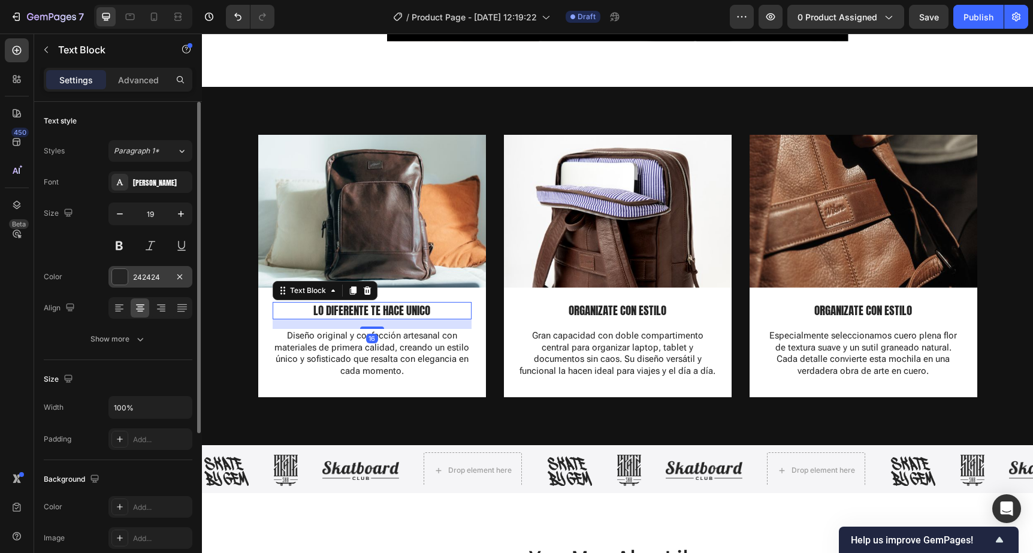
click at [122, 279] on div at bounding box center [120, 277] width 16 height 16
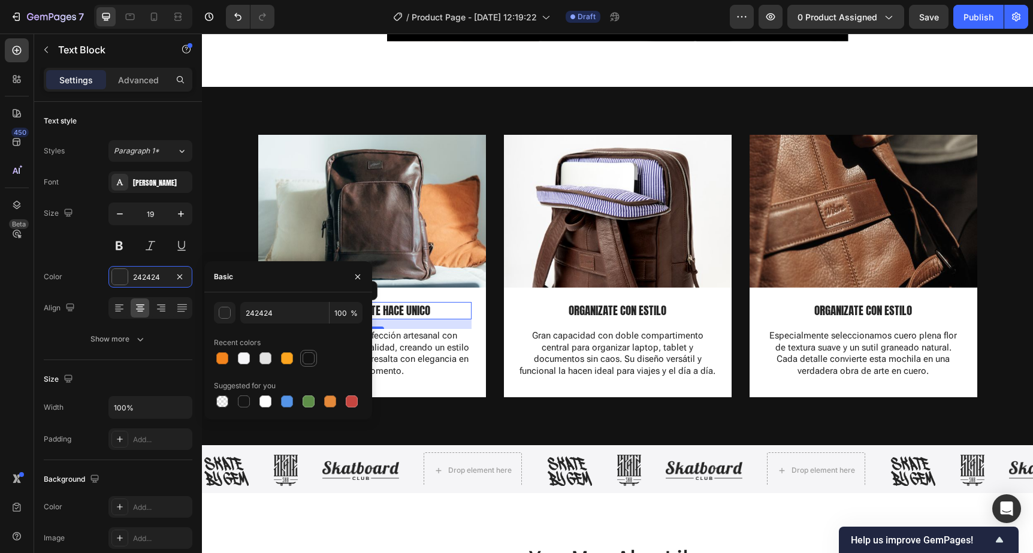
click at [310, 361] on div at bounding box center [308, 358] width 12 height 12
type input "121212"
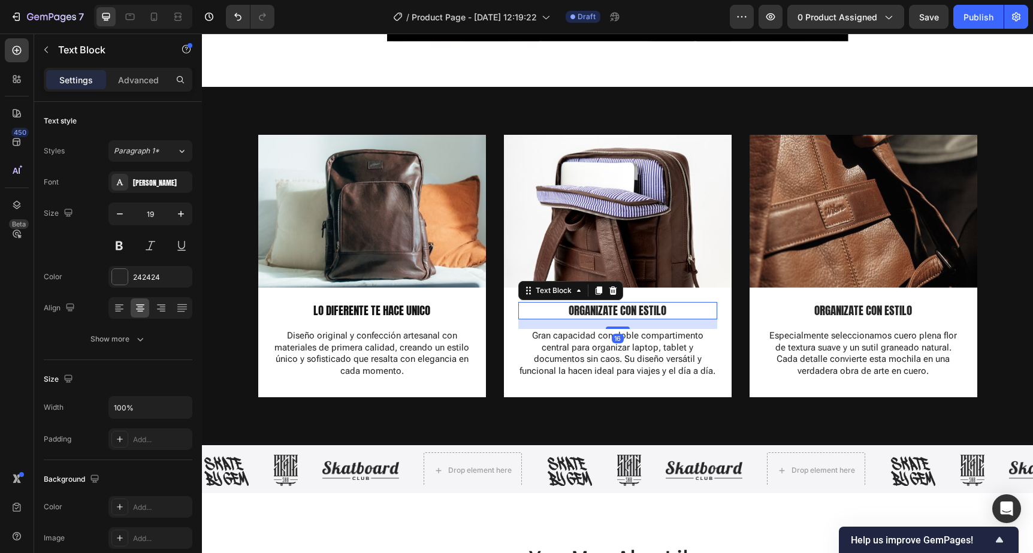
click at [613, 304] on p "ORGANIZATE CON ESTILO" at bounding box center [617, 310] width 196 height 15
click at [124, 275] on div at bounding box center [120, 277] width 16 height 16
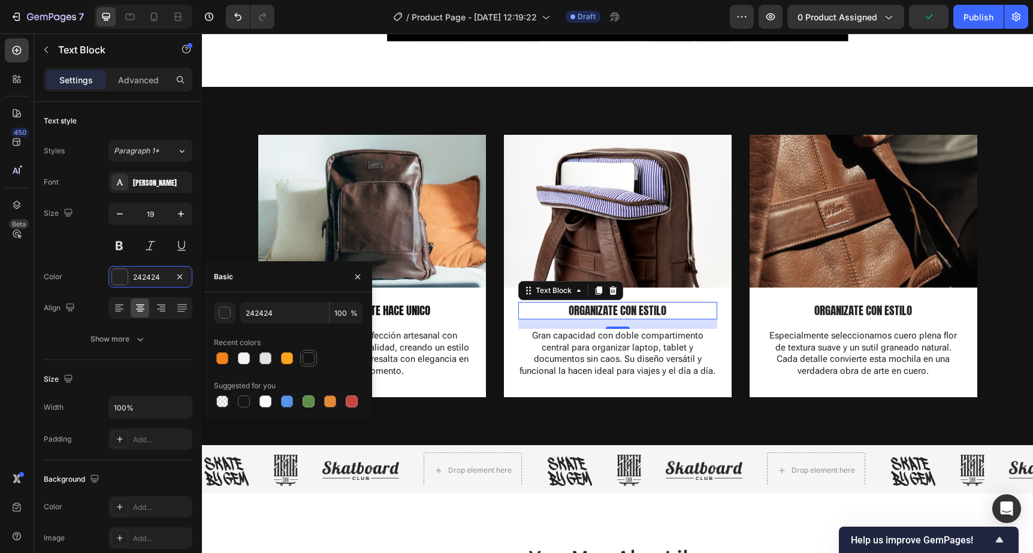
click at [304, 356] on div at bounding box center [308, 358] width 12 height 12
type input "121212"
click at [829, 310] on p "ORGANIZATE CON ESTILO" at bounding box center [863, 310] width 196 height 15
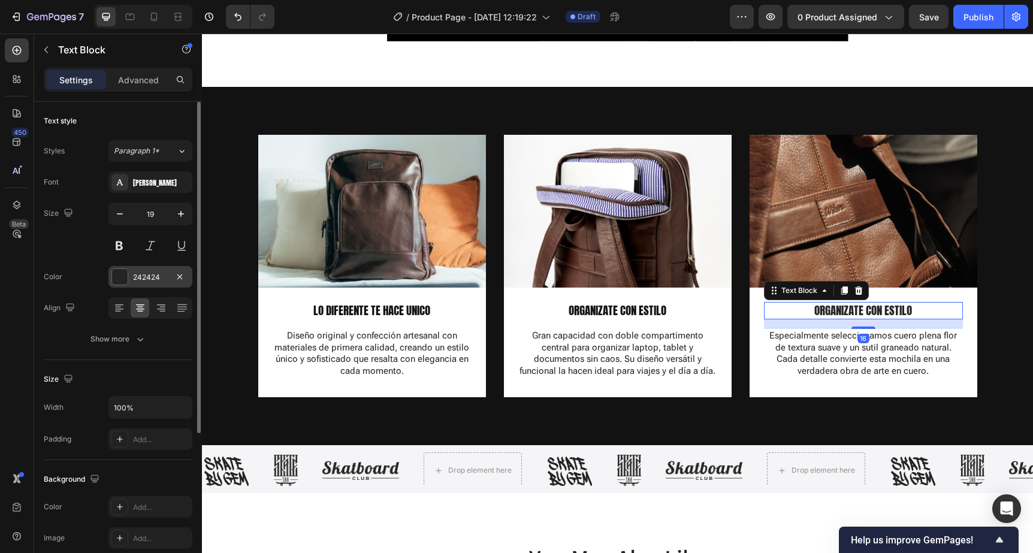
click at [122, 277] on div at bounding box center [120, 277] width 16 height 16
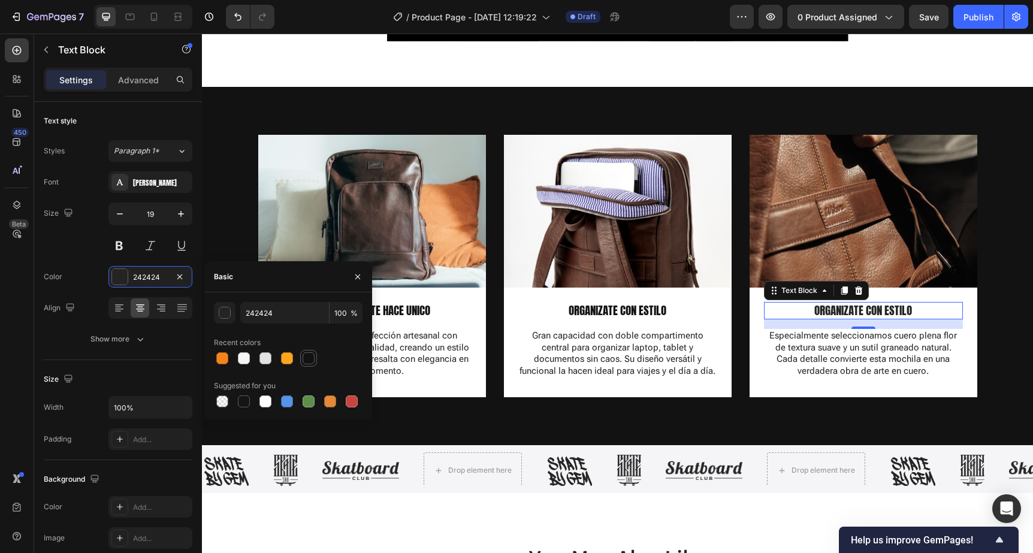
click at [304, 355] on div at bounding box center [308, 358] width 12 height 12
type input "121212"
click at [600, 350] on p "Gran capacidad con doble compartimento central para organizar laptop, tablet y …" at bounding box center [617, 353] width 196 height 47
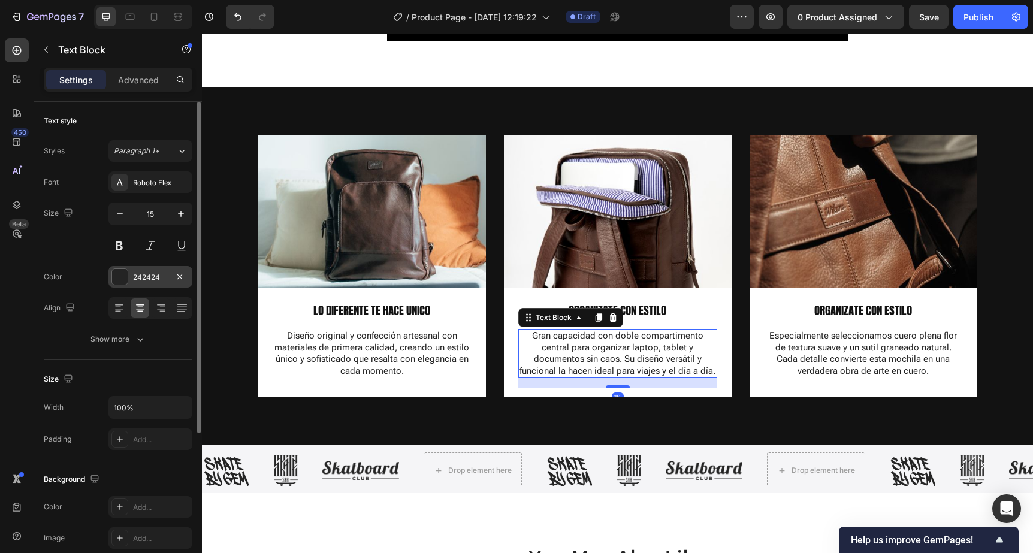
click at [123, 279] on div at bounding box center [120, 277] width 16 height 16
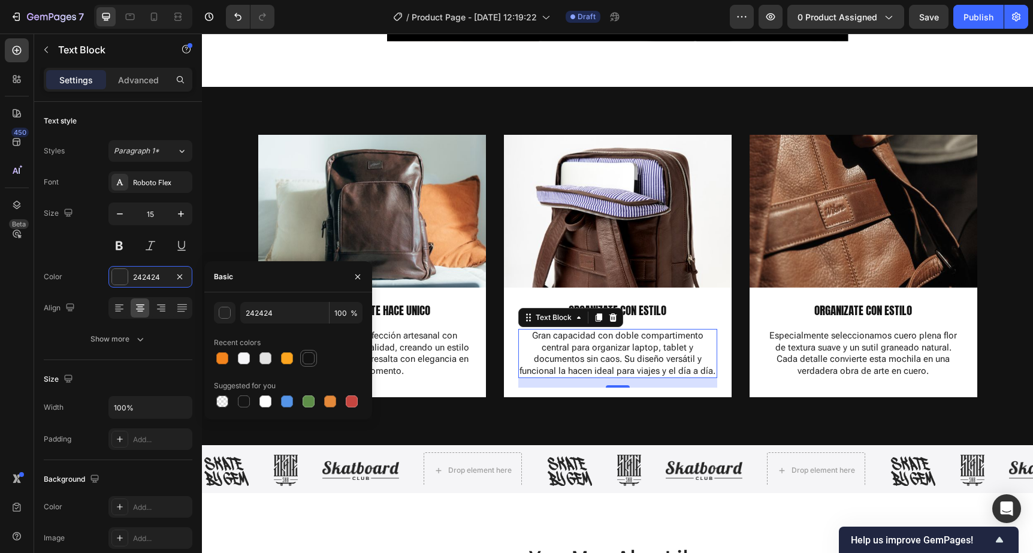
click at [305, 361] on div at bounding box center [308, 358] width 12 height 12
type input "121212"
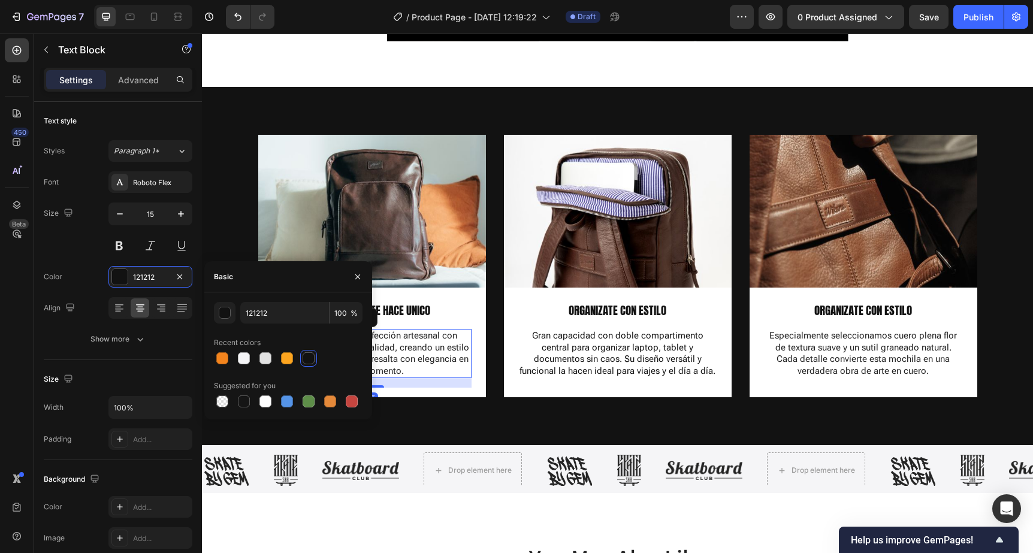
click at [413, 361] on p "Diseño original y confección artesanal con materiales de primera calidad, crean…" at bounding box center [372, 353] width 196 height 47
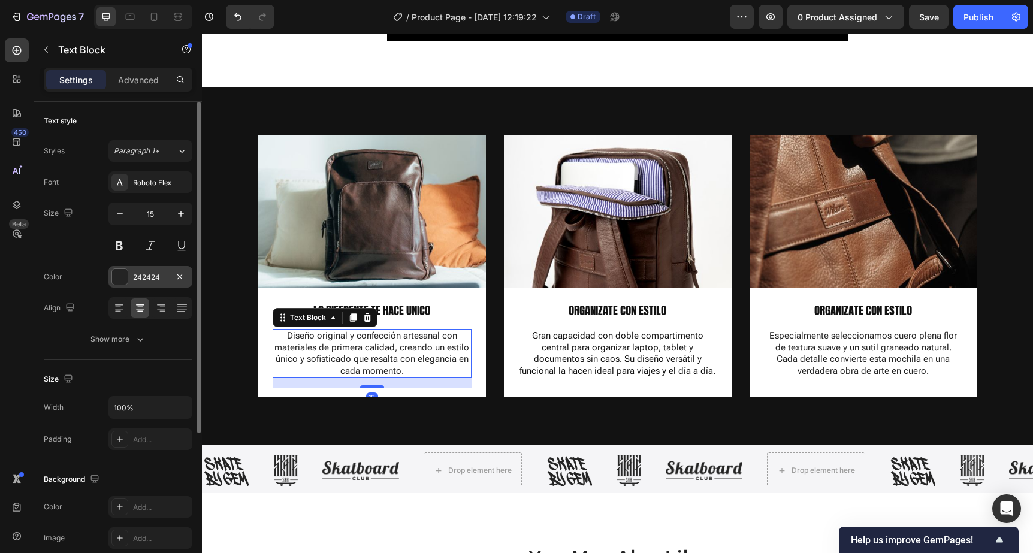
click at [126, 278] on div at bounding box center [120, 277] width 16 height 16
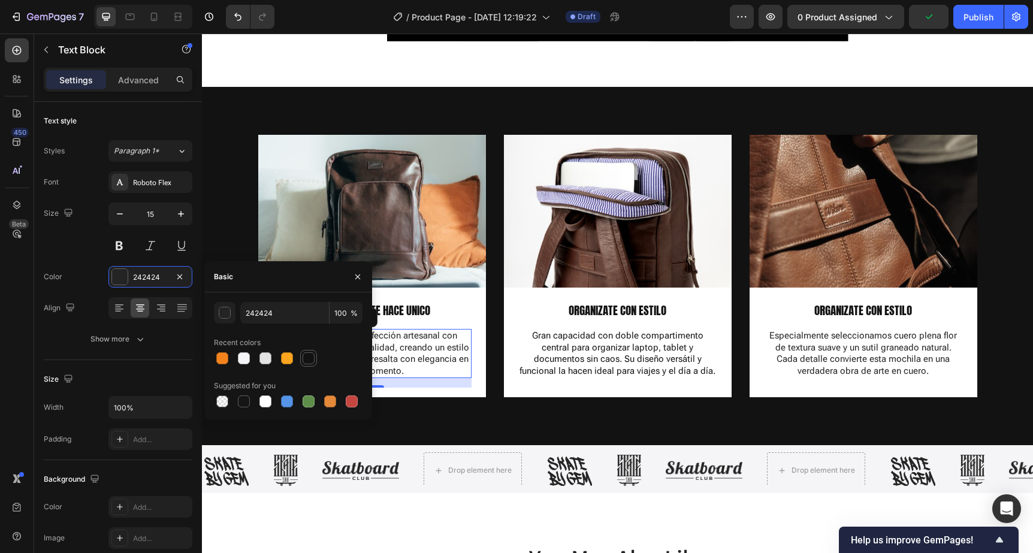
click at [310, 358] on div at bounding box center [308, 358] width 12 height 12
type input "121212"
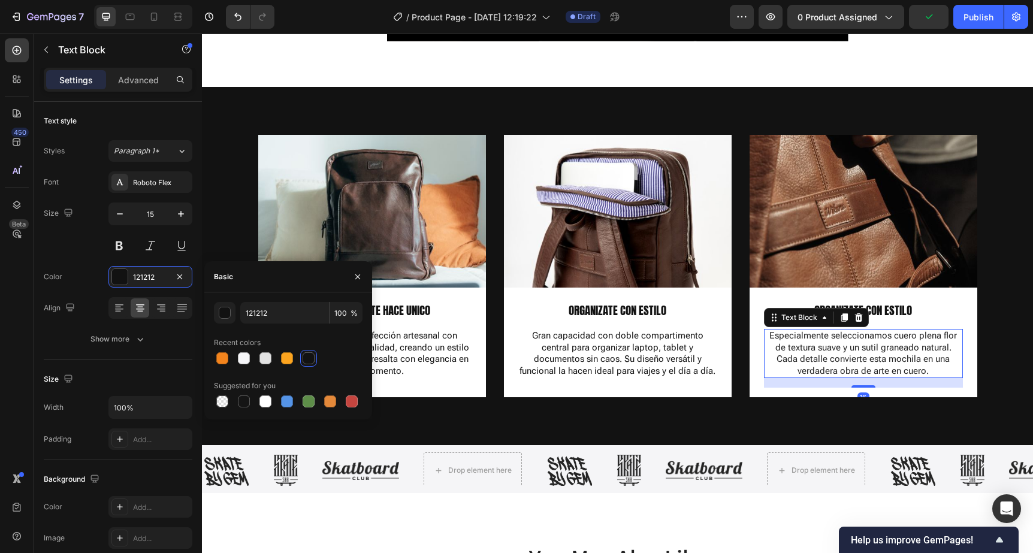
click at [778, 352] on p "Especialmente seleccionamos cuero plena flor de textura suave y un sutil granea…" at bounding box center [863, 353] width 196 height 47
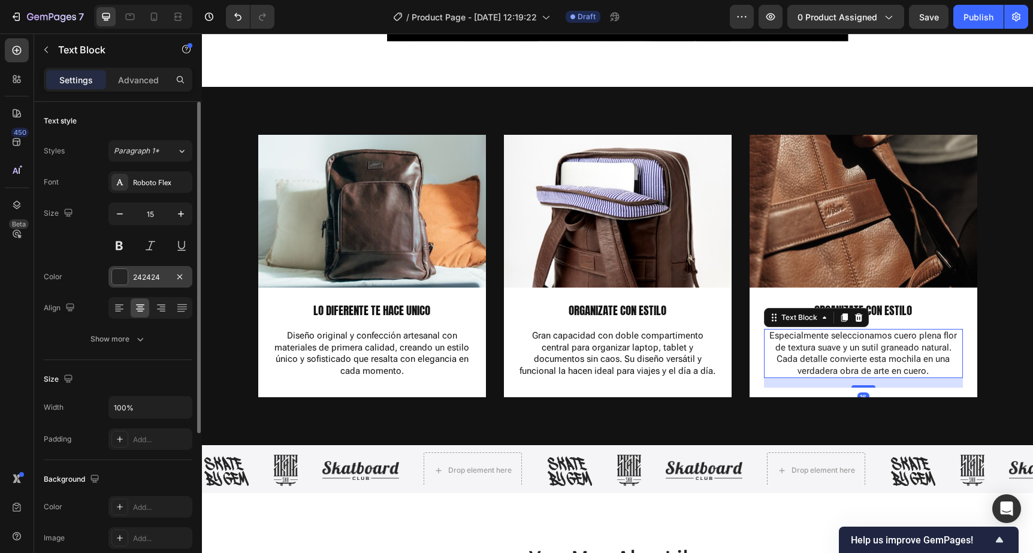
click at [116, 273] on div at bounding box center [120, 277] width 16 height 16
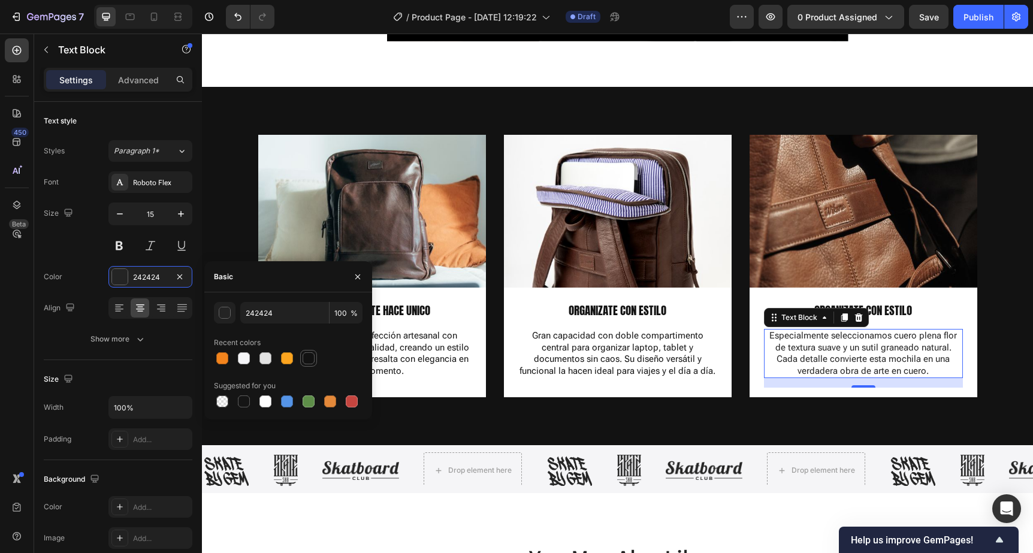
click at [310, 353] on div at bounding box center [308, 358] width 12 height 12
type input "121212"
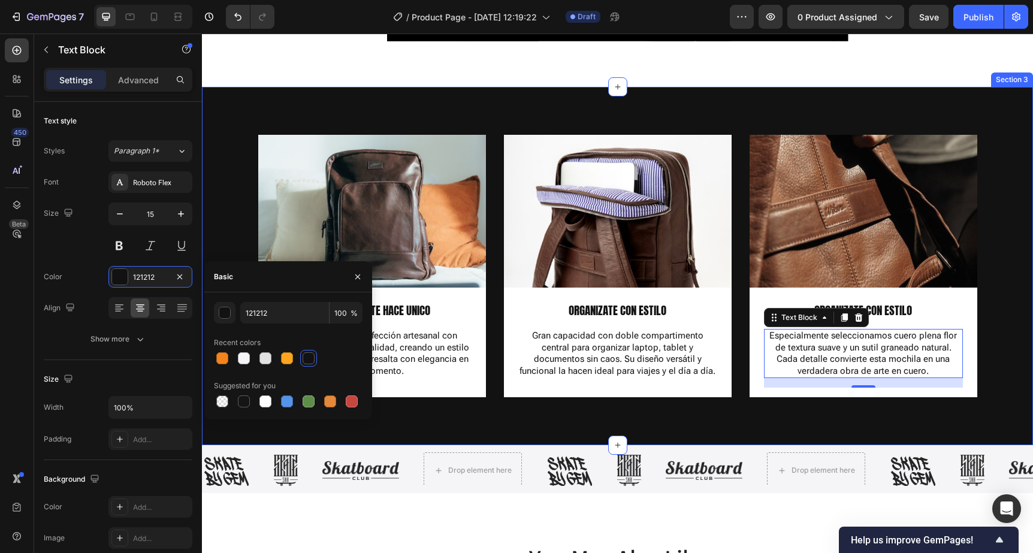
click at [482, 89] on div "Image LO DIFERENTE TE HACE UNICO Text Block Diseño original y confección artesa…" at bounding box center [617, 266] width 831 height 358
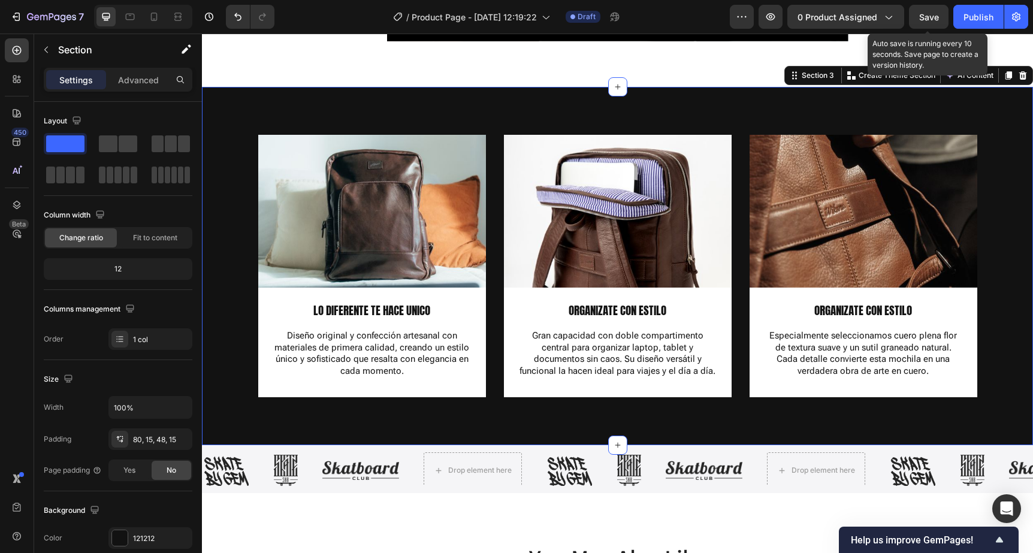
click at [936, 20] on span "Save" at bounding box center [929, 17] width 20 height 10
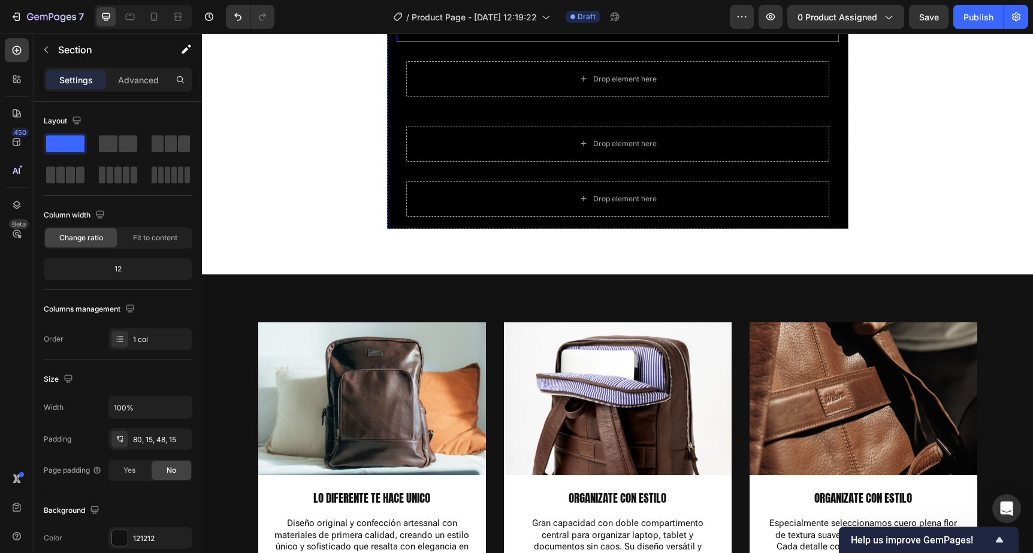
scroll to position [1042, 0]
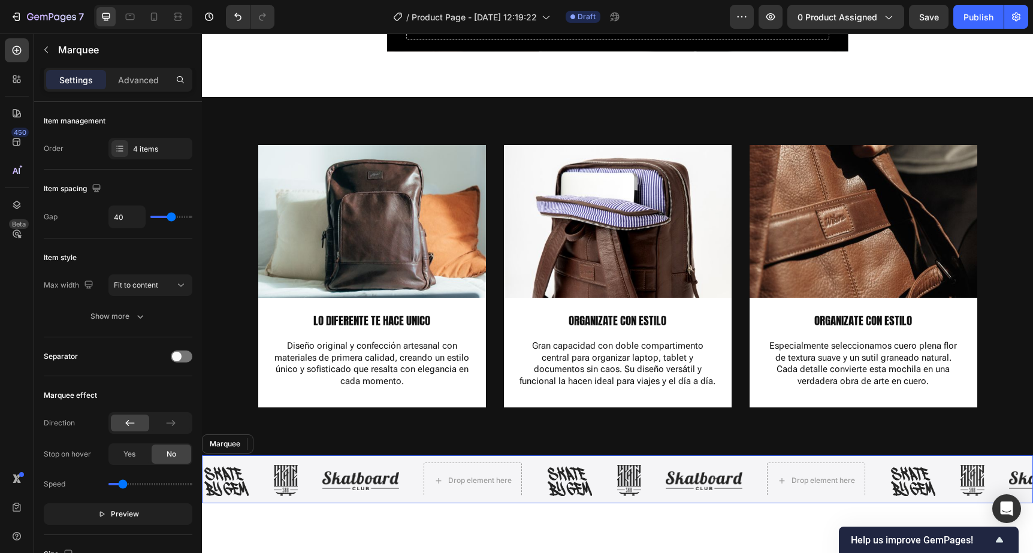
click at [235, 458] on div "Image Image Image Drop element here Image Image Image Drop element here Image I…" at bounding box center [617, 479] width 831 height 48
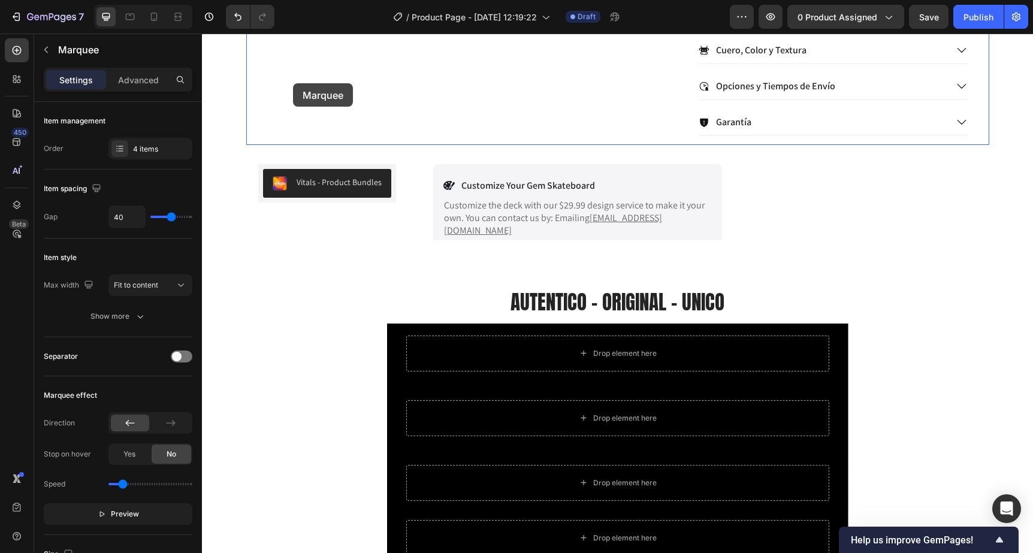
scroll to position [522, 0]
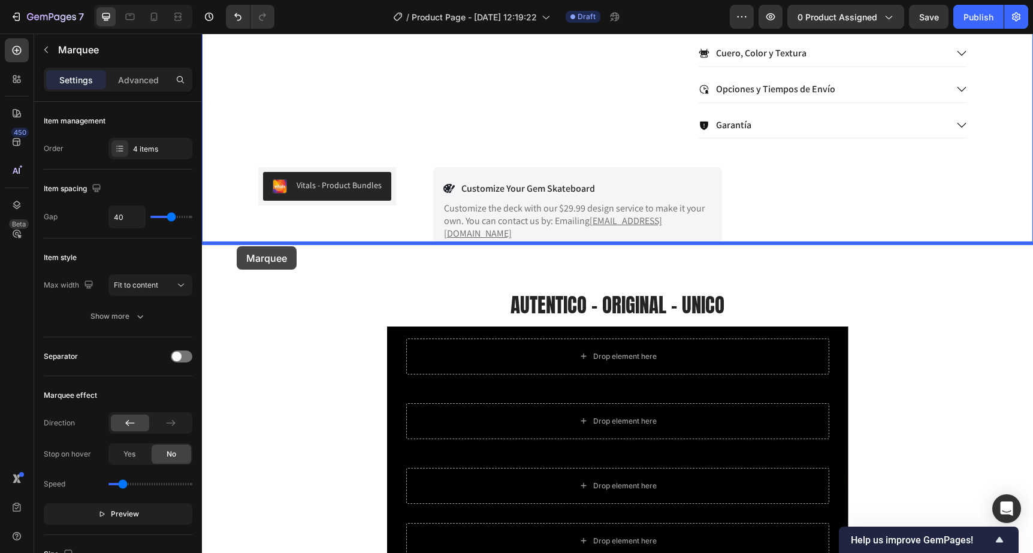
drag, startPoint x: 214, startPoint y: 449, endPoint x: 237, endPoint y: 246, distance: 203.7
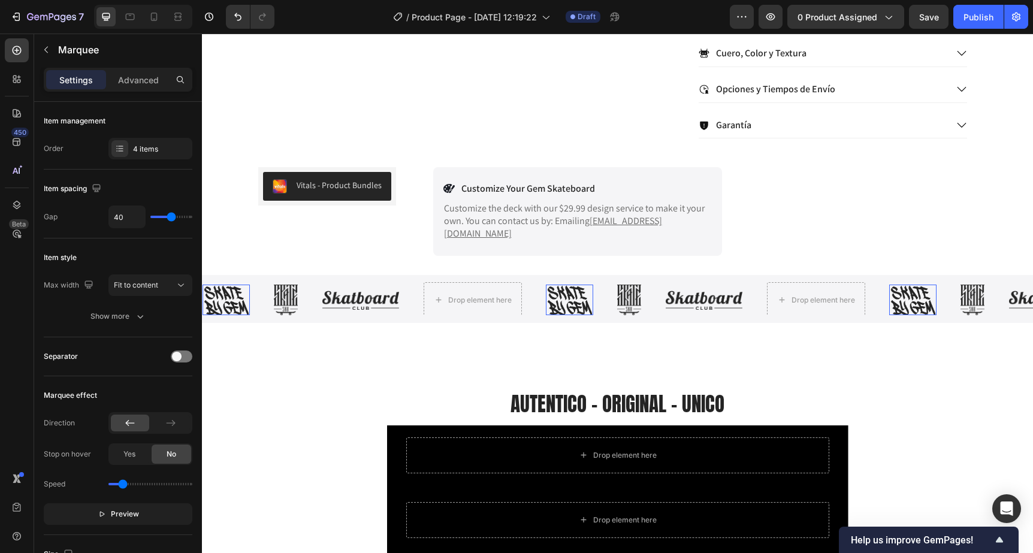
click at [574, 290] on img at bounding box center [569, 299] width 47 height 31
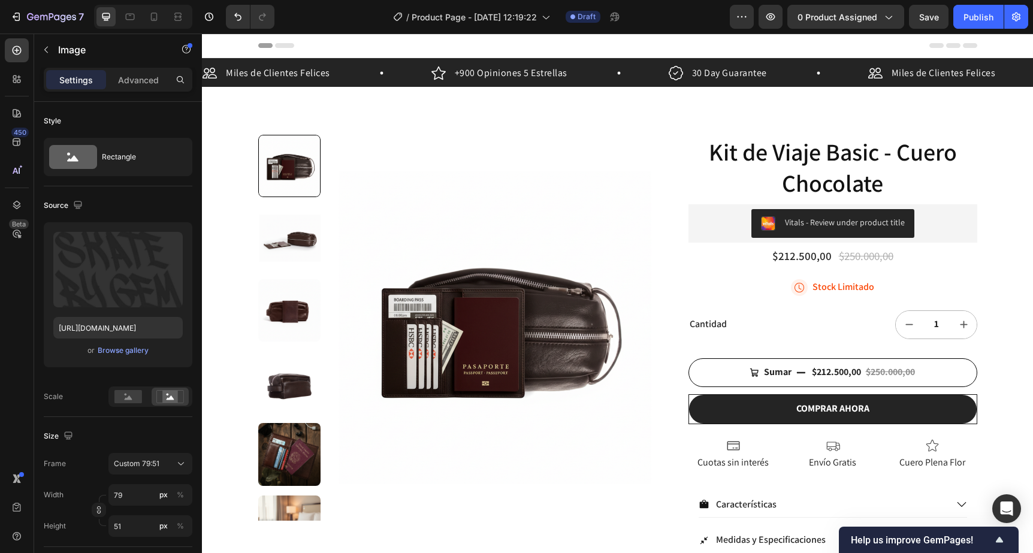
scroll to position [522, 0]
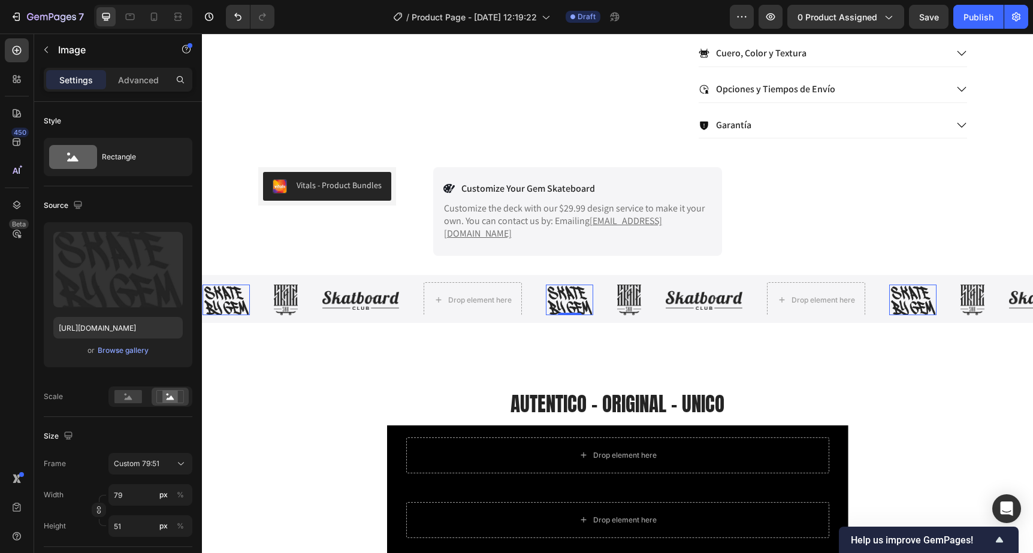
click at [574, 290] on img at bounding box center [569, 299] width 47 height 31
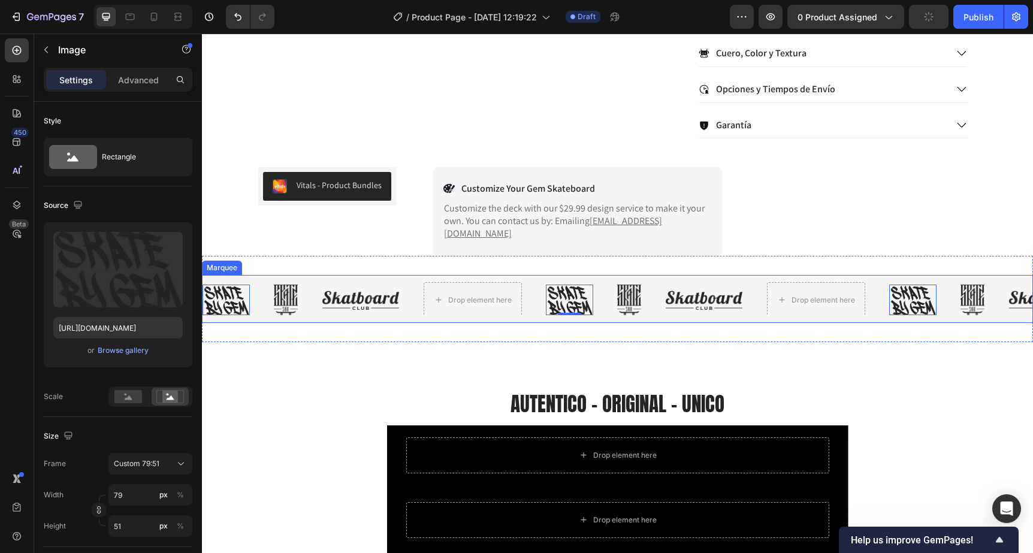
click at [392, 282] on div "Image 0 Image Image Drop element here" at bounding box center [373, 300] width 343 height 36
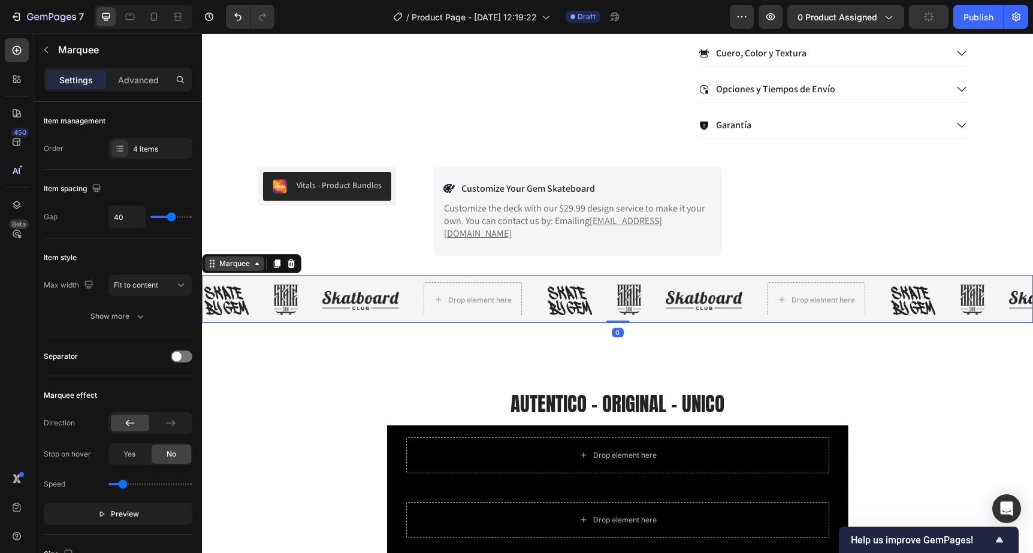
click at [226, 258] on div "Marquee" at bounding box center [234, 263] width 35 height 11
click at [149, 150] on div "4 items" at bounding box center [161, 149] width 56 height 11
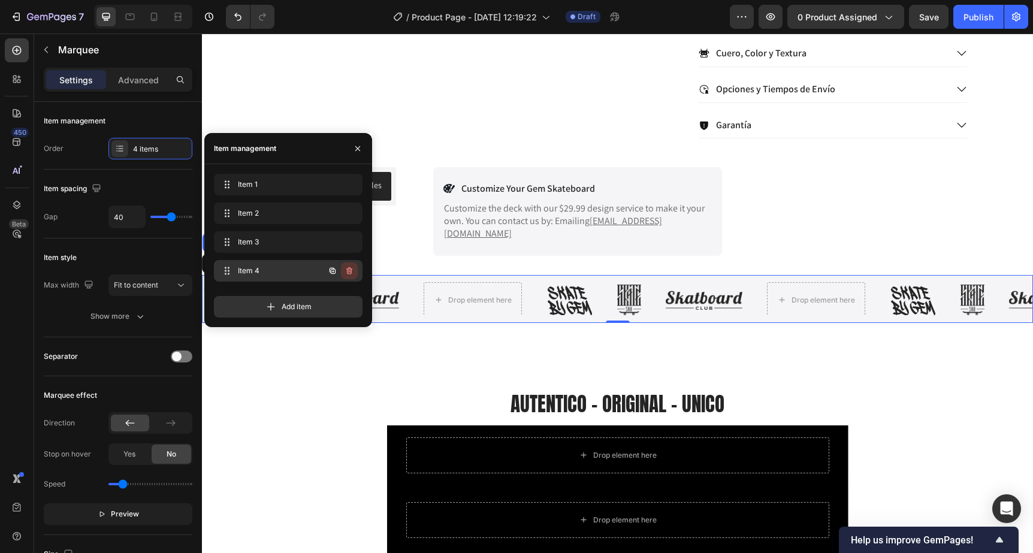
click at [350, 268] on icon "button" at bounding box center [349, 271] width 10 height 10
click at [342, 269] on div "Delete" at bounding box center [341, 270] width 22 height 11
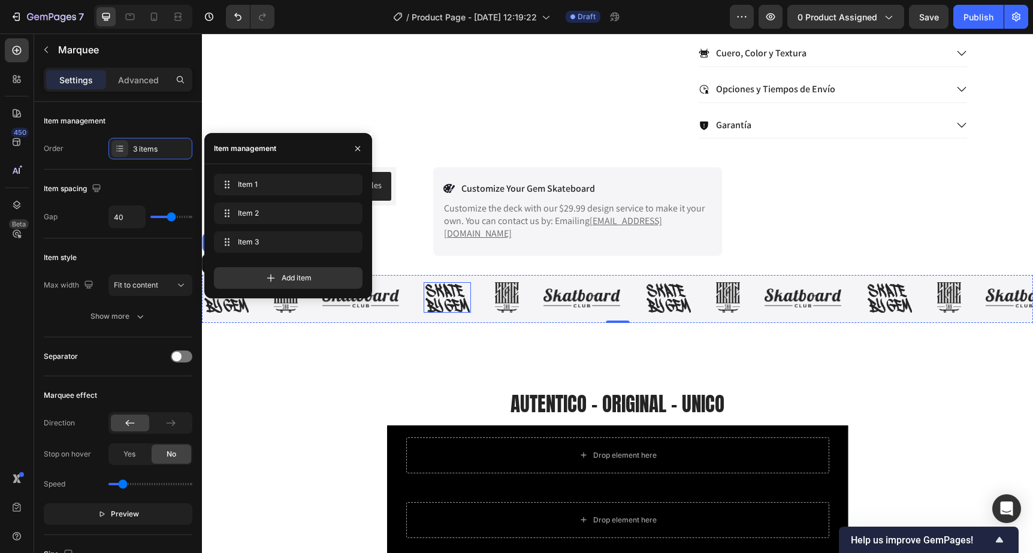
click at [452, 282] on img at bounding box center [446, 297] width 47 height 31
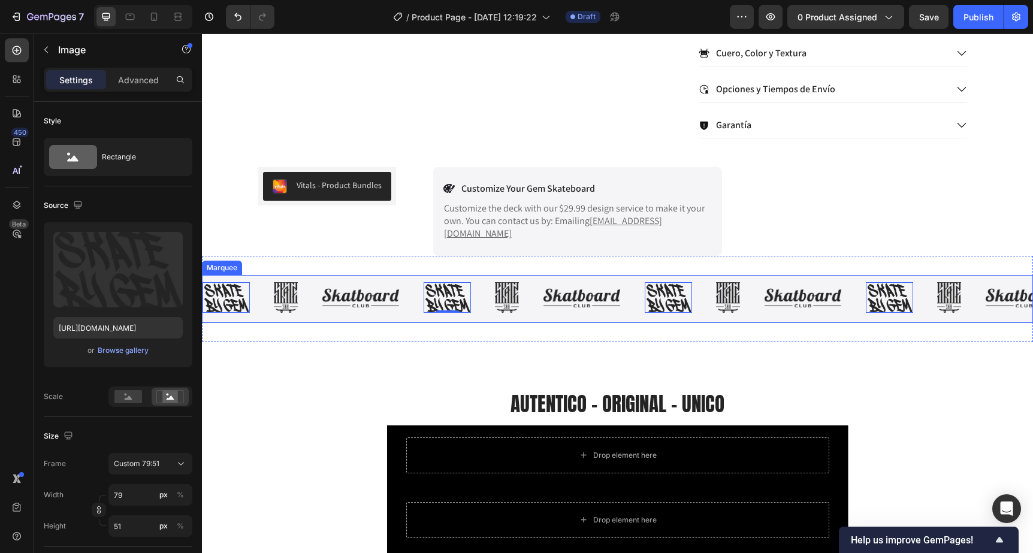
click at [228, 262] on div "Marquee" at bounding box center [221, 267] width 35 height 11
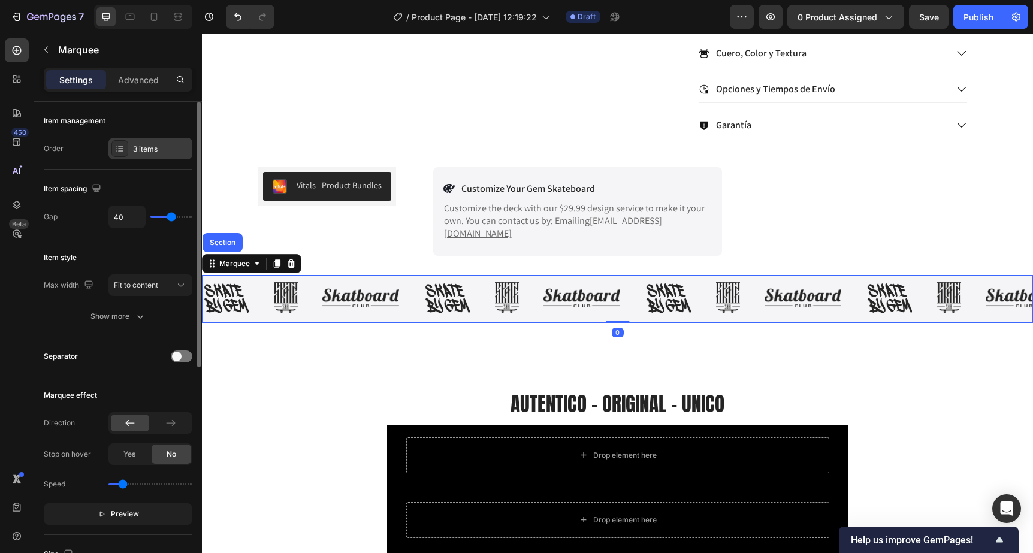
click at [146, 147] on div "3 items" at bounding box center [161, 149] width 56 height 11
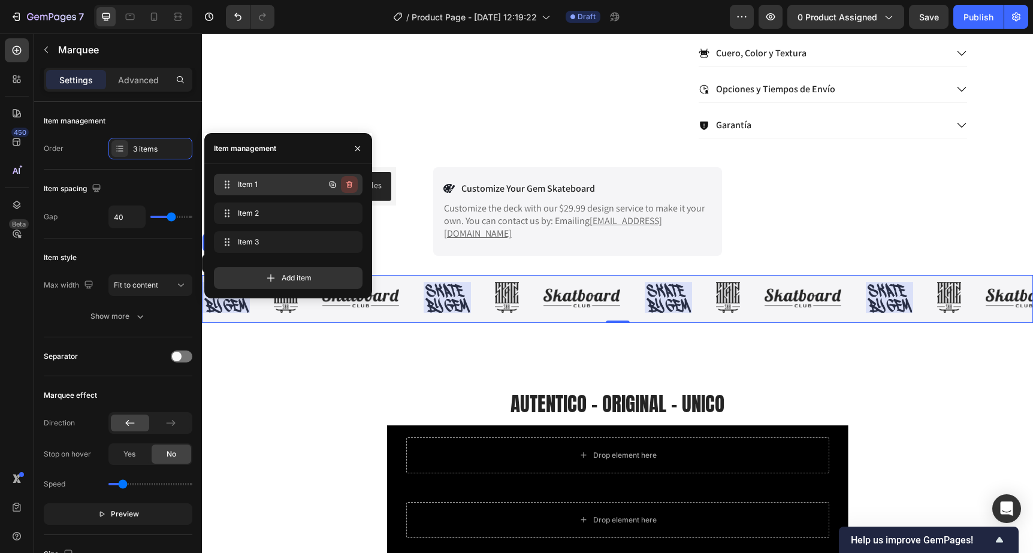
click at [349, 184] on icon "button" at bounding box center [348, 185] width 1 height 3
click at [349, 184] on div "Delete" at bounding box center [341, 184] width 22 height 11
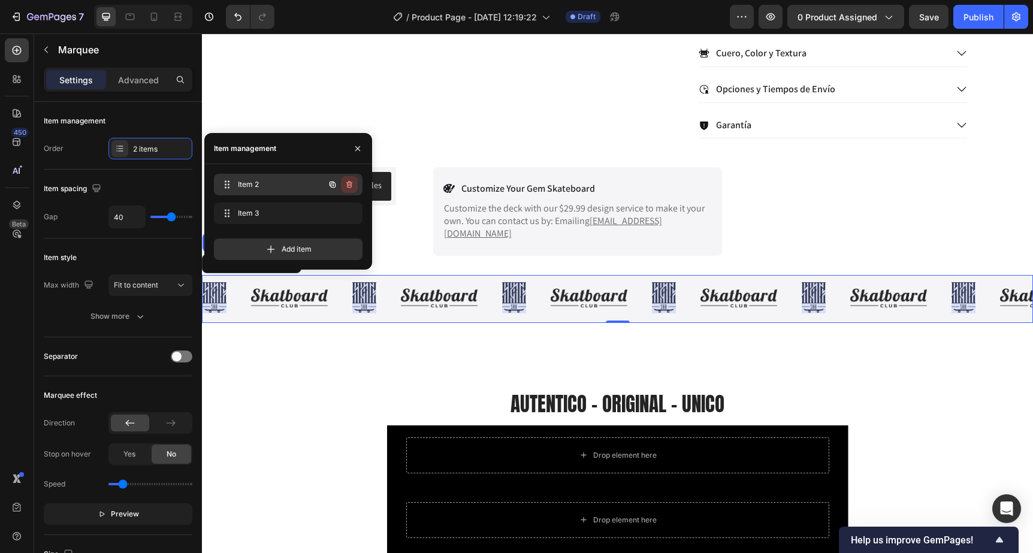
click at [350, 185] on icon "button" at bounding box center [350, 185] width 1 height 3
click at [340, 188] on div "Delete" at bounding box center [341, 184] width 22 height 11
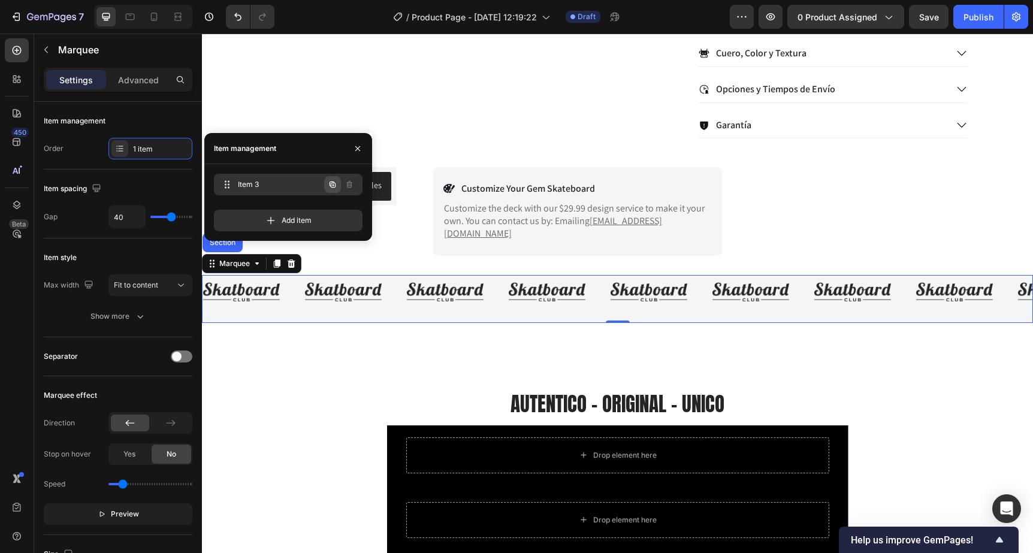
click at [329, 187] on icon "button" at bounding box center [333, 185] width 10 height 10
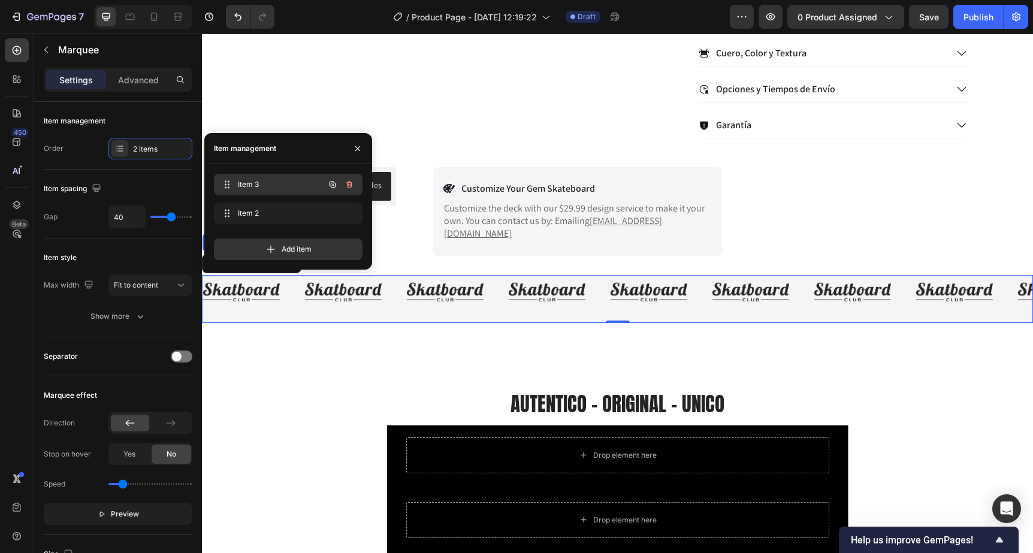
click at [315, 190] on div "Item 3 Item 3" at bounding box center [271, 184] width 105 height 17
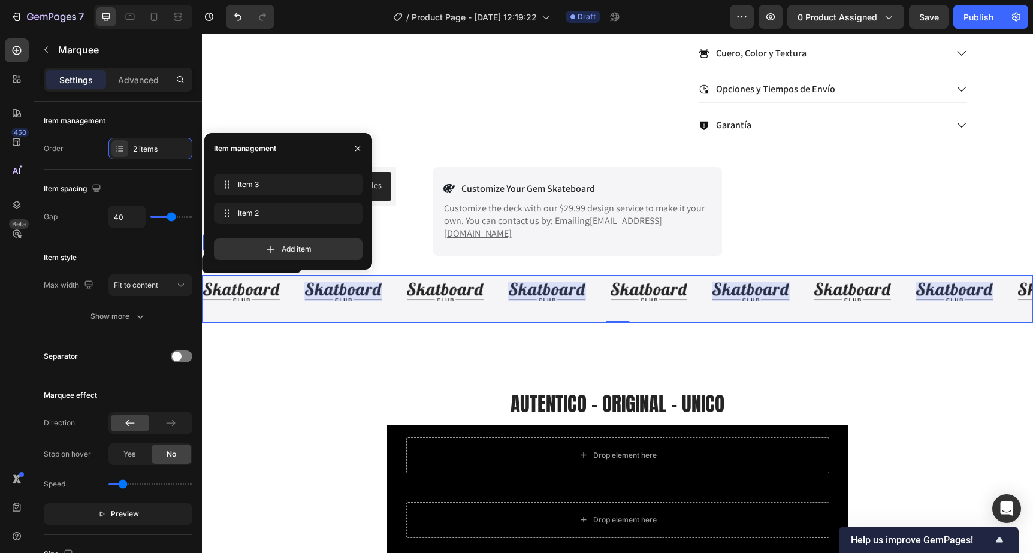
click at [309, 226] on div "Item 2 Item 2" at bounding box center [288, 215] width 149 height 26
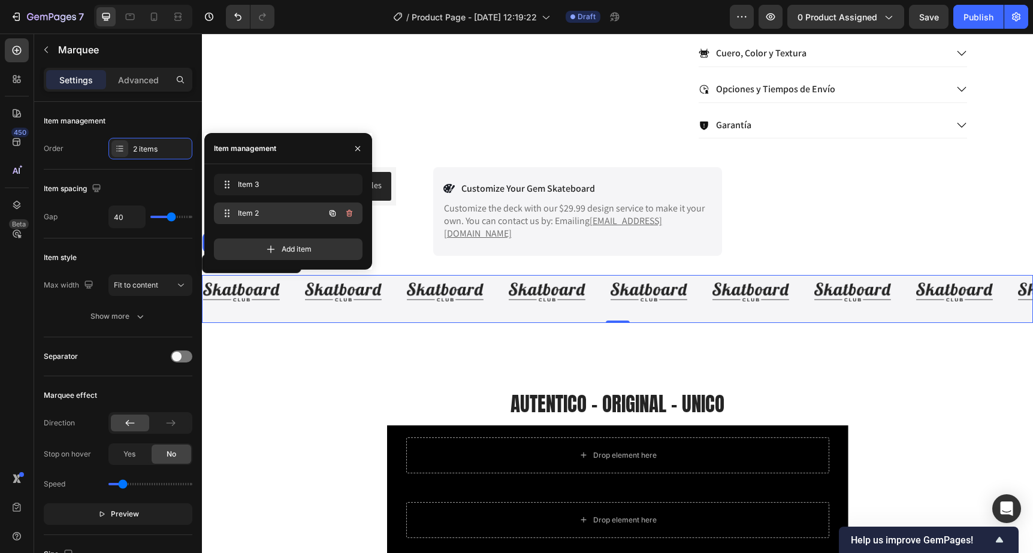
click at [309, 216] on div "Item 2 Item 2" at bounding box center [271, 213] width 105 height 17
click at [307, 253] on span "Add item" at bounding box center [296, 249] width 30 height 11
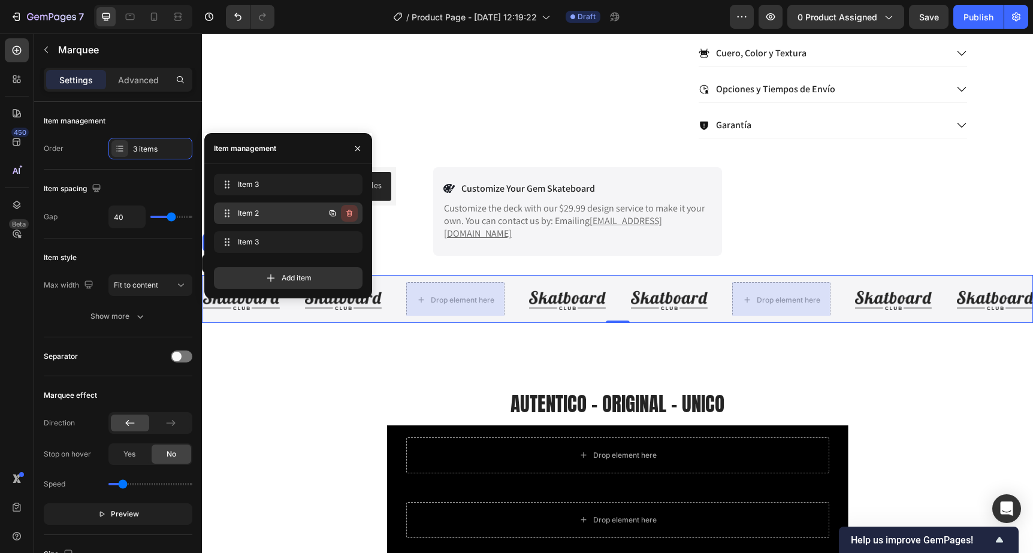
click at [349, 214] on icon "button" at bounding box center [348, 214] width 1 height 3
click at [344, 210] on div "Delete" at bounding box center [341, 213] width 22 height 11
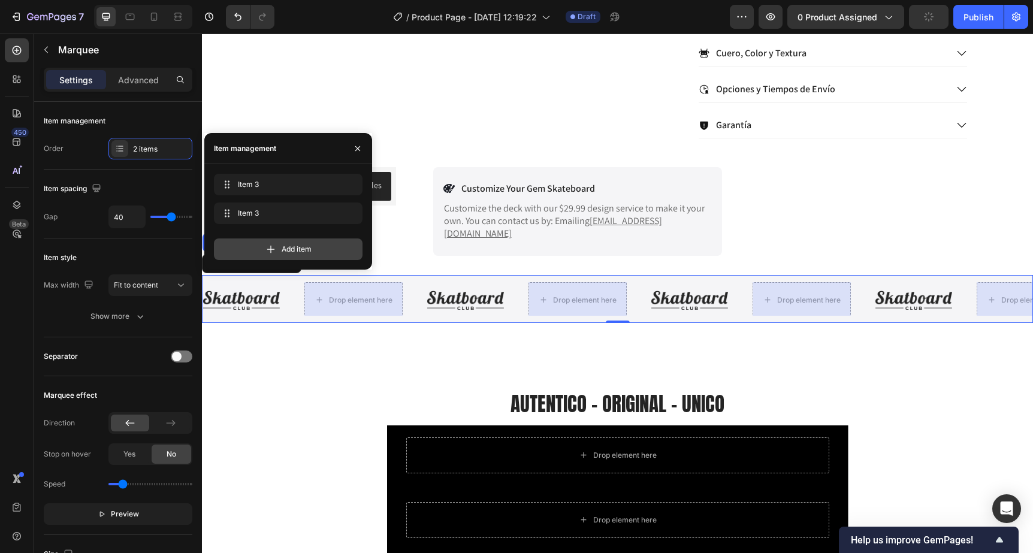
click at [317, 255] on div "Add item" at bounding box center [288, 249] width 149 height 22
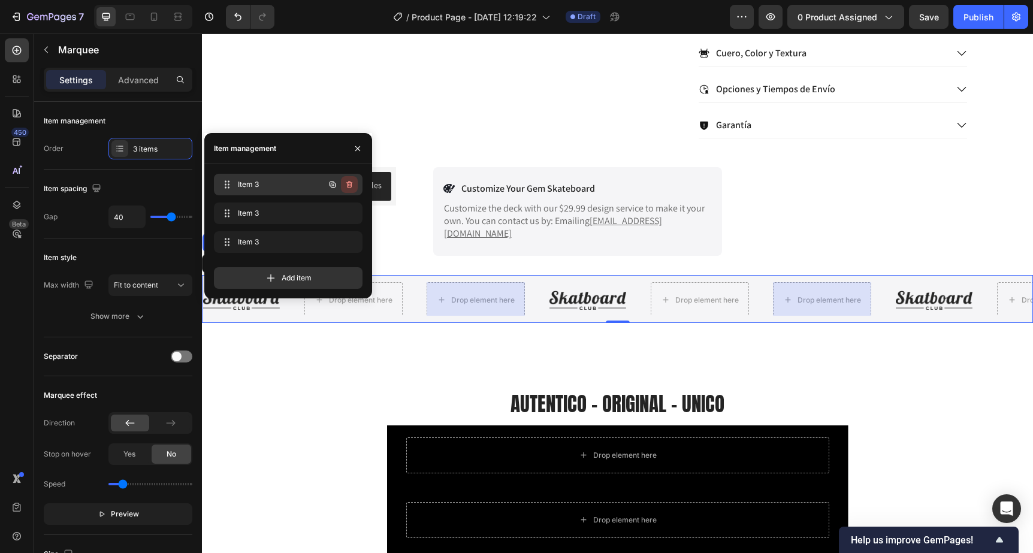
click at [350, 186] on icon "button" at bounding box center [350, 185] width 1 height 3
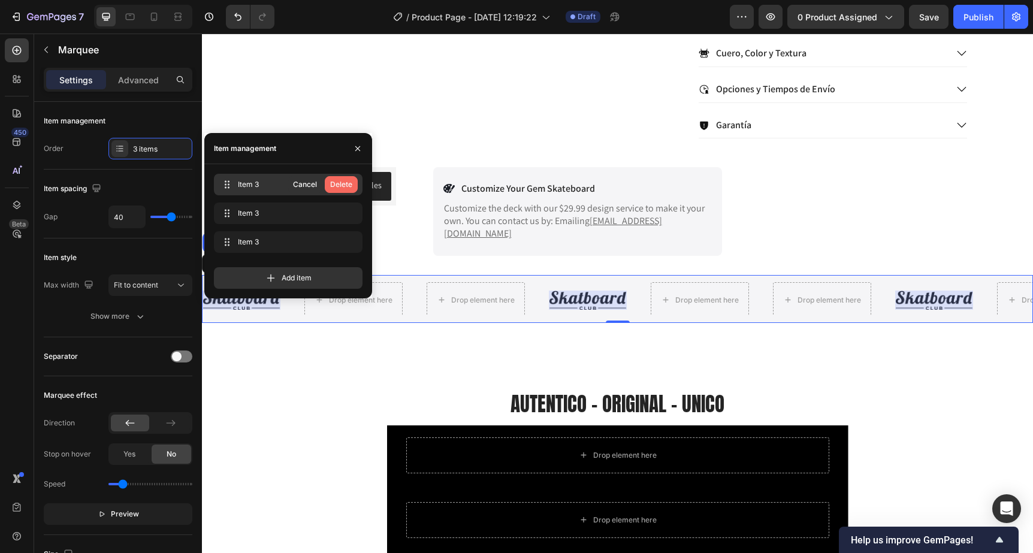
click at [342, 180] on div "Delete" at bounding box center [341, 184] width 22 height 11
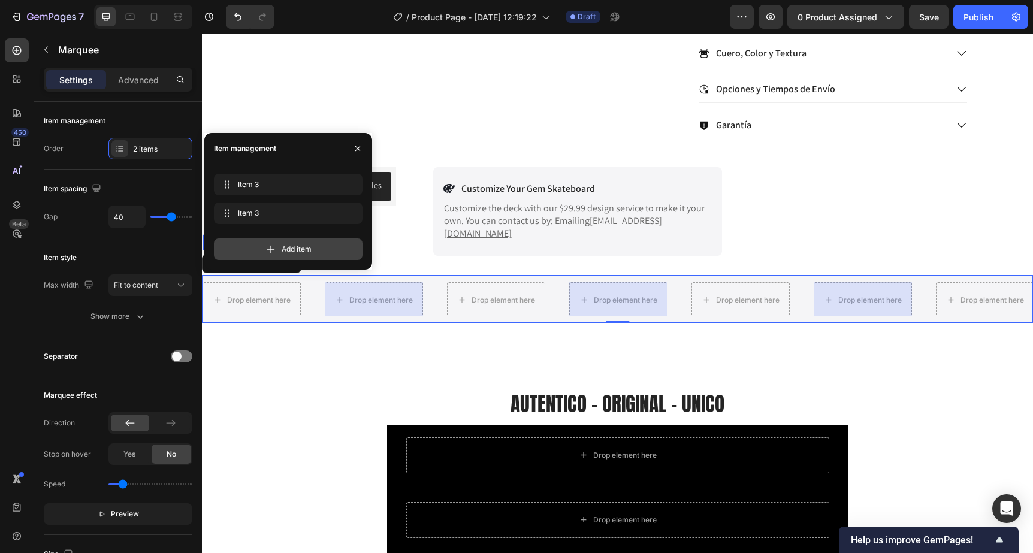
click at [298, 255] on div "Add item" at bounding box center [288, 249] width 149 height 22
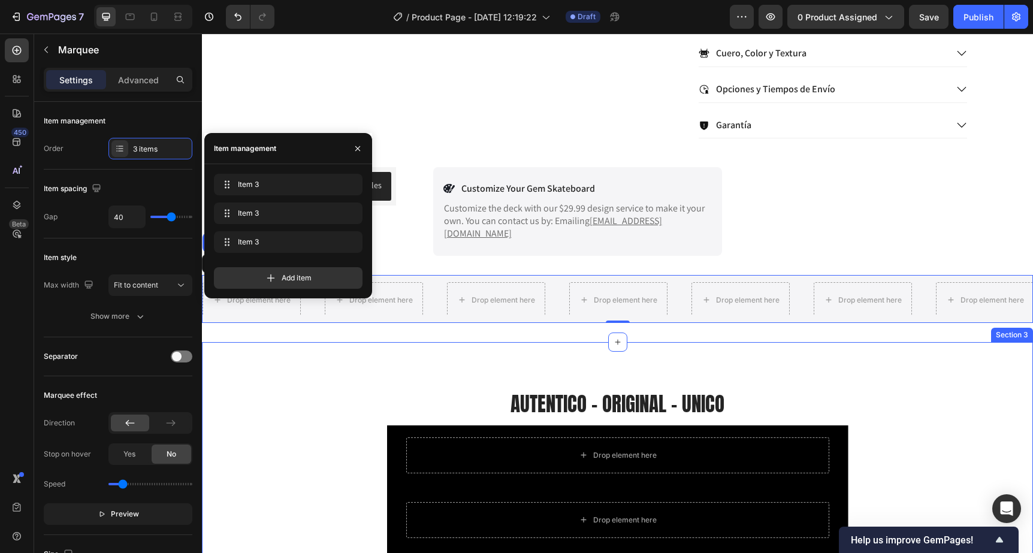
click at [306, 370] on div "AUTENTICO - ORIGINAL - UNICO Heading Drop element here Row Drop element here Ro…" at bounding box center [617, 528] width 831 height 373
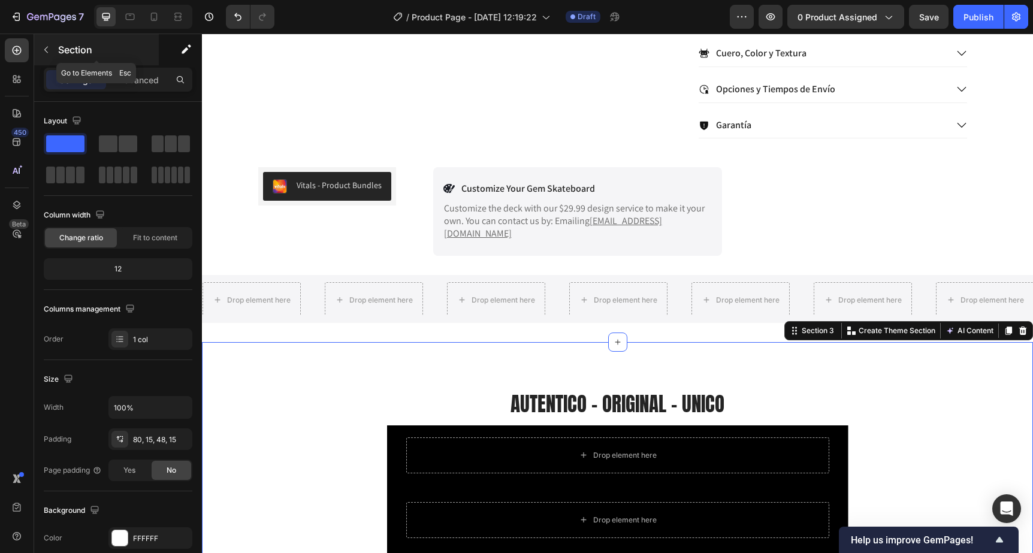
click at [45, 56] on button "button" at bounding box center [46, 49] width 19 height 19
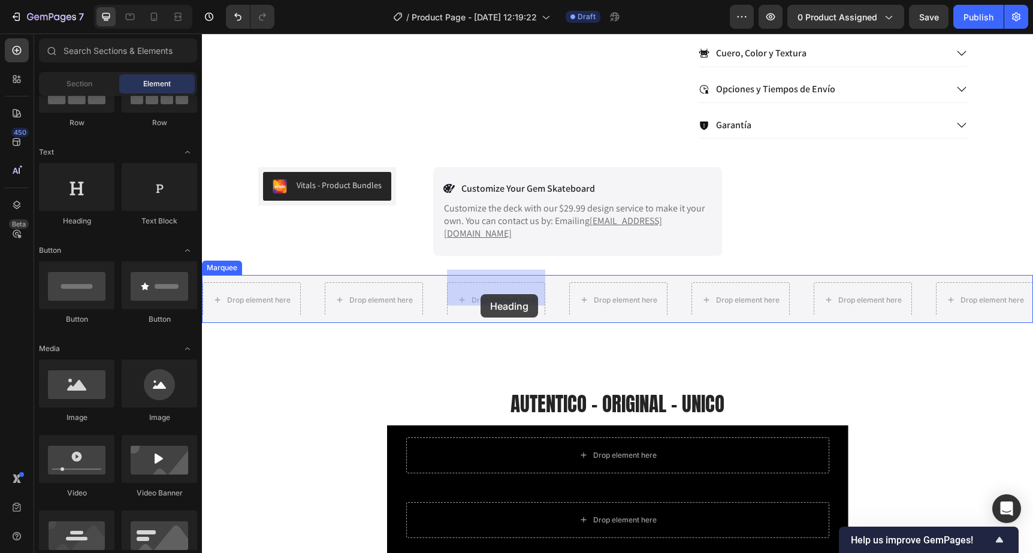
drag, startPoint x: 269, startPoint y: 231, endPoint x: 480, endPoint y: 294, distance: 220.6
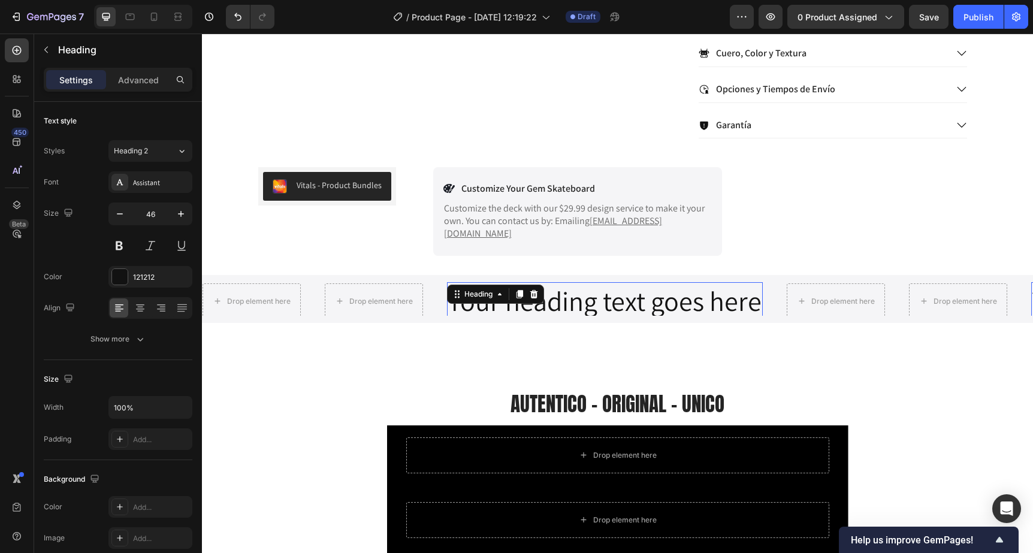
click at [477, 295] on h2 "Your heading text goes here" at bounding box center [605, 301] width 316 height 38
click at [477, 295] on p "Your heading text goes here" at bounding box center [604, 301] width 313 height 36
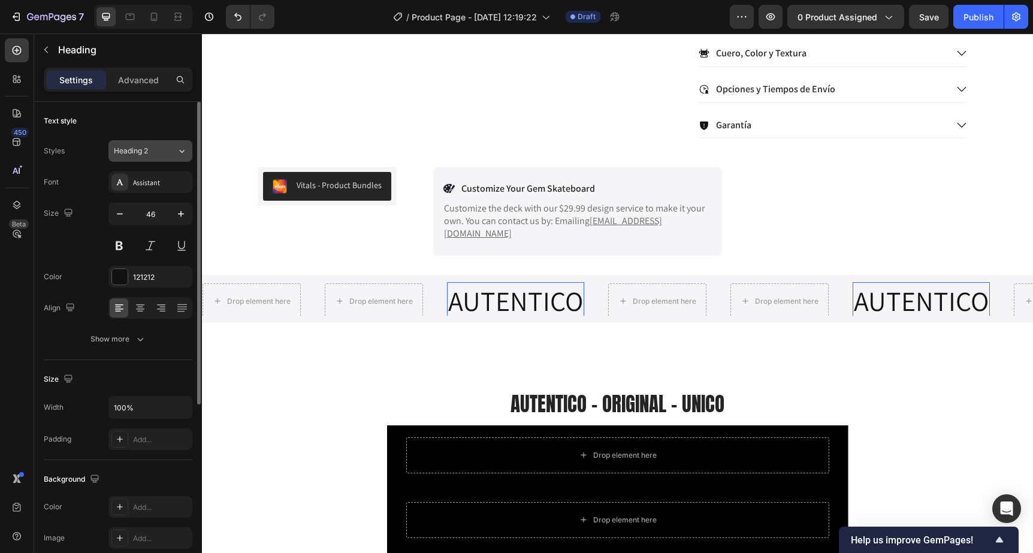
click at [146, 140] on button "Heading 2" at bounding box center [150, 151] width 84 height 22
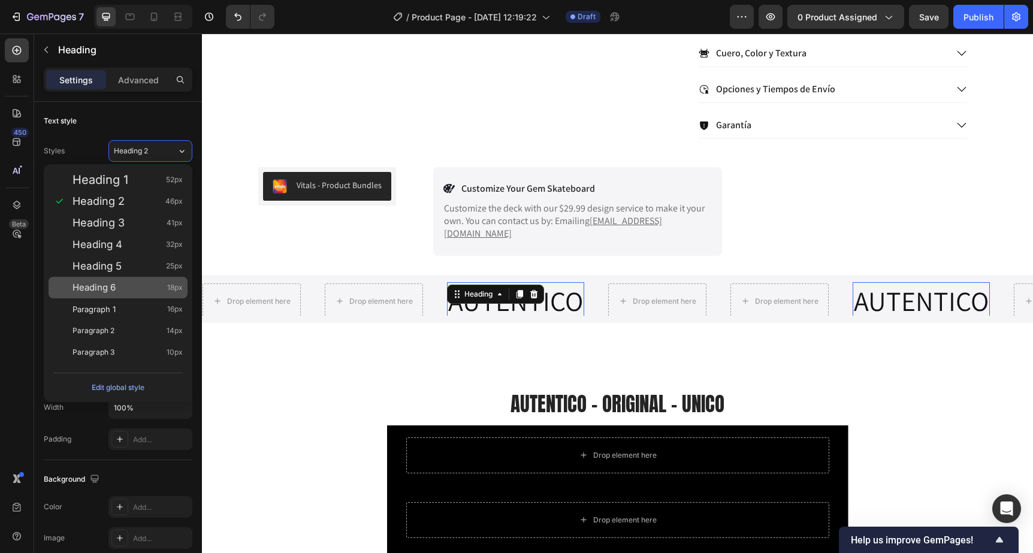
click at [150, 295] on div "Heading 6 18px" at bounding box center [118, 288] width 139 height 22
type input "18"
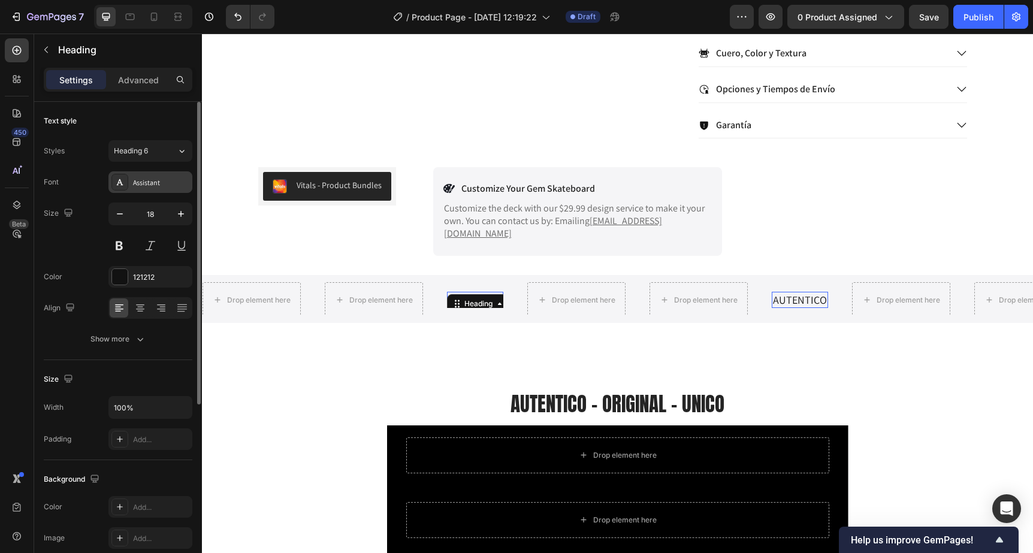
click at [151, 183] on div "Assistant" at bounding box center [161, 182] width 56 height 11
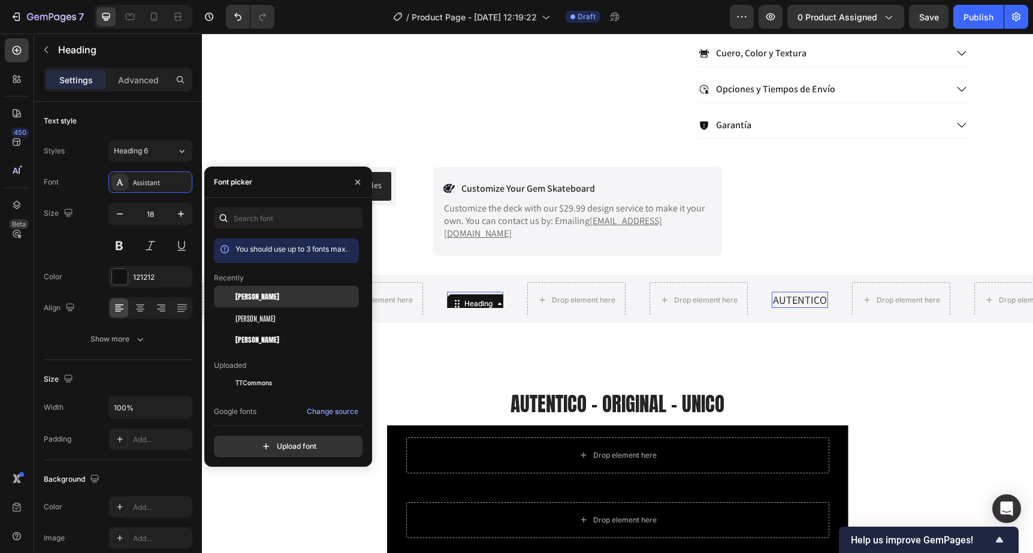
click at [277, 293] on div "[PERSON_NAME]" at bounding box center [295, 296] width 121 height 11
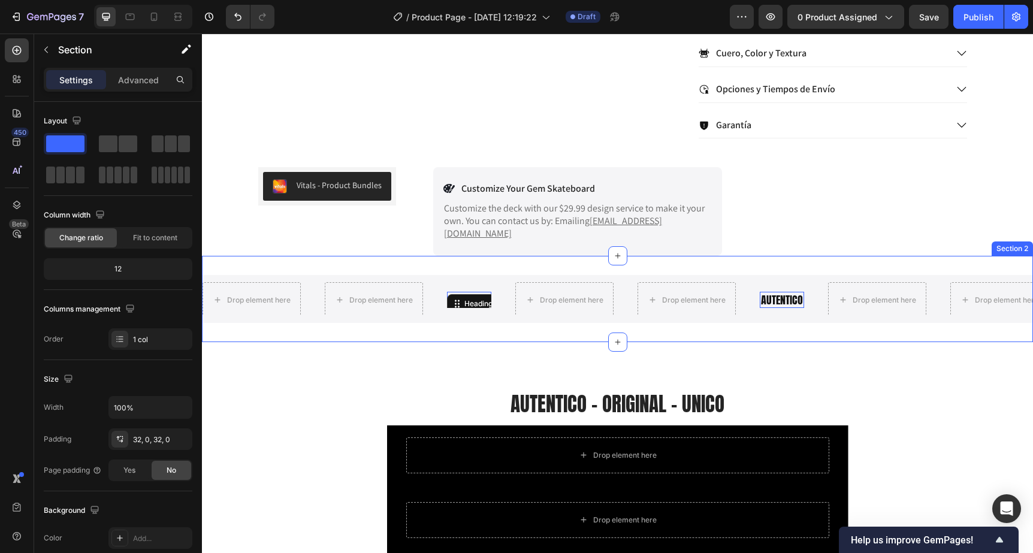
click at [456, 320] on div "Drop element here Drop element here AUTENTICO Heading 0 Drop element here Drop …" at bounding box center [617, 299] width 831 height 86
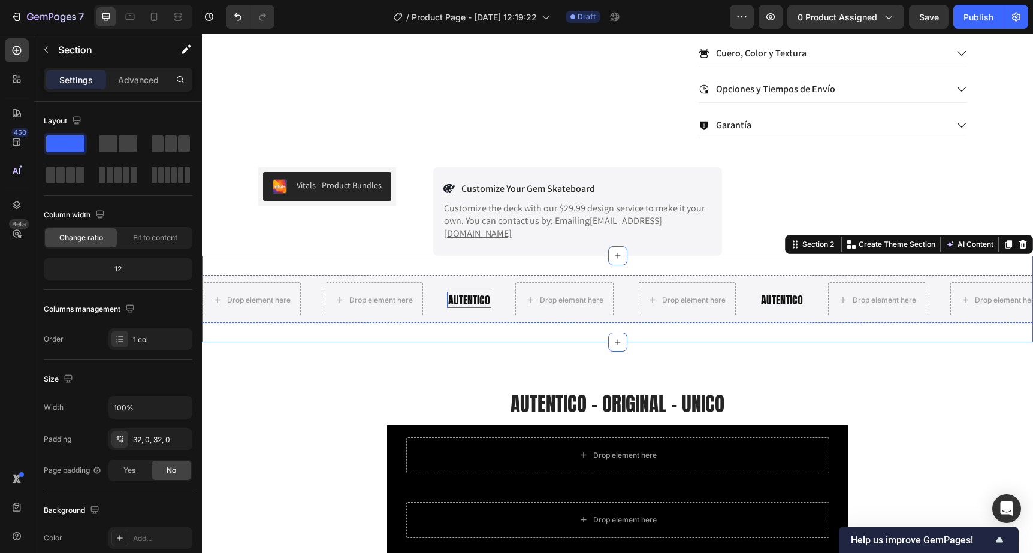
click at [455, 293] on p "AUTENTICO" at bounding box center [469, 300] width 42 height 14
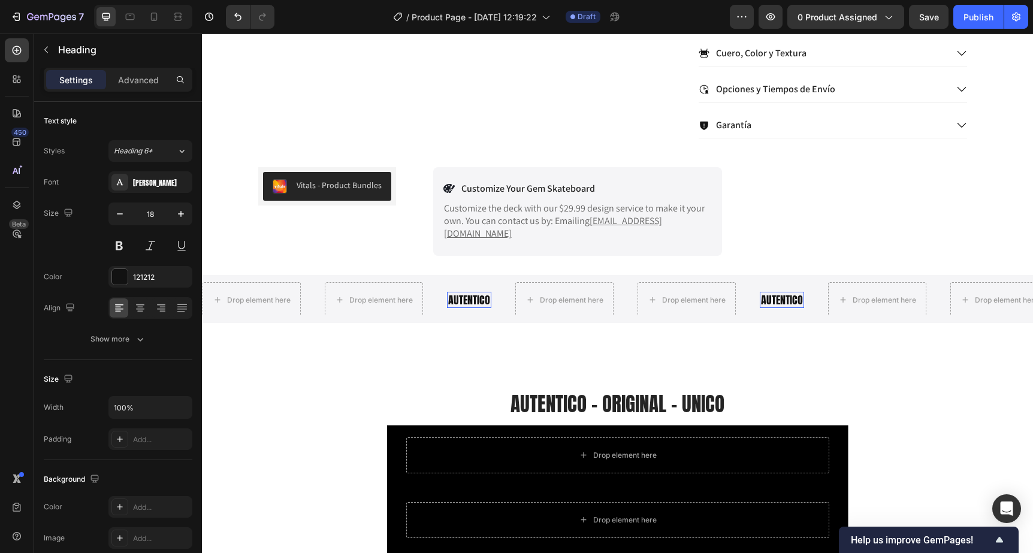
click at [456, 293] on p "AUTENTICO" at bounding box center [469, 300] width 42 height 14
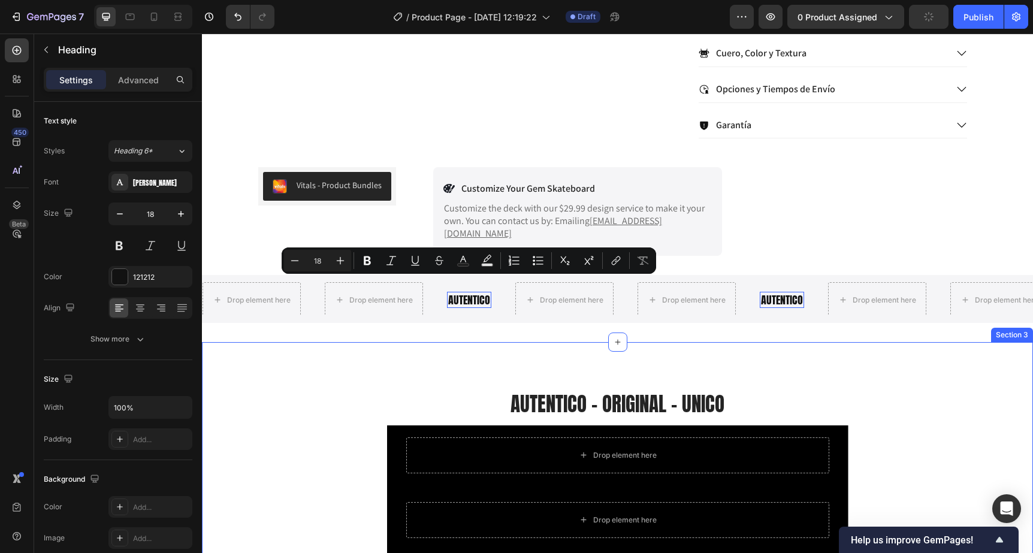
click at [373, 372] on div "AUTENTICO - ORIGINAL - UNICO Heading Drop element here Row Drop element here Ro…" at bounding box center [617, 528] width 831 height 373
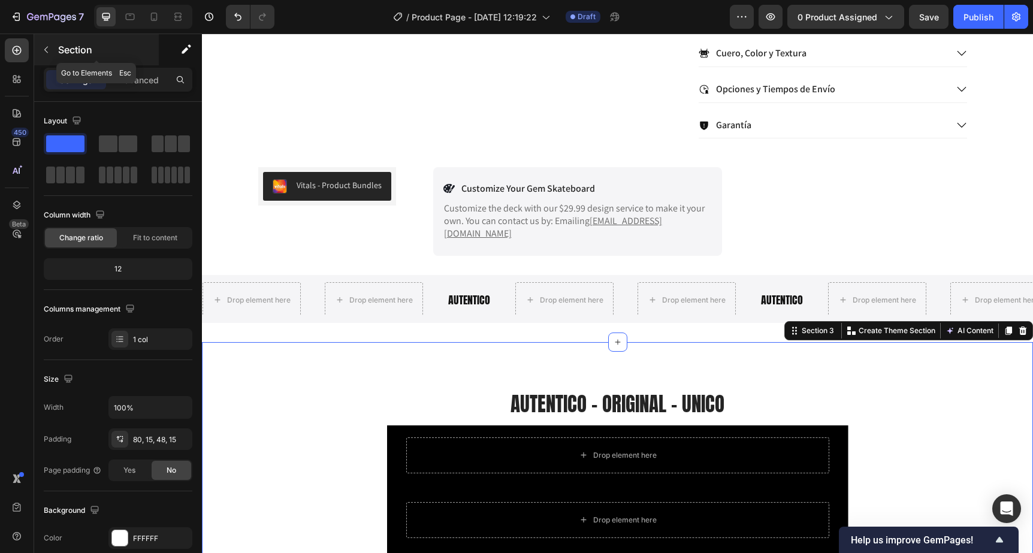
click at [51, 49] on button "button" at bounding box center [46, 49] width 19 height 19
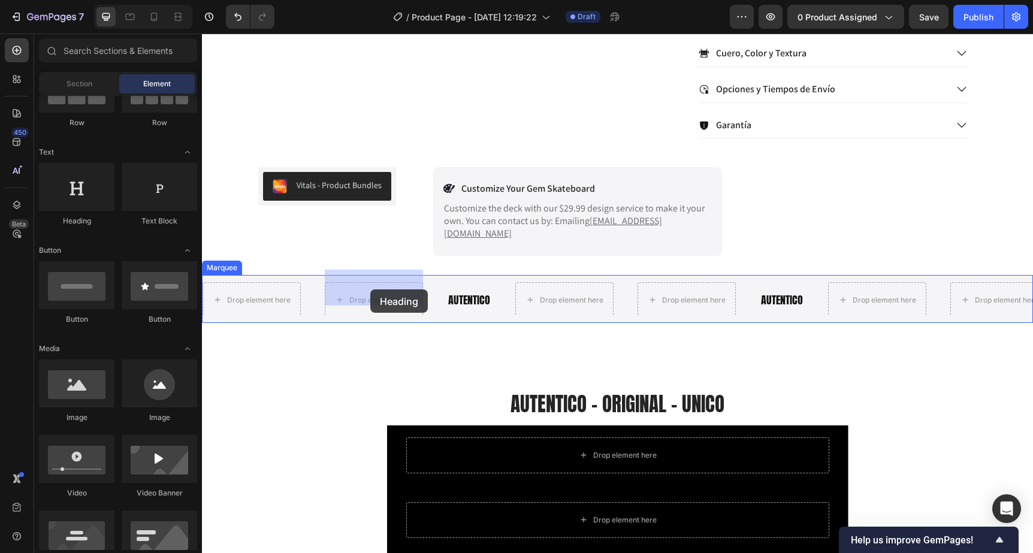
drag, startPoint x: 275, startPoint y: 236, endPoint x: 370, endPoint y: 289, distance: 109.1
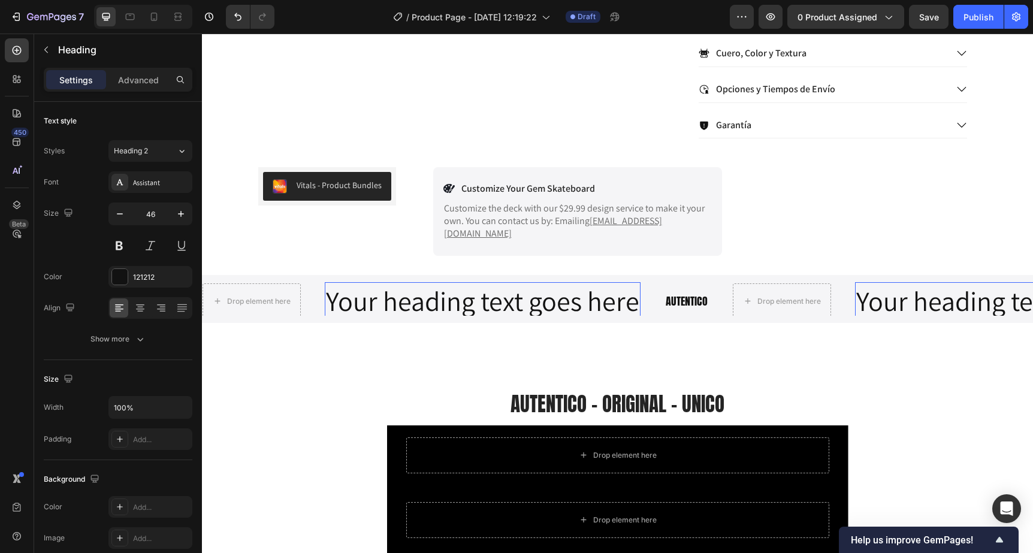
click at [367, 296] on h2 "Your heading text goes here" at bounding box center [483, 301] width 316 height 38
click at [367, 296] on p "Your heading text goes here" at bounding box center [482, 301] width 313 height 36
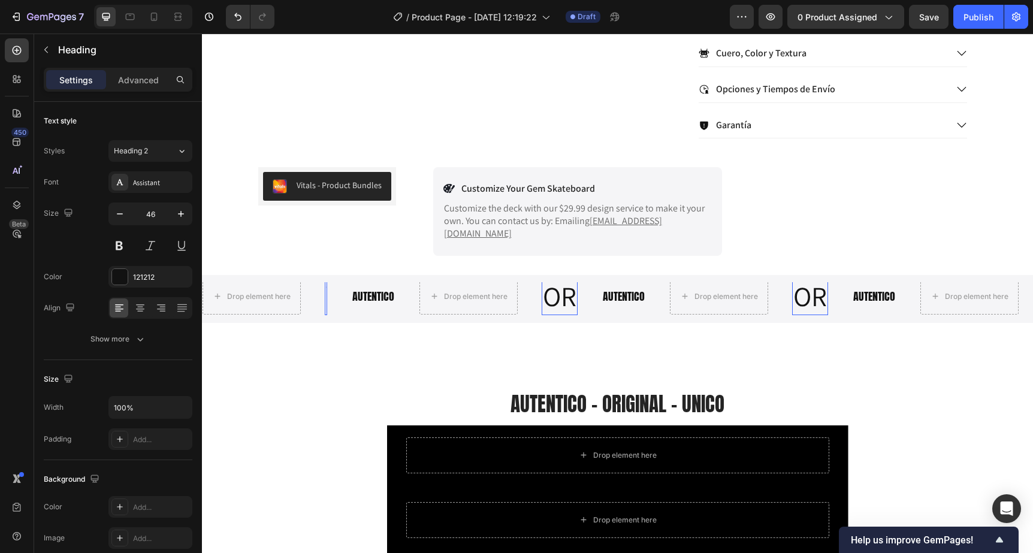
scroll to position [5, 0]
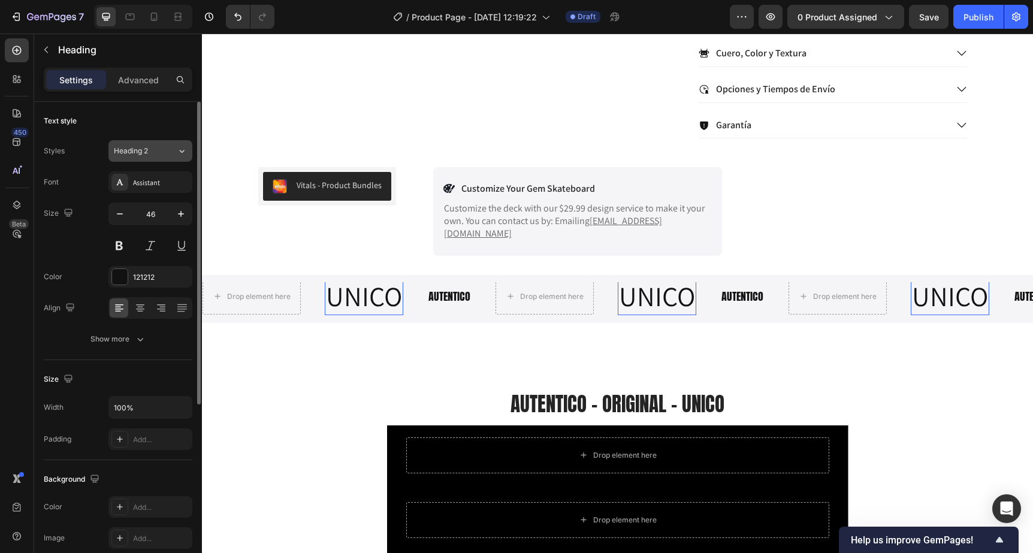
click at [159, 152] on div "Heading 2" at bounding box center [138, 151] width 49 height 11
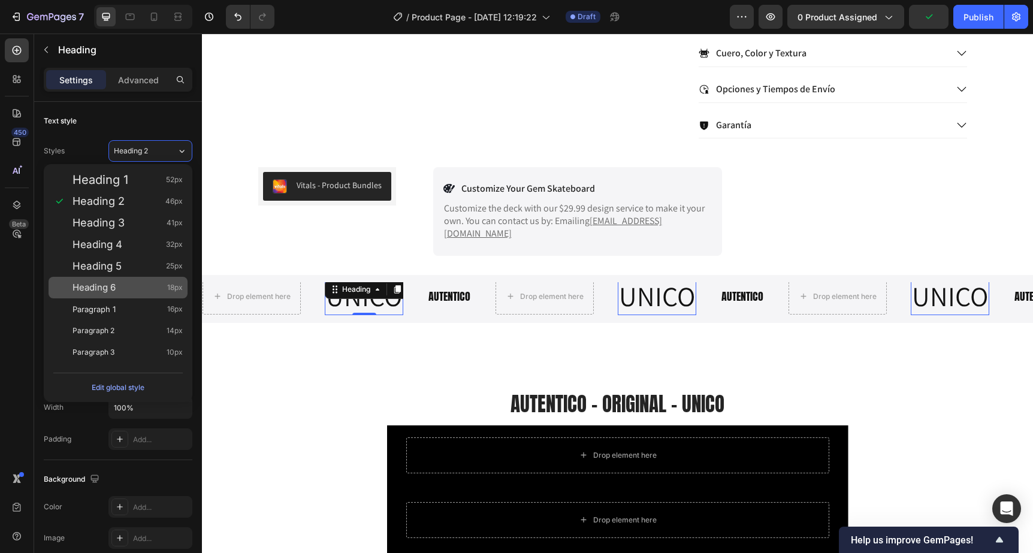
click at [140, 280] on div "Heading 6 18px" at bounding box center [118, 288] width 139 height 22
type input "18"
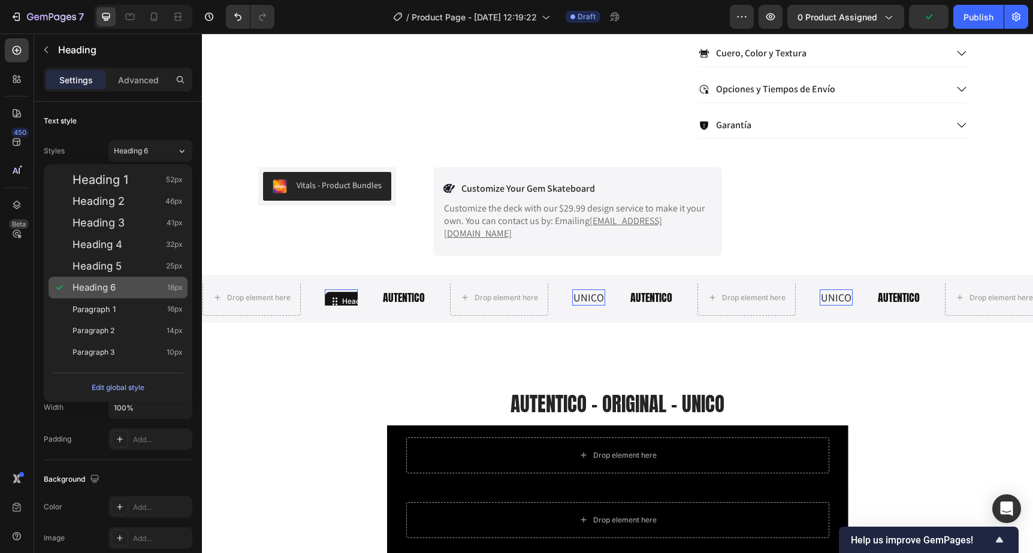
scroll to position [2, 0]
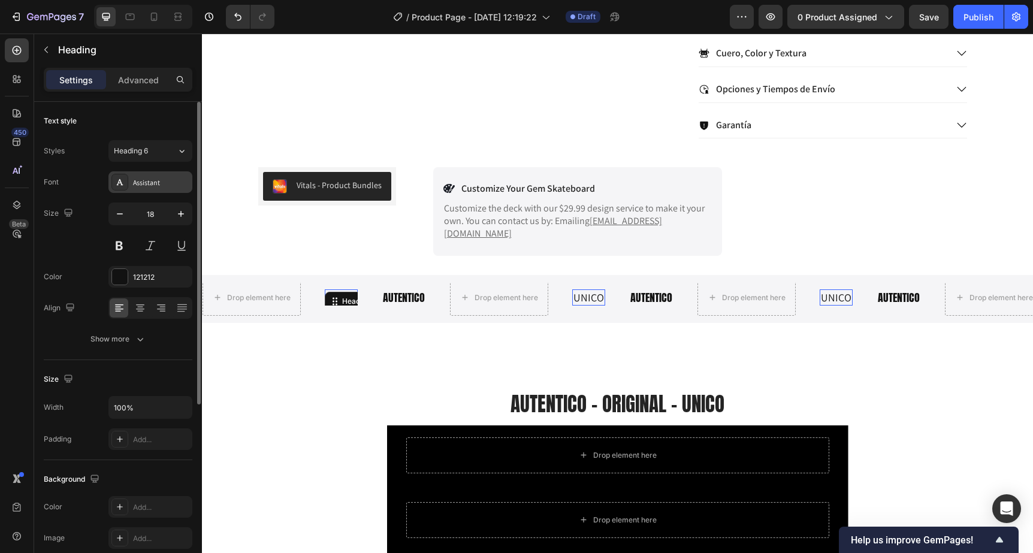
click at [160, 186] on div "Assistant" at bounding box center [161, 182] width 56 height 11
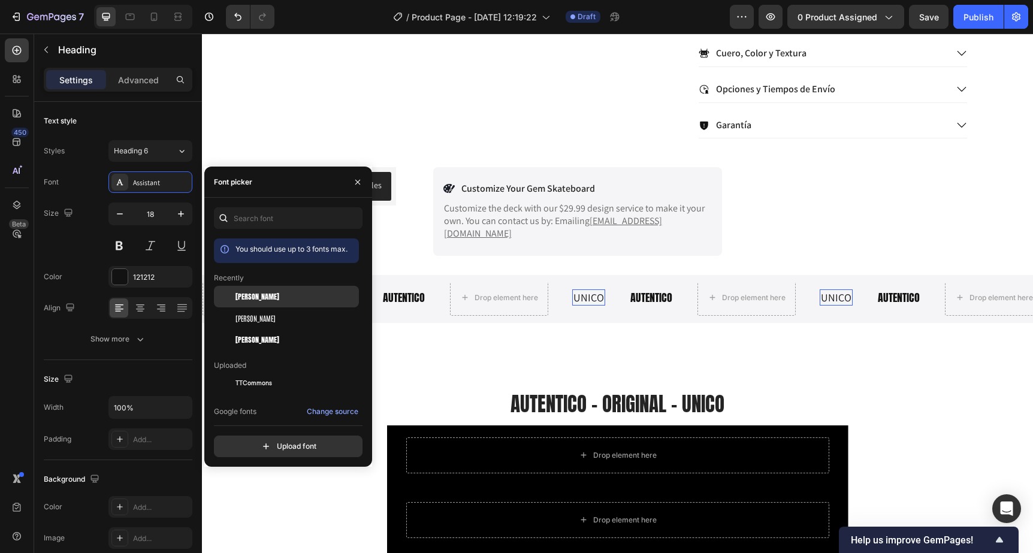
click at [250, 295] on span "[PERSON_NAME]" at bounding box center [257, 296] width 44 height 11
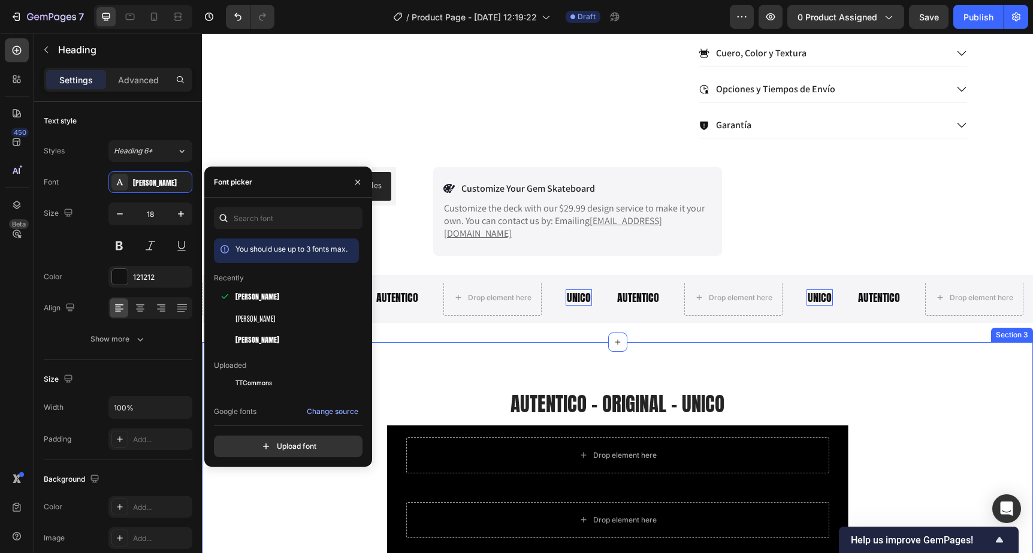
click at [748, 342] on div "AUTENTICO - ORIGINAL - UNICO Heading Drop element here Row Drop element here Ro…" at bounding box center [617, 528] width 831 height 373
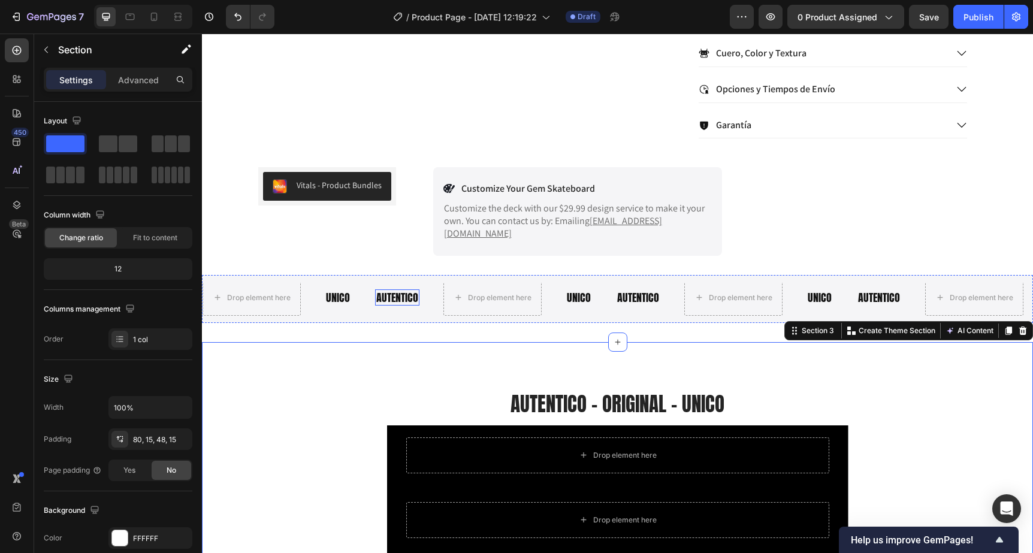
click at [407, 290] on p "AUTENTICO" at bounding box center [397, 297] width 42 height 14
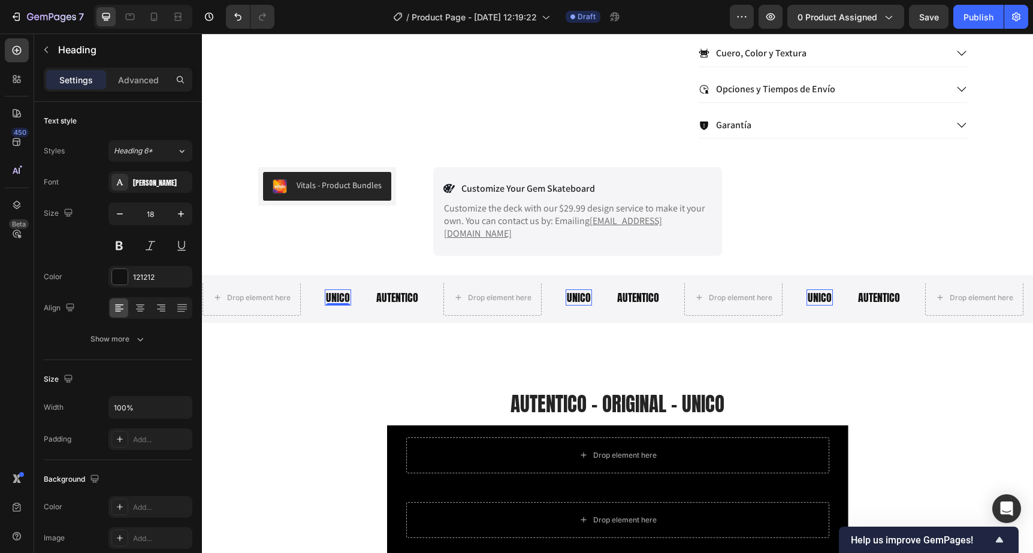
click at [337, 290] on p "UNICO" at bounding box center [338, 297] width 24 height 14
click at [44, 53] on icon "button" at bounding box center [46, 50] width 10 height 10
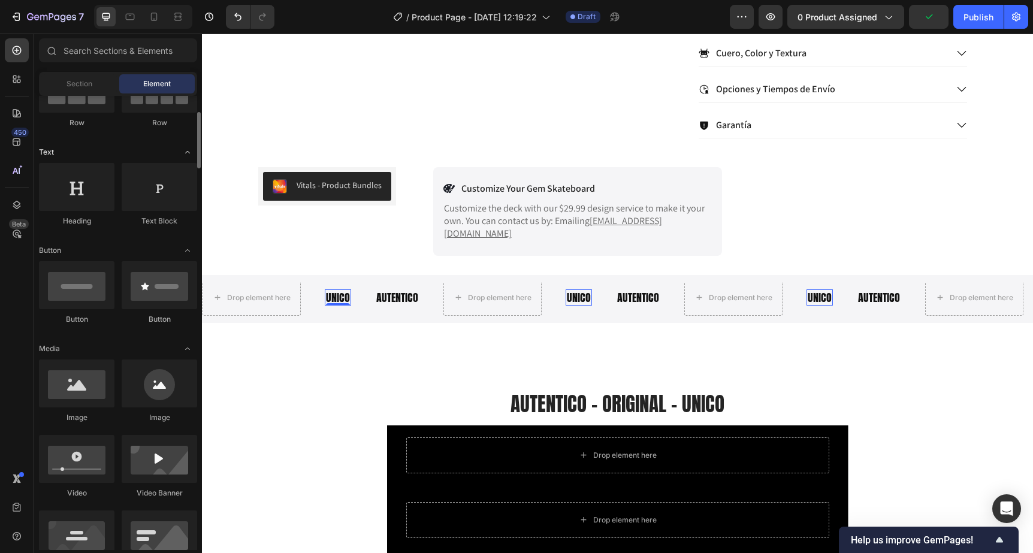
scroll to position [133, 0]
drag, startPoint x: 151, startPoint y: 199, endPoint x: 82, endPoint y: 213, distance: 70.4
click at [151, 198] on div at bounding box center [159, 187] width 75 height 48
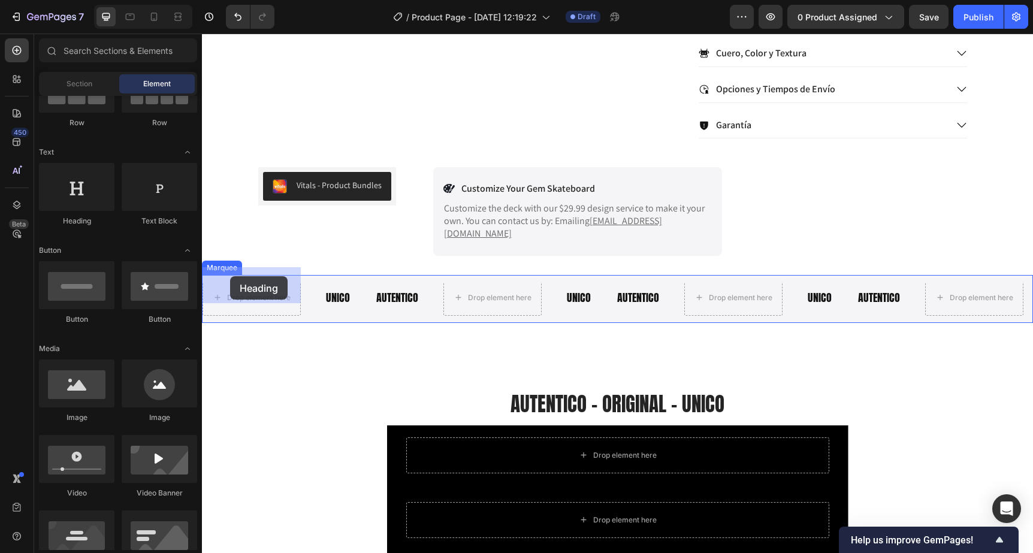
drag, startPoint x: 272, startPoint y: 240, endPoint x: 230, endPoint y: 276, distance: 55.2
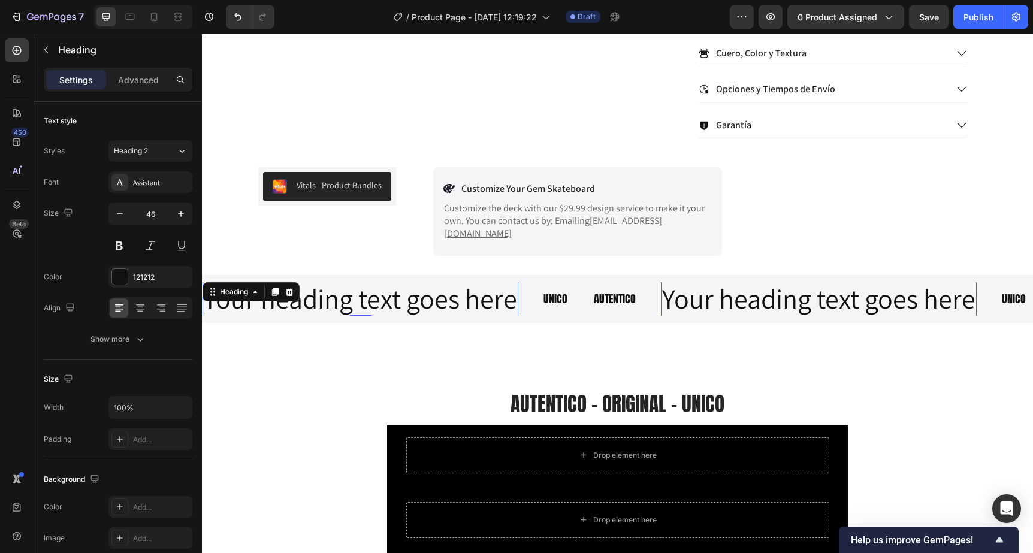
click at [289, 296] on h2 "Your heading text goes here" at bounding box center [360, 299] width 316 height 38
click at [289, 296] on p "Your heading text goes here" at bounding box center [360, 299] width 313 height 36
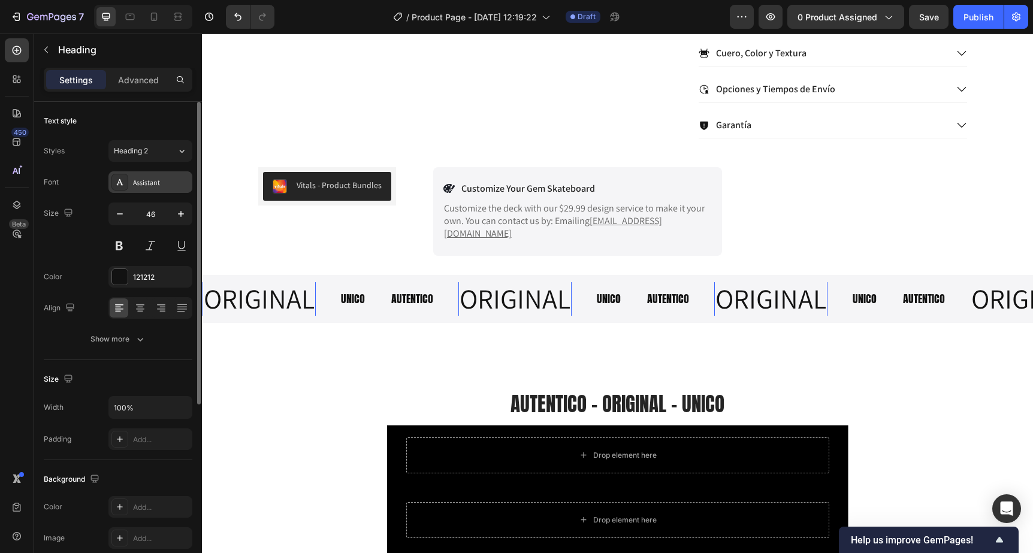
click at [147, 185] on div "Assistant" at bounding box center [161, 182] width 56 height 11
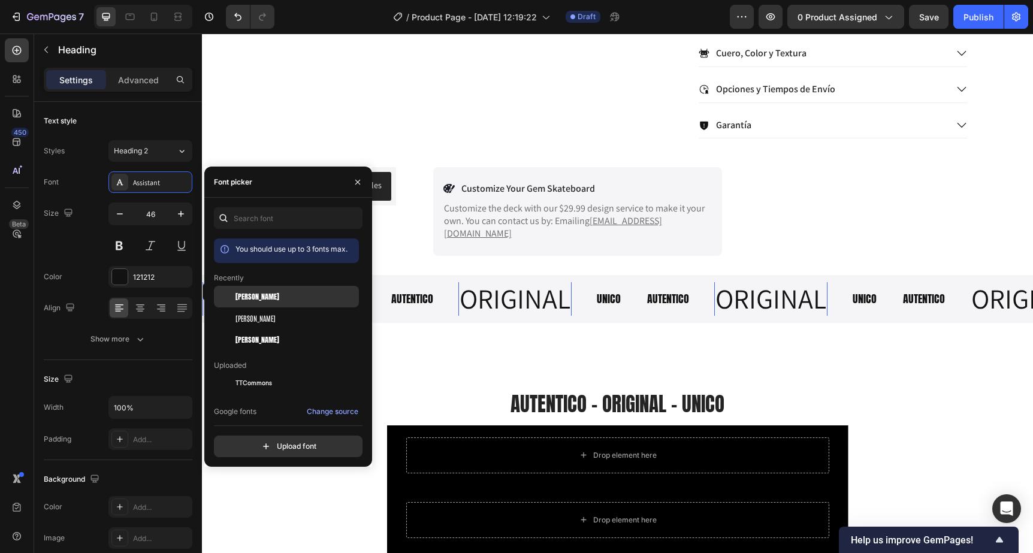
click at [262, 296] on div "[PERSON_NAME]" at bounding box center [295, 296] width 121 height 11
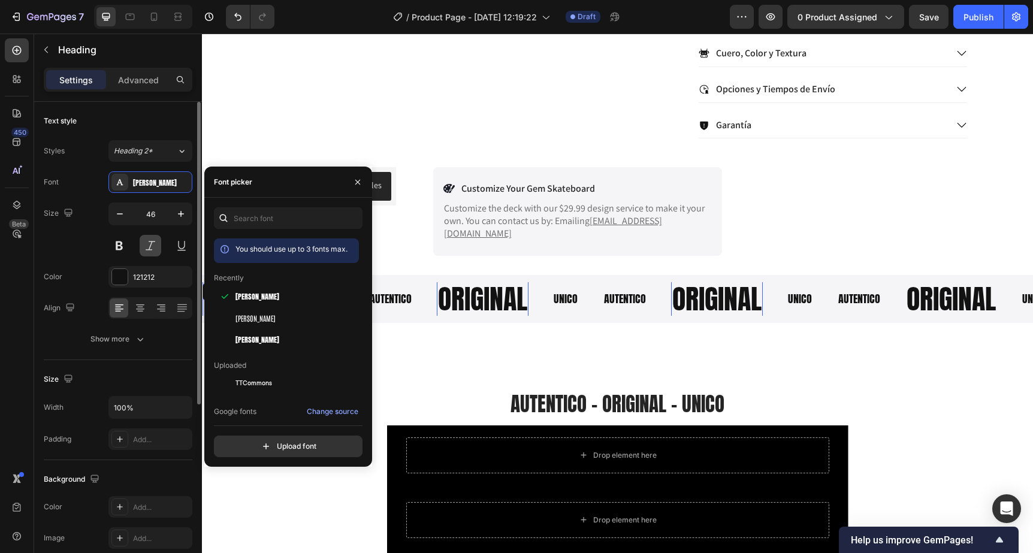
scroll to position [0, 0]
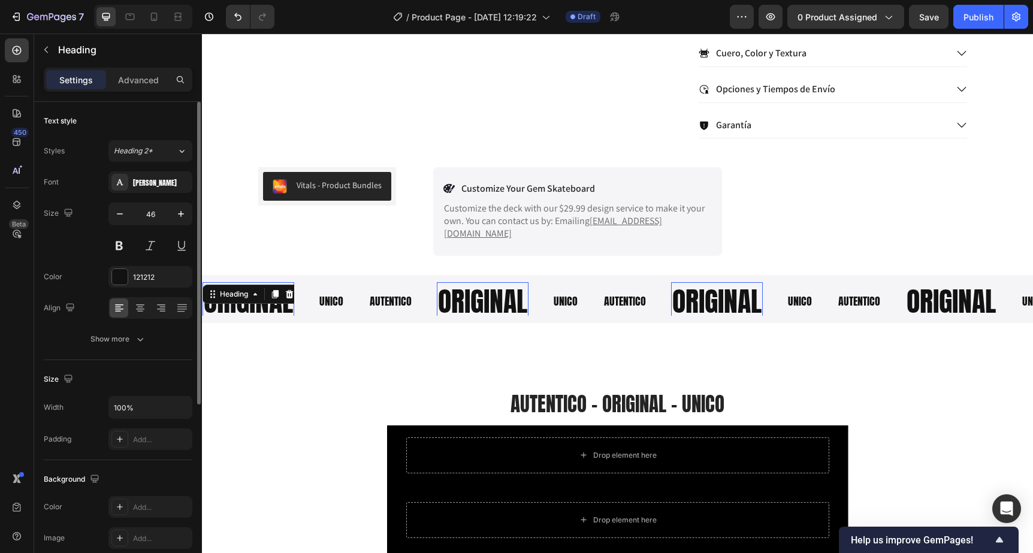
click at [159, 116] on div "Text style" at bounding box center [118, 120] width 149 height 19
click at [335, 294] on p "UNICO" at bounding box center [331, 301] width 24 height 14
click at [269, 289] on div "ORIGINAL Heading" at bounding box center [248, 301] width 92 height 38
click at [158, 216] on input "46" at bounding box center [151, 214] width 40 height 22
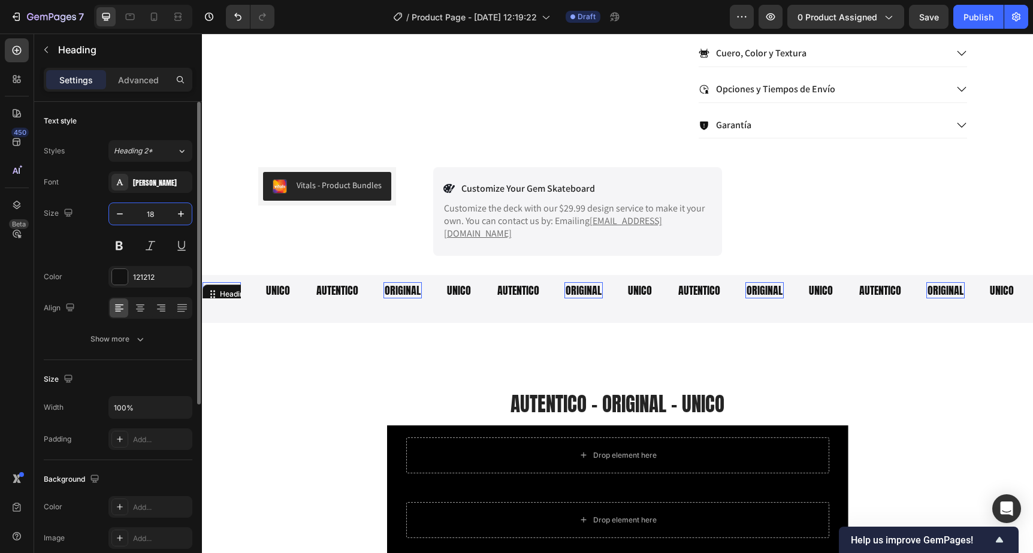
click at [169, 128] on div "Text style" at bounding box center [118, 120] width 149 height 19
click at [240, 11] on icon "Undo/Redo" at bounding box center [238, 17] width 12 height 12
click at [232, 18] on icon "Undo/Redo" at bounding box center [238, 17] width 12 height 12
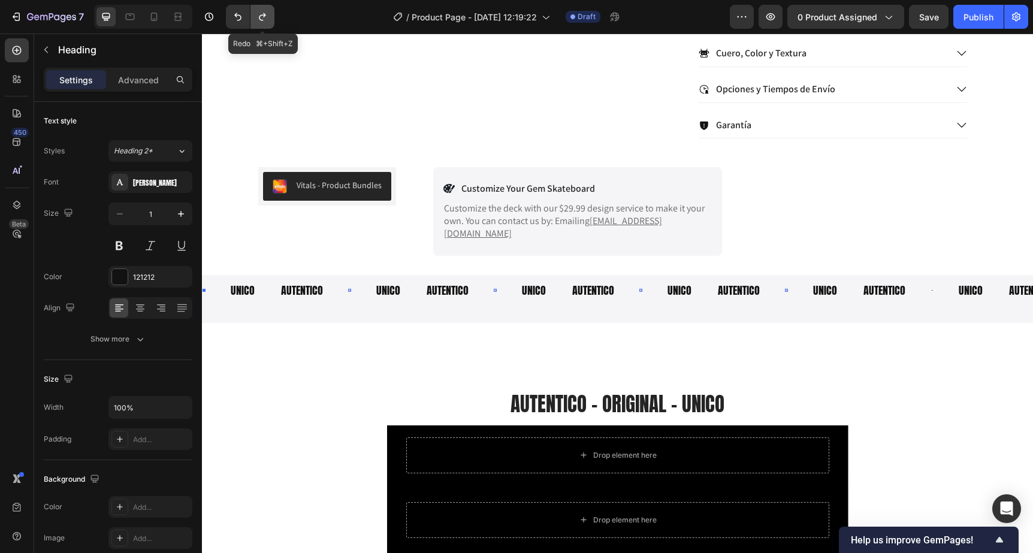
click at [268, 23] on button "Undo/Redo" at bounding box center [262, 17] width 24 height 24
type input "18"
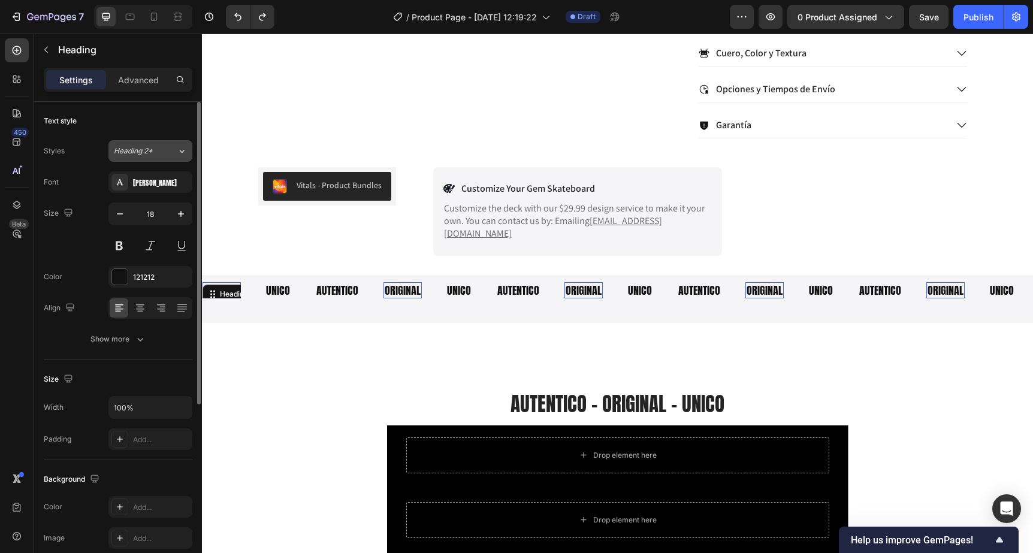
click at [134, 147] on span "Heading 2*" at bounding box center [133, 151] width 39 height 11
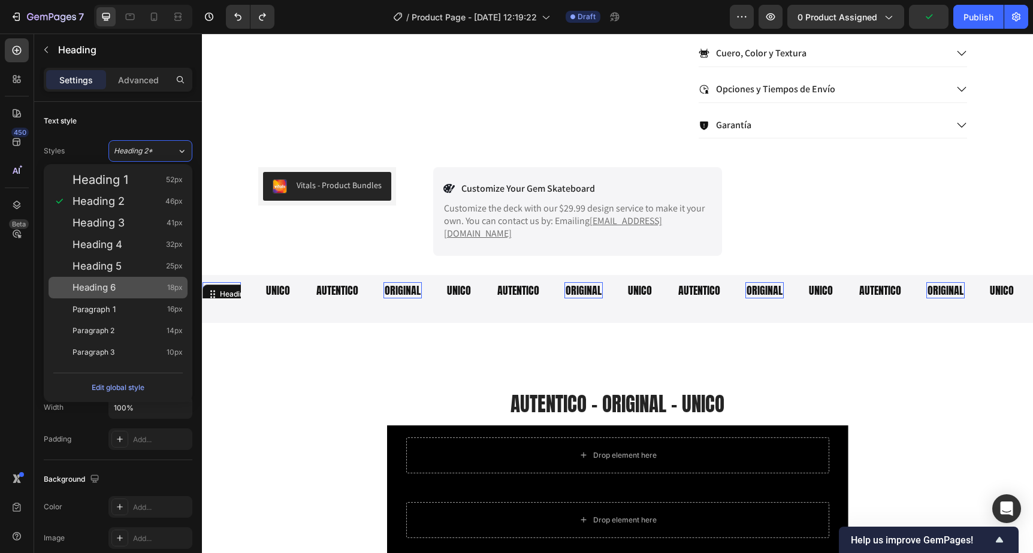
click at [128, 283] on div "Heading 6 18px" at bounding box center [127, 287] width 110 height 12
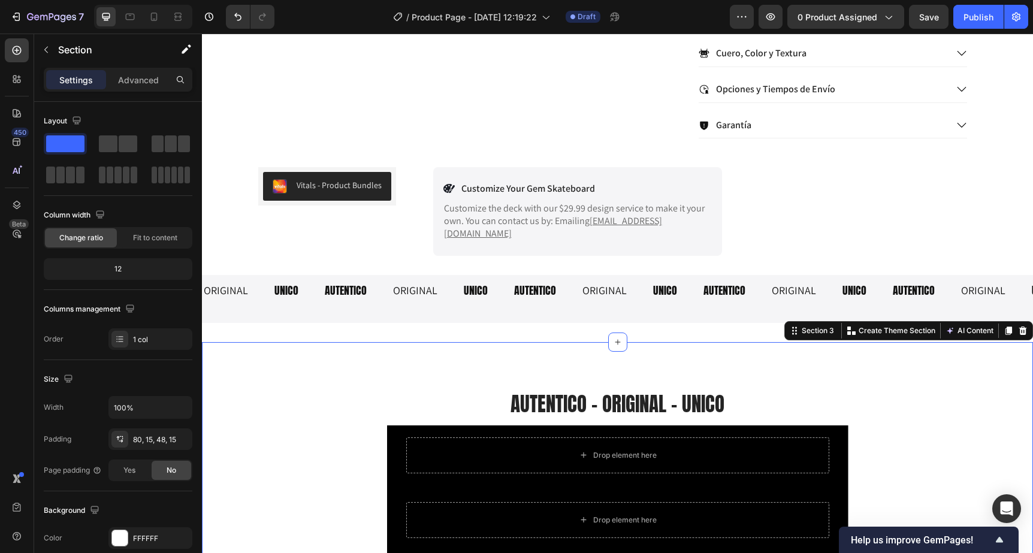
click at [312, 347] on div "AUTENTICO - ORIGINAL - UNICO Heading Drop element here Row Drop element here Ro…" at bounding box center [617, 528] width 831 height 373
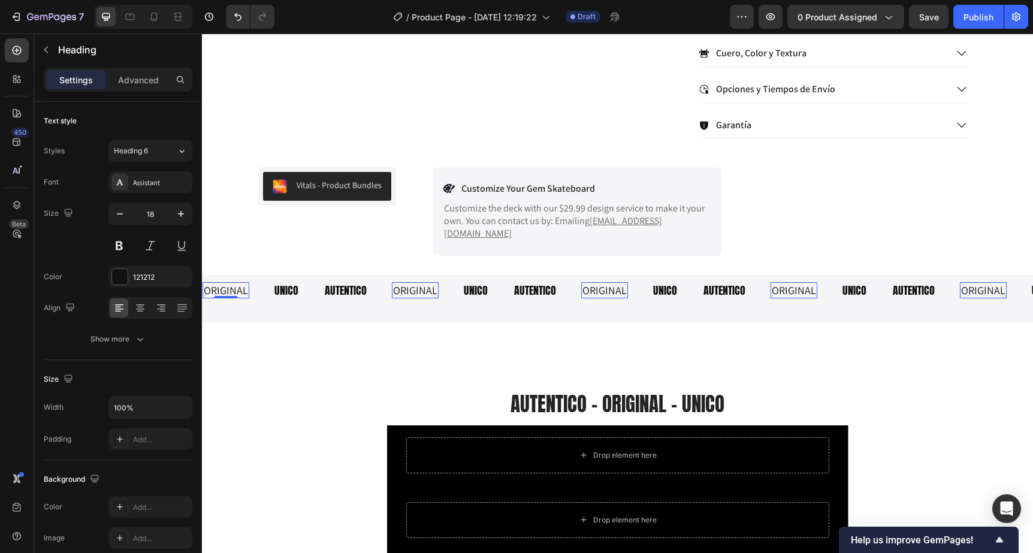
click at [226, 283] on p "ORIGINAL" at bounding box center [226, 290] width 44 height 14
click at [144, 183] on div "Assistant" at bounding box center [161, 182] width 56 height 11
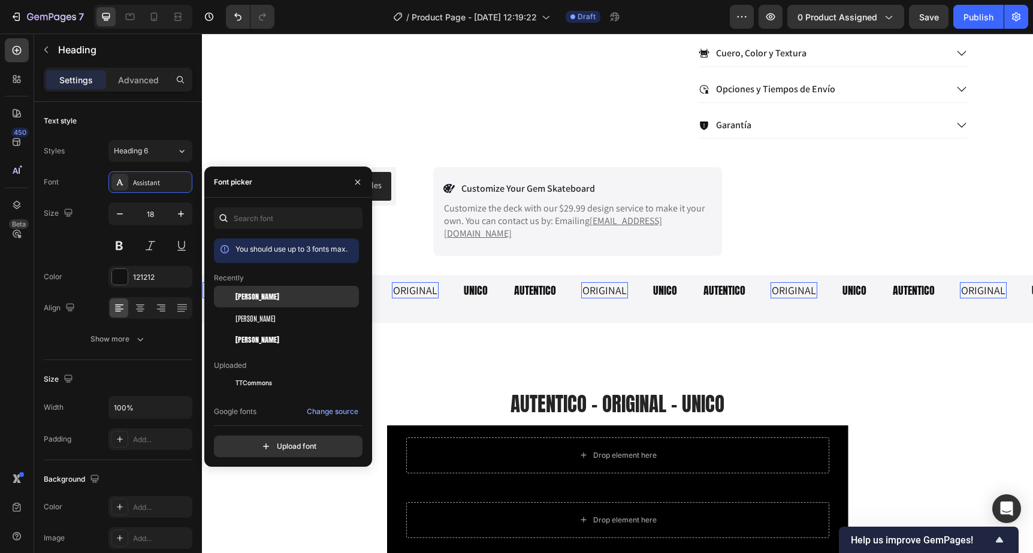
click at [252, 301] on span "[PERSON_NAME]" at bounding box center [257, 296] width 44 height 11
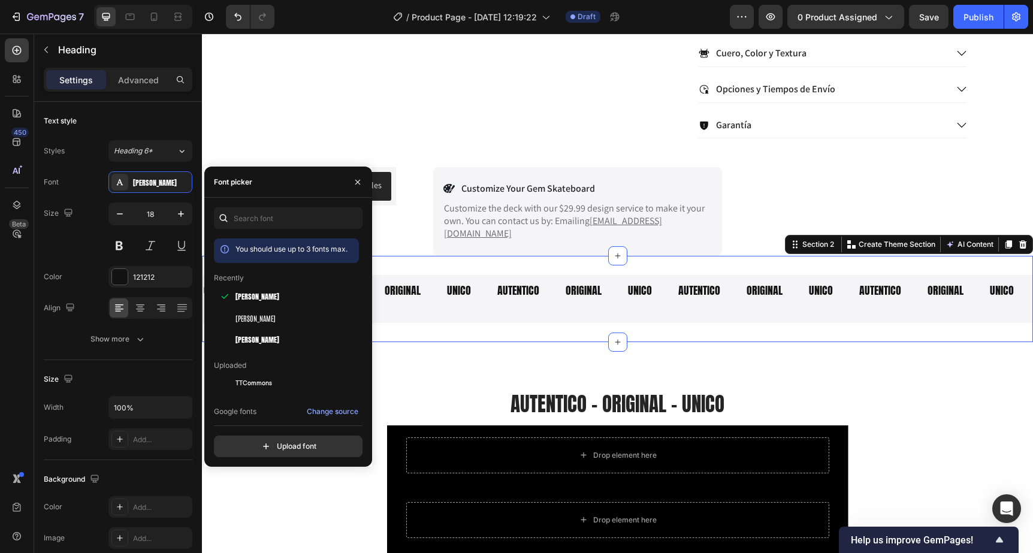
click at [540, 326] on div "ORIGINAL Heading UNICO Heading AUTENTICO Heading ORIGINAL Heading UNICO Heading…" at bounding box center [617, 299] width 831 height 86
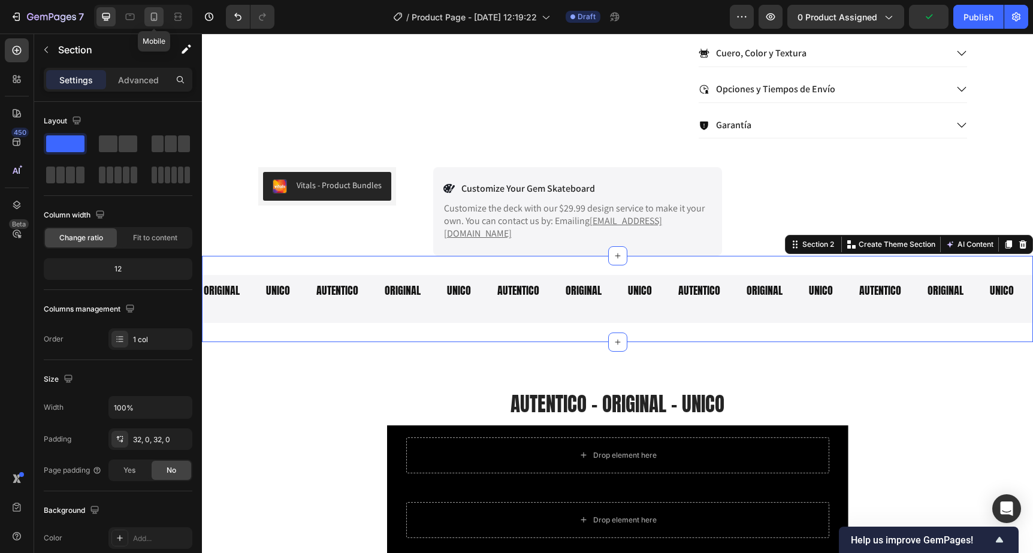
click at [152, 14] on icon at bounding box center [154, 17] width 7 height 8
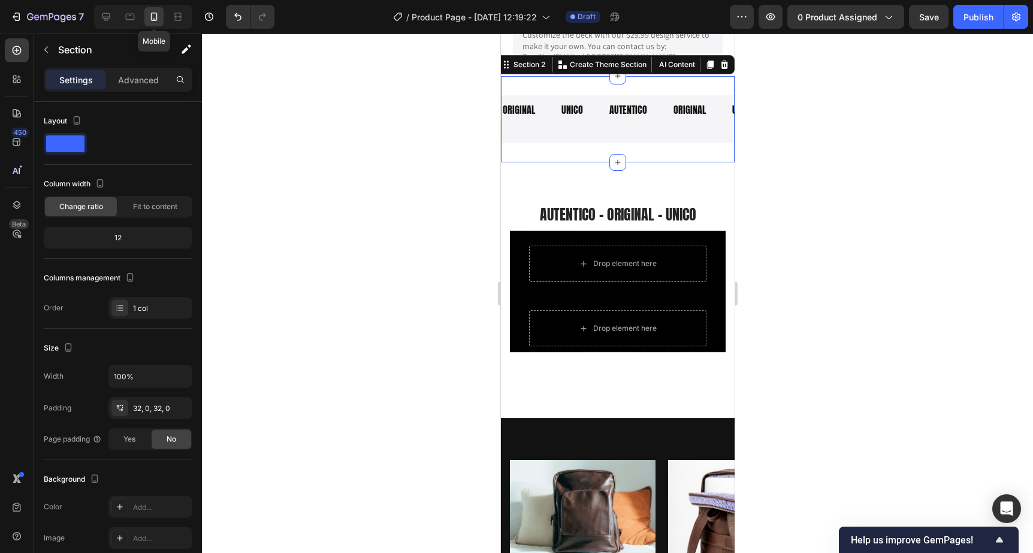
scroll to position [868, 0]
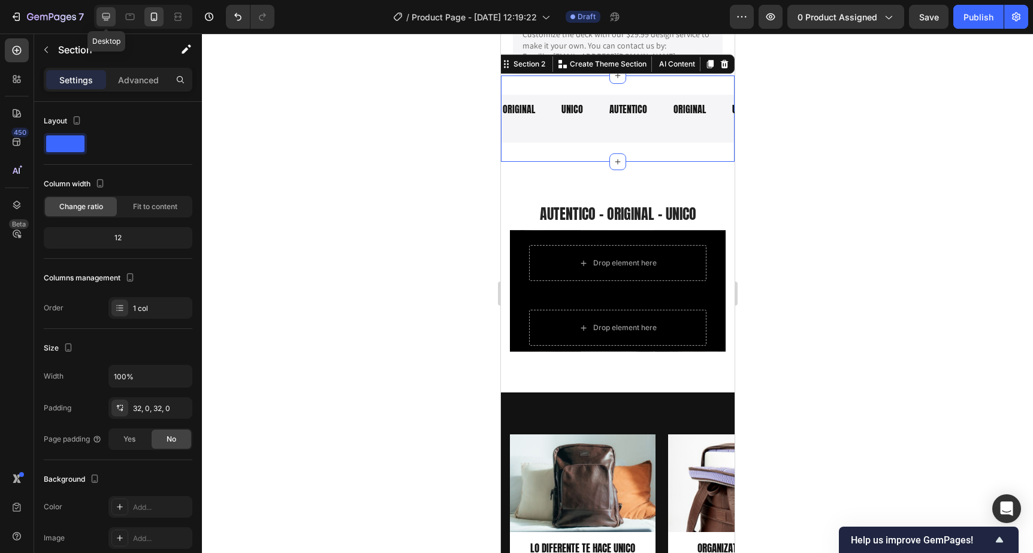
click at [111, 20] on icon at bounding box center [106, 17] width 12 height 12
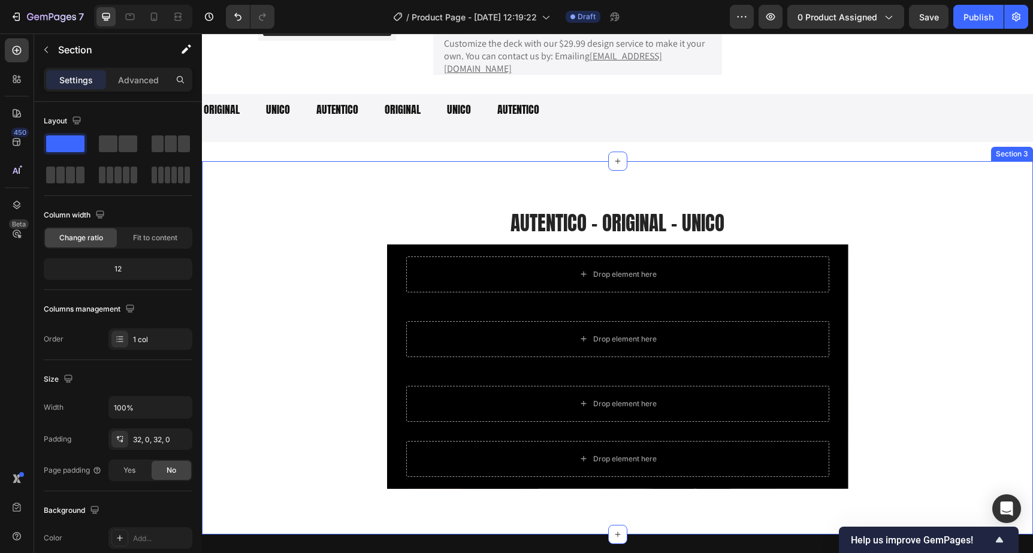
scroll to position [686, 0]
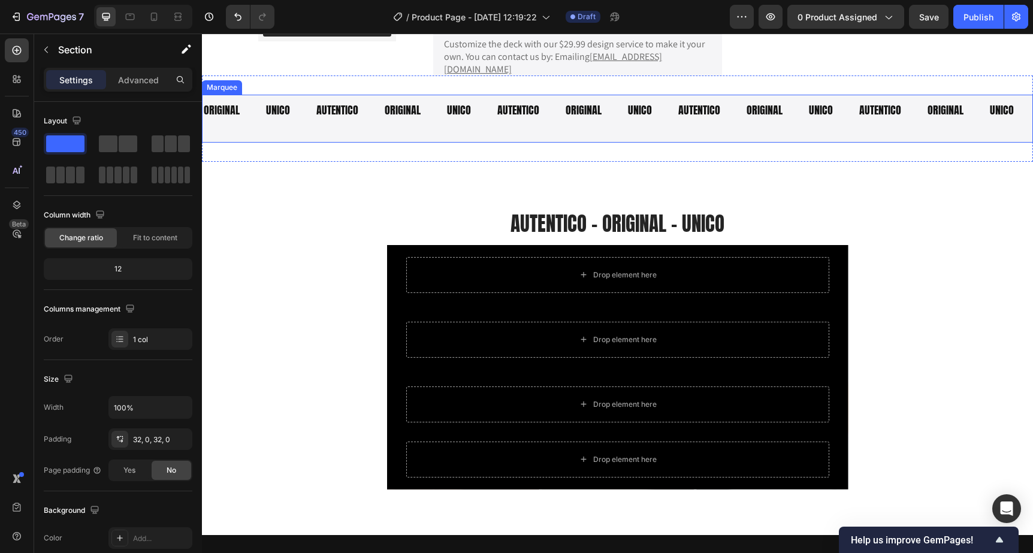
click at [354, 132] on div "ORIGINAL Heading UNICO Heading AUTENTICO Heading ORIGINAL Heading UNICO Heading…" at bounding box center [617, 119] width 831 height 34
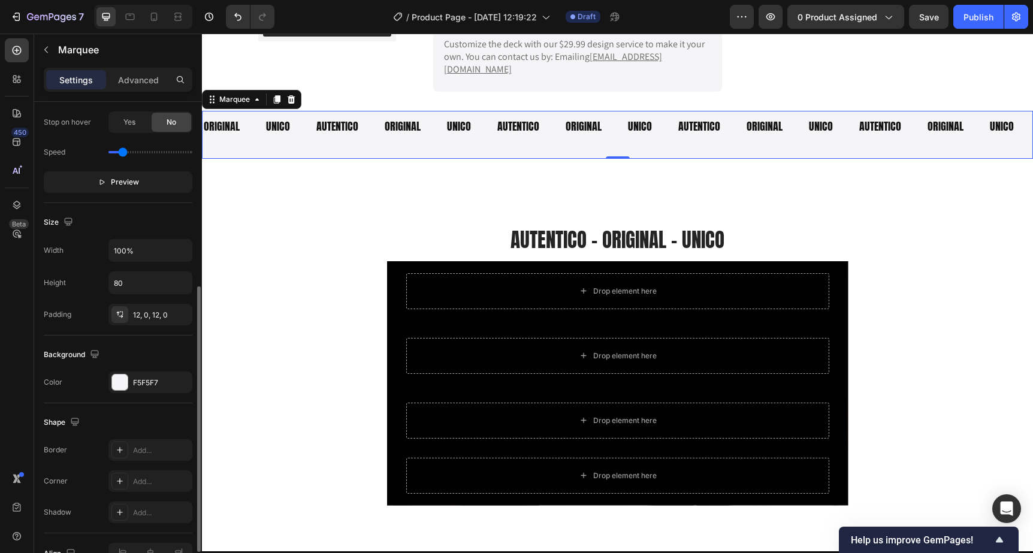
scroll to position [334, 0]
click at [138, 289] on input "80" at bounding box center [150, 281] width 83 height 22
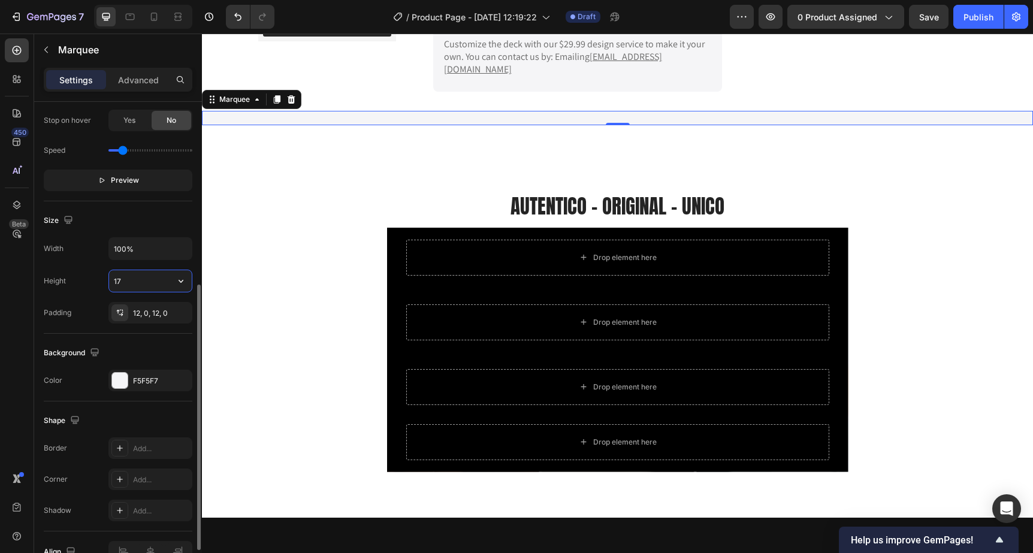
type input "1"
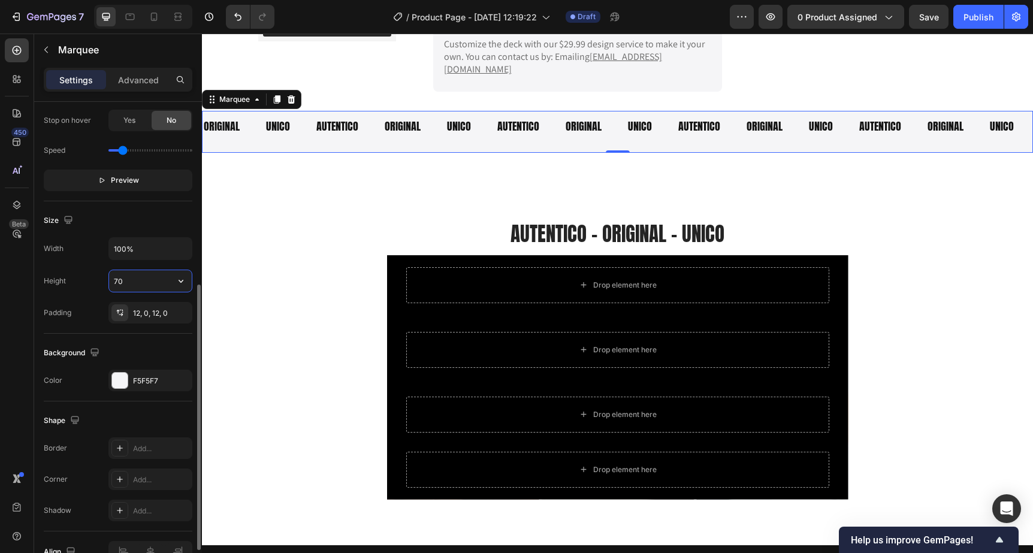
type input "7"
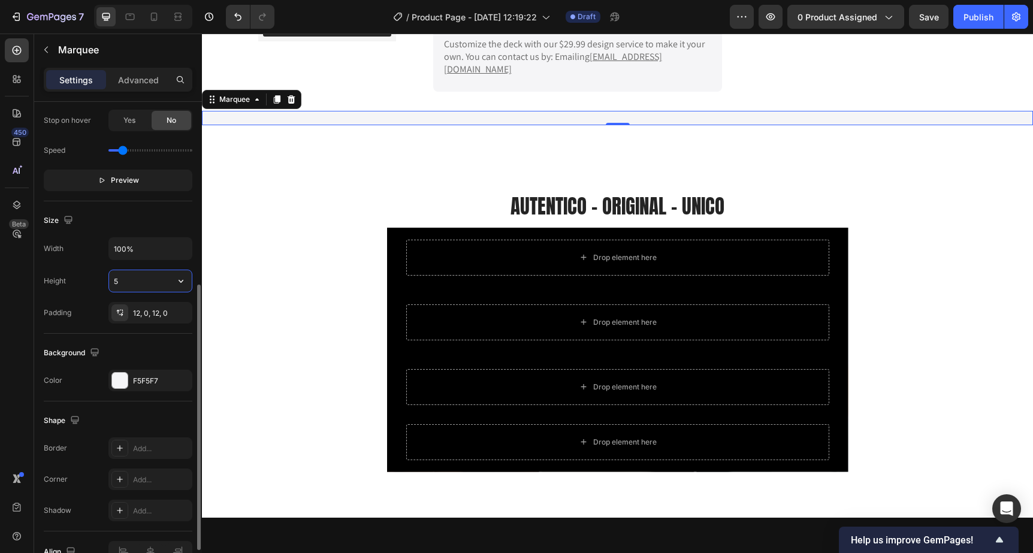
type input "50"
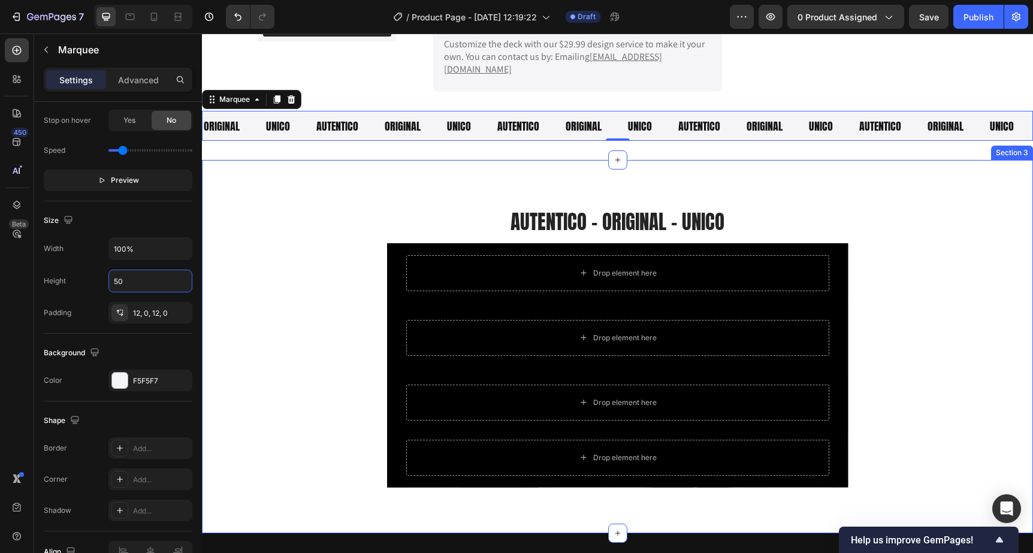
click at [870, 171] on div "AUTENTICO - ORIGINAL - UNICO Heading Drop element here Row Drop element here Ro…" at bounding box center [617, 346] width 831 height 373
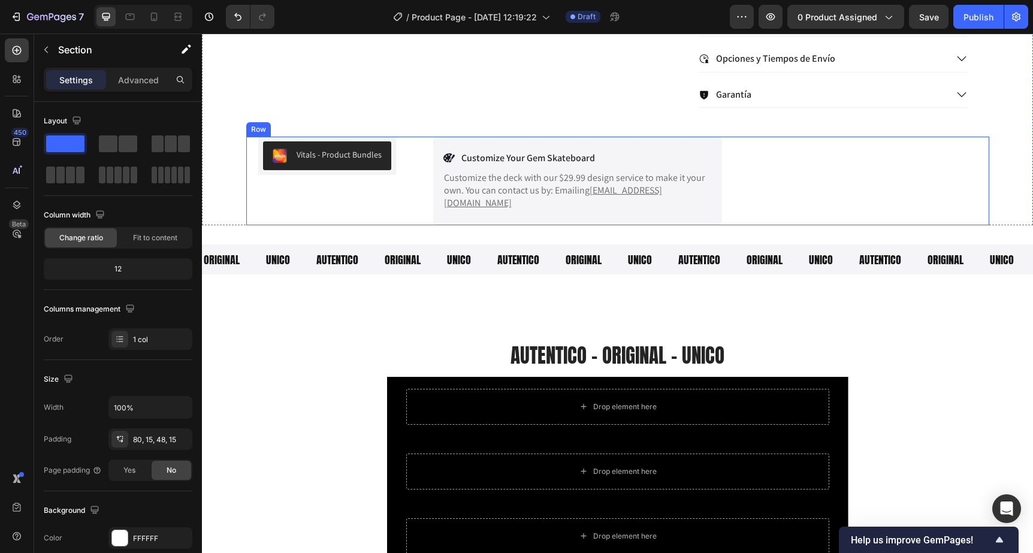
scroll to position [554, 0]
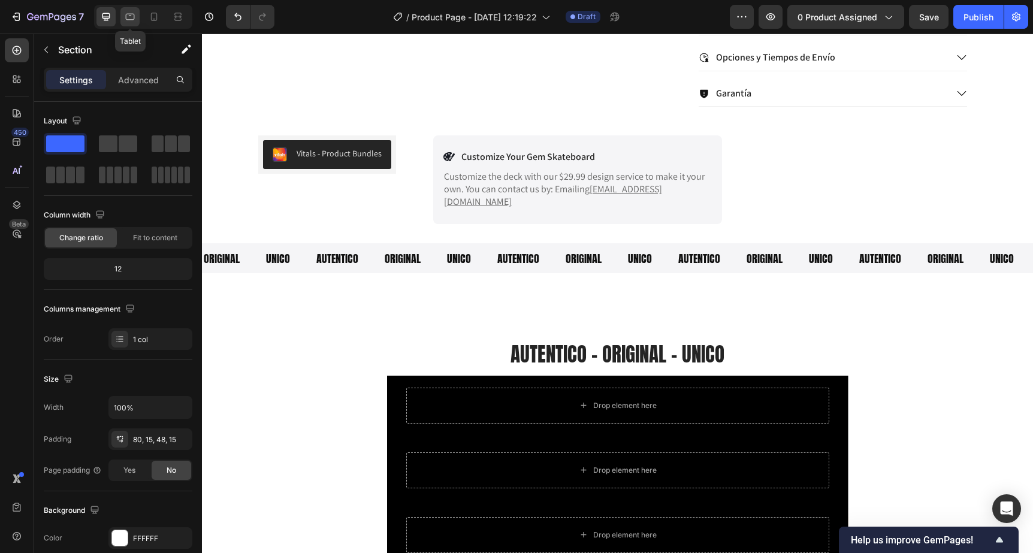
click at [137, 19] on div at bounding box center [129, 16] width 19 height 19
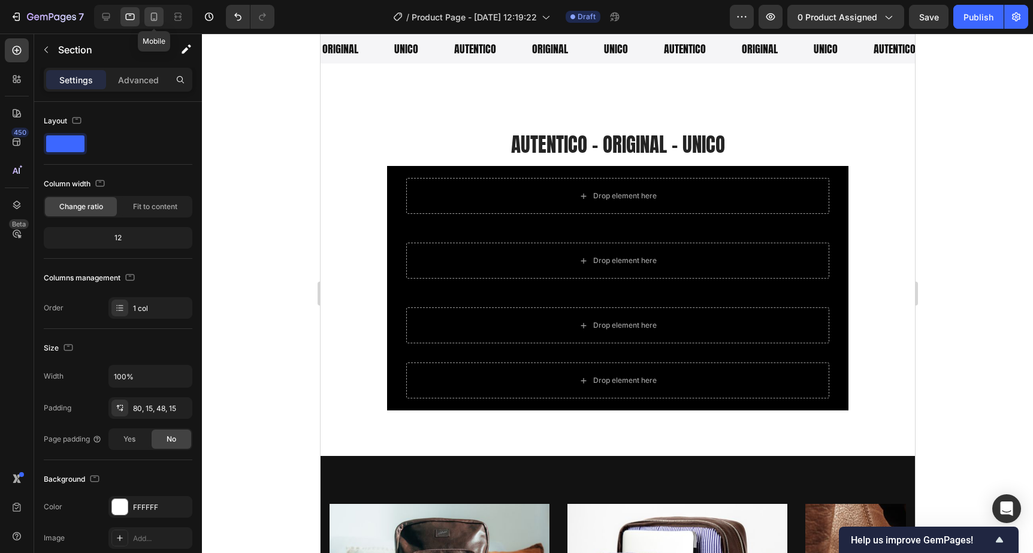
click at [147, 19] on div at bounding box center [153, 16] width 19 height 19
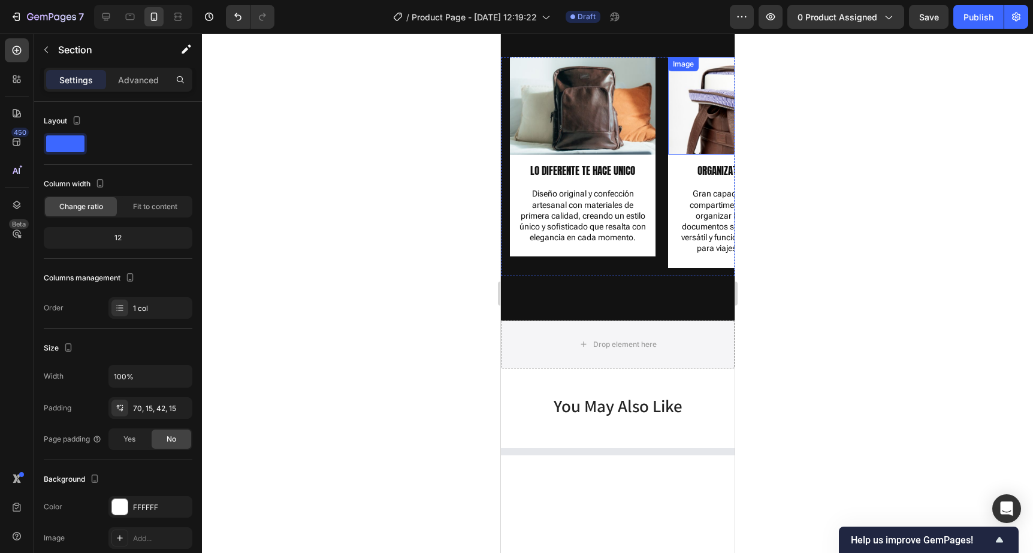
scroll to position [1062, 0]
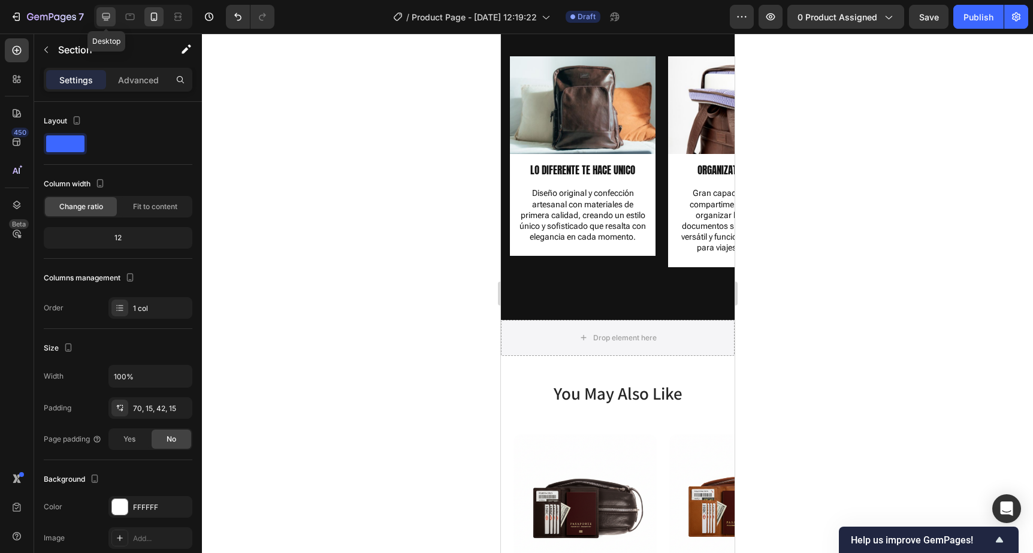
click at [106, 20] on icon at bounding box center [106, 17] width 8 height 8
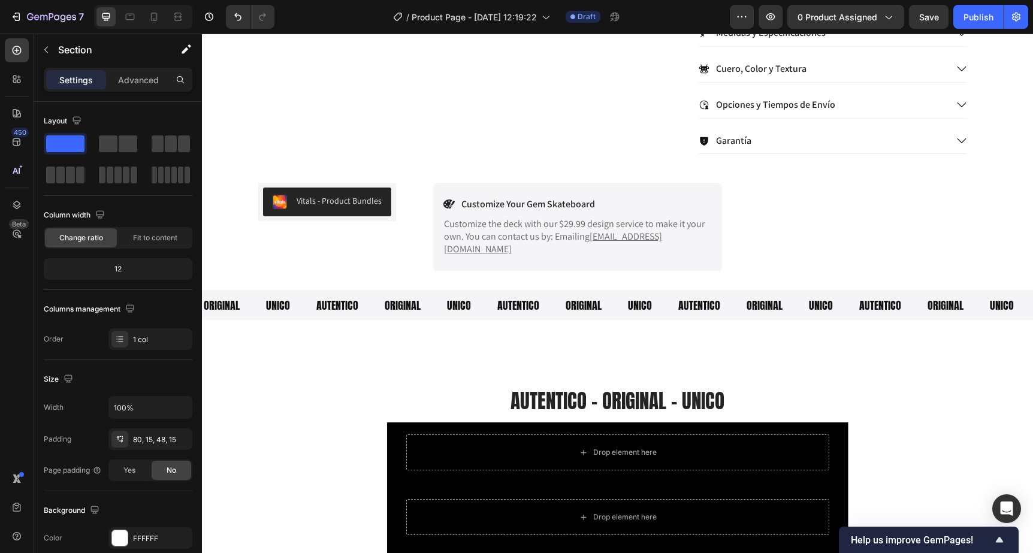
scroll to position [505, 0]
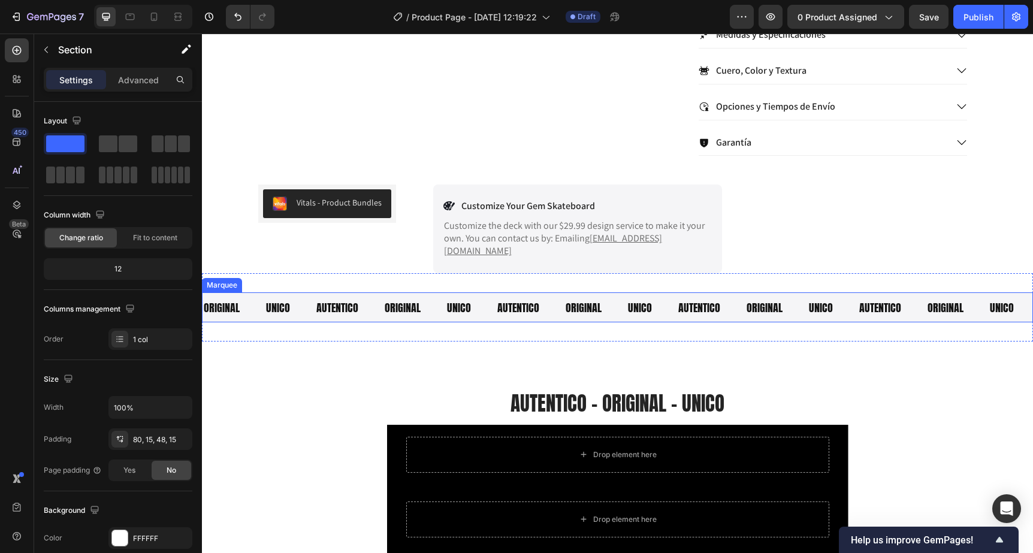
click at [435, 299] on div "ORIGINAL Heading" at bounding box center [414, 307] width 62 height 16
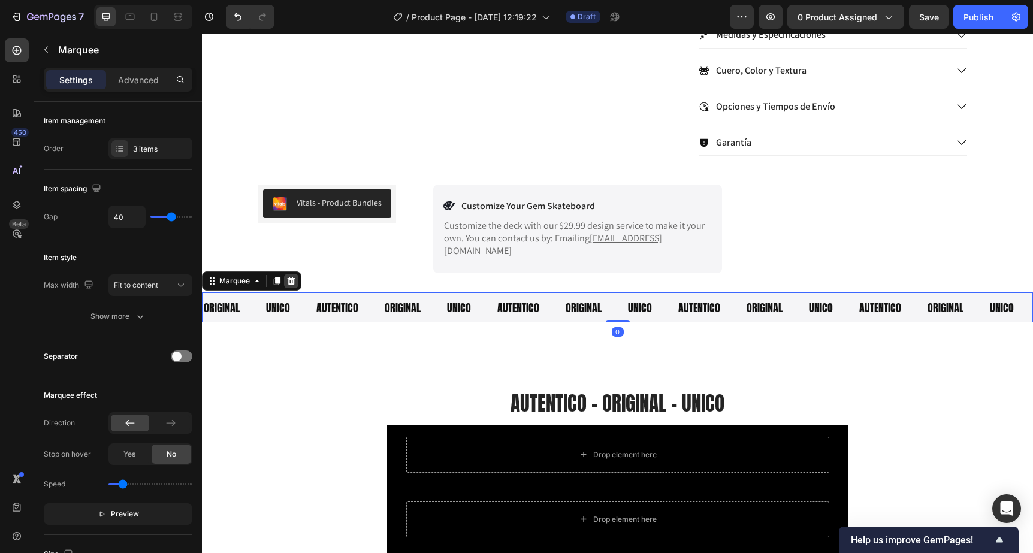
click at [294, 277] on icon at bounding box center [291, 281] width 8 height 8
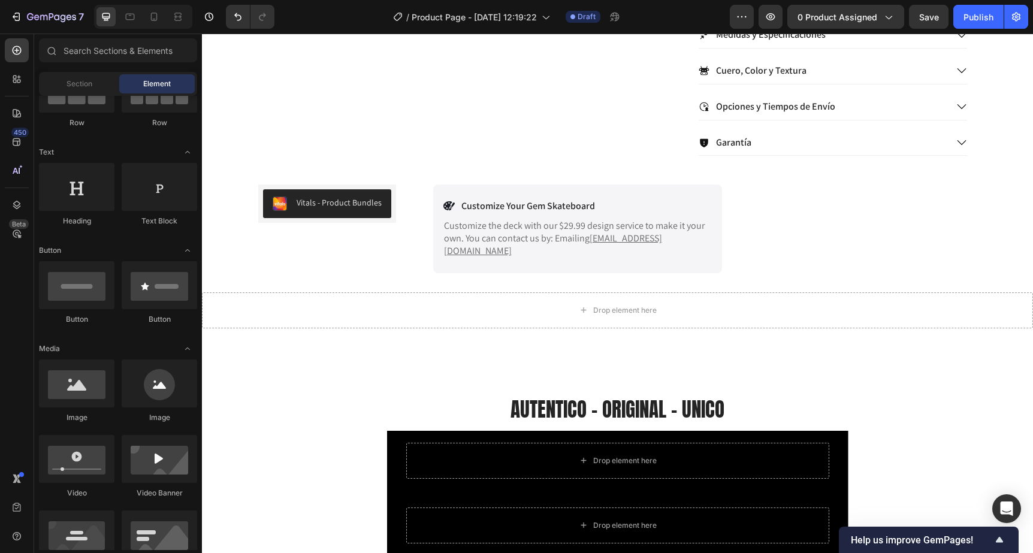
scroll to position [133, 0]
click at [505, 305] on div "Drop element here" at bounding box center [617, 310] width 831 height 36
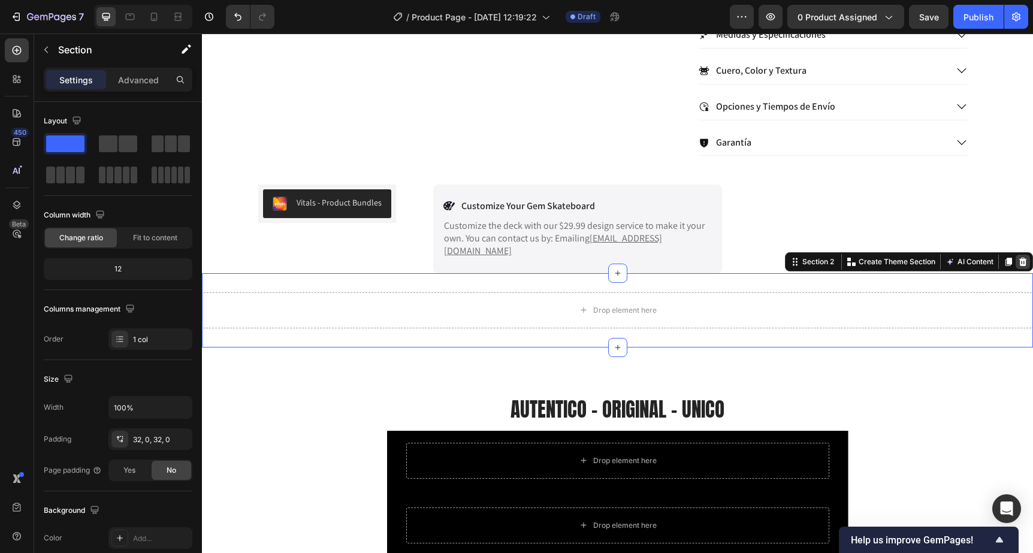
click at [1019, 257] on icon at bounding box center [1023, 262] width 10 height 10
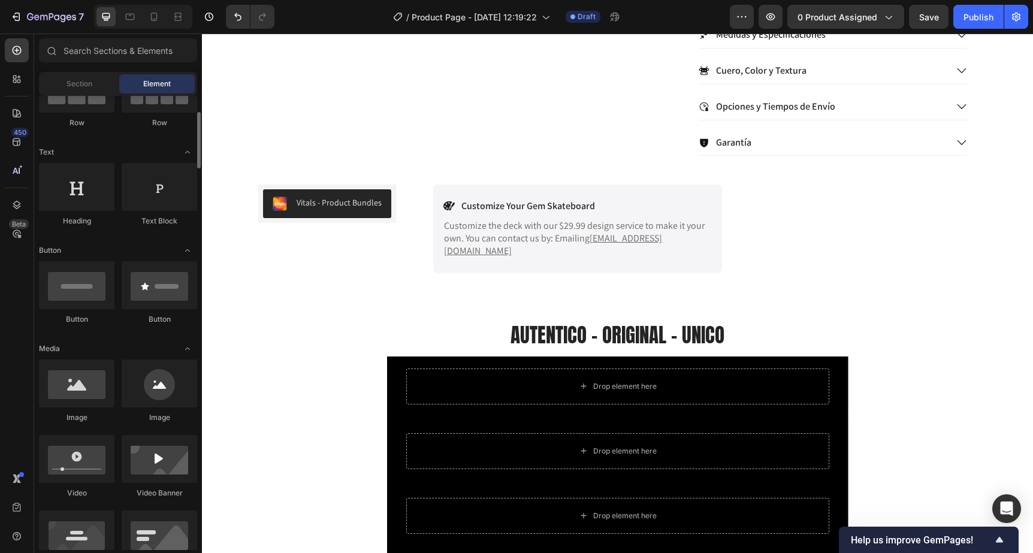
scroll to position [0, 0]
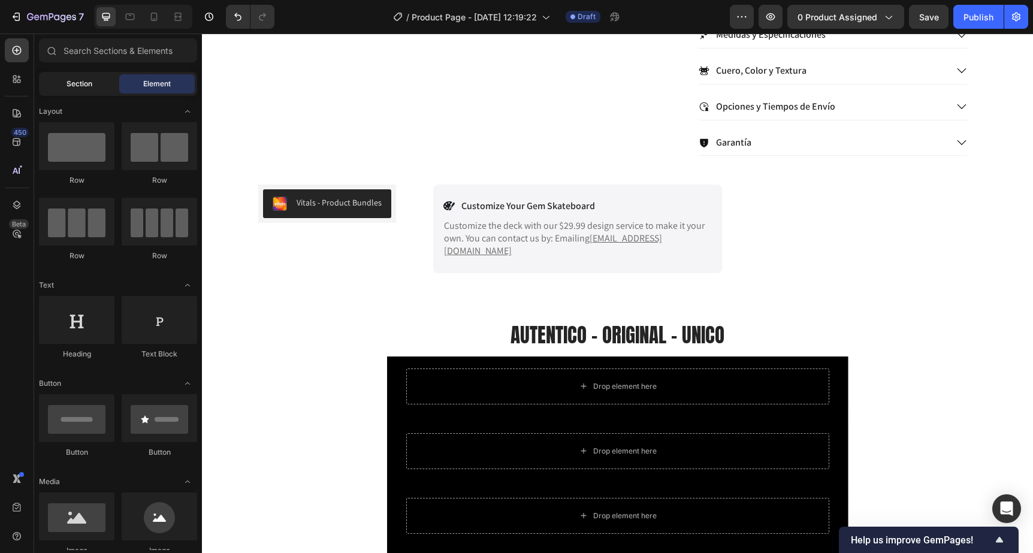
click at [86, 86] on span "Section" at bounding box center [79, 83] width 26 height 11
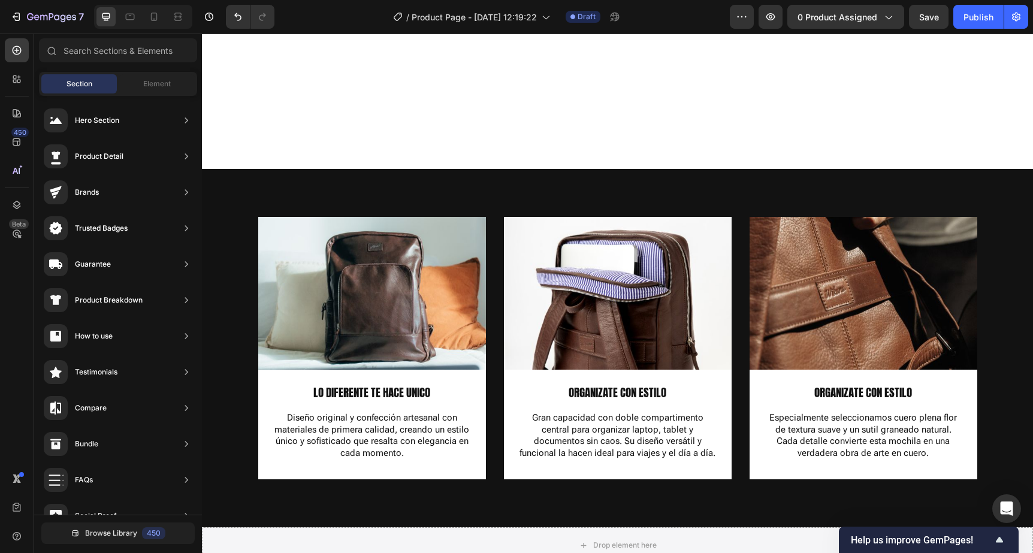
scroll to position [1271, 0]
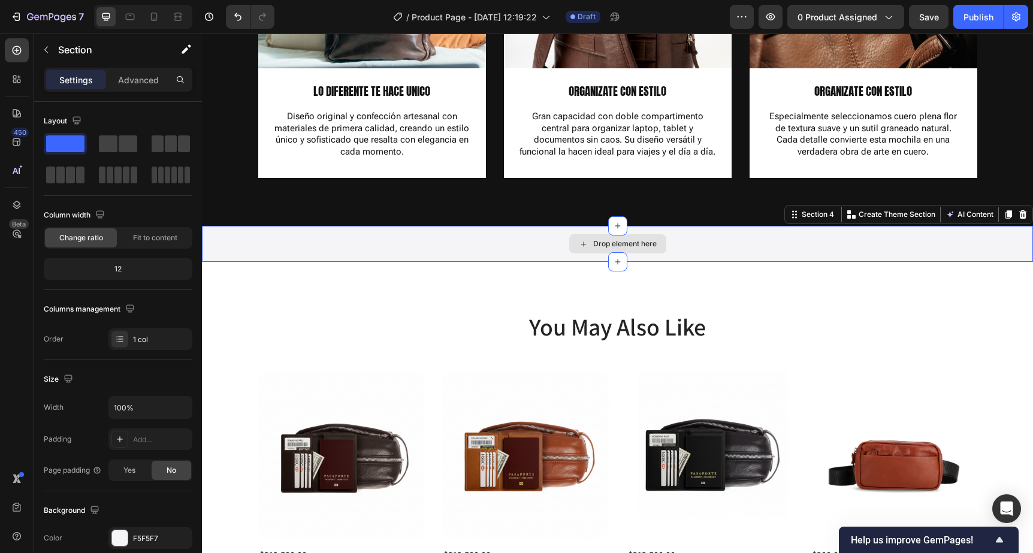
click at [868, 238] on div "Drop element here" at bounding box center [617, 244] width 831 height 36
click at [1019, 213] on icon at bounding box center [1023, 215] width 10 height 10
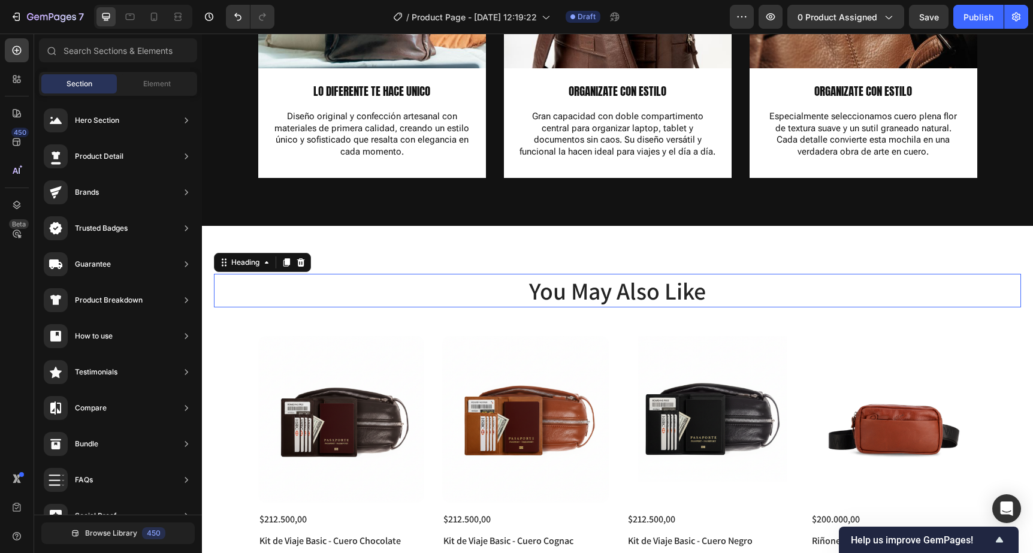
click at [617, 295] on h2 "You May Also Like" at bounding box center [617, 291] width 807 height 34
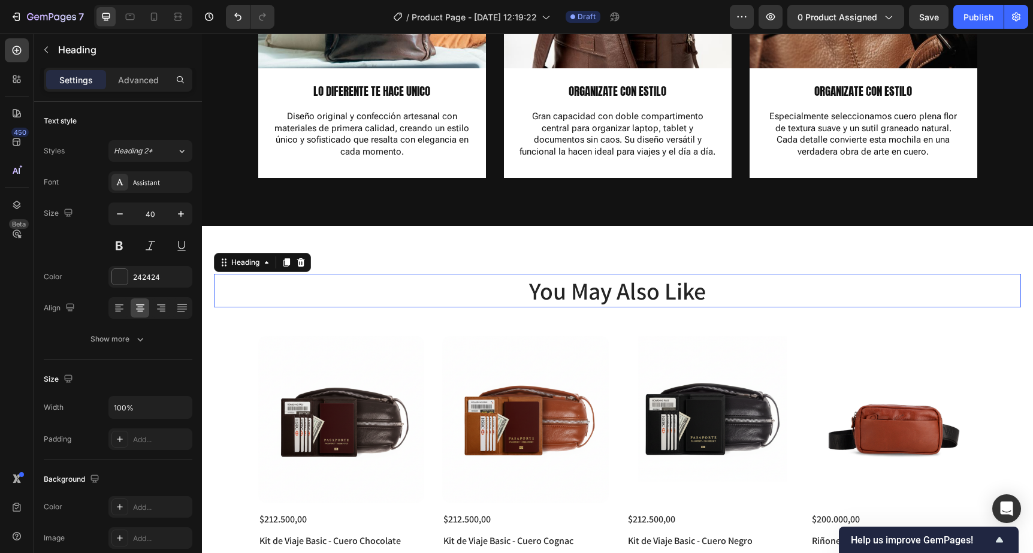
click at [617, 295] on h2 "You May Also Like" at bounding box center [617, 291] width 807 height 34
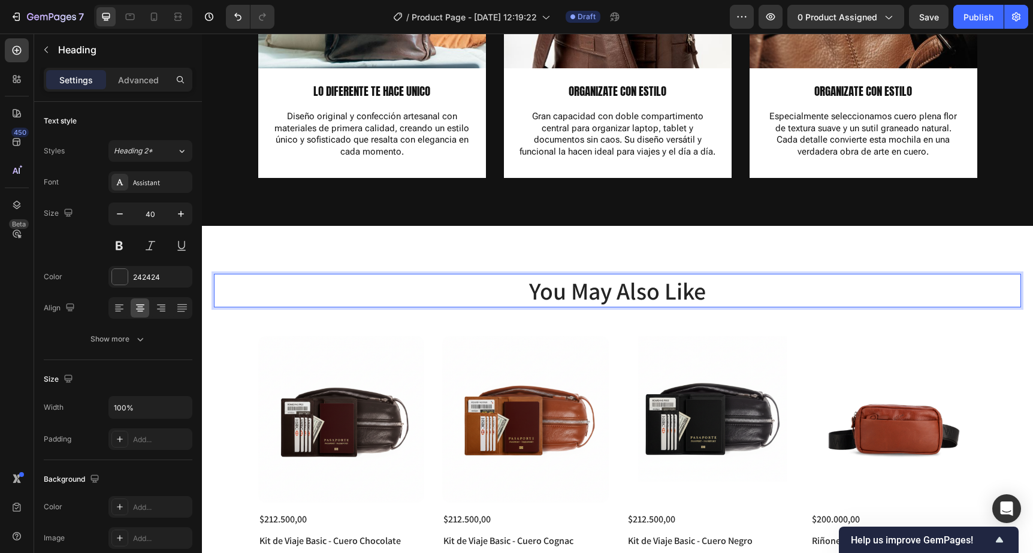
click at [617, 295] on p "You May Also Like" at bounding box center [617, 290] width 804 height 31
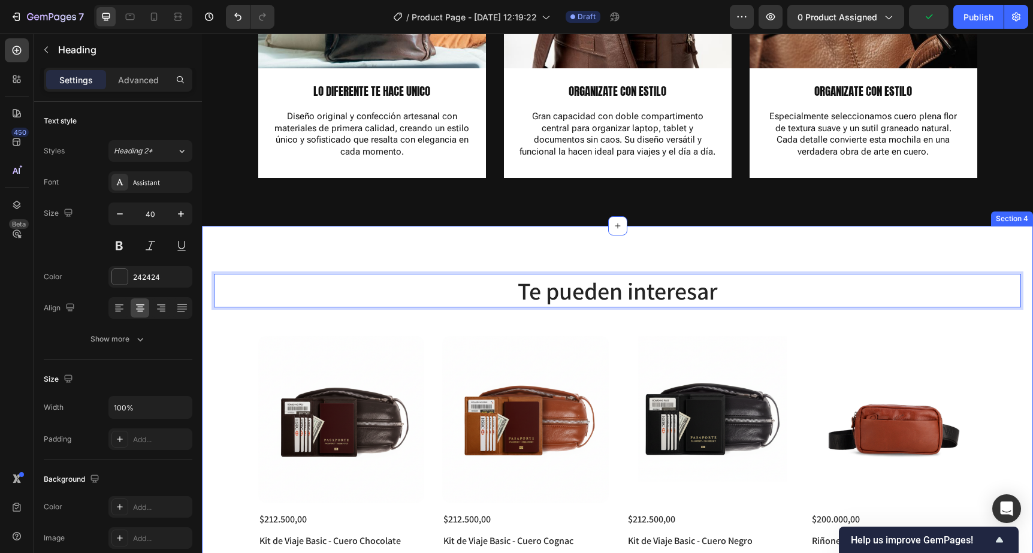
click at [426, 238] on div "Te pueden interesar Heading 48 Product Images $212.500,00 Product Price Product…" at bounding box center [617, 438] width 831 height 425
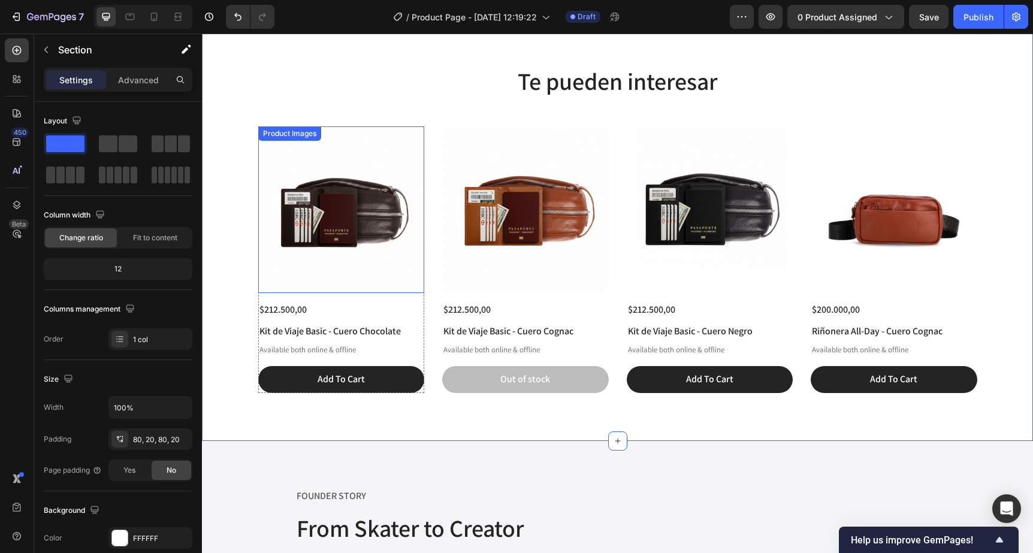
scroll to position [1482, 0]
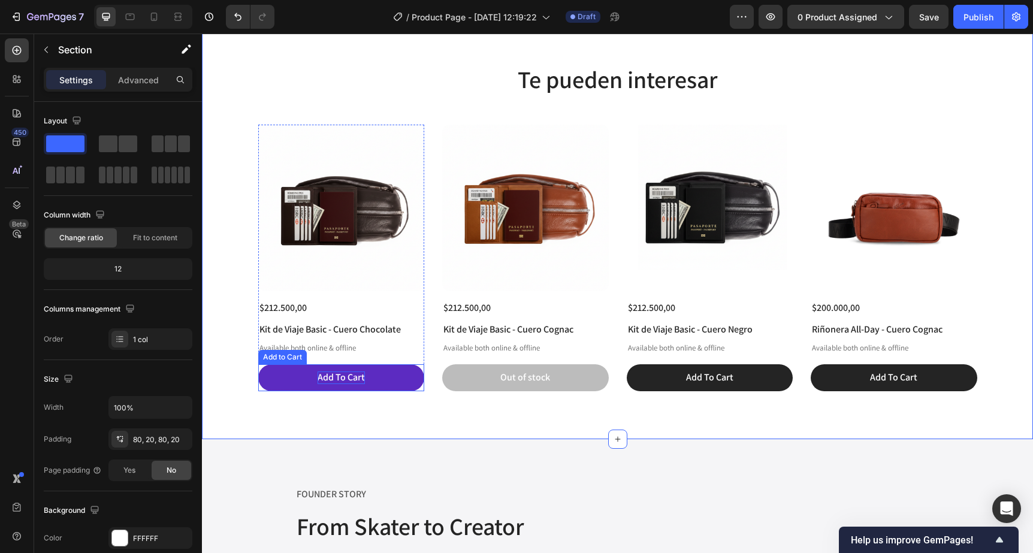
click at [346, 379] on div "Add To Cart" at bounding box center [340, 377] width 47 height 13
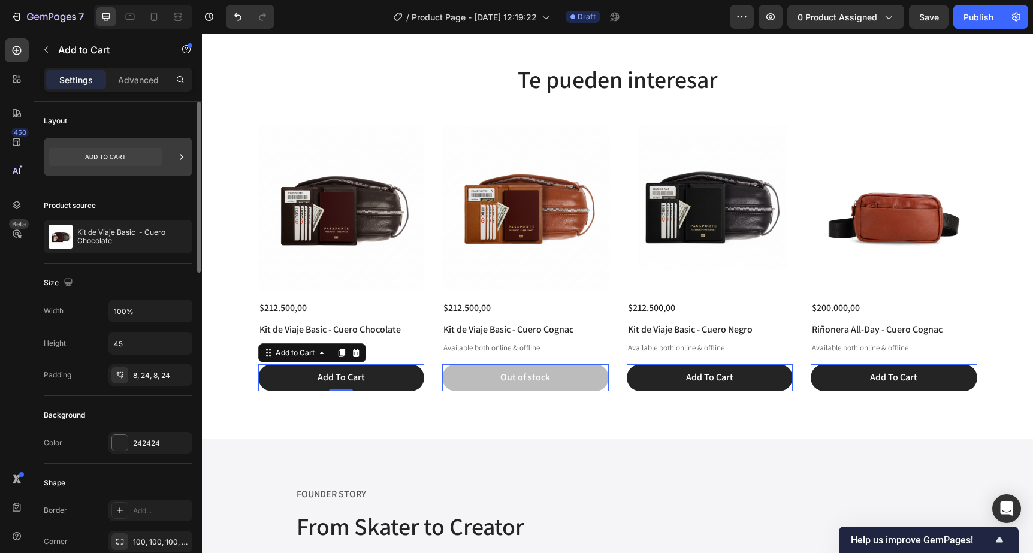
click at [129, 158] on icon at bounding box center [105, 157] width 113 height 18
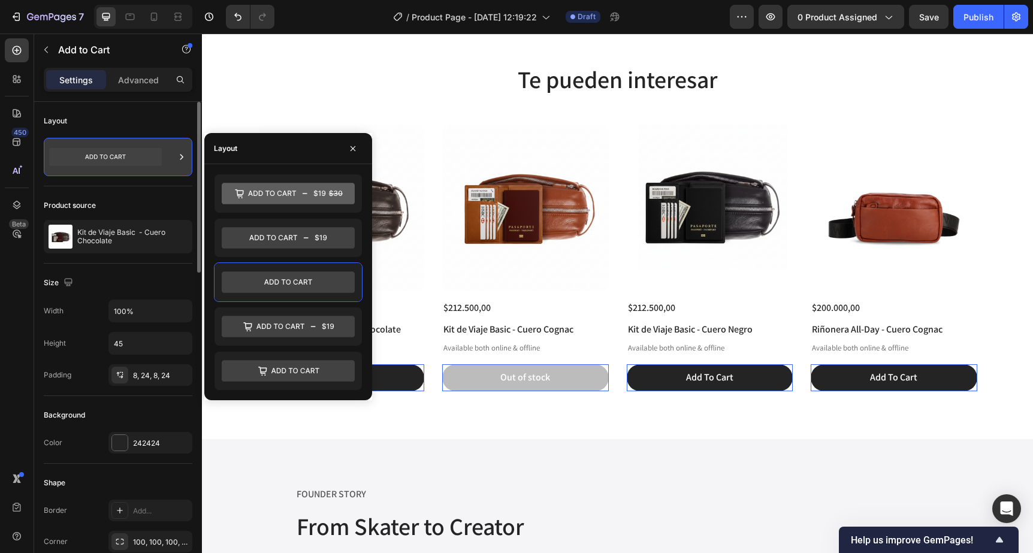
click at [129, 158] on icon at bounding box center [105, 157] width 113 height 18
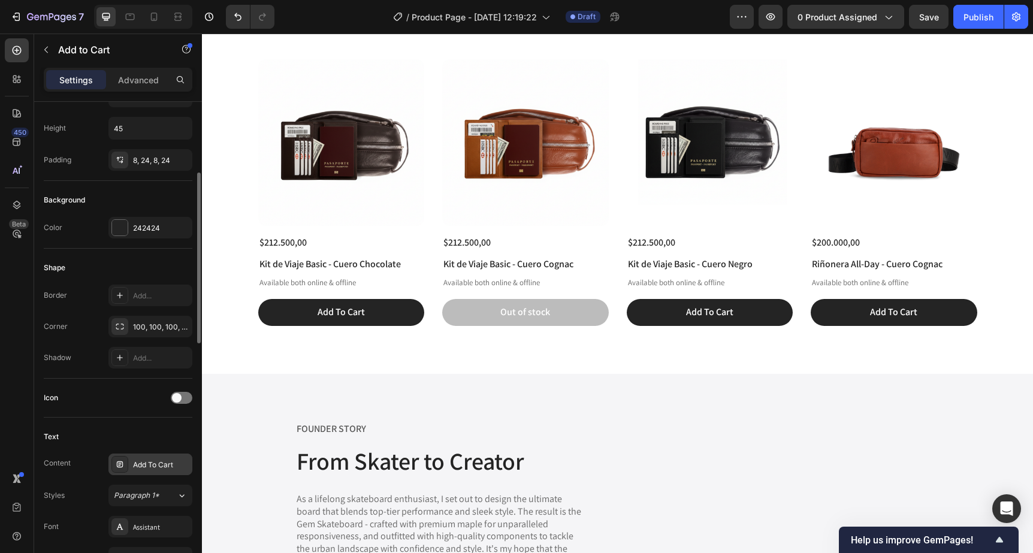
scroll to position [219, 0]
click at [157, 464] on div "Add To Cart" at bounding box center [161, 460] width 56 height 11
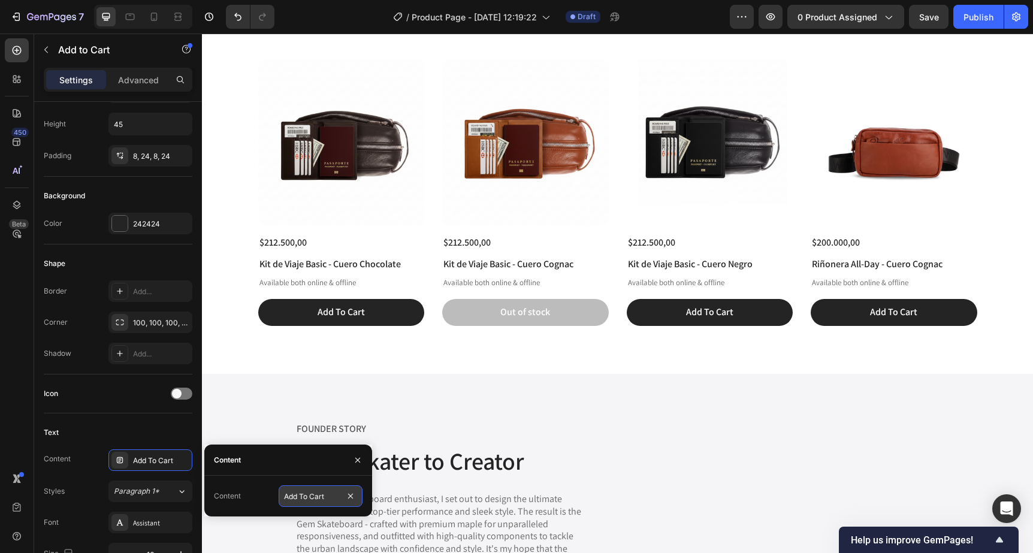
click at [320, 499] on input "Add To Cart" at bounding box center [320, 496] width 84 height 22
type input "Sumar al Carrito"
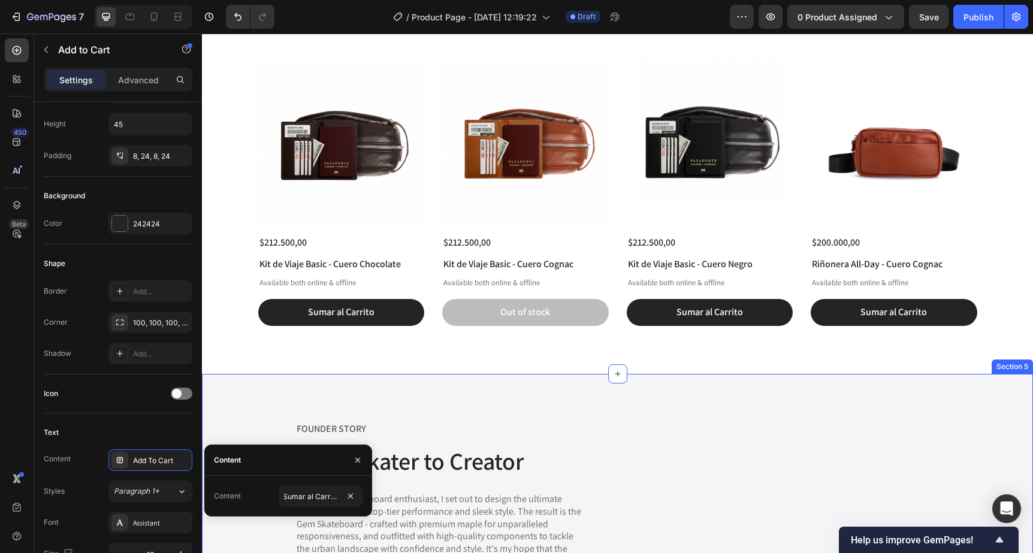
click at [340, 377] on div "Image FOUNDER STORY Text Block From Skater to Creator Heading As a lifelong ska…" at bounding box center [617, 554] width 831 height 361
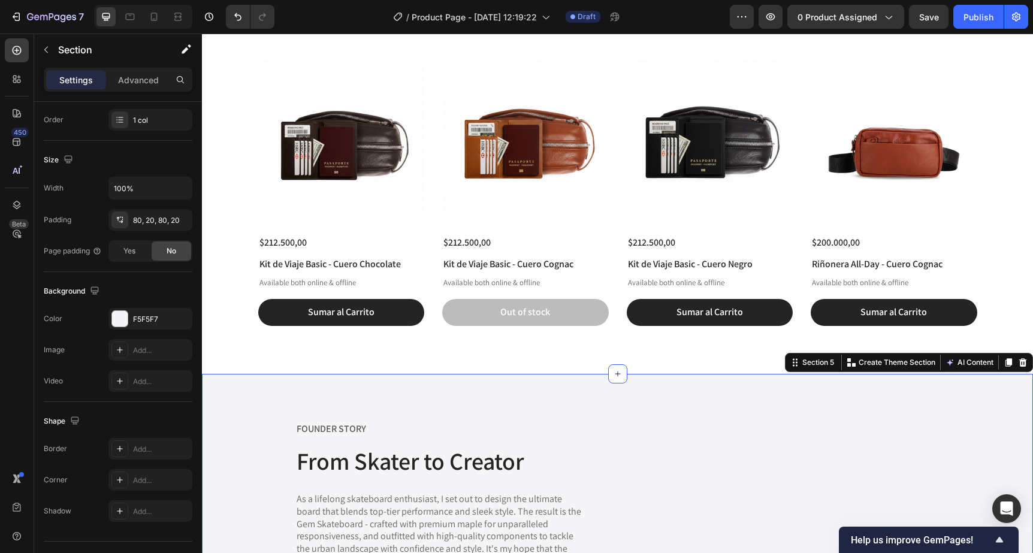
scroll to position [0, 0]
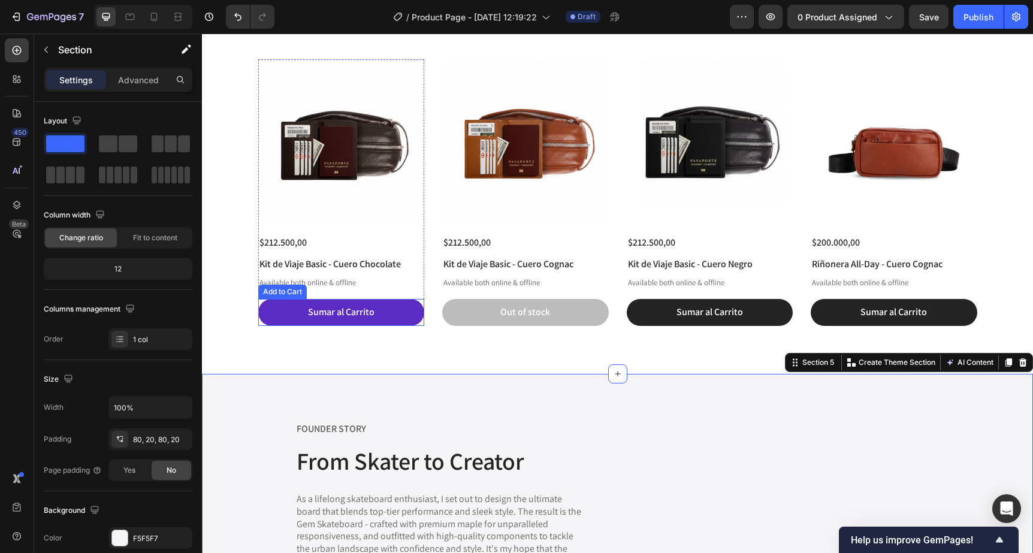
click at [338, 319] on button "Sumar al Carrito" at bounding box center [341, 312] width 167 height 27
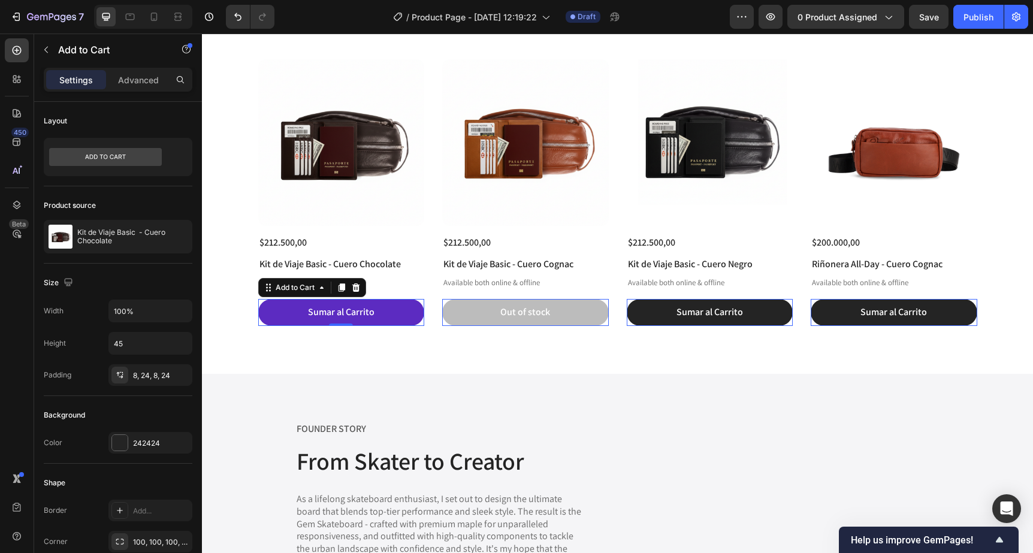
click at [338, 319] on button "Sumar al Carrito" at bounding box center [341, 312] width 167 height 27
click at [344, 313] on div "Sumar al Carrito" at bounding box center [341, 312] width 66 height 13
click at [344, 313] on p "Sumar al Carrito" at bounding box center [341, 312] width 66 height 13
click at [350, 310] on p "Sumar al Carrito" at bounding box center [341, 312] width 66 height 13
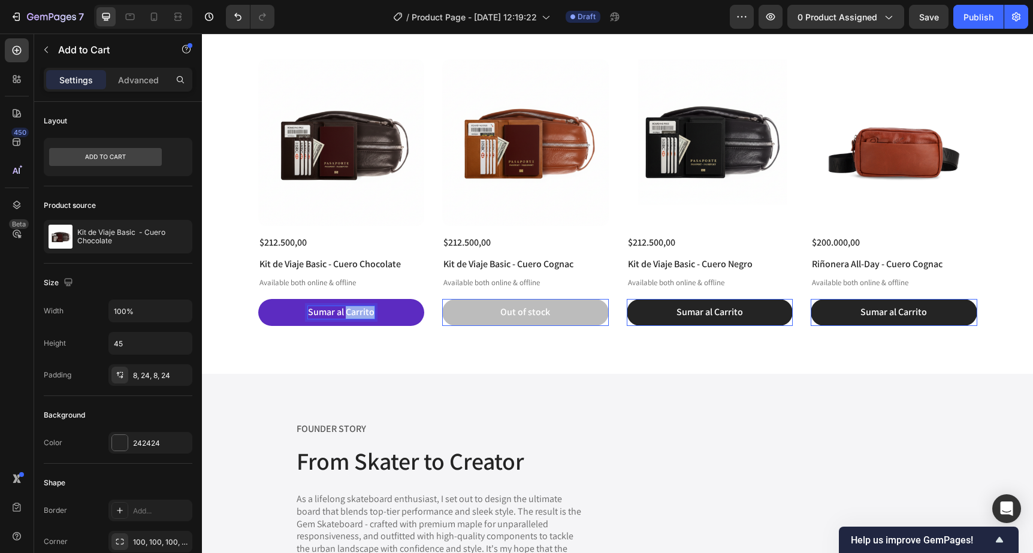
click at [350, 310] on p "Sumar al Carrito" at bounding box center [341, 312] width 66 height 13
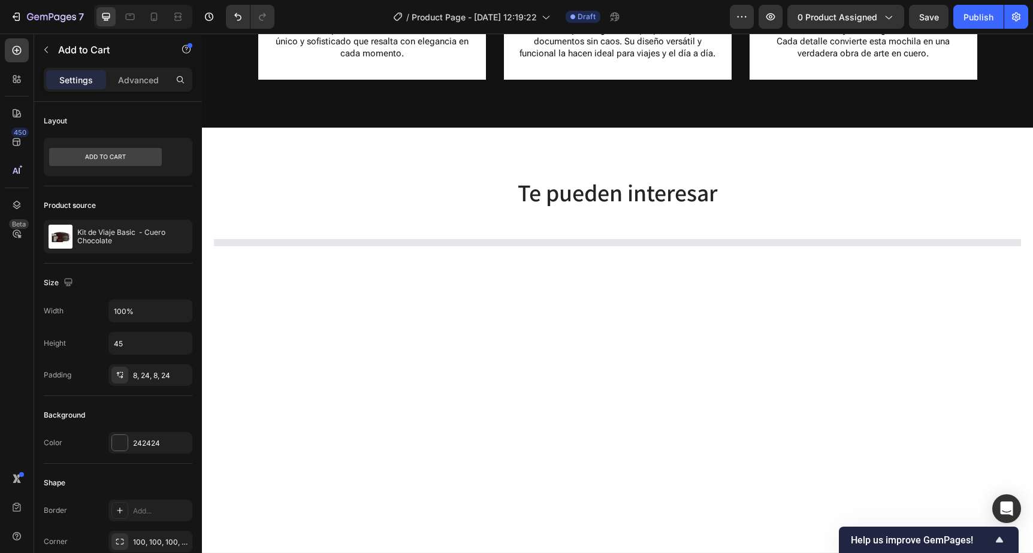
scroll to position [1484, 0]
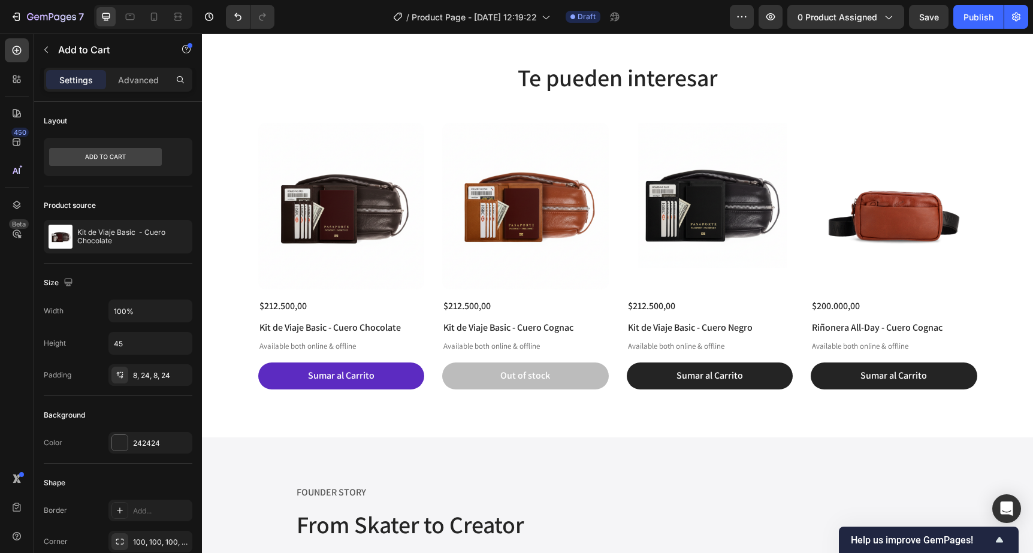
click at [335, 386] on button "Sumar al Carrito" at bounding box center [341, 375] width 167 height 27
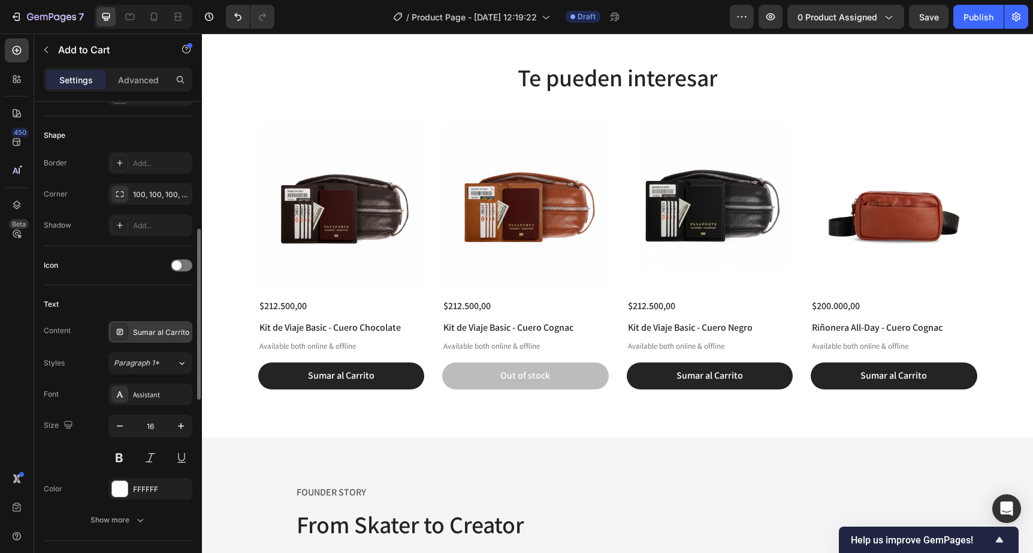
scroll to position [351, 0]
click at [153, 327] on div "Sumar al Carrito" at bounding box center [161, 328] width 56 height 11
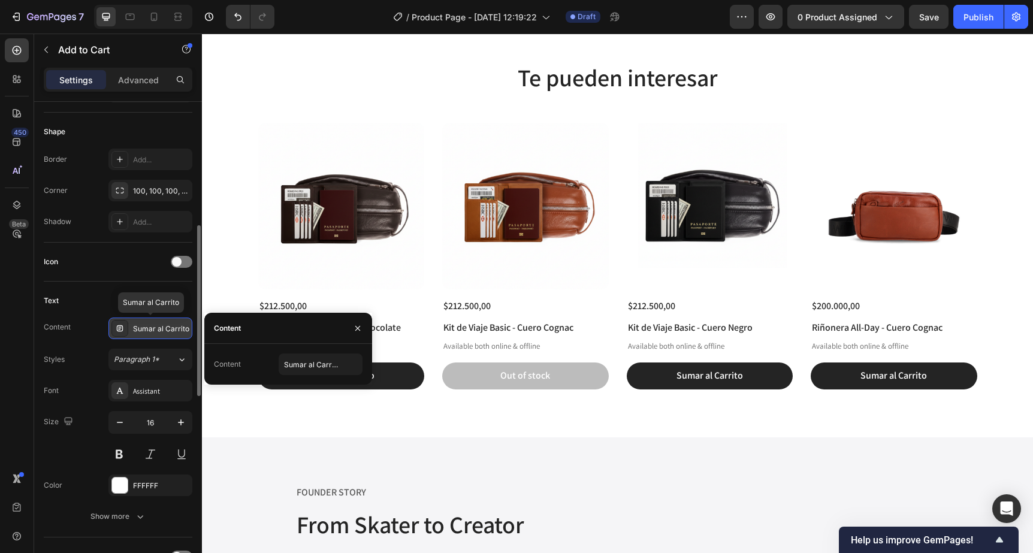
click at [153, 328] on div "Sumar al Carrito" at bounding box center [161, 328] width 56 height 11
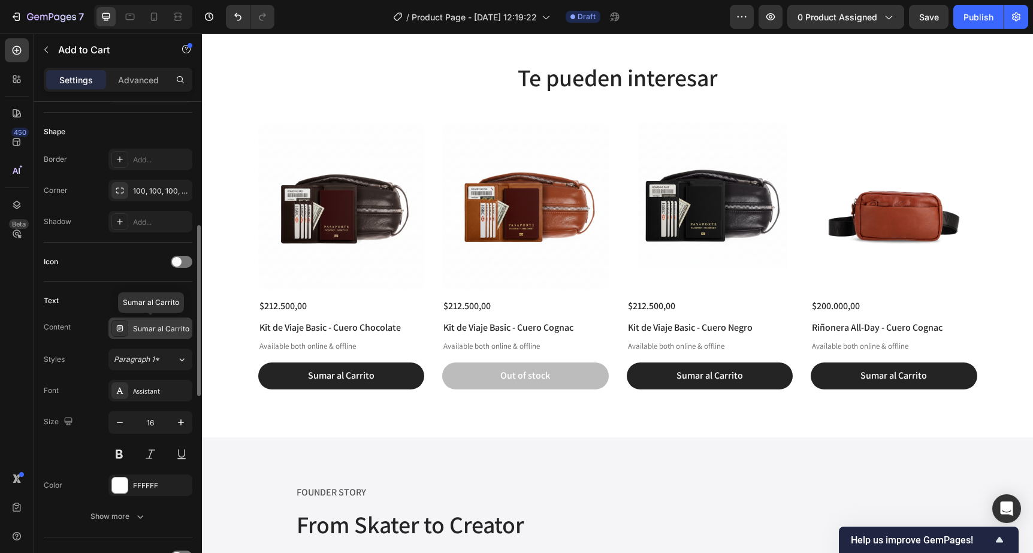
click at [156, 328] on div "Sumar al Carrito" at bounding box center [161, 328] width 56 height 11
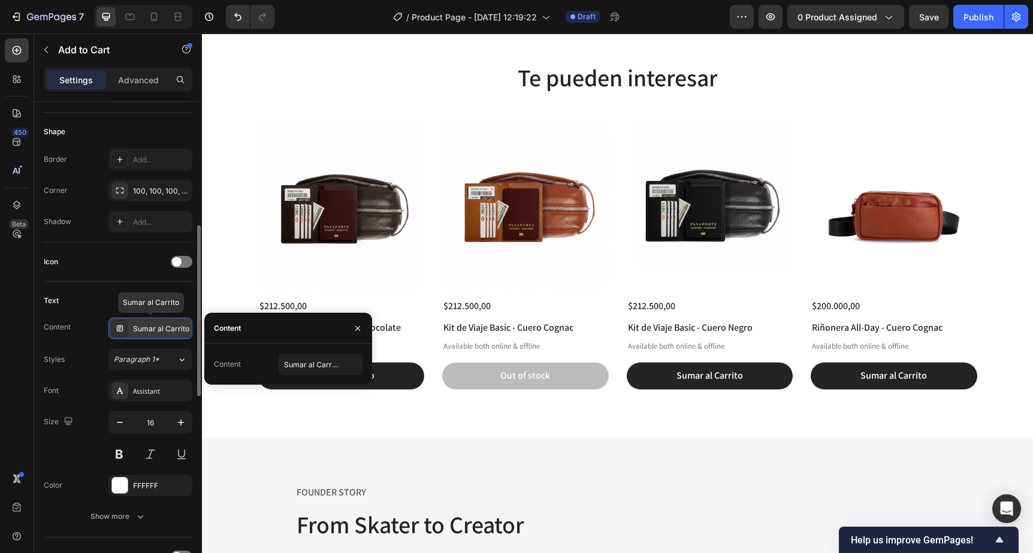
click at [156, 328] on div "Sumar al Carrito" at bounding box center [161, 328] width 56 height 11
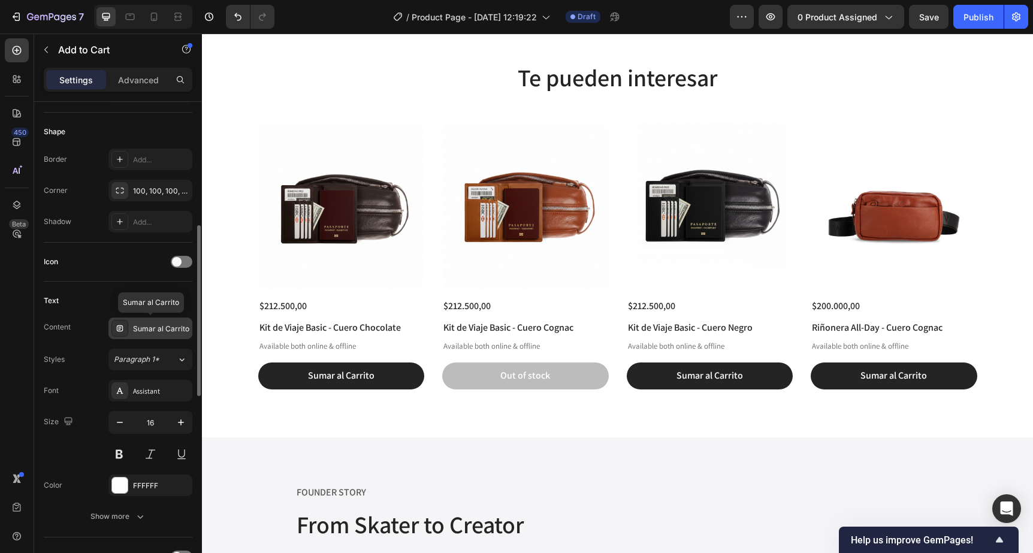
click at [156, 328] on div "Sumar al Carrito" at bounding box center [161, 328] width 56 height 11
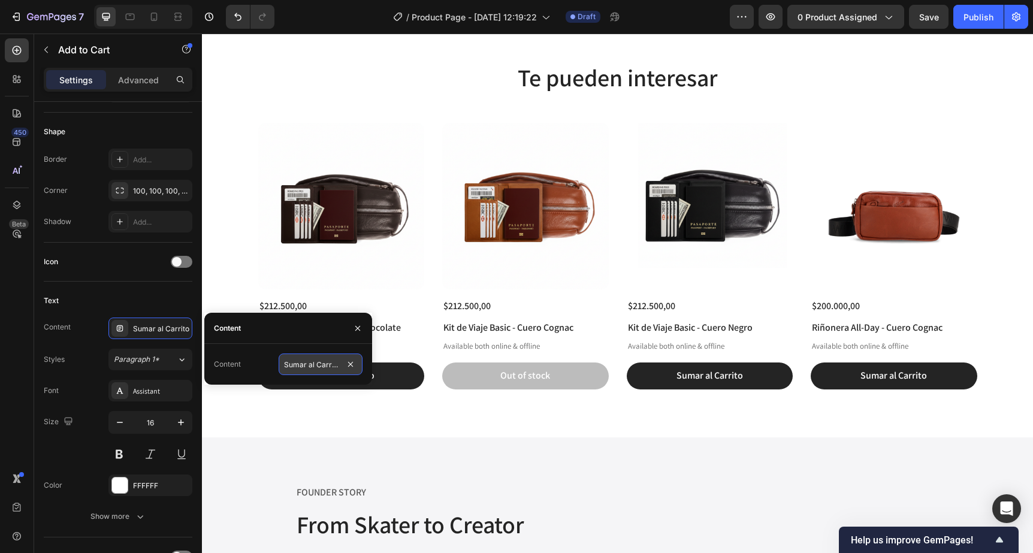
click at [320, 369] on input "Sumar al Carrito" at bounding box center [320, 364] width 84 height 22
click at [308, 364] on input "Sumar al Carrito" at bounding box center [320, 364] width 84 height 22
drag, startPoint x: 306, startPoint y: 363, endPoint x: 258, endPoint y: 363, distance: 48.5
click at [278, 363] on input "Sumar al Carrito" at bounding box center [320, 364] width 84 height 22
type input "Agregar al Carrito"
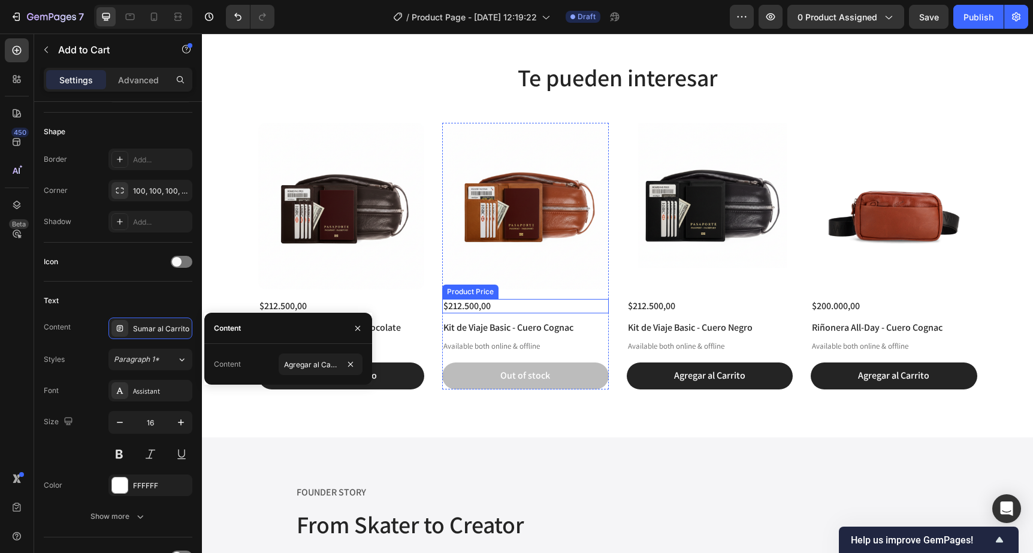
click at [470, 299] on div "$212.500,00" at bounding box center [525, 306] width 167 height 15
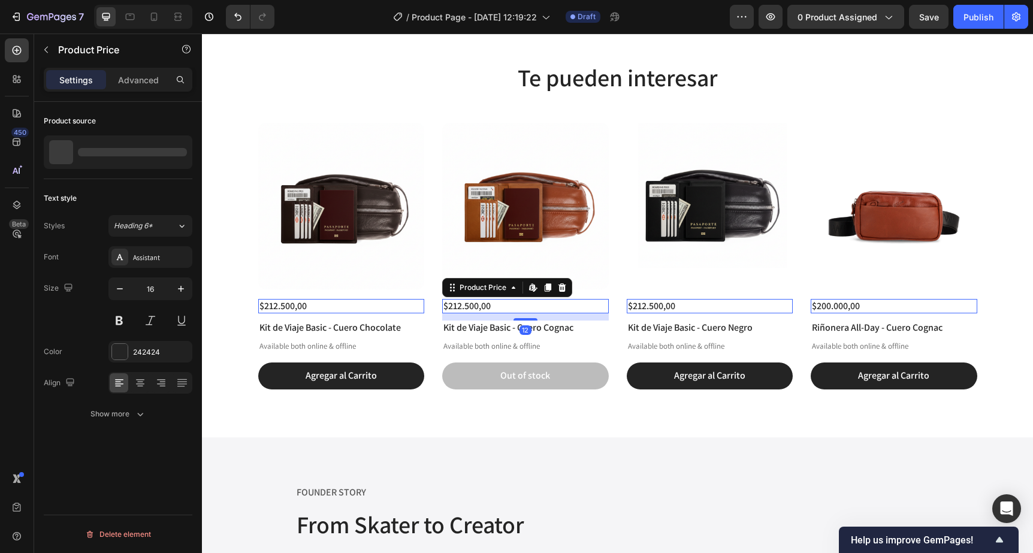
scroll to position [0, 0]
click at [498, 377] on button "Out of stock" at bounding box center [525, 375] width 167 height 27
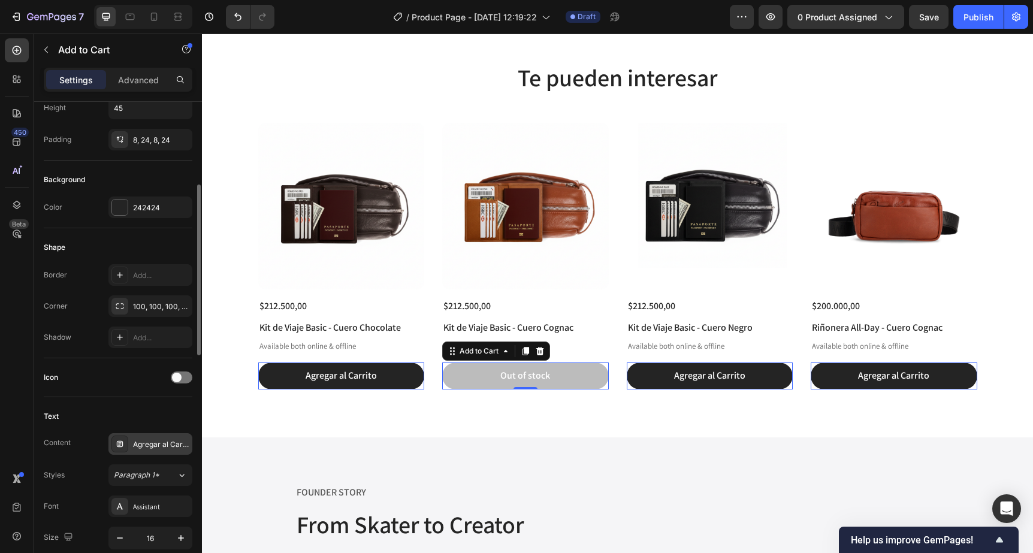
scroll to position [237, 0]
click at [171, 440] on div "Agregar al Carrito" at bounding box center [161, 443] width 56 height 11
click at [135, 411] on div "Text" at bounding box center [118, 414] width 149 height 19
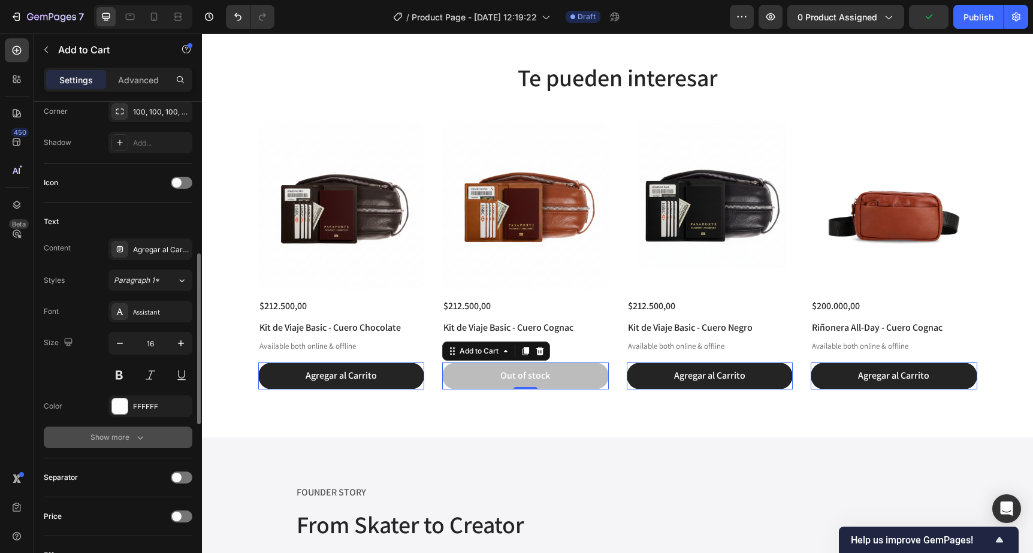
click at [114, 436] on div "Show more" at bounding box center [118, 437] width 56 height 12
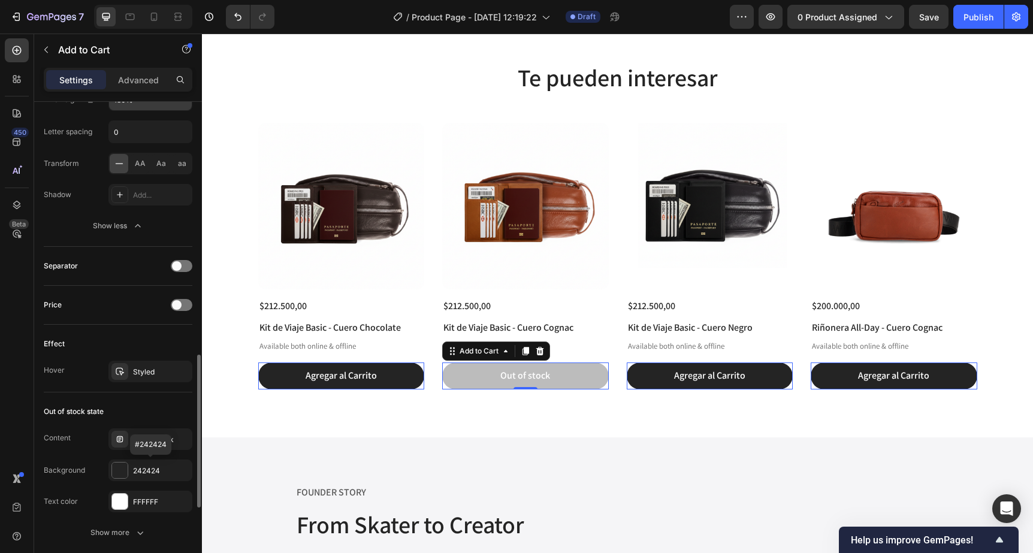
scroll to position [821, 0]
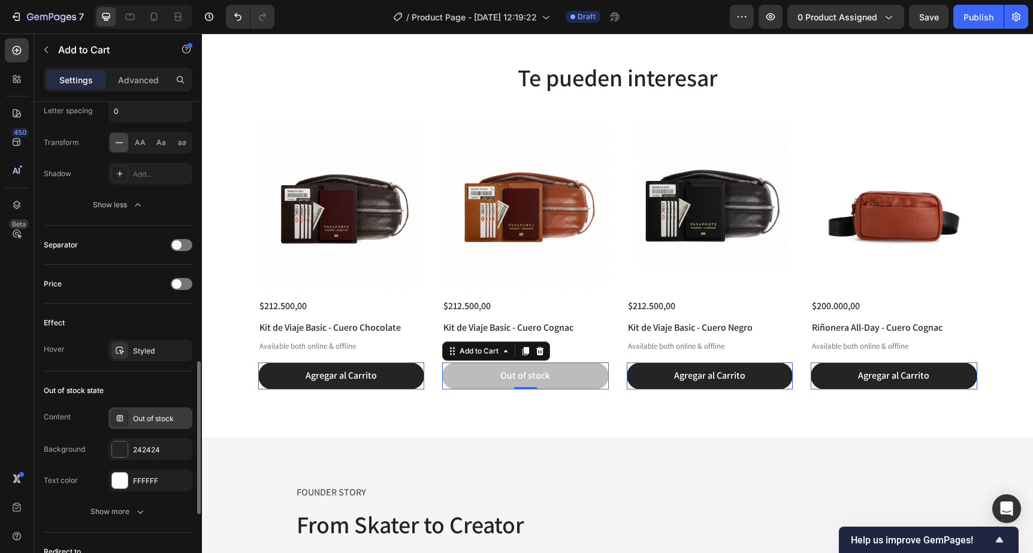
click at [160, 423] on div "Out of stock" at bounding box center [161, 418] width 56 height 11
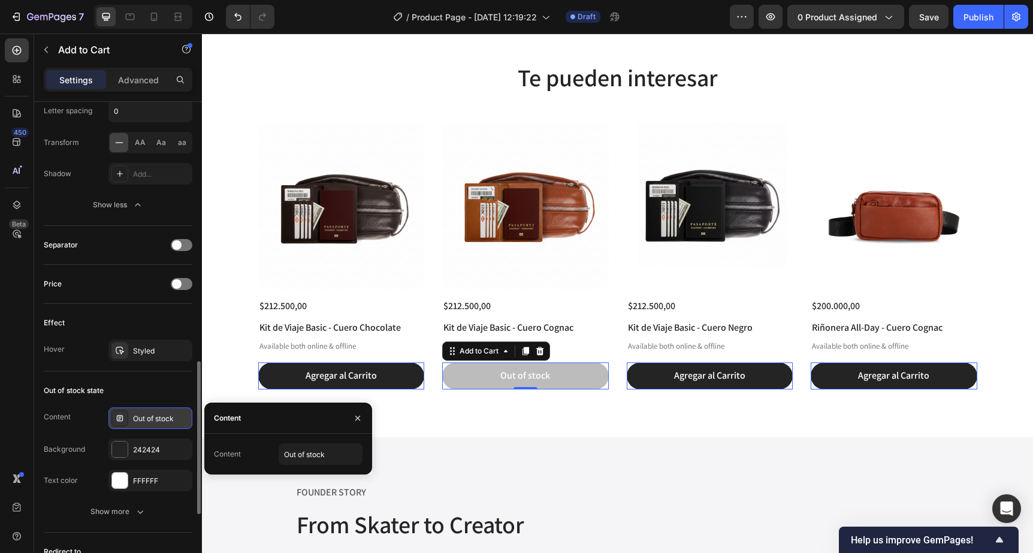
click at [160, 423] on div "Out of stock" at bounding box center [161, 418] width 56 height 11
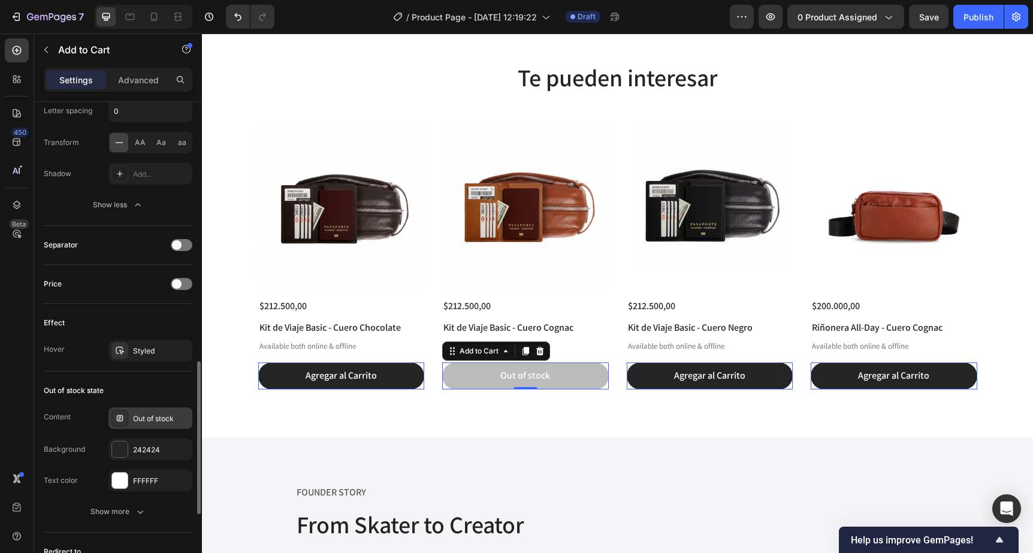
click at [160, 423] on div "Out of stock" at bounding box center [161, 418] width 56 height 11
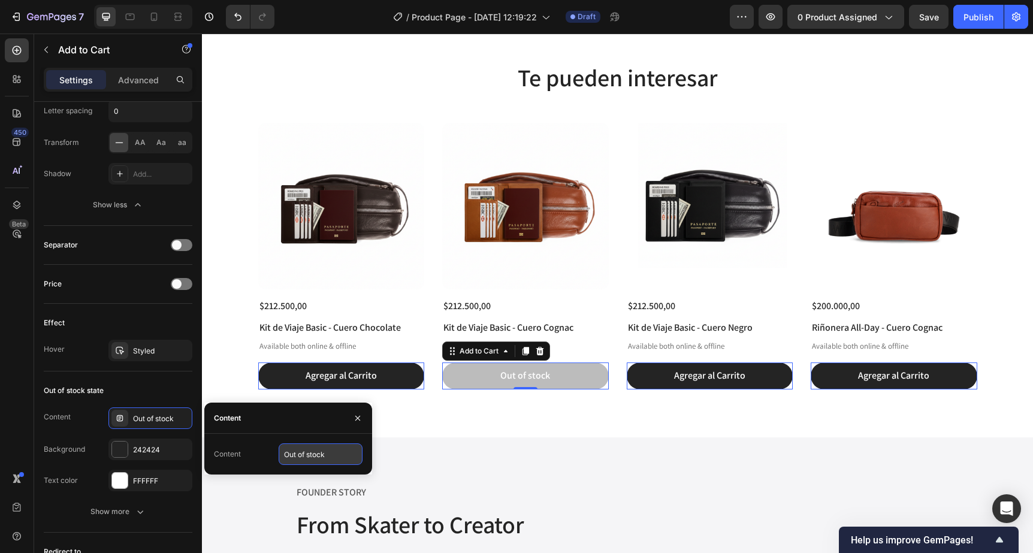
click at [298, 455] on input "Out of stock" at bounding box center [320, 454] width 84 height 22
click at [317, 456] on input "Sin Stock" at bounding box center [320, 454] width 84 height 22
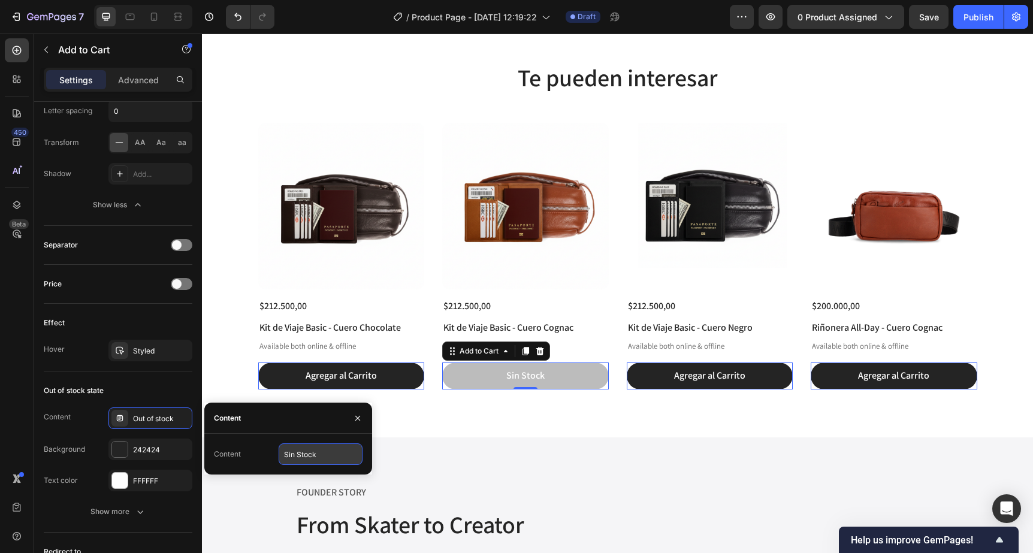
click at [317, 456] on input "Sin Stock" at bounding box center [320, 454] width 84 height 22
click at [304, 457] on input "Agotado" at bounding box center [320, 454] width 84 height 22
type input "AGOTADO"
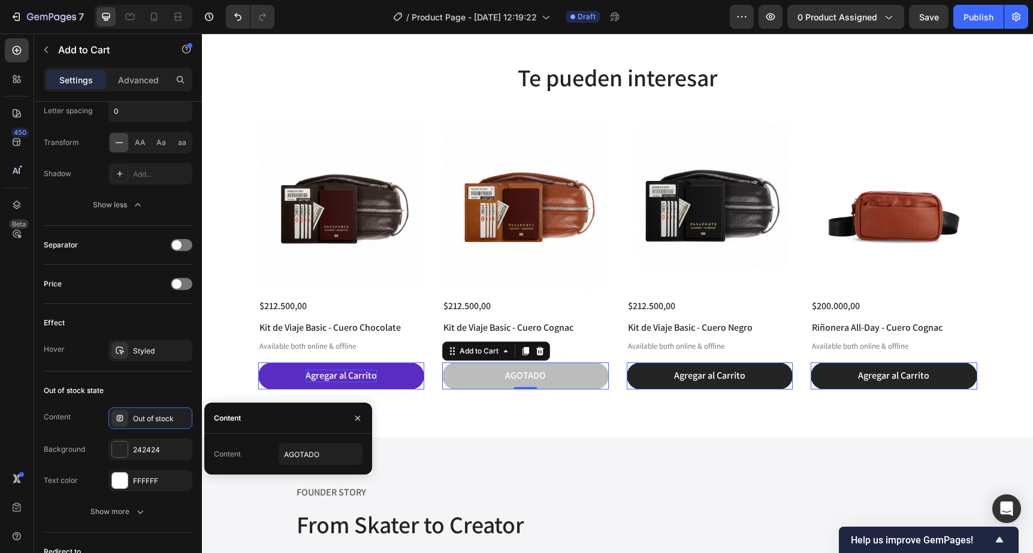
click at [329, 375] on div "Agregar al Carrito" at bounding box center [340, 376] width 71 height 13
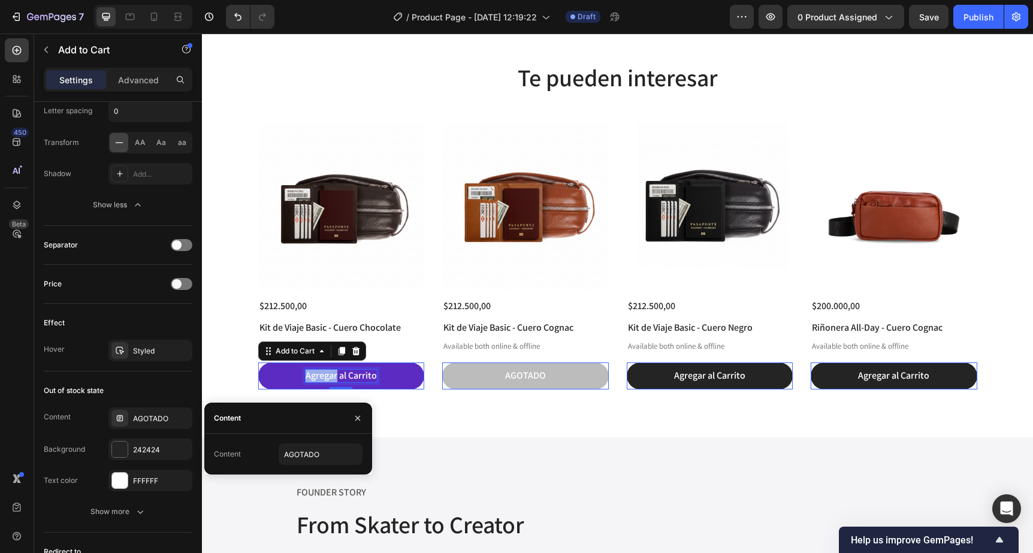
click at [329, 375] on p "Agregar al Carrito" at bounding box center [340, 376] width 71 height 13
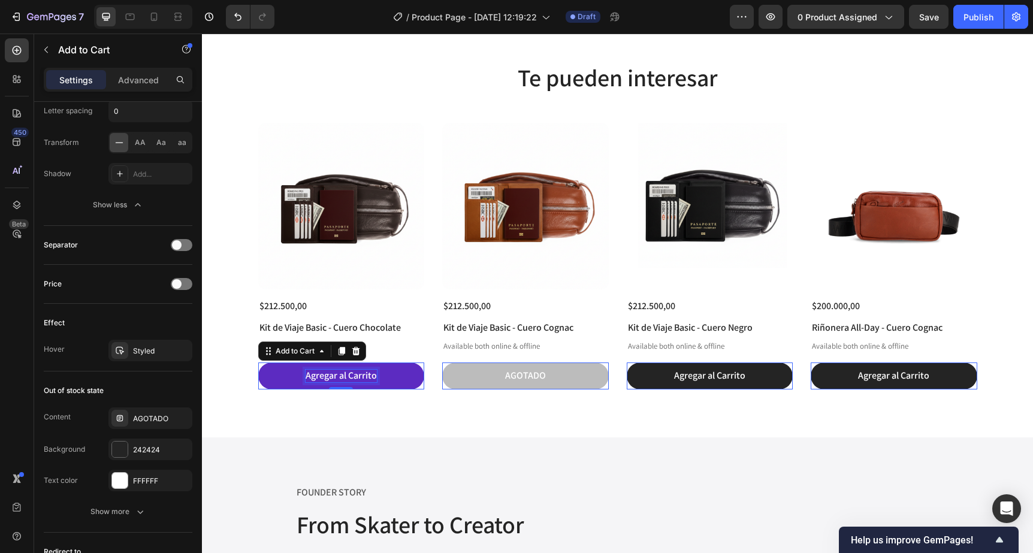
click at [329, 375] on p "Agregar al Carrito" at bounding box center [340, 376] width 71 height 13
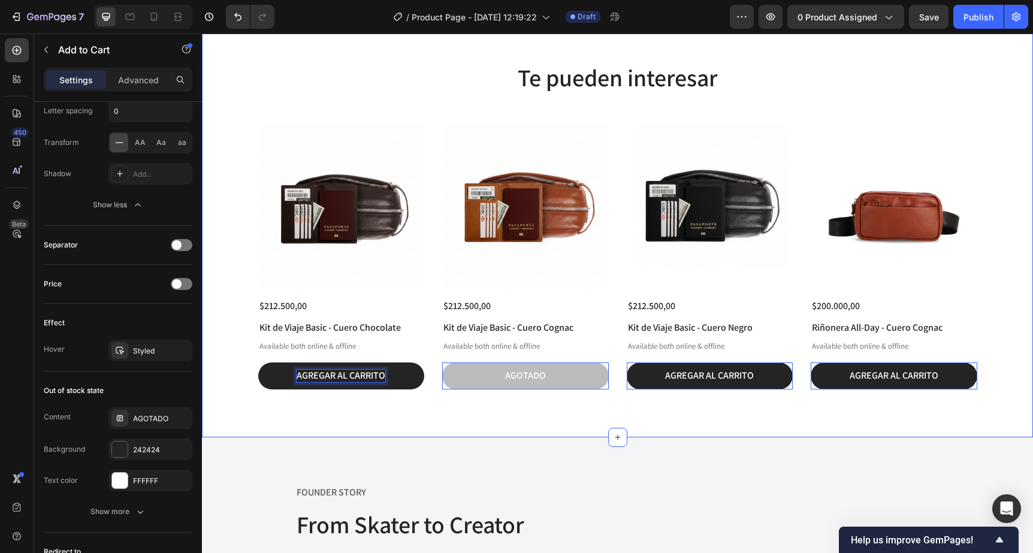
click at [565, 416] on div "Te pueden interesar Heading Product Images $212.500,00 Product Price Product Pr…" at bounding box center [617, 225] width 831 height 425
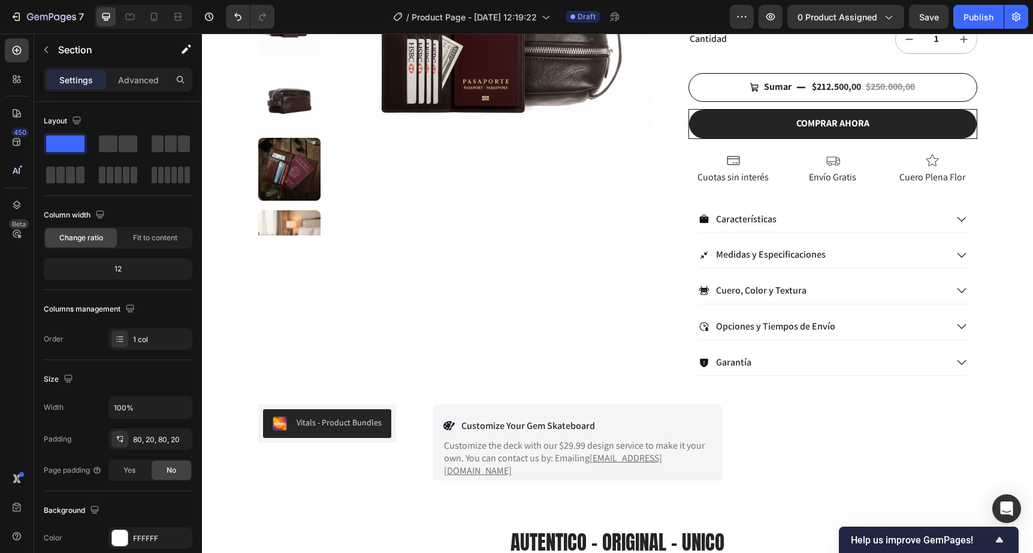
scroll to position [240, 0]
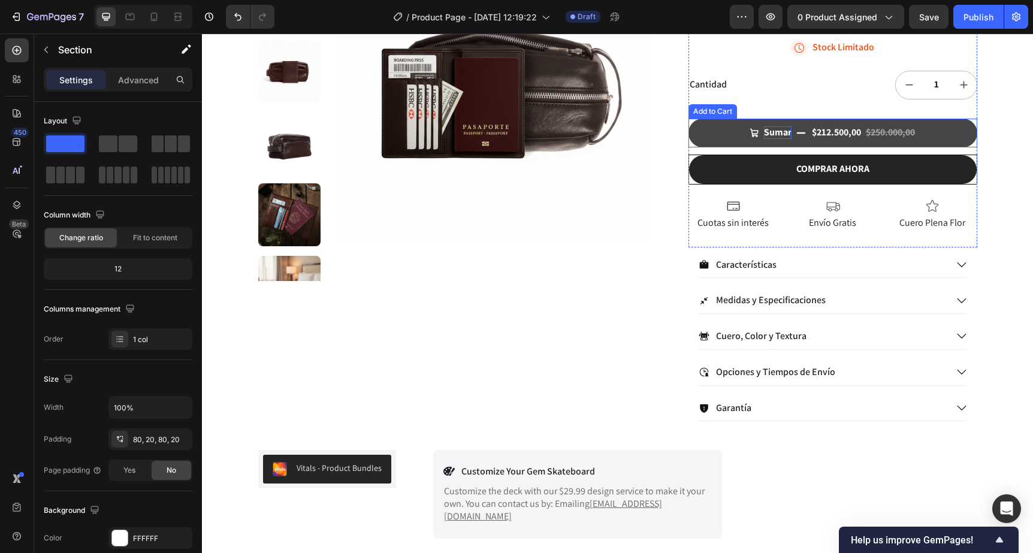
click at [778, 134] on div "Sumar" at bounding box center [778, 132] width 28 height 13
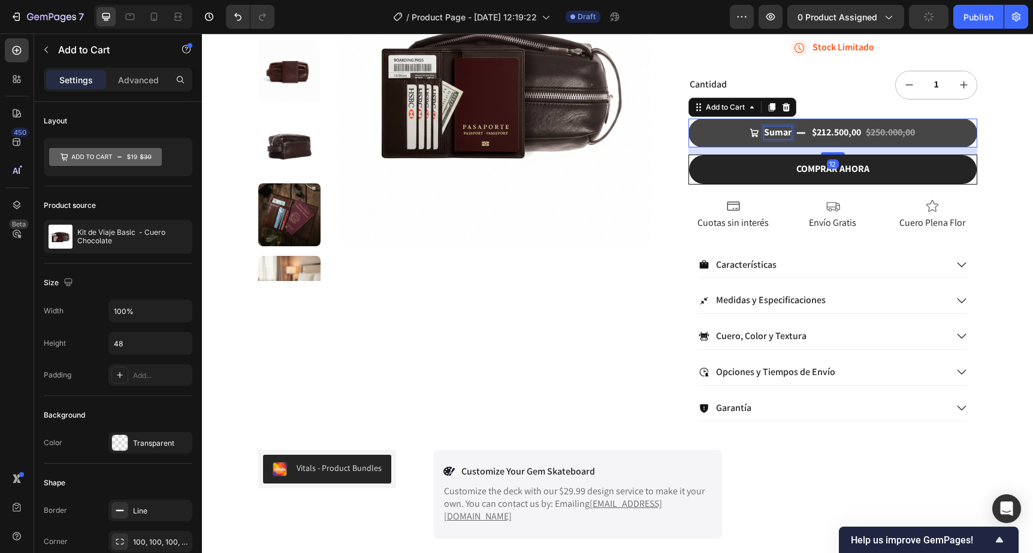
click at [778, 134] on p "Sumar" at bounding box center [778, 132] width 28 height 13
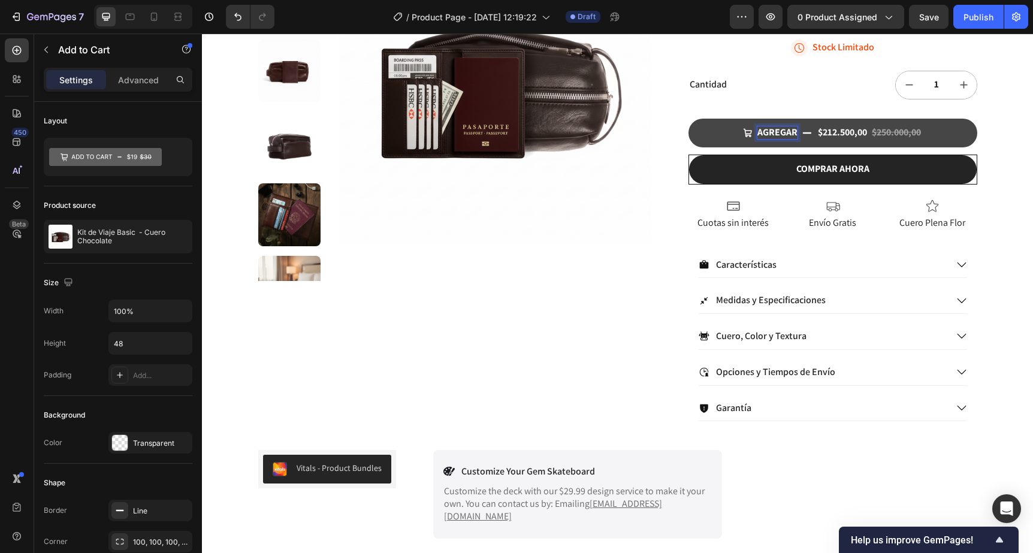
click at [792, 135] on p "AGREGAR" at bounding box center [777, 132] width 40 height 13
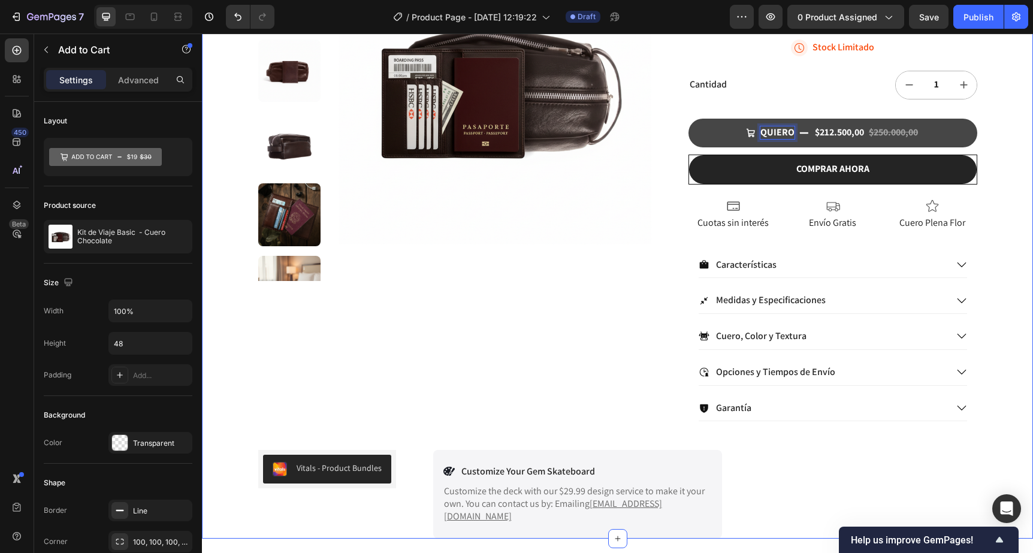
click at [1021, 114] on div "Miles de Clientes Felices Item List +900 Opiniones 5 Estrellas Item List 30 Day…" at bounding box center [617, 179] width 831 height 720
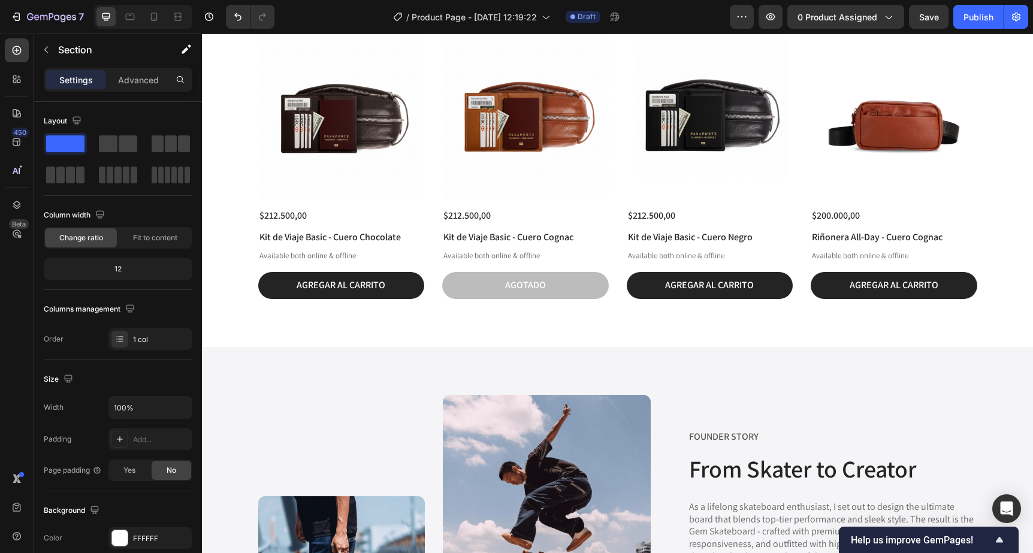
scroll to position [1575, 0]
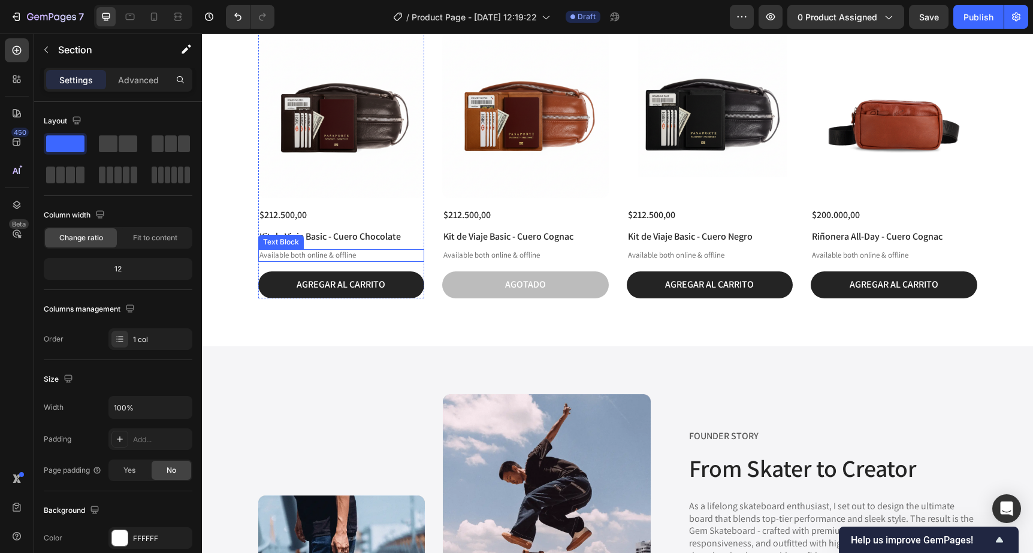
click at [348, 250] on p "Available both online & offline" at bounding box center [341, 255] width 164 height 10
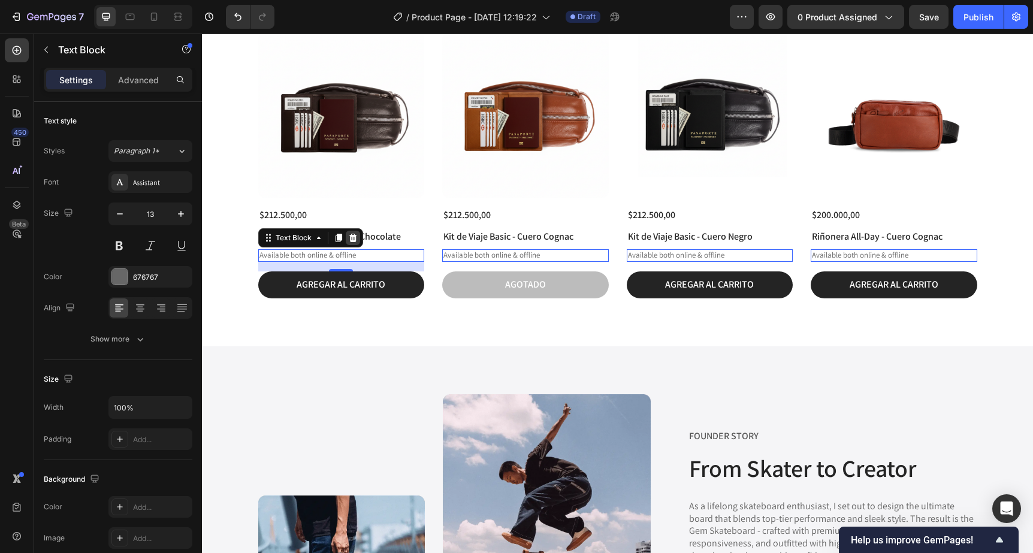
click at [351, 239] on icon at bounding box center [353, 238] width 8 height 8
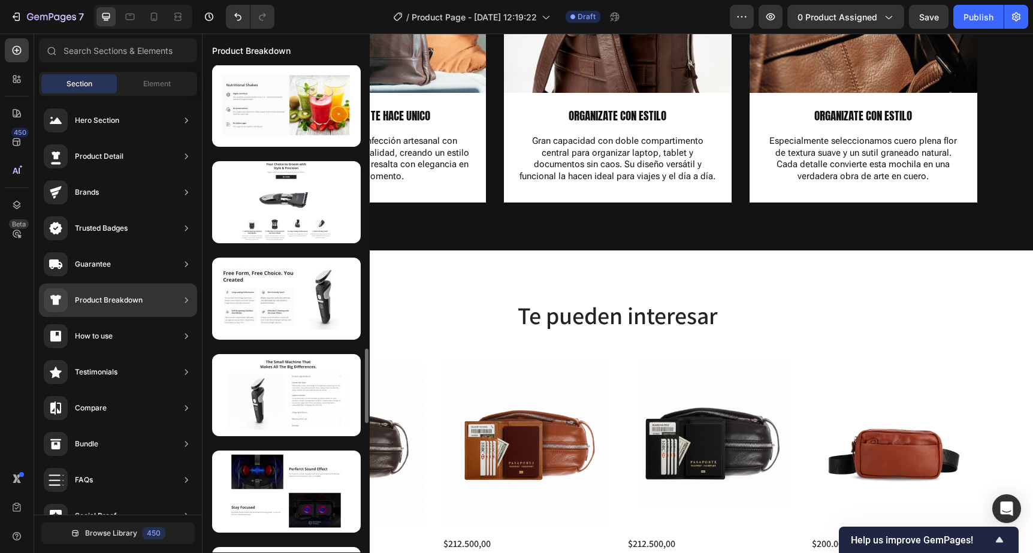
scroll to position [1355, 0]
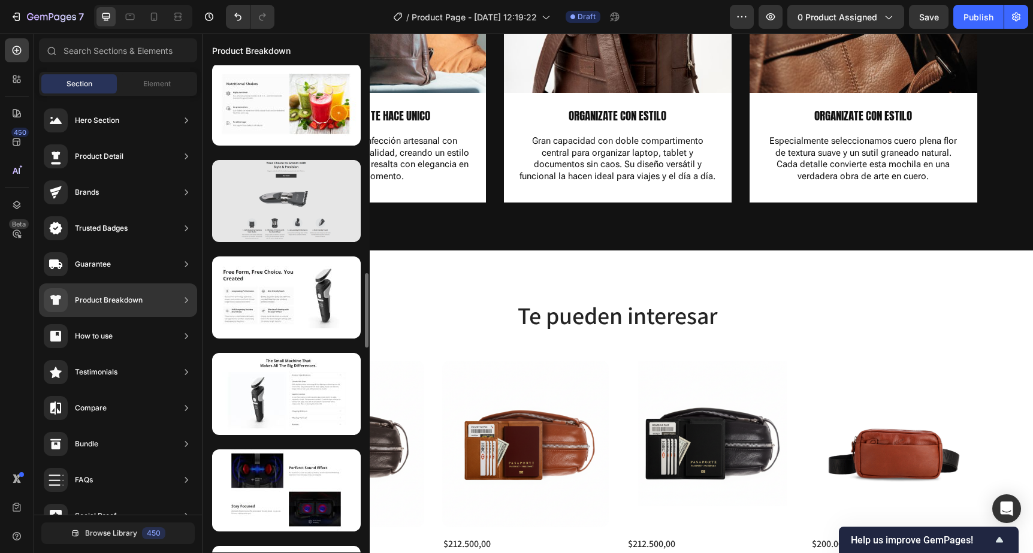
click at [284, 217] on div at bounding box center [286, 201] width 149 height 82
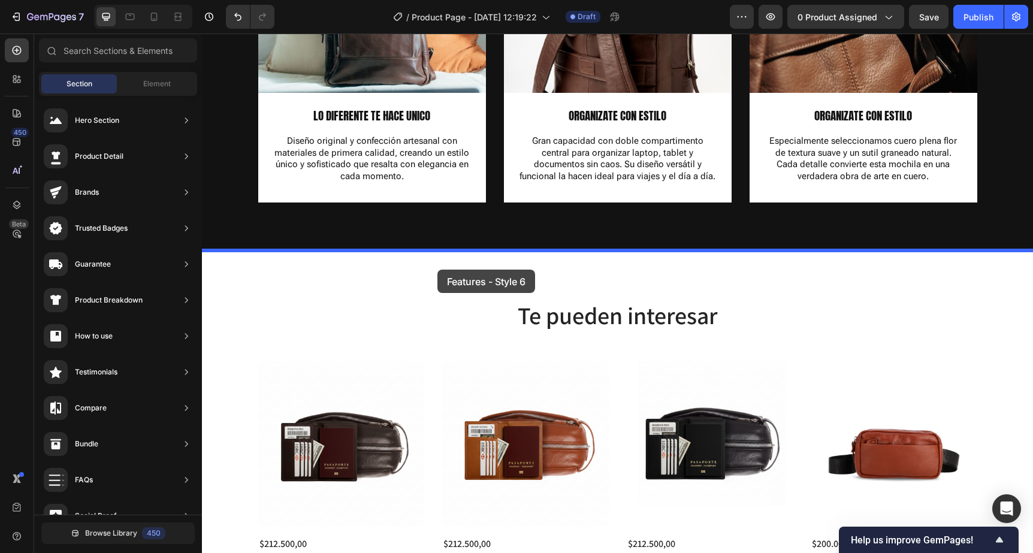
drag, startPoint x: 486, startPoint y: 251, endPoint x: 437, endPoint y: 270, distance: 52.5
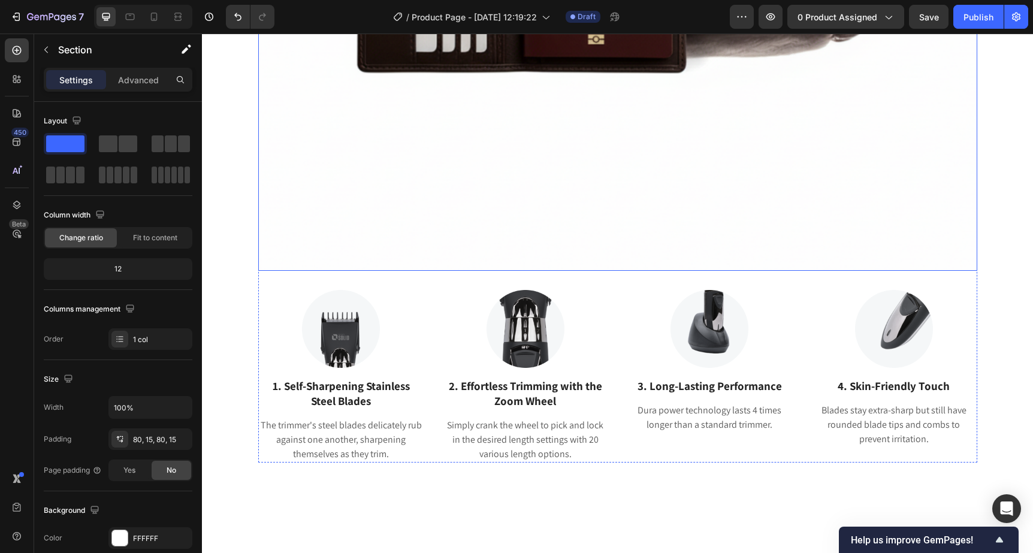
scroll to position [2152, 0]
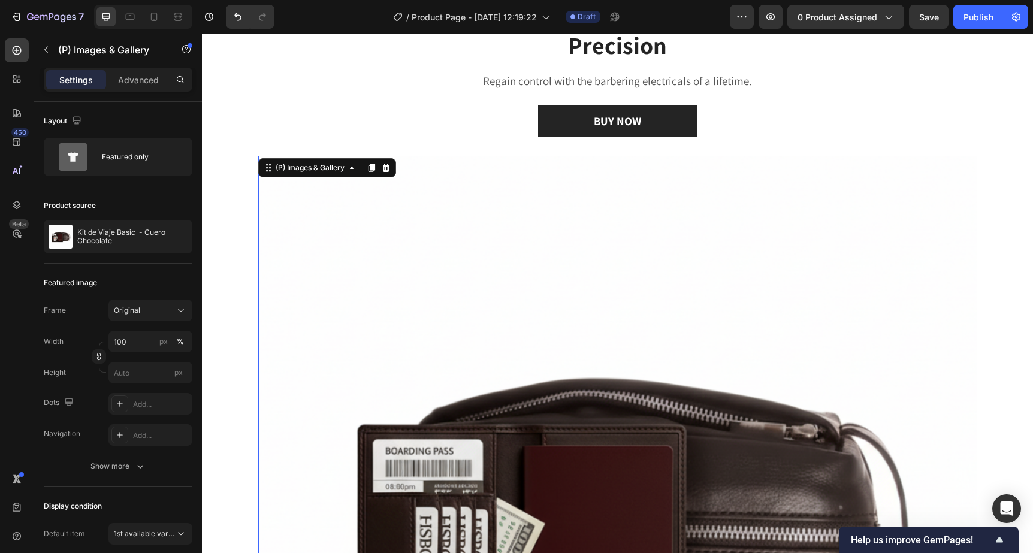
scroll to position [1548, 0]
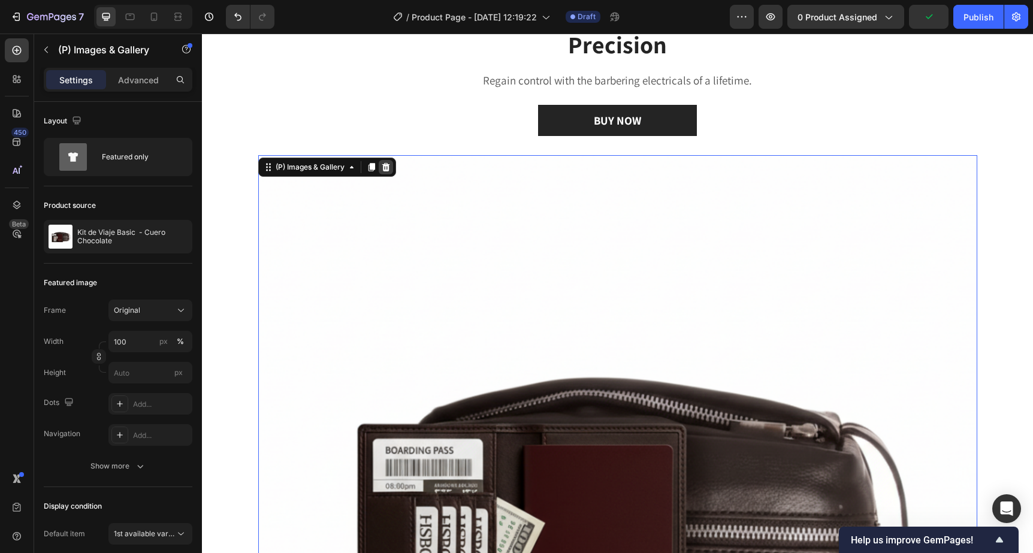
click at [385, 169] on icon at bounding box center [386, 167] width 8 height 8
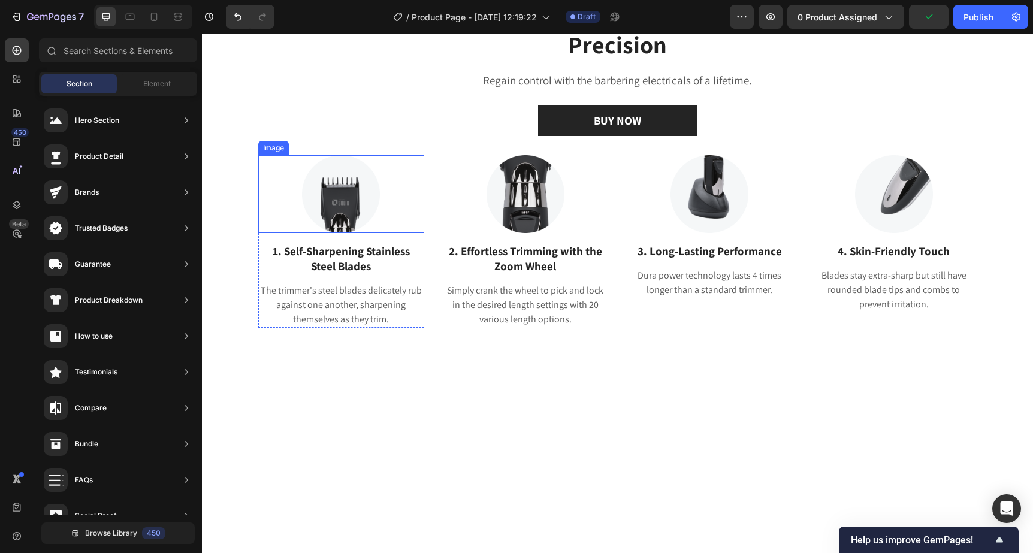
scroll to position [2, 0]
click at [238, 22] on icon "Undo/Redo" at bounding box center [238, 17] width 12 height 12
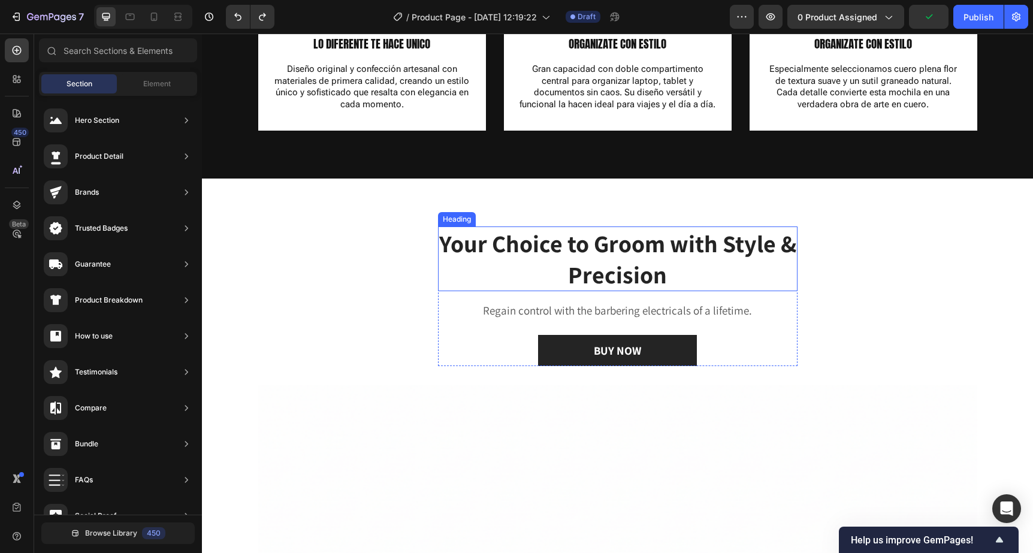
scroll to position [1316, 0]
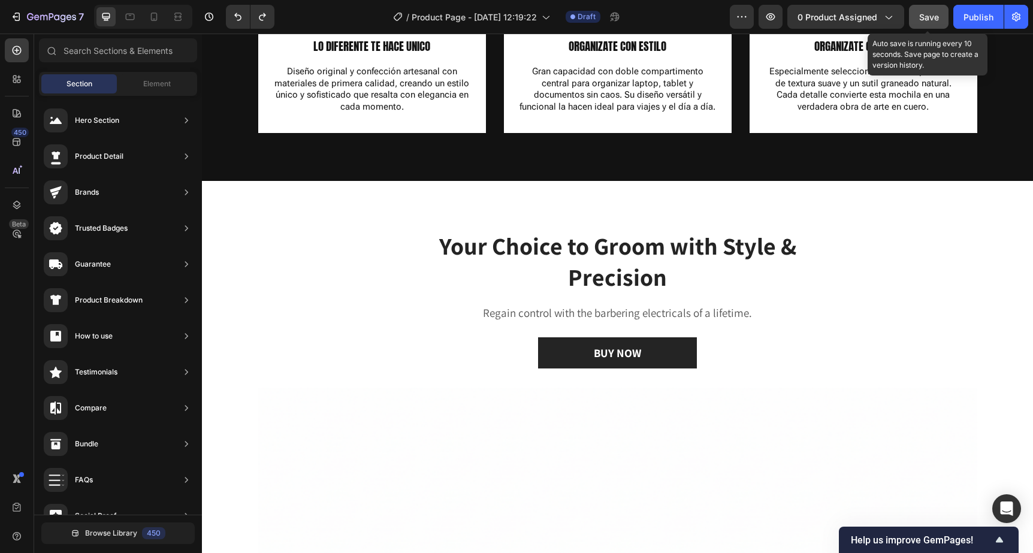
click at [929, 14] on span "Save" at bounding box center [929, 17] width 20 height 10
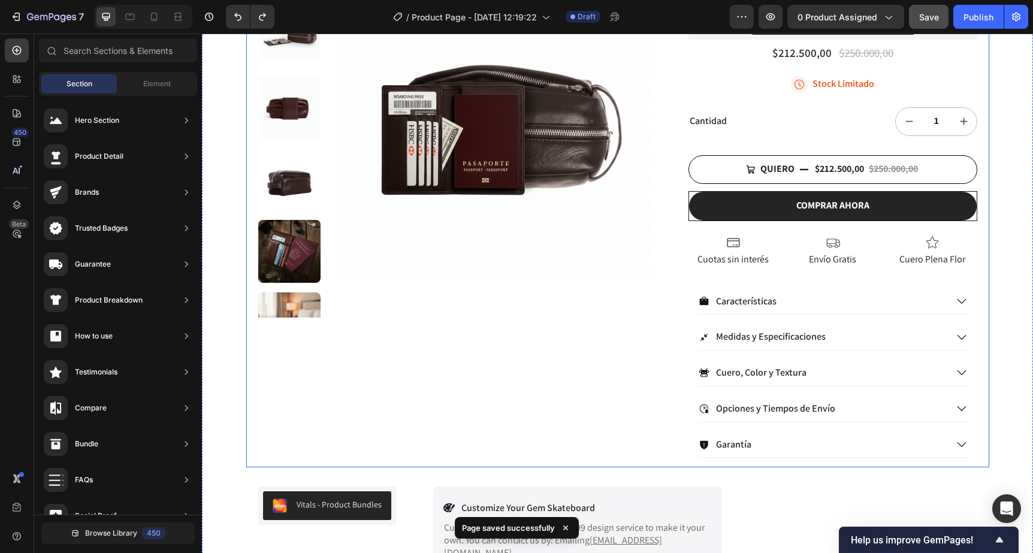
scroll to position [191, 0]
